Goal: Task Accomplishment & Management: Use online tool/utility

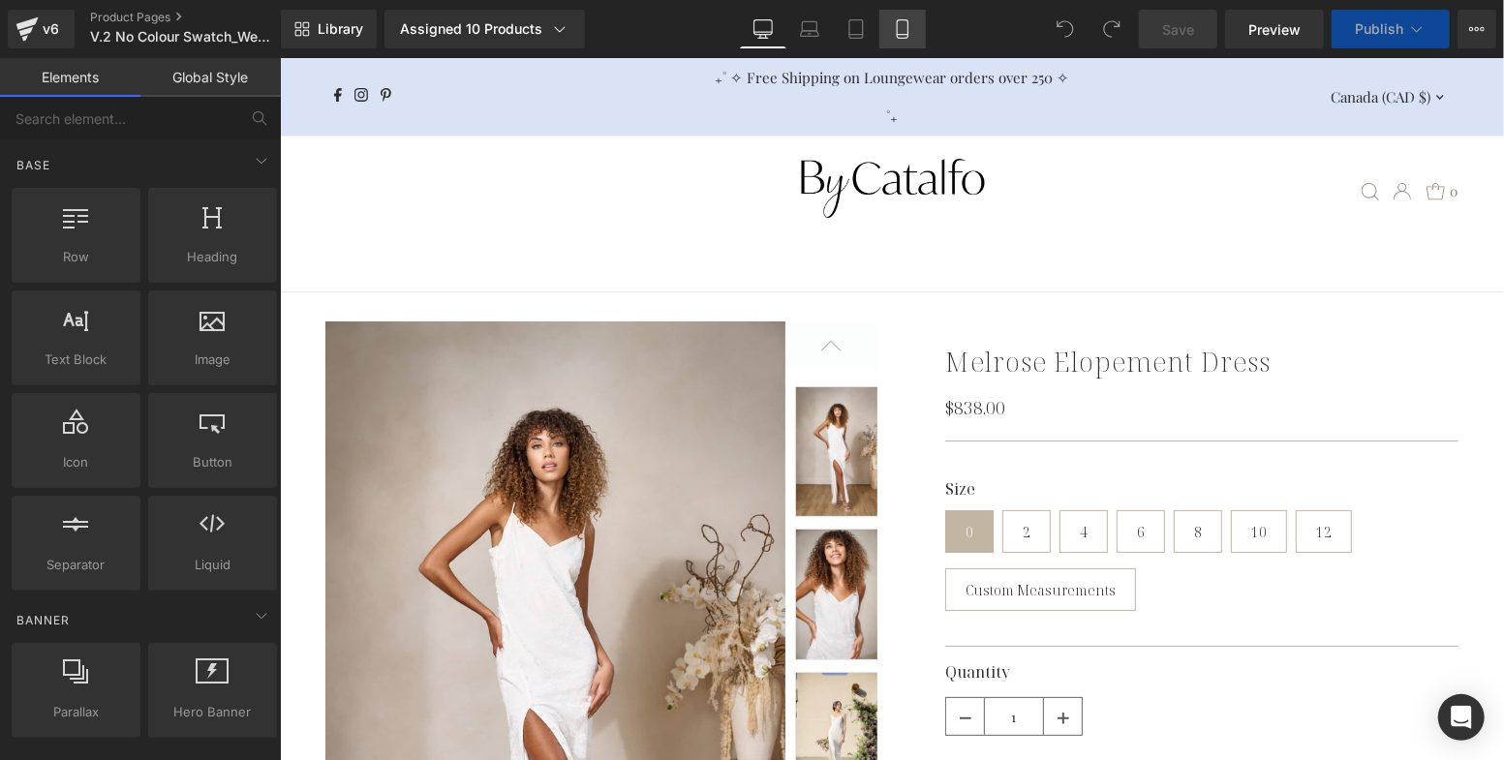
click at [902, 27] on icon at bounding box center [902, 28] width 19 height 19
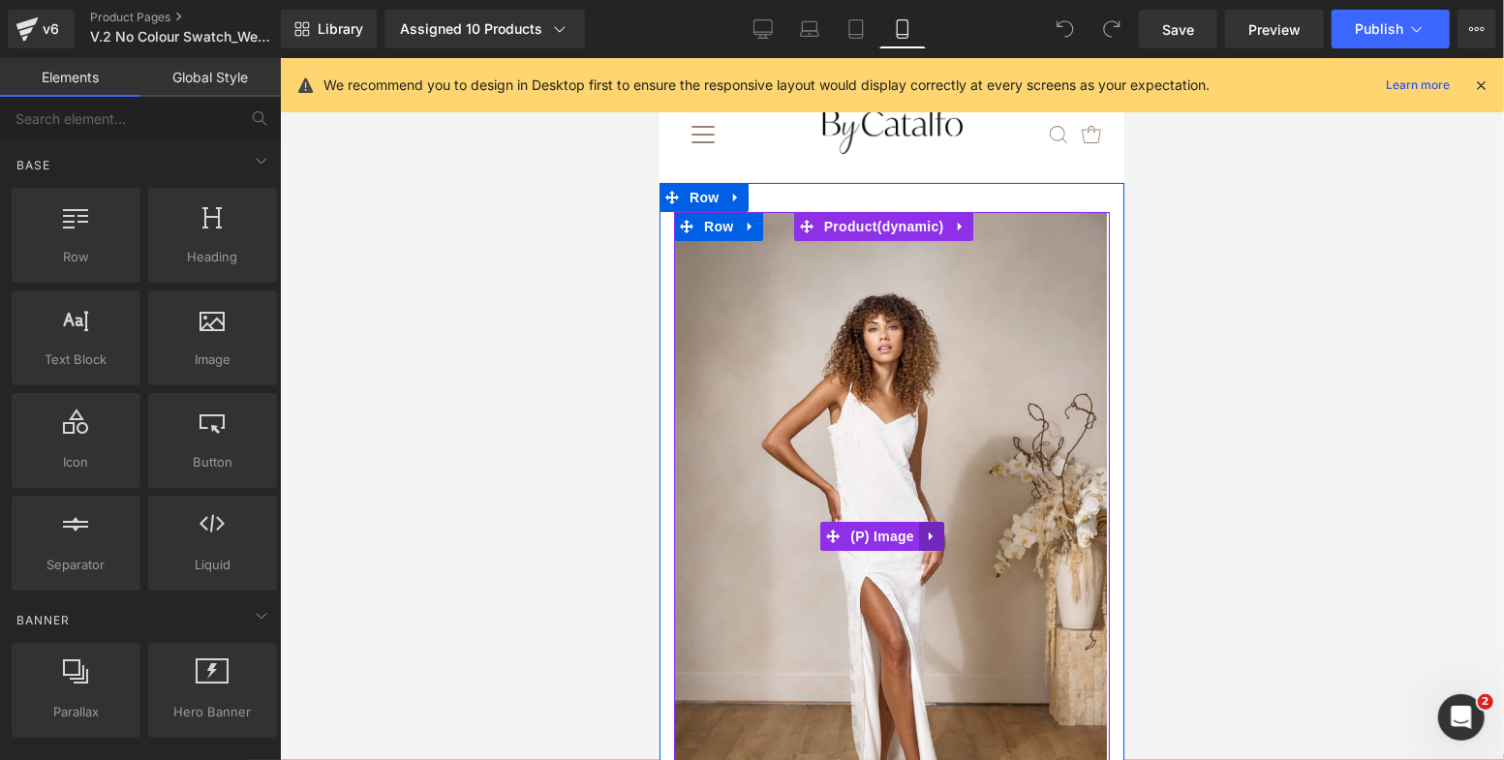
click at [930, 529] on icon at bounding box center [931, 536] width 14 height 15
click at [943, 529] on icon at bounding box center [943, 536] width 14 height 14
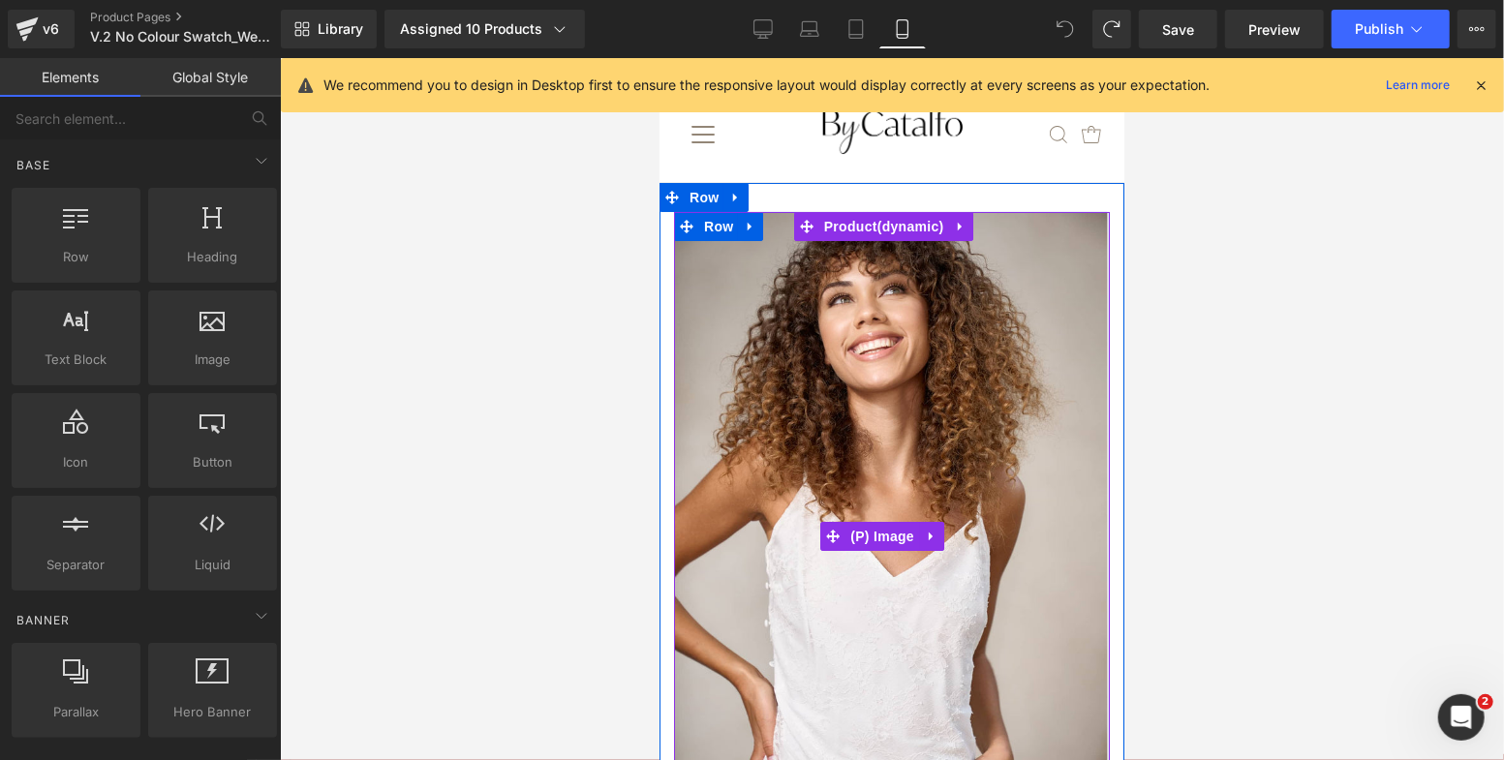
click at [853, 441] on img at bounding box center [889, 536] width 433 height 650
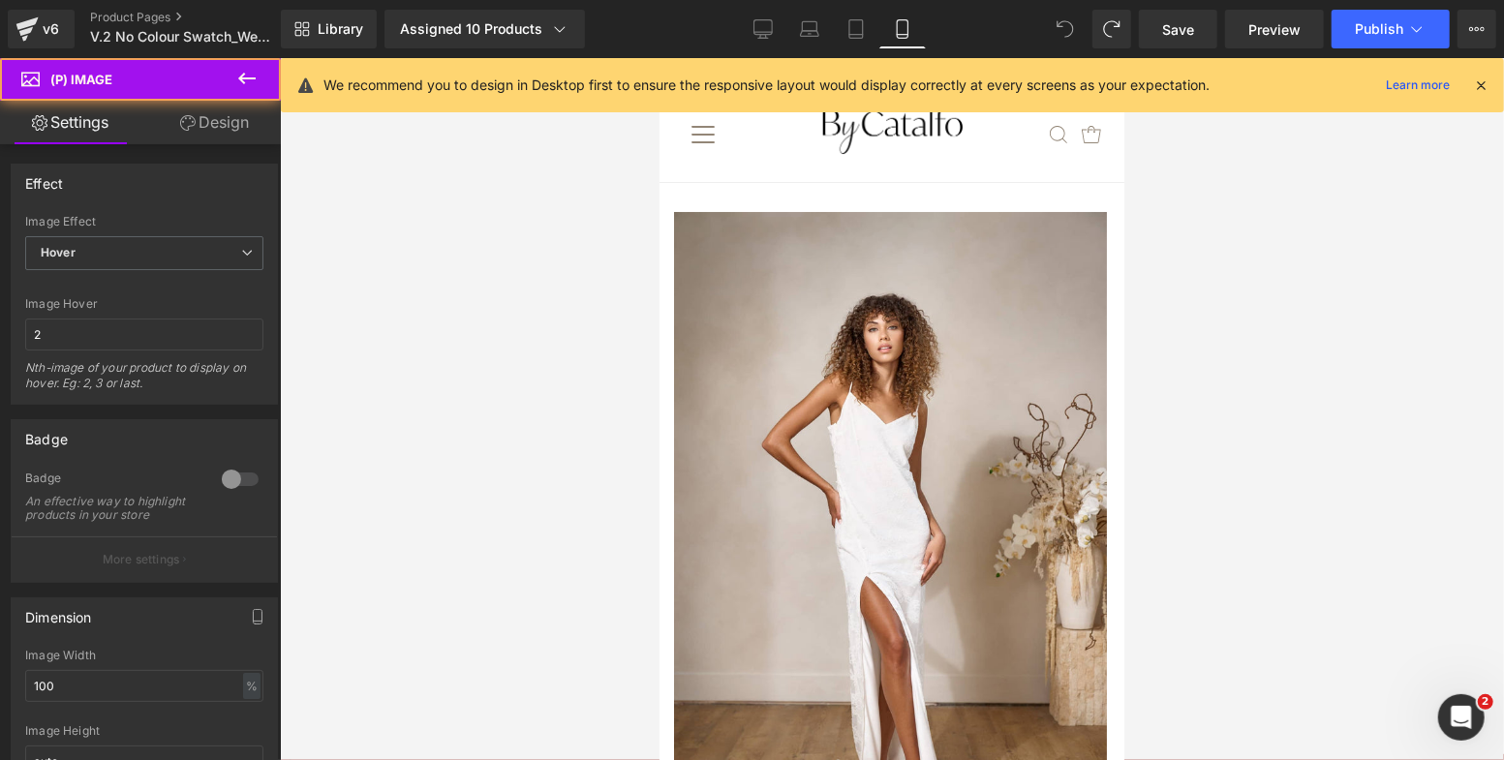
click at [204, 124] on link "Design" at bounding box center [214, 123] width 140 height 44
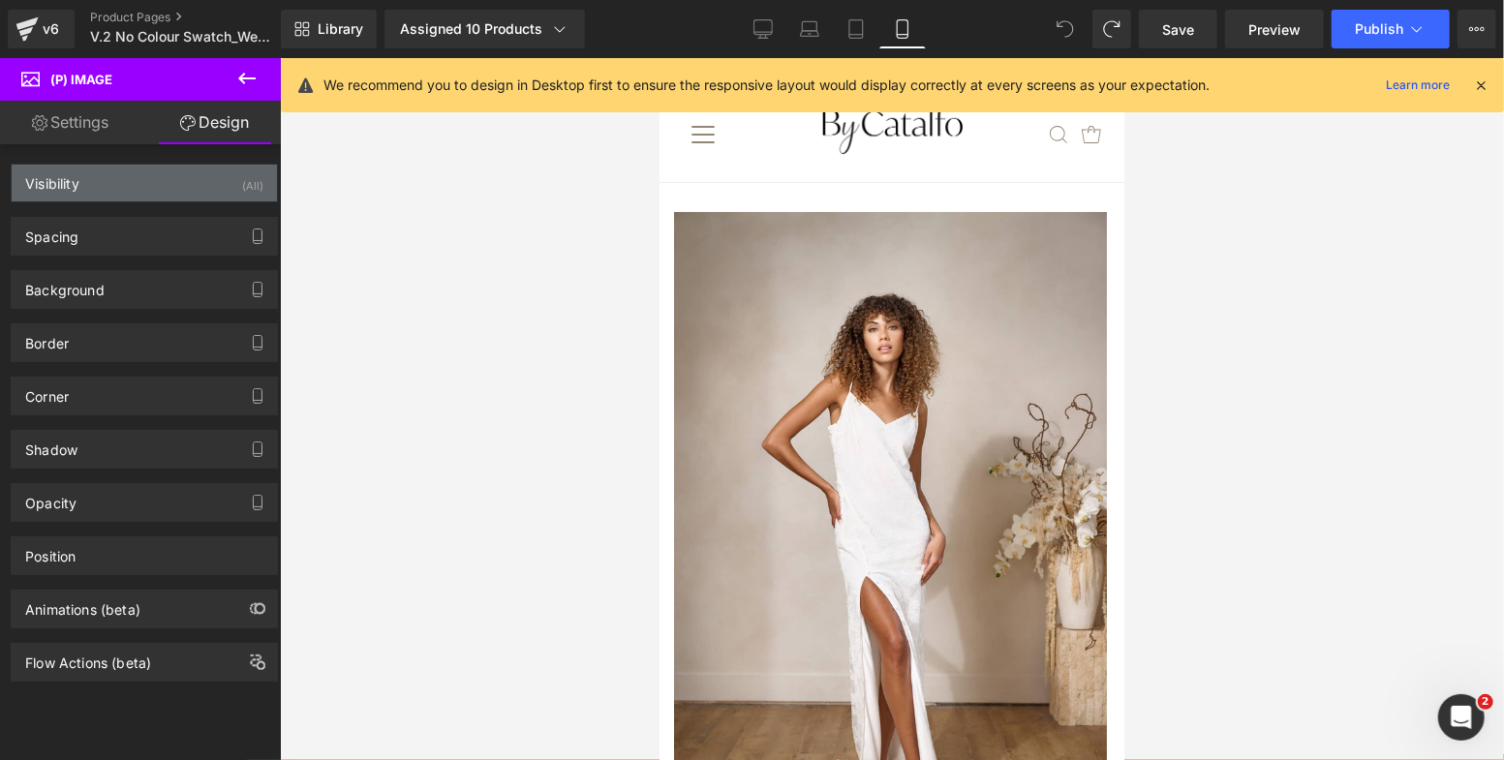
click at [155, 198] on div "Visibility (All)" at bounding box center [144, 183] width 265 height 37
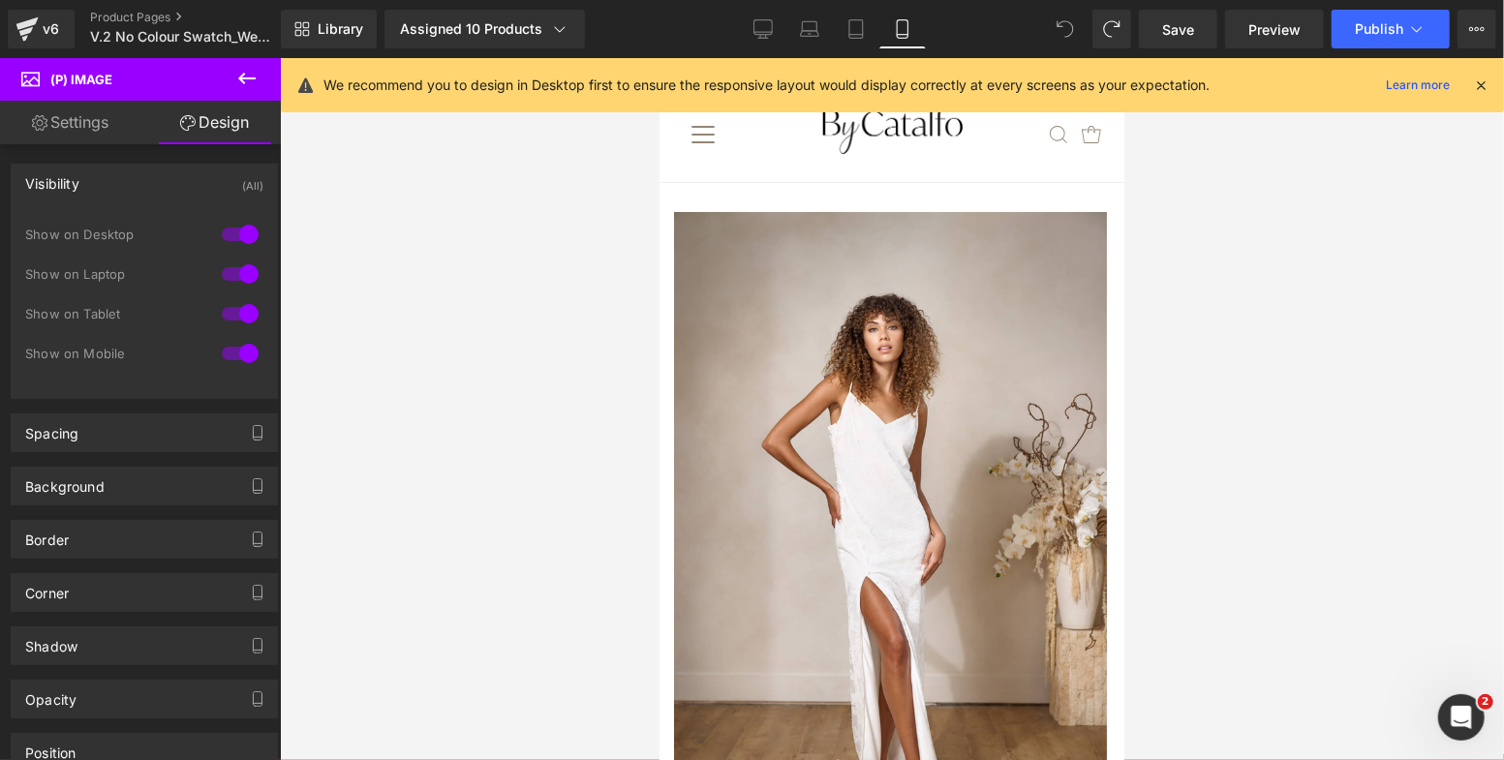
click at [245, 353] on div at bounding box center [240, 353] width 46 height 31
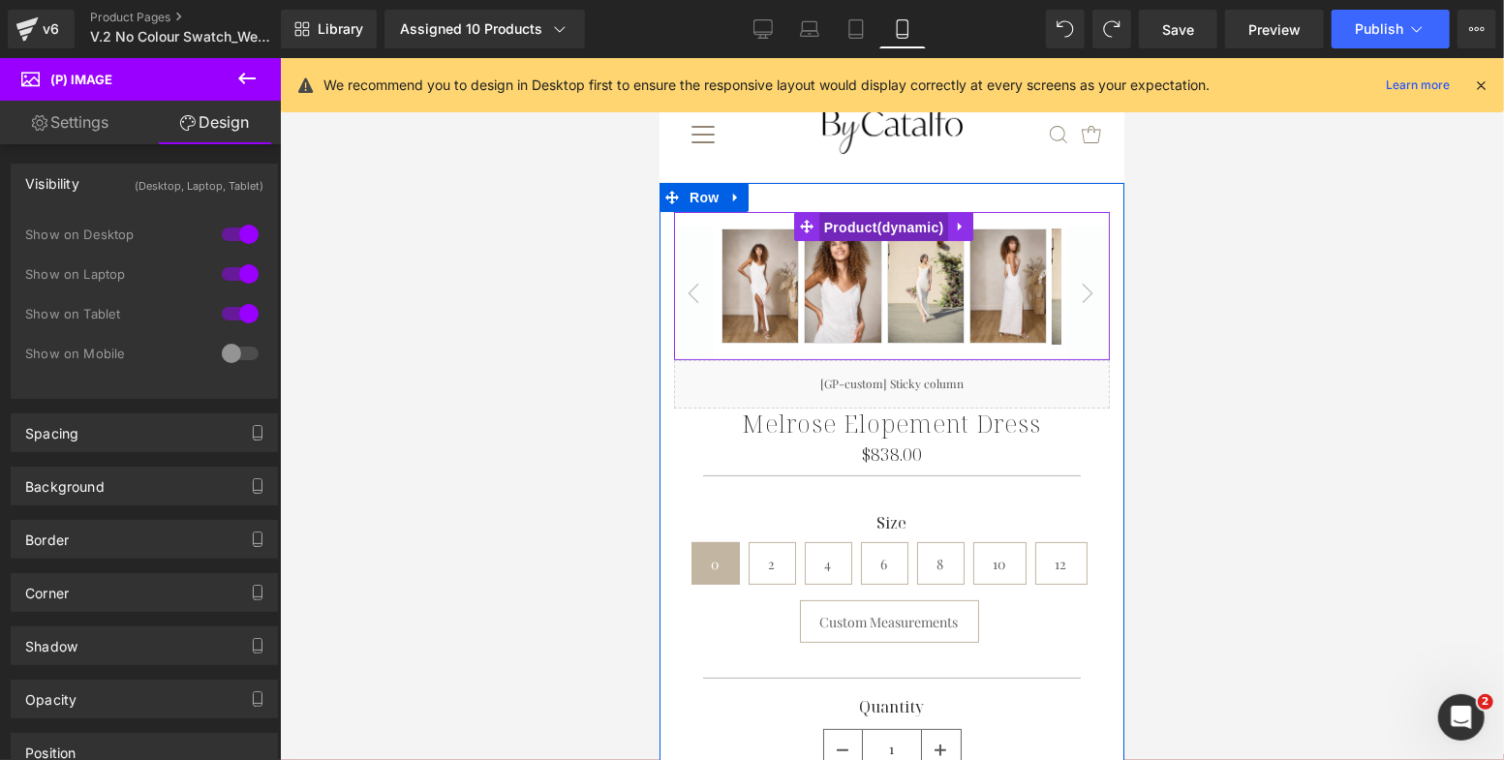
click at [875, 225] on span "Product" at bounding box center [883, 226] width 130 height 29
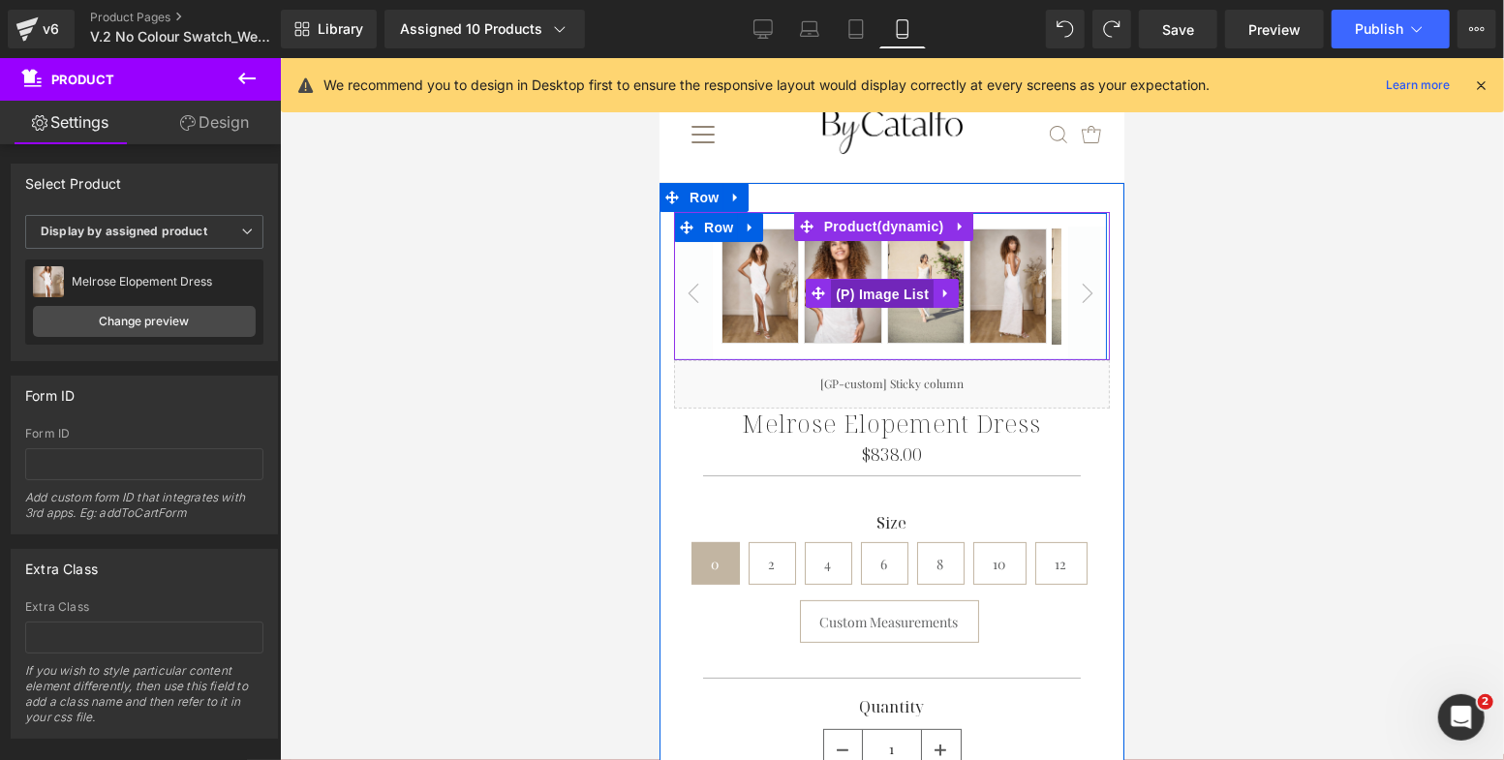
click at [875, 294] on span "(P) Image List" at bounding box center [881, 293] width 103 height 29
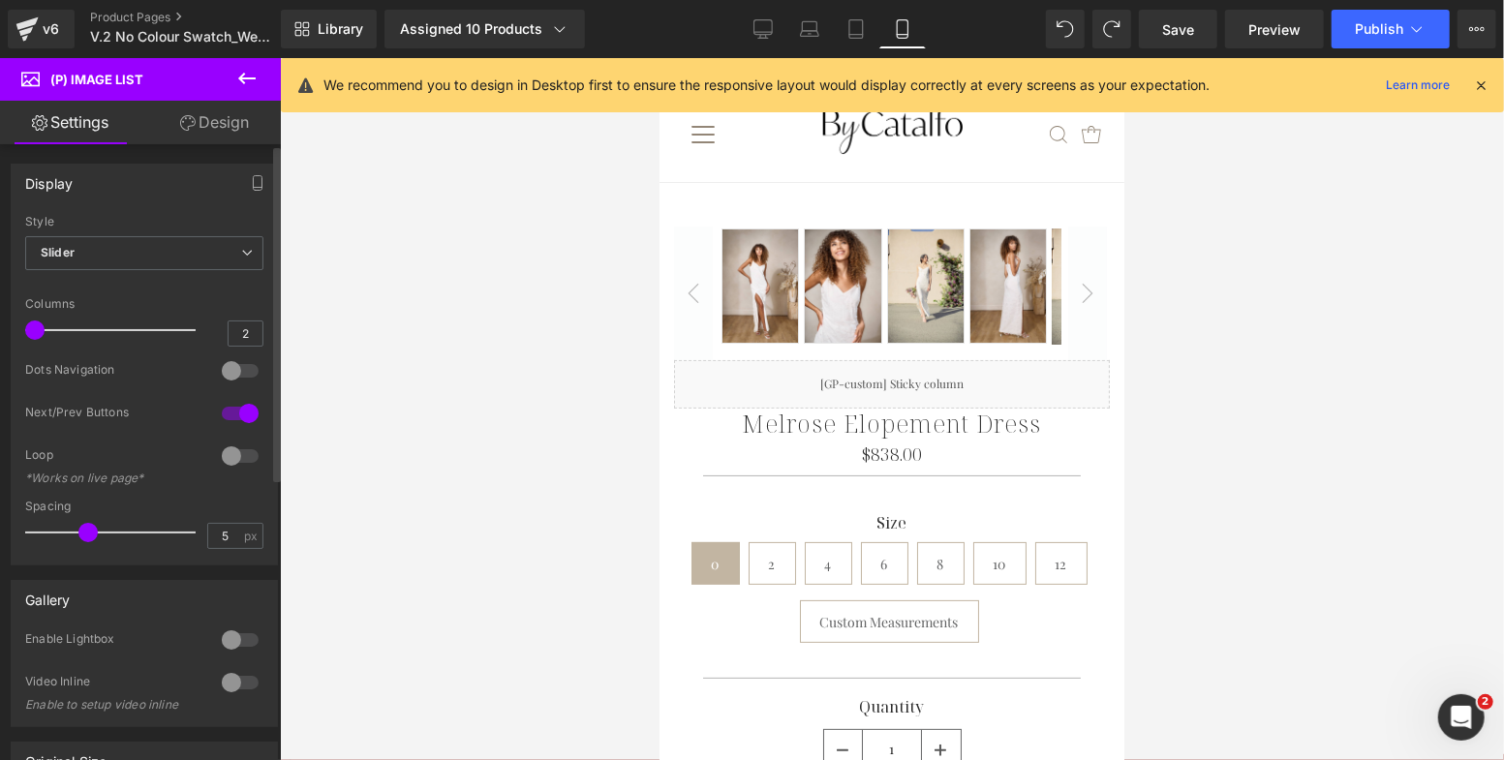
type input "1"
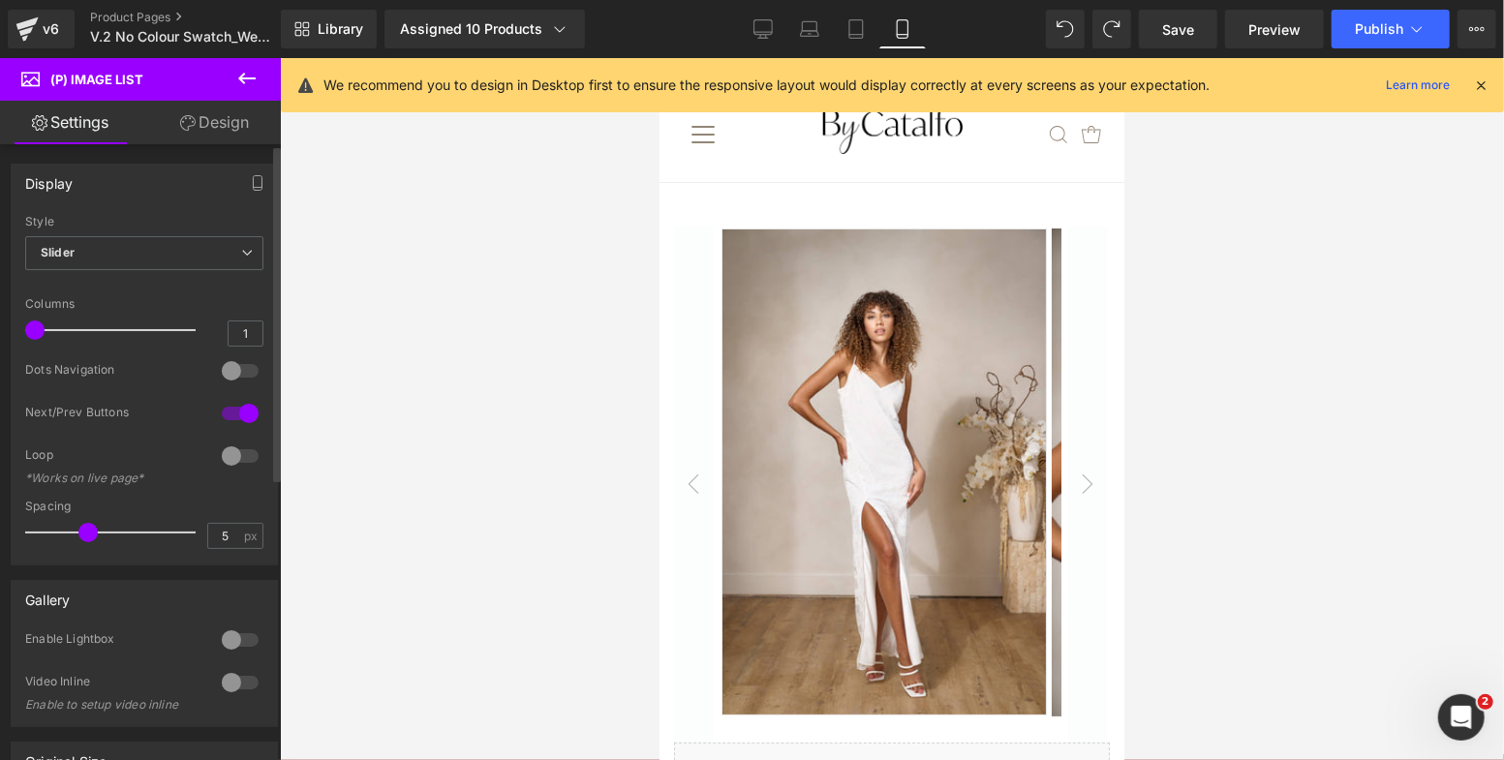
drag, startPoint x: 125, startPoint y: 325, endPoint x: 6, endPoint y: 325, distance: 119.1
click at [6, 325] on div "Display Default Slider Style Slider Default Slider 5 Columns 5 4 Columns 4 3 Co…" at bounding box center [145, 357] width 290 height 416
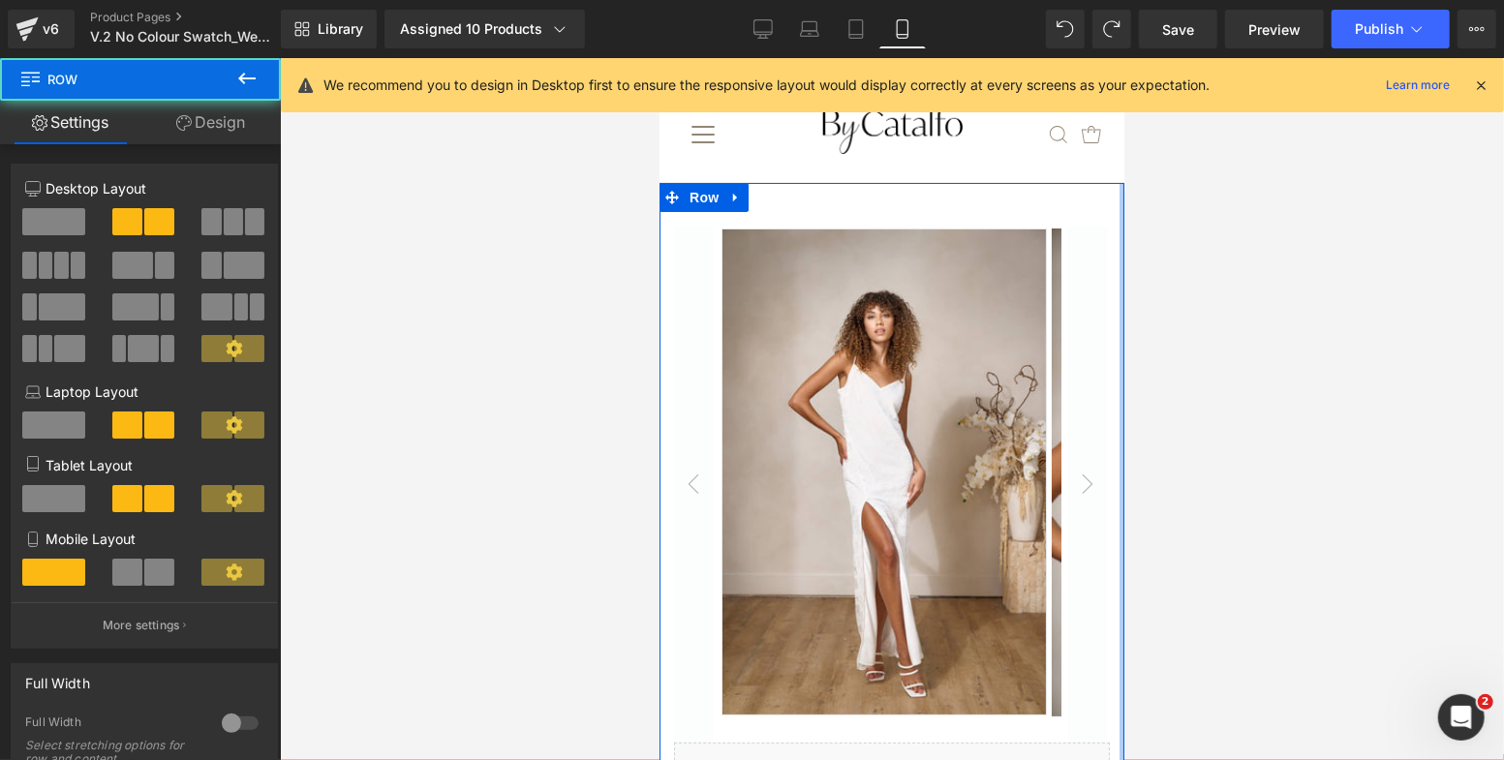
drag, startPoint x: 1103, startPoint y: 326, endPoint x: 1142, endPoint y: 324, distance: 38.8
click at [1123, 324] on html "Cart 0 .mobile-menu__cart-icon .testament--icon-theme-bag:hover .hover-fill { f…" at bounding box center [890, 408] width 465 height 703
click at [1203, 332] on div at bounding box center [892, 409] width 1224 height 702
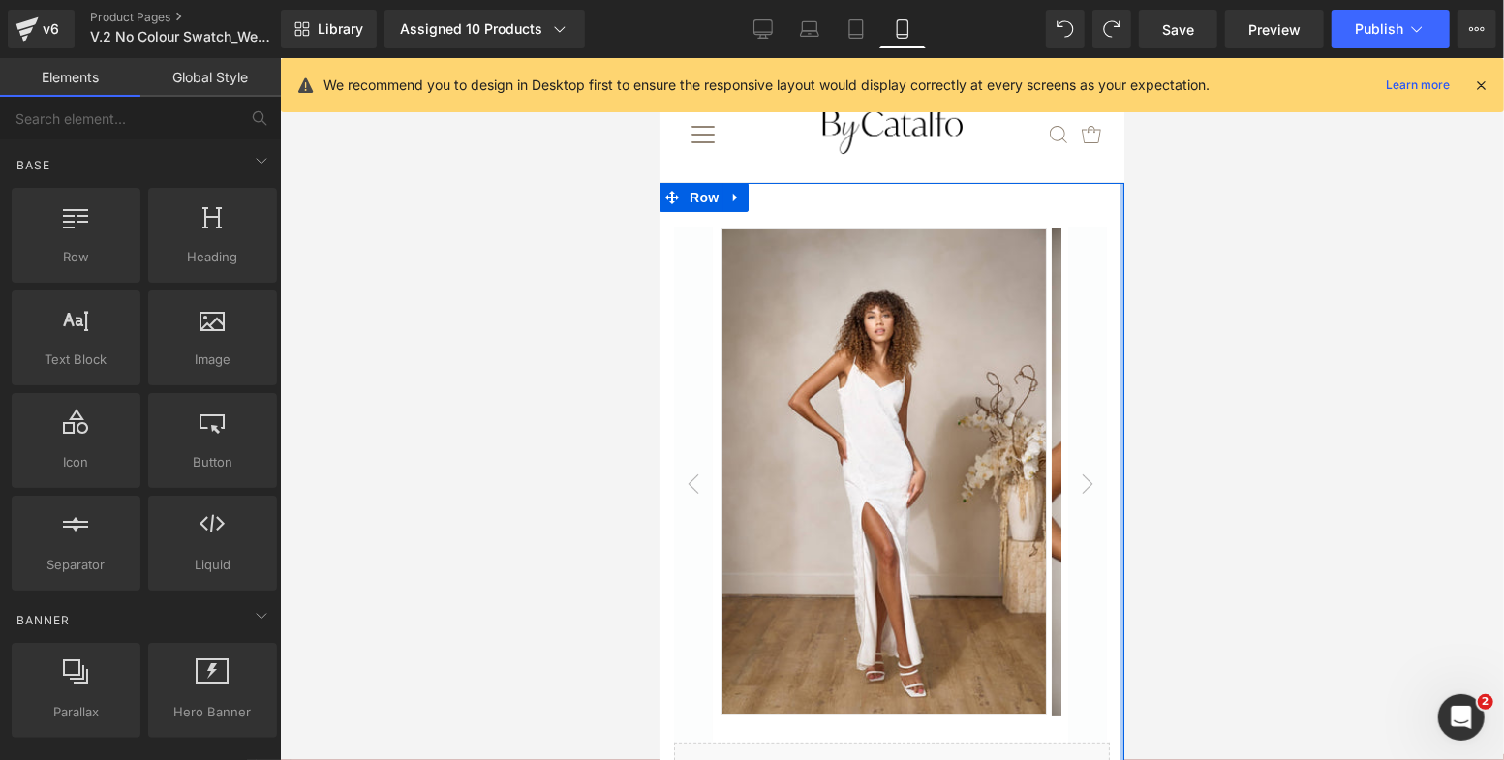
click at [1161, 399] on div at bounding box center [892, 409] width 1224 height 702
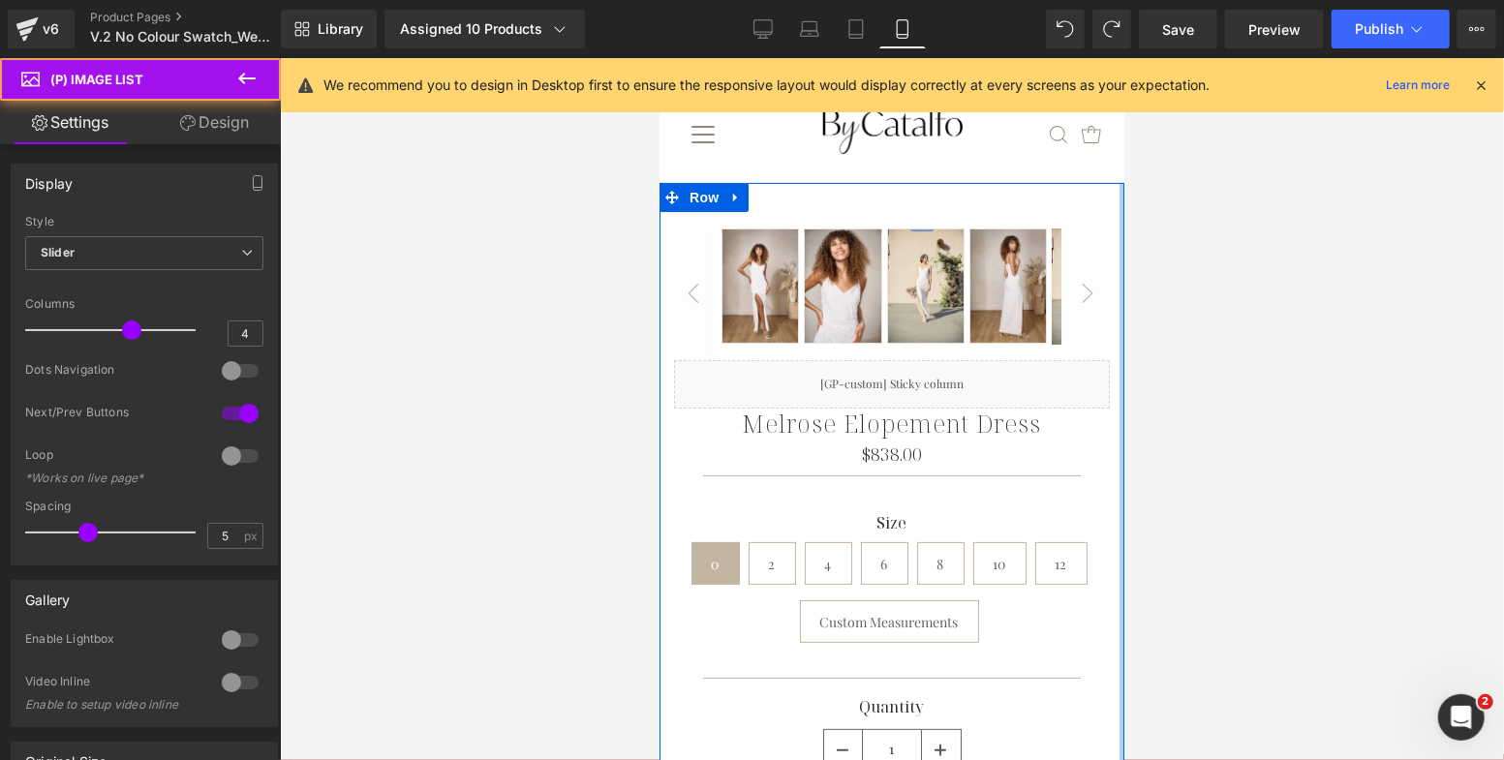
click at [1302, 396] on div at bounding box center [892, 409] width 1224 height 702
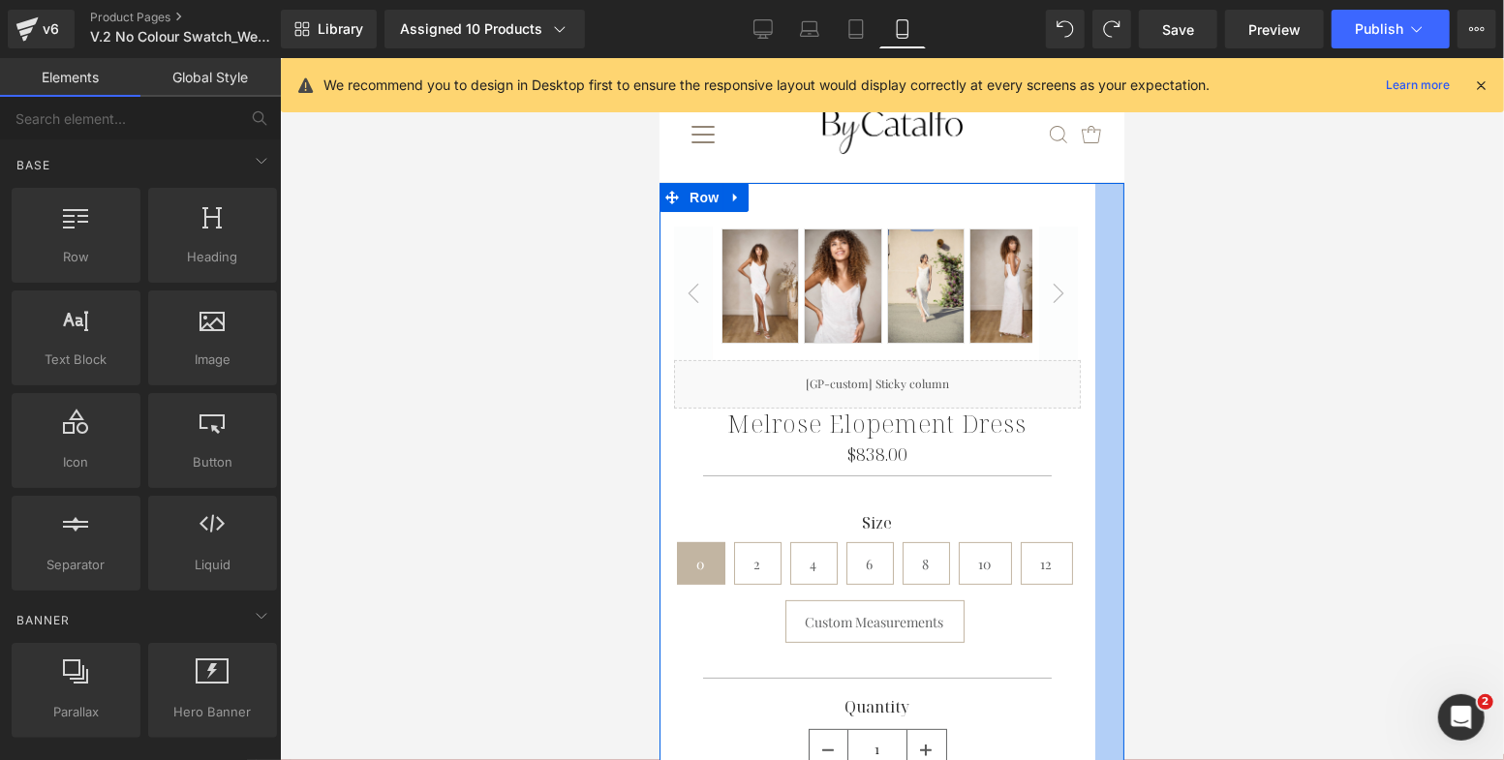
click at [1398, 325] on div at bounding box center [892, 409] width 1224 height 702
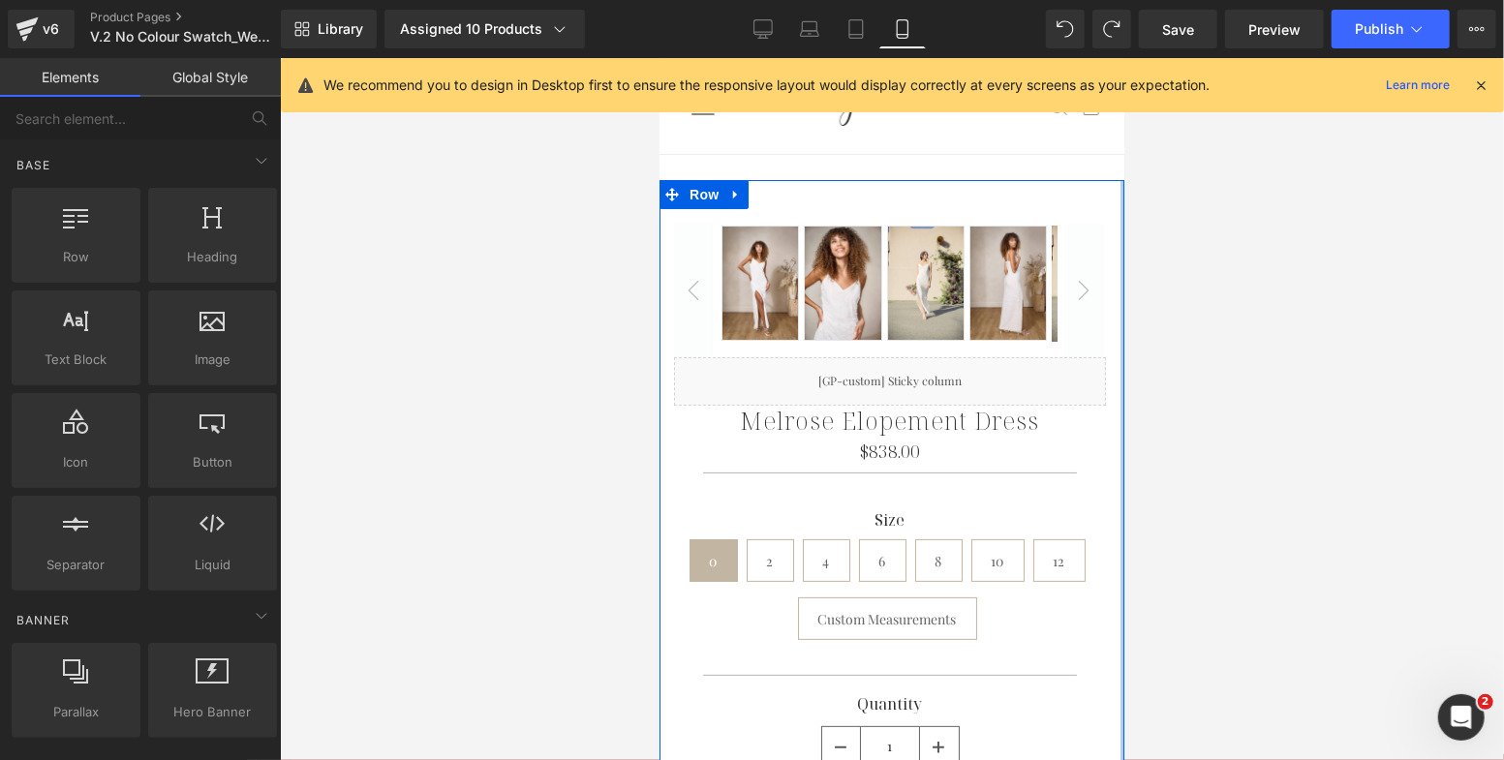
scroll to position [681, 0]
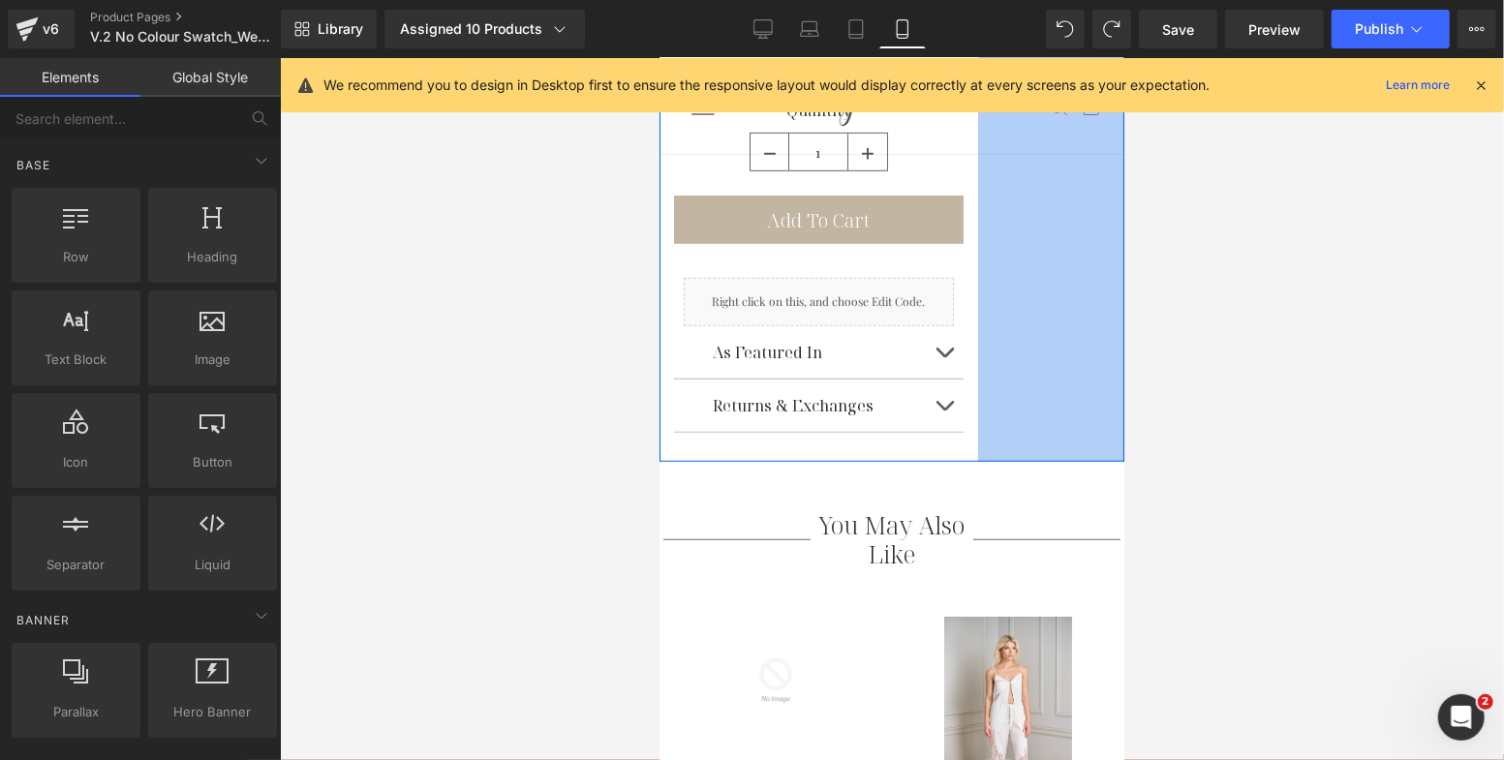
click at [957, 247] on div "Melrose Elopement Dress (P) Title $0 $838.00 (P) Price Separator Size 0 2 4 6 8…" at bounding box center [817, 87] width 319 height 727
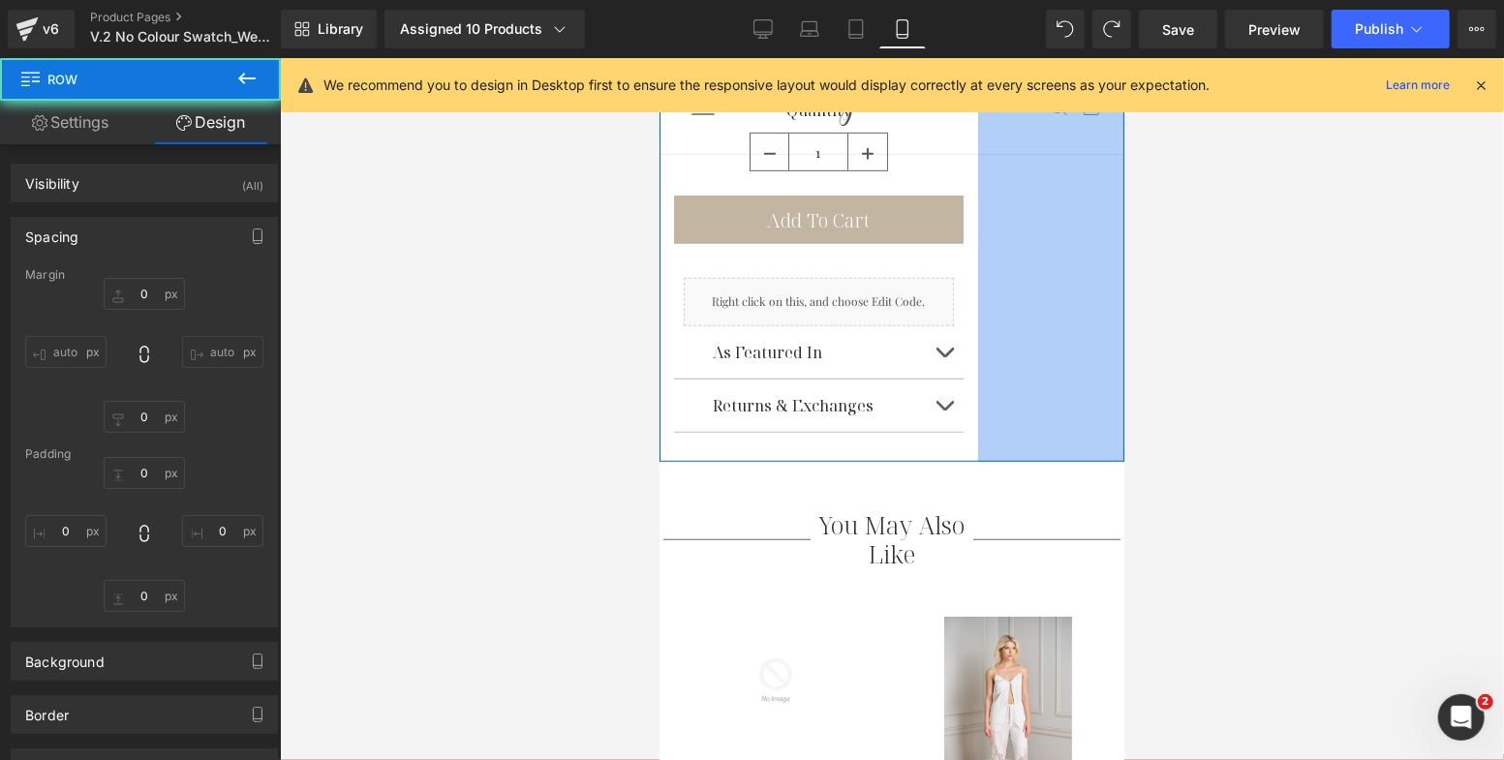
type input "0"
type input "30"
type input "151"
type input "10"
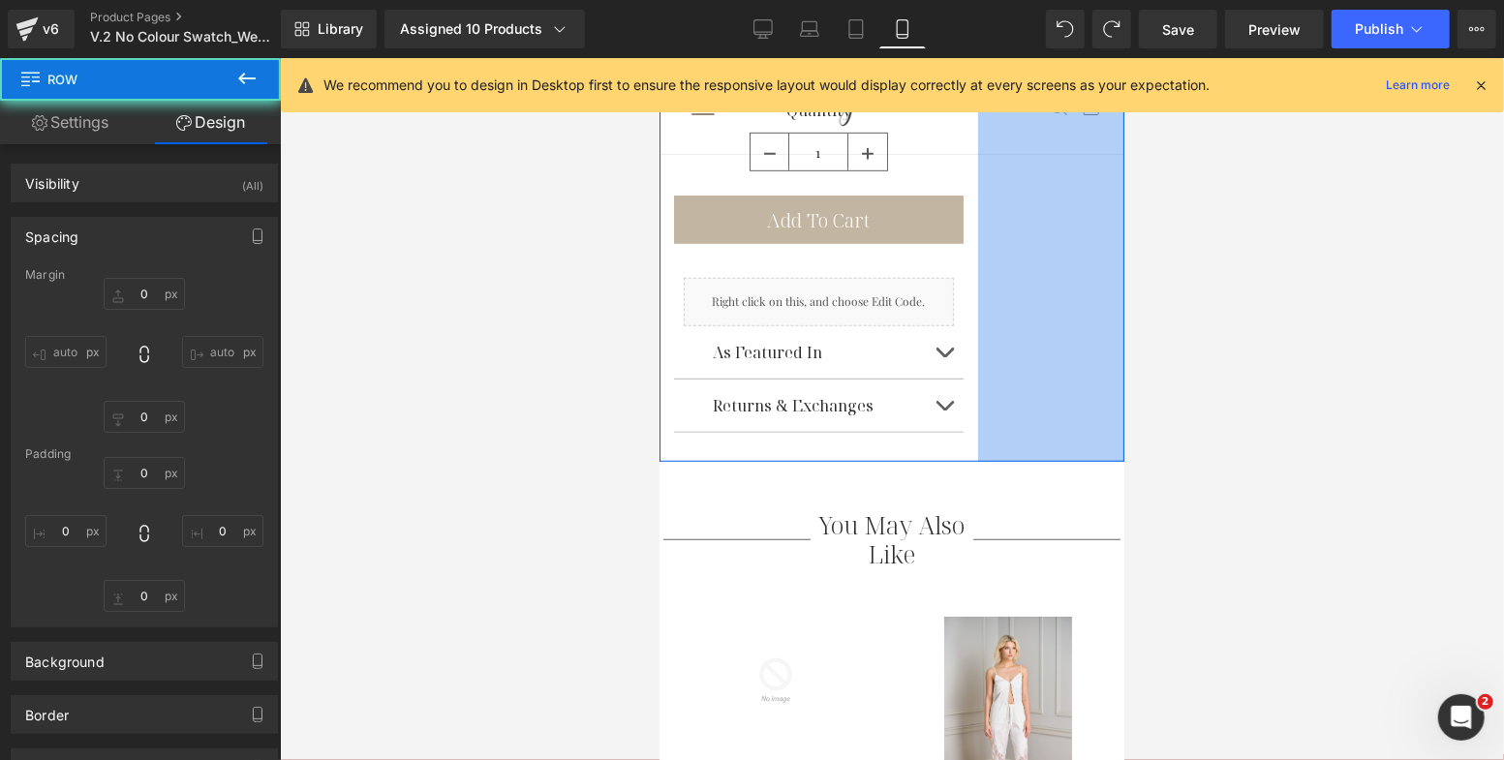
type input "0"
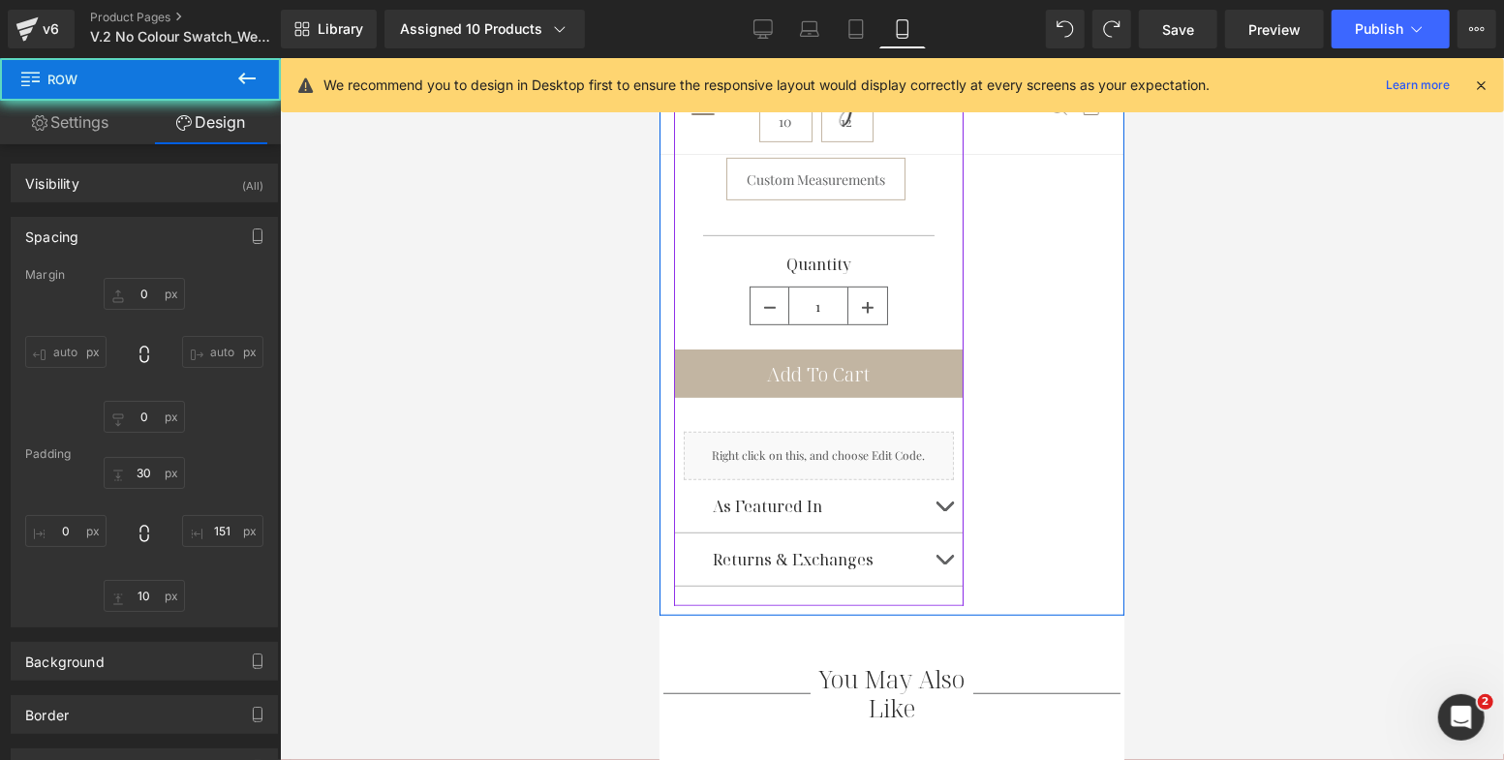
scroll to position [255, 0]
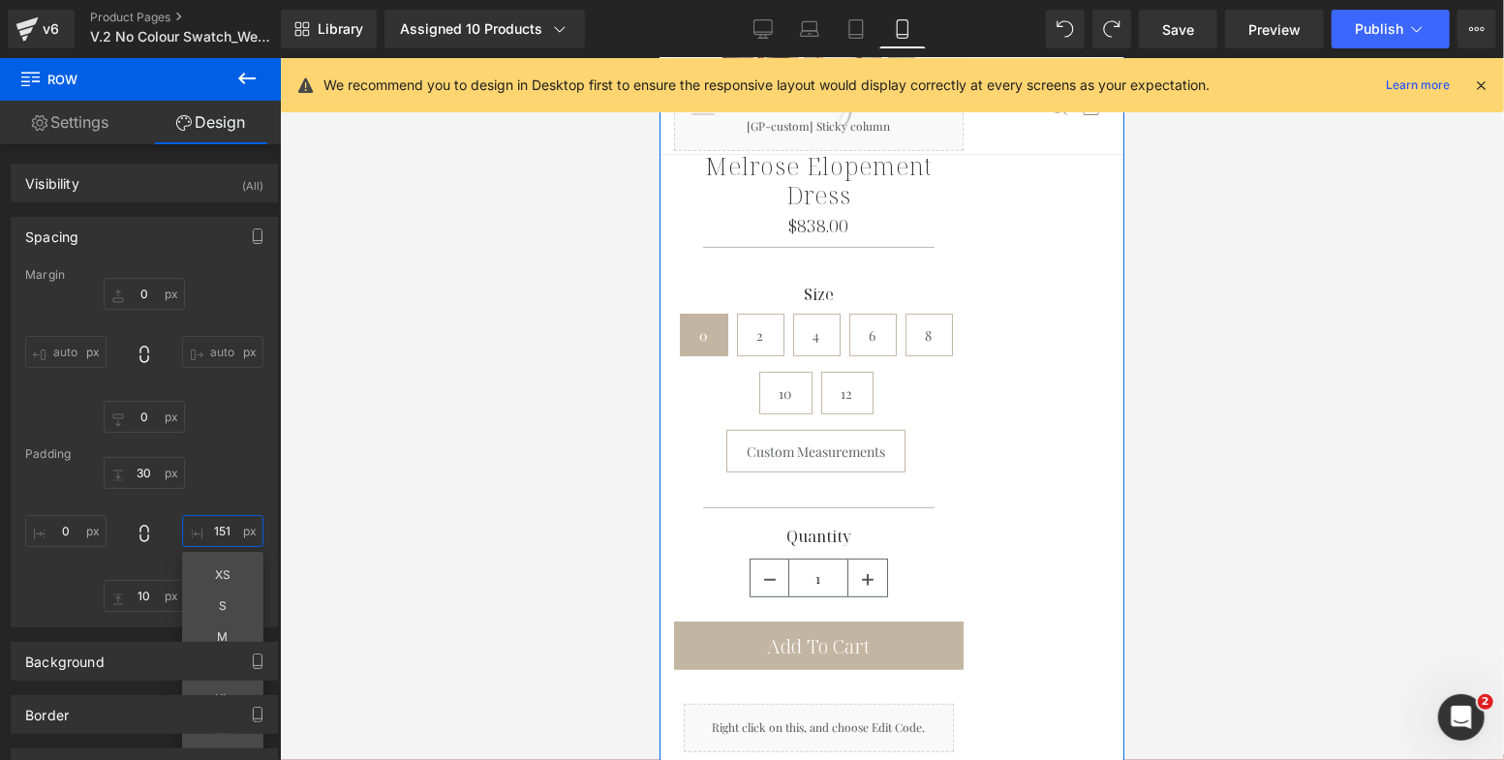
click at [218, 529] on input "151" at bounding box center [222, 531] width 81 height 32
type input "1"
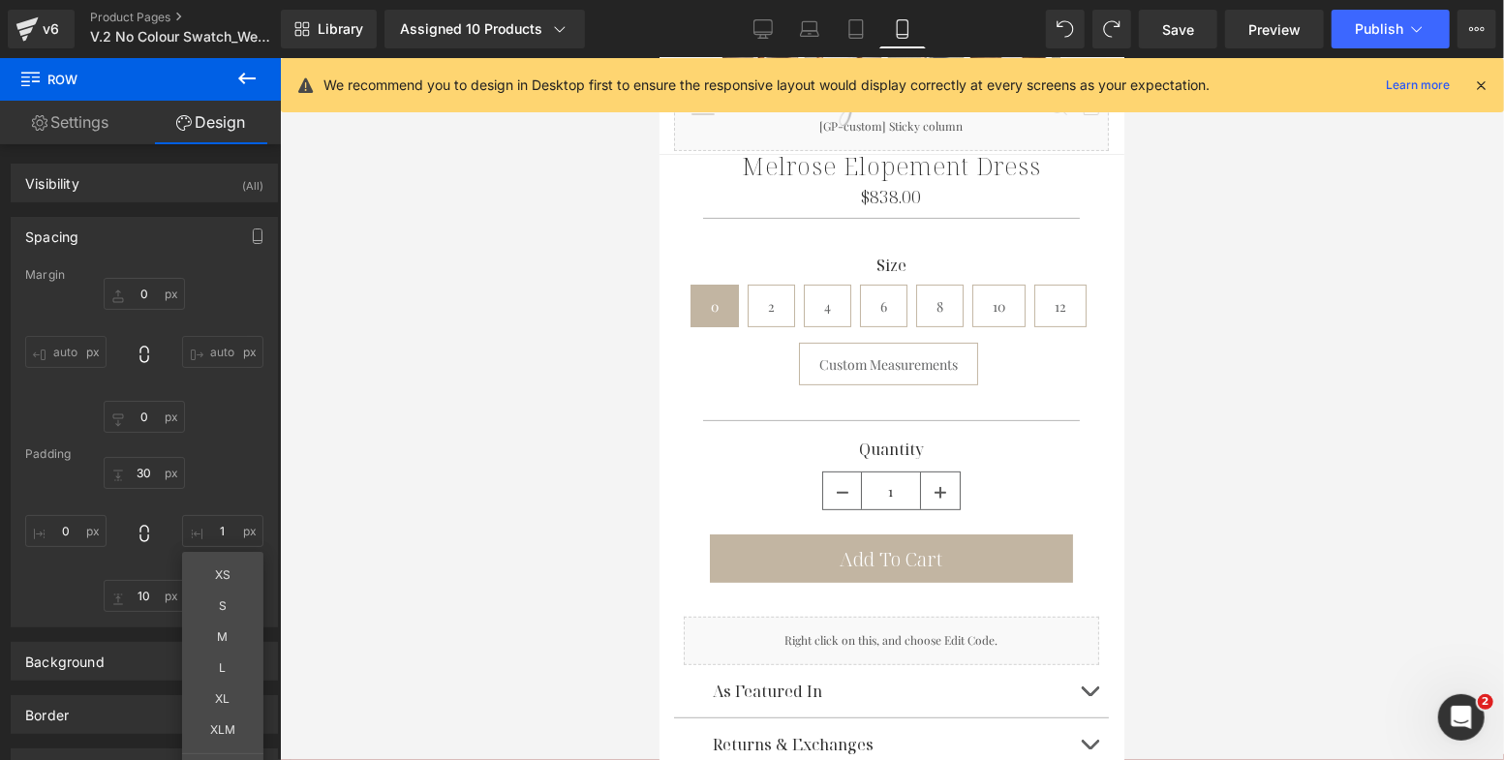
click at [523, 412] on div at bounding box center [892, 409] width 1224 height 702
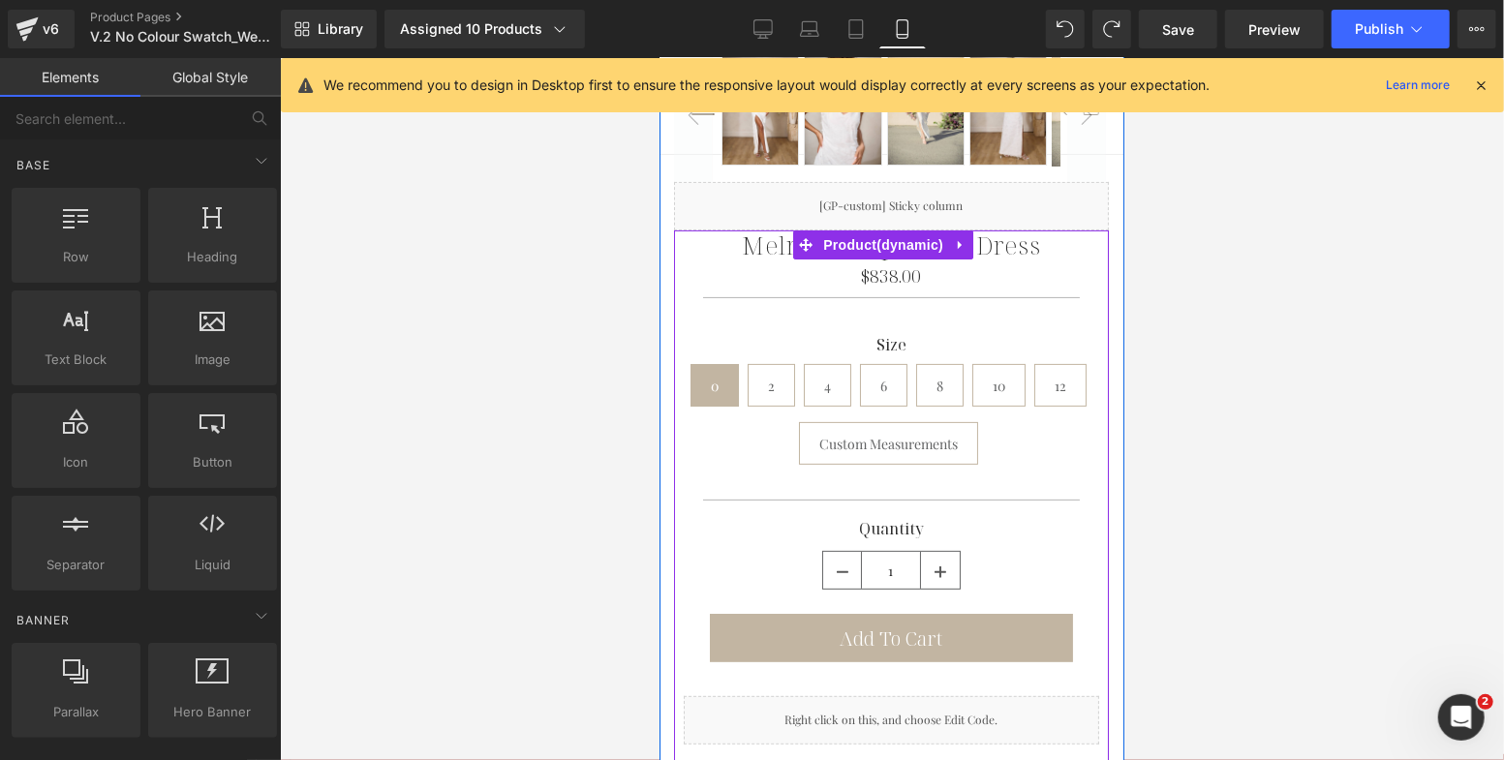
scroll to position [0, 0]
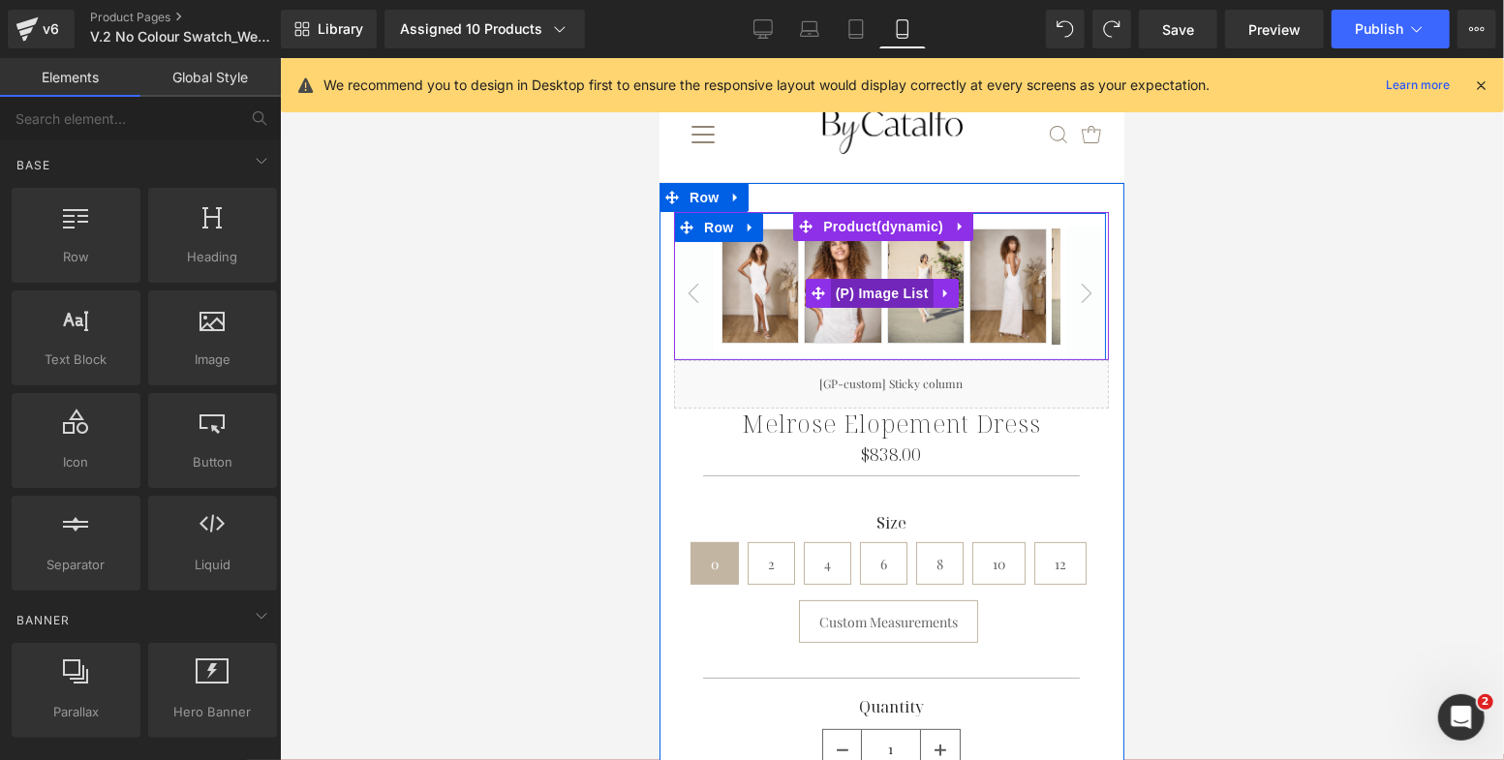
click at [874, 285] on span "(P) Image List" at bounding box center [881, 292] width 103 height 29
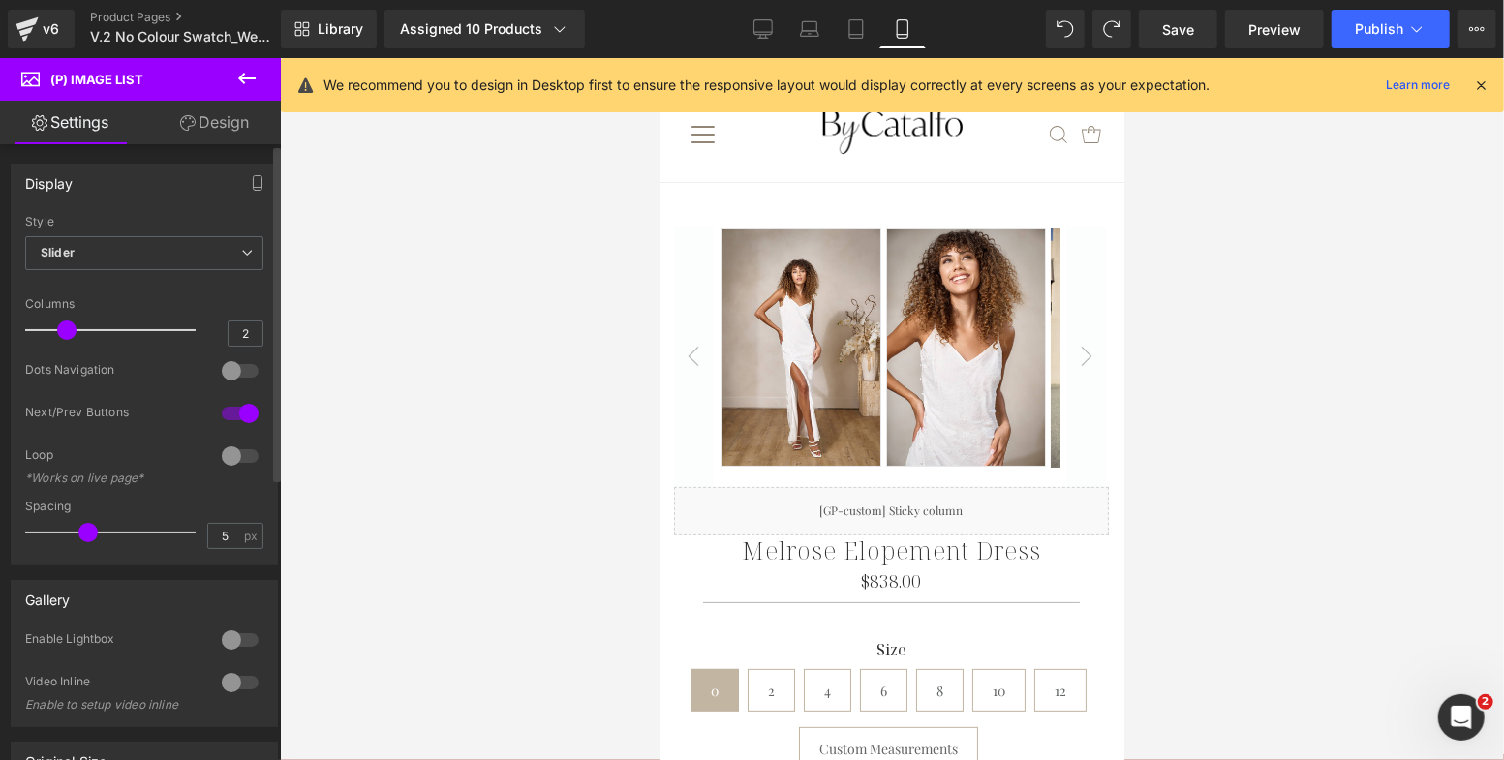
type input "1"
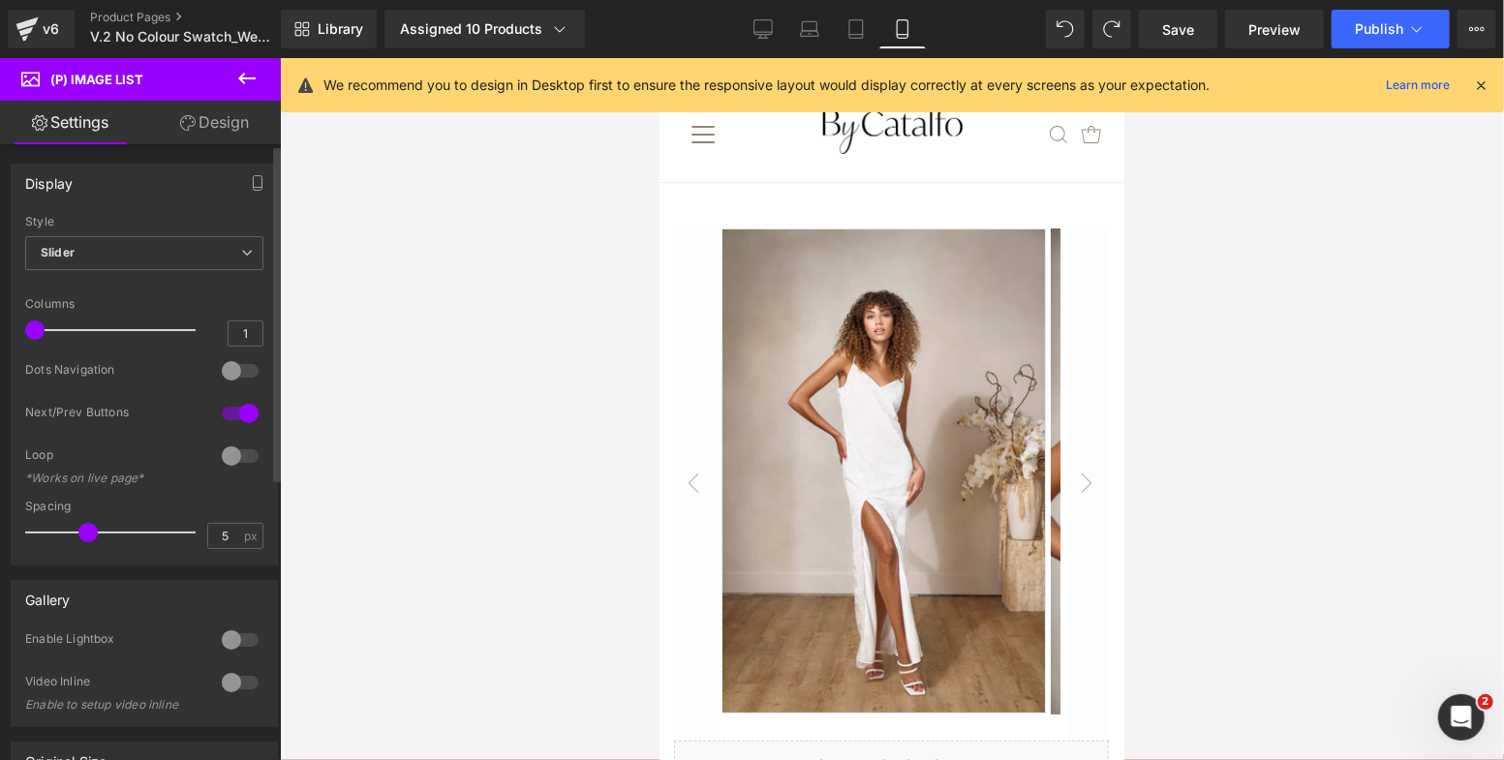
drag, startPoint x: 128, startPoint y: 327, endPoint x: 33, endPoint y: 328, distance: 94.9
click at [33, 328] on span at bounding box center [34, 329] width 19 height 19
click at [232, 117] on link "Design" at bounding box center [214, 123] width 140 height 44
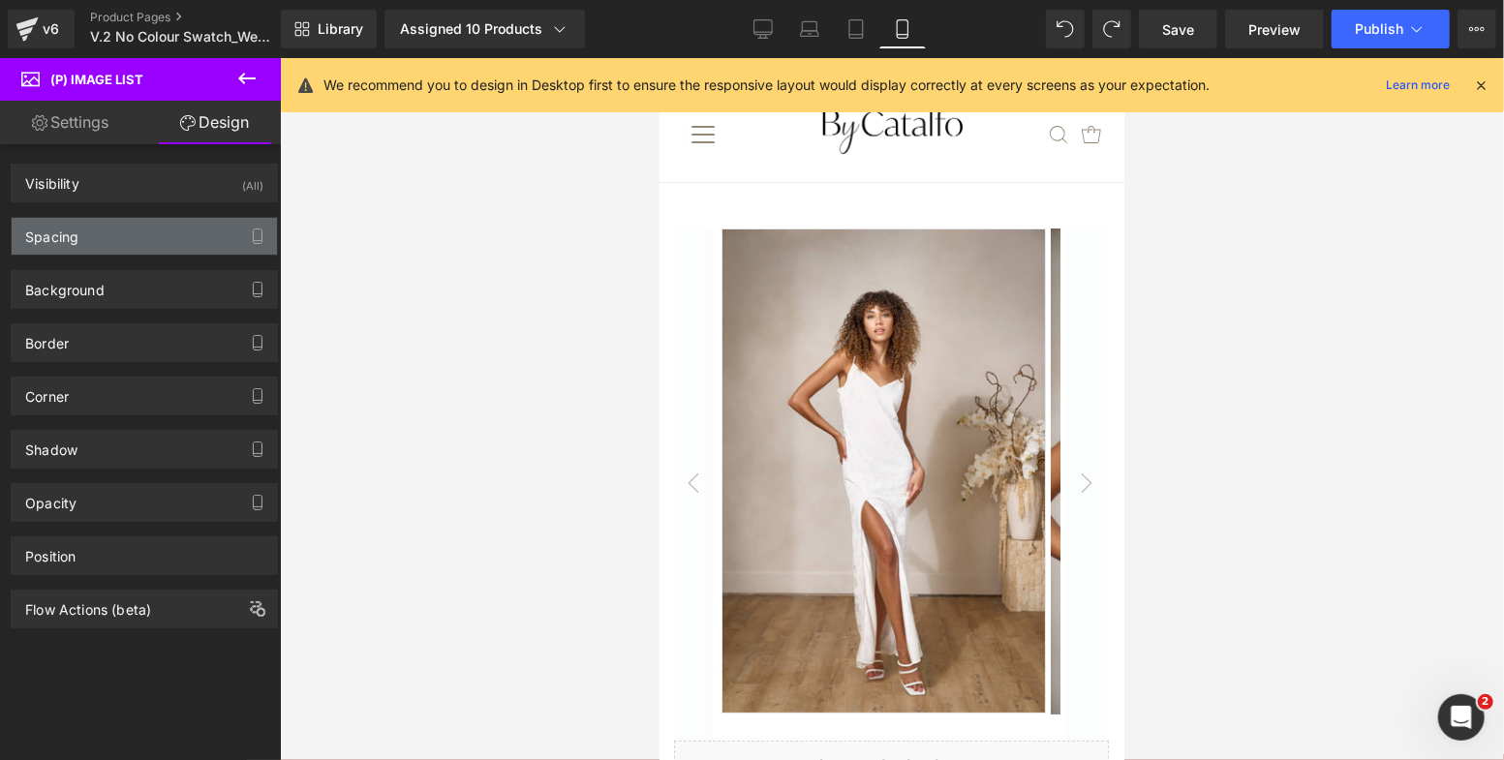
click at [126, 230] on div "Spacing" at bounding box center [144, 236] width 265 height 37
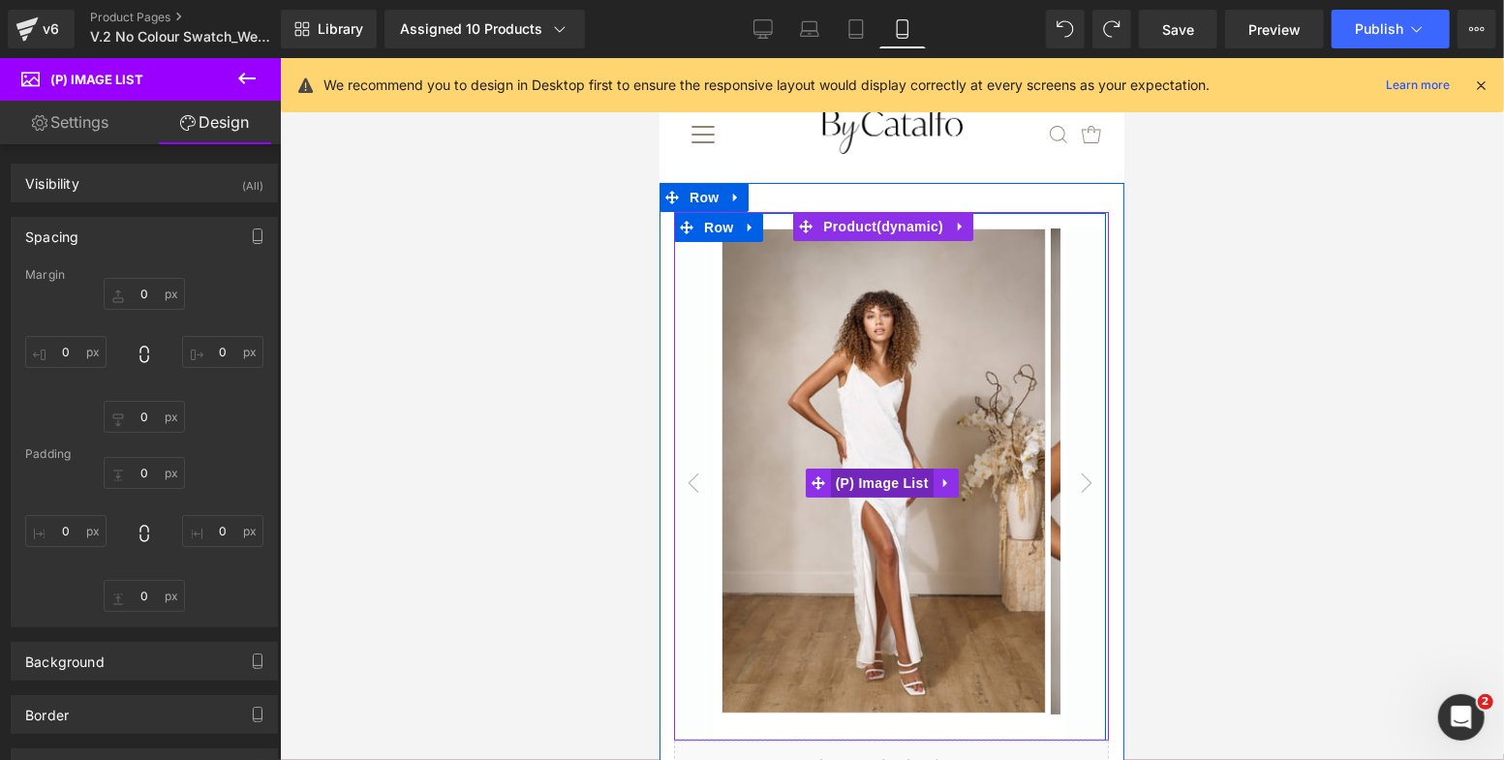
click at [874, 479] on span "(P) Image List" at bounding box center [881, 482] width 103 height 29
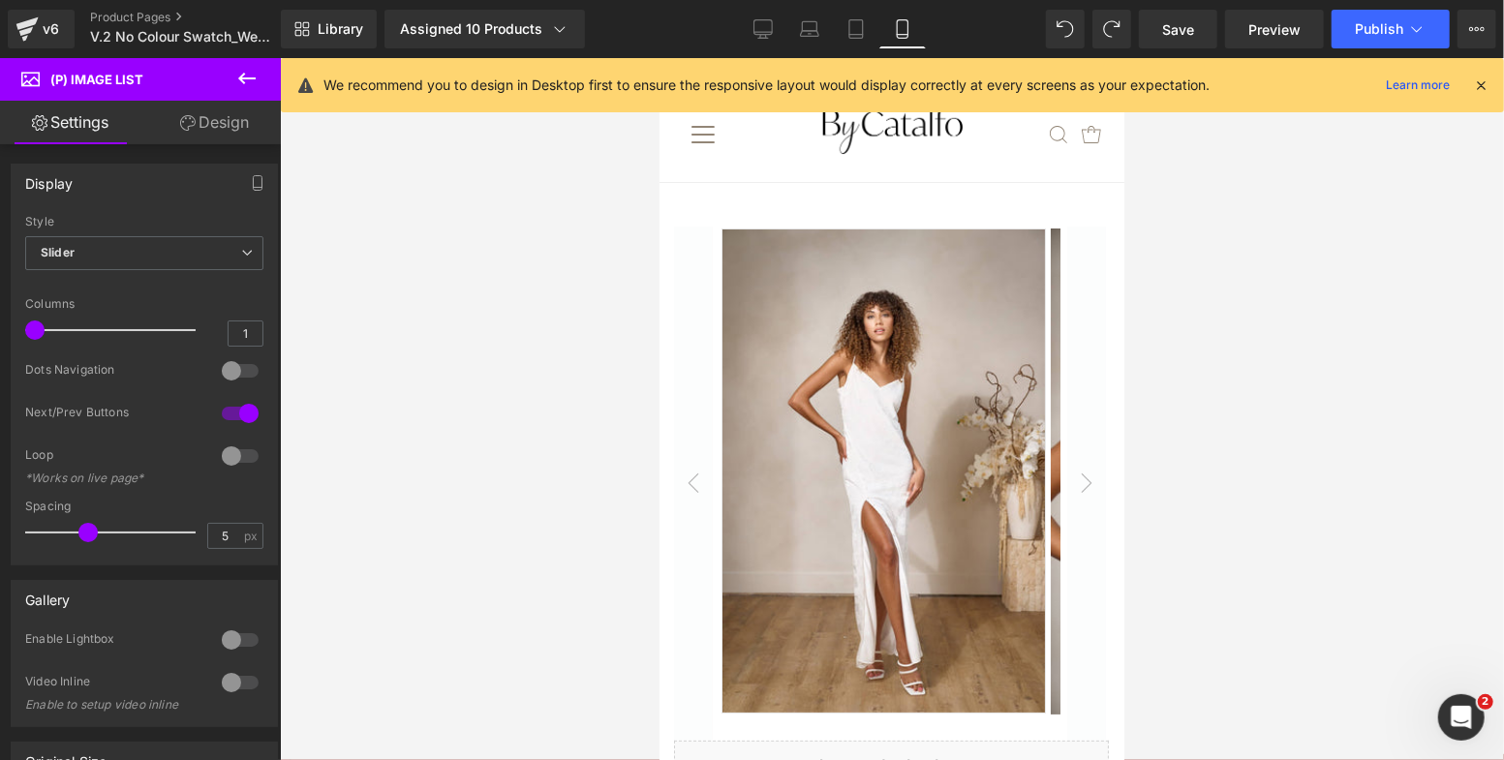
click at [199, 136] on link "Design" at bounding box center [214, 123] width 140 height 44
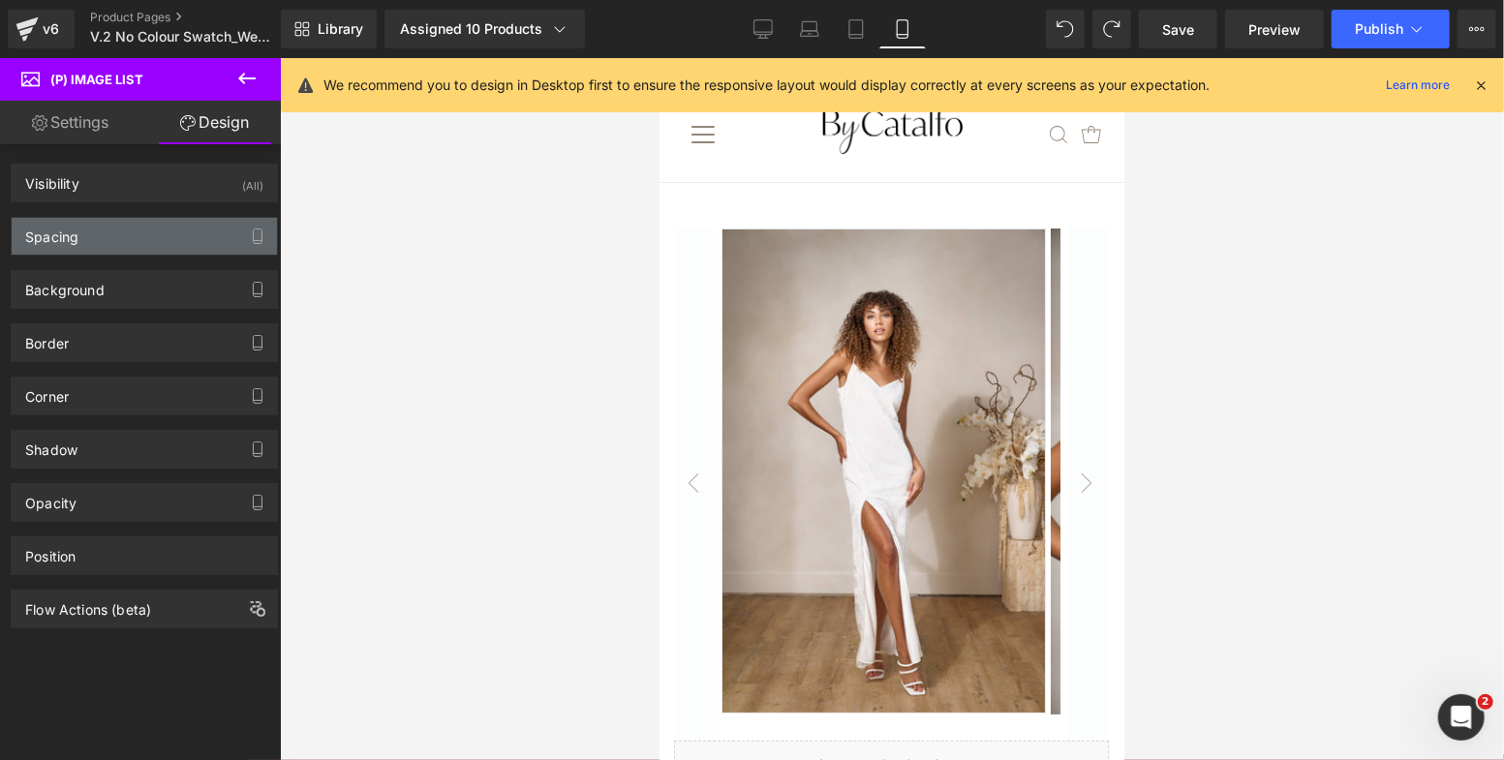
click at [127, 238] on div "Spacing" at bounding box center [144, 236] width 265 height 37
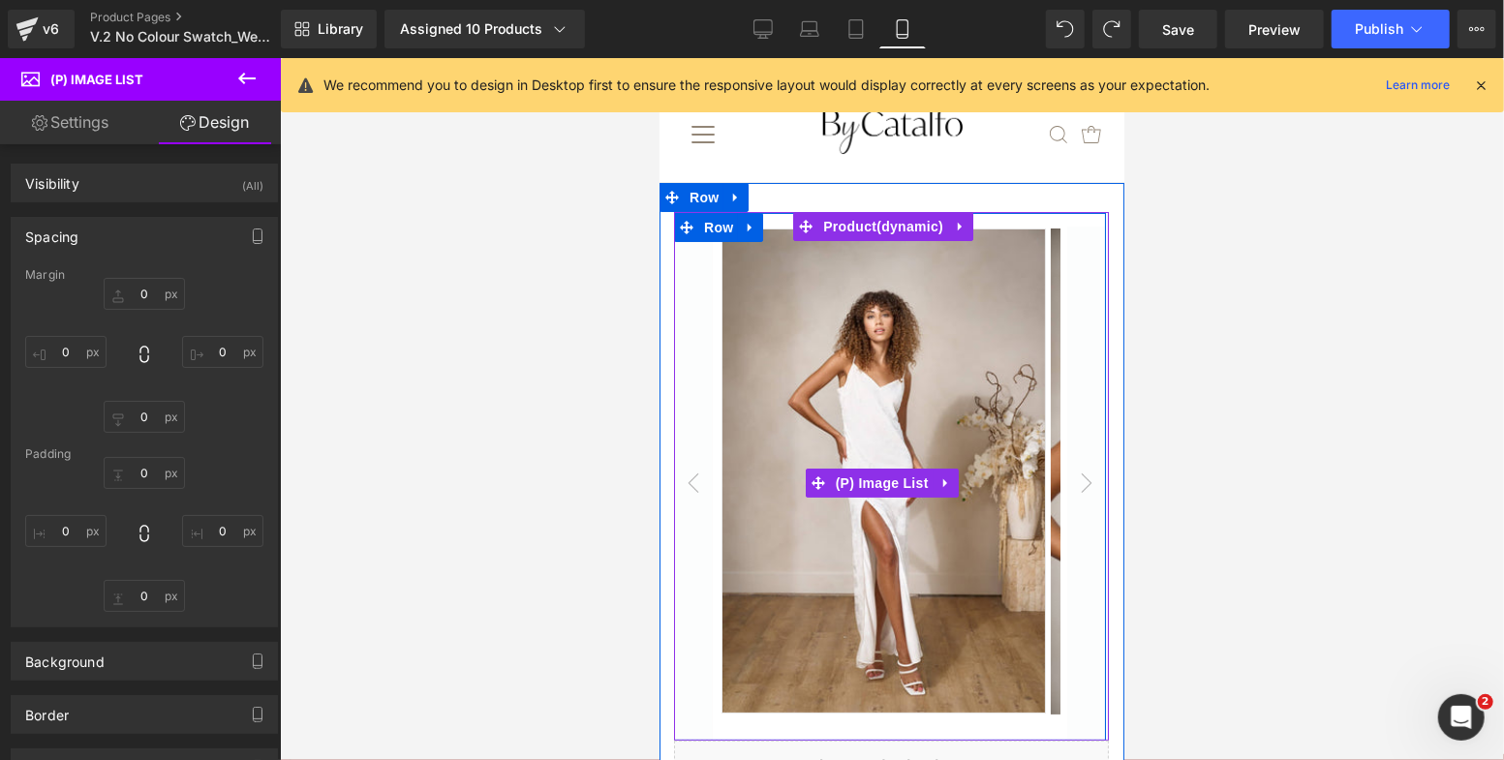
click at [683, 441] on button "‹" at bounding box center [692, 483] width 39 height 514
click at [719, 229] on div "Sale Off (P) Image ‹" at bounding box center [890, 475] width 435 height 529
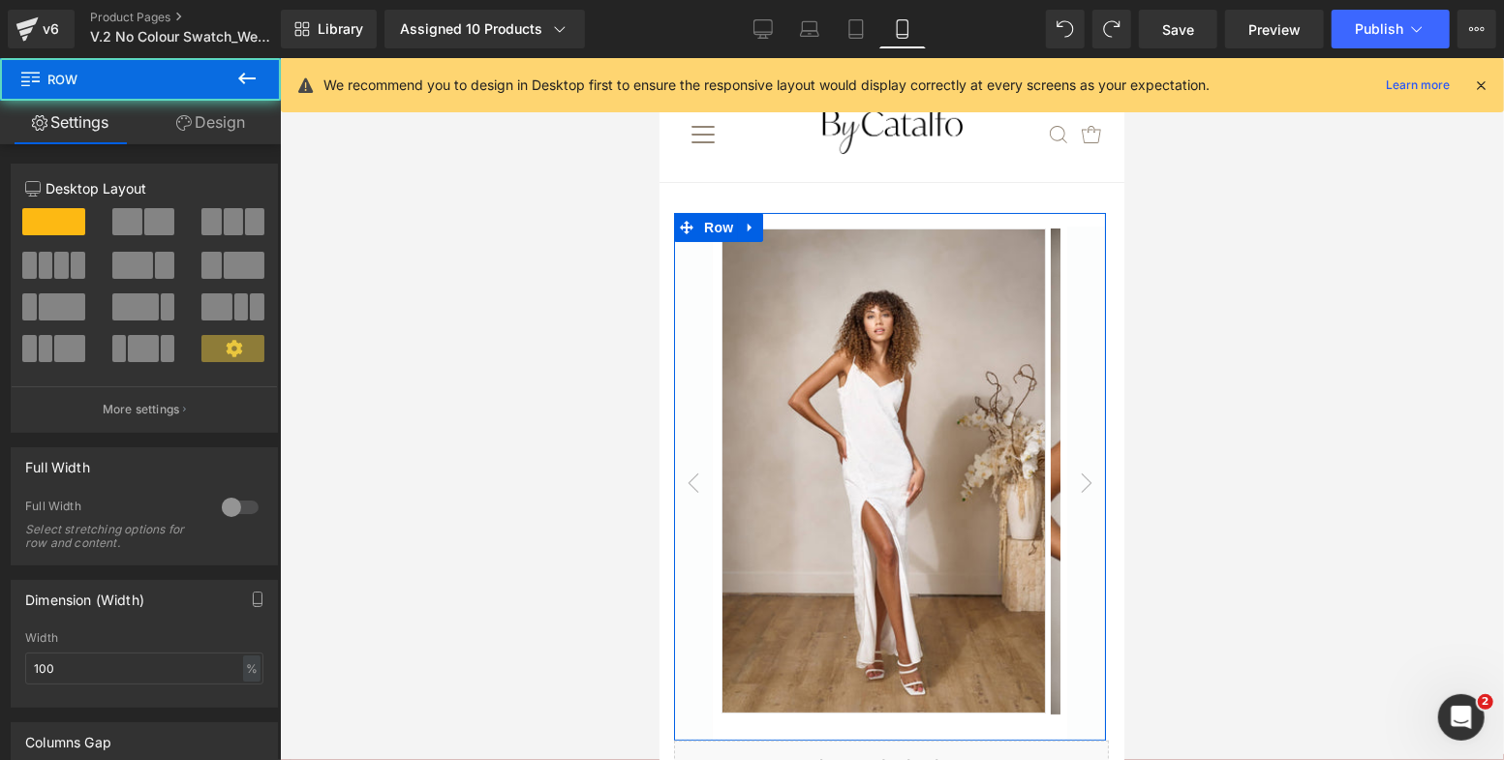
click at [233, 119] on link "Design" at bounding box center [210, 123] width 140 height 44
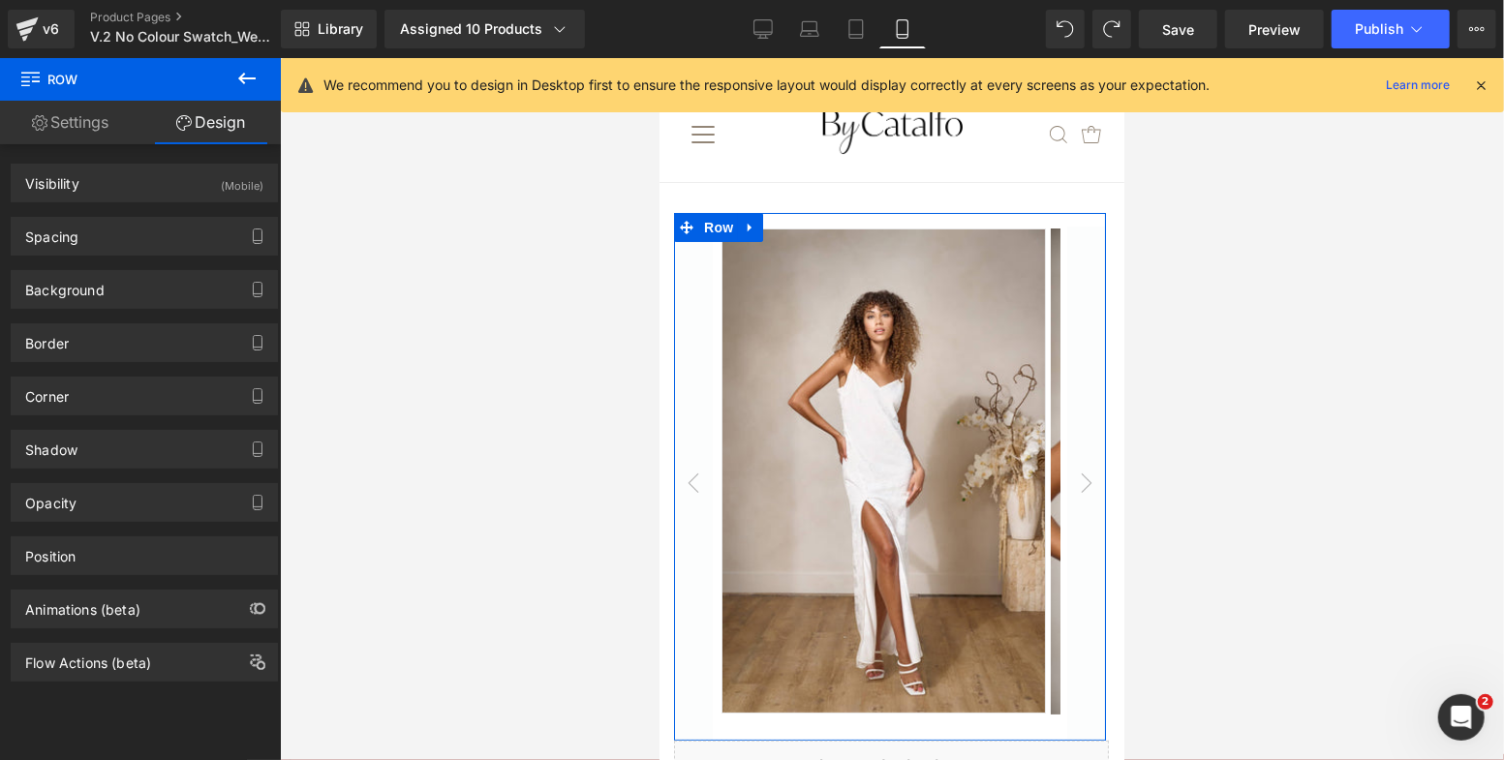
type input "0"
type input "14"
type input "47"
type input "0"
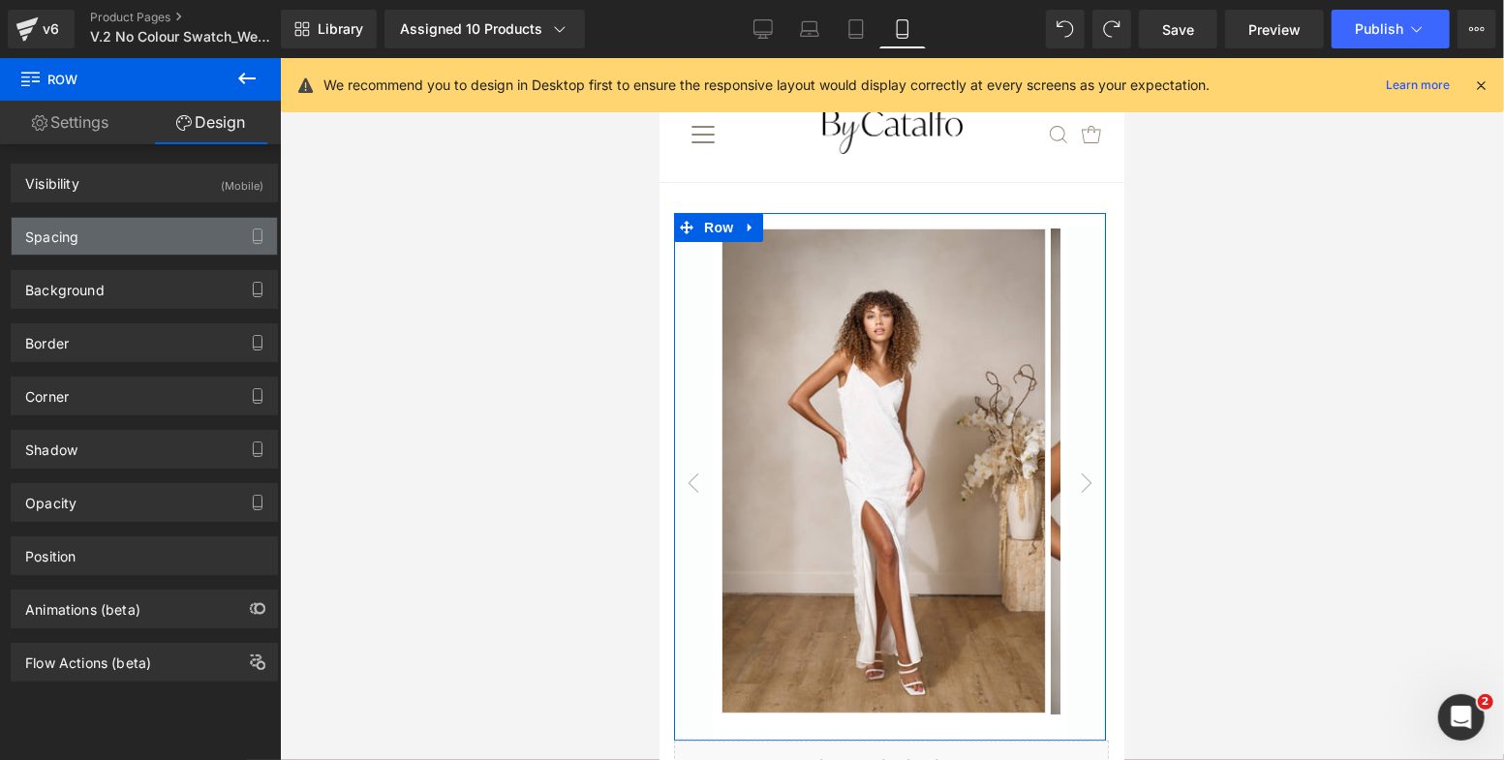
click at [45, 252] on div "Spacing" at bounding box center [144, 236] width 265 height 37
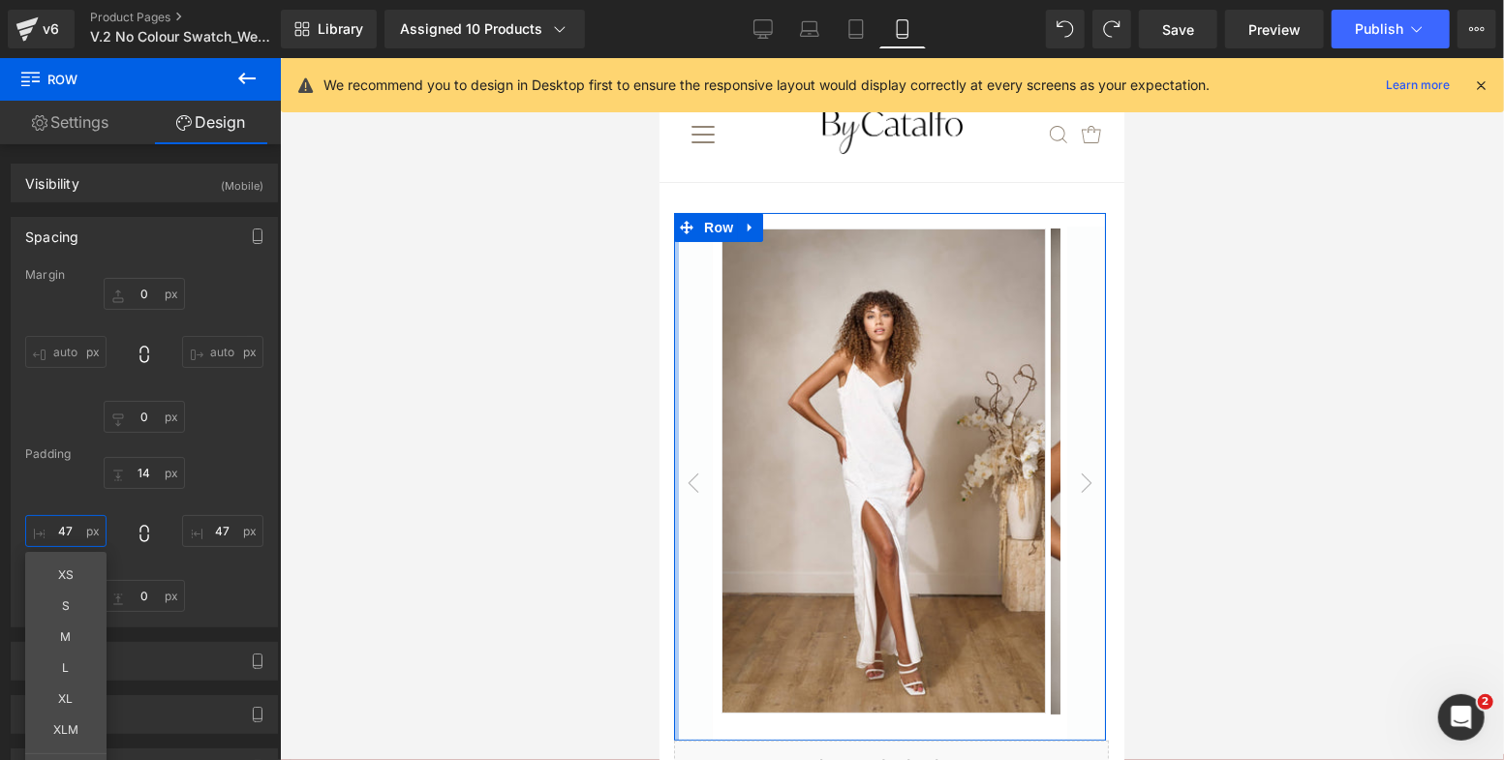
click at [71, 528] on input "47" at bounding box center [65, 531] width 81 height 32
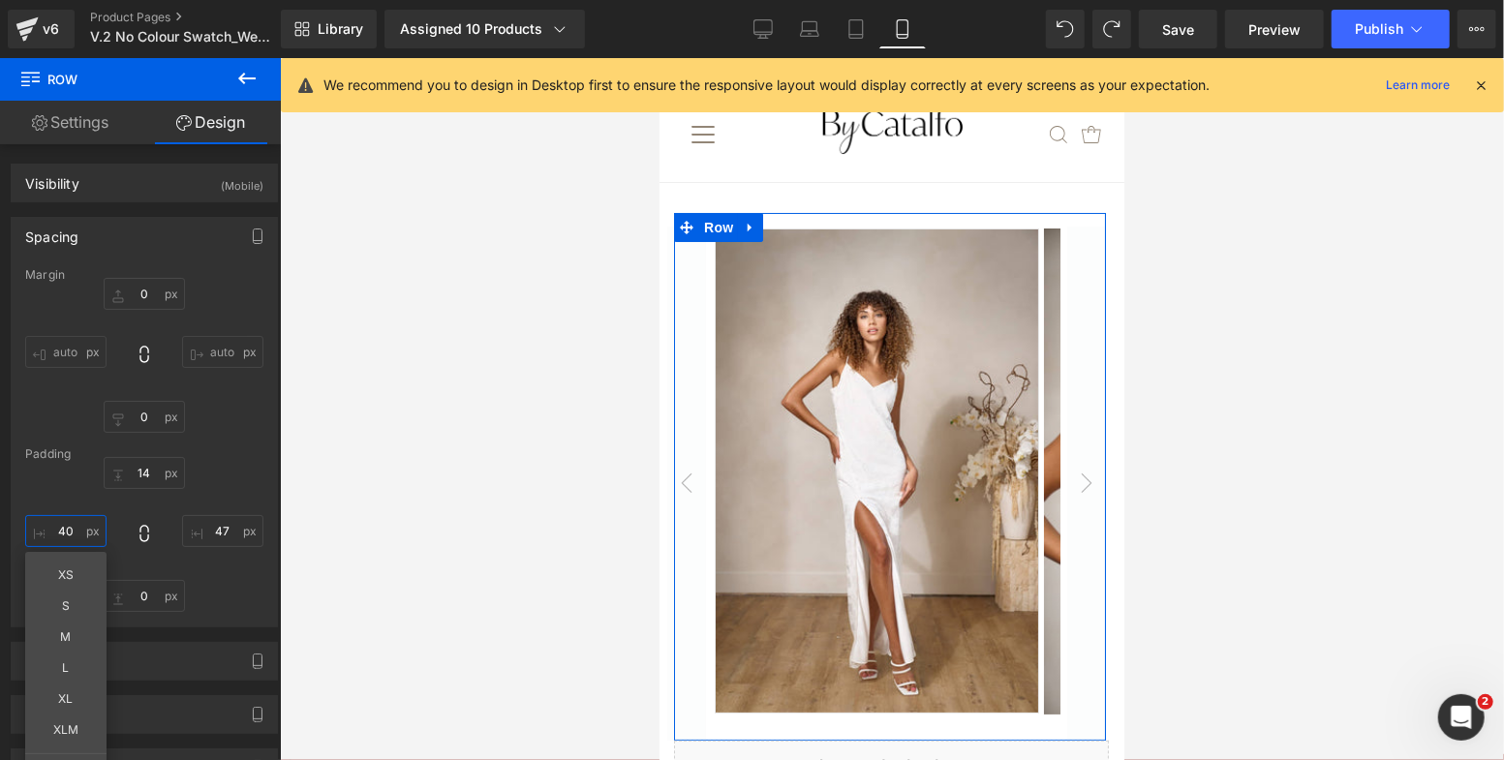
type input "40"
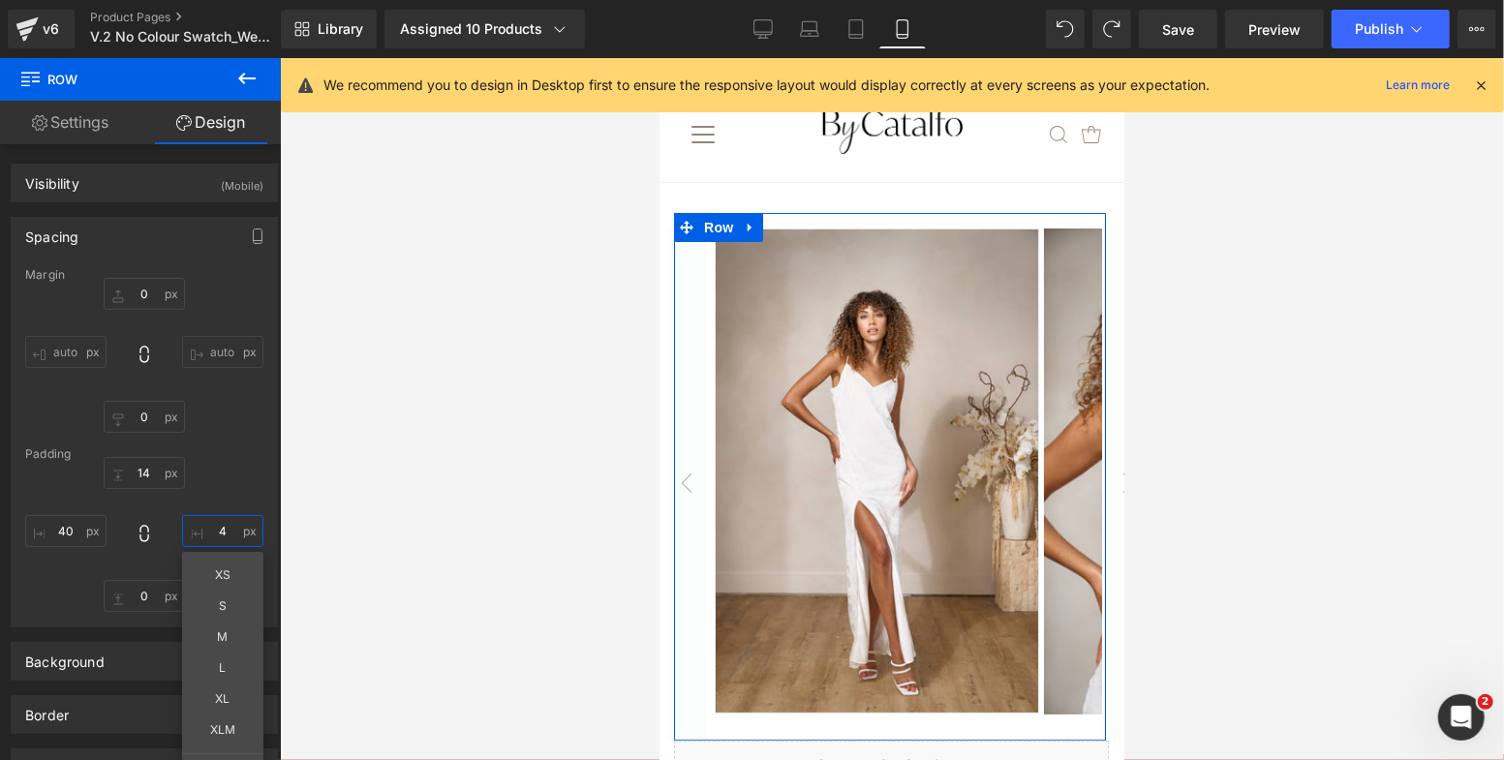
type input "40"
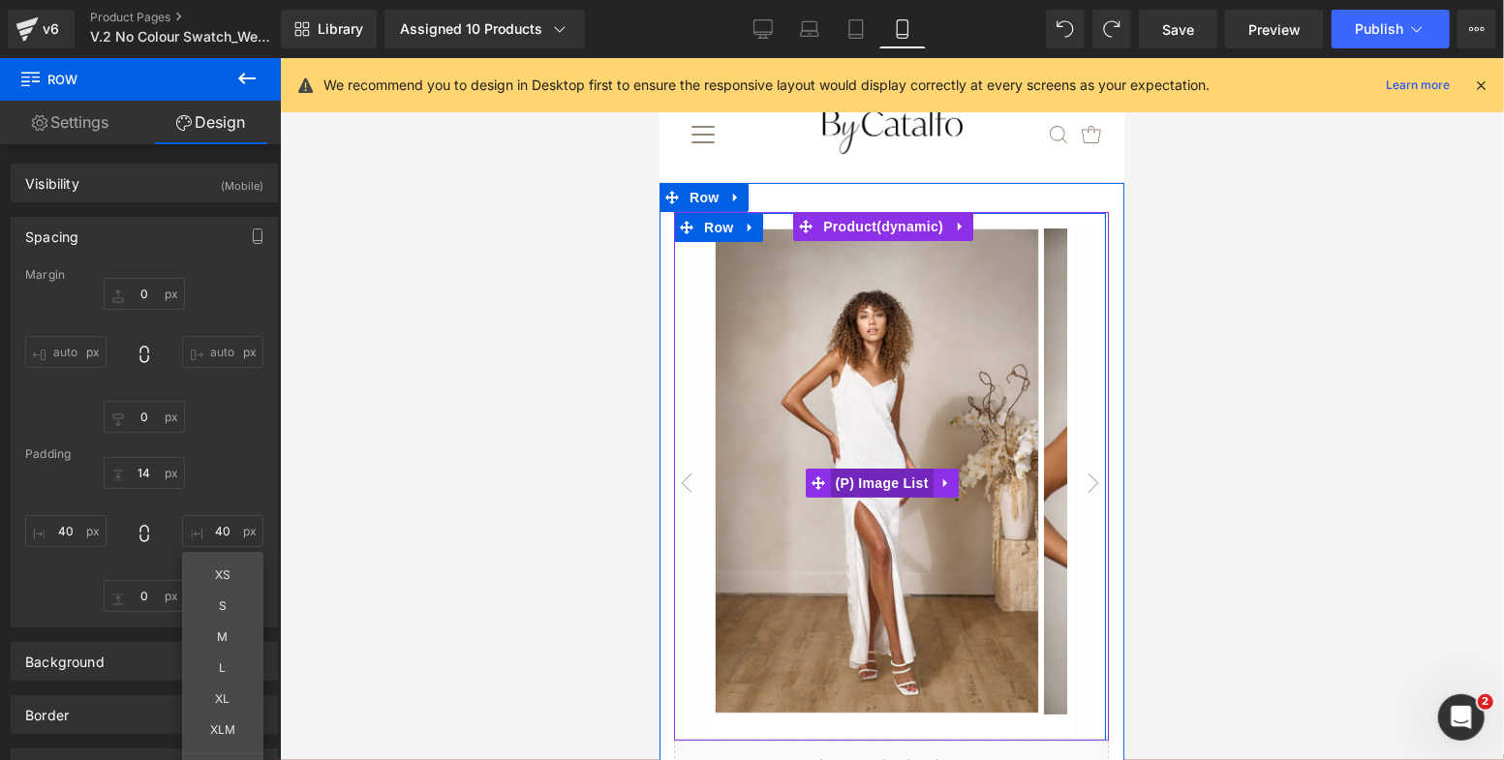
click at [866, 486] on span "(P) Image List" at bounding box center [881, 482] width 103 height 29
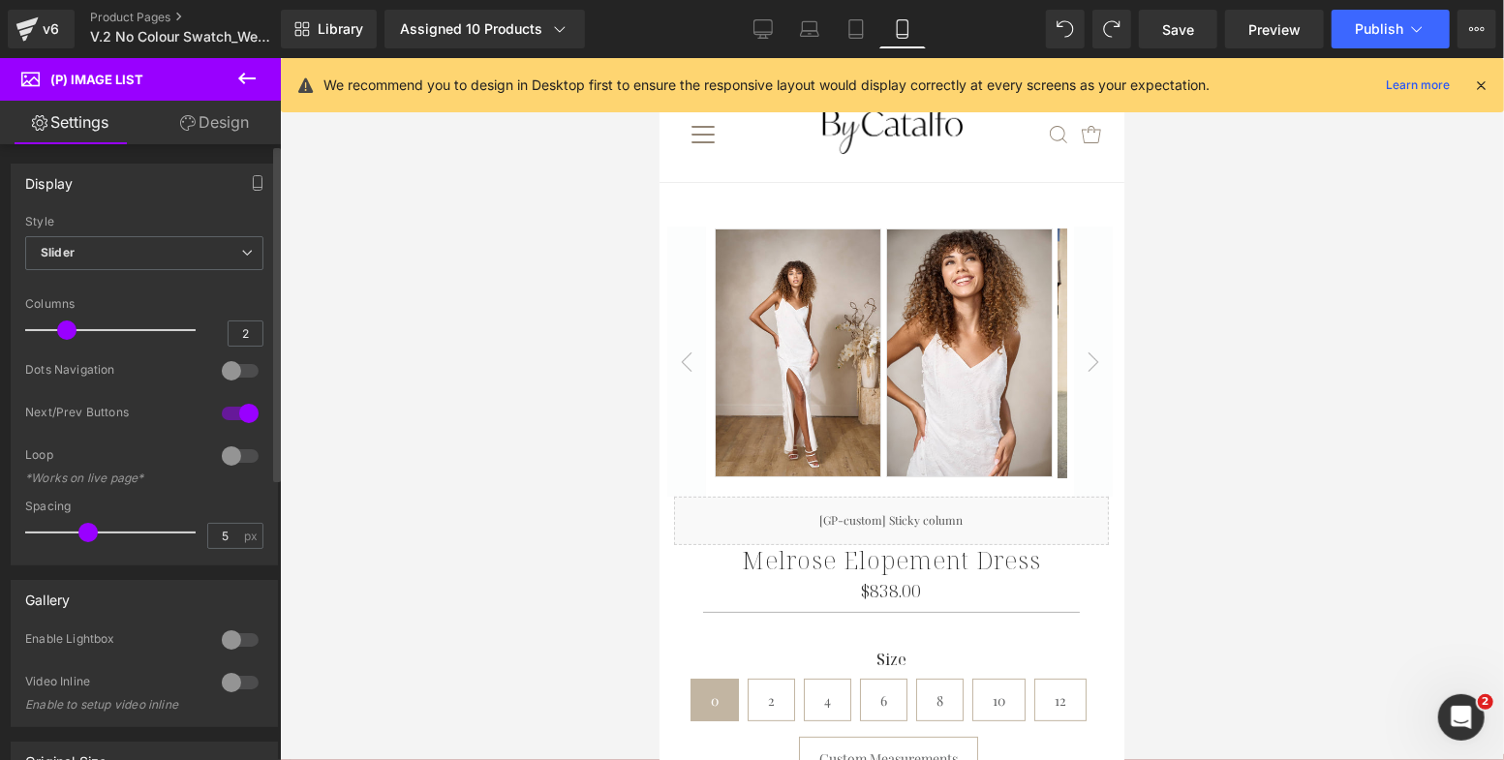
type input "1"
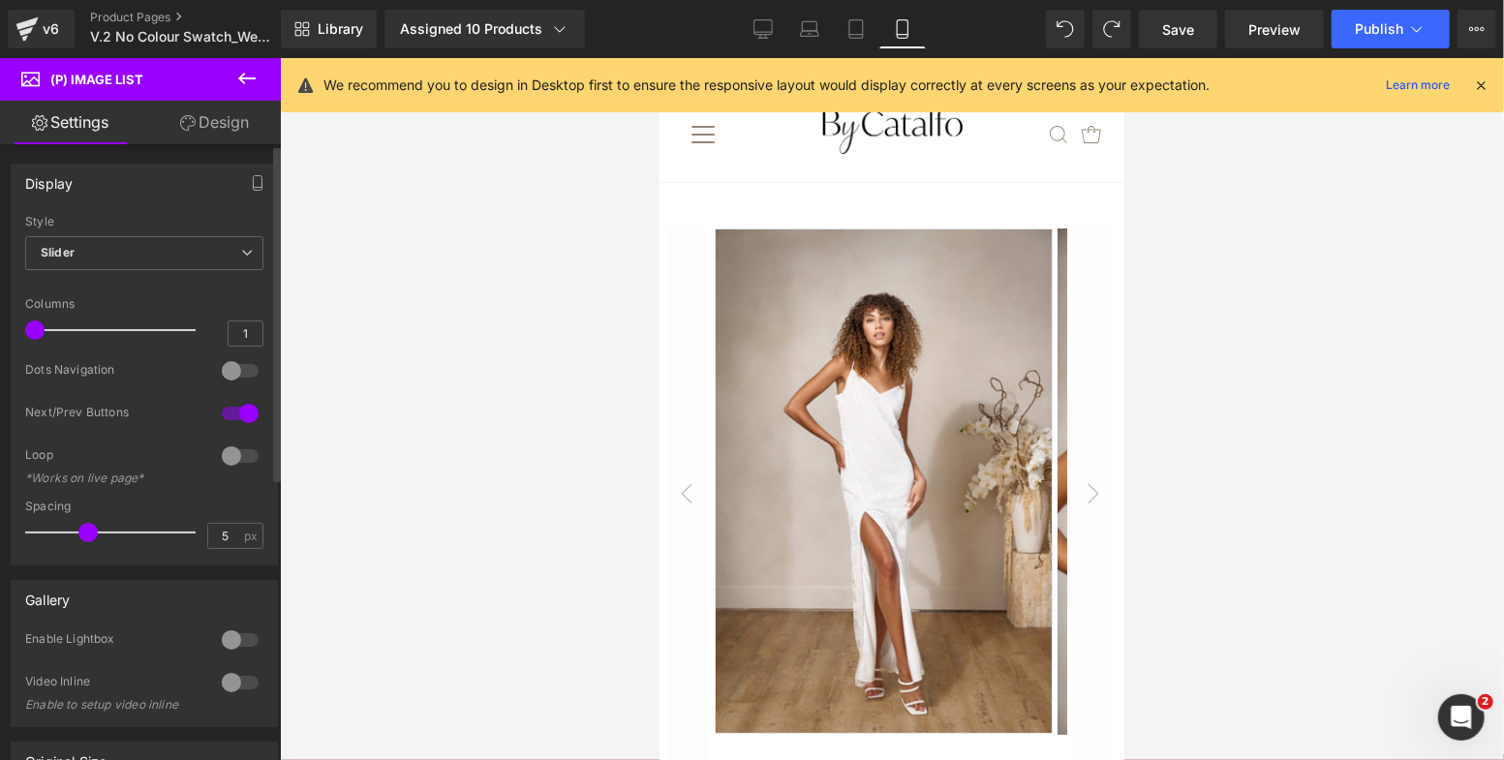
drag, startPoint x: 38, startPoint y: 329, endPoint x: 22, endPoint y: 329, distance: 15.5
click at [22, 329] on div "Default Slider Style Slider Default Slider 5 Columns 5 4 Columns 4 3 Columns 3 …" at bounding box center [144, 390] width 265 height 350
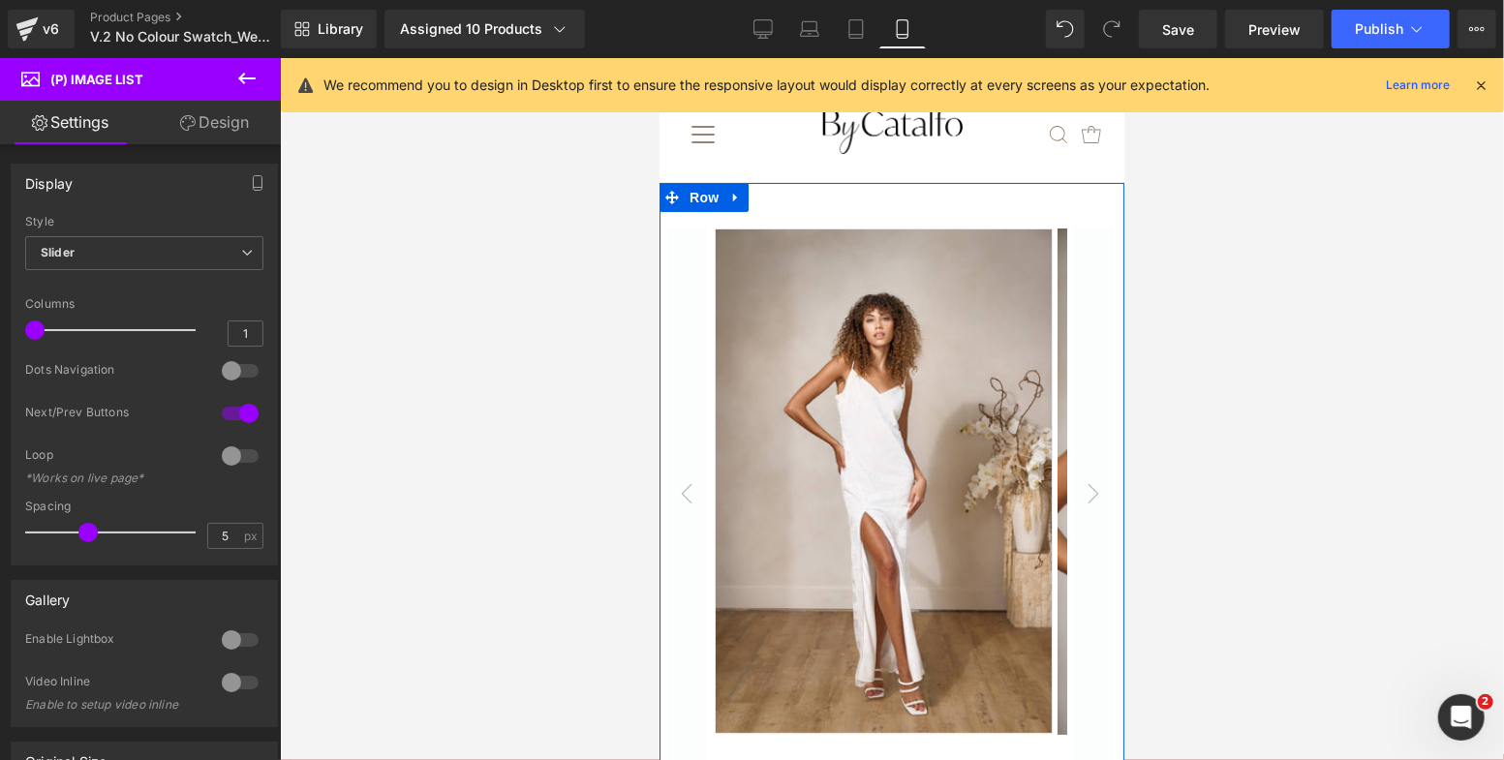
click at [1101, 387] on div "Sale Off (P) Image ‹" at bounding box center [890, 510] width 464 height 598
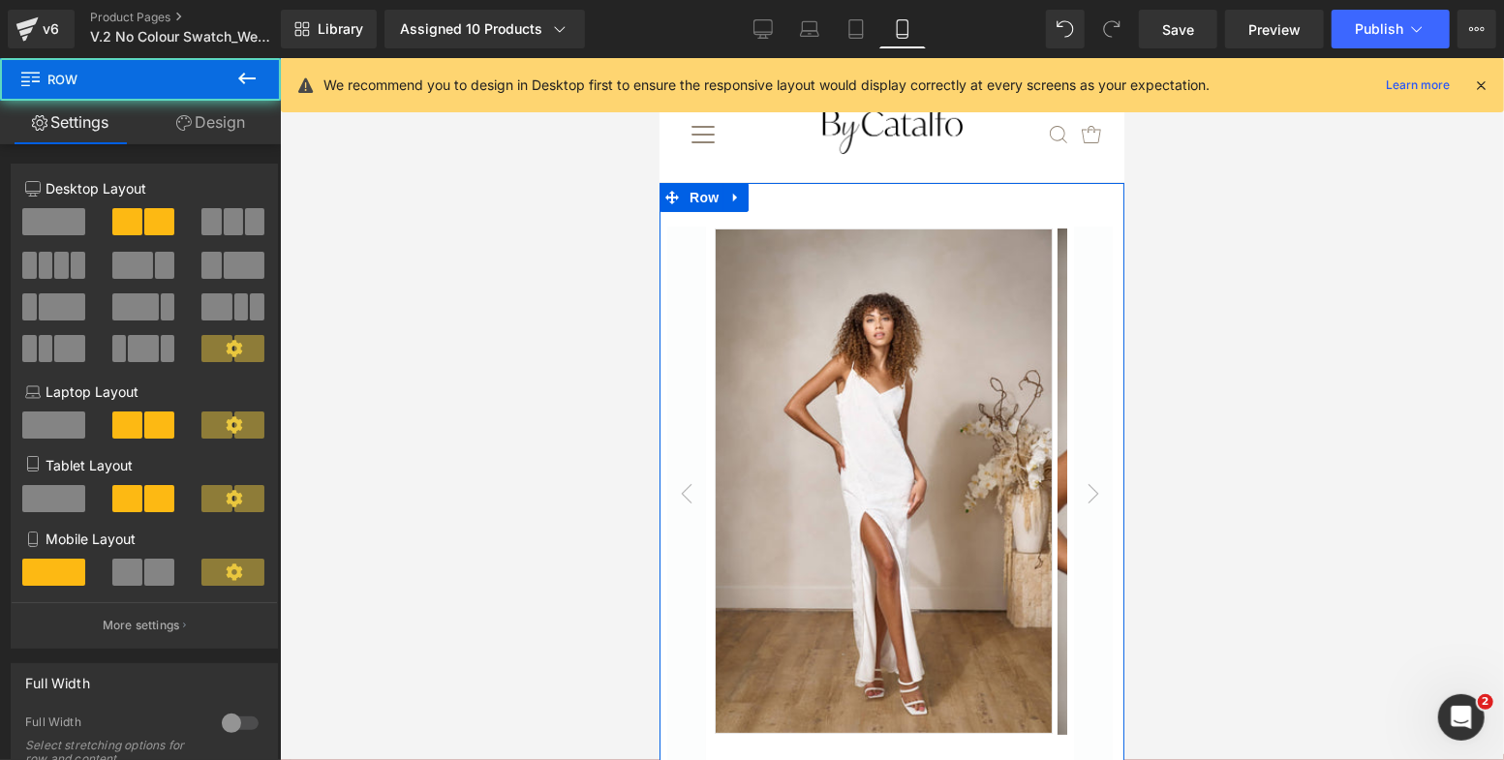
click at [262, 109] on link "Design" at bounding box center [210, 123] width 140 height 44
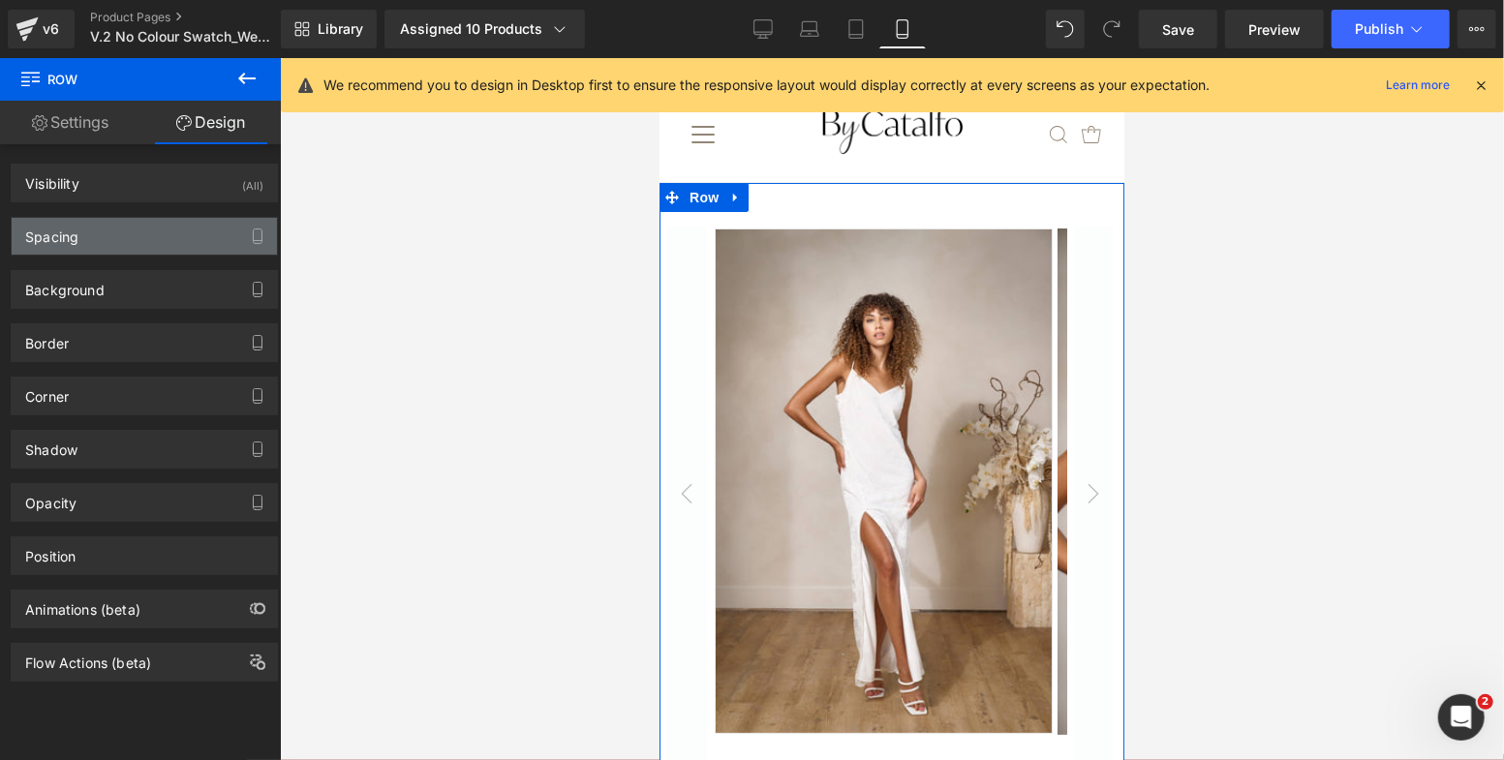
click at [176, 241] on div "Spacing" at bounding box center [144, 236] width 265 height 37
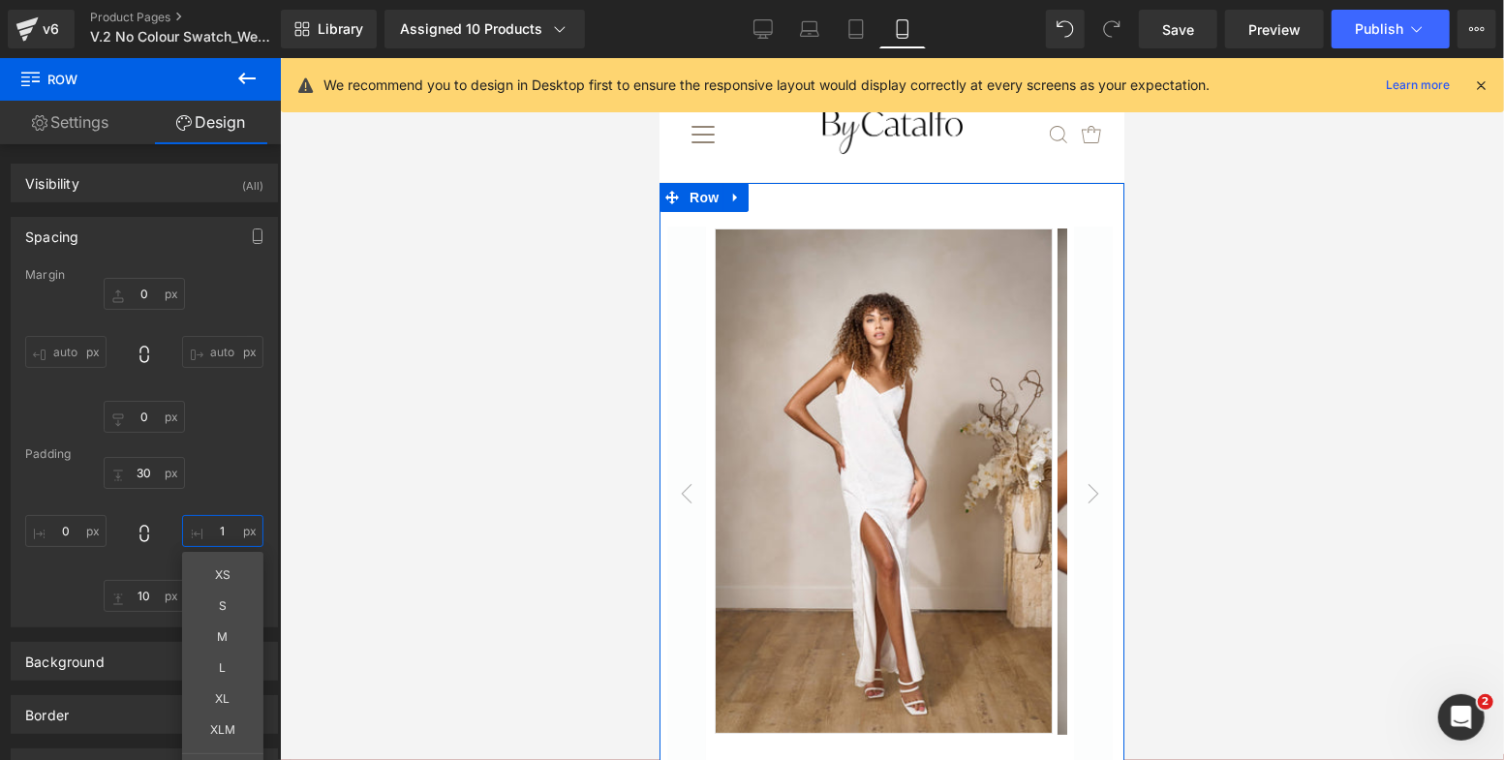
click at [219, 527] on input "1" at bounding box center [222, 531] width 81 height 32
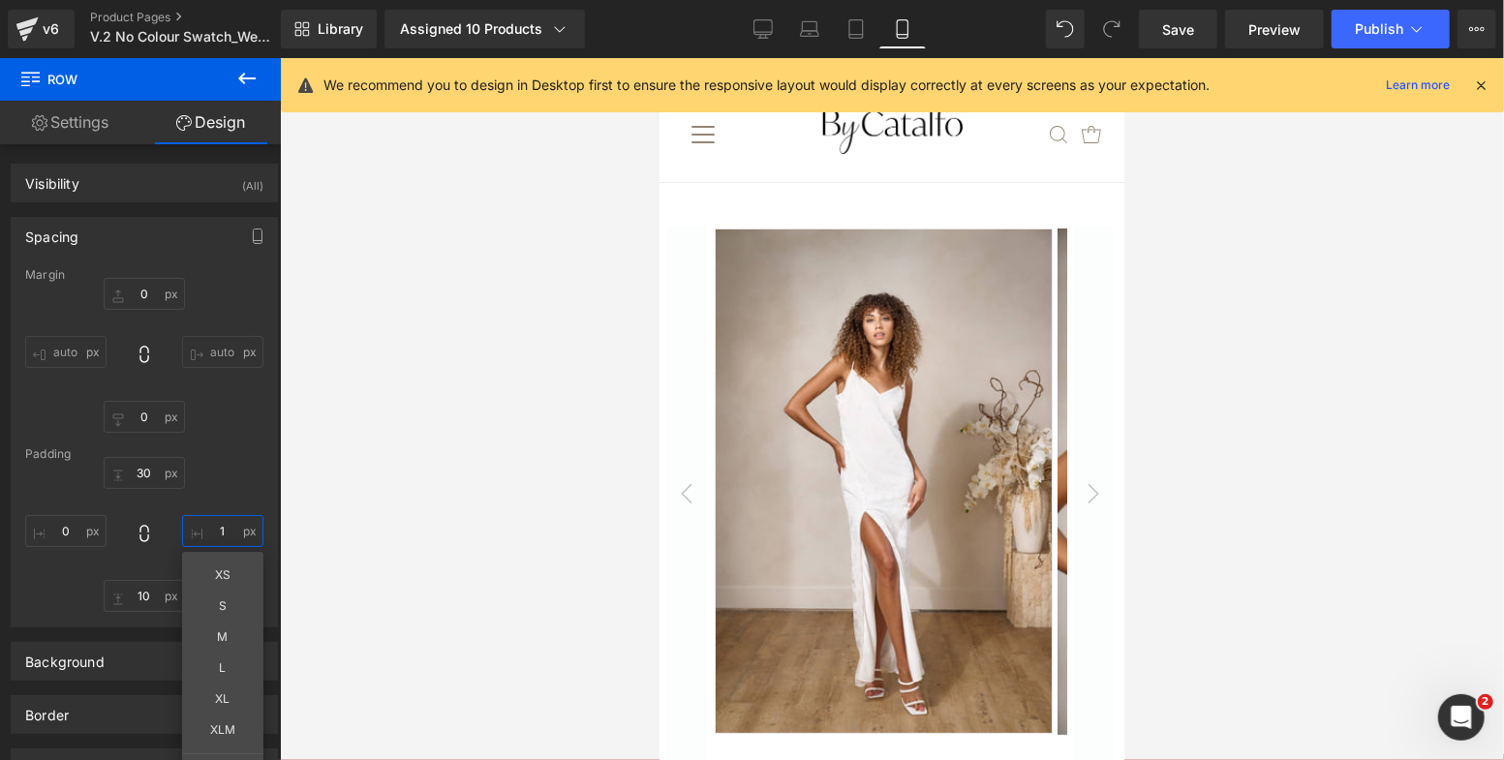
type input "0"
click at [414, 487] on div at bounding box center [892, 409] width 1224 height 702
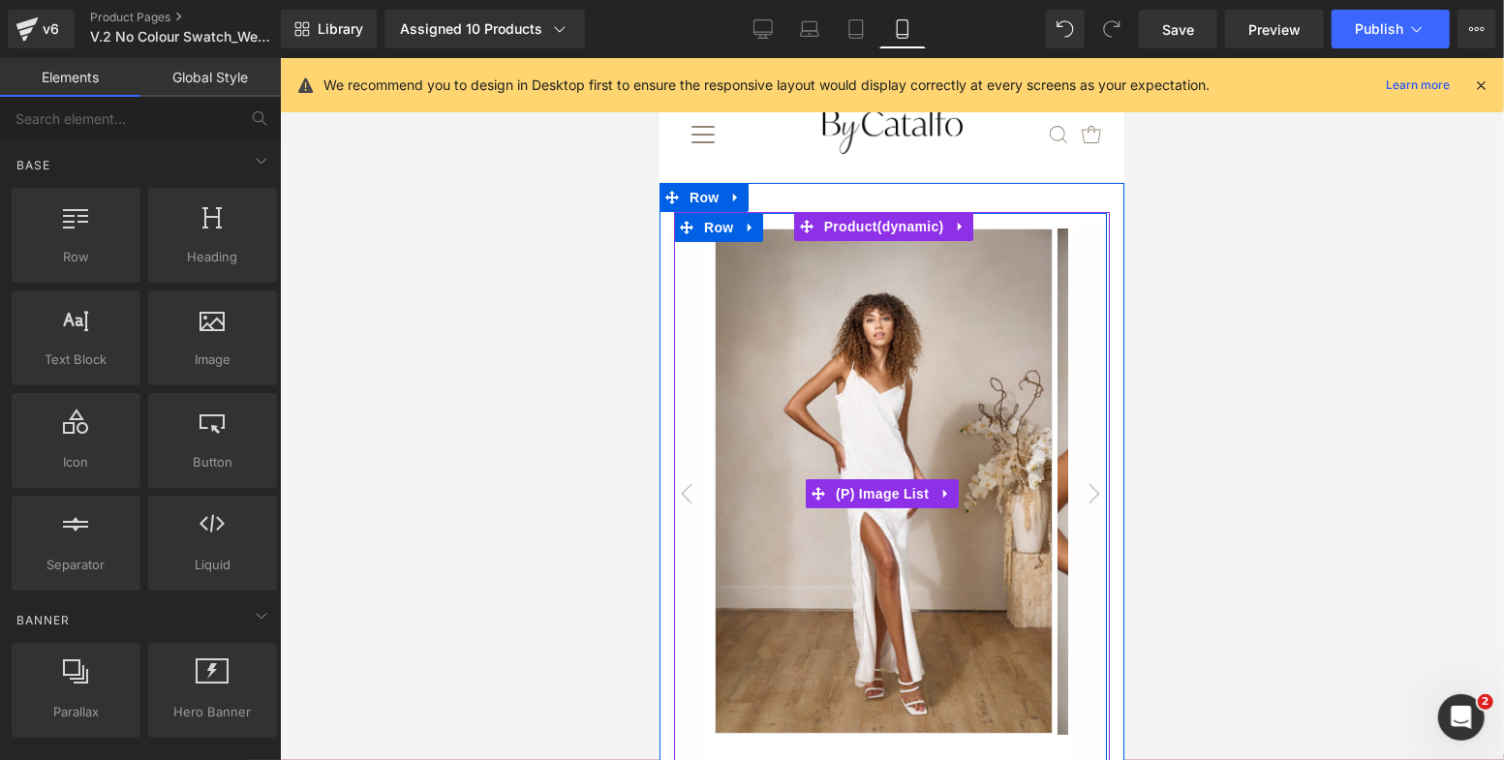
click at [713, 230] on span "Row" at bounding box center [717, 225] width 31 height 23
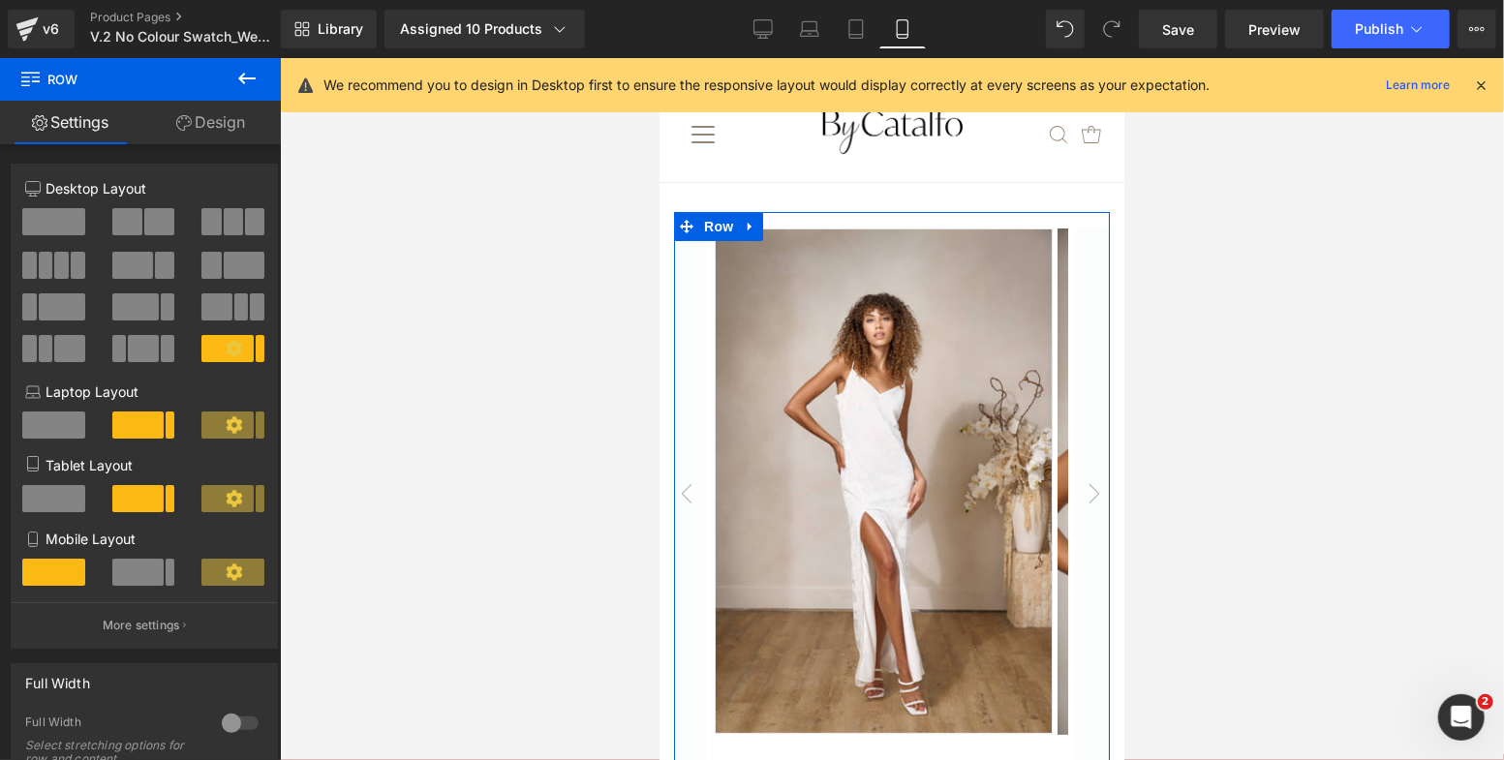
click at [224, 724] on div at bounding box center [240, 723] width 46 height 31
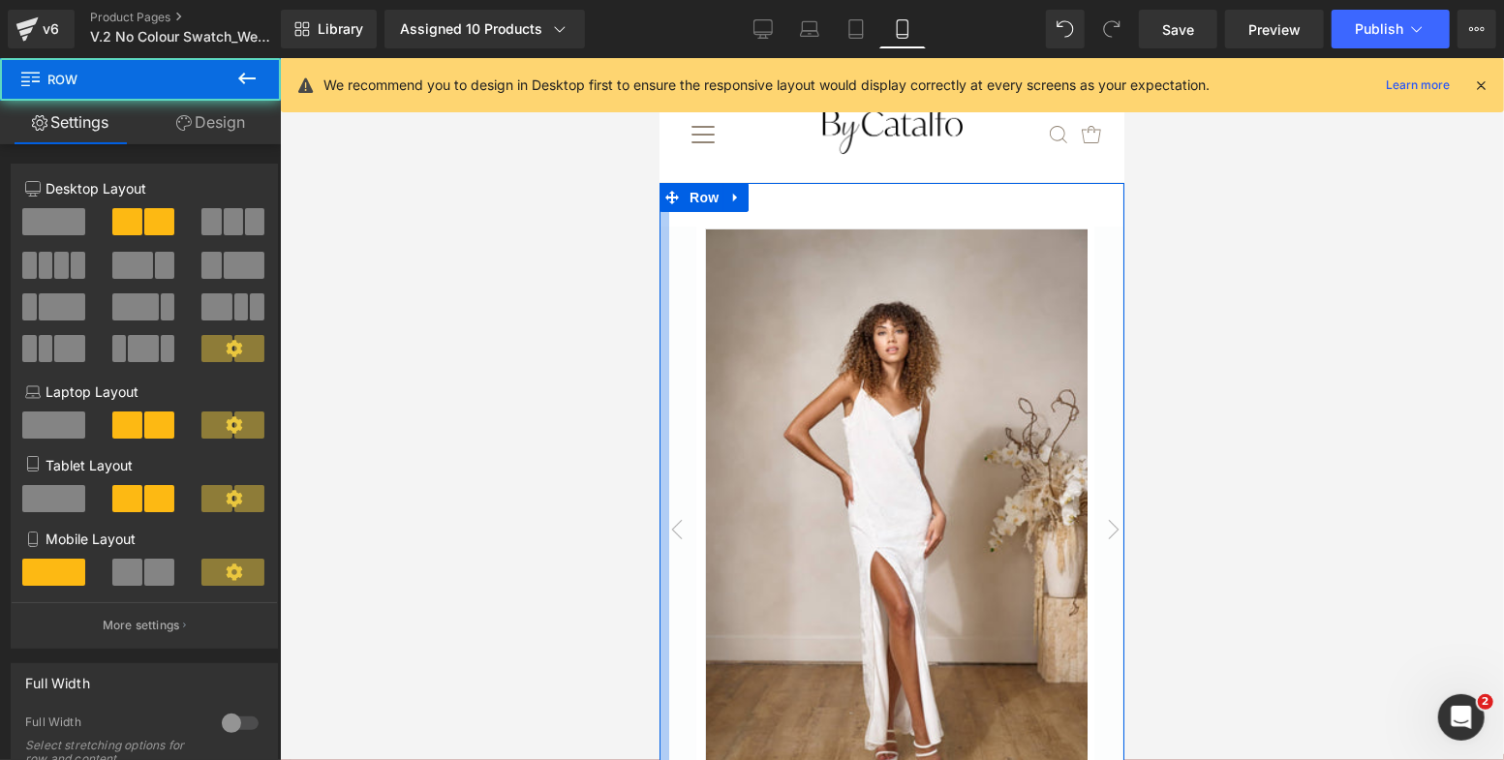
drag, startPoint x: 660, startPoint y: 455, endPoint x: 670, endPoint y: 456, distance: 9.7
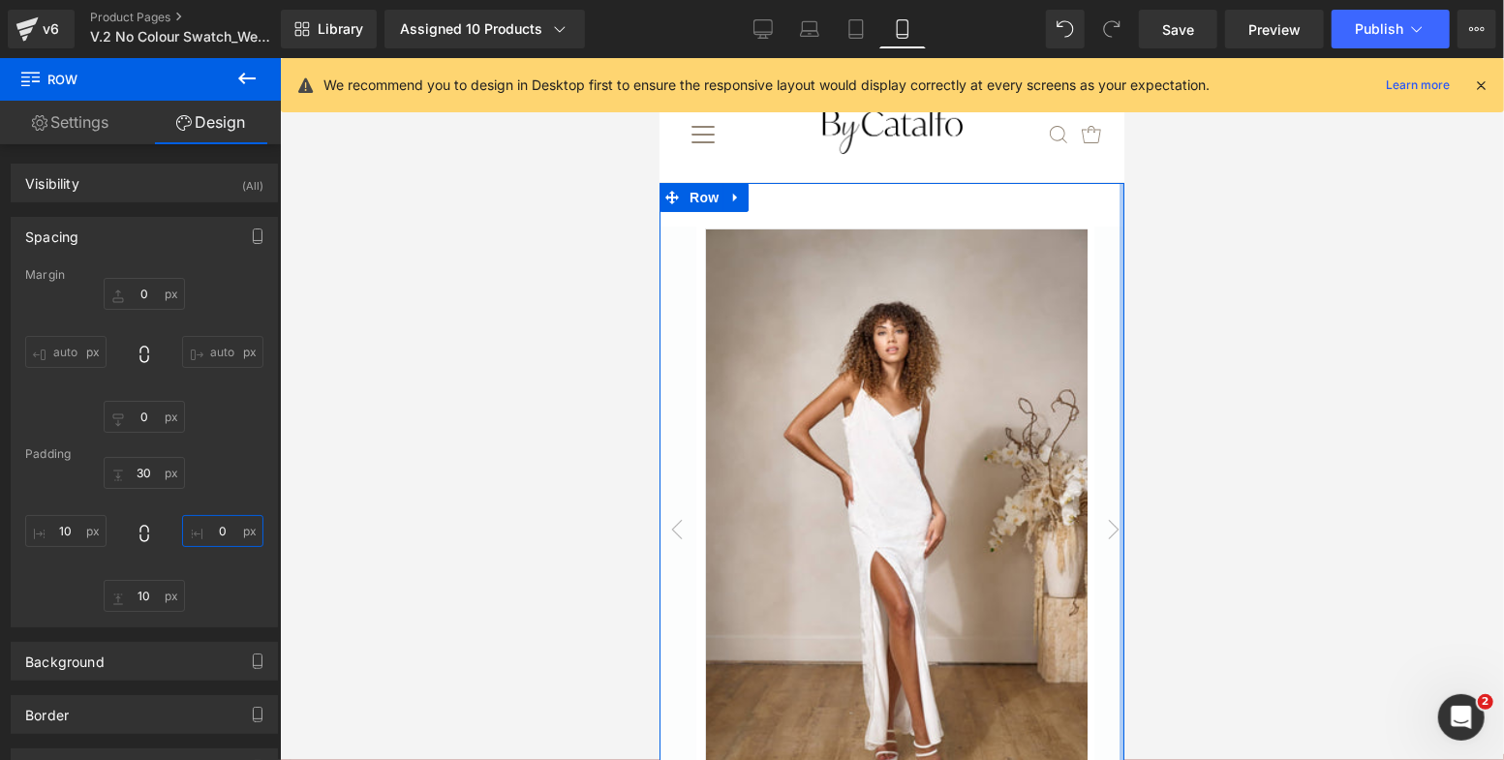
click at [219, 526] on input "0" at bounding box center [222, 531] width 81 height 32
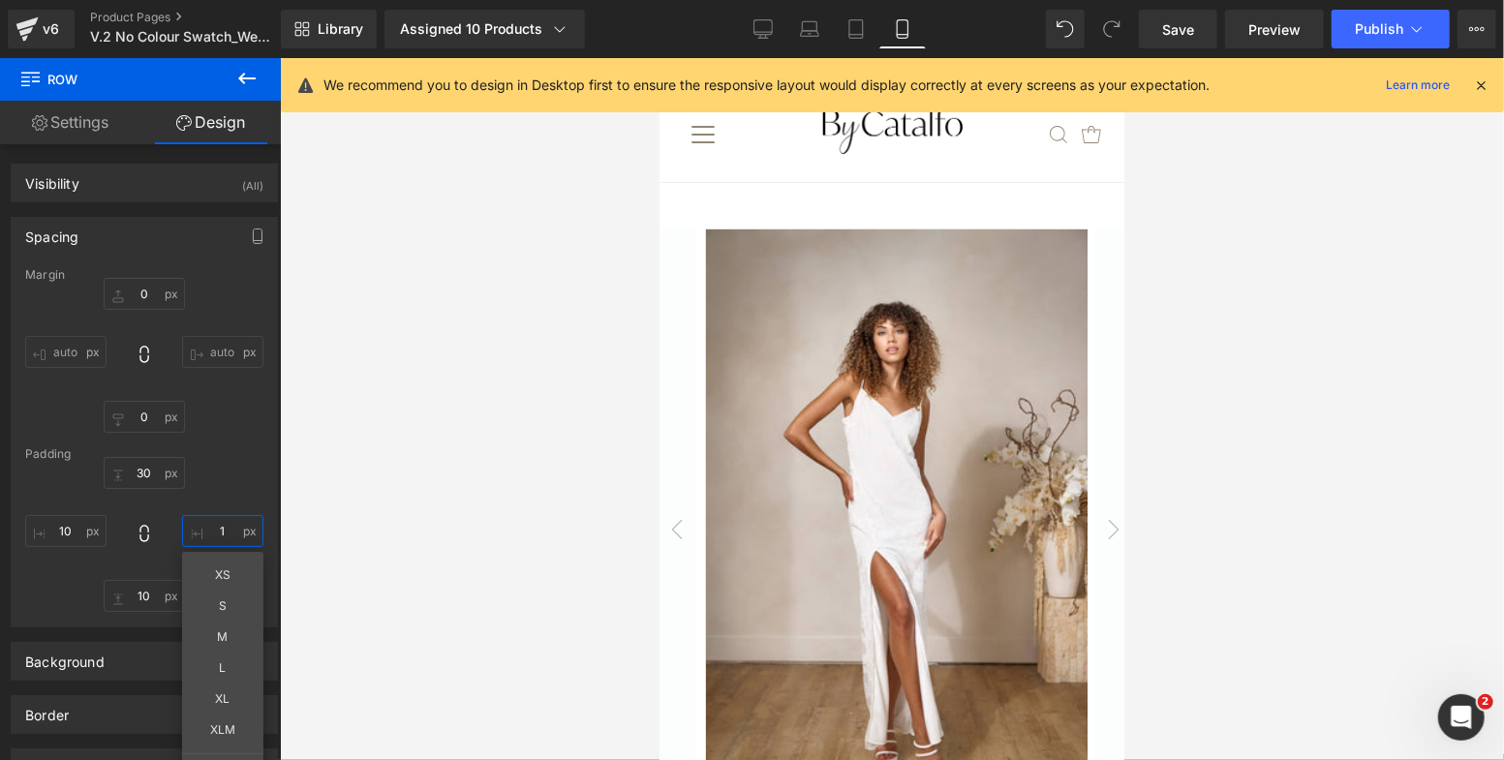
type input "10"
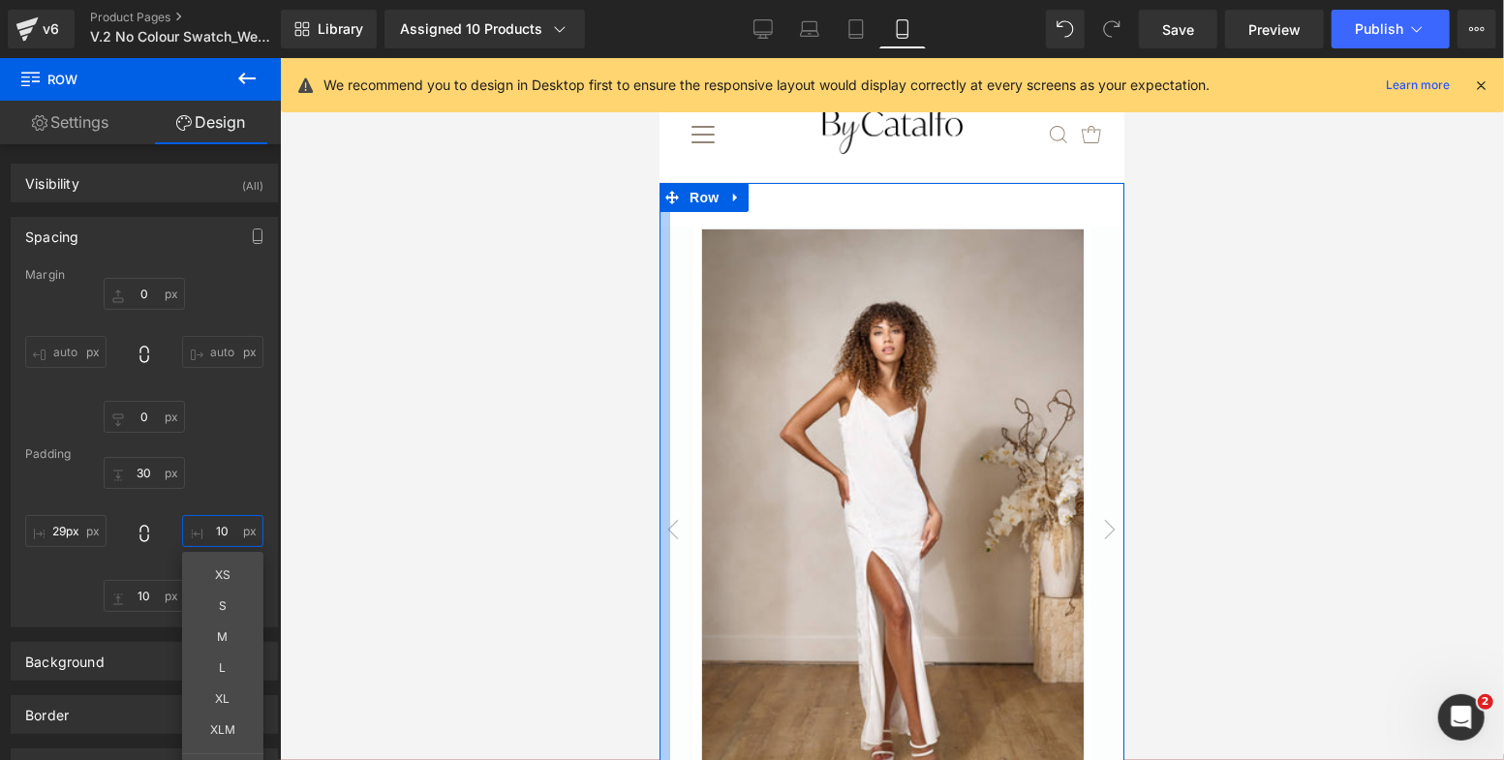
drag, startPoint x: 658, startPoint y: 462, endPoint x: 677, endPoint y: 463, distance: 18.4
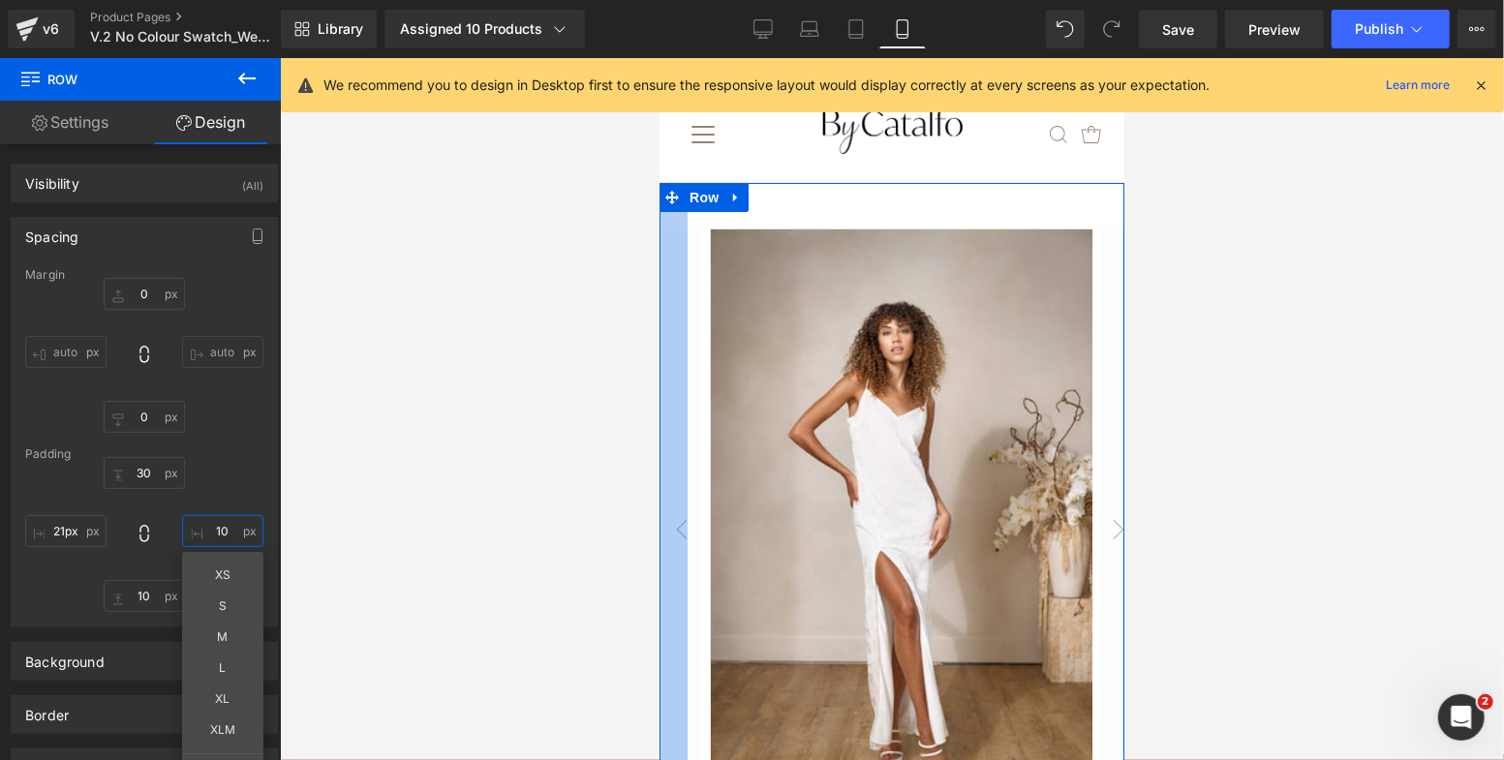
type input "19px"
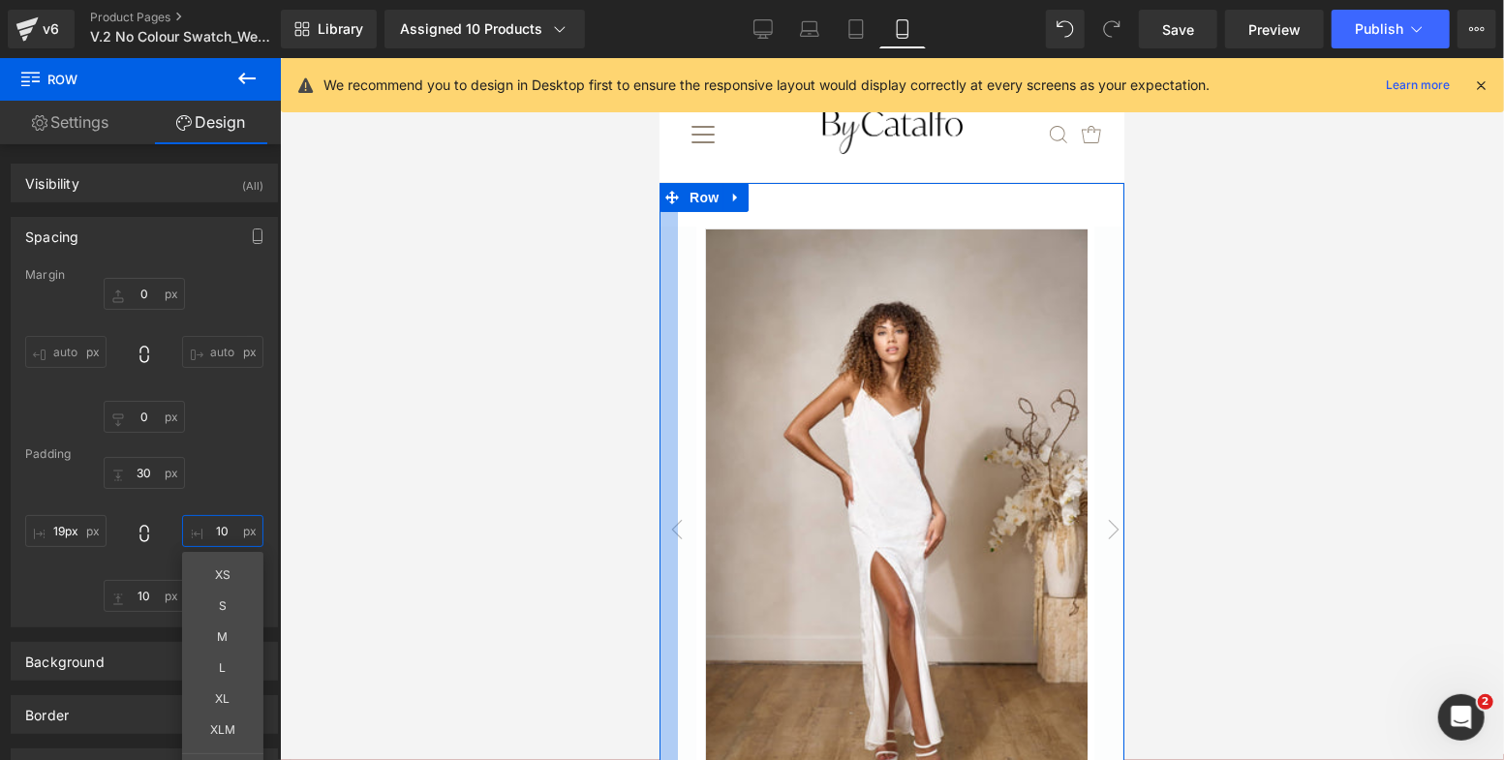
drag, startPoint x: 669, startPoint y: 471, endPoint x: 646, endPoint y: 469, distance: 23.3
click at [658, 469] on html "Cart 0 .mobile-menu__cart-icon .testament--icon-theme-bag:hover .hover-fill { f…" at bounding box center [890, 408] width 465 height 703
click at [392, 520] on div at bounding box center [892, 409] width 1224 height 702
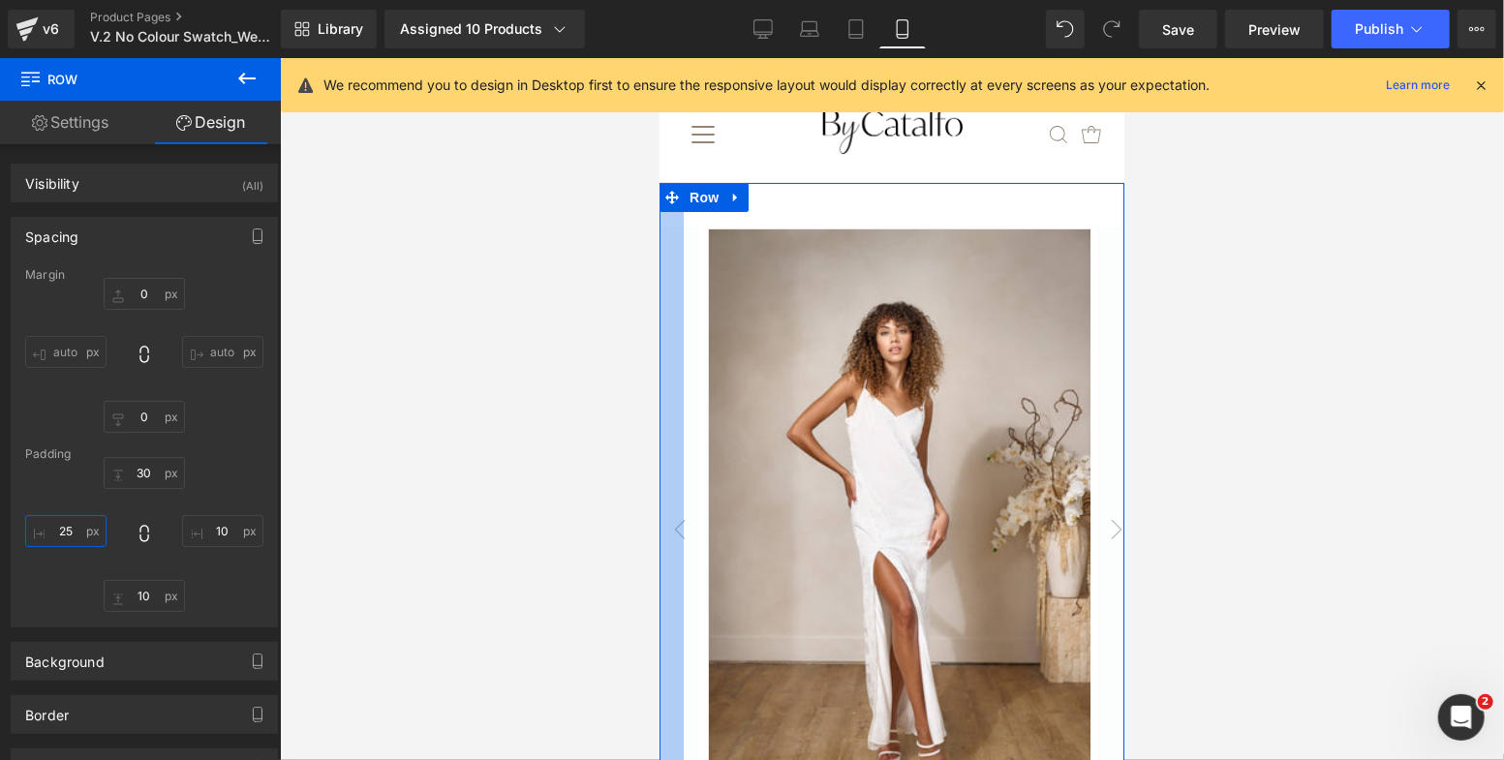
click at [79, 528] on input "25" at bounding box center [65, 531] width 81 height 32
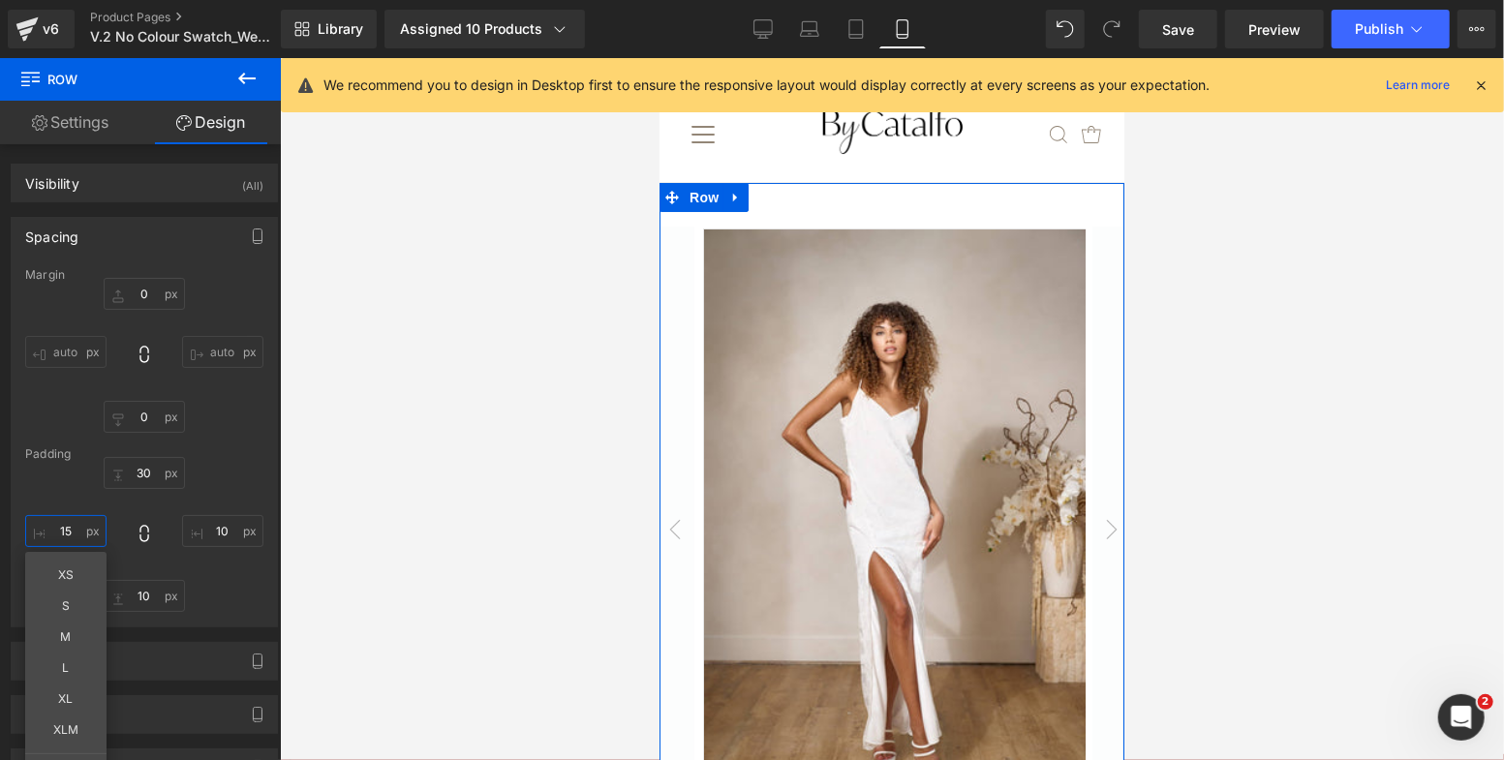
type input "15"
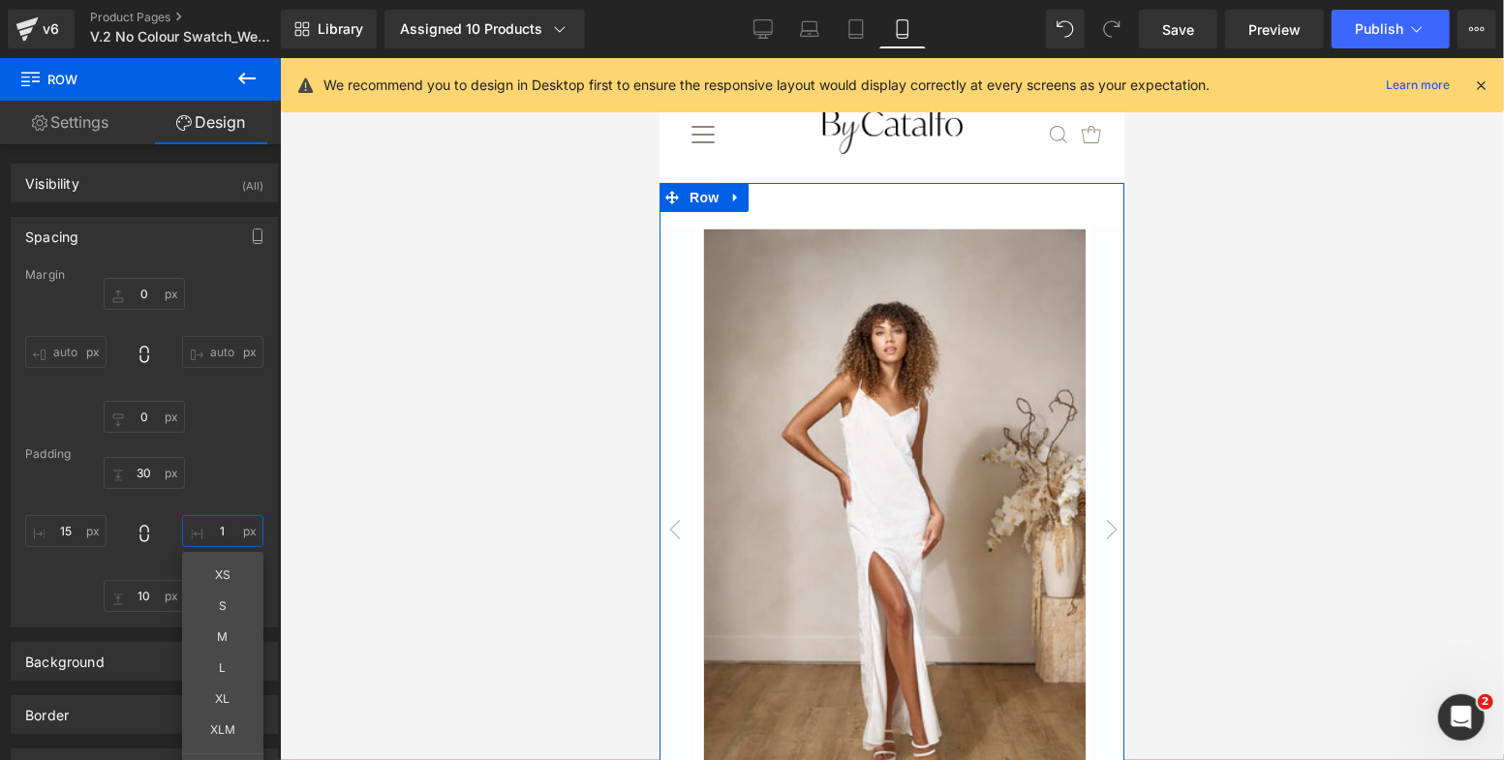
type input "15"
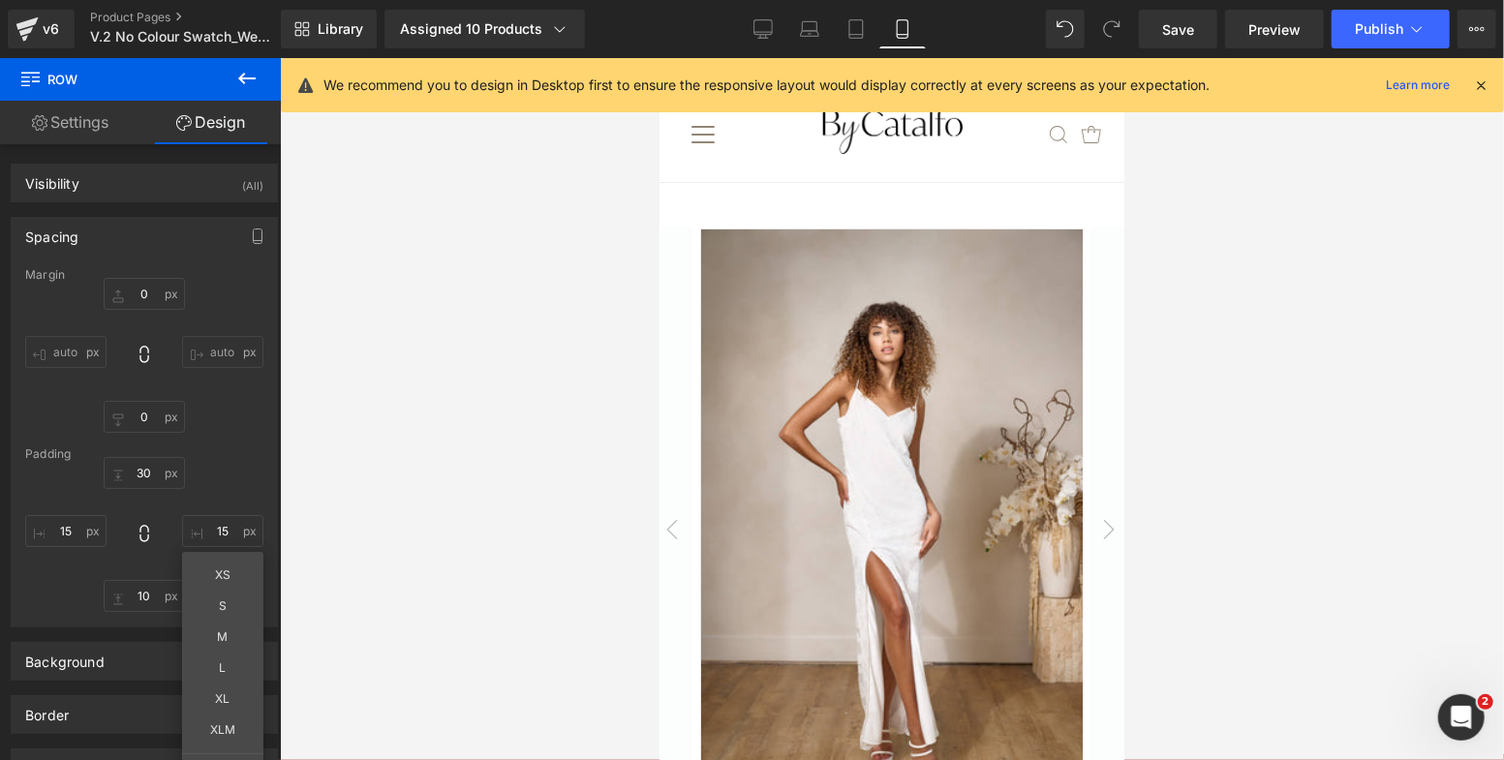
click at [519, 498] on div at bounding box center [892, 409] width 1224 height 702
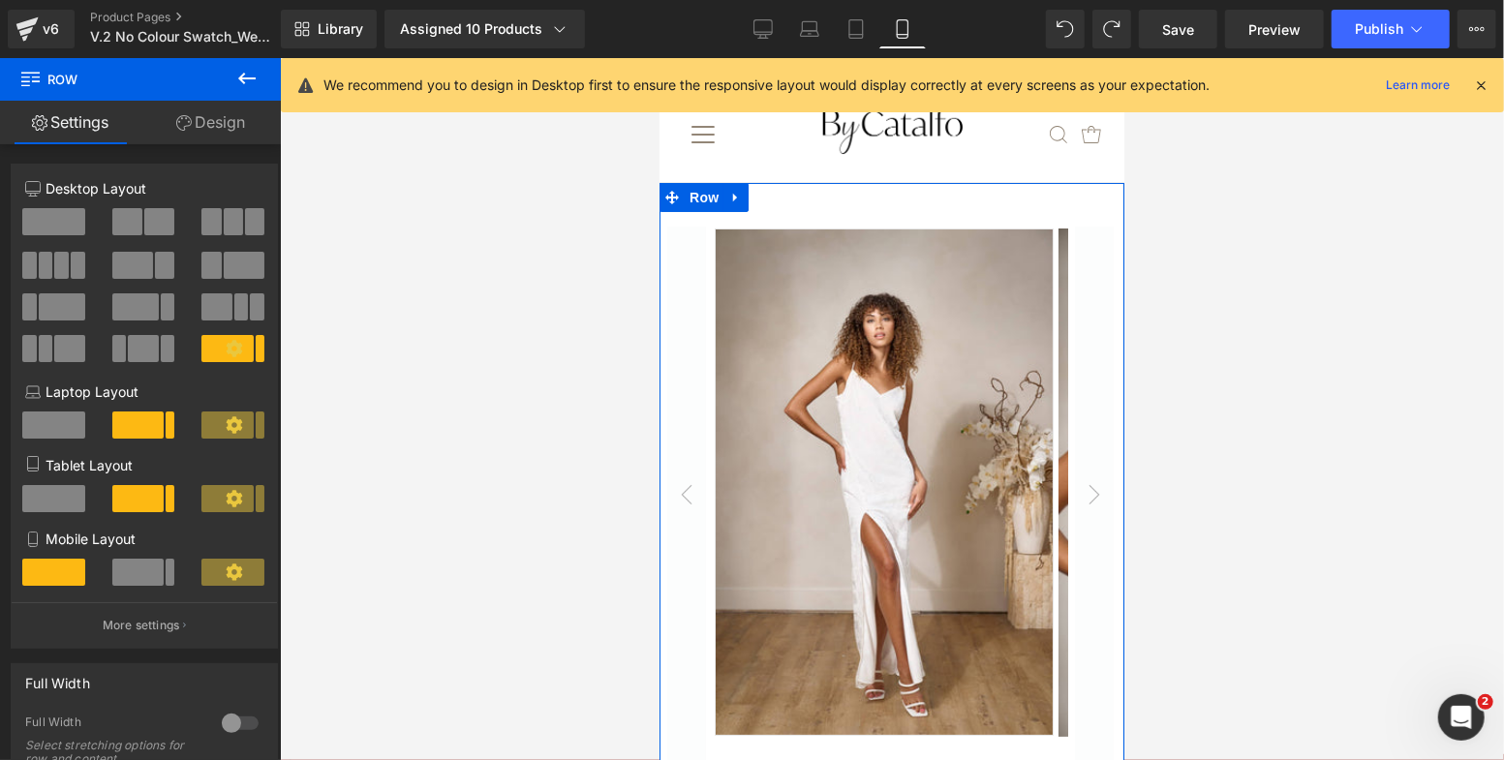
click at [813, 399] on img at bounding box center [883, 481] width 339 height 507
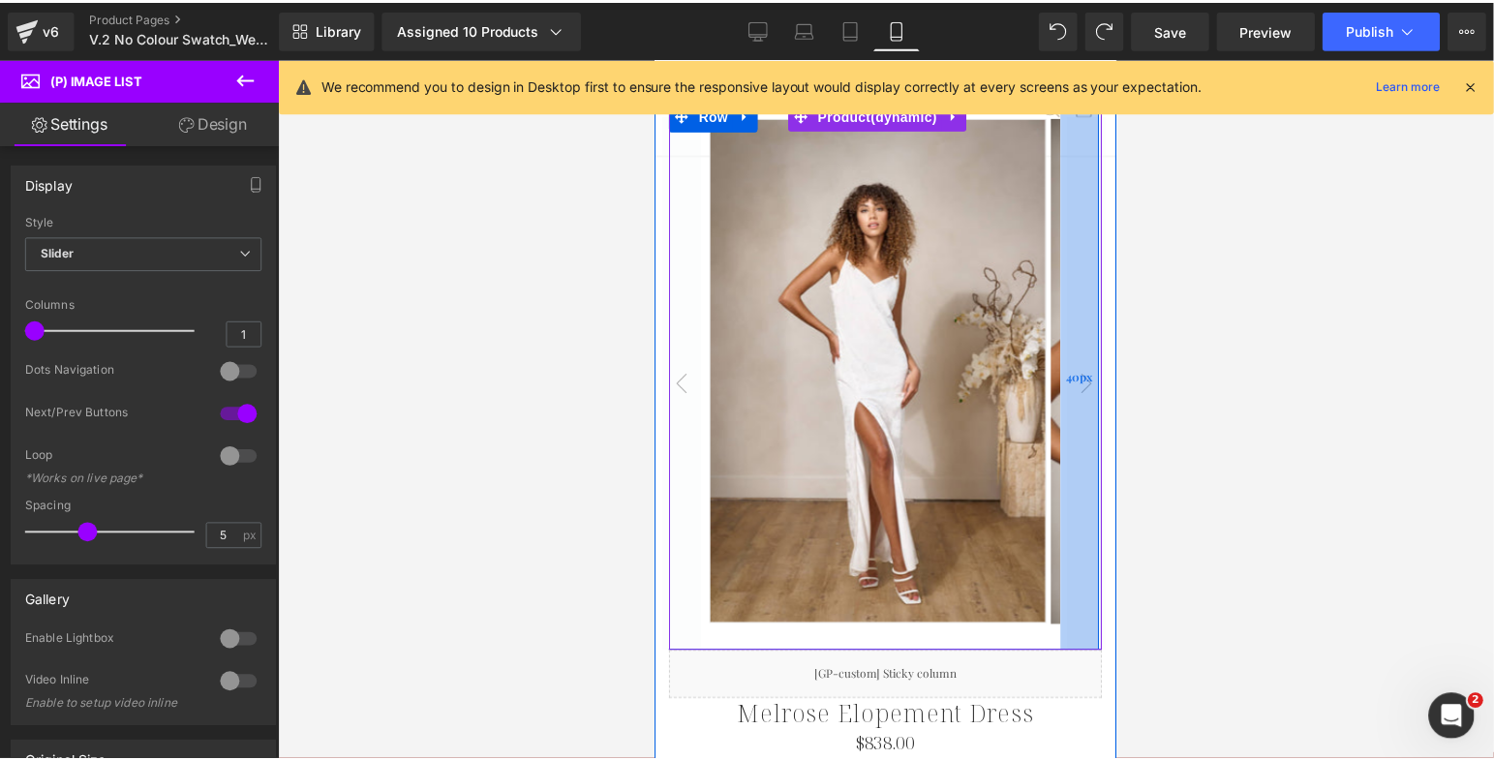
scroll to position [79, 0]
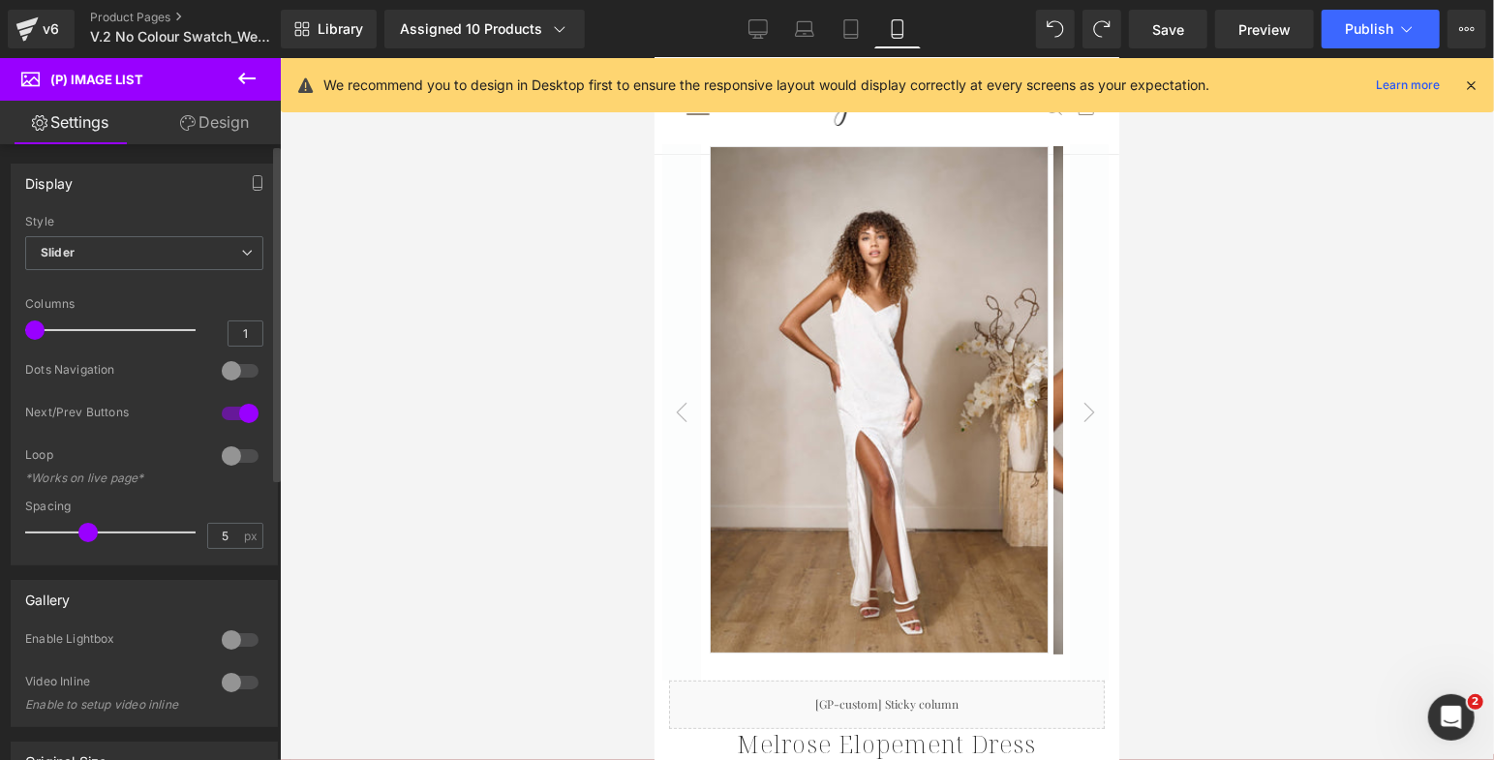
click at [229, 369] on div at bounding box center [240, 370] width 46 height 31
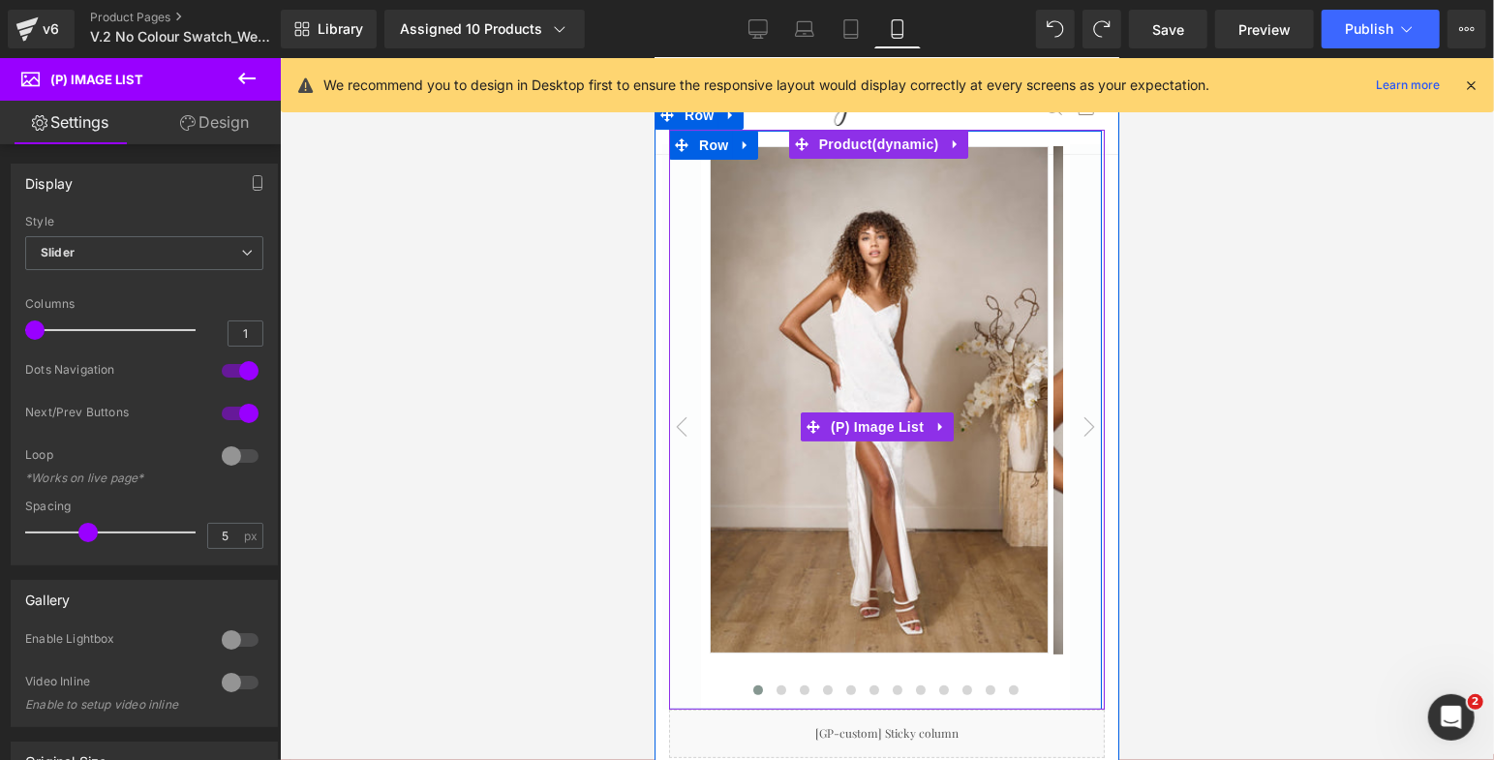
scroll to position [0, 0]
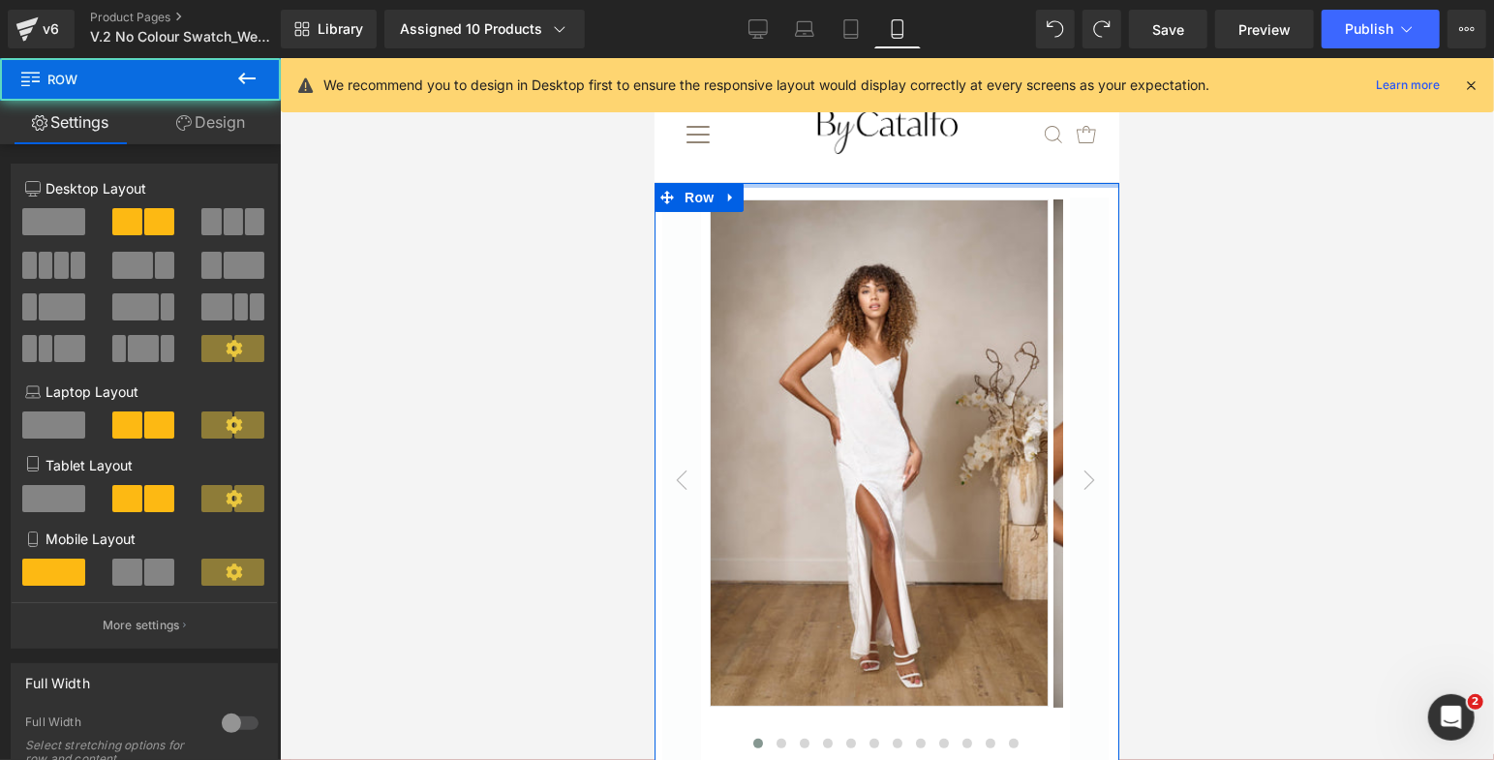
drag, startPoint x: 890, startPoint y: 194, endPoint x: 889, endPoint y: 155, distance: 38.7
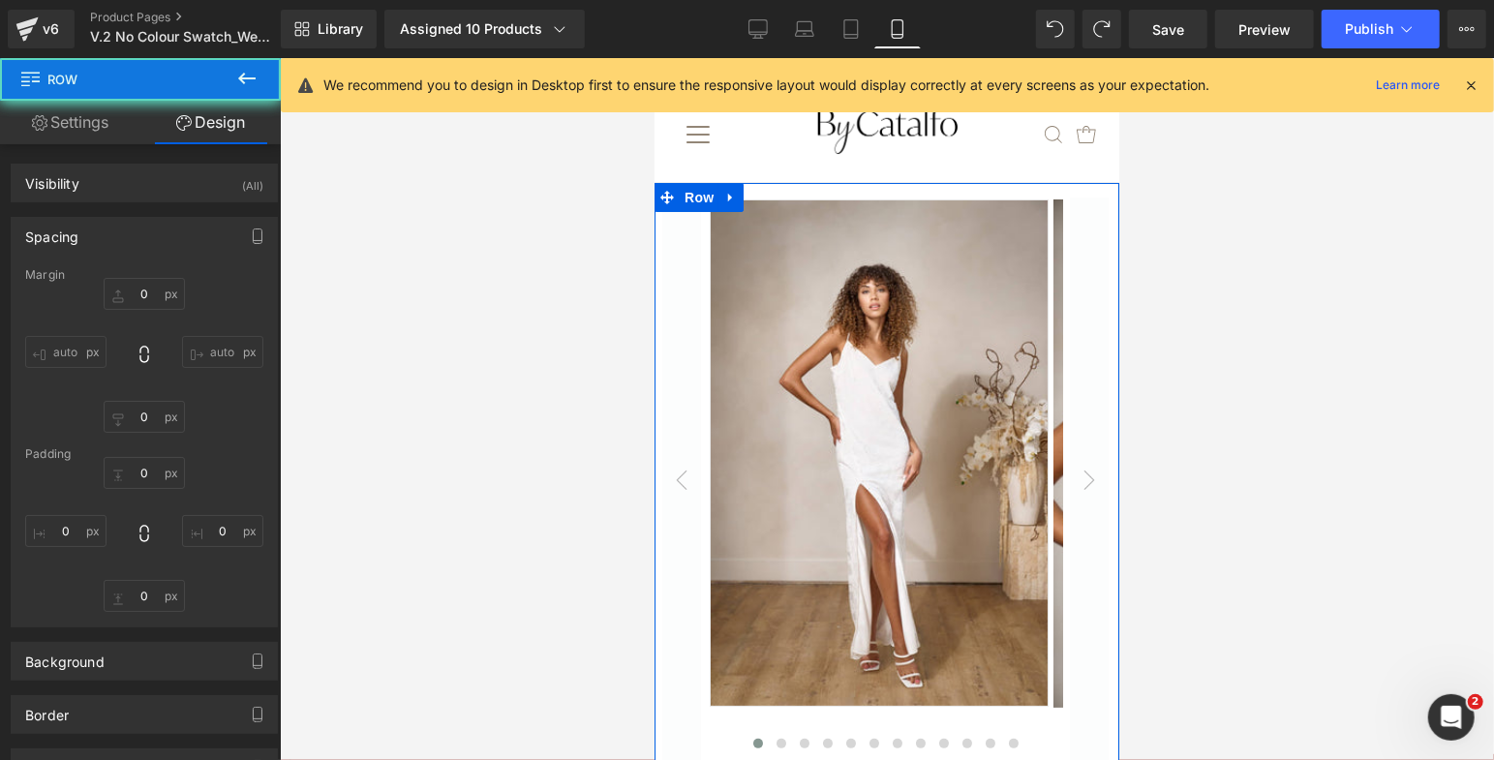
type input "0"
type input "10"
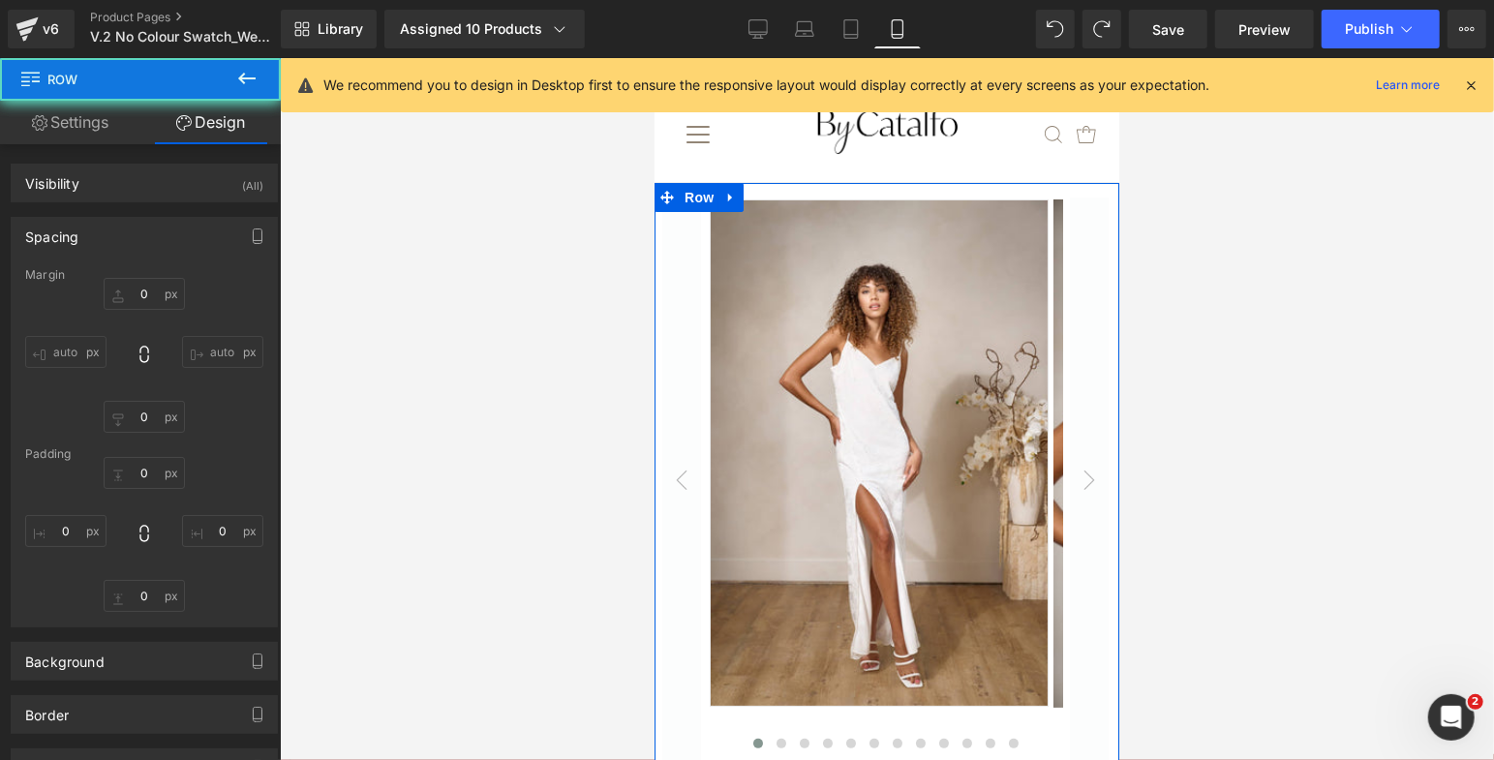
type input "0"
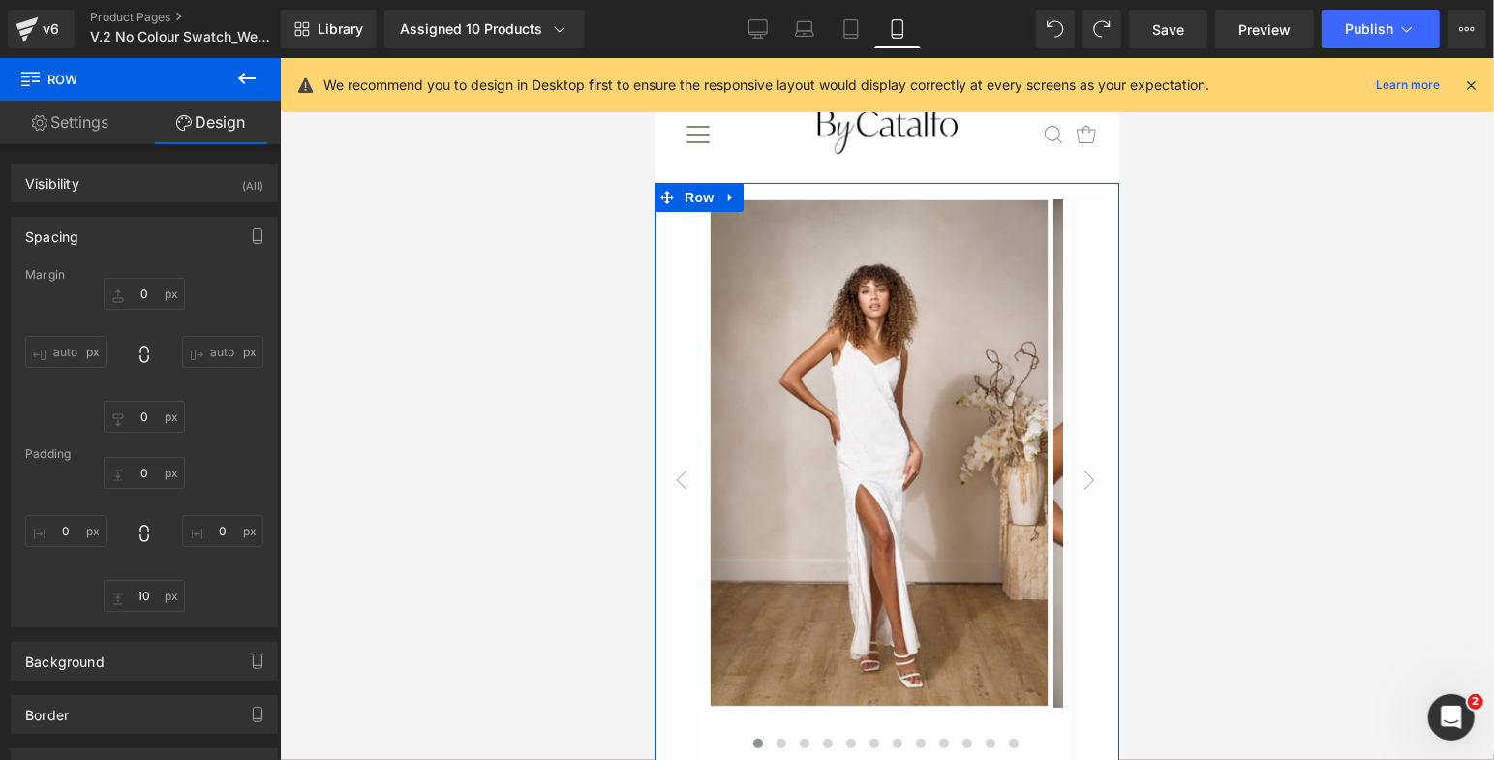
click at [557, 313] on div at bounding box center [887, 409] width 1214 height 702
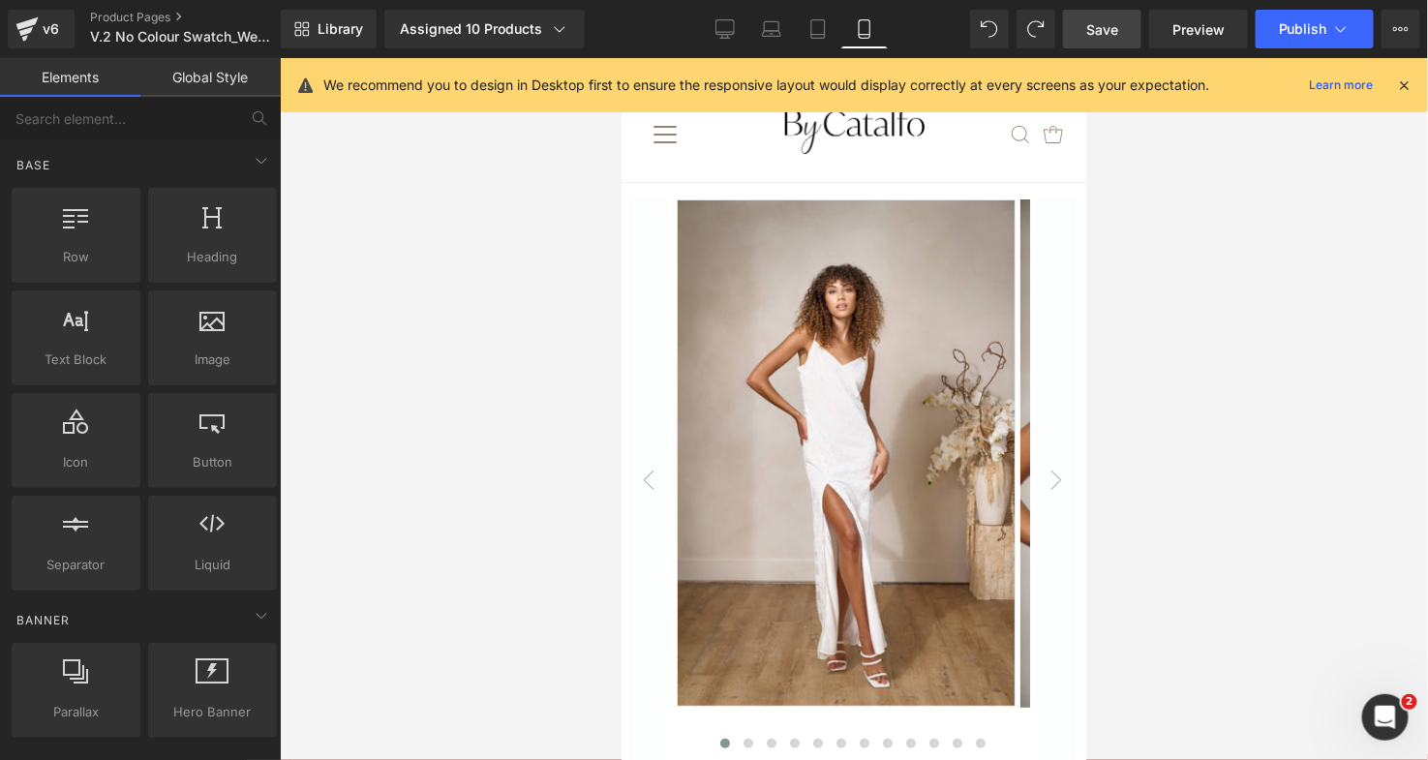
click at [1094, 29] on span "Save" at bounding box center [1102, 29] width 32 height 20
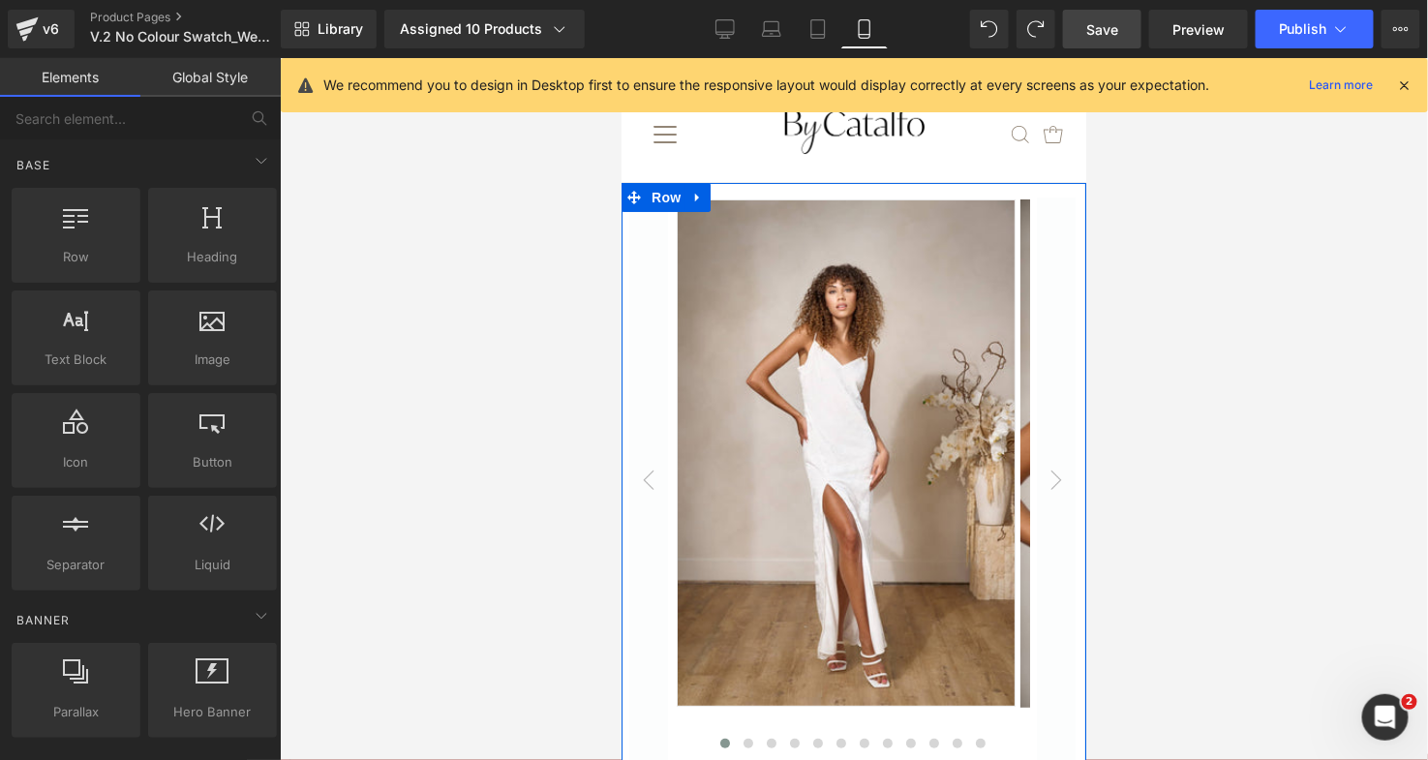
click at [1060, 481] on div "Sale Off (P) Image ‹" at bounding box center [853, 496] width 465 height 628
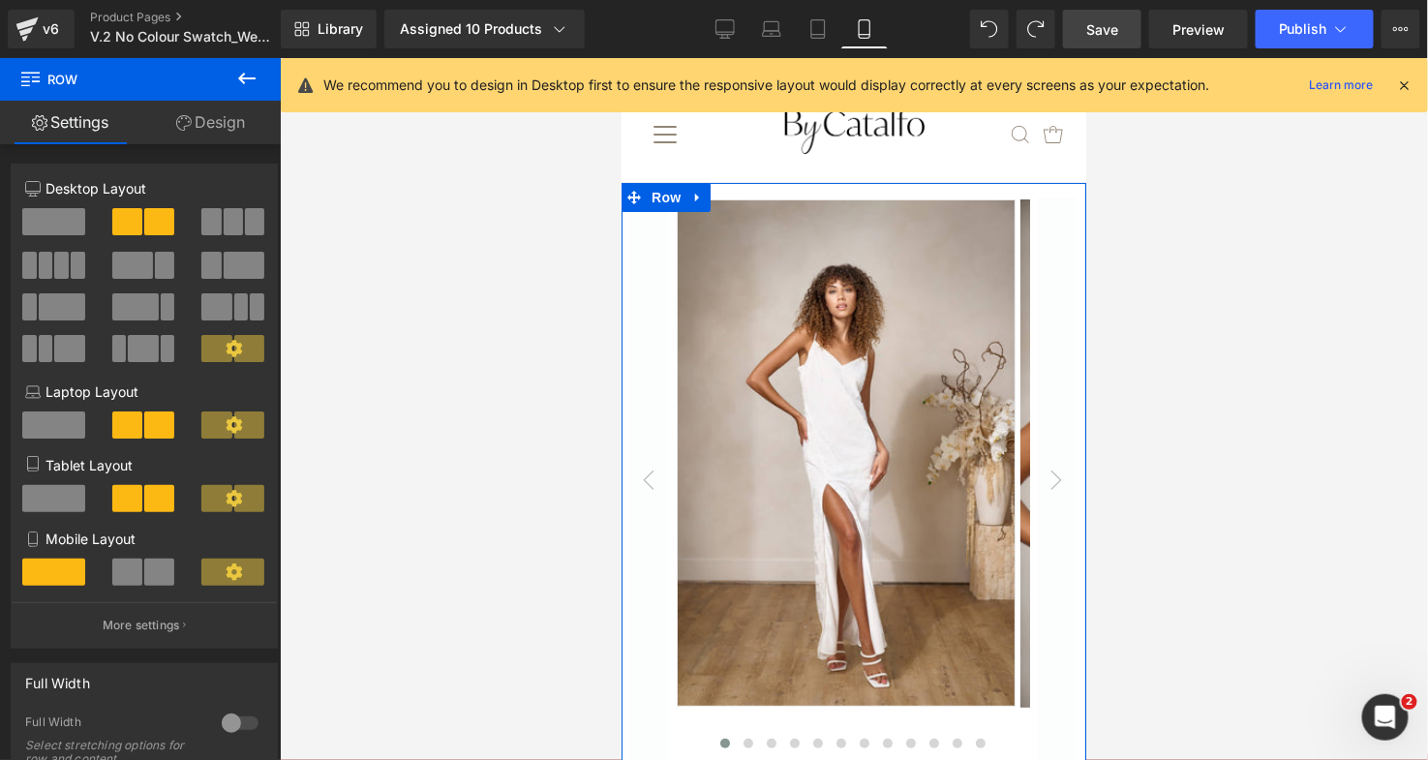
click at [214, 114] on link "Design" at bounding box center [210, 123] width 140 height 44
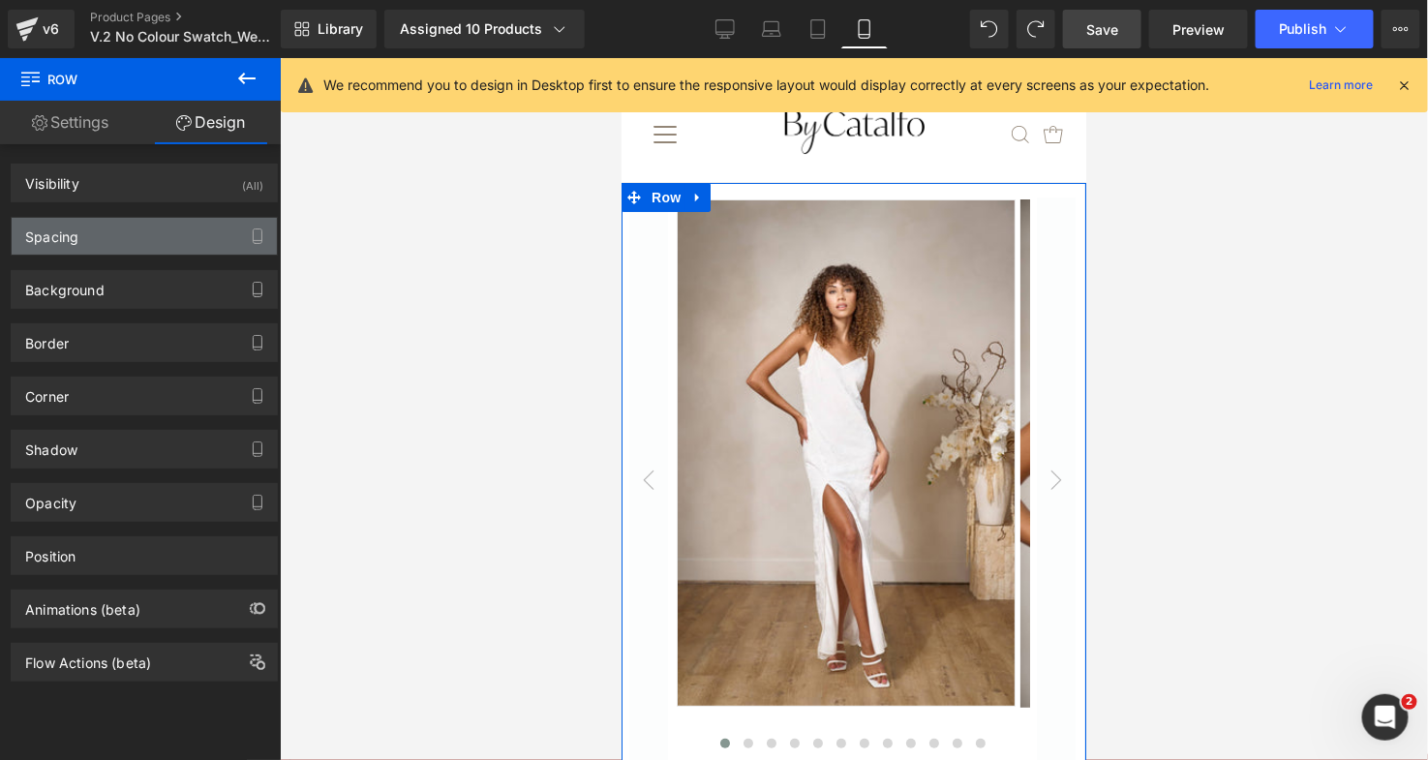
click at [158, 225] on div "Spacing" at bounding box center [144, 236] width 265 height 37
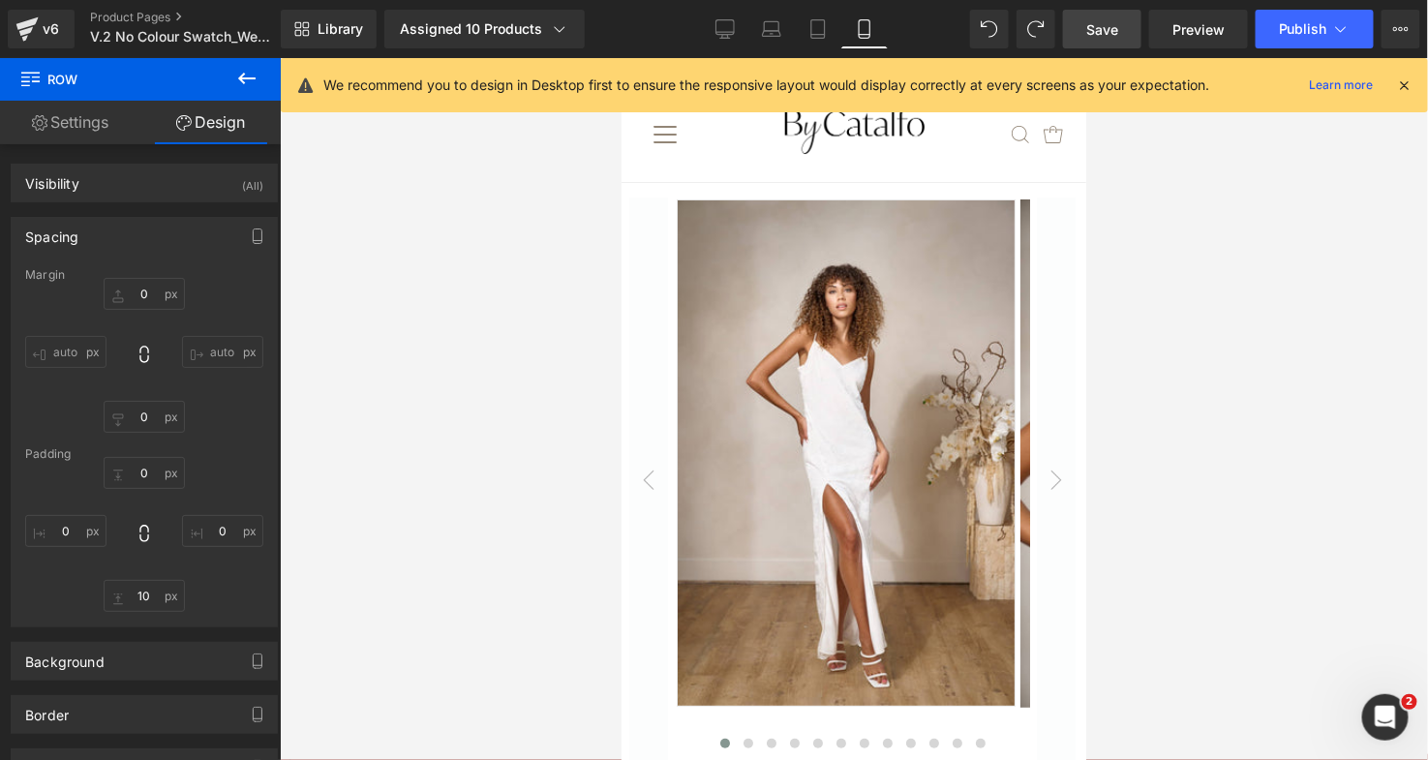
click at [500, 253] on div at bounding box center [854, 409] width 1148 height 702
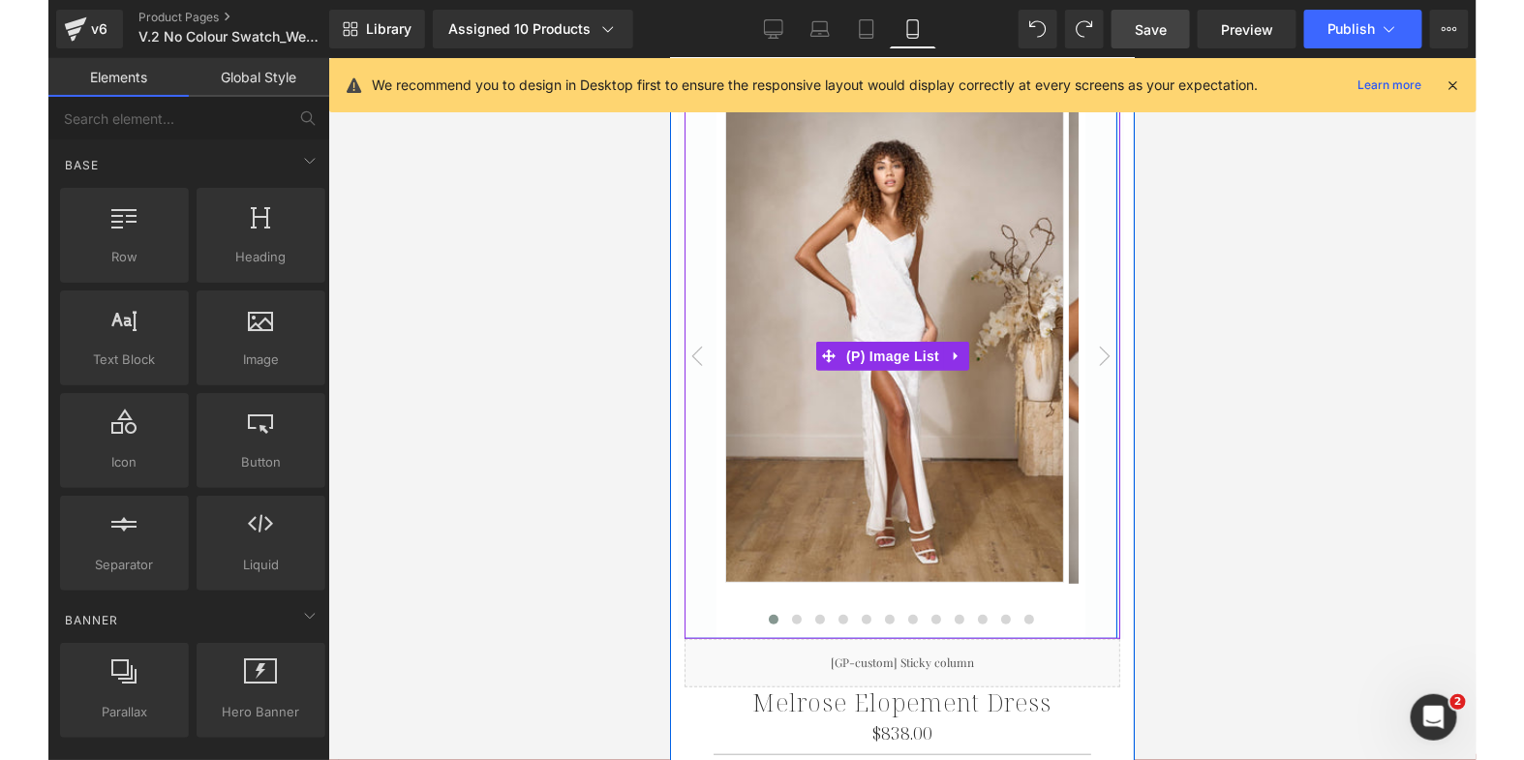
scroll to position [259, 0]
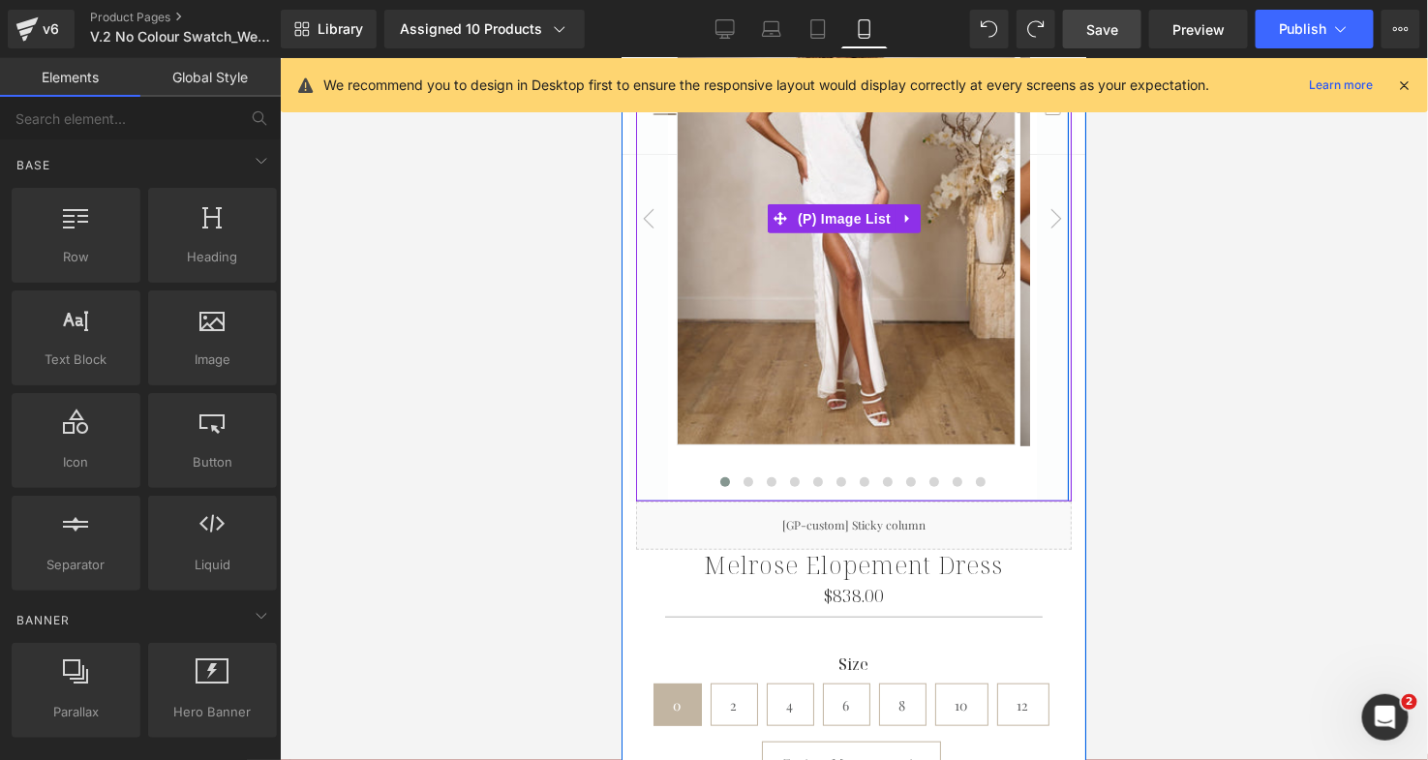
click at [628, 209] on button "‹" at bounding box center [647, 217] width 39 height 565
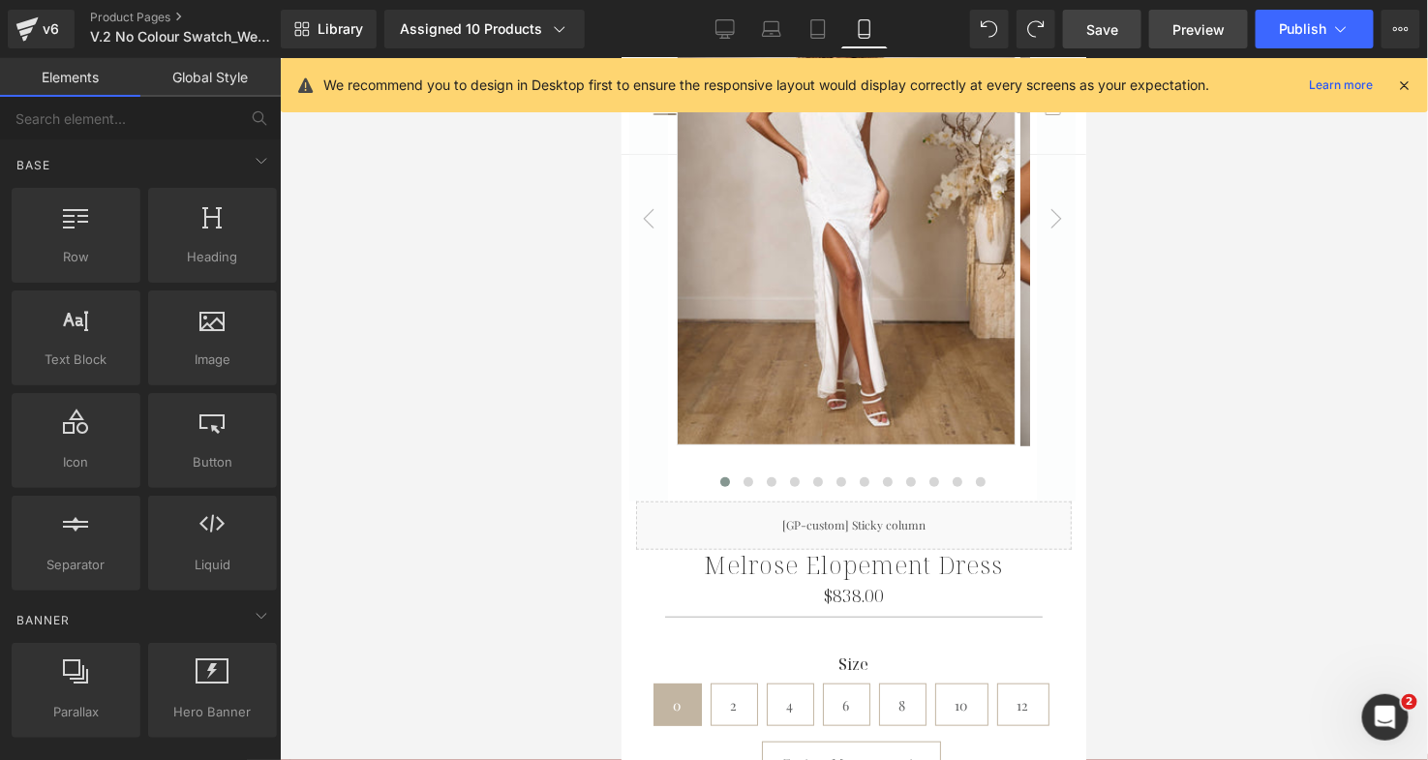
click at [1189, 32] on span "Preview" at bounding box center [1199, 29] width 52 height 20
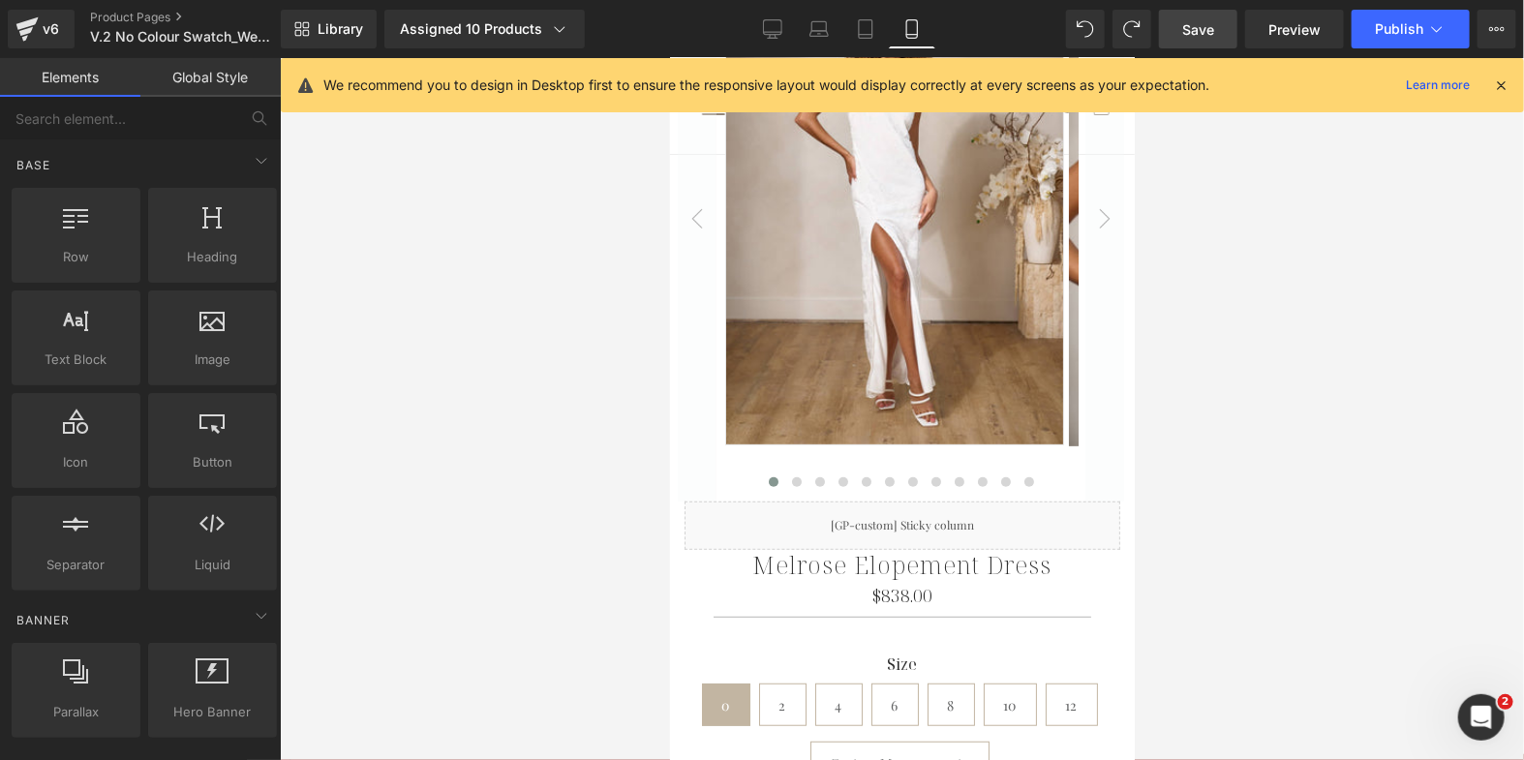
click at [927, 321] on img at bounding box center [893, 190] width 339 height 507
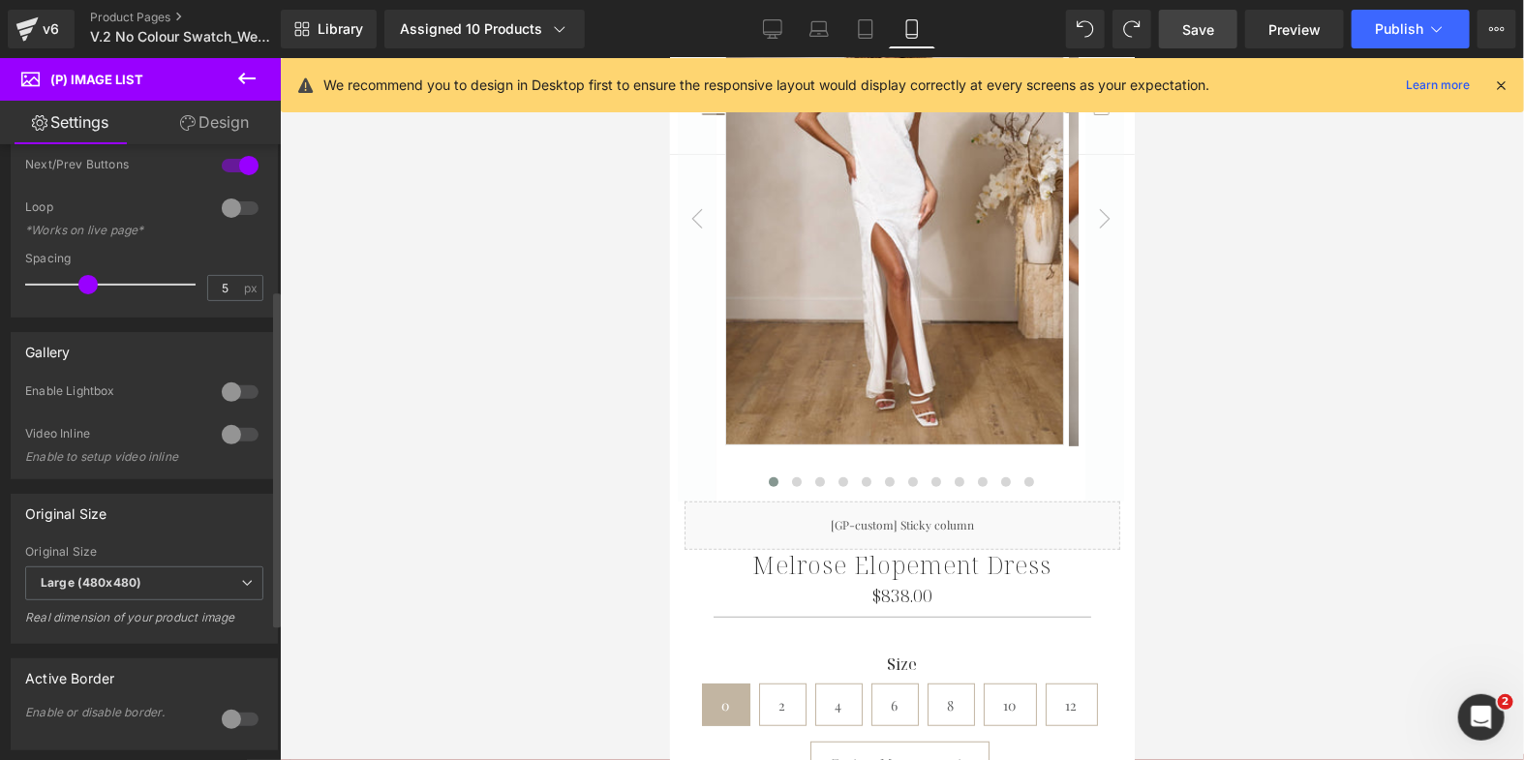
scroll to position [271, 0]
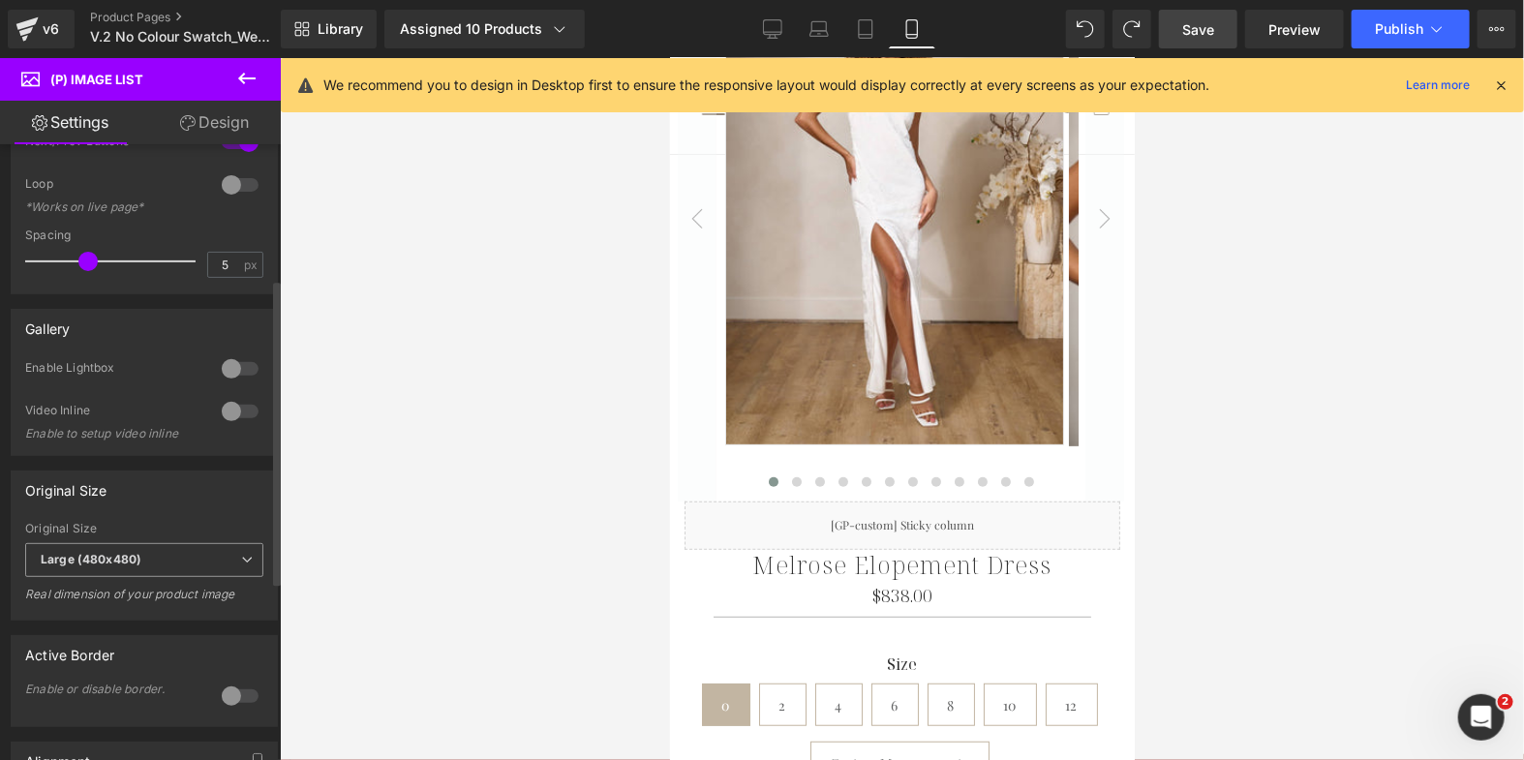
click at [149, 558] on span "Large (480x480)" at bounding box center [144, 560] width 238 height 34
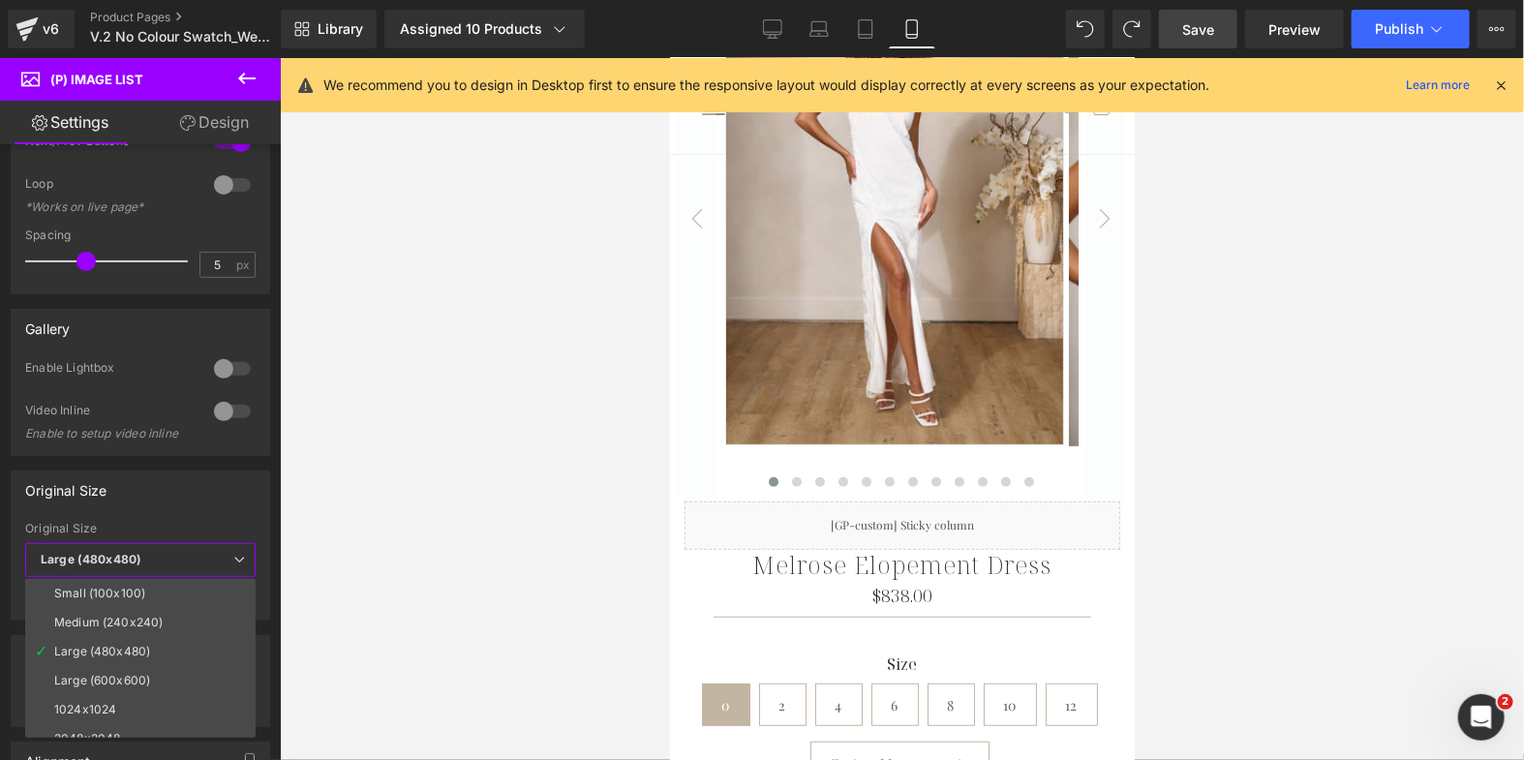
click at [492, 336] on div at bounding box center [902, 409] width 1244 height 702
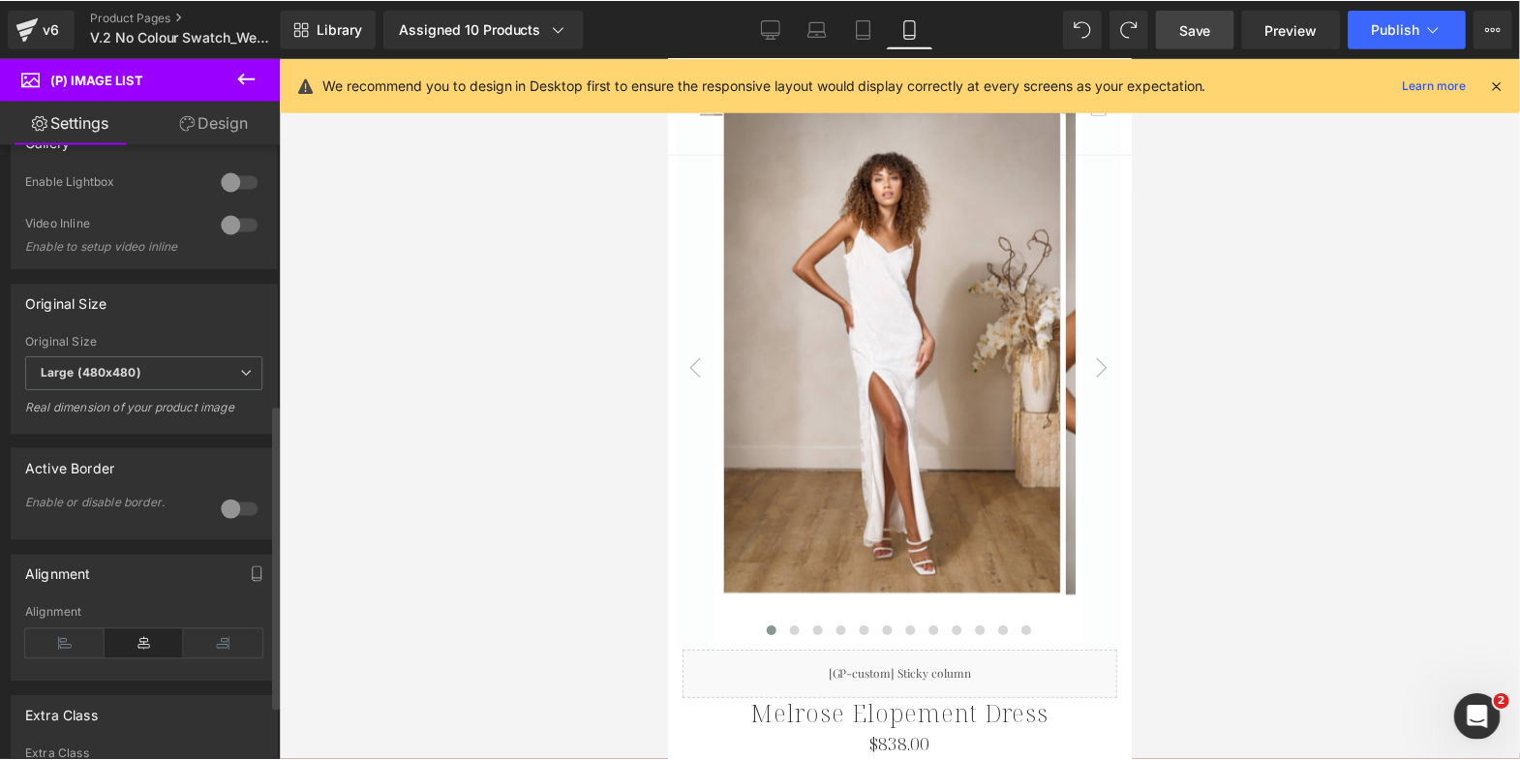
scroll to position [534, 0]
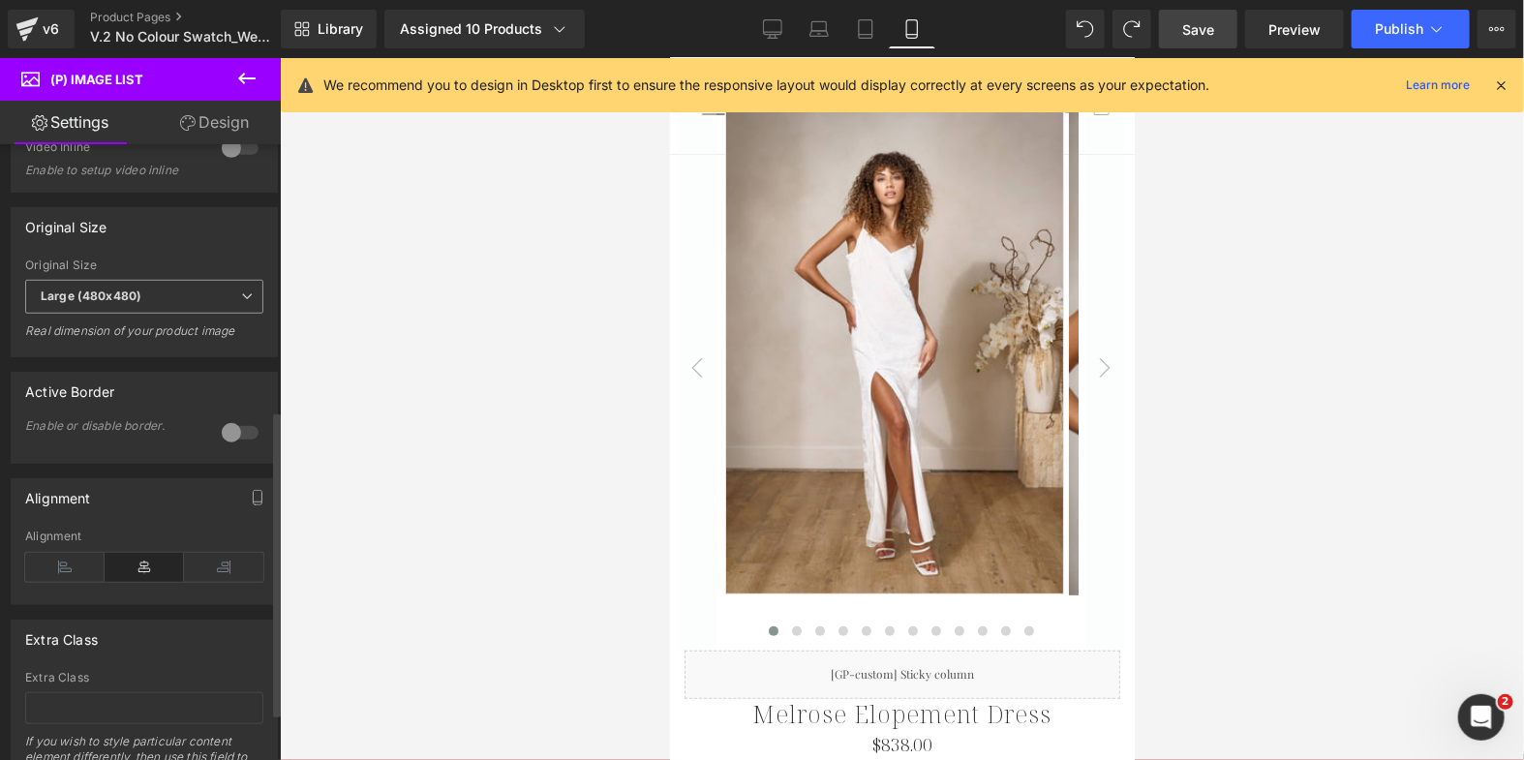
click at [164, 298] on span "Large (480x480)" at bounding box center [144, 297] width 238 height 34
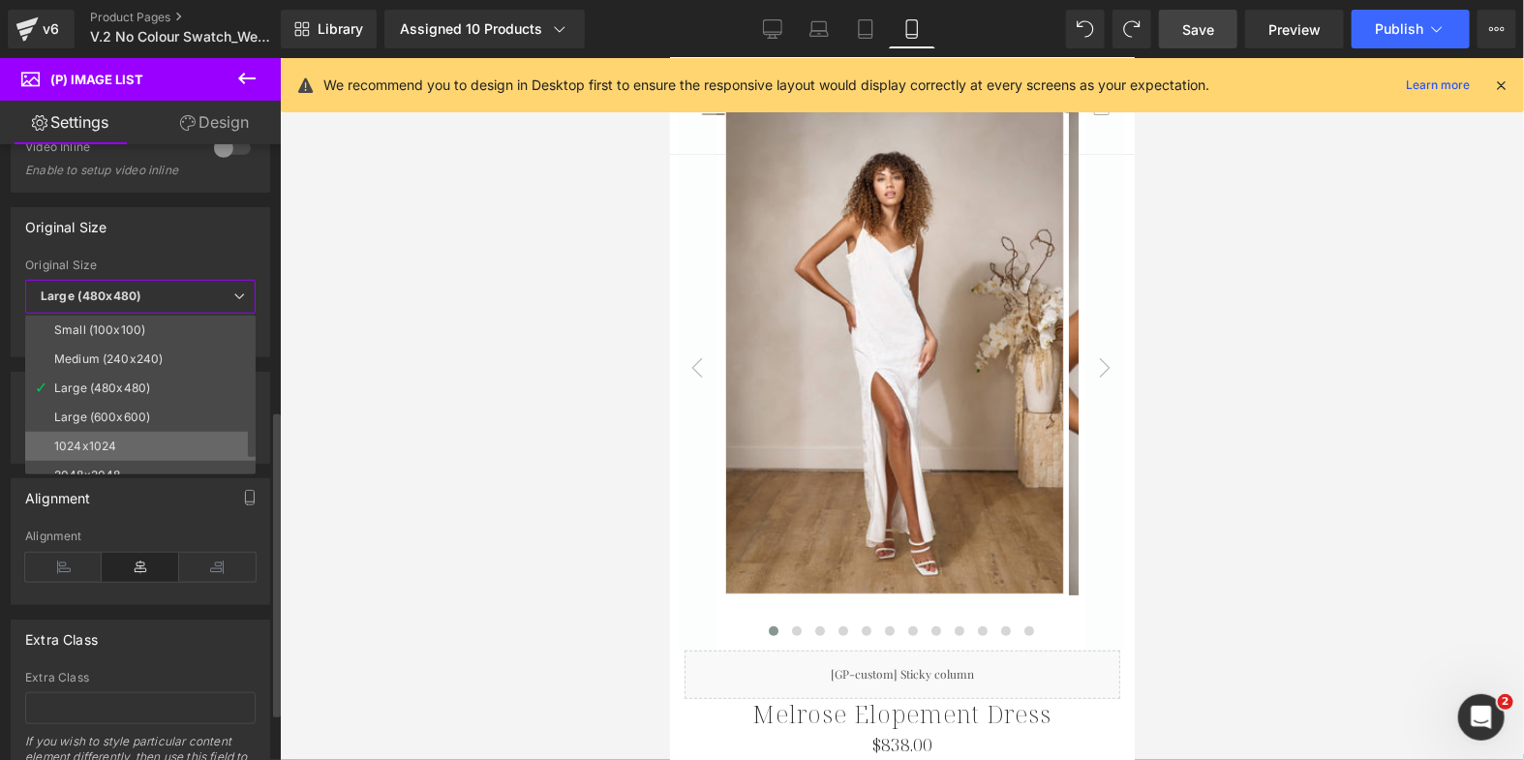
click at [151, 432] on li "1024x1024" at bounding box center [144, 446] width 239 height 29
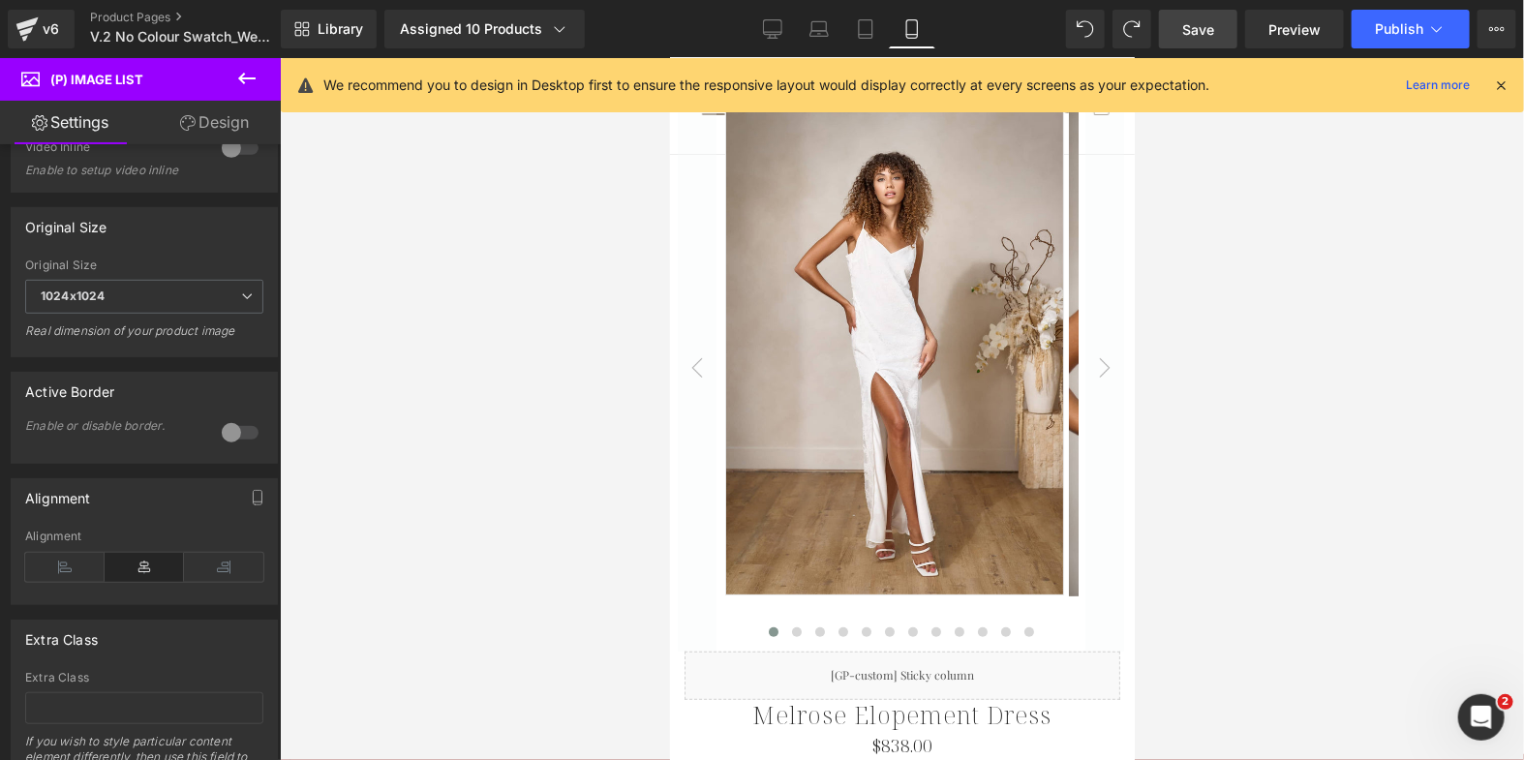
click at [1205, 26] on span "Save" at bounding box center [1198, 29] width 32 height 20
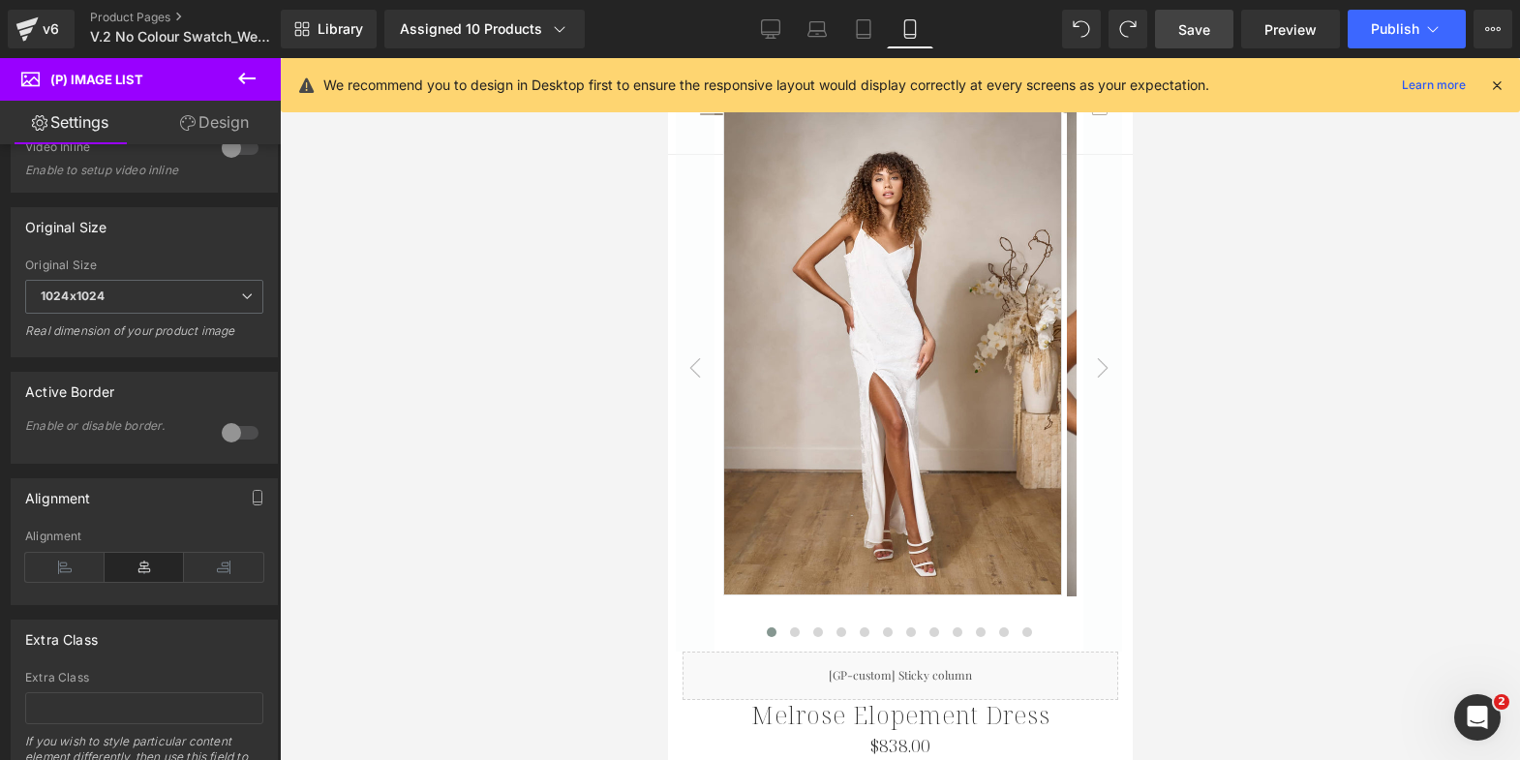
click at [1385, 5] on div "Library Assigned 10 Products Product Preview Melrose Elopement Dress Celine Elo…" at bounding box center [900, 29] width 1239 height 58
click at [1385, 24] on span "Publish" at bounding box center [1395, 28] width 48 height 15
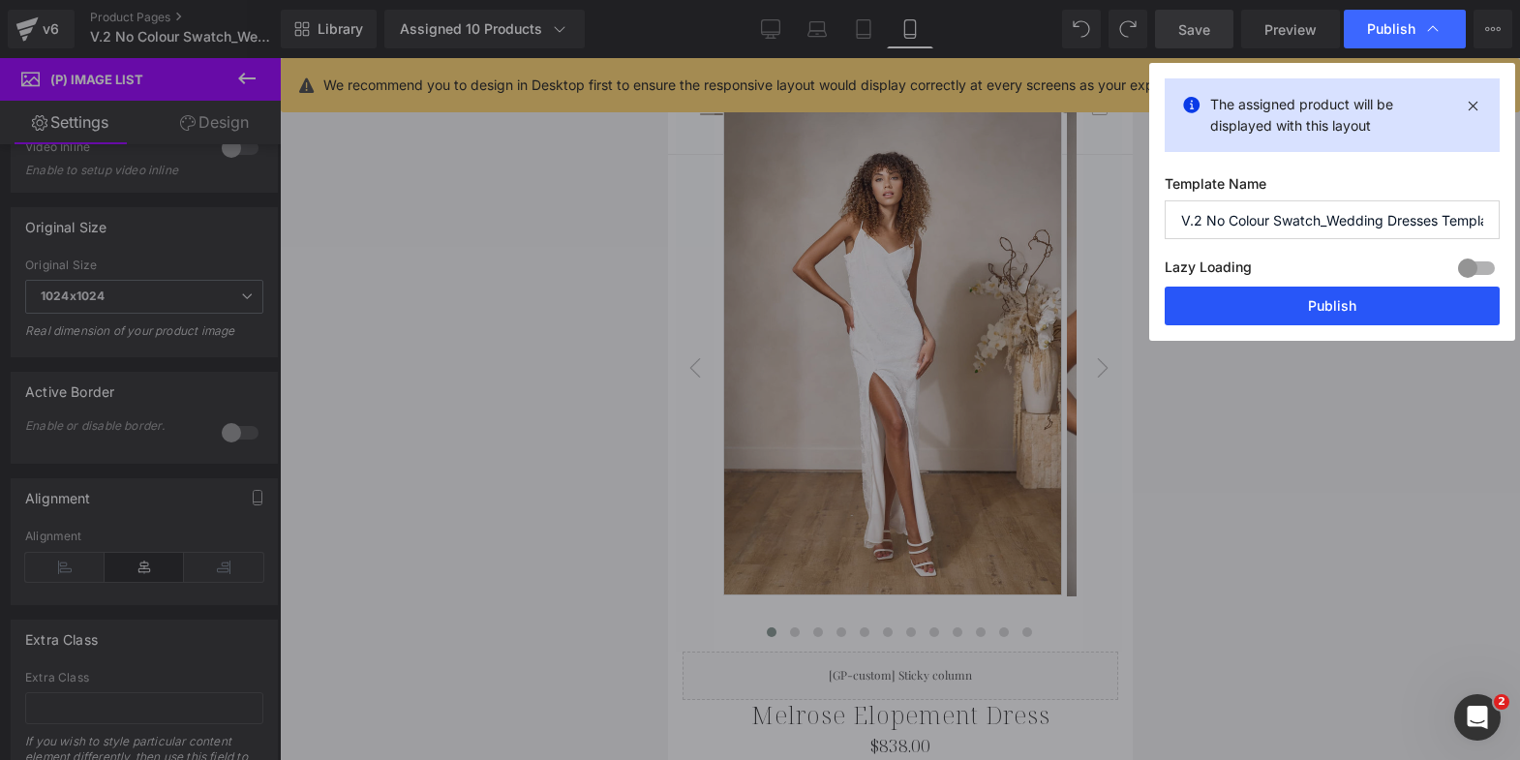
click at [1394, 310] on button "Publish" at bounding box center [1332, 306] width 335 height 39
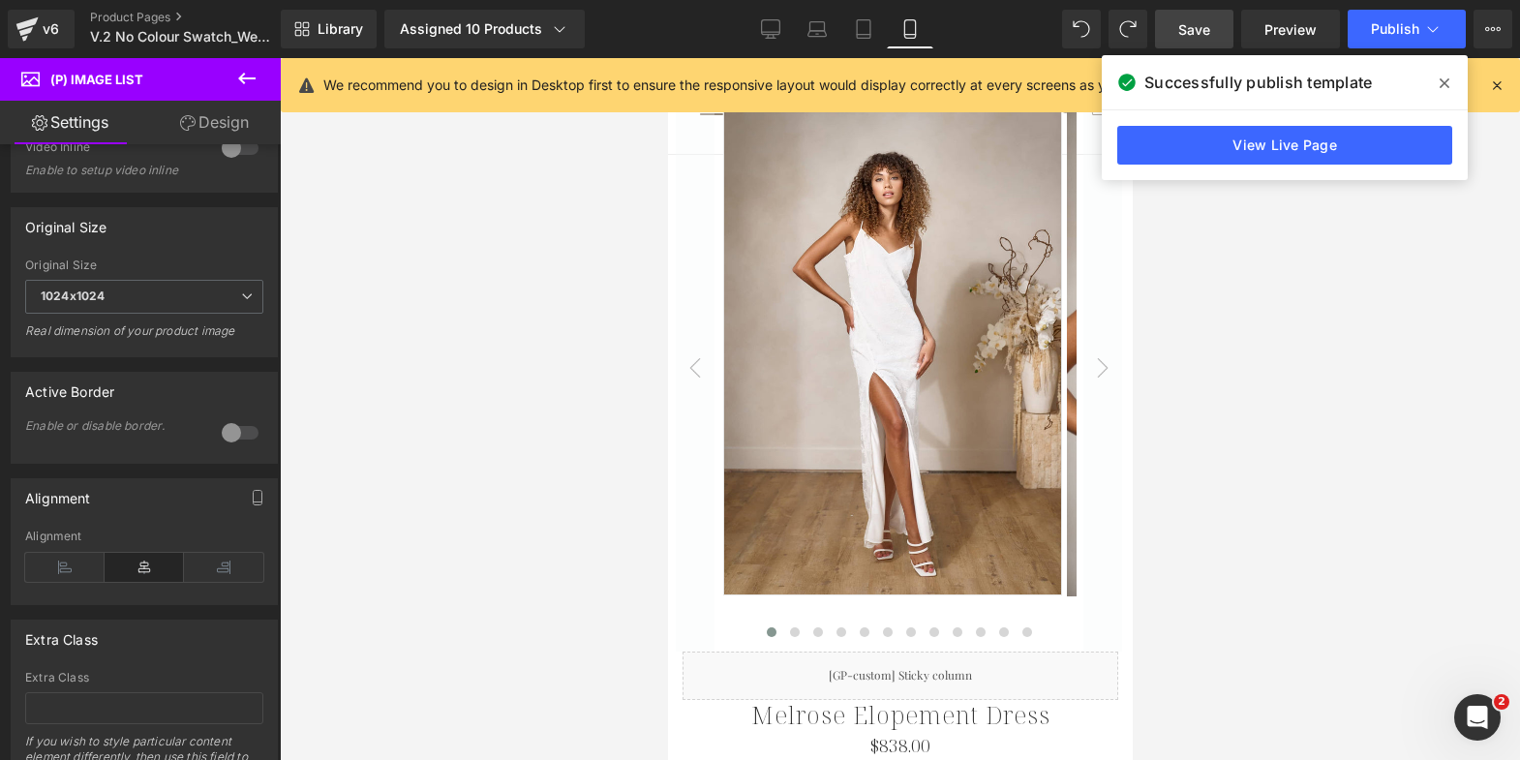
click at [1445, 81] on icon at bounding box center [1445, 83] width 10 height 10
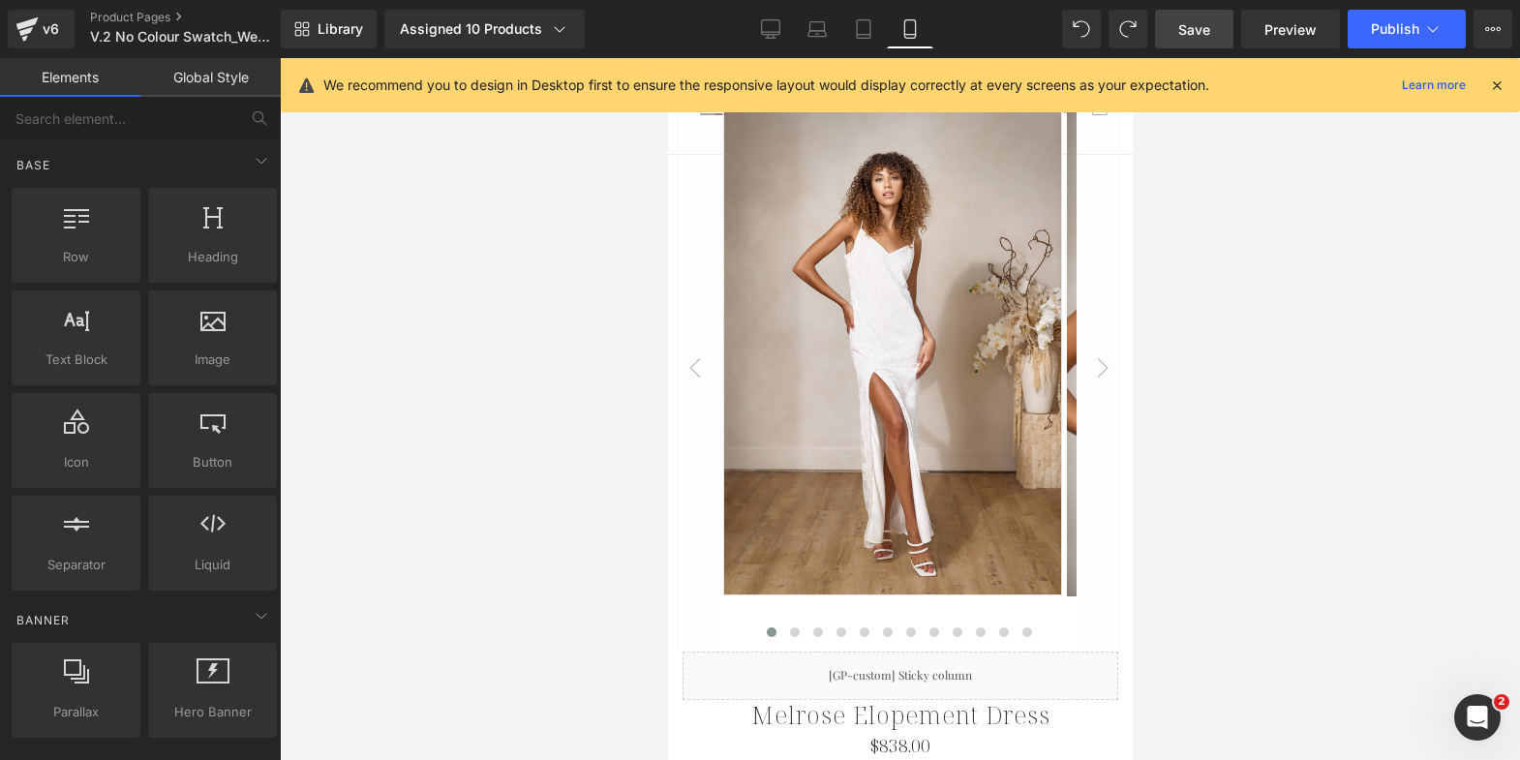
click at [558, 270] on div at bounding box center [900, 409] width 1240 height 702
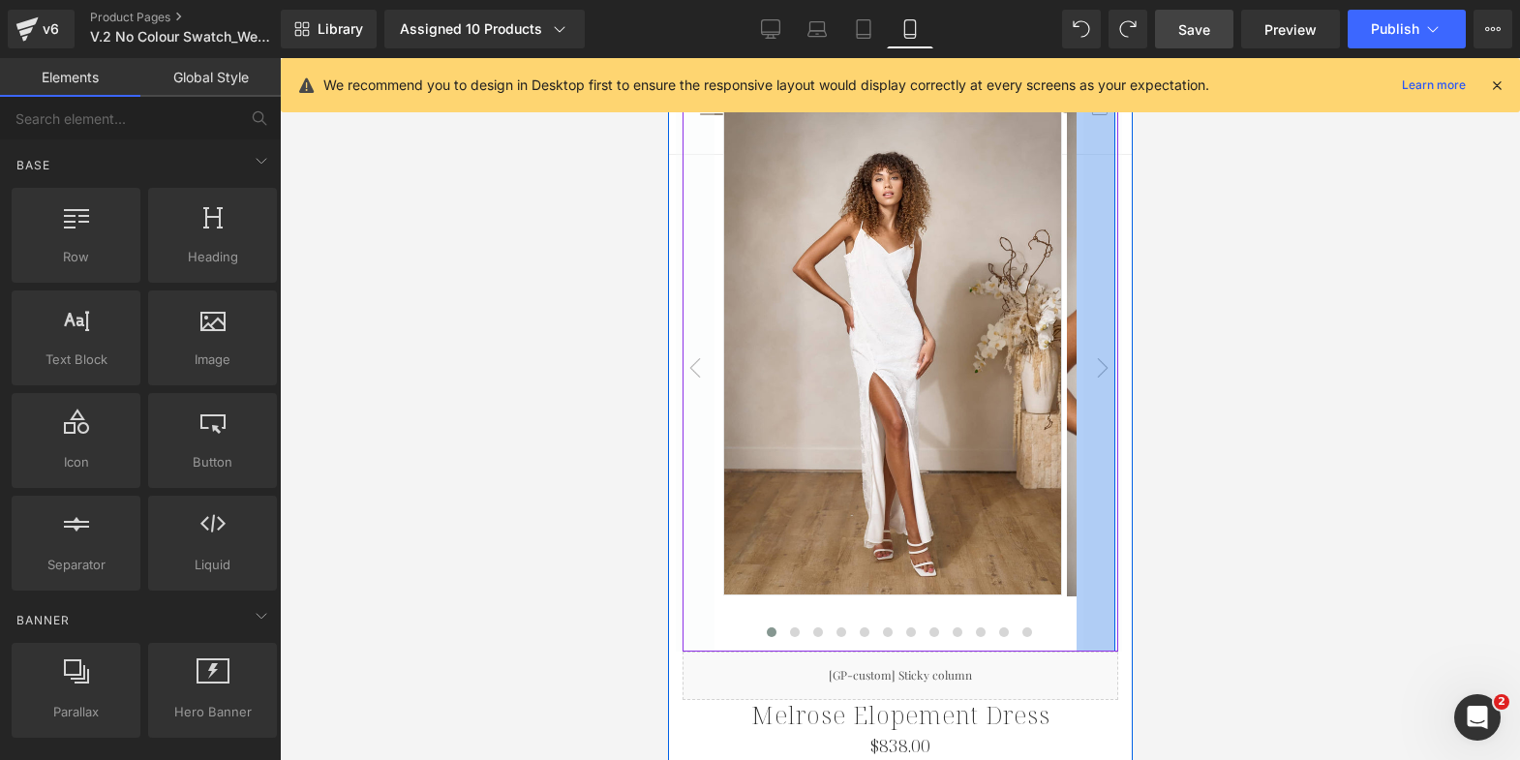
scroll to position [0, 0]
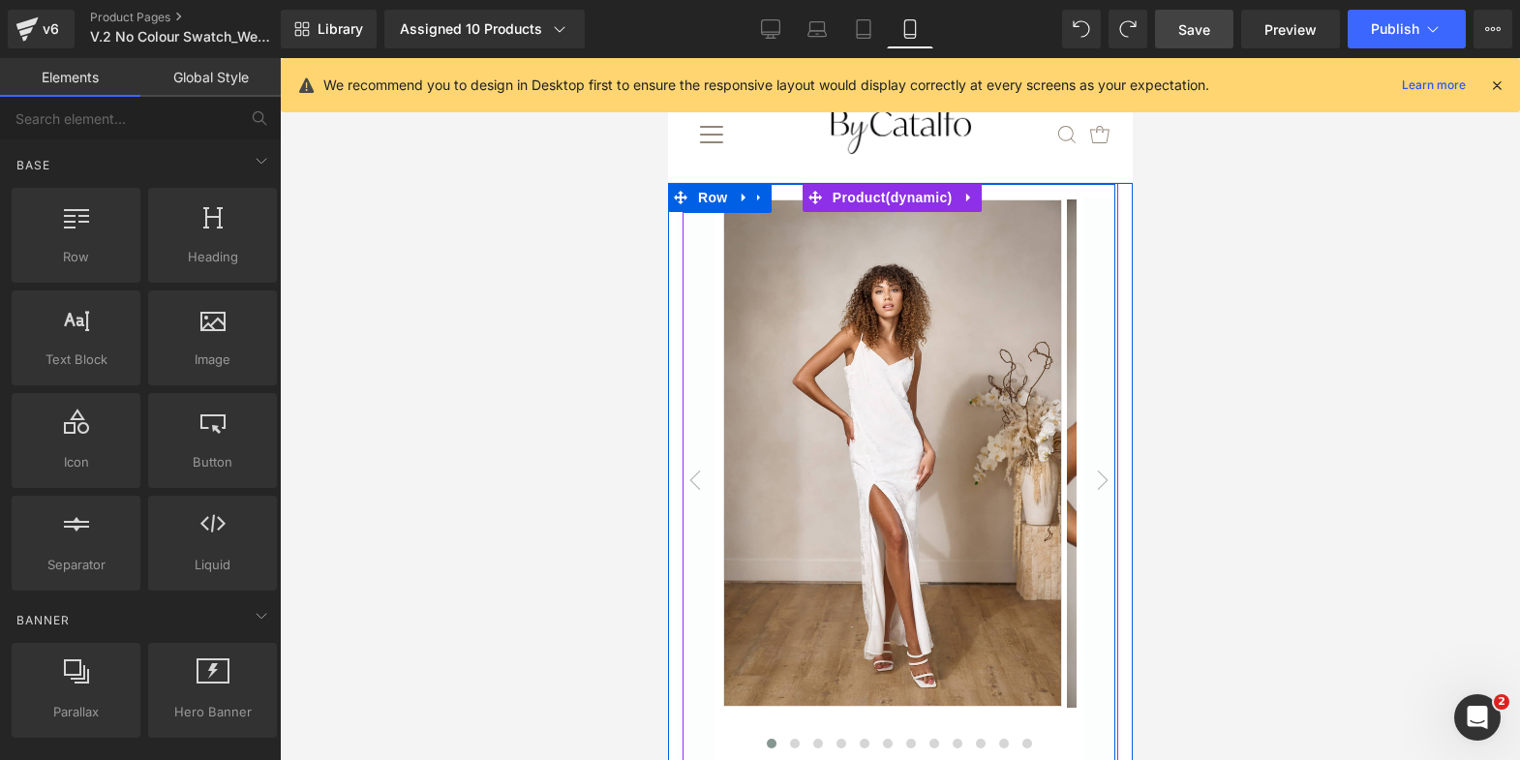
click at [1015, 189] on div "‹ ›" at bounding box center [898, 474] width 433 height 580
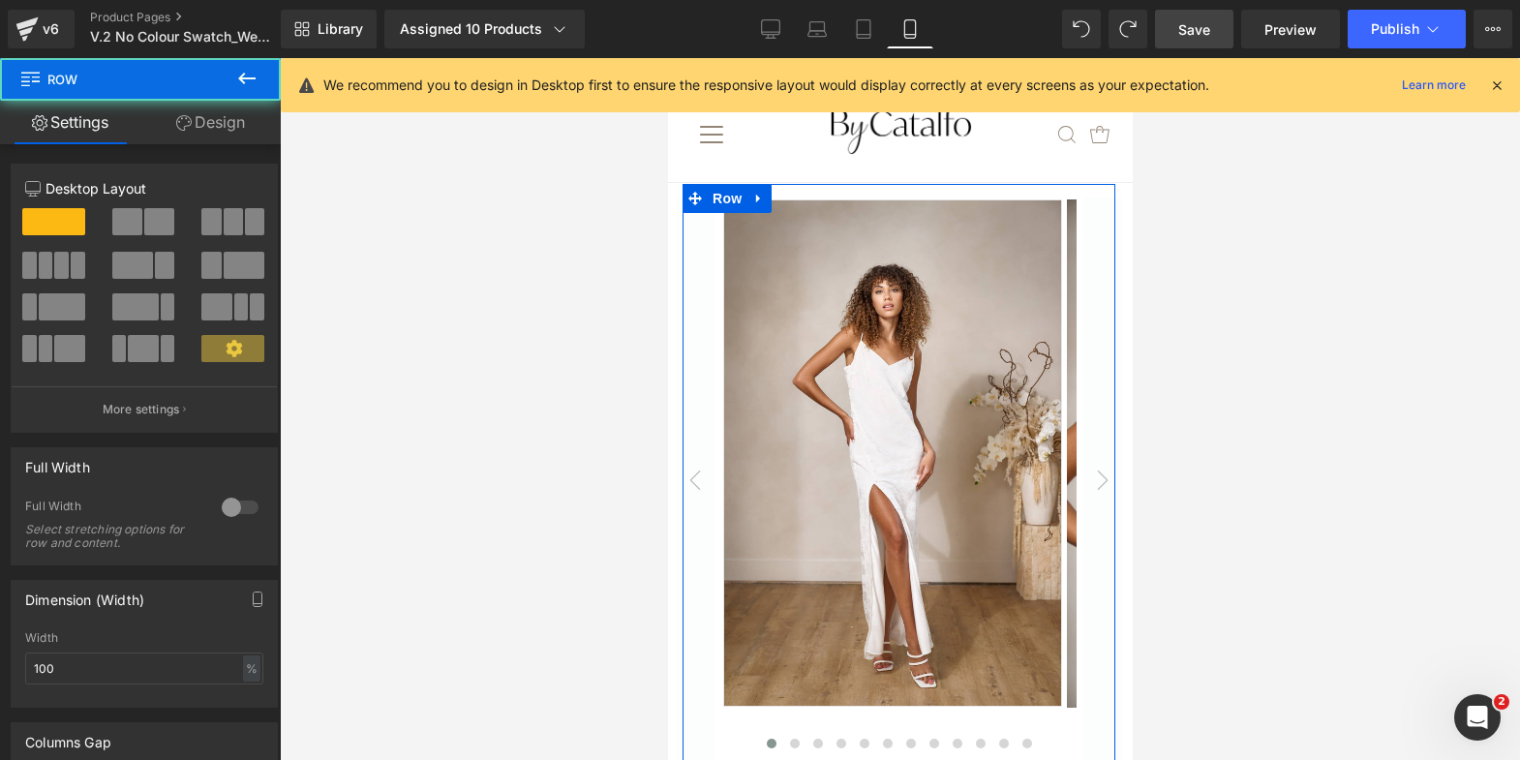
click at [217, 121] on link "Design" at bounding box center [210, 123] width 140 height 44
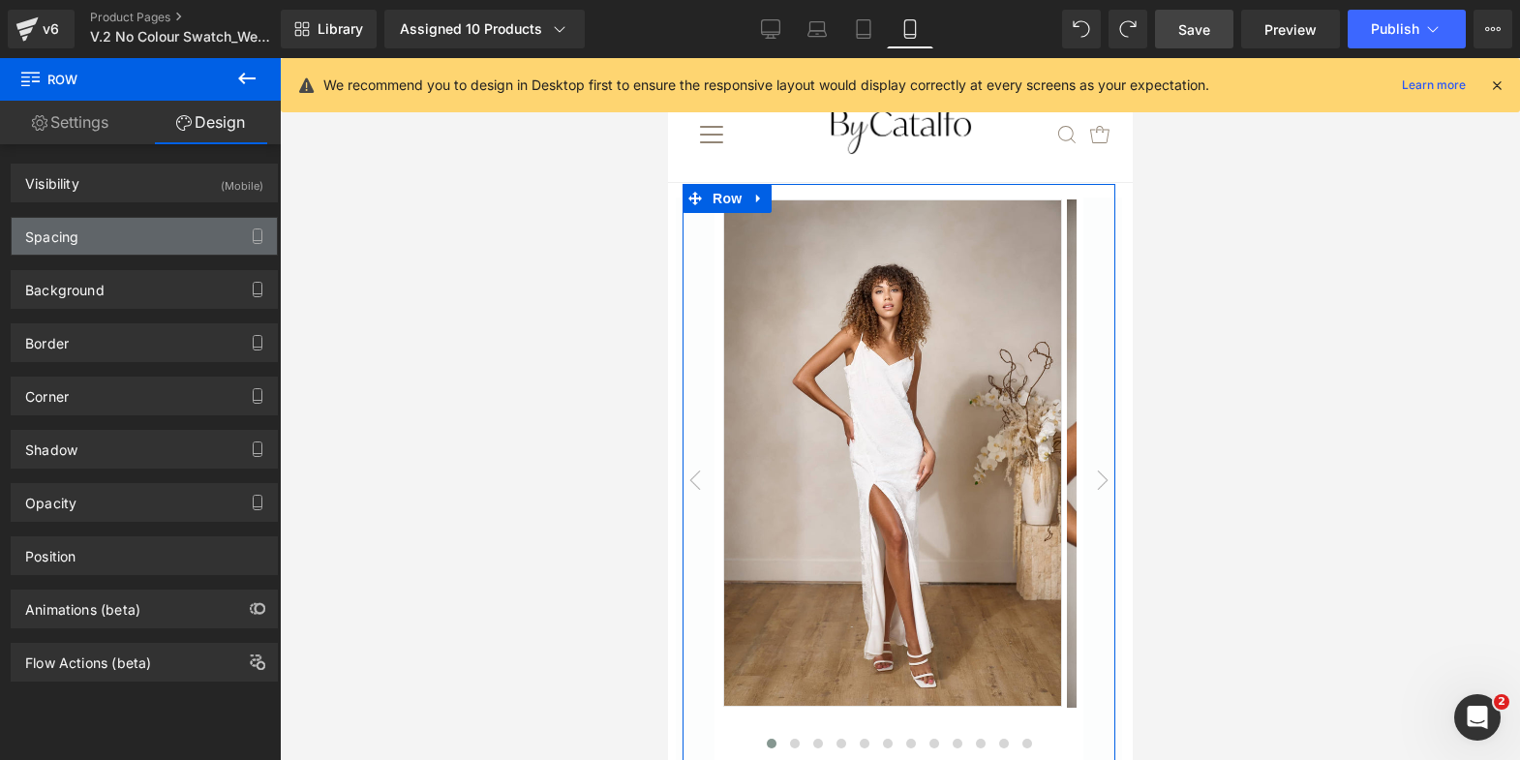
click at [142, 240] on div "Spacing" at bounding box center [144, 236] width 265 height 37
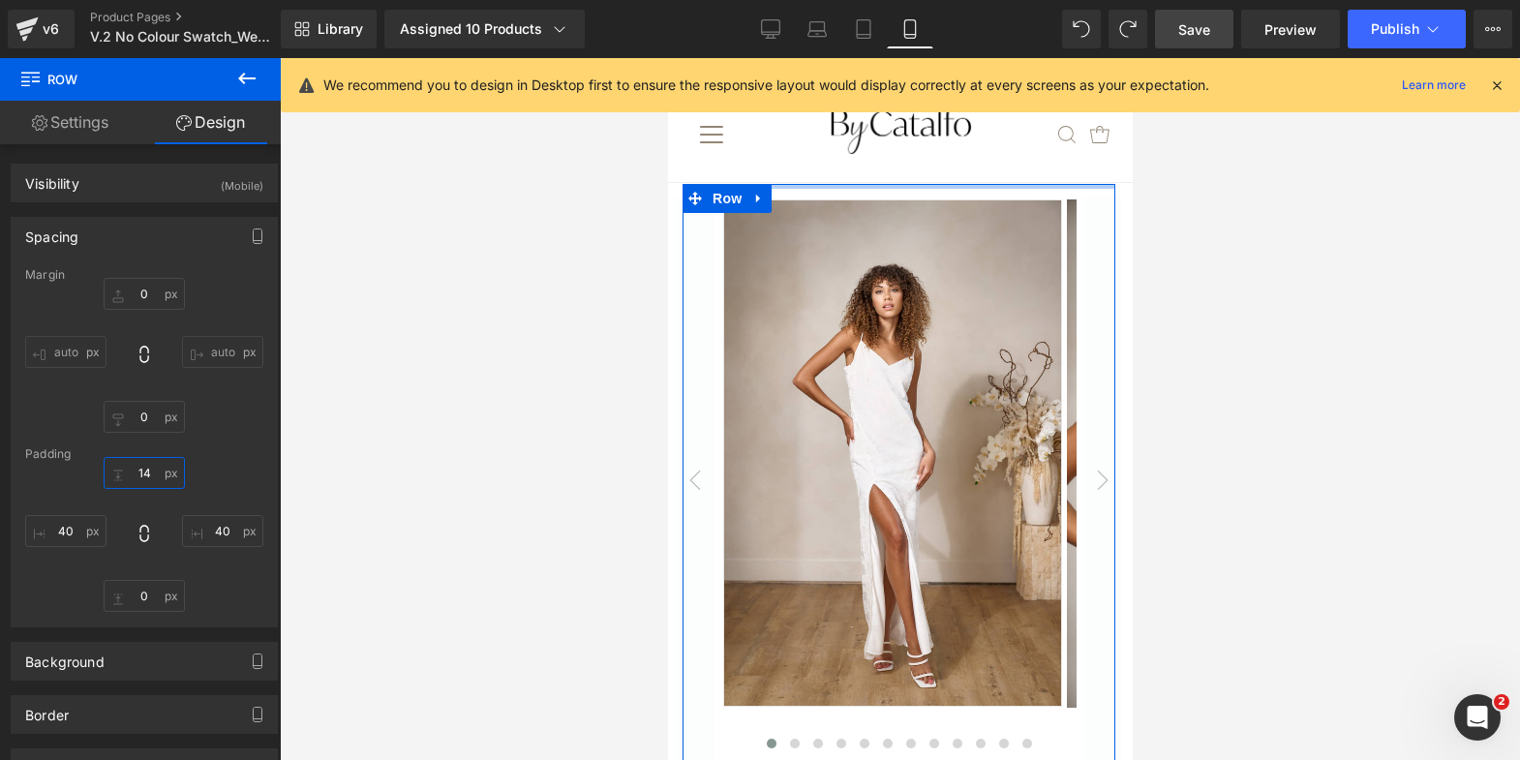
click at [141, 476] on input "14" at bounding box center [144, 473] width 81 height 32
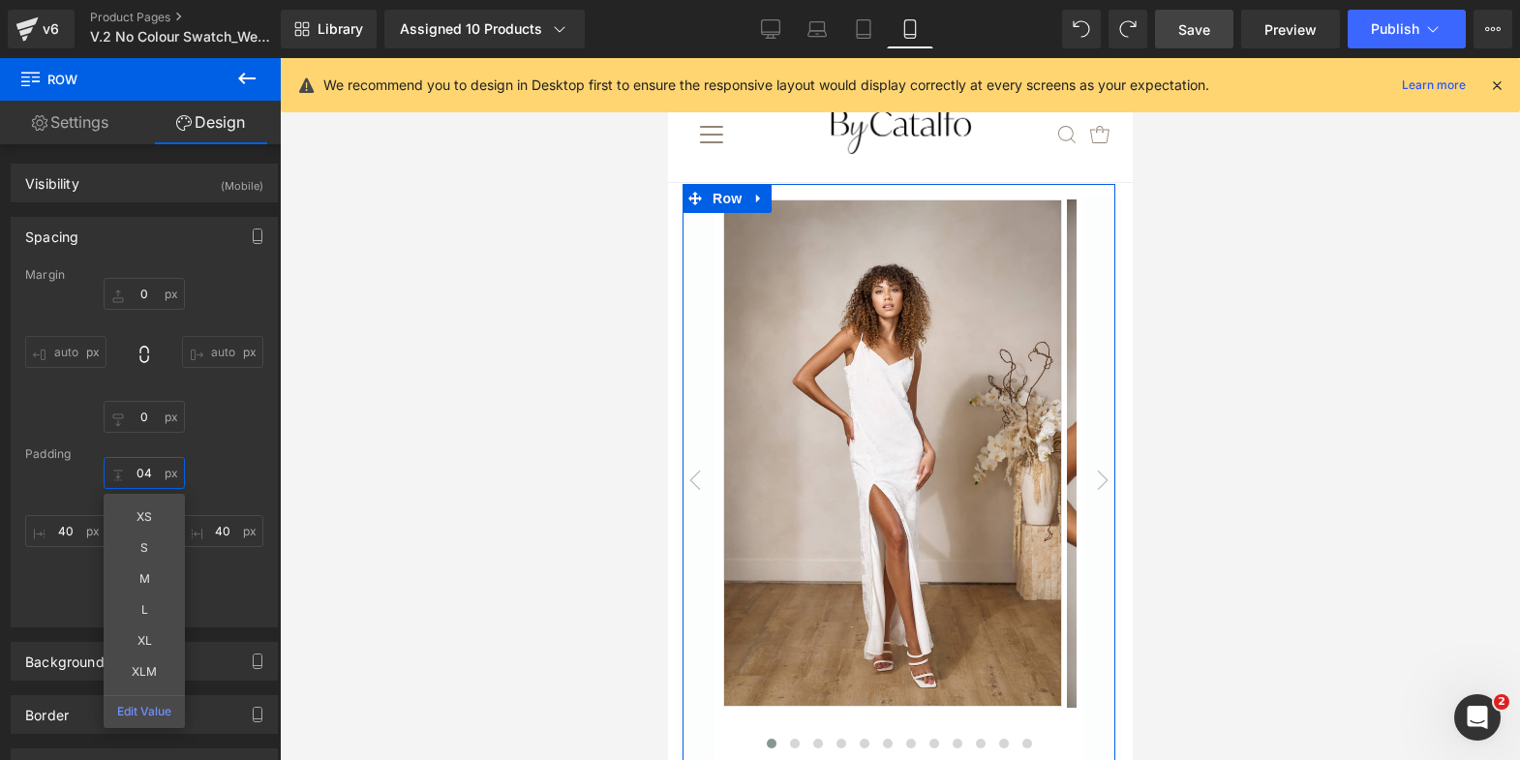
type input "4"
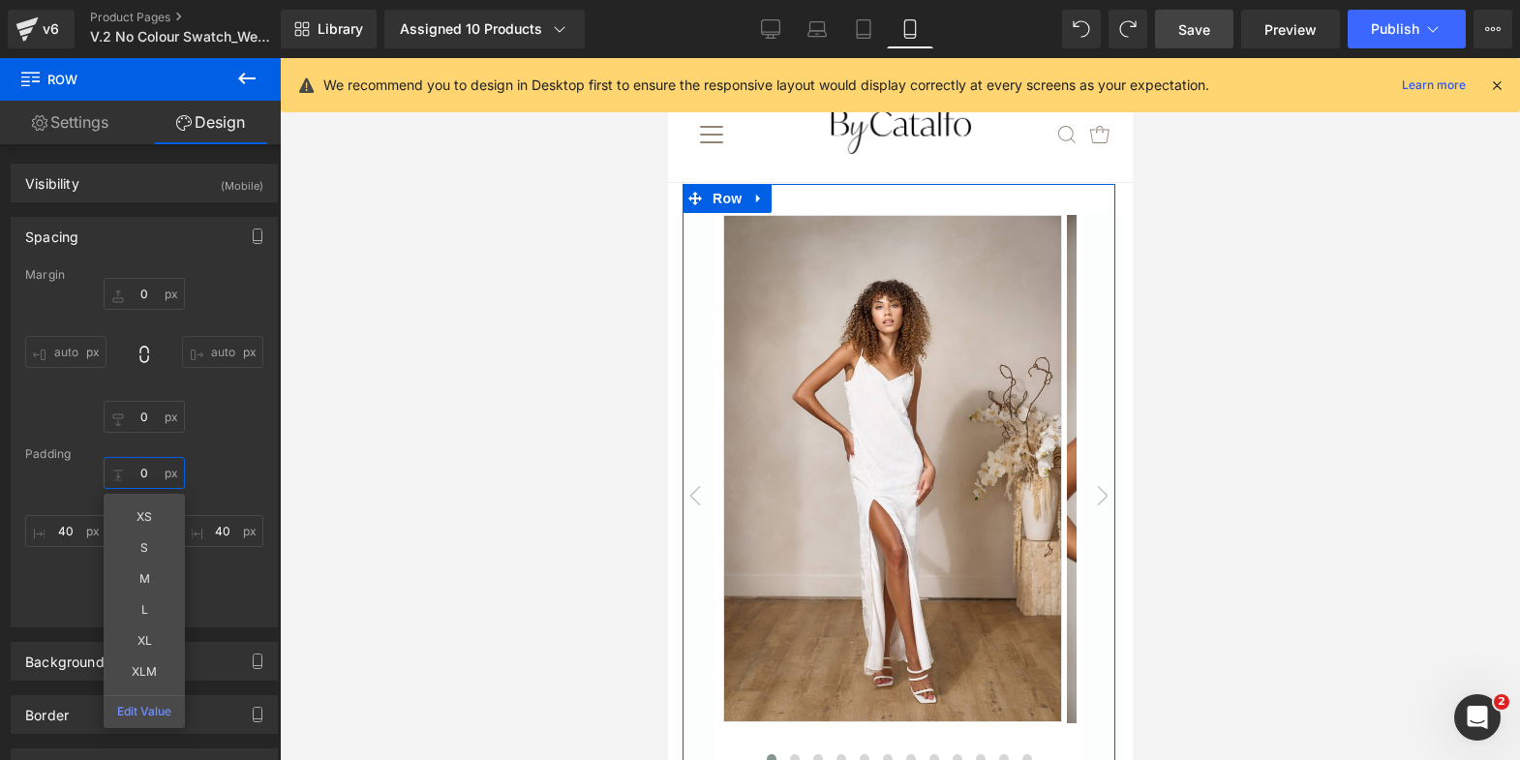
type input "0"
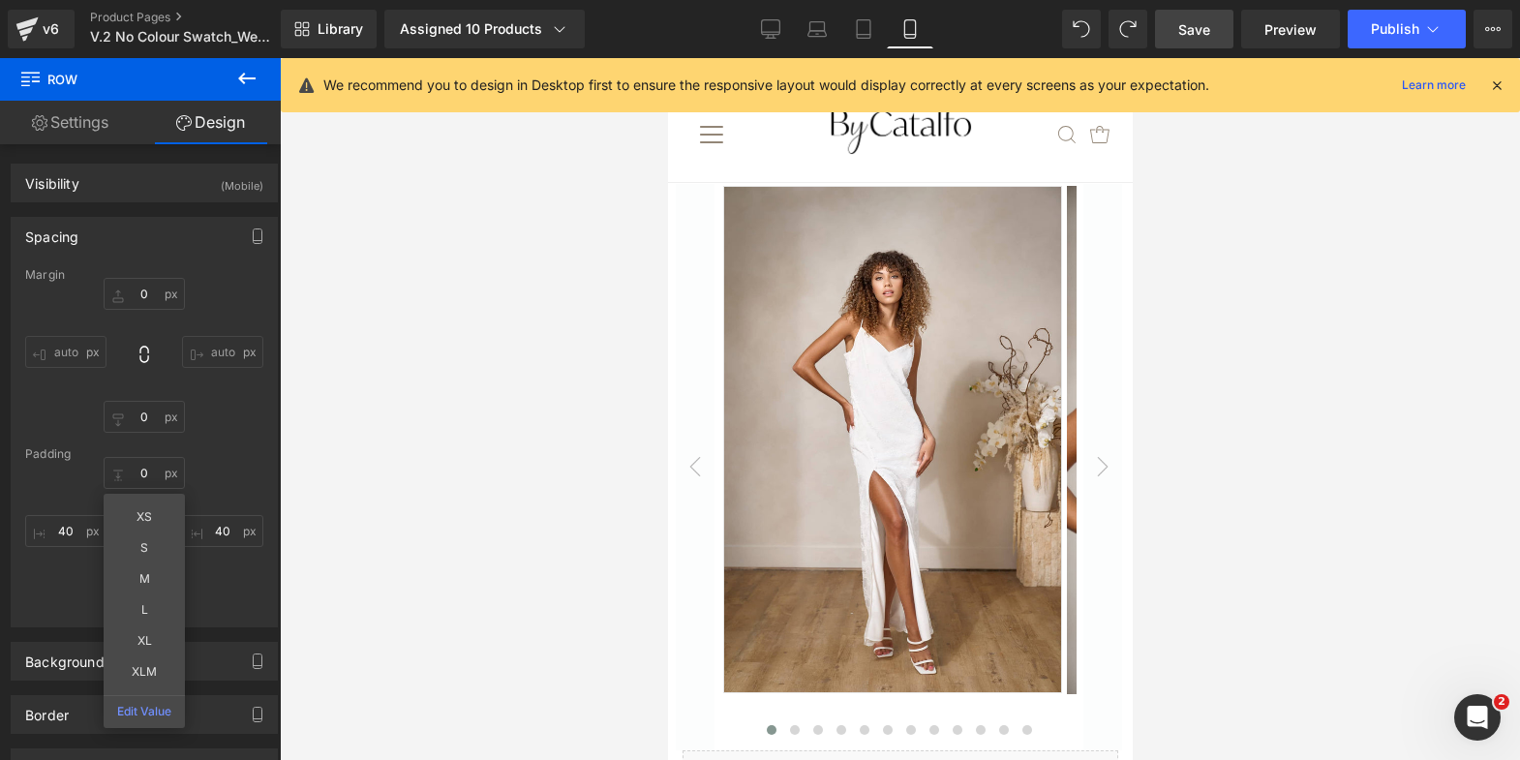
click at [503, 391] on div at bounding box center [900, 409] width 1240 height 702
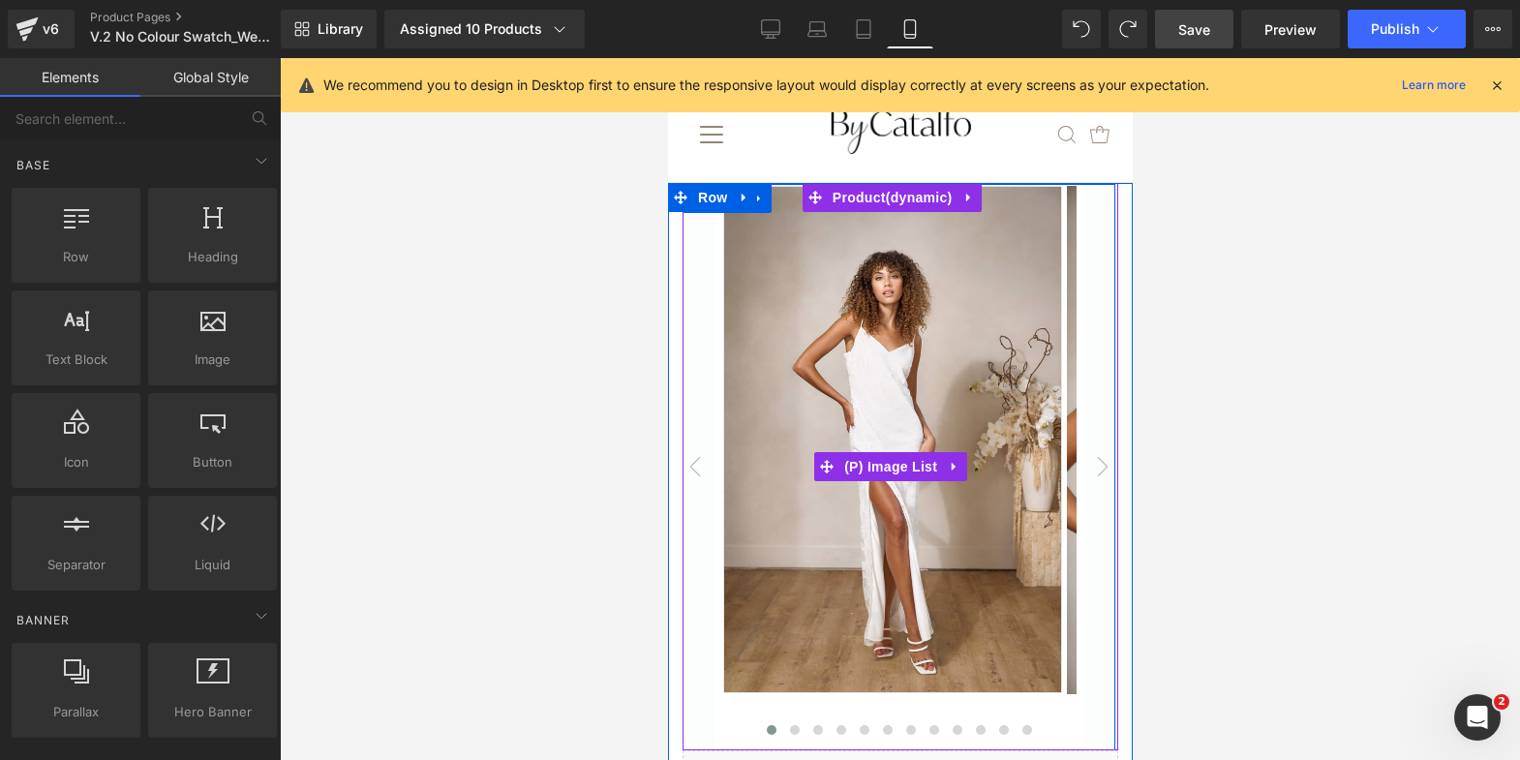
click at [897, 610] on img at bounding box center [891, 440] width 339 height 508
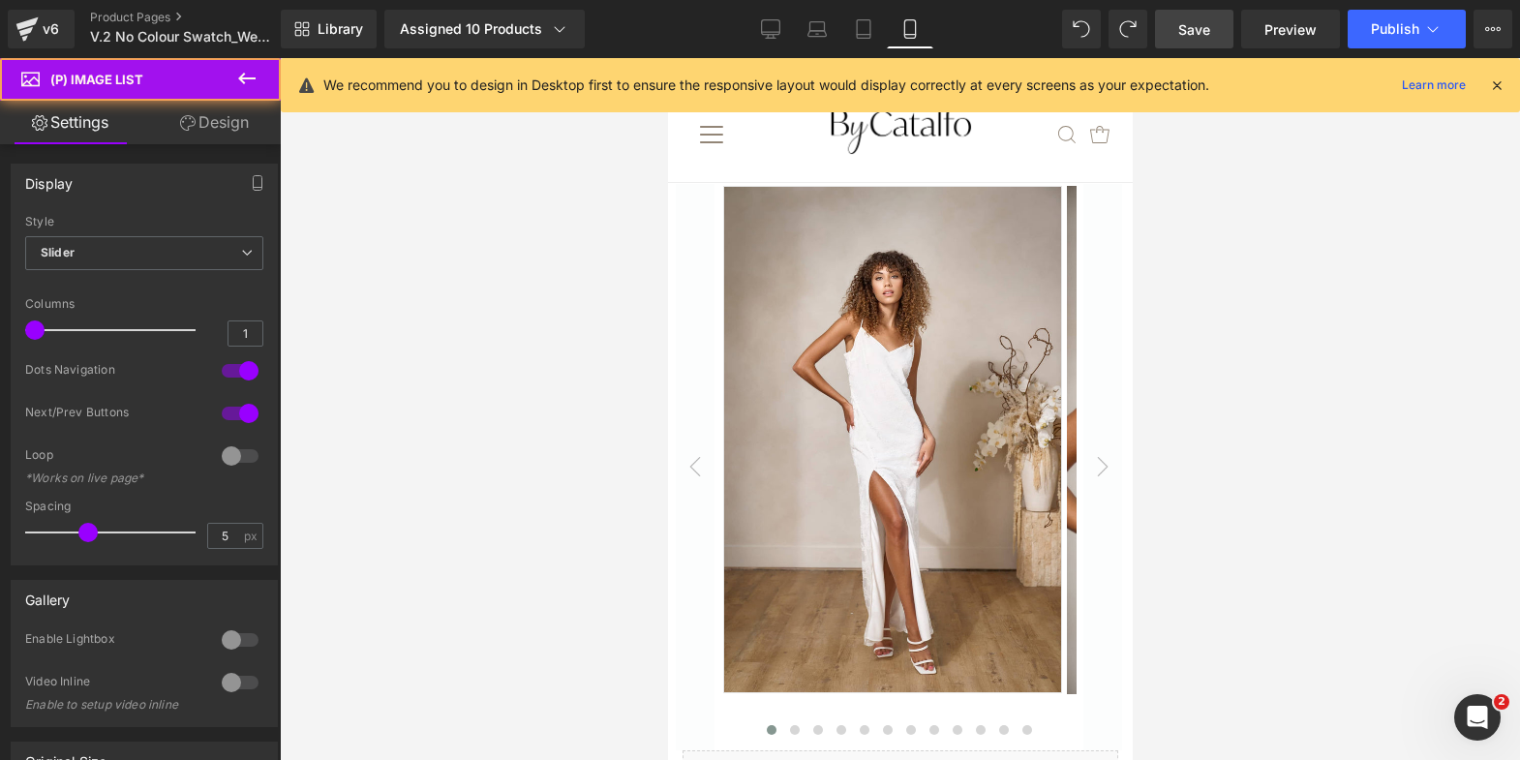
click at [215, 137] on link "Design" at bounding box center [214, 123] width 140 height 44
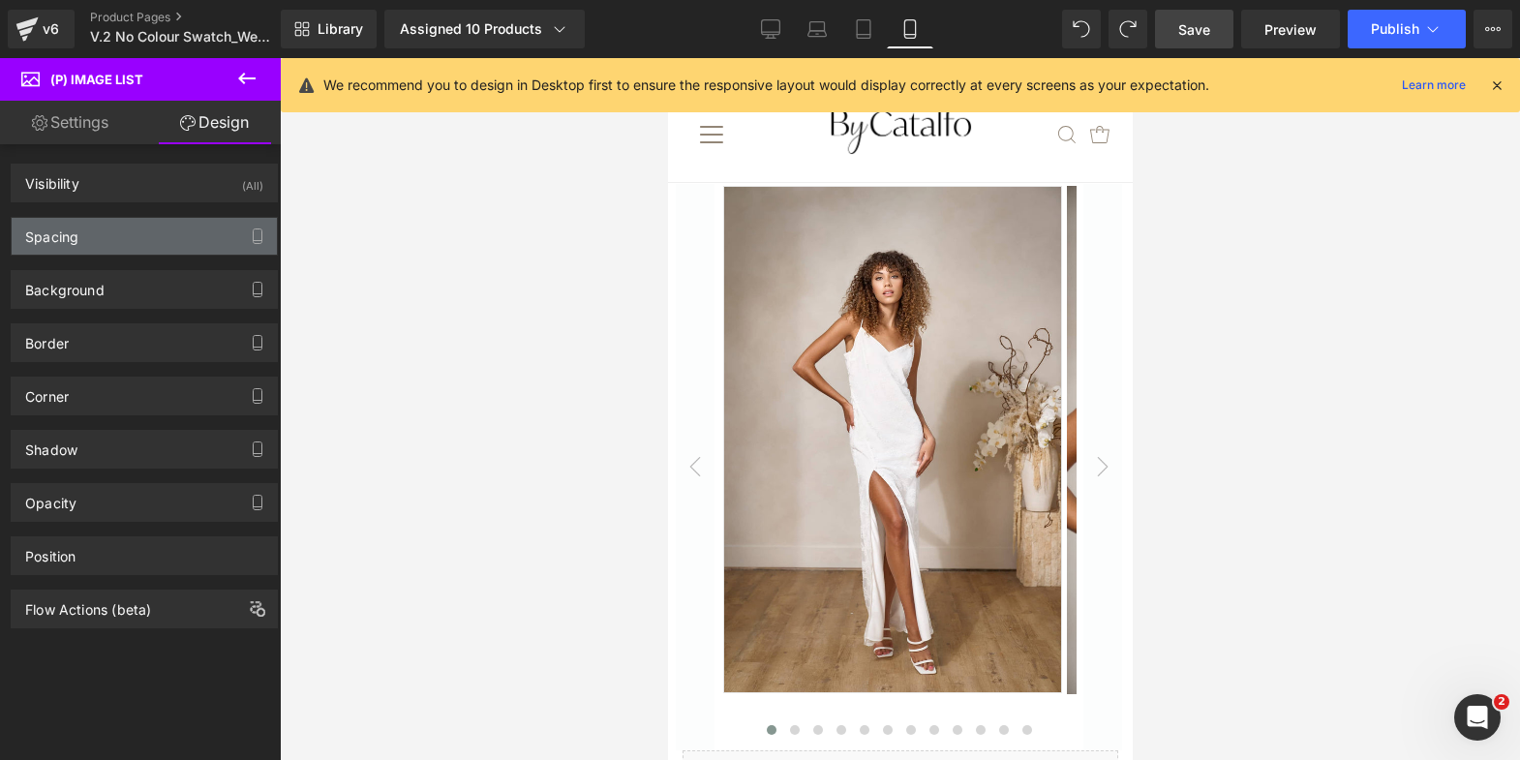
click at [140, 228] on div "Spacing" at bounding box center [144, 236] width 265 height 37
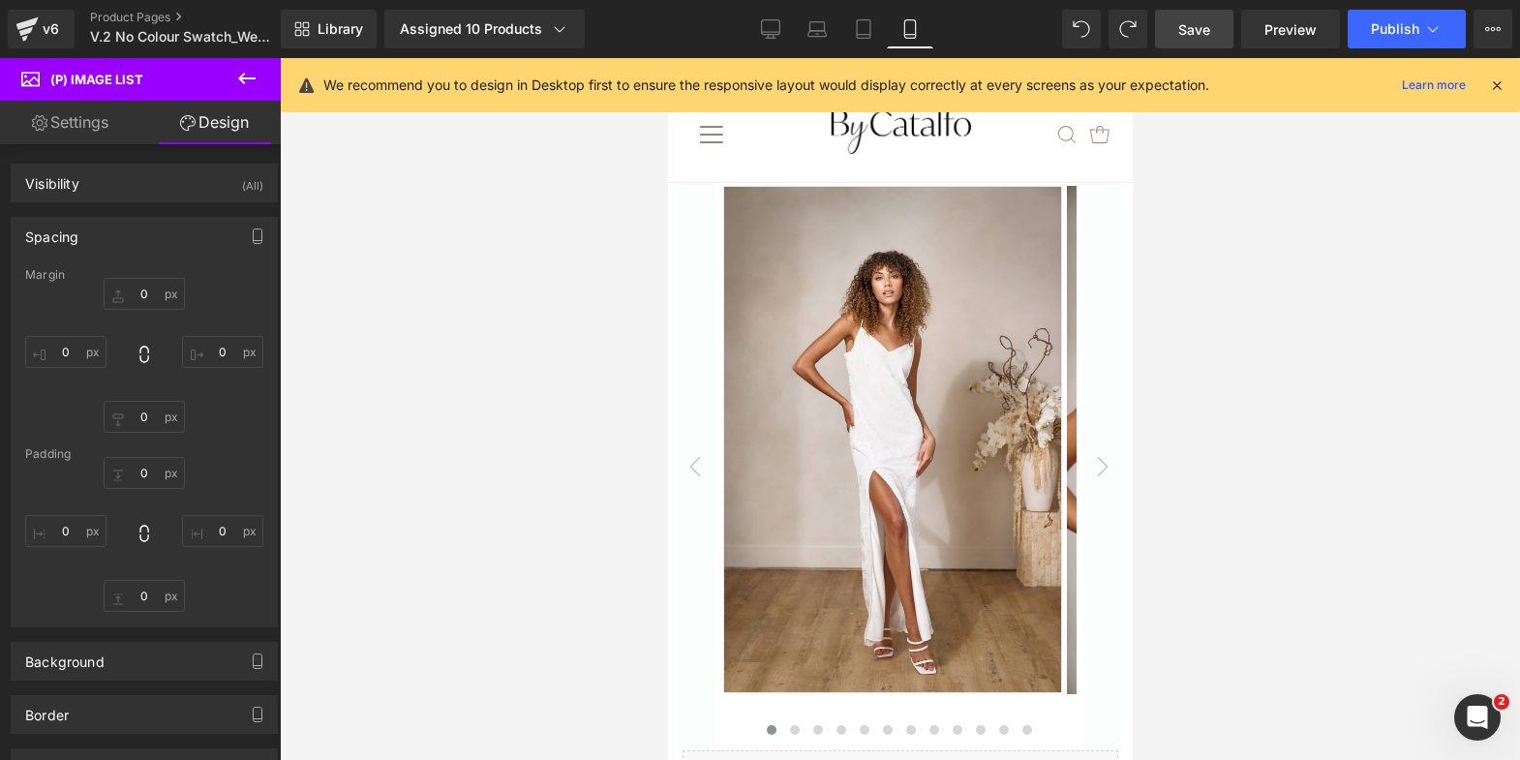
click at [667, 58] on div "40px" at bounding box center [667, 58] width 0 height 0
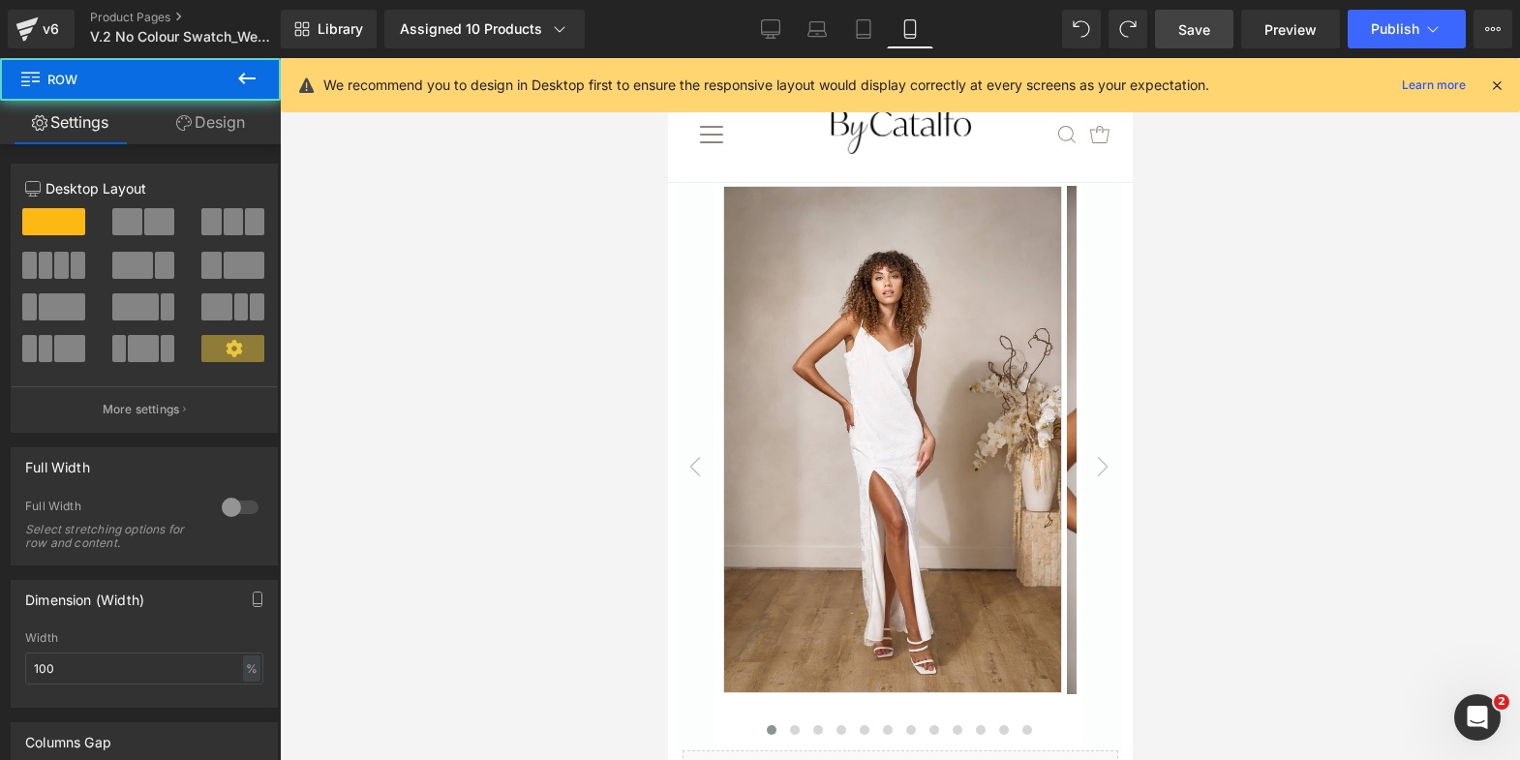
click at [604, 367] on div at bounding box center [900, 409] width 1240 height 702
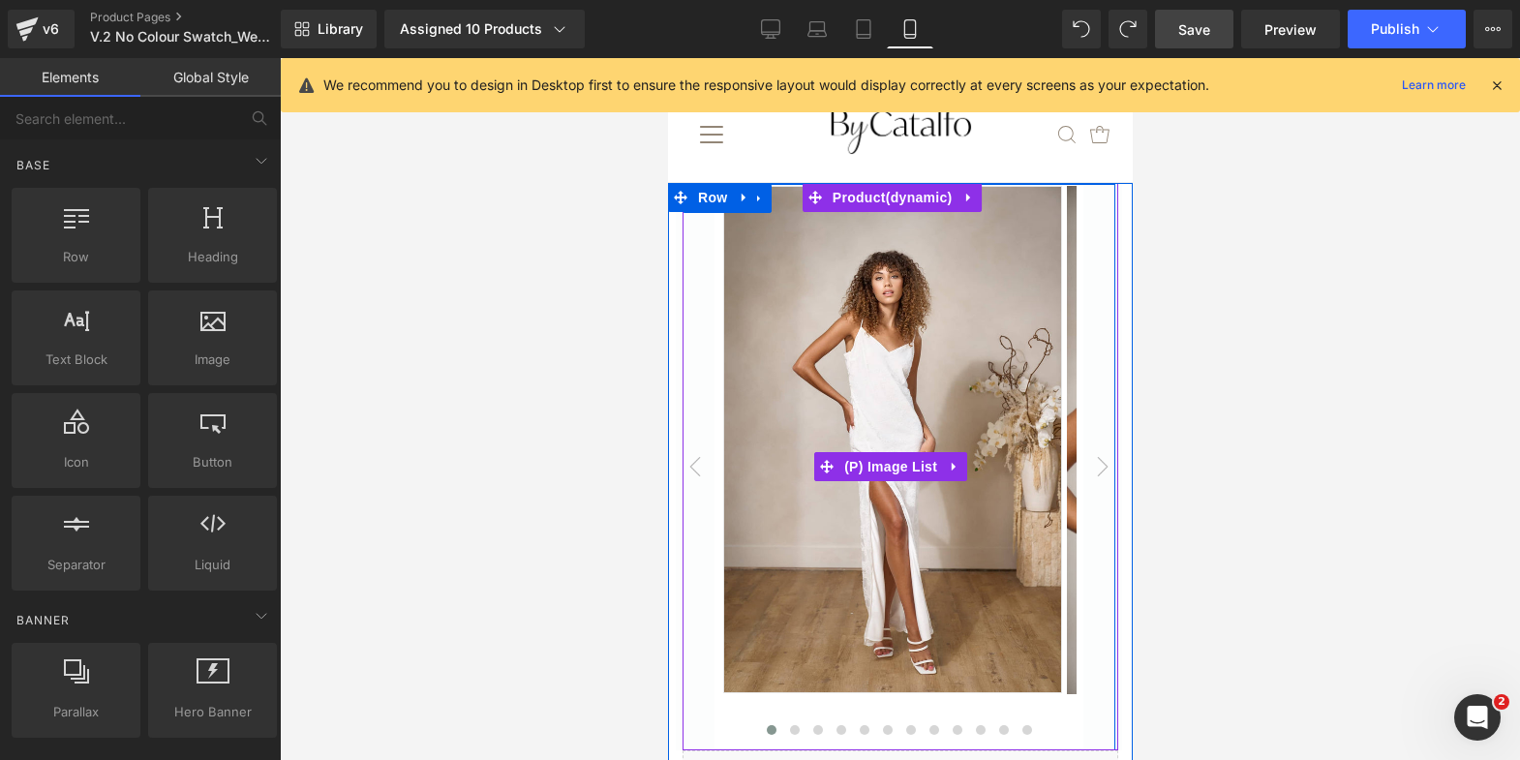
scroll to position [29, 0]
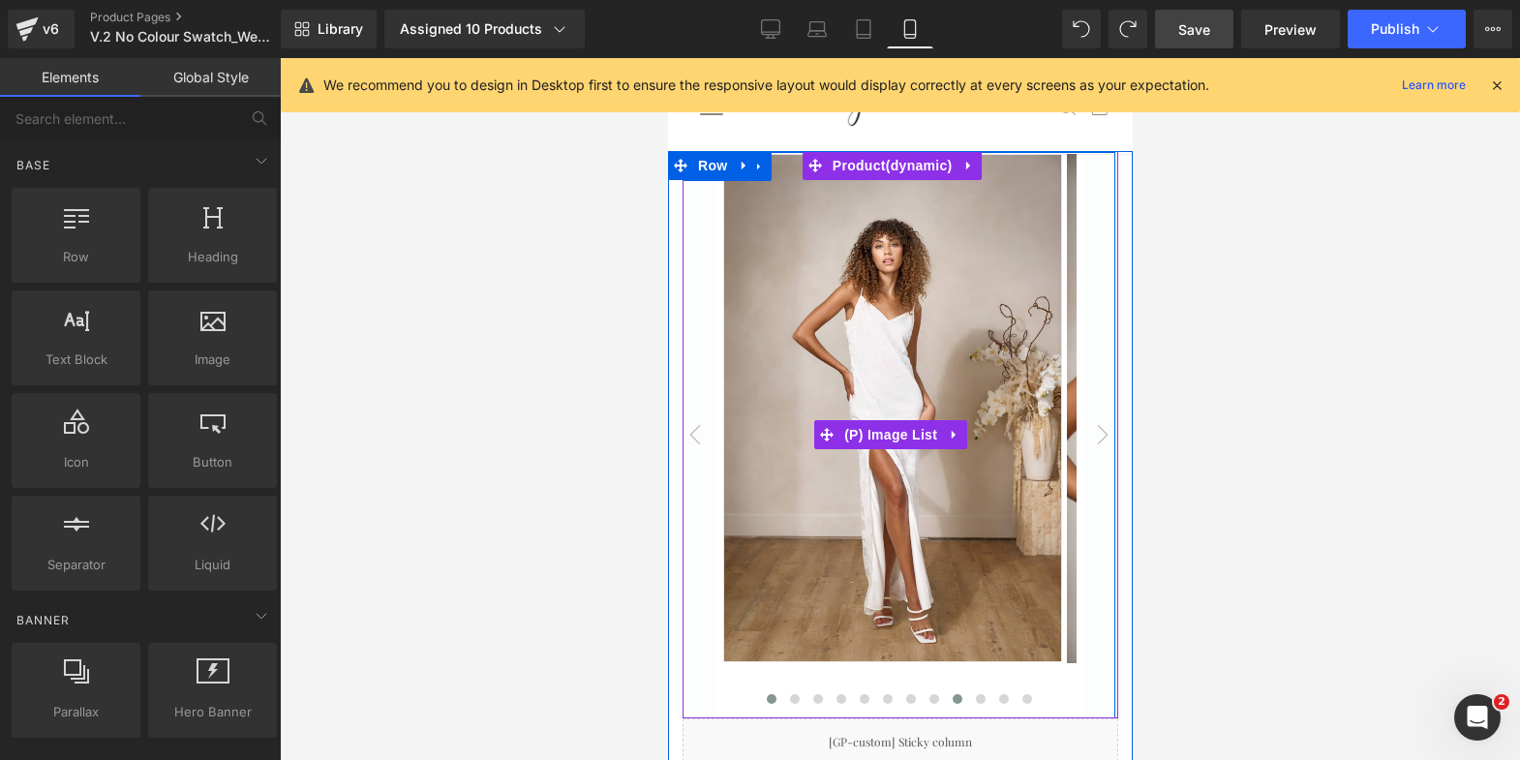
click at [953, 705] on button at bounding box center [956, 698] width 23 height 19
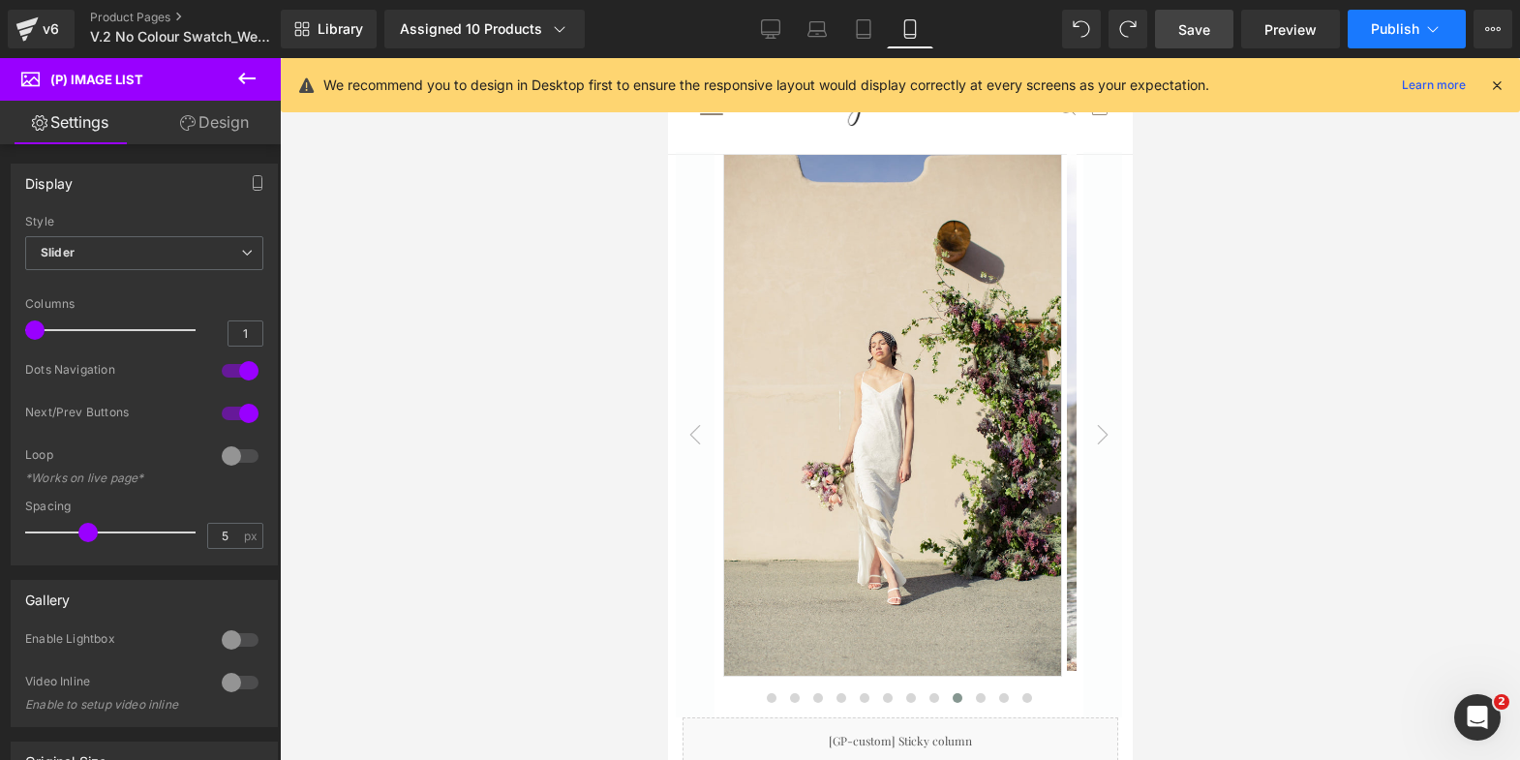
click at [1394, 19] on button "Publish" at bounding box center [1407, 29] width 118 height 39
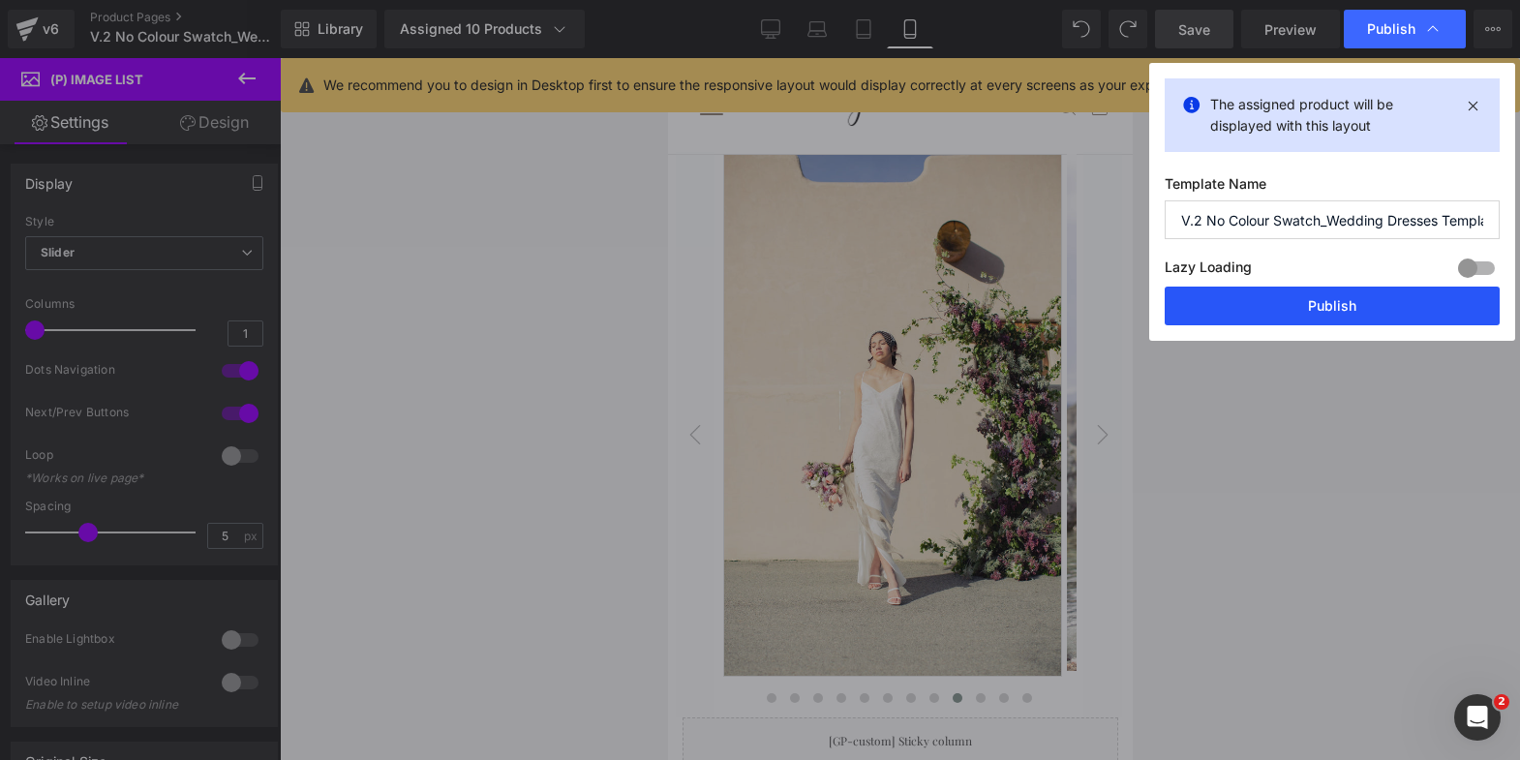
click at [1284, 300] on button "Publish" at bounding box center [1332, 306] width 335 height 39
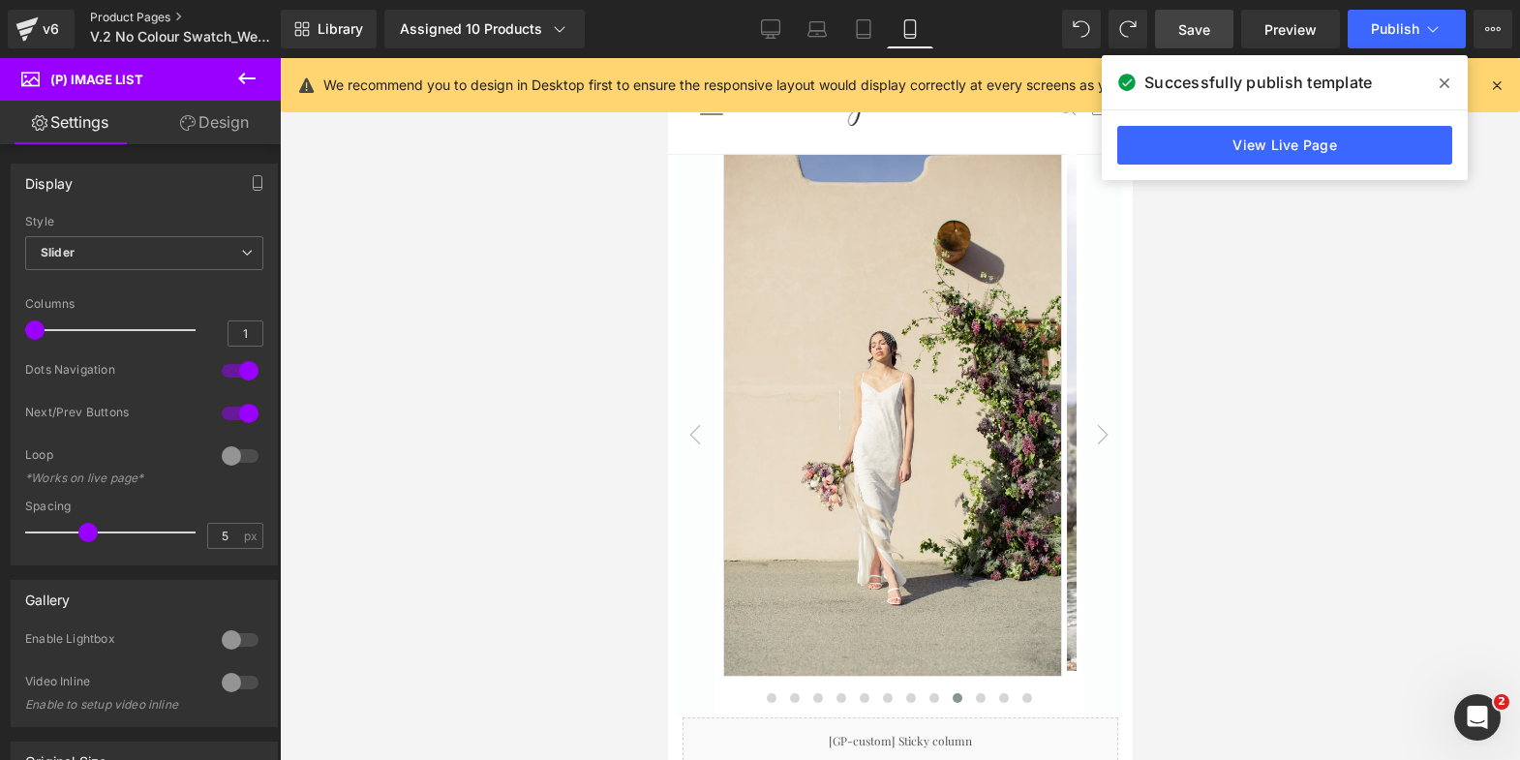
click at [147, 18] on link "Product Pages" at bounding box center [201, 17] width 223 height 15
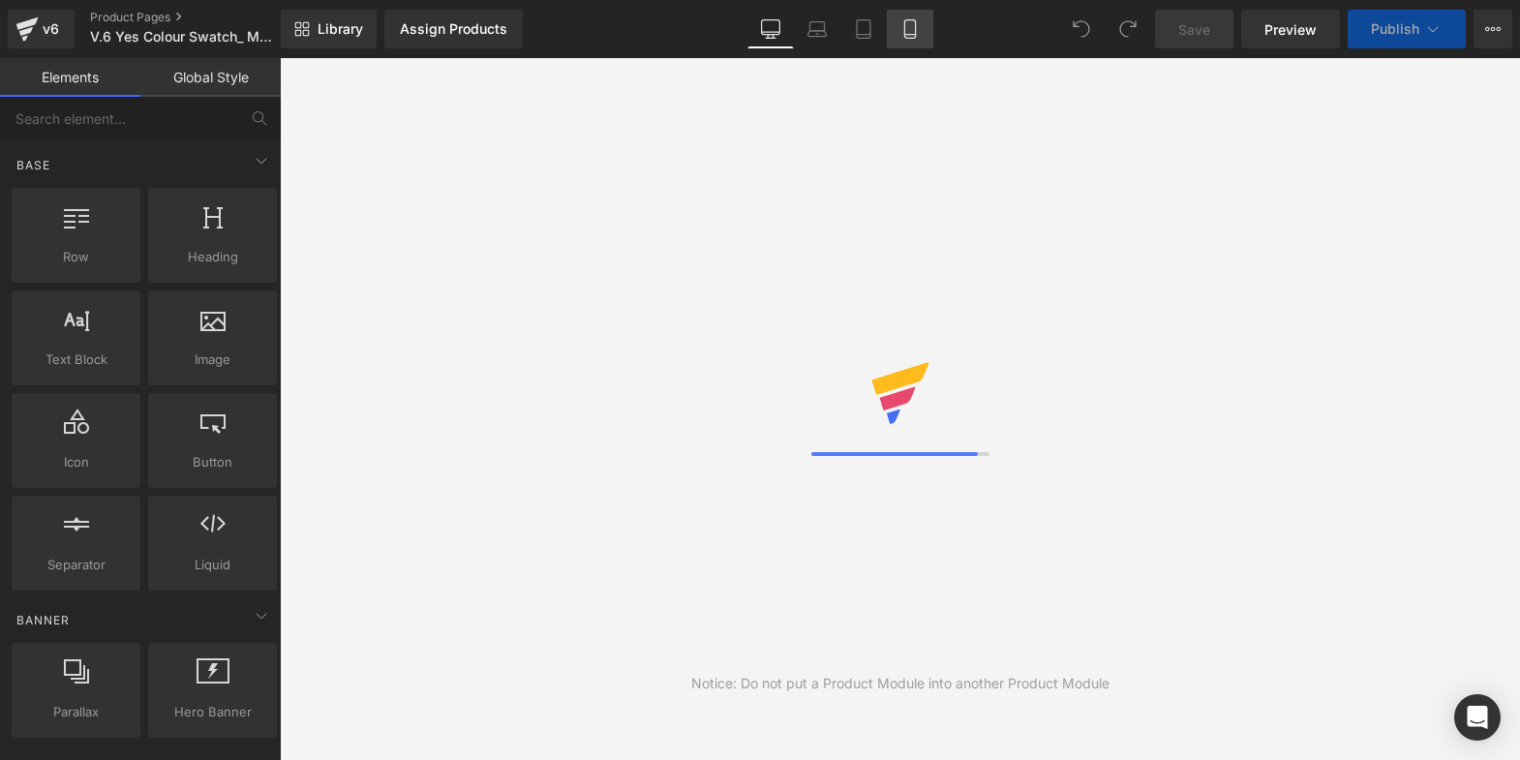
click at [904, 26] on icon at bounding box center [909, 29] width 11 height 18
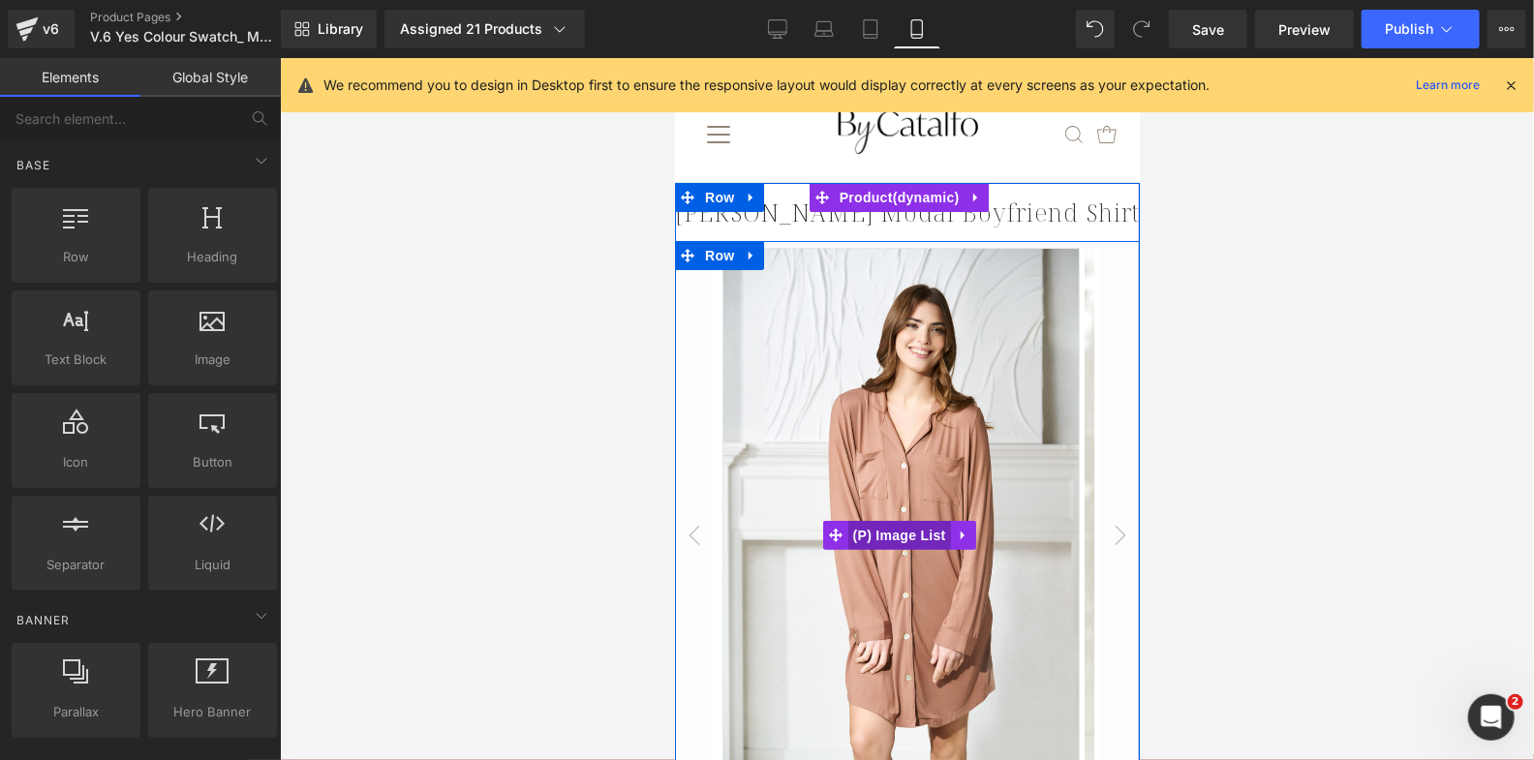
click at [891, 528] on span "(P) Image List" at bounding box center [898, 534] width 103 height 29
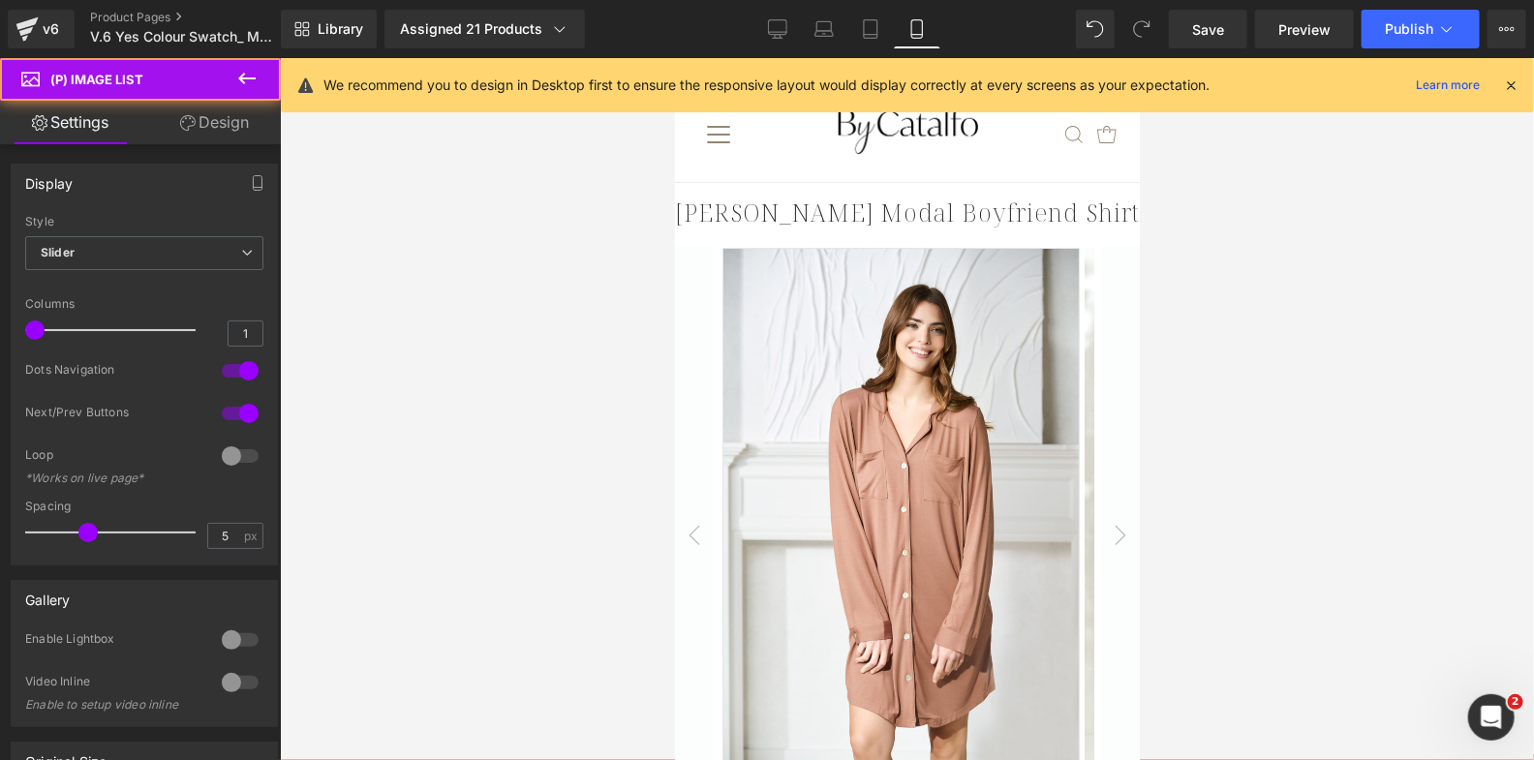
click at [233, 131] on link "Design" at bounding box center [214, 123] width 140 height 44
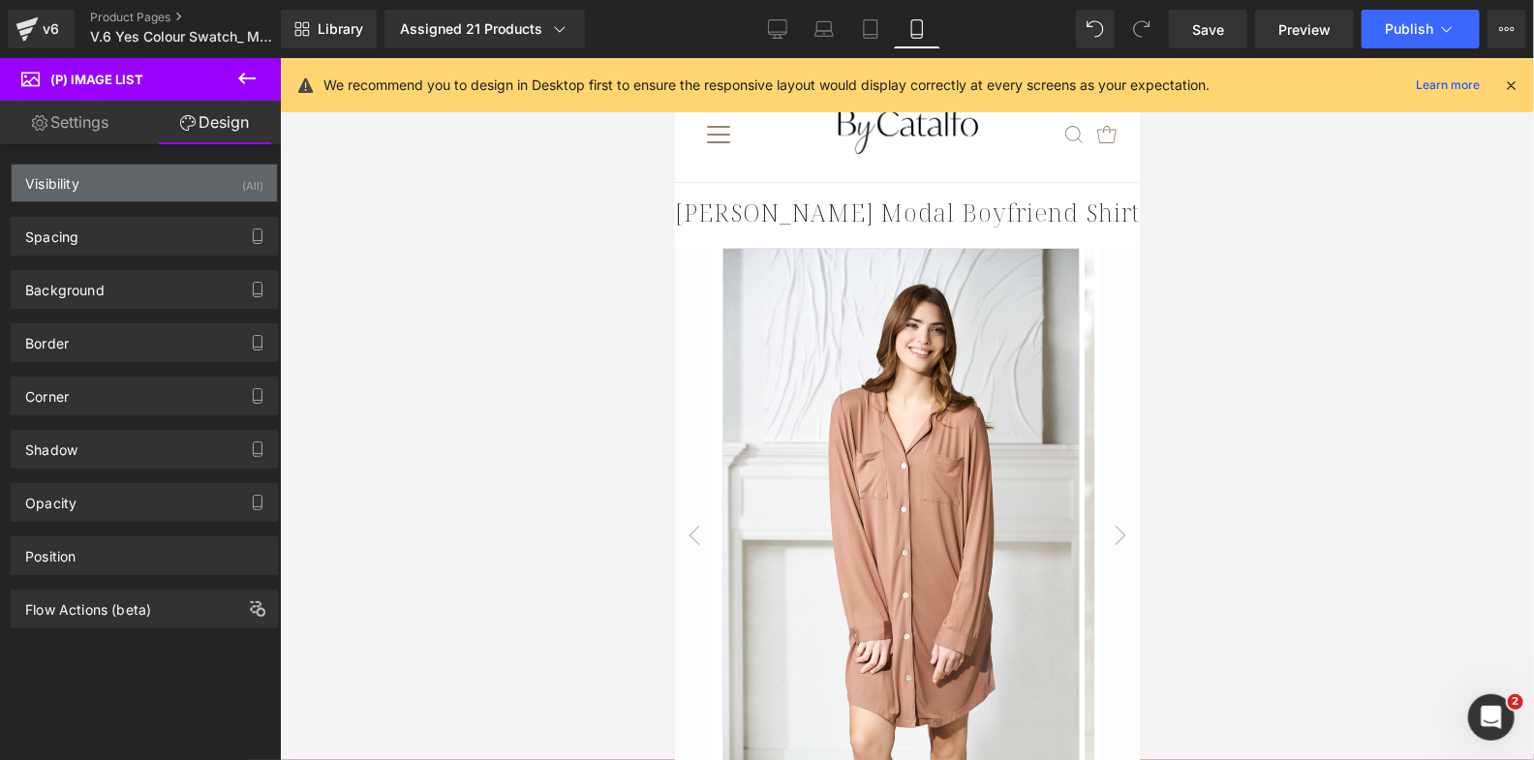
click at [208, 174] on div "Visibility (All)" at bounding box center [144, 183] width 265 height 37
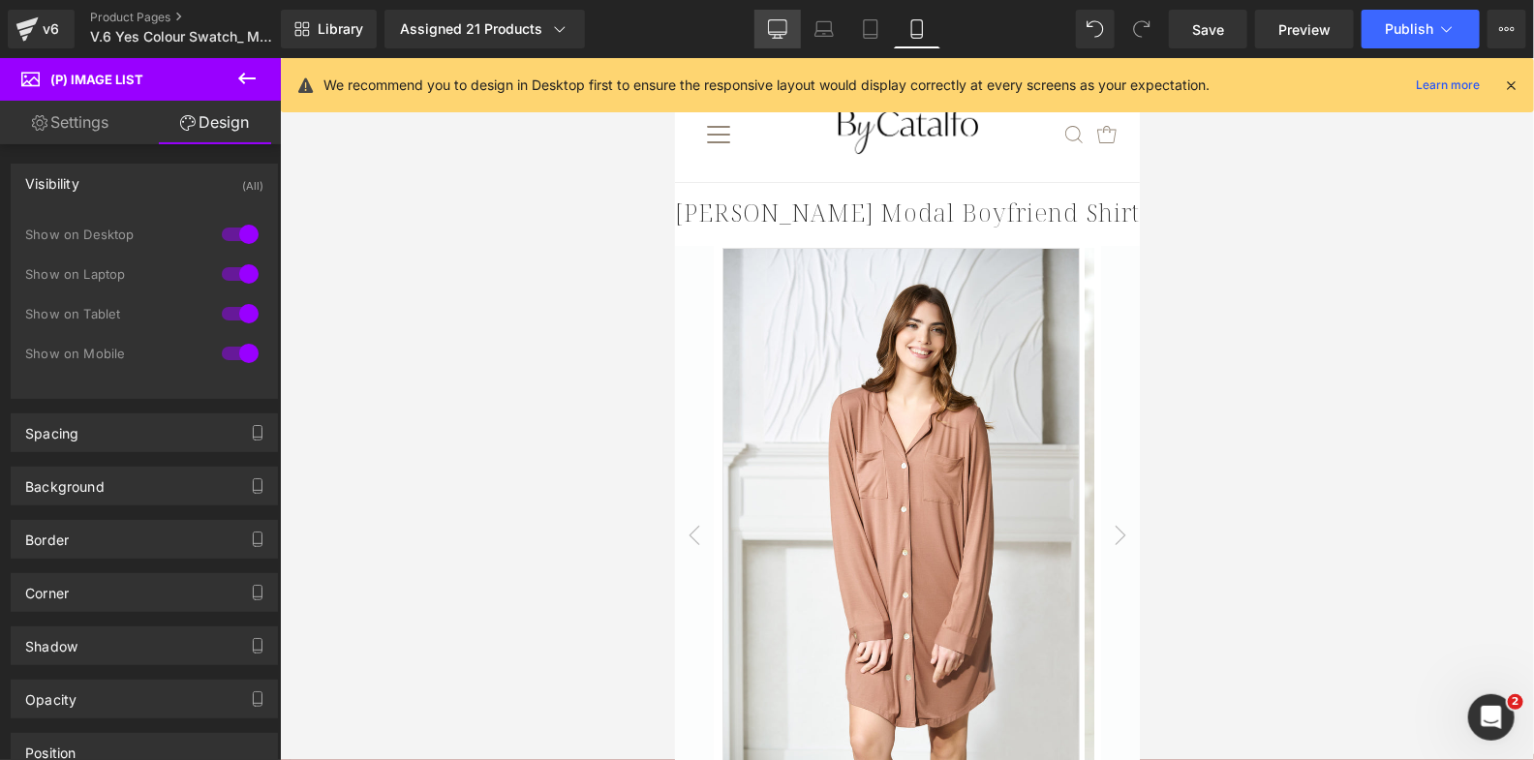
click at [770, 32] on icon at bounding box center [778, 27] width 18 height 15
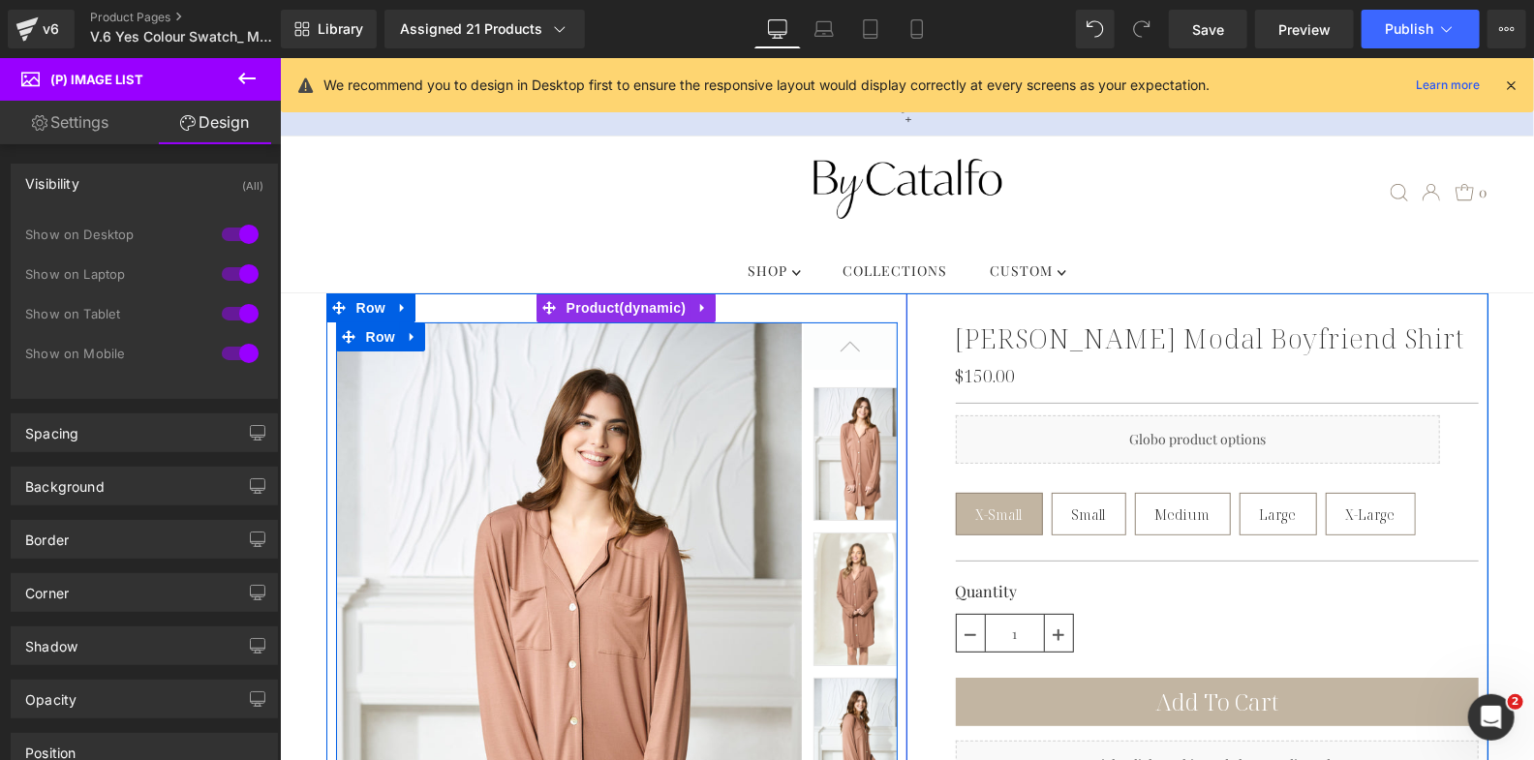
click at [645, 417] on img at bounding box center [569, 670] width 468 height 699
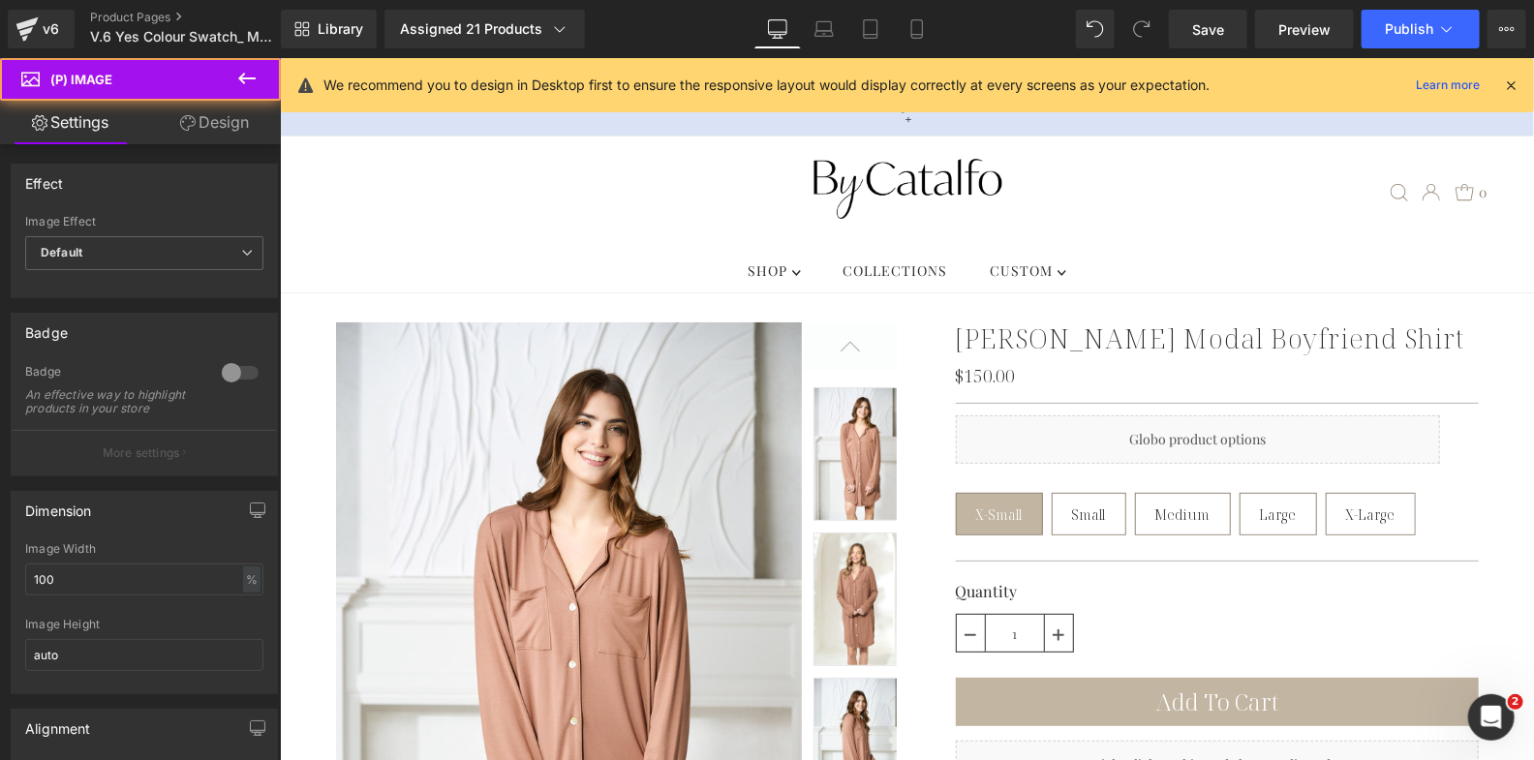
click at [220, 130] on link "Design" at bounding box center [214, 123] width 140 height 44
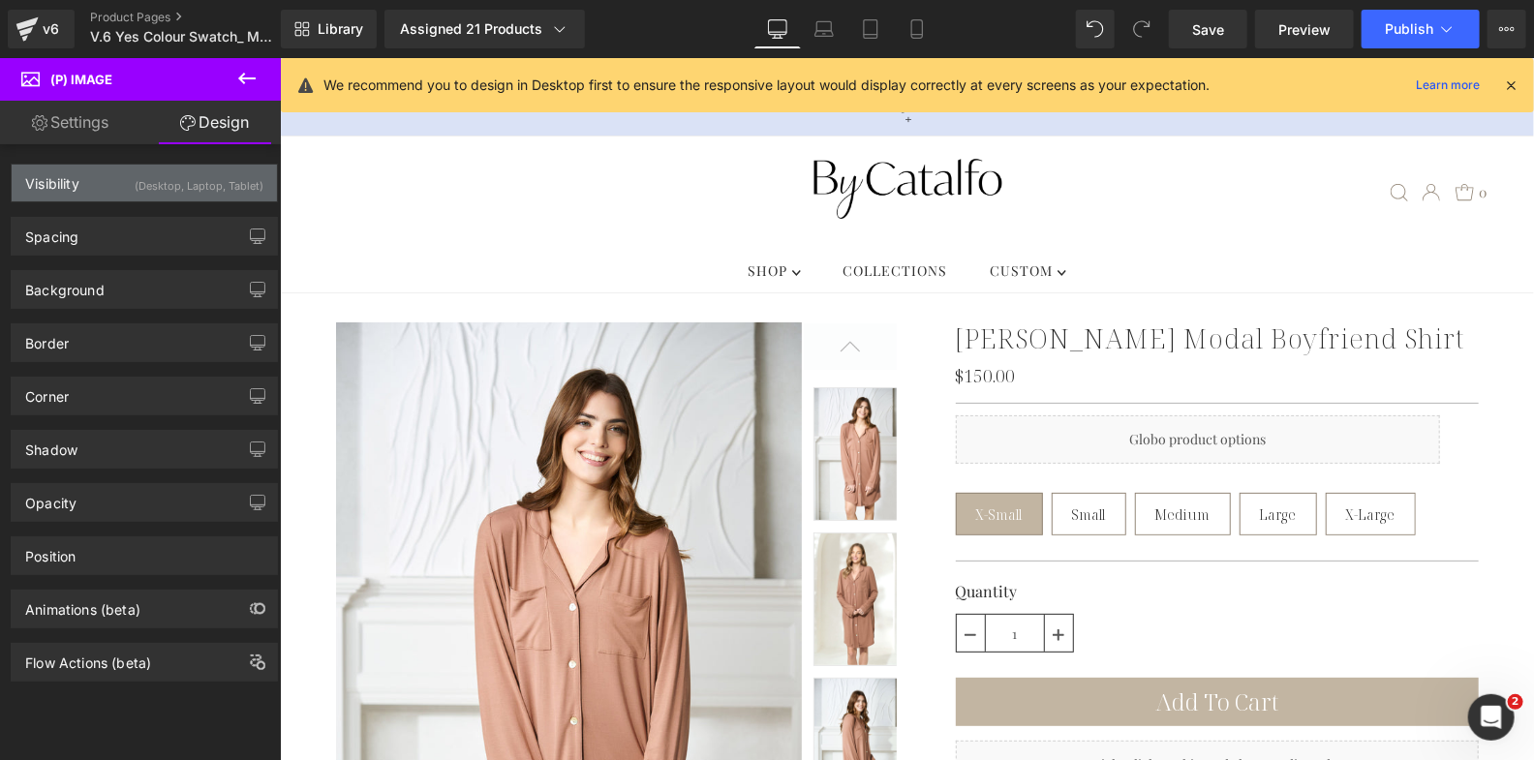
click at [200, 176] on div "(Desktop, Laptop, Tablet)" at bounding box center [199, 181] width 129 height 32
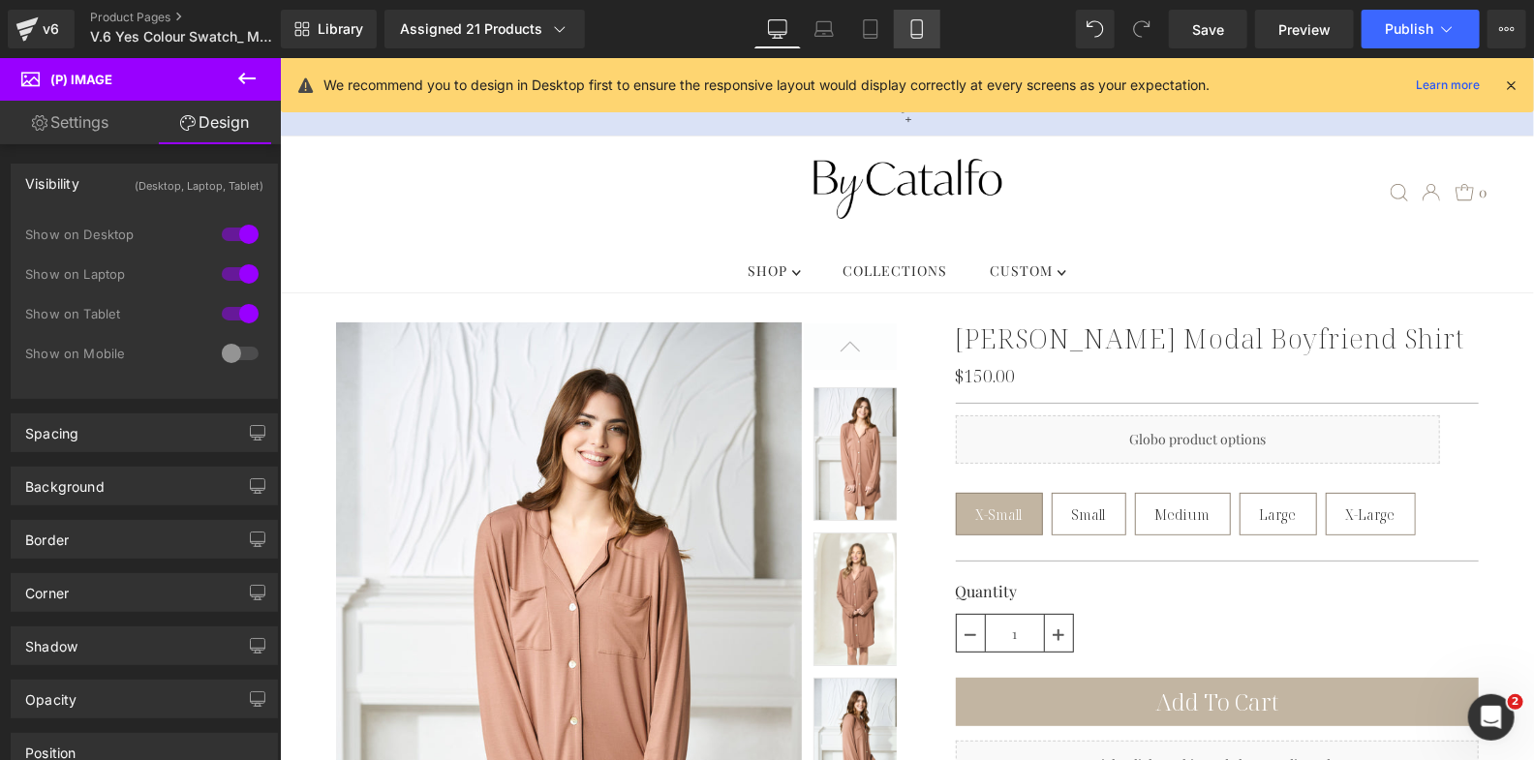
click at [907, 30] on icon at bounding box center [916, 28] width 19 height 19
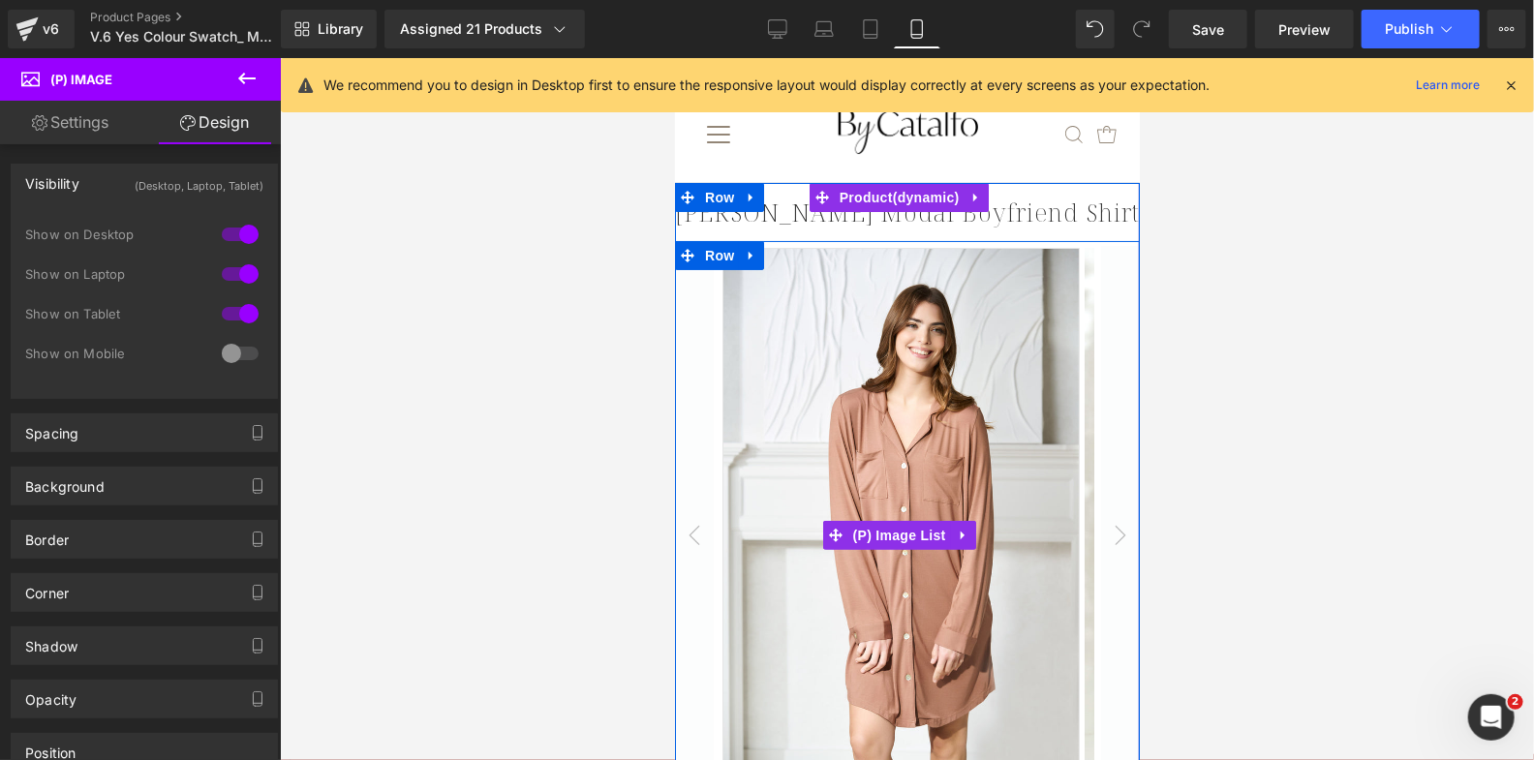
click at [802, 396] on img at bounding box center [899, 514] width 357 height 534
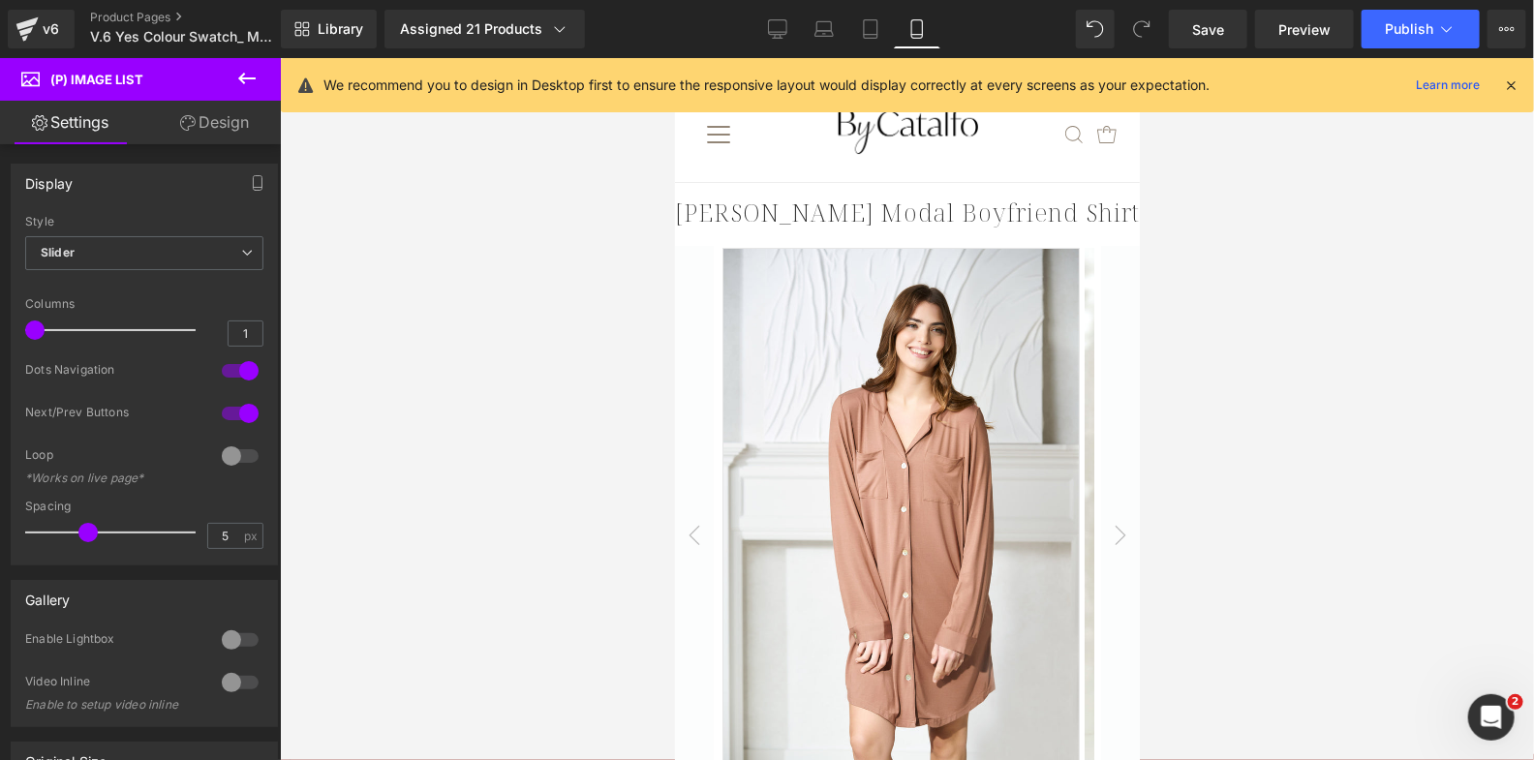
click at [235, 134] on link "Design" at bounding box center [214, 123] width 140 height 44
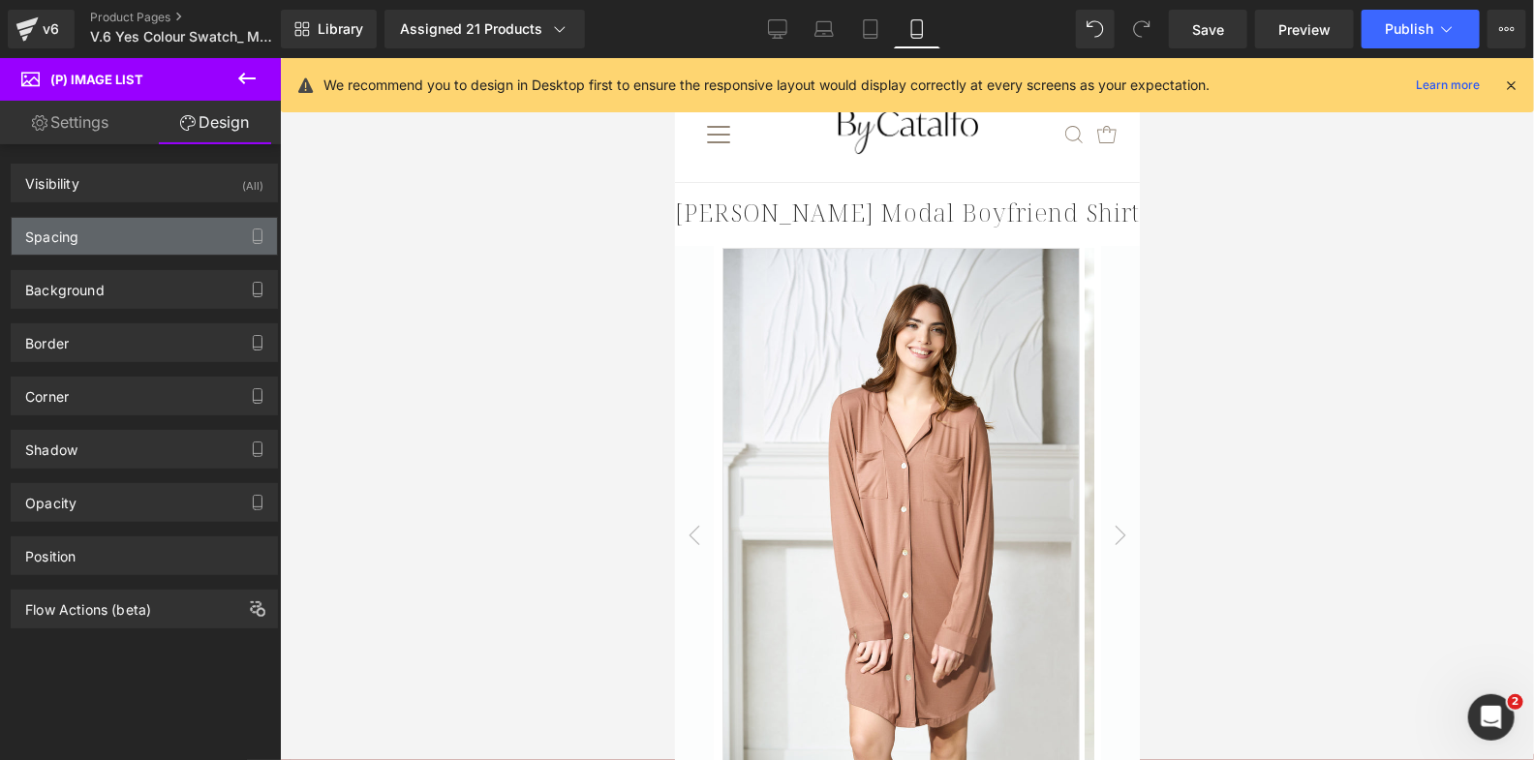
click at [221, 231] on div "Spacing" at bounding box center [144, 236] width 265 height 37
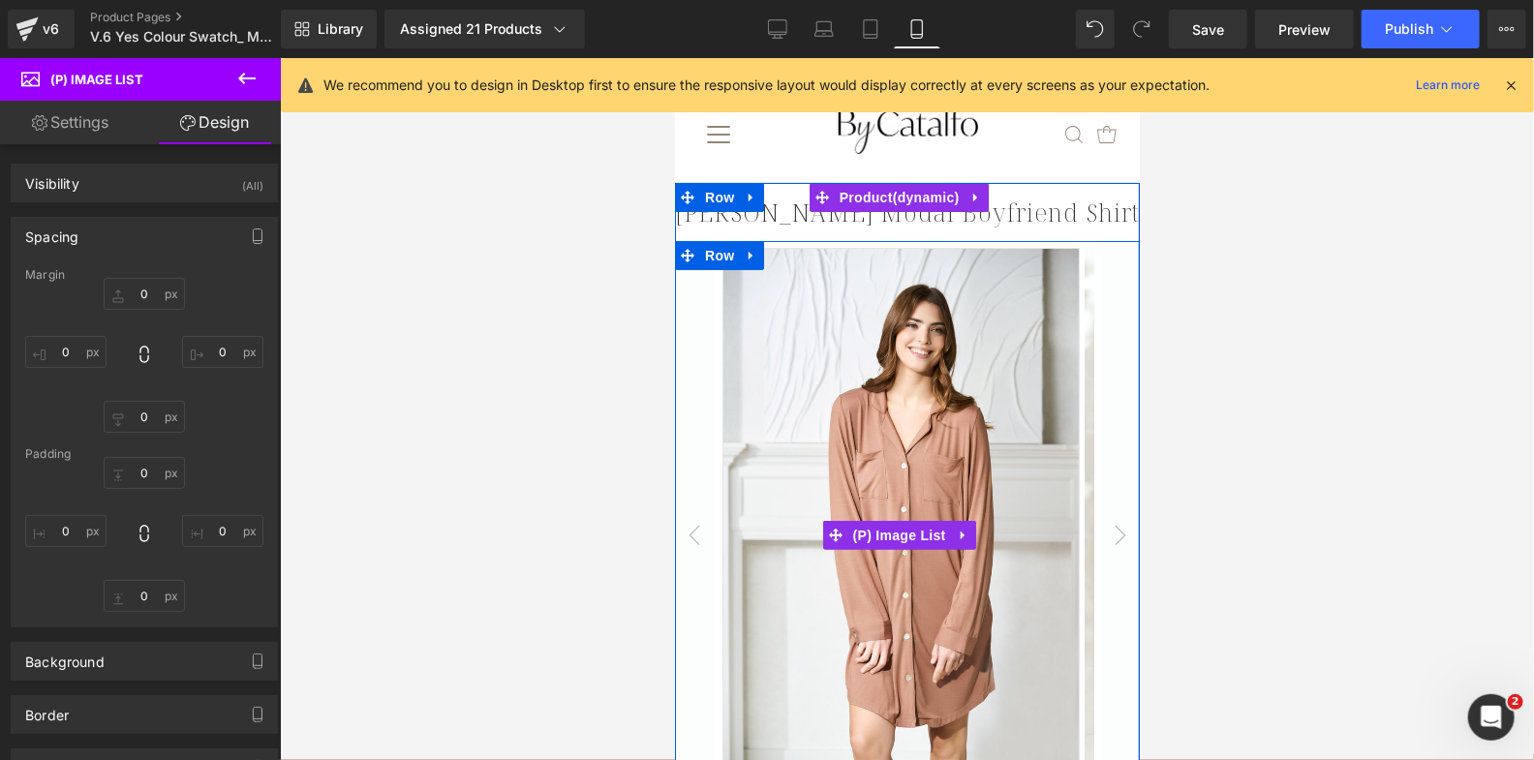
click at [696, 368] on button "‹" at bounding box center [693, 534] width 39 height 578
click at [711, 259] on span "Row" at bounding box center [718, 254] width 39 height 29
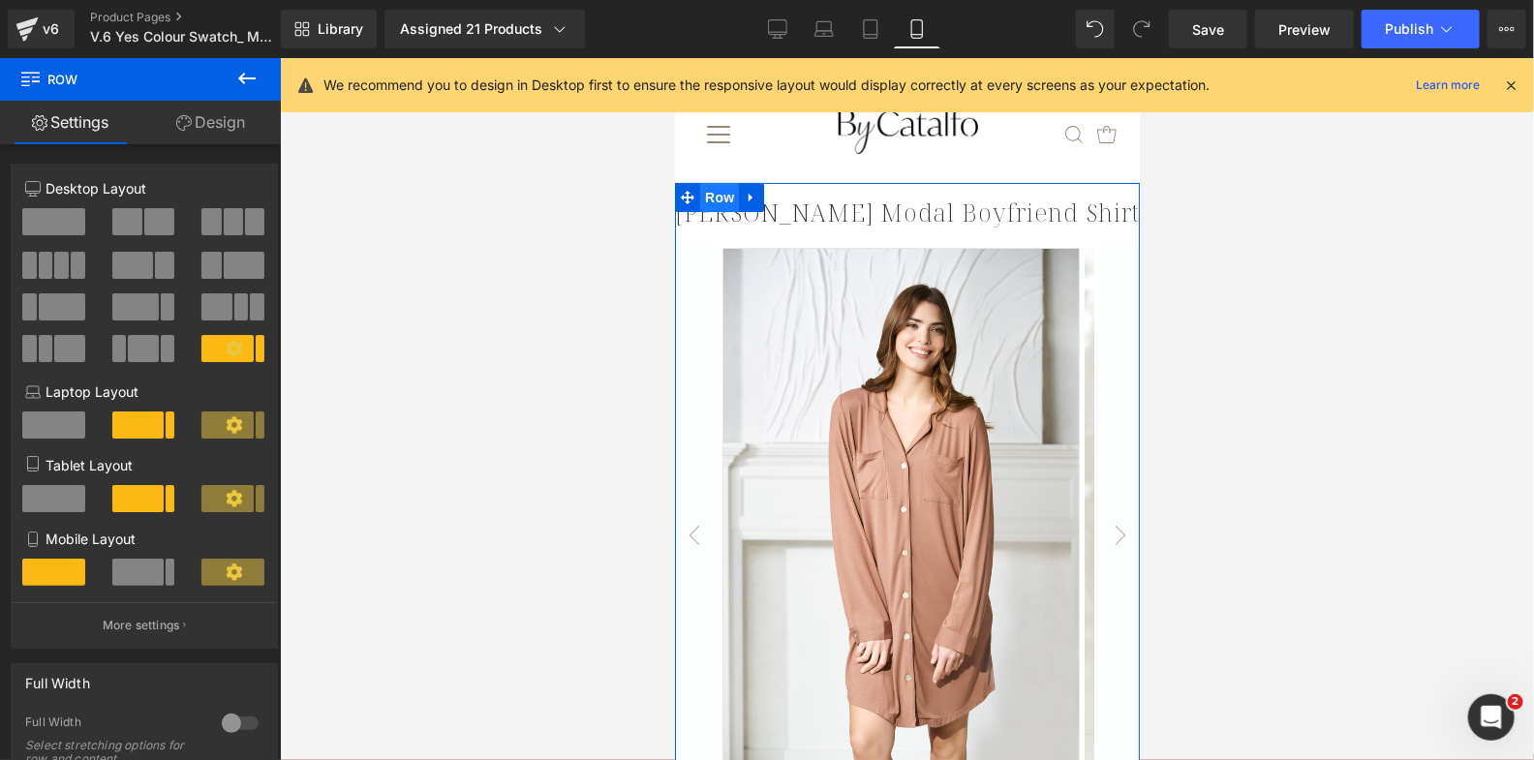
click at [702, 198] on span "Row" at bounding box center [718, 196] width 39 height 29
click at [228, 123] on link "Design" at bounding box center [210, 123] width 140 height 44
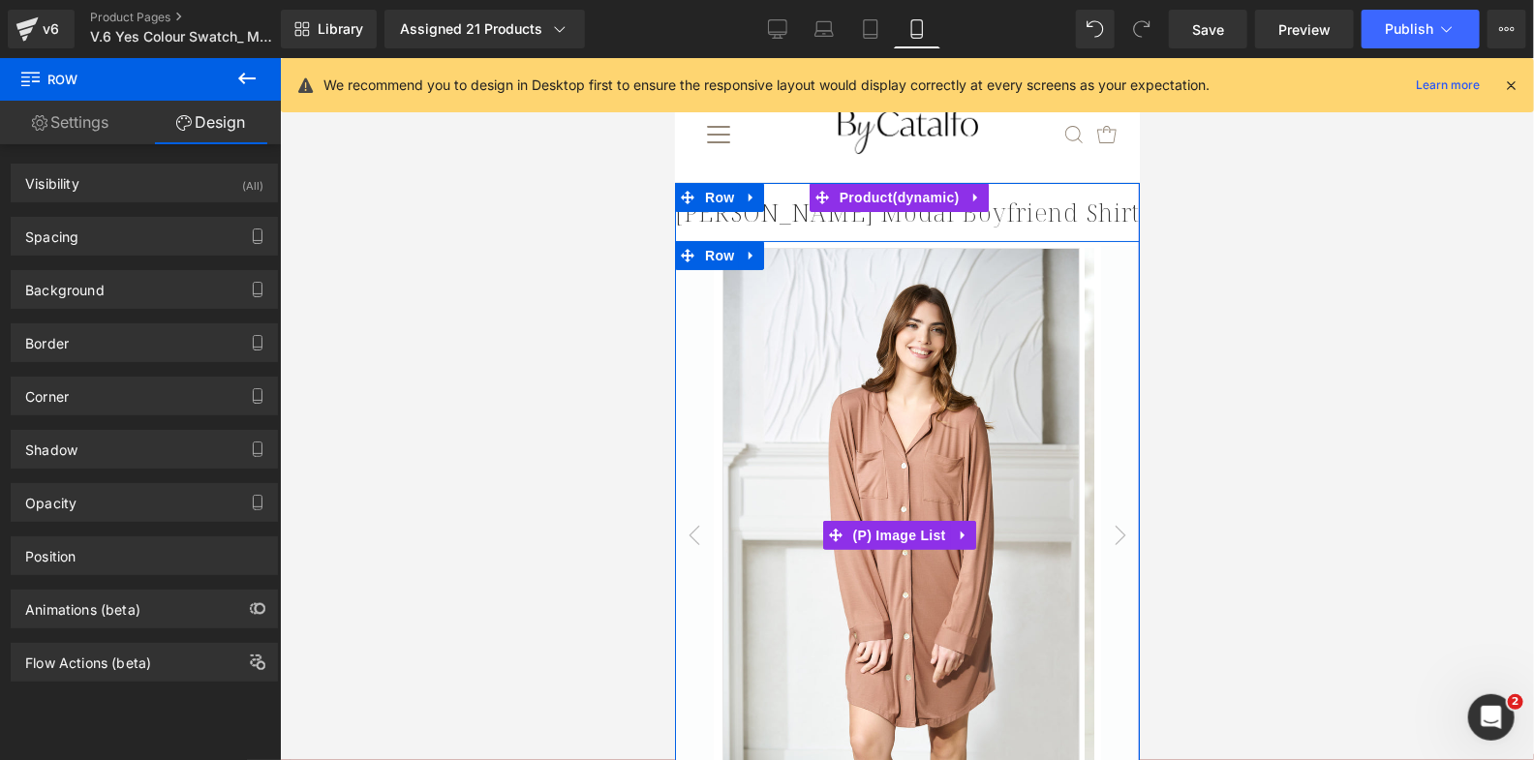
click at [1114, 504] on button "›" at bounding box center [1119, 534] width 39 height 578
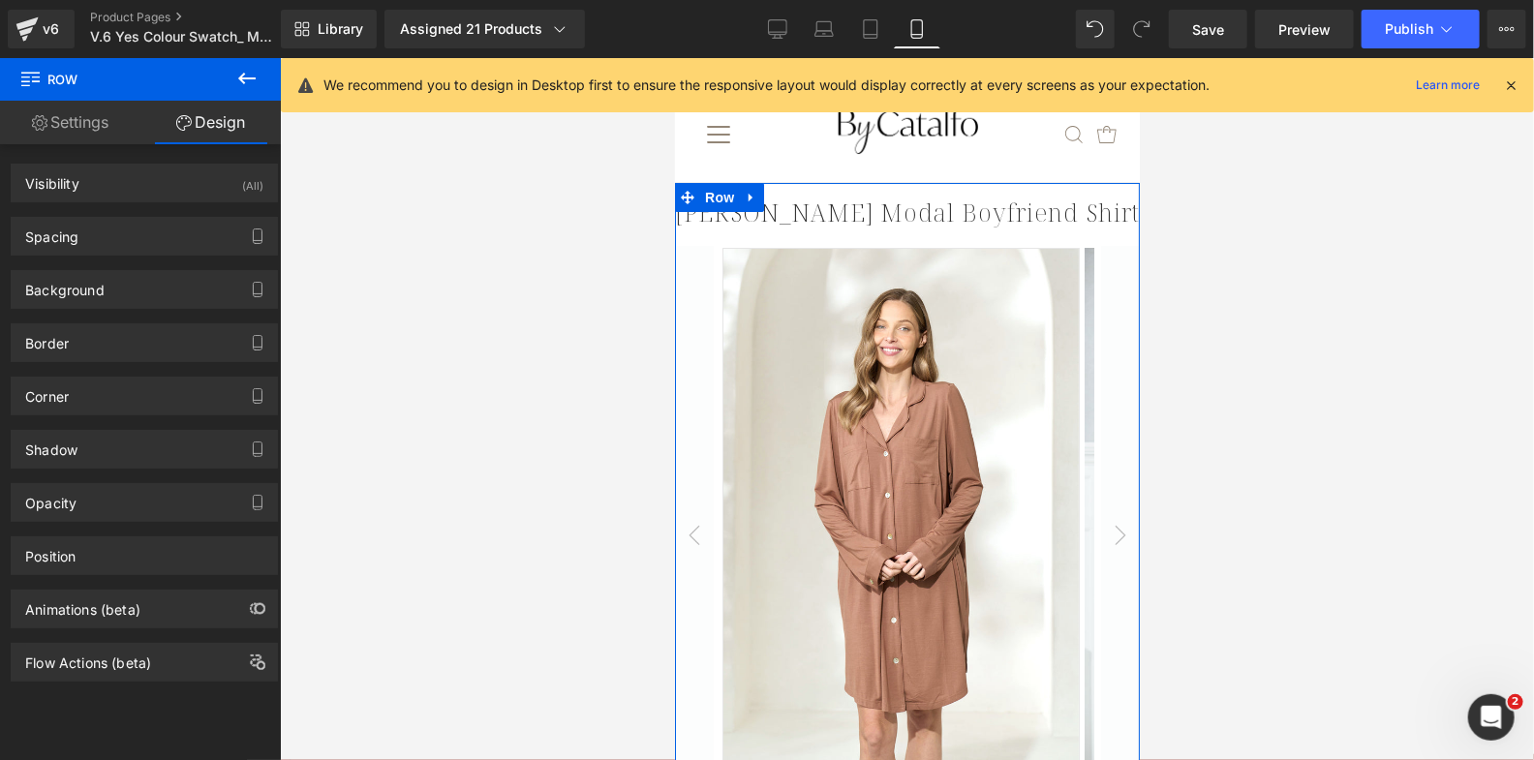
click at [250, 122] on link "Design" at bounding box center [210, 123] width 140 height 44
click at [203, 228] on div "Spacing" at bounding box center [144, 236] width 265 height 37
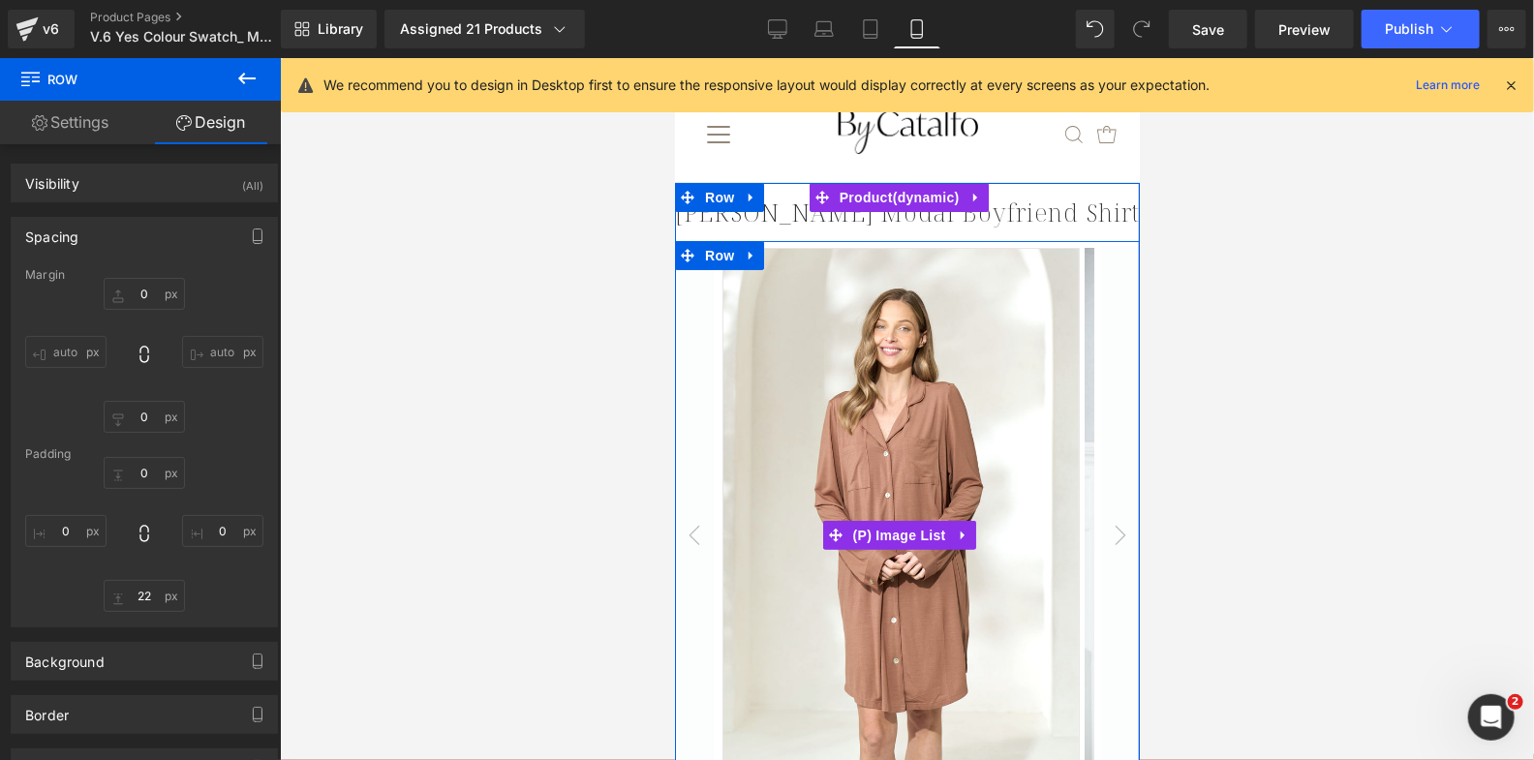
click at [1111, 467] on button "›" at bounding box center [1119, 534] width 39 height 578
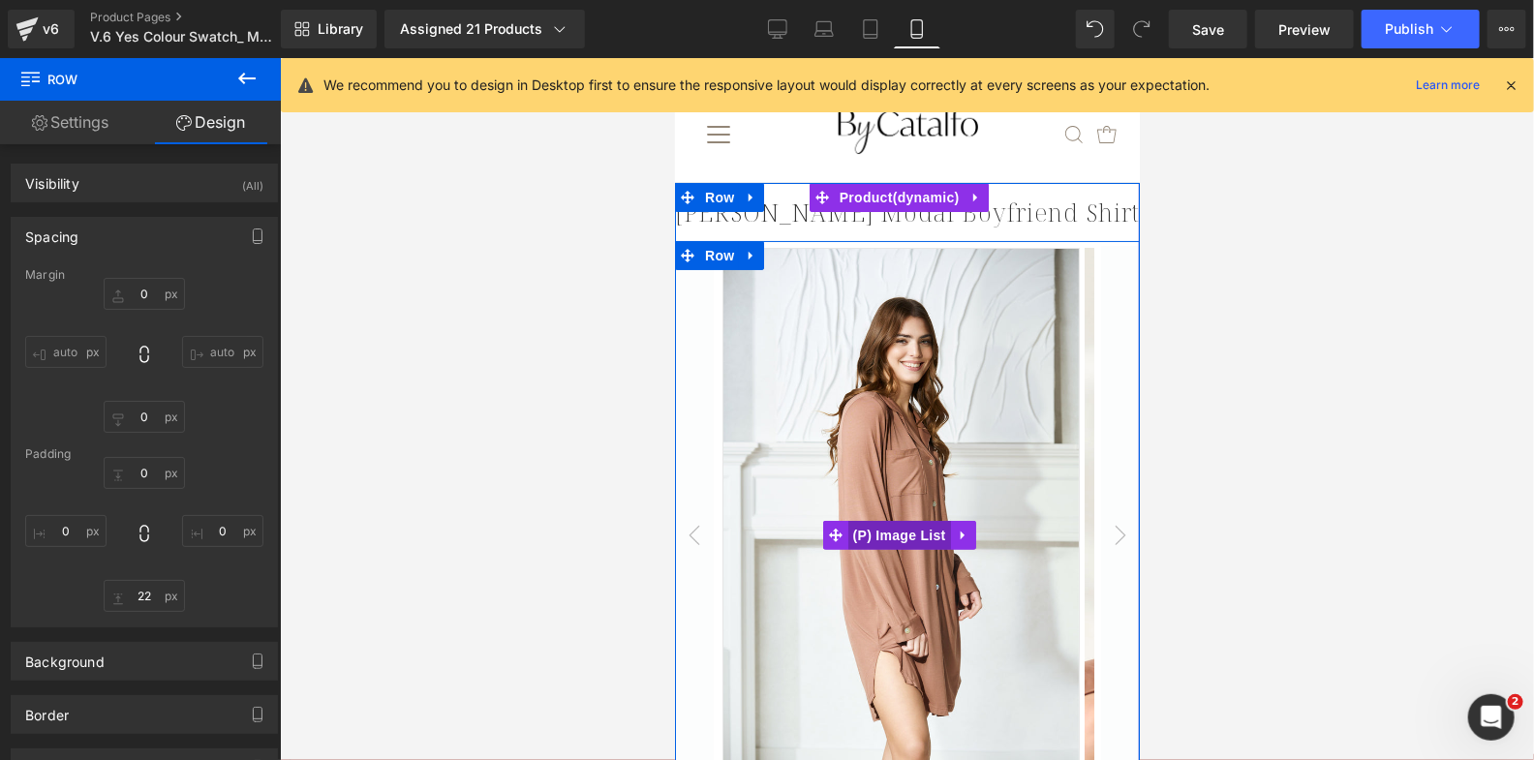
click at [892, 534] on span "(P) Image List" at bounding box center [898, 534] width 103 height 29
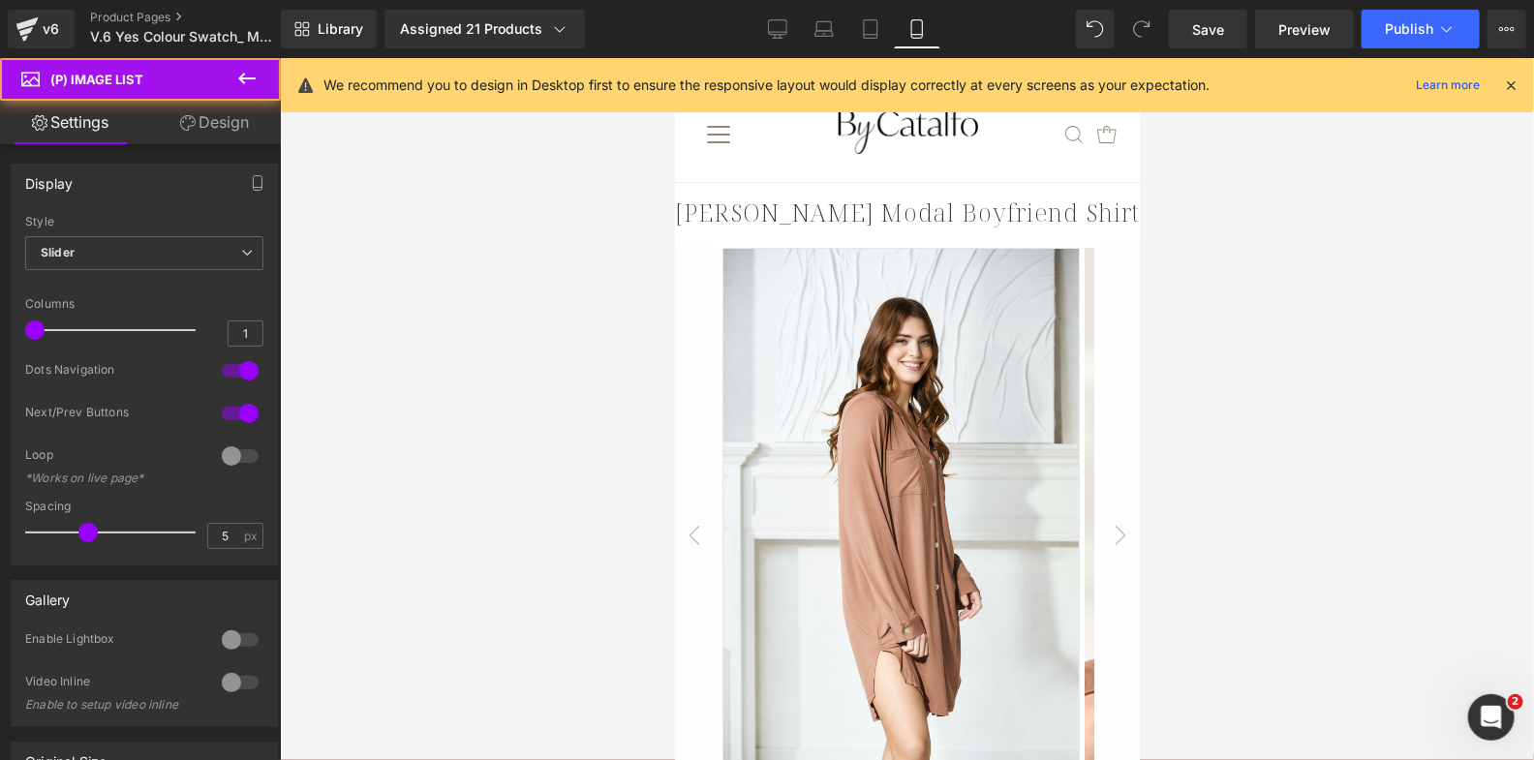
click at [238, 138] on link "Design" at bounding box center [214, 123] width 140 height 44
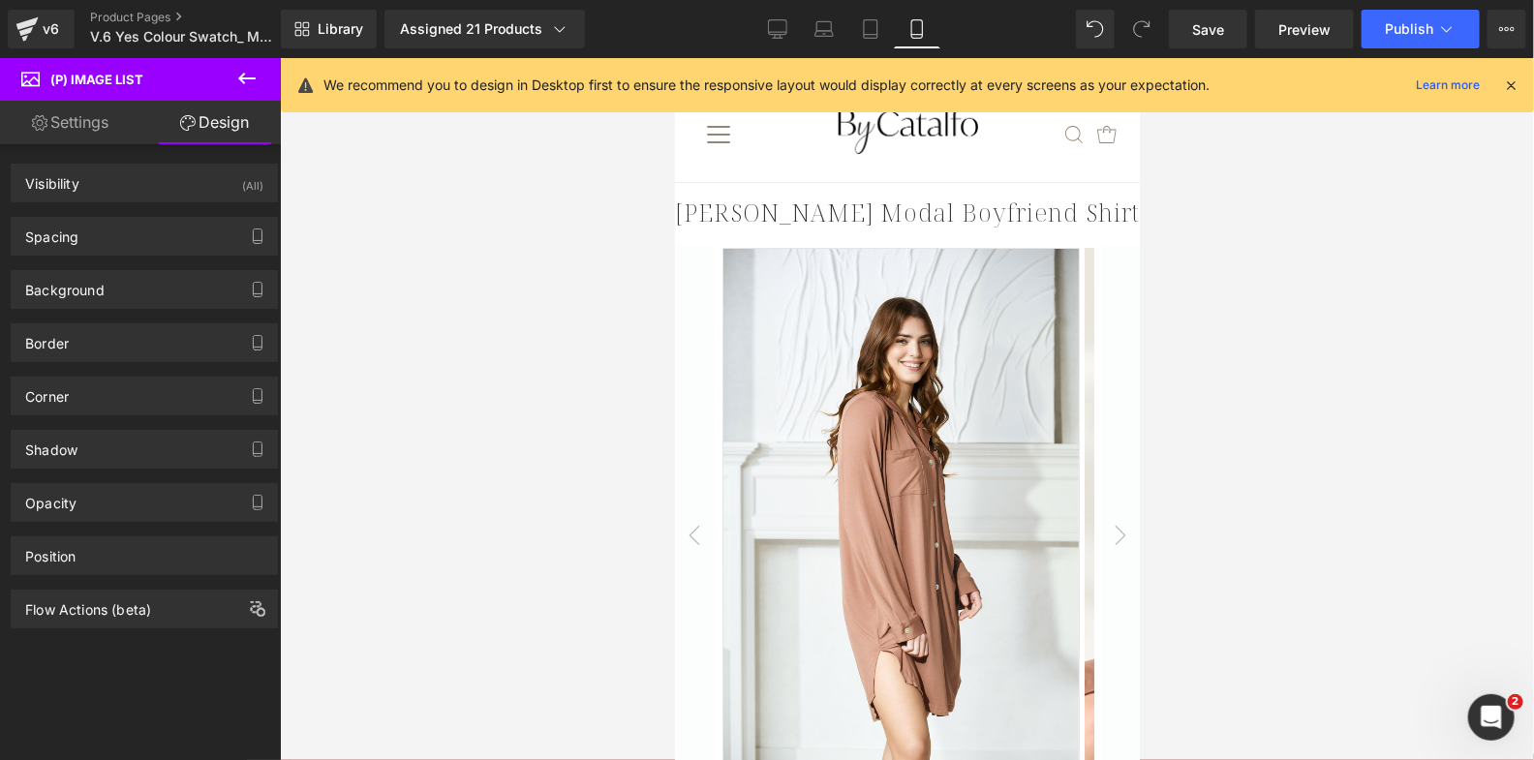
type input "0"
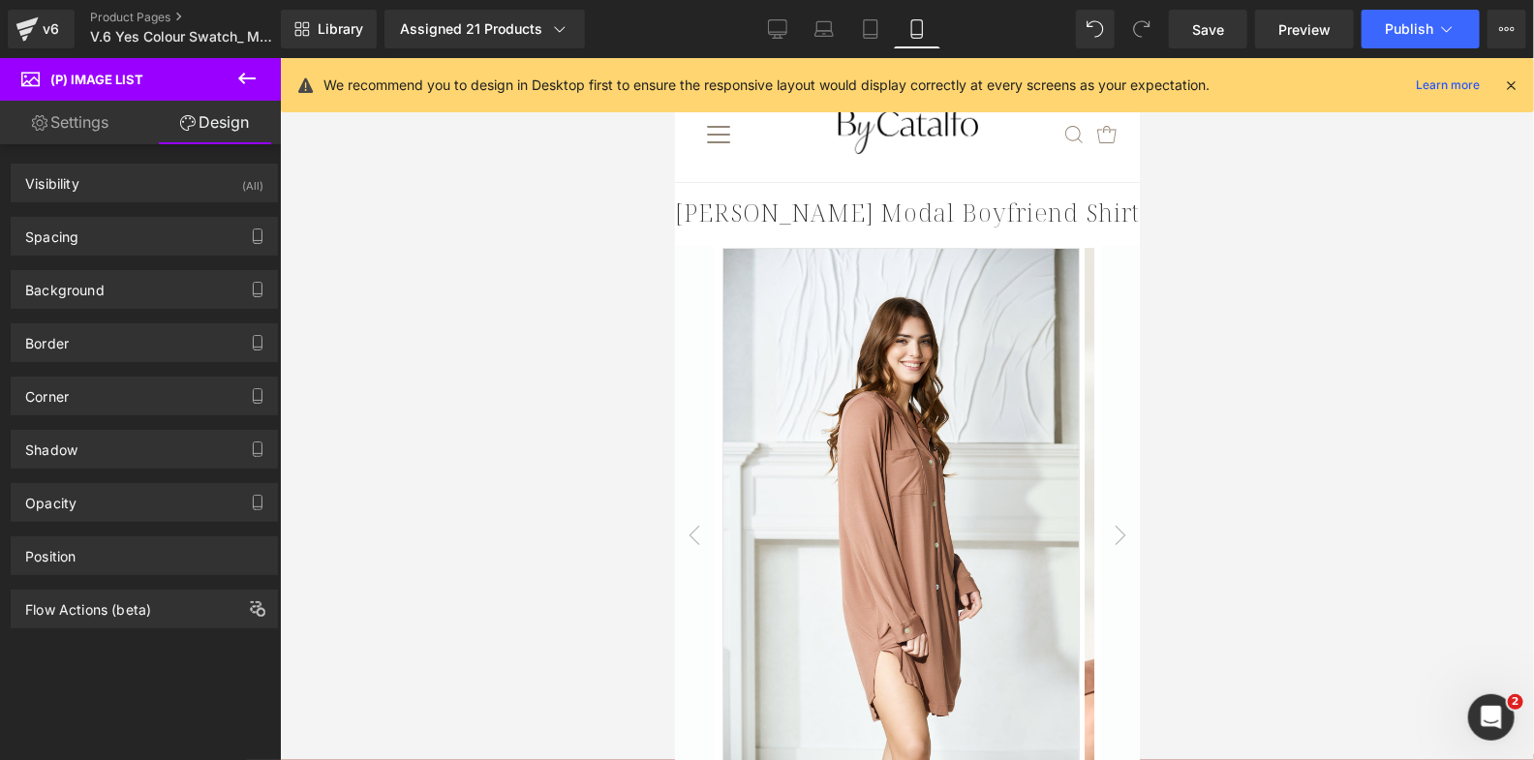
type input "0"
click at [211, 244] on div "Spacing" at bounding box center [144, 236] width 265 height 37
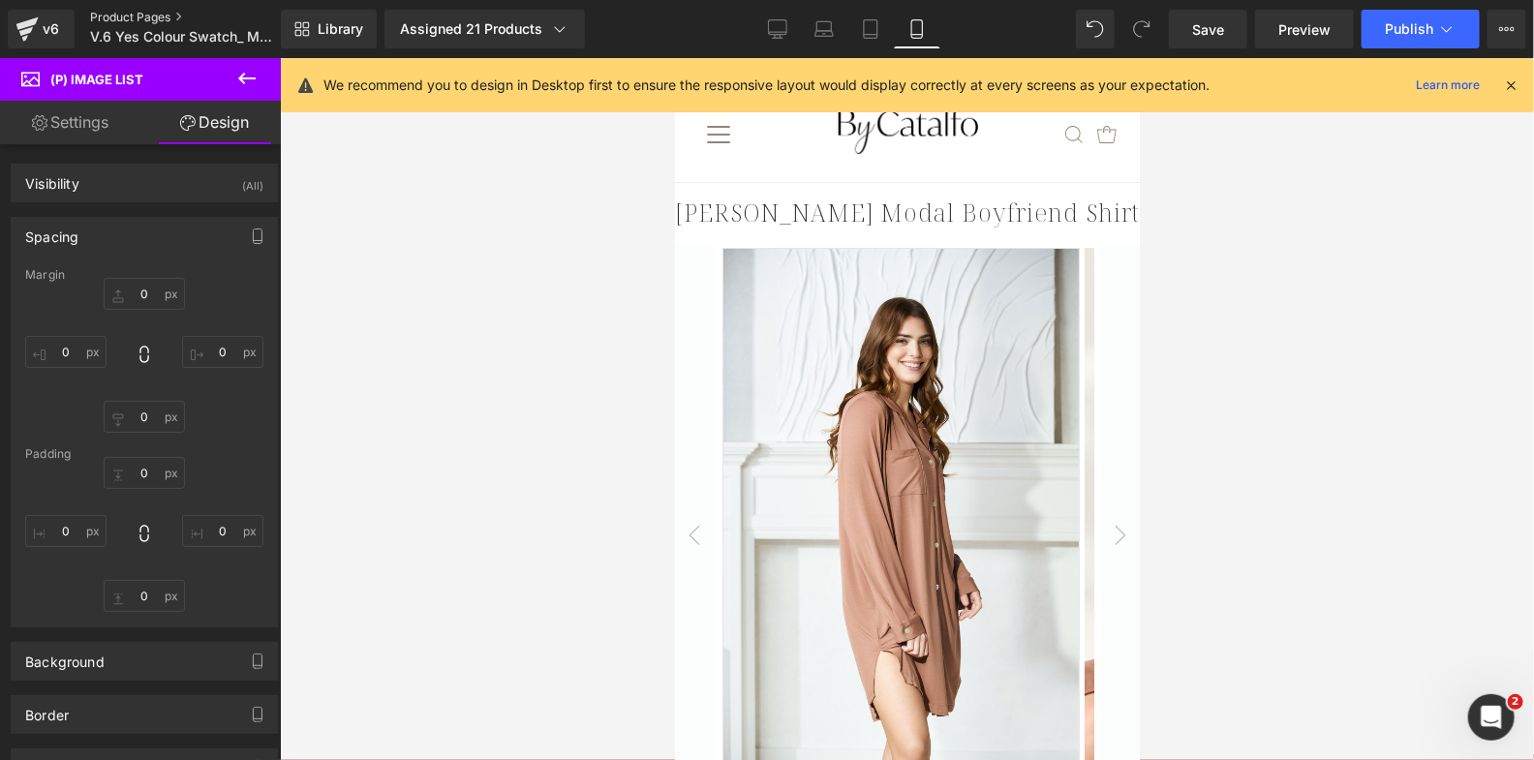
click at [156, 19] on link "Product Pages" at bounding box center [201, 17] width 223 height 15
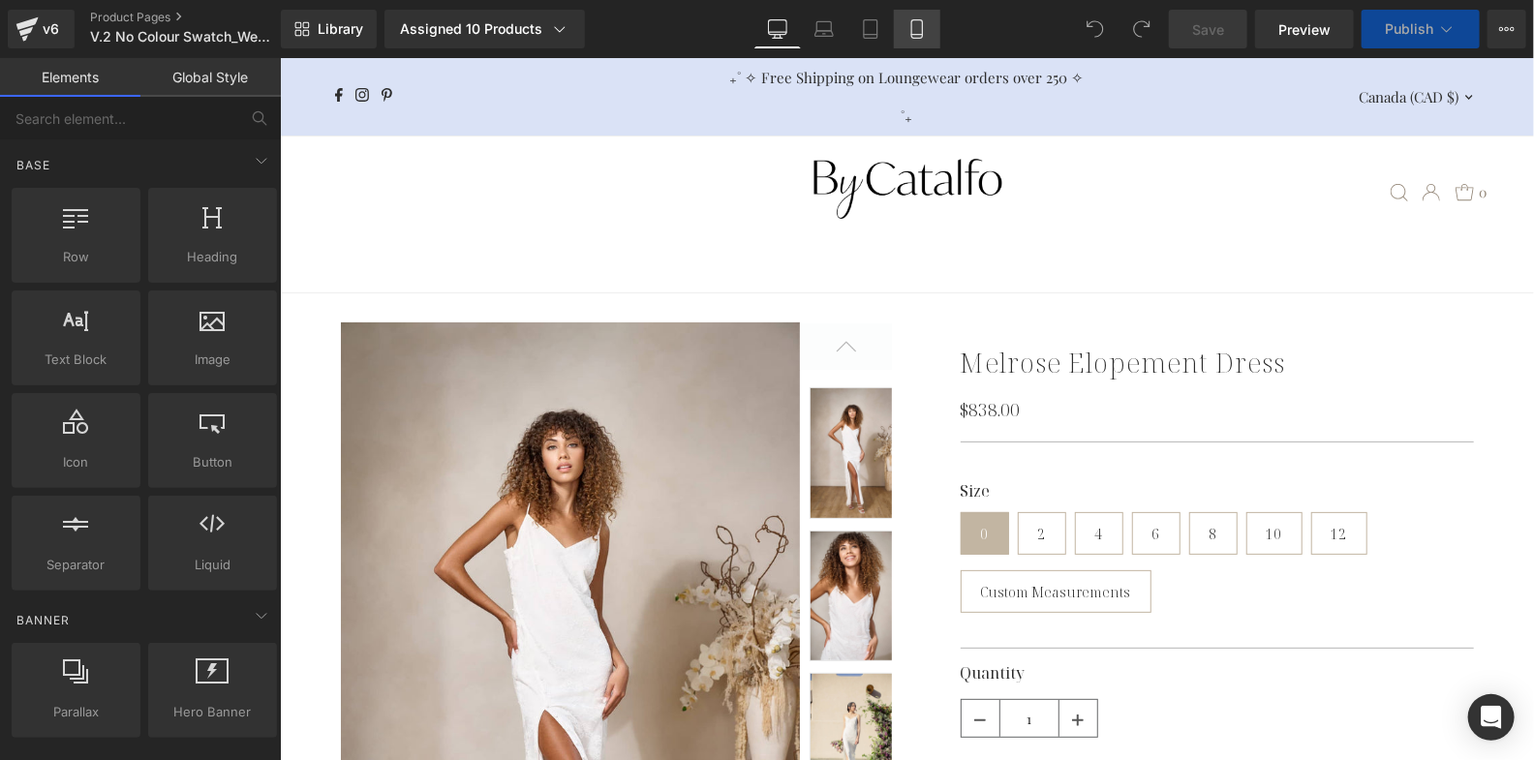
click at [916, 36] on icon at bounding box center [916, 28] width 19 height 19
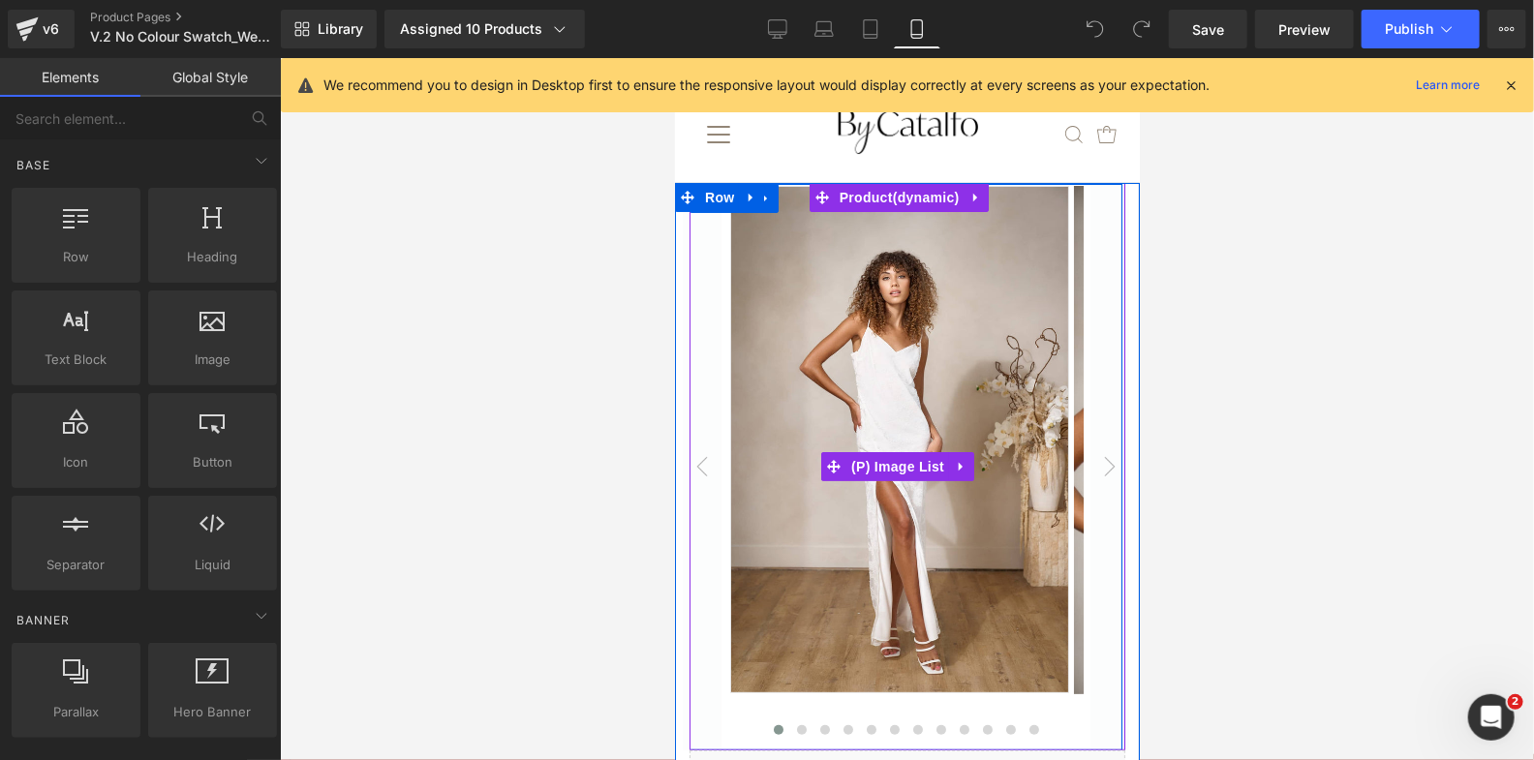
click at [918, 408] on img at bounding box center [898, 439] width 339 height 508
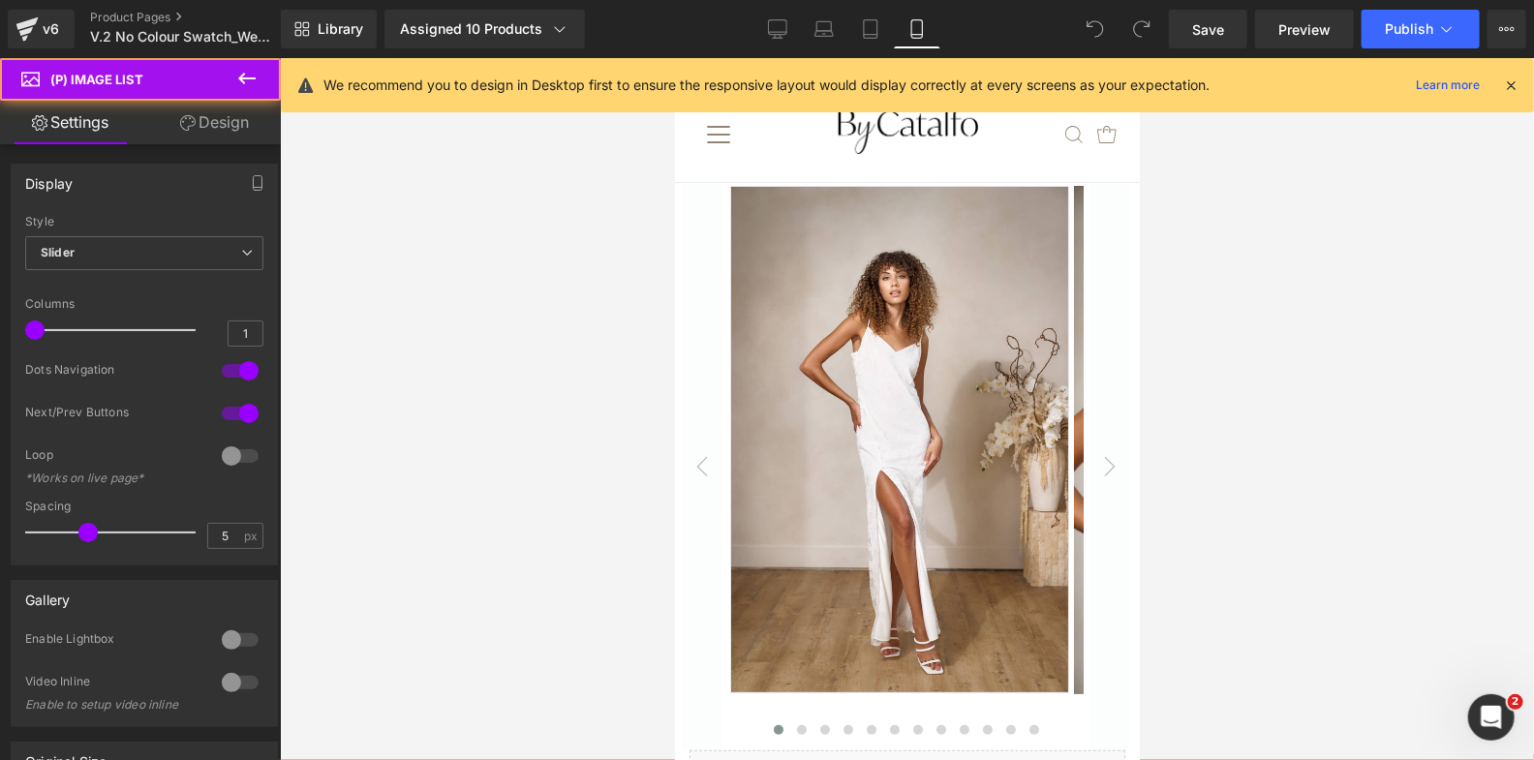
click at [228, 143] on link "Design" at bounding box center [214, 123] width 140 height 44
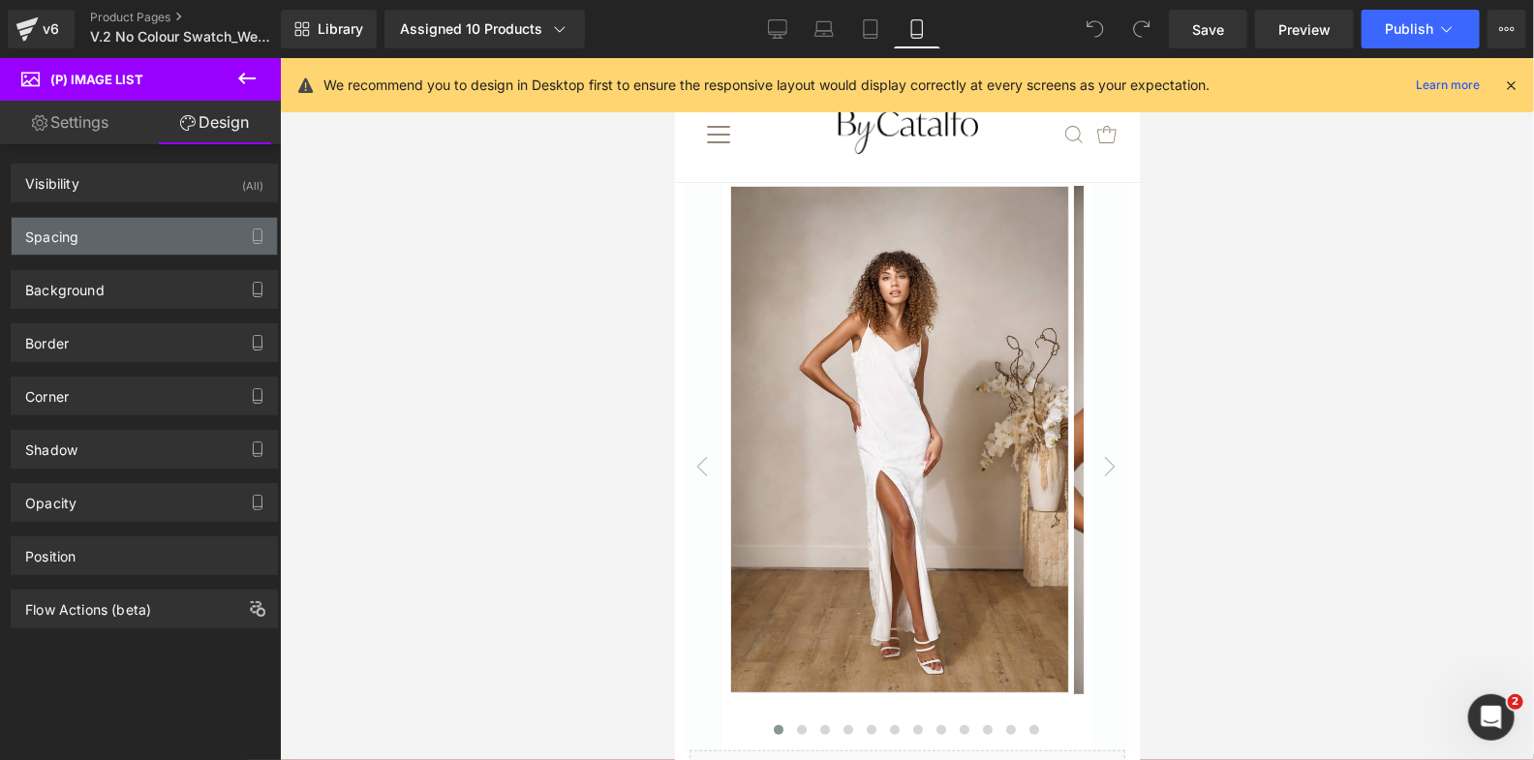
click at [140, 236] on div "Spacing" at bounding box center [144, 236] width 265 height 37
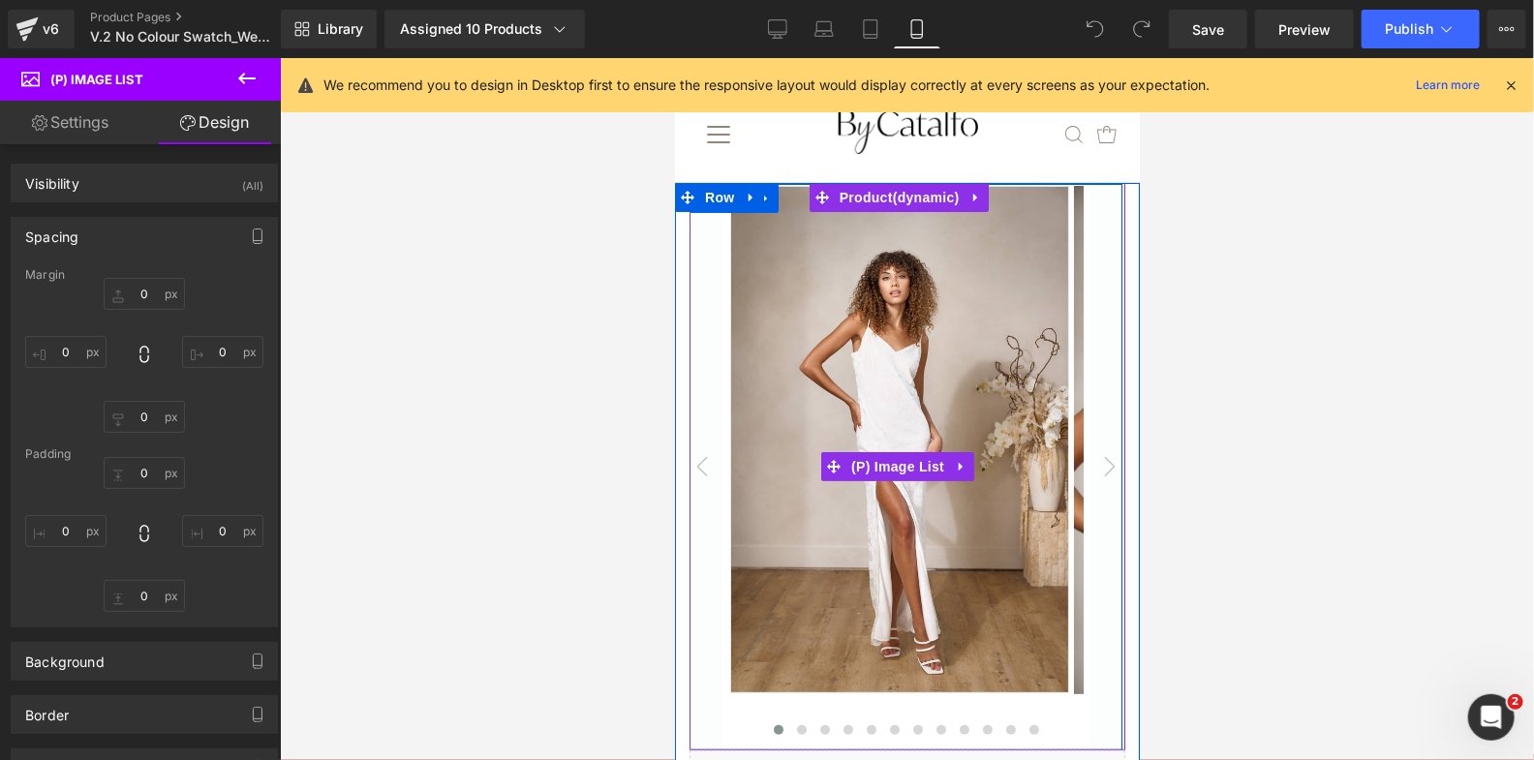
click at [700, 299] on button "‹" at bounding box center [701, 466] width 39 height 566
click at [685, 299] on button "‹" at bounding box center [701, 466] width 39 height 566
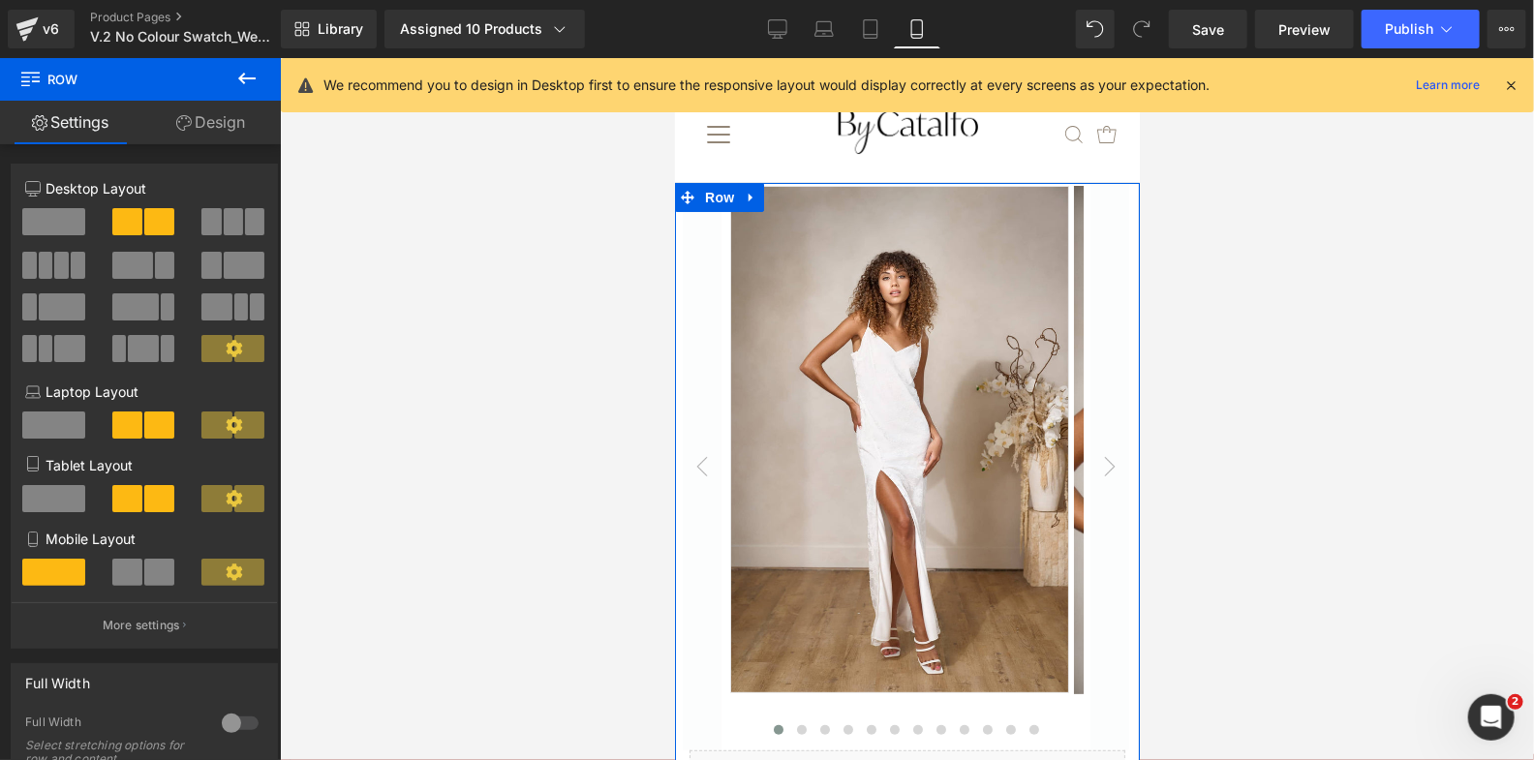
drag, startPoint x: 677, startPoint y: 299, endPoint x: 364, endPoint y: 171, distance: 337.9
click at [674, 171] on html "Cart 0 .mobile-menu__cart-icon .testament--icon-theme-bag:hover .hover-fill { f…" at bounding box center [906, 408] width 465 height 703
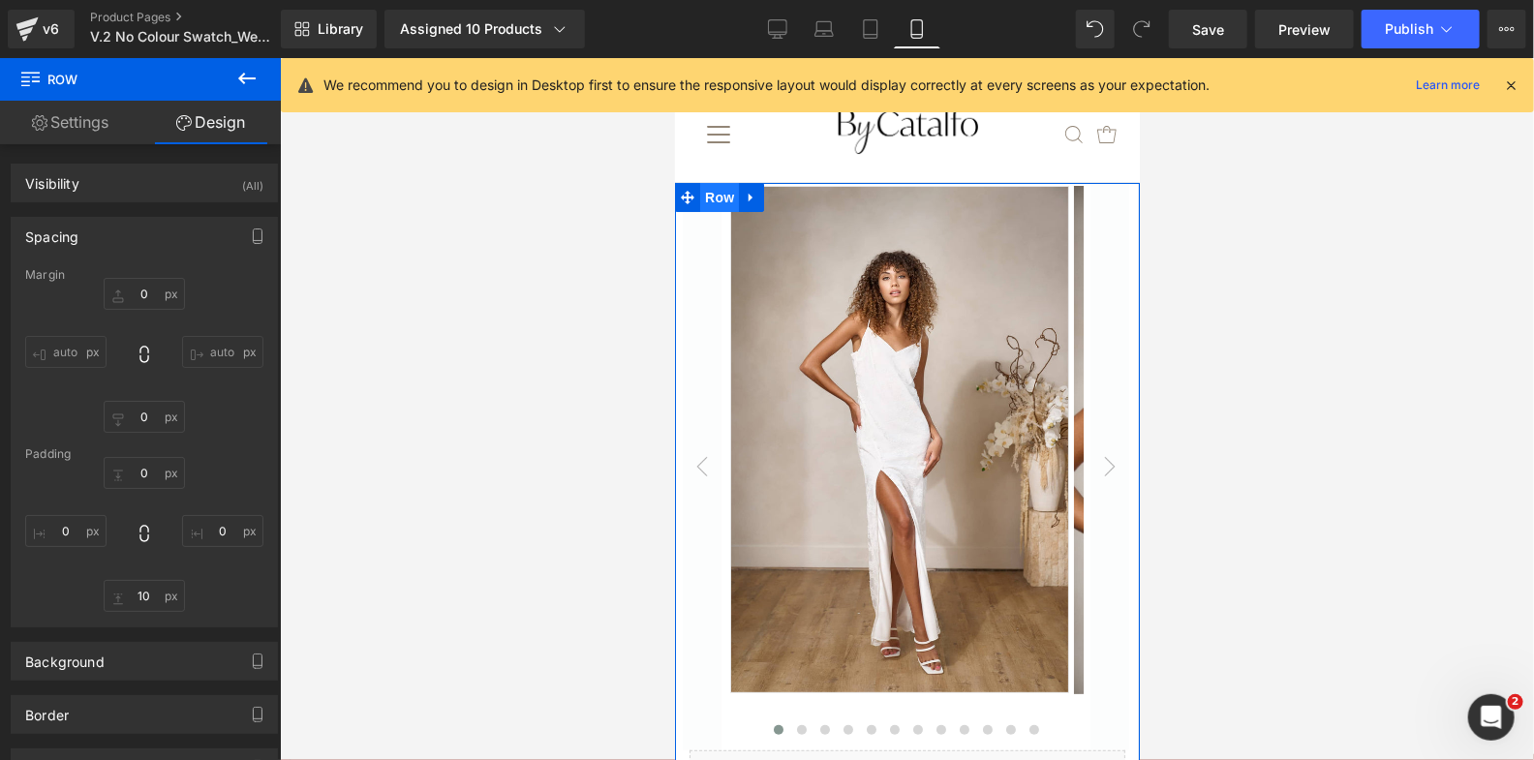
click at [710, 202] on span "Row" at bounding box center [718, 196] width 39 height 29
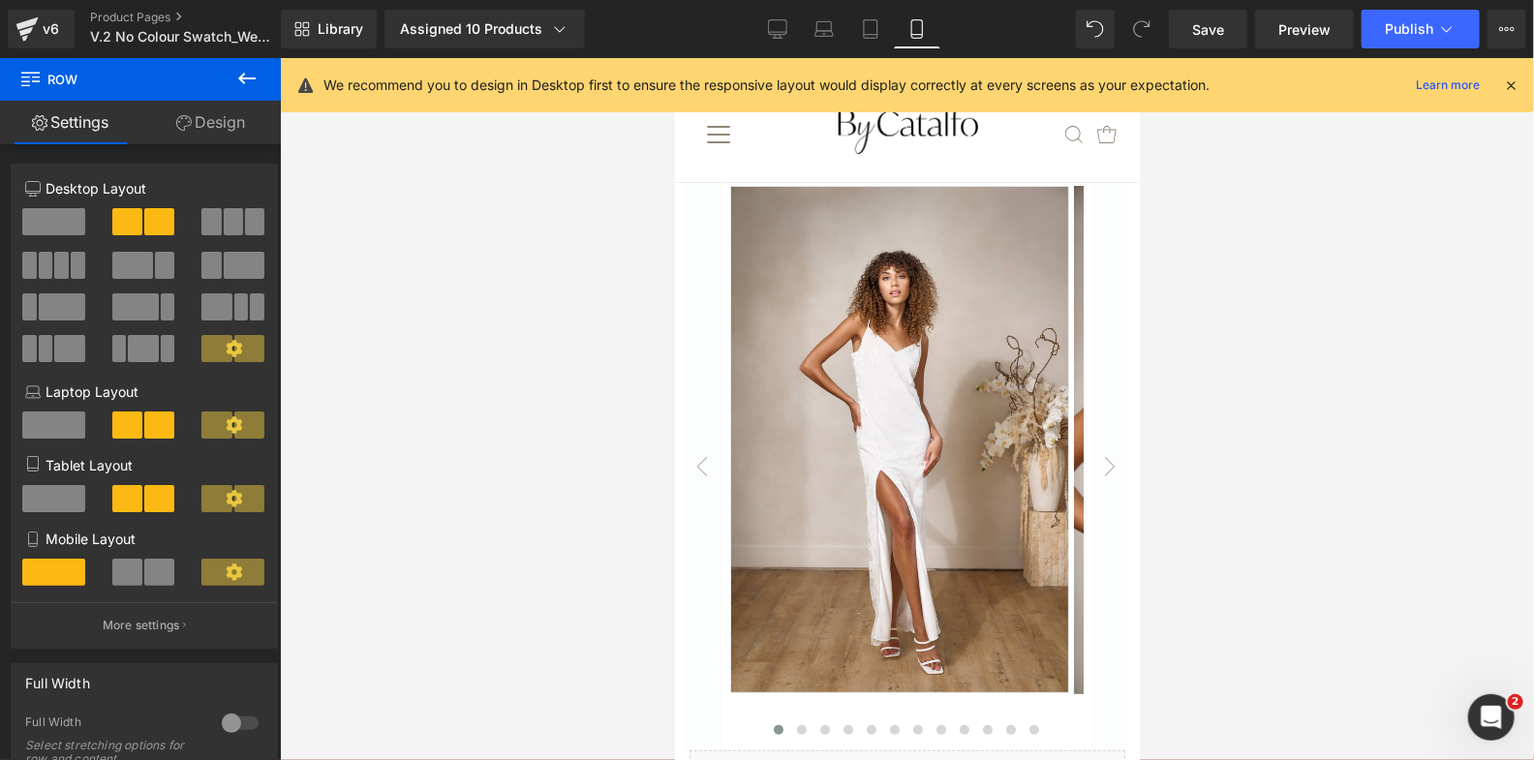
click at [231, 125] on link "Design" at bounding box center [210, 123] width 140 height 44
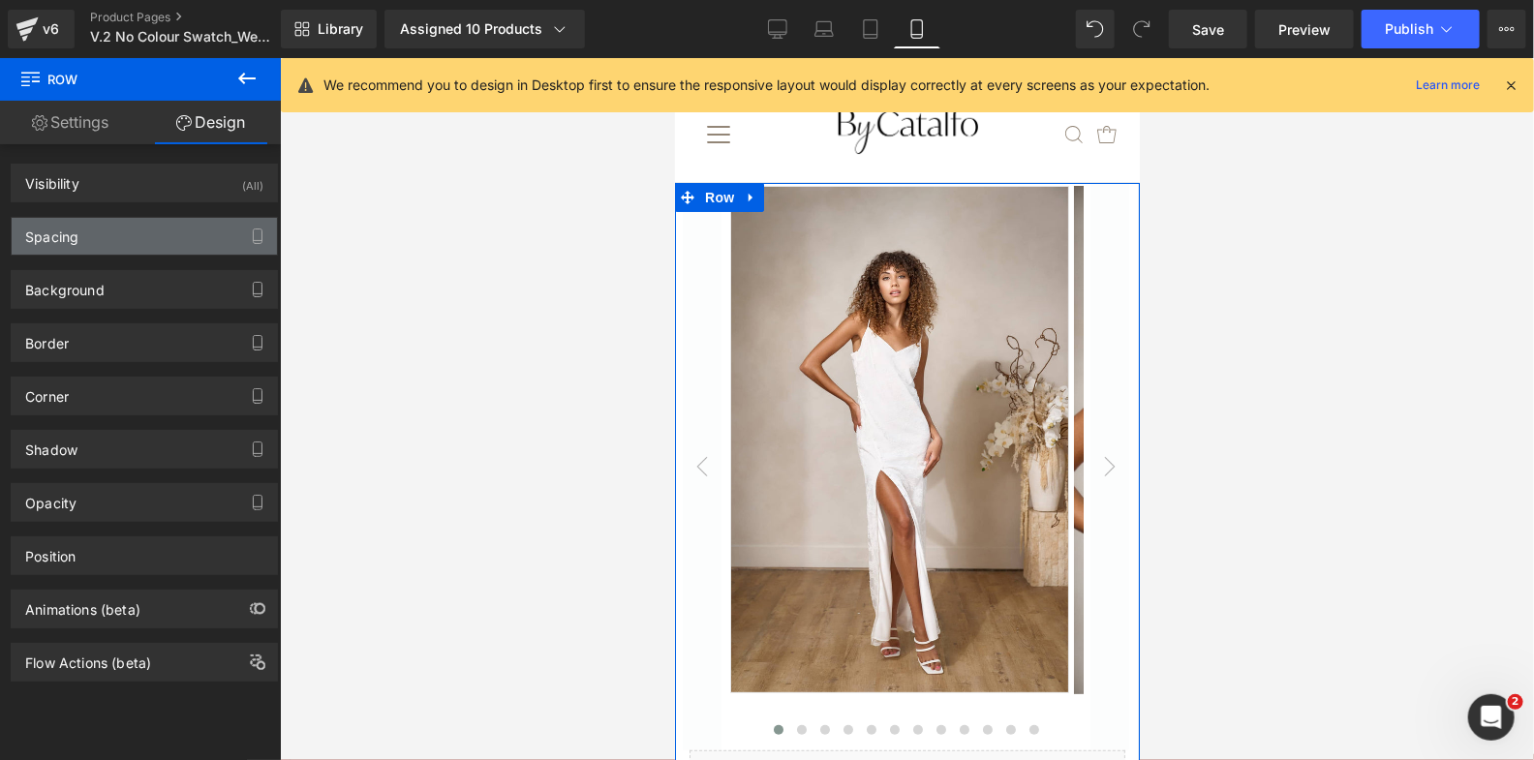
click at [151, 238] on div "Spacing" at bounding box center [144, 236] width 265 height 37
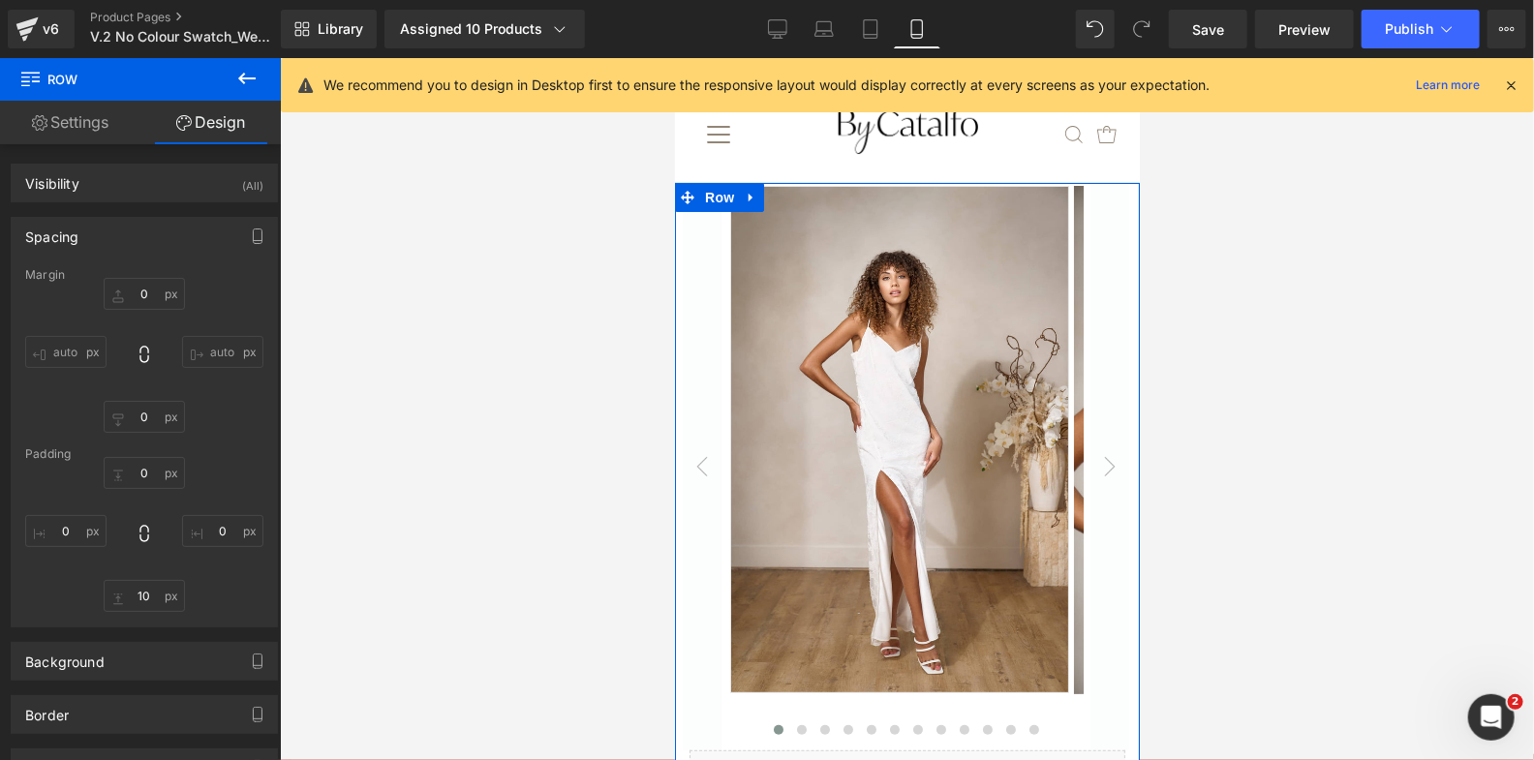
click at [1113, 427] on div "Sale Off (P) Image" at bounding box center [906, 490] width 465 height 616
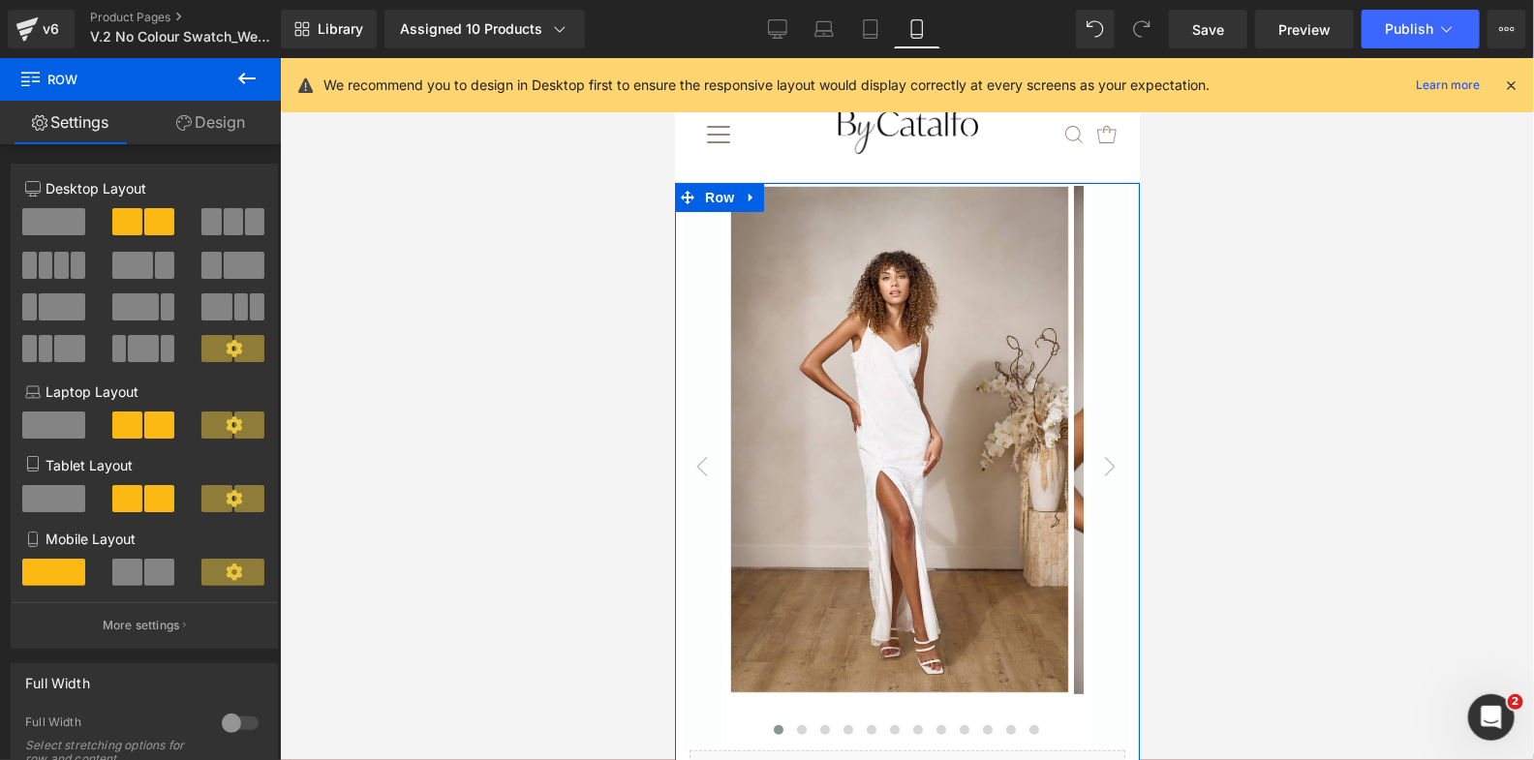
click at [230, 94] on button at bounding box center [247, 79] width 68 height 43
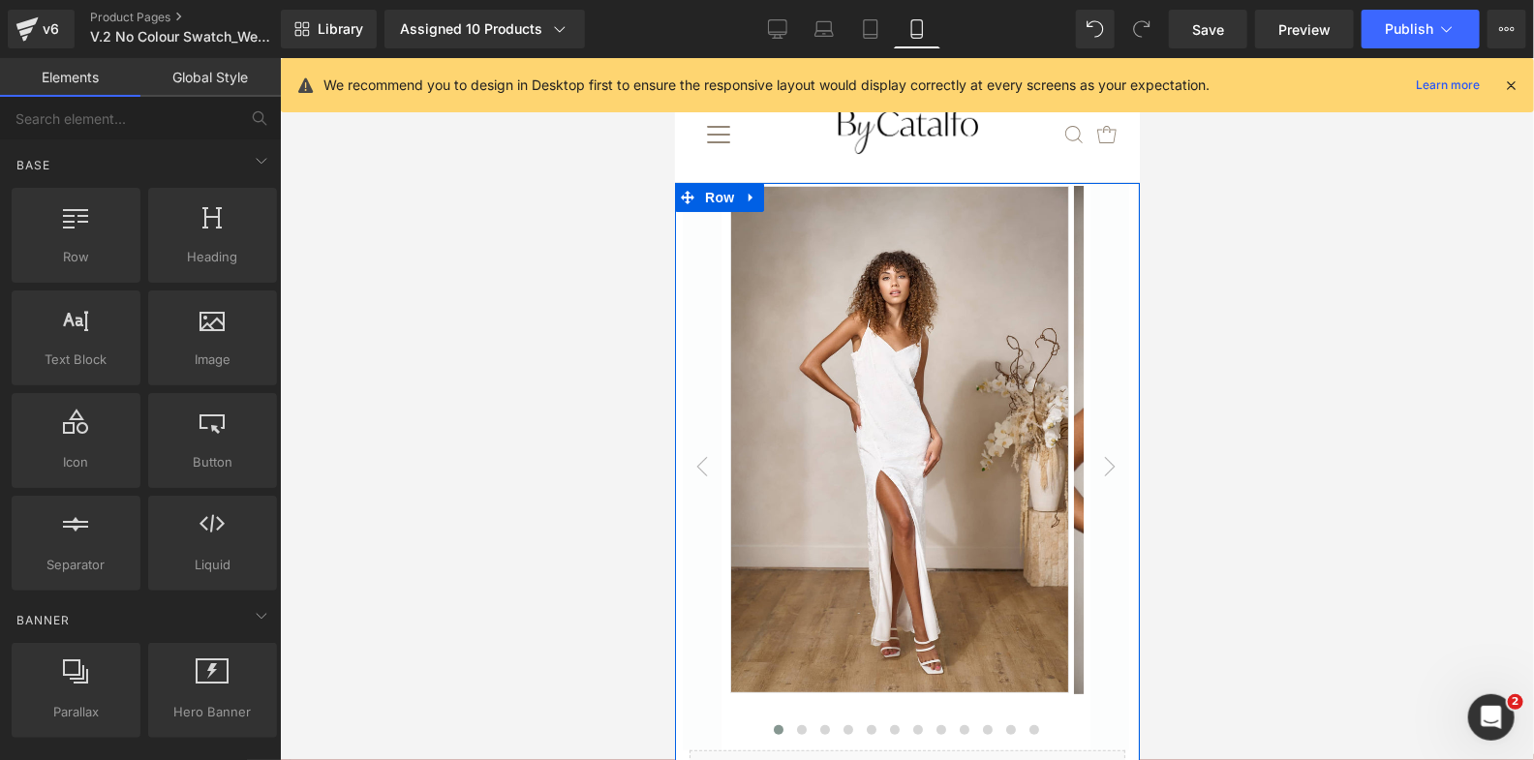
click at [1114, 351] on div "Sale Off (P) Image" at bounding box center [906, 490] width 465 height 616
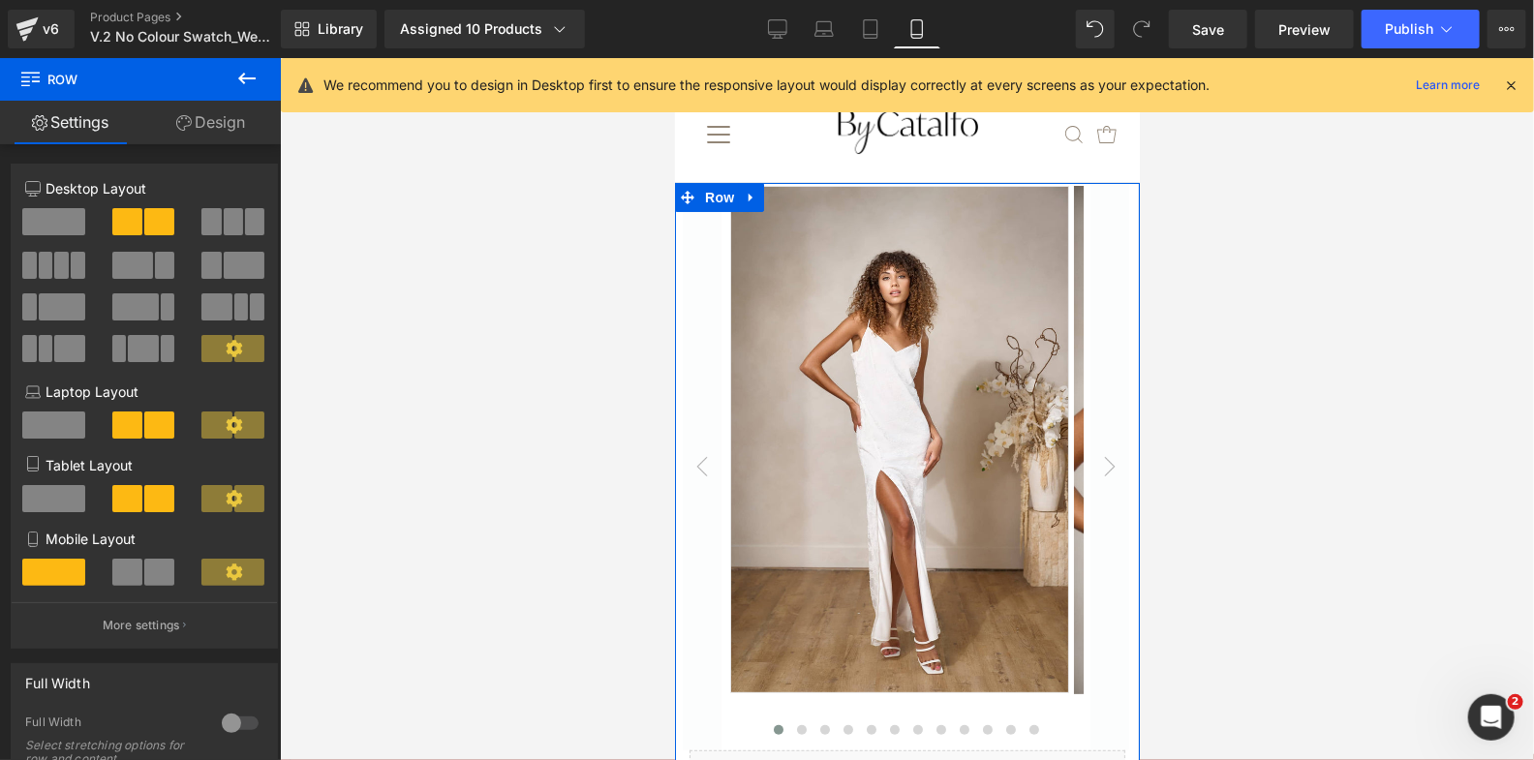
click at [228, 133] on link "Design" at bounding box center [210, 123] width 140 height 44
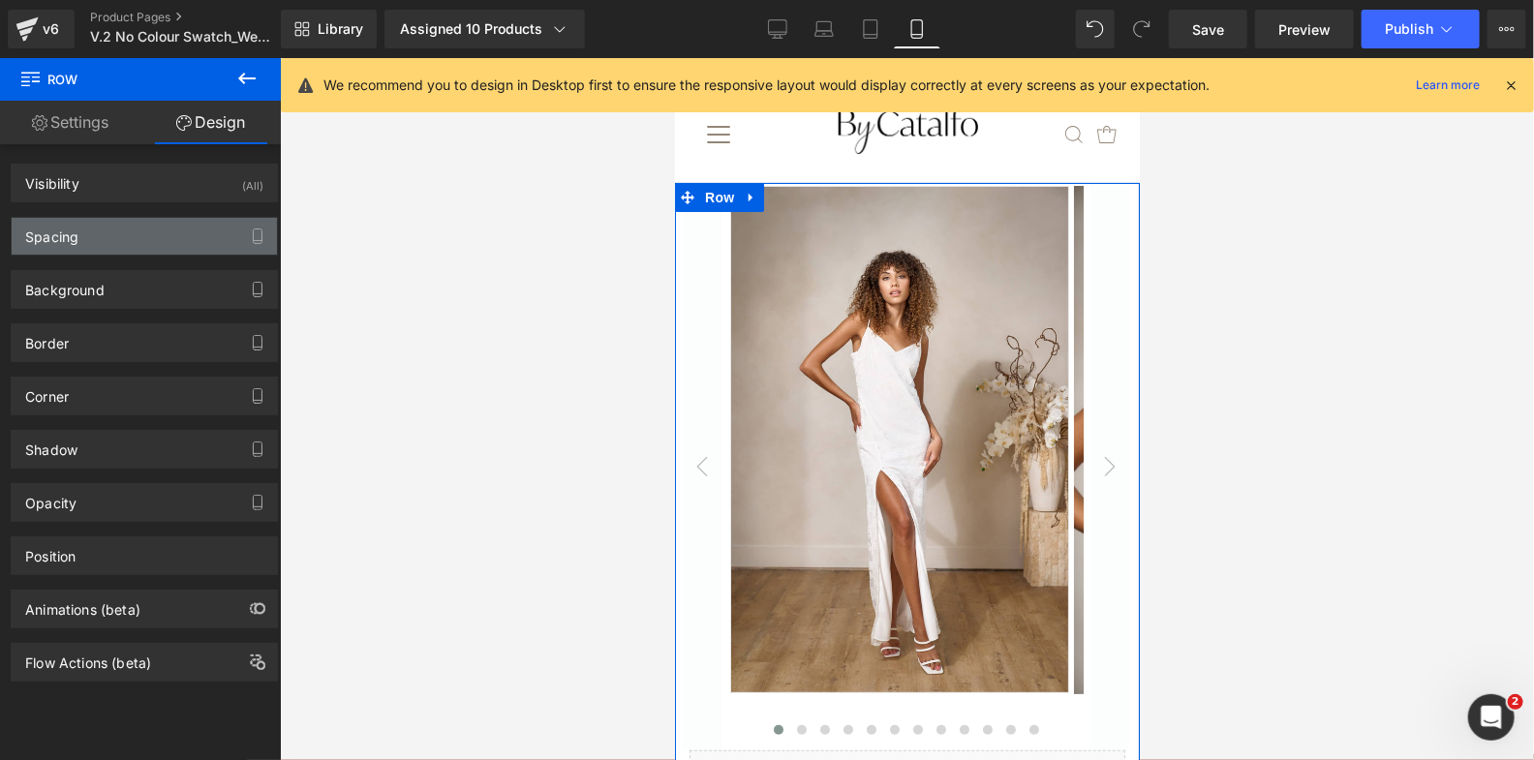
click at [141, 233] on div "Spacing" at bounding box center [144, 236] width 265 height 37
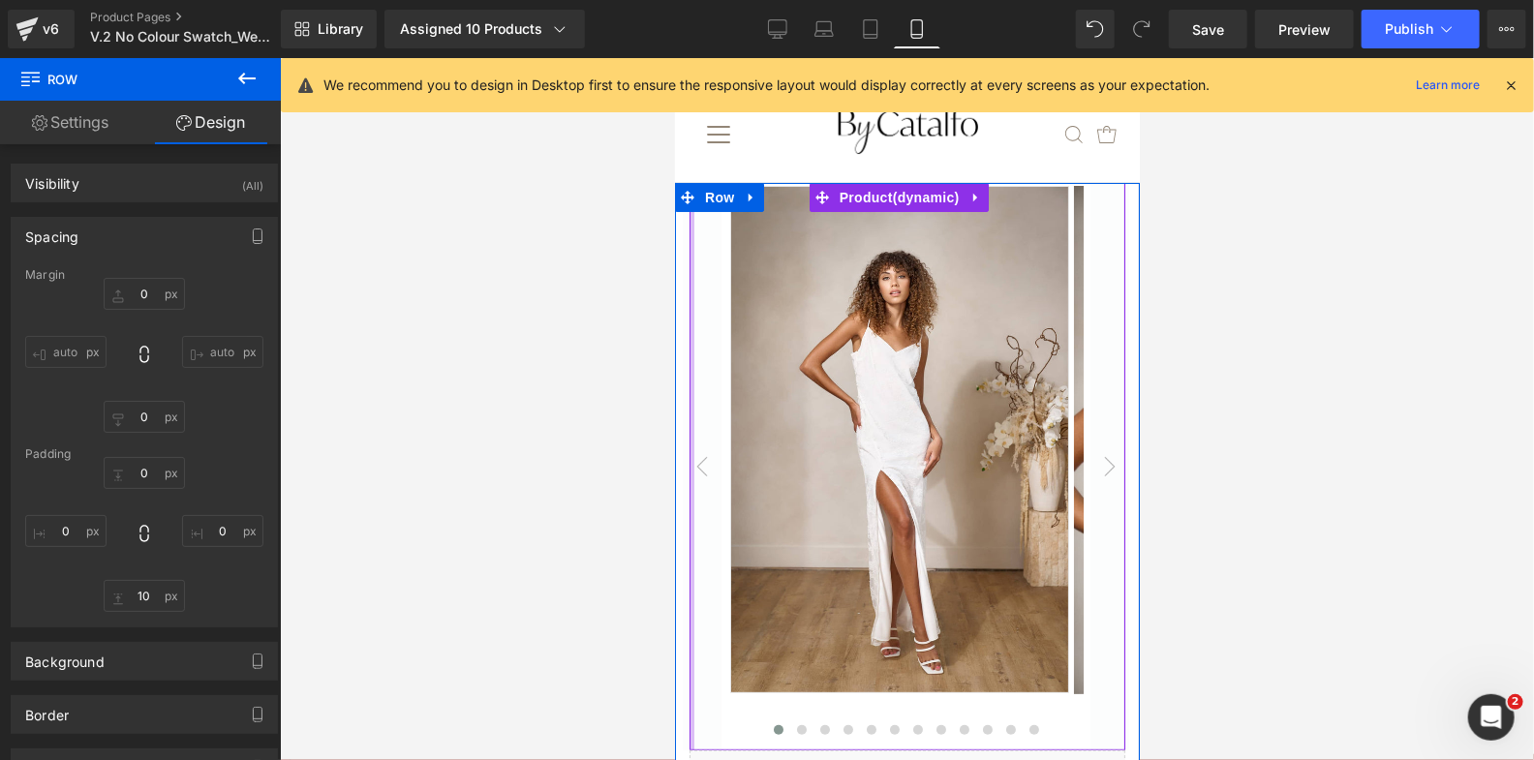
click at [689, 249] on div at bounding box center [690, 465] width 5 height 567
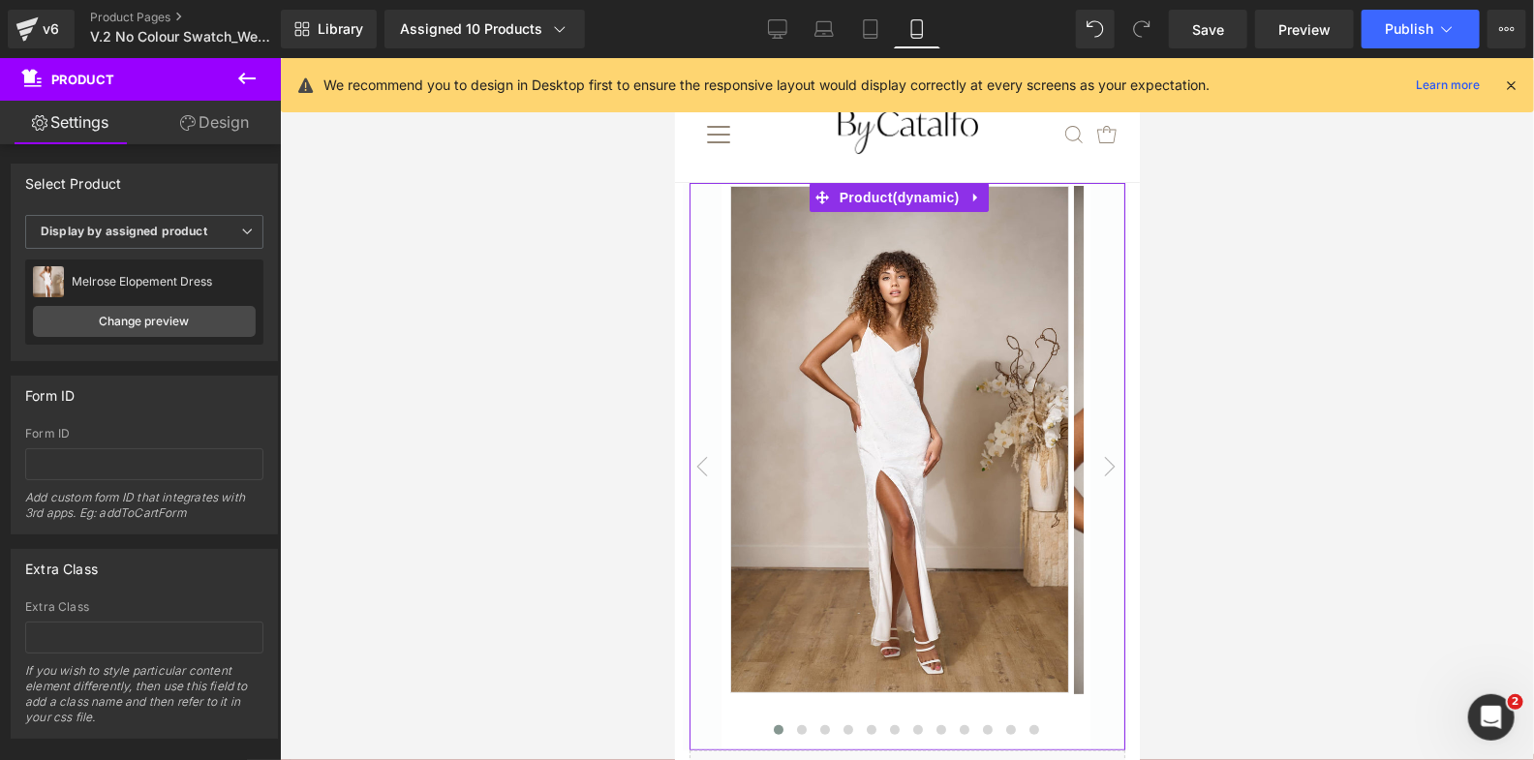
click at [204, 132] on link "Design" at bounding box center [214, 123] width 140 height 44
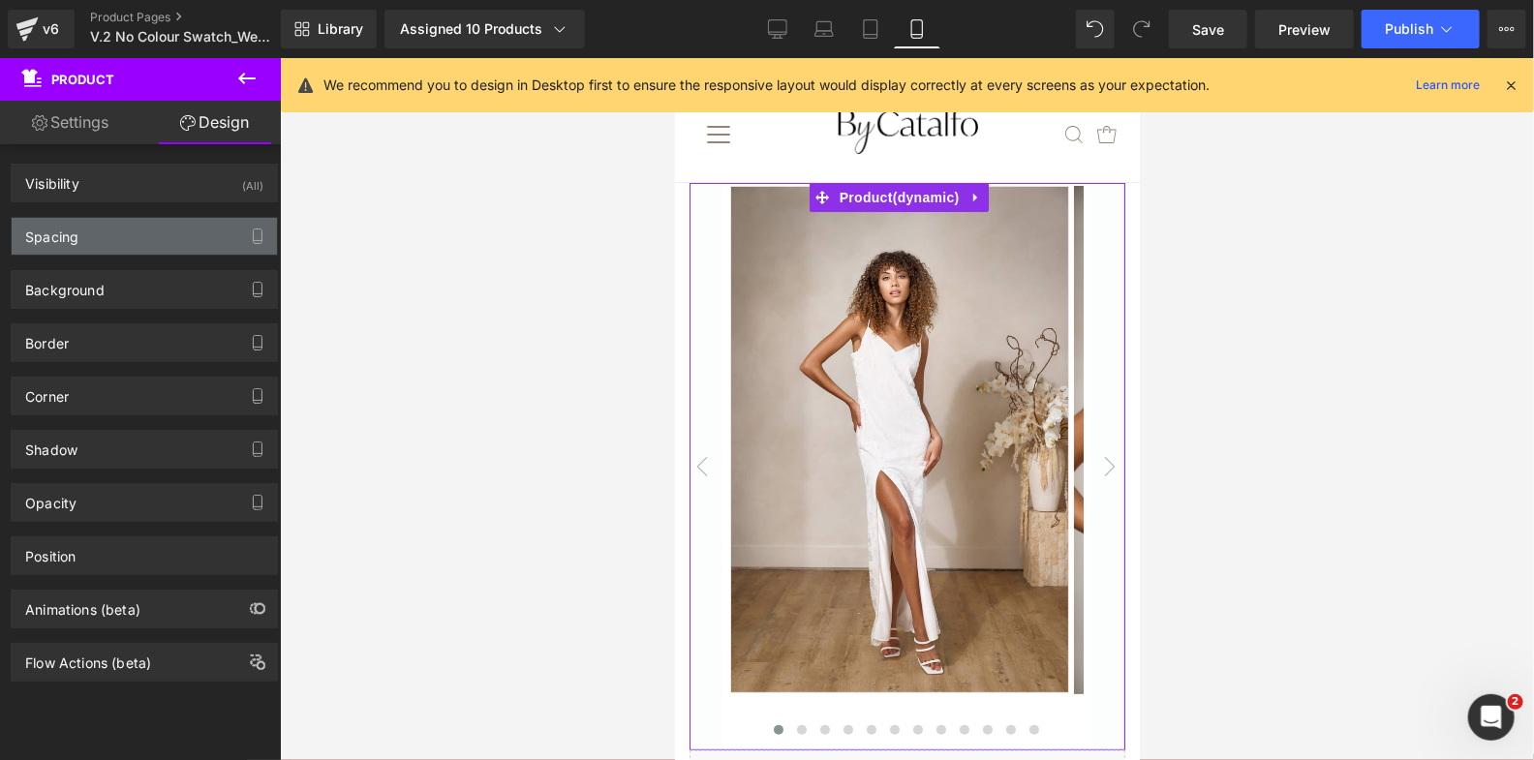
click at [139, 237] on div "Spacing" at bounding box center [144, 236] width 265 height 37
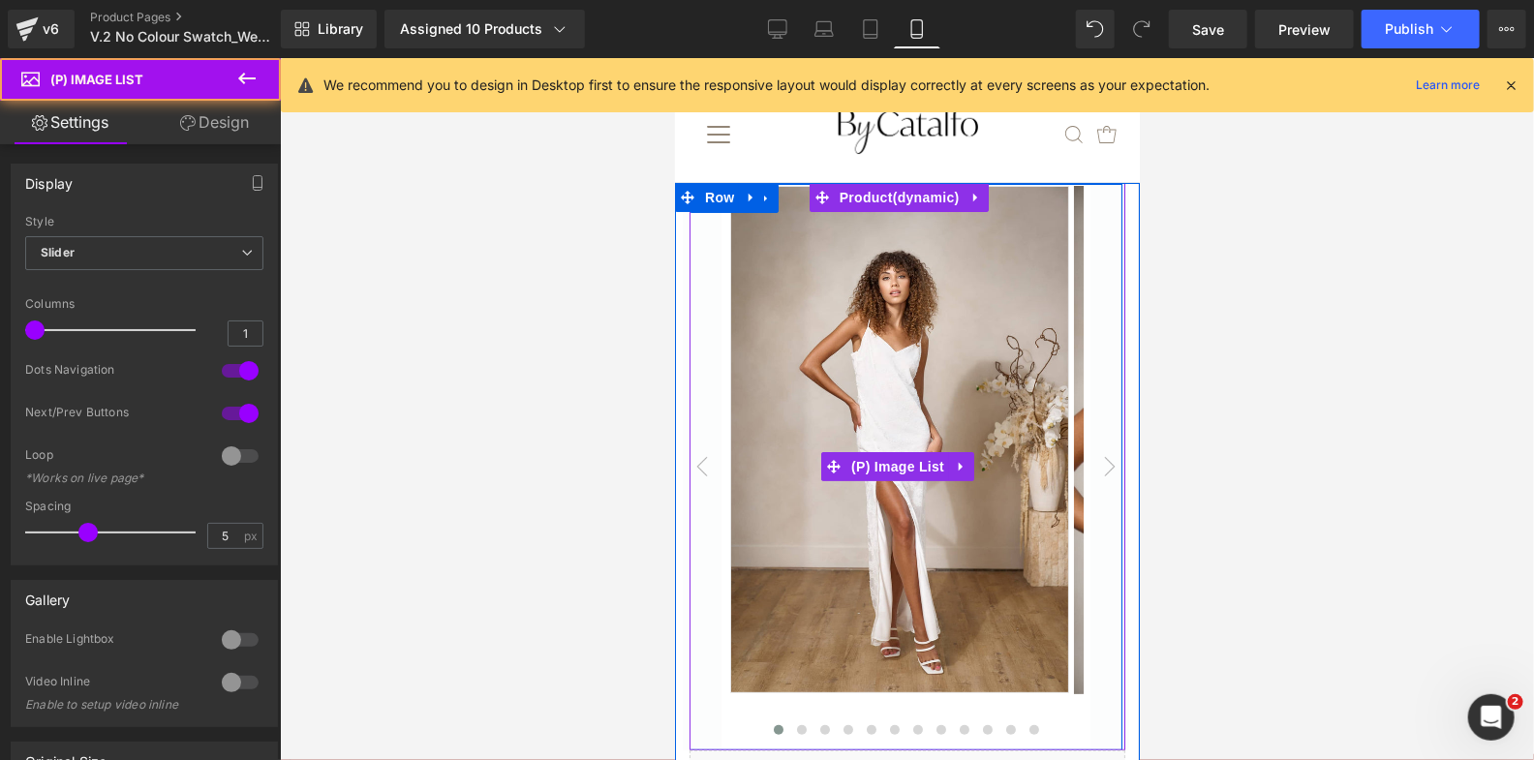
click at [755, 209] on img at bounding box center [898, 439] width 339 height 508
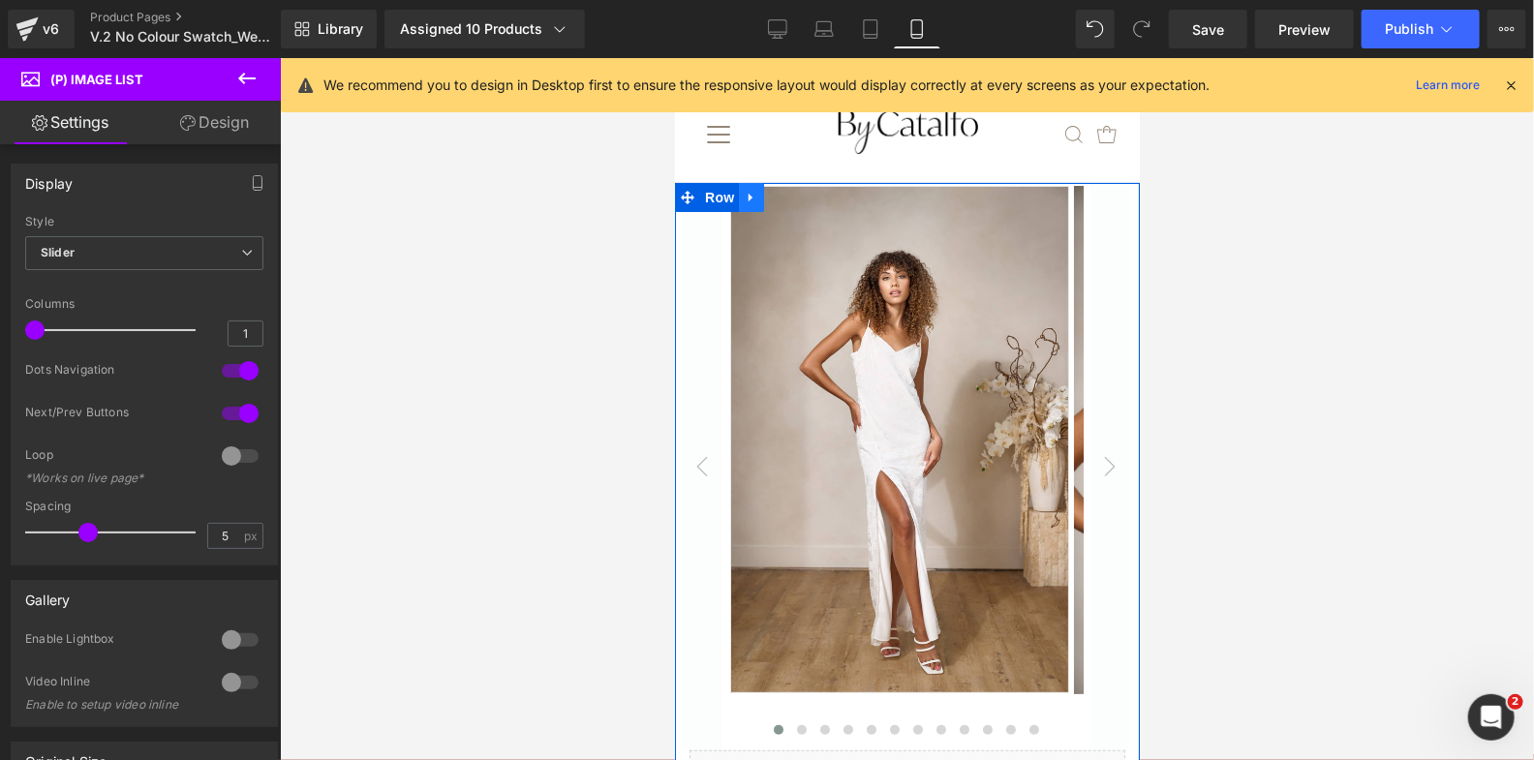
click at [755, 206] on link at bounding box center [750, 196] width 25 height 29
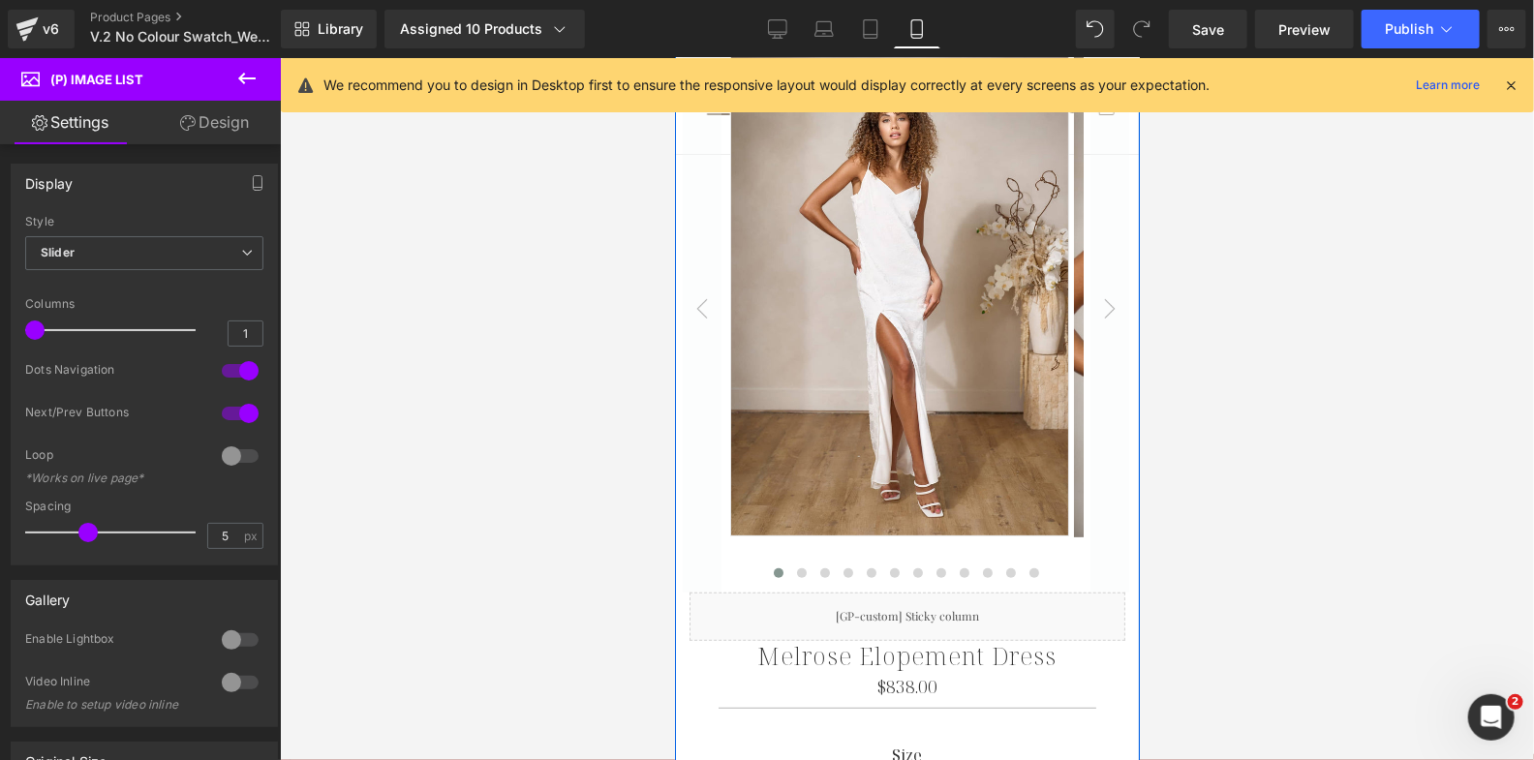
scroll to position [205, 0]
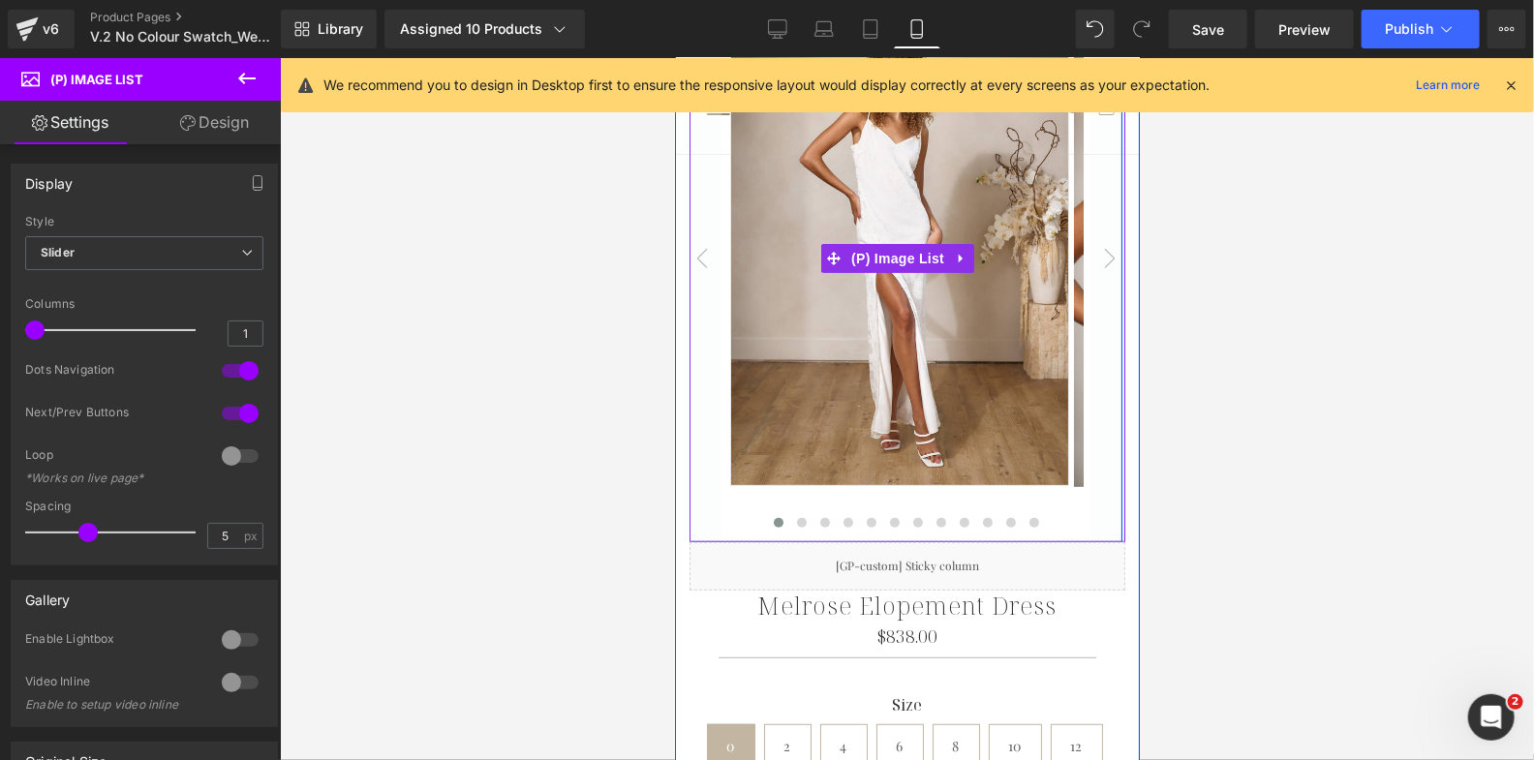
click at [682, 494] on button "‹" at bounding box center [701, 258] width 39 height 566
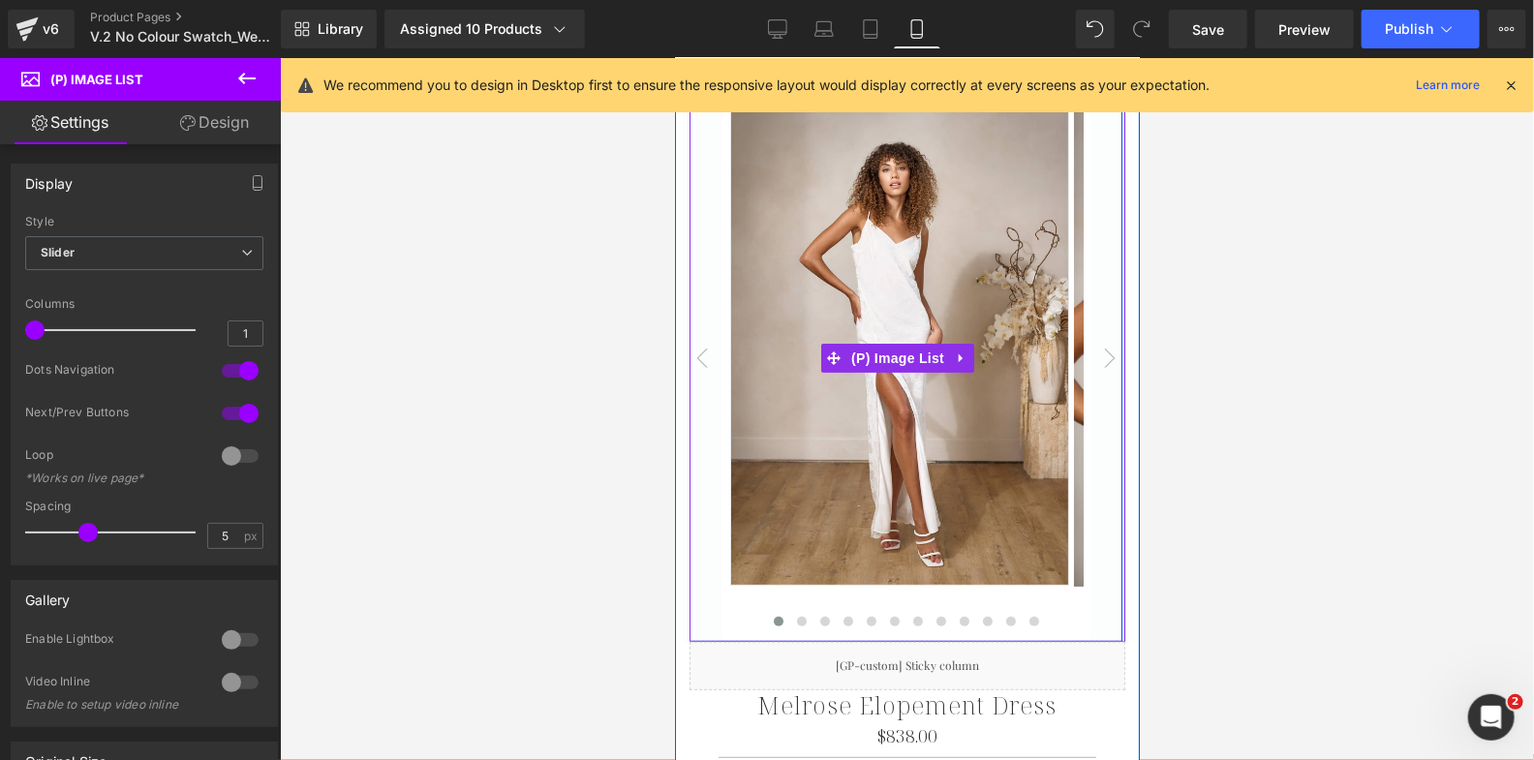
scroll to position [0, 0]
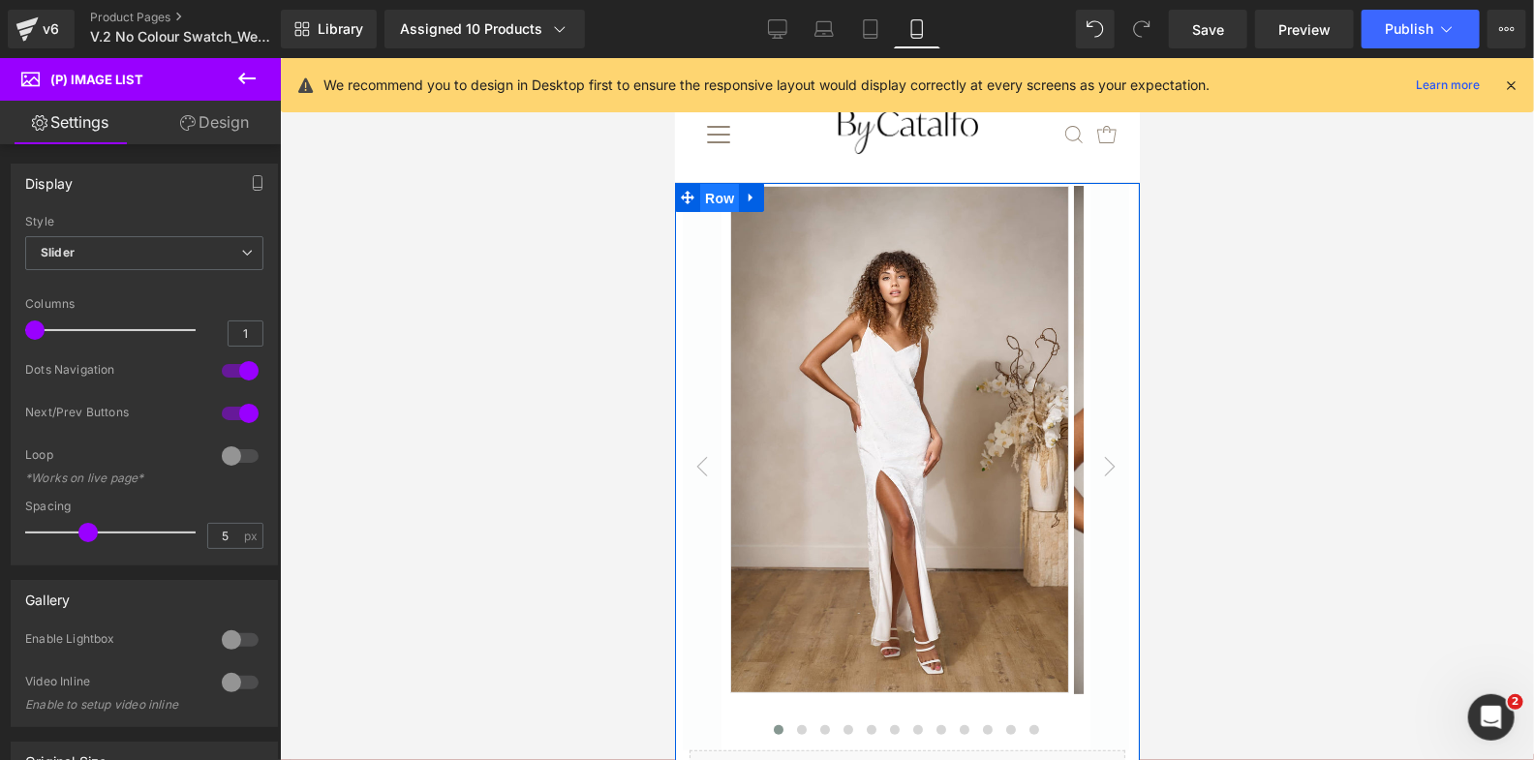
click at [717, 198] on span "Row" at bounding box center [718, 197] width 39 height 29
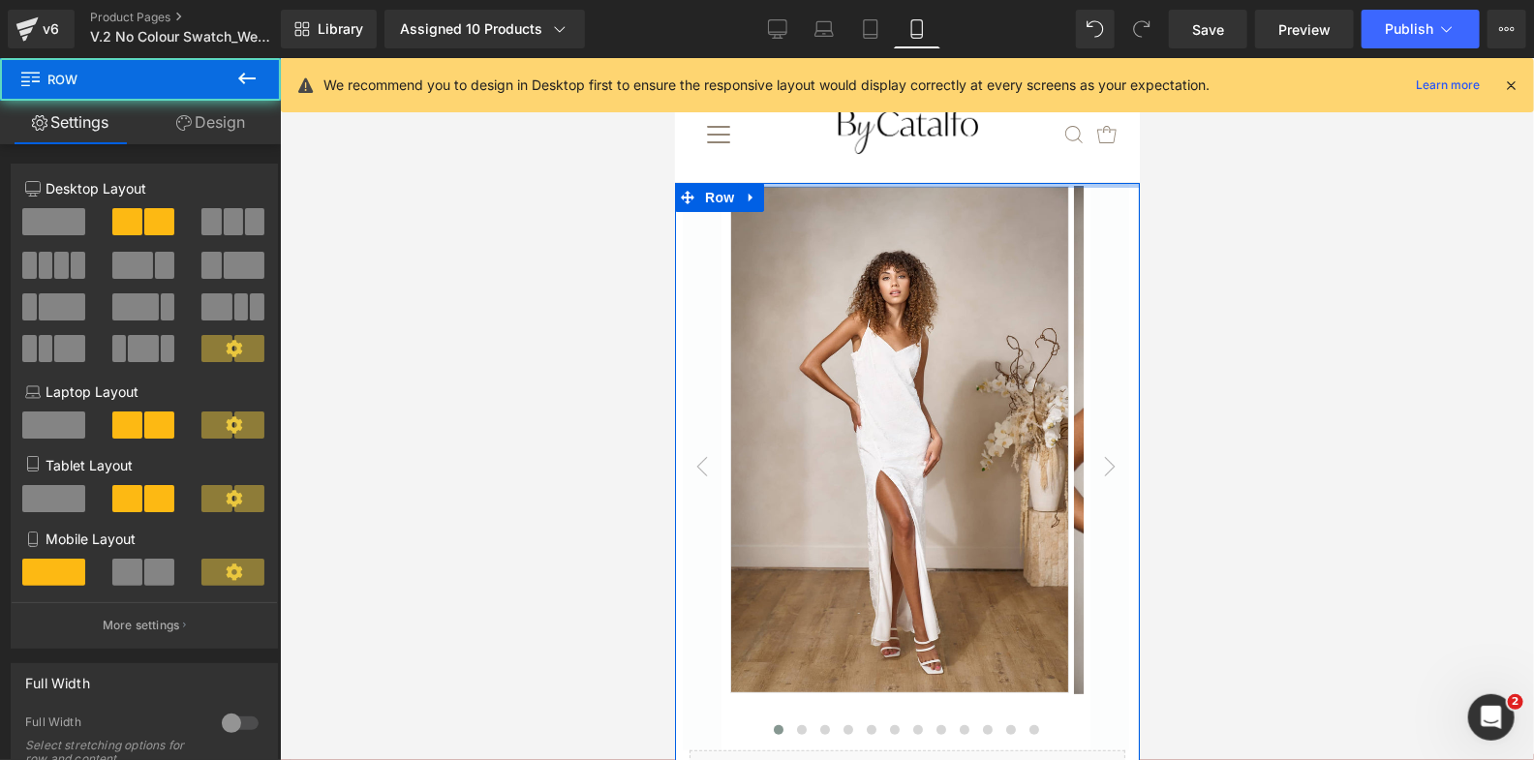
click at [818, 182] on div at bounding box center [906, 184] width 465 height 5
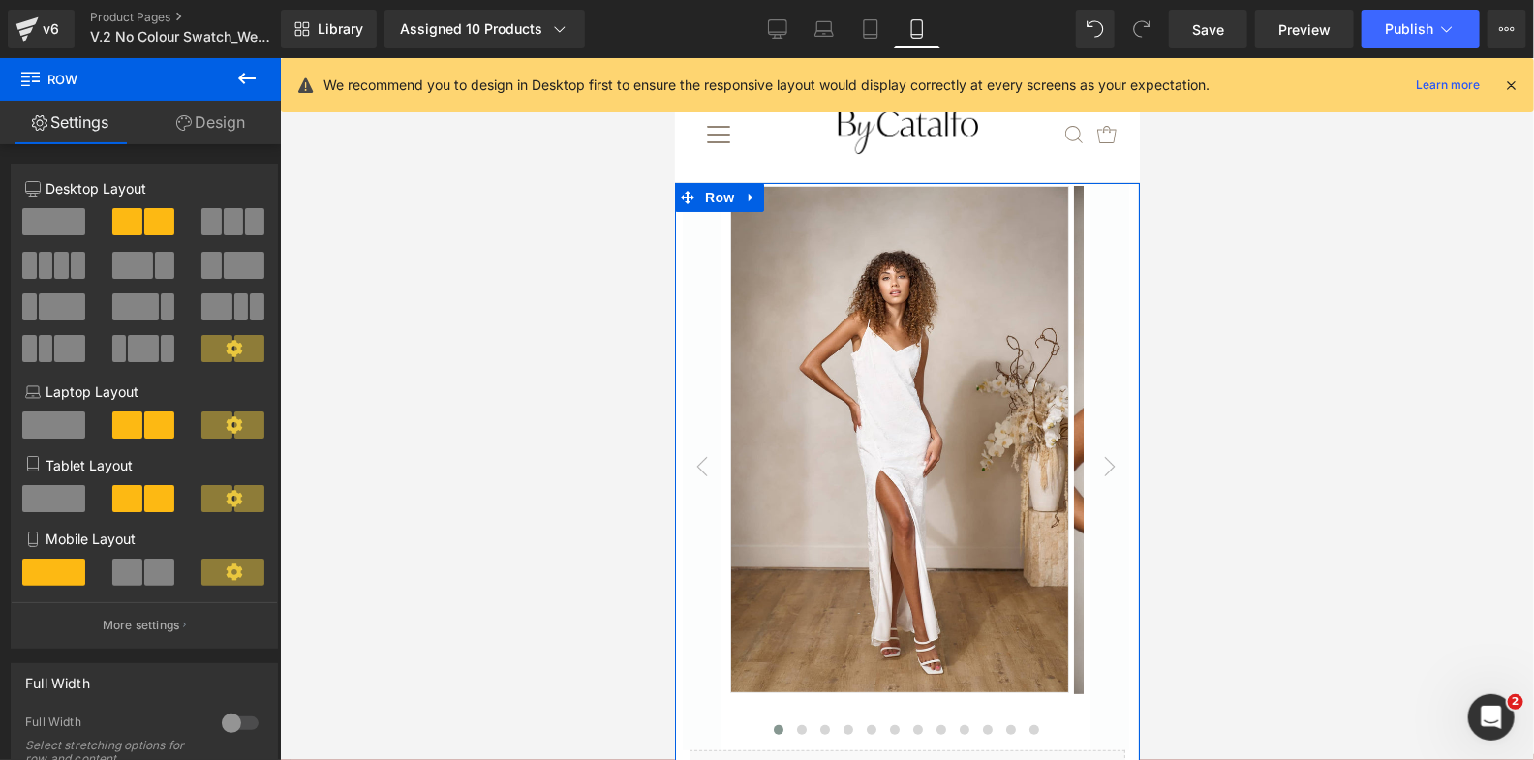
click at [205, 135] on link "Design" at bounding box center [210, 123] width 140 height 44
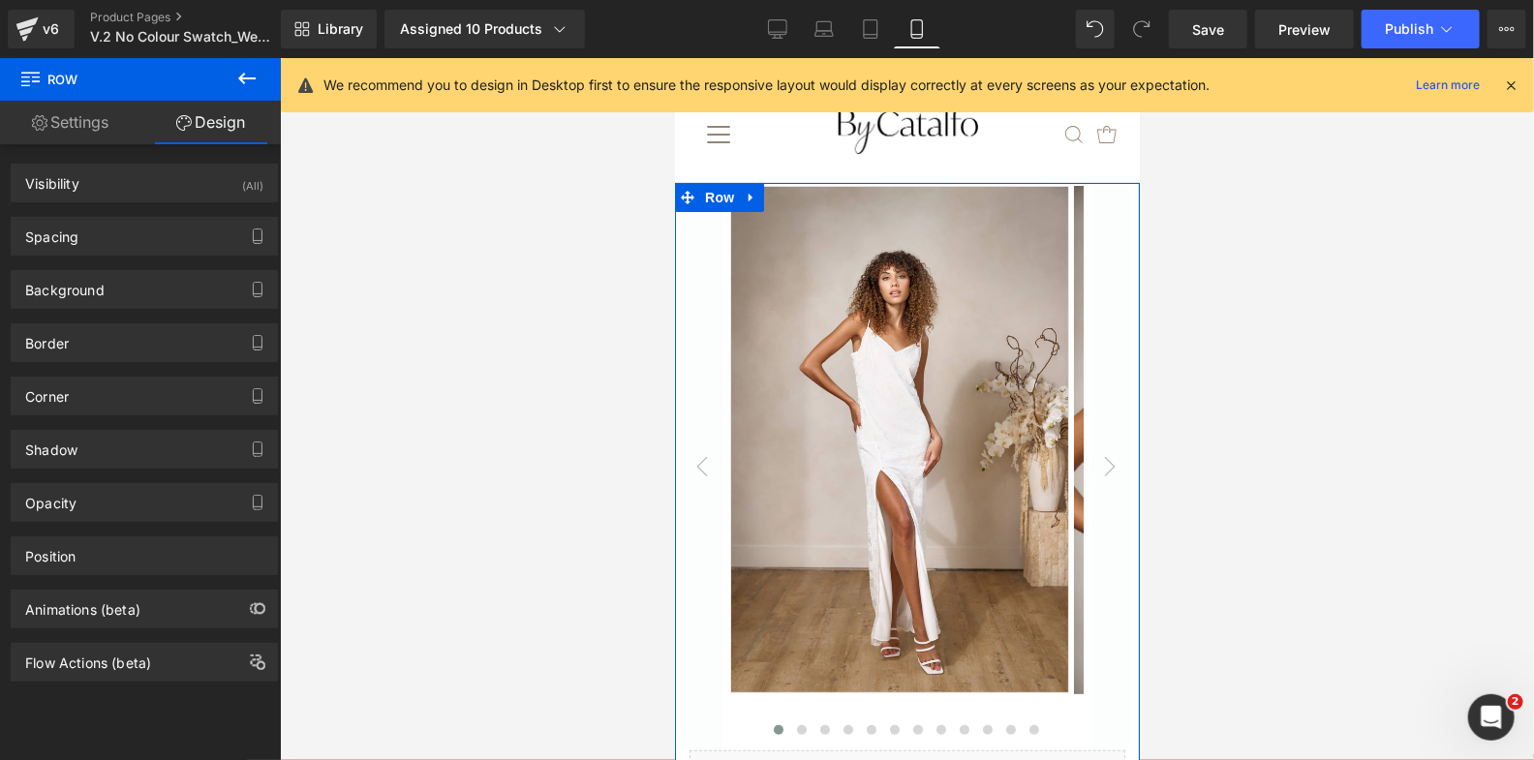
type input "0"
type input "10"
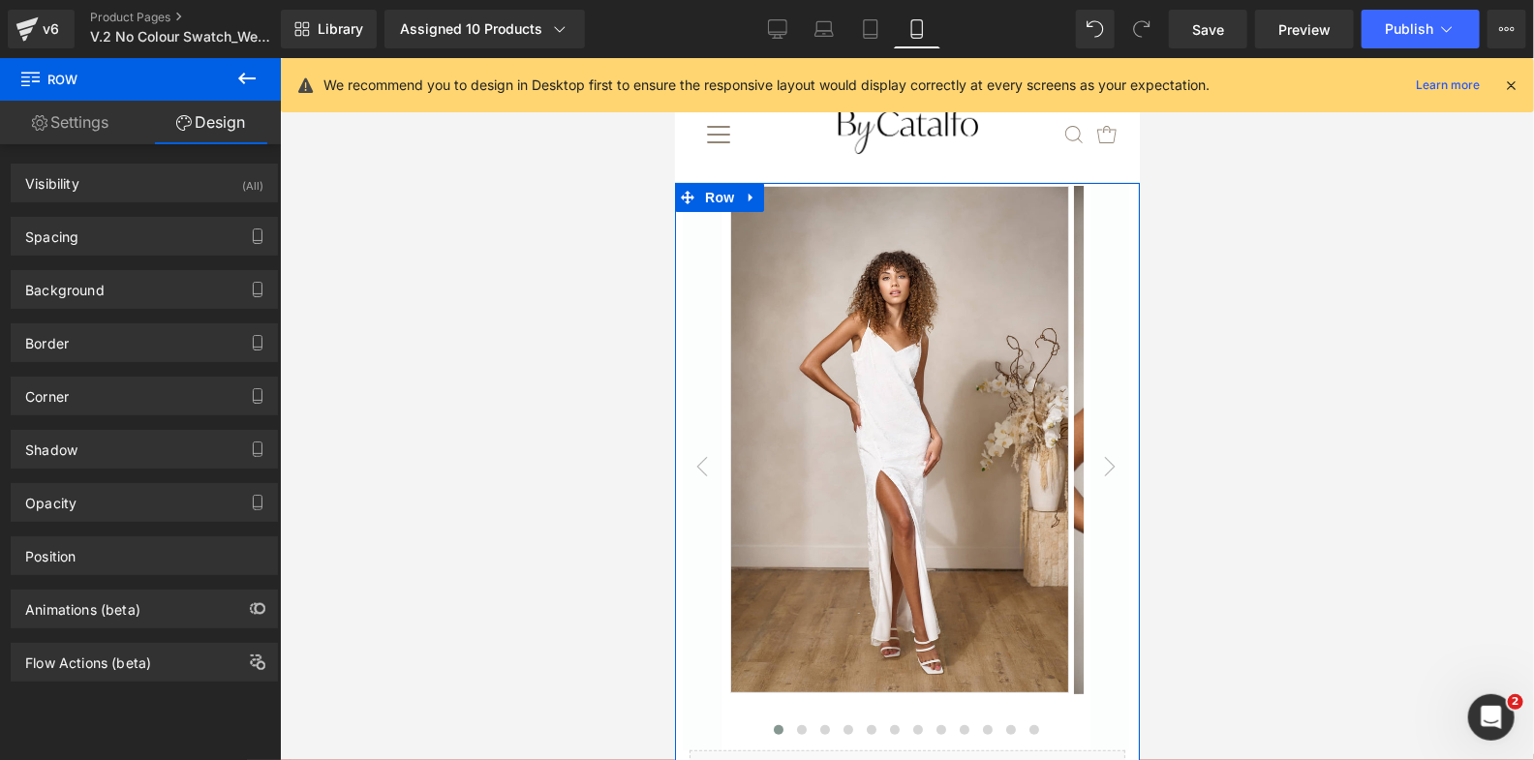
type input "0"
click at [84, 251] on div "Spacing" at bounding box center [144, 236] width 265 height 37
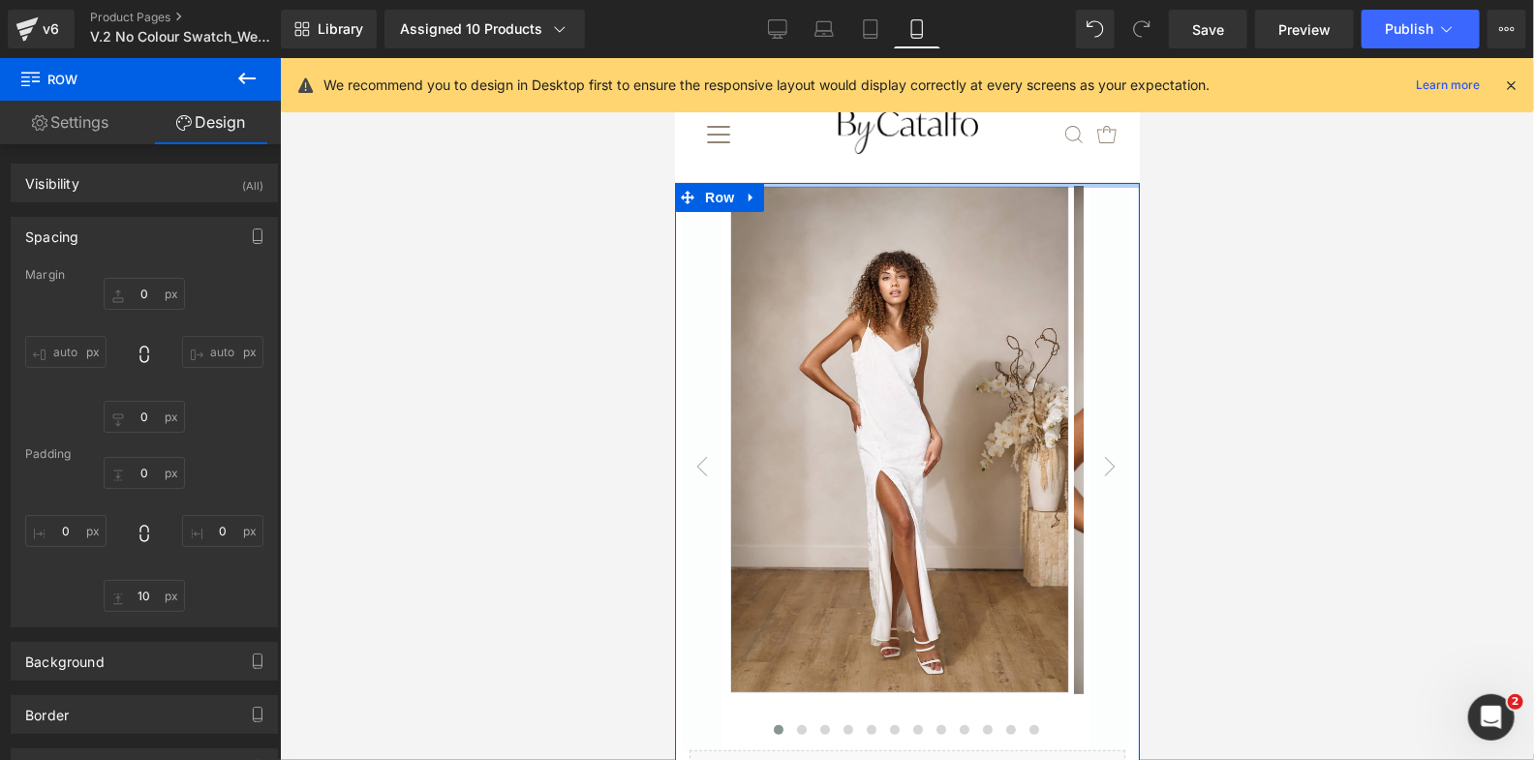
click at [1058, 182] on div at bounding box center [906, 184] width 465 height 5
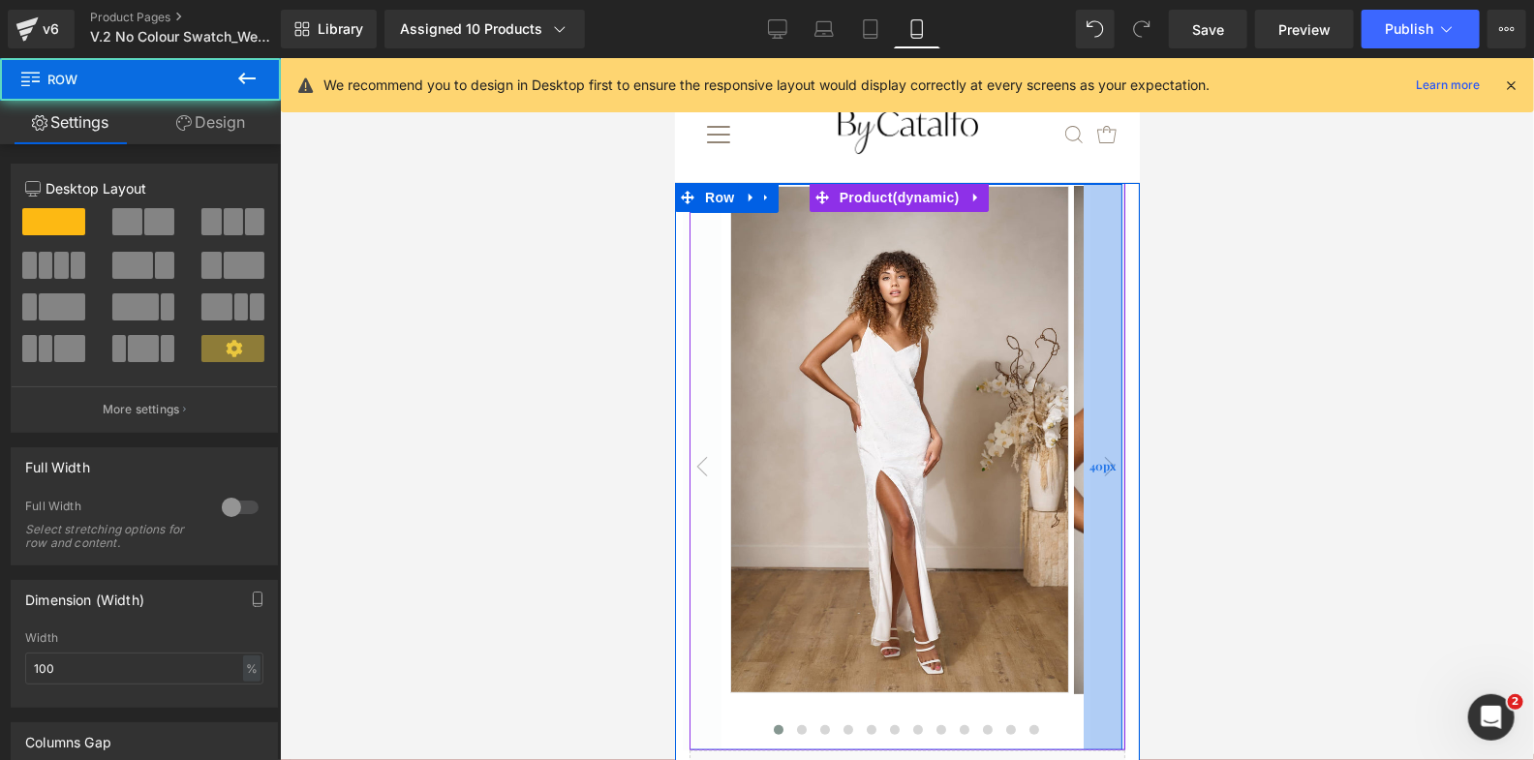
click at [1083, 196] on div "40px" at bounding box center [1102, 466] width 39 height 566
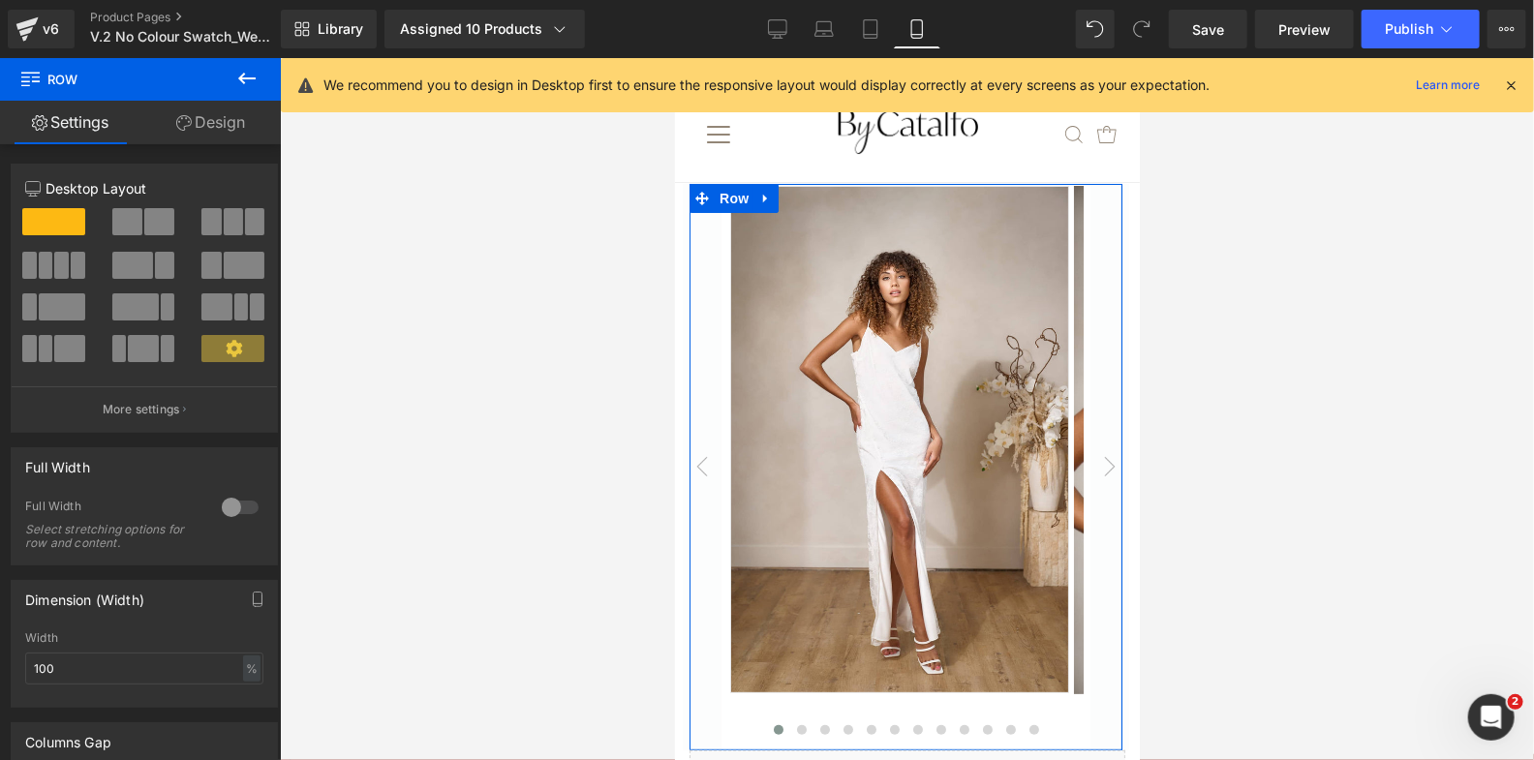
click at [209, 109] on link "Design" at bounding box center [210, 123] width 140 height 44
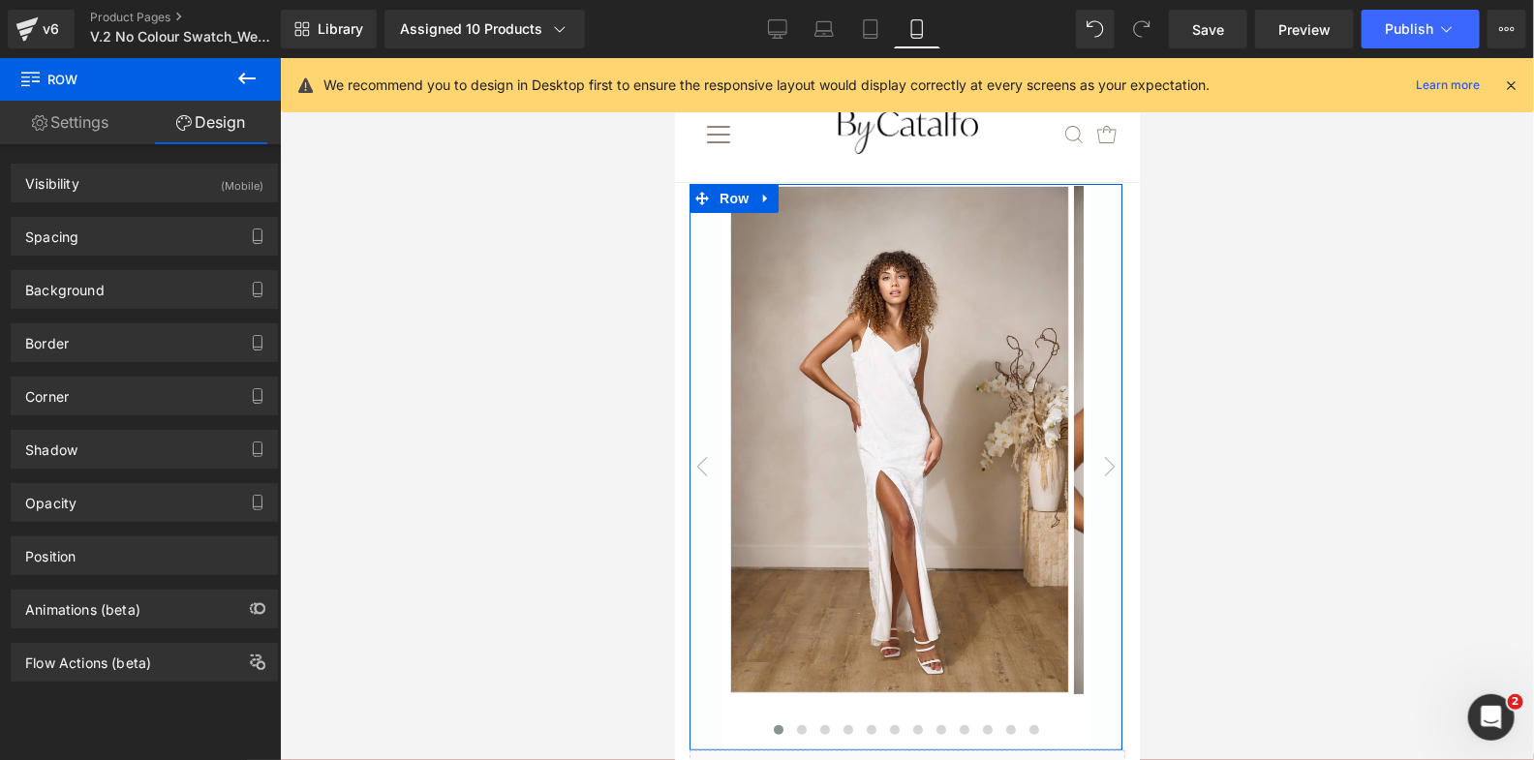
type input "0"
type input "40"
type input "0"
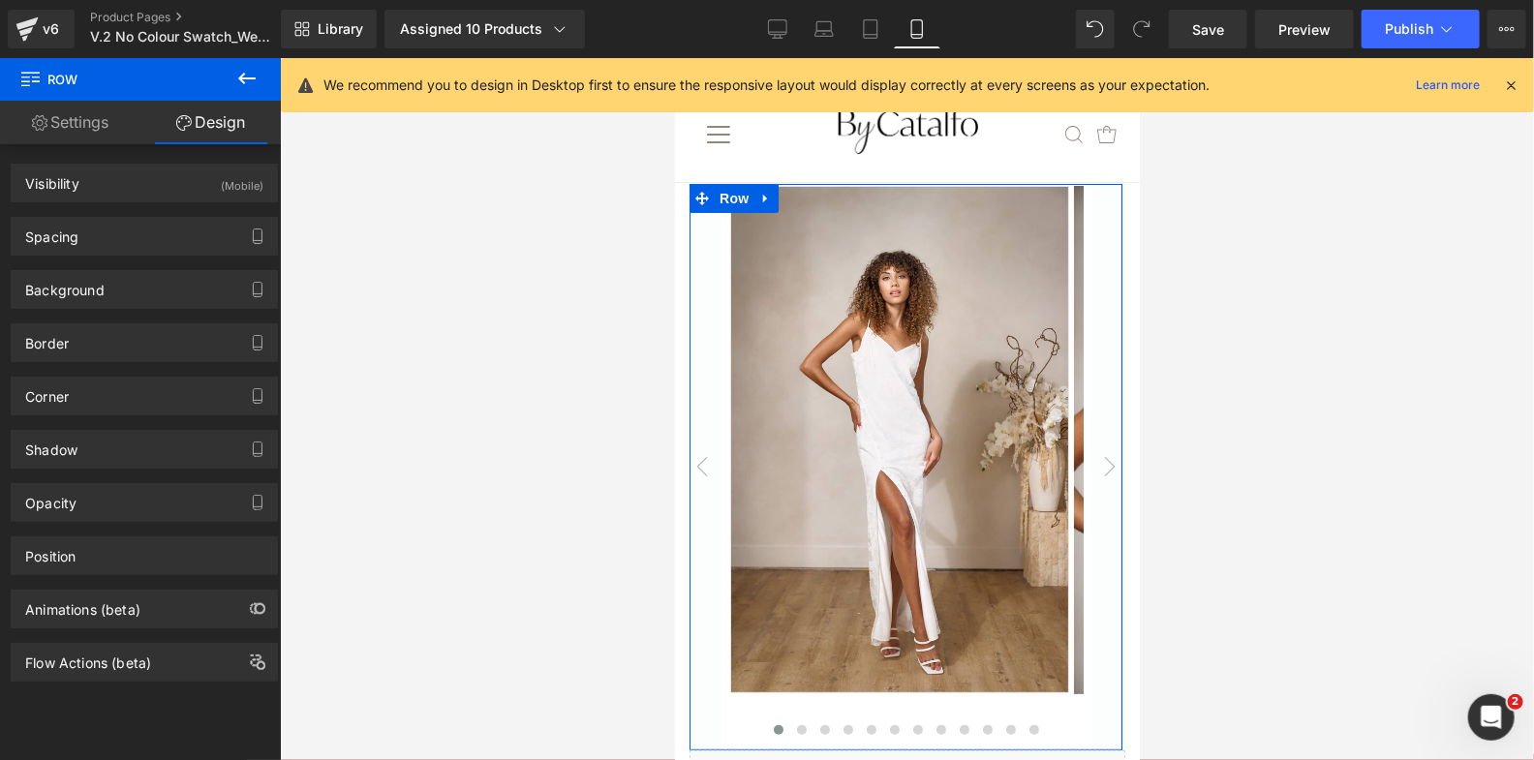
type input "40"
click at [167, 240] on div "Spacing" at bounding box center [144, 236] width 265 height 37
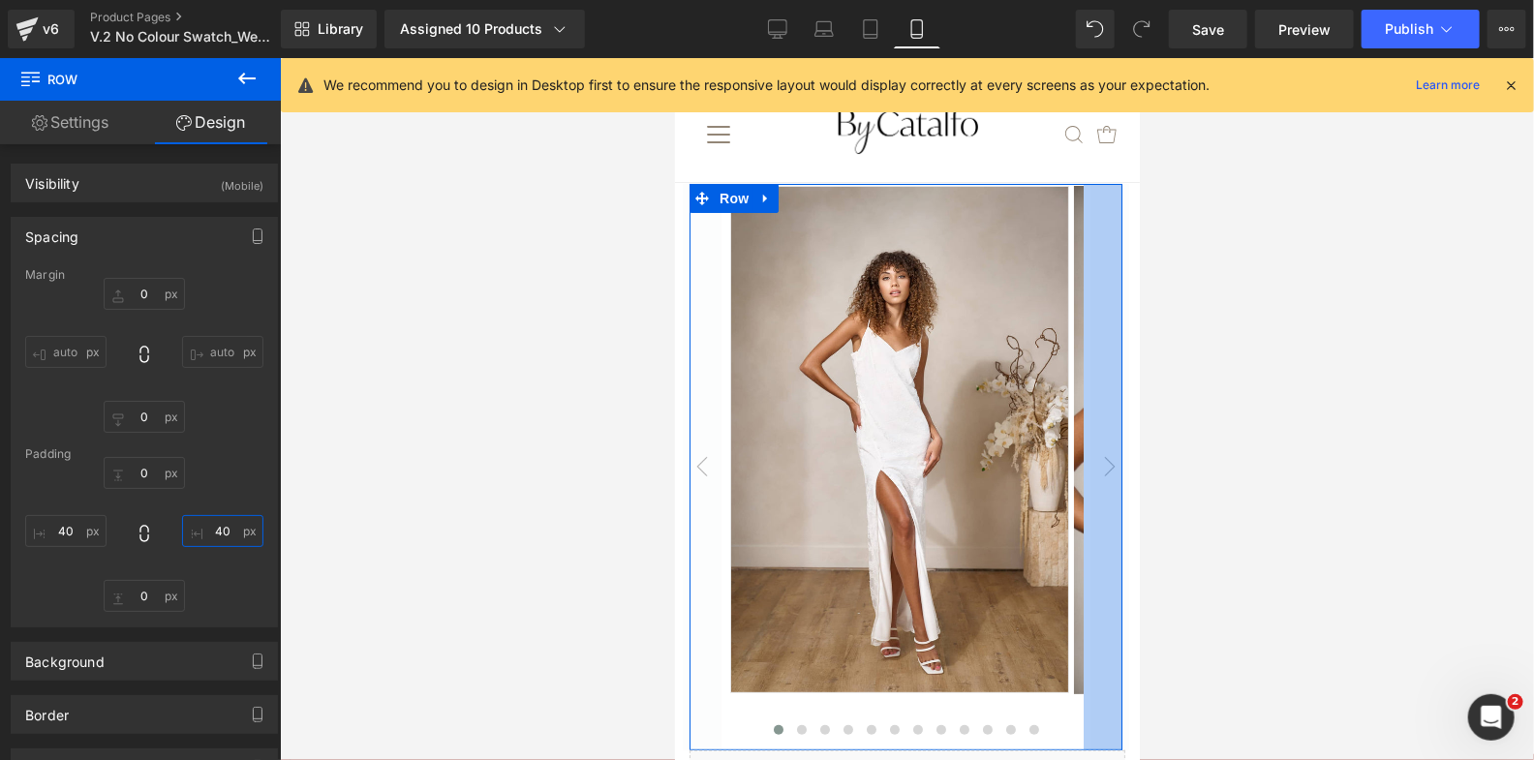
click at [222, 530] on input "40" at bounding box center [222, 531] width 81 height 32
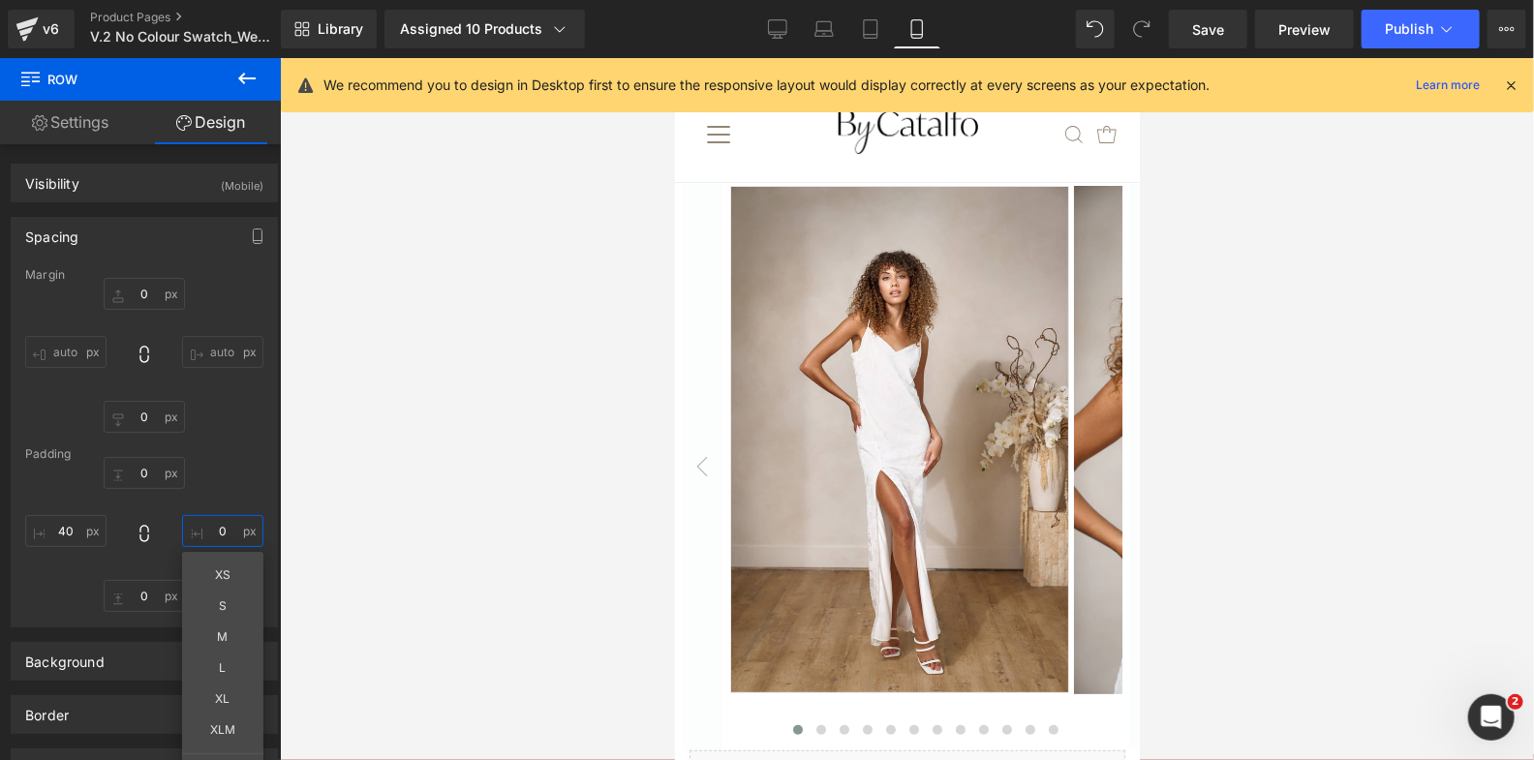
type input "0"
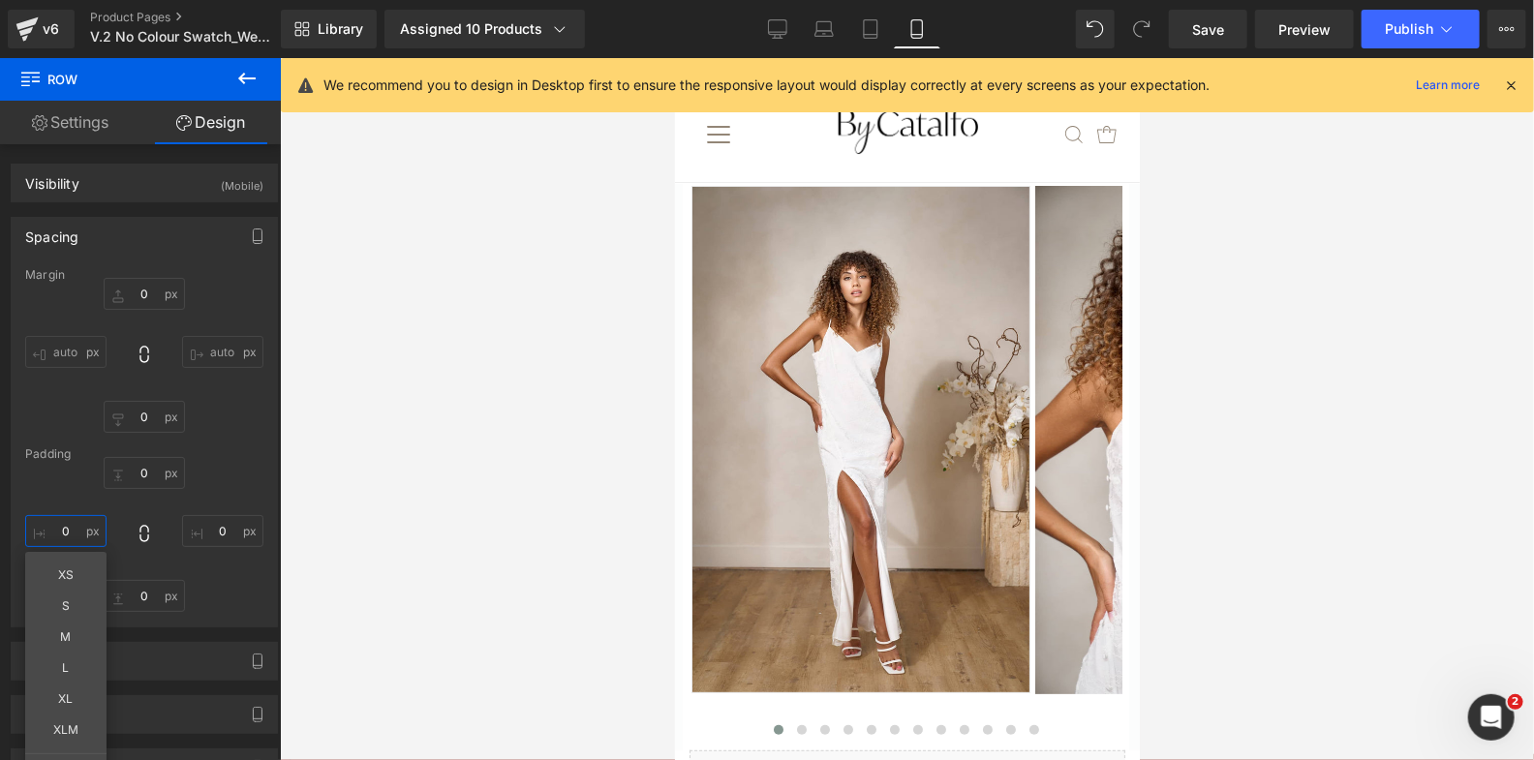
type input "0"
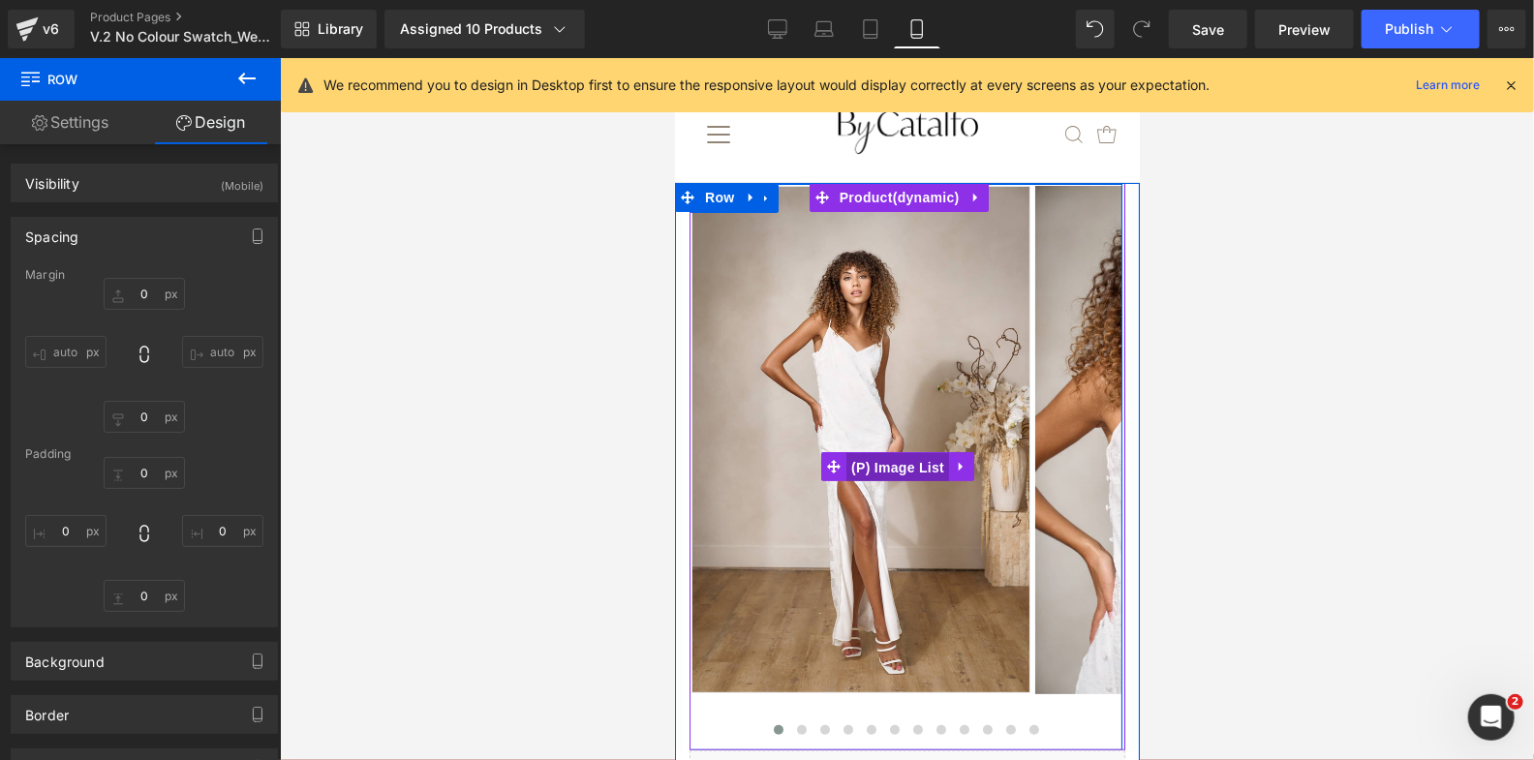
click at [880, 468] on span "(P) Image List" at bounding box center [896, 466] width 103 height 29
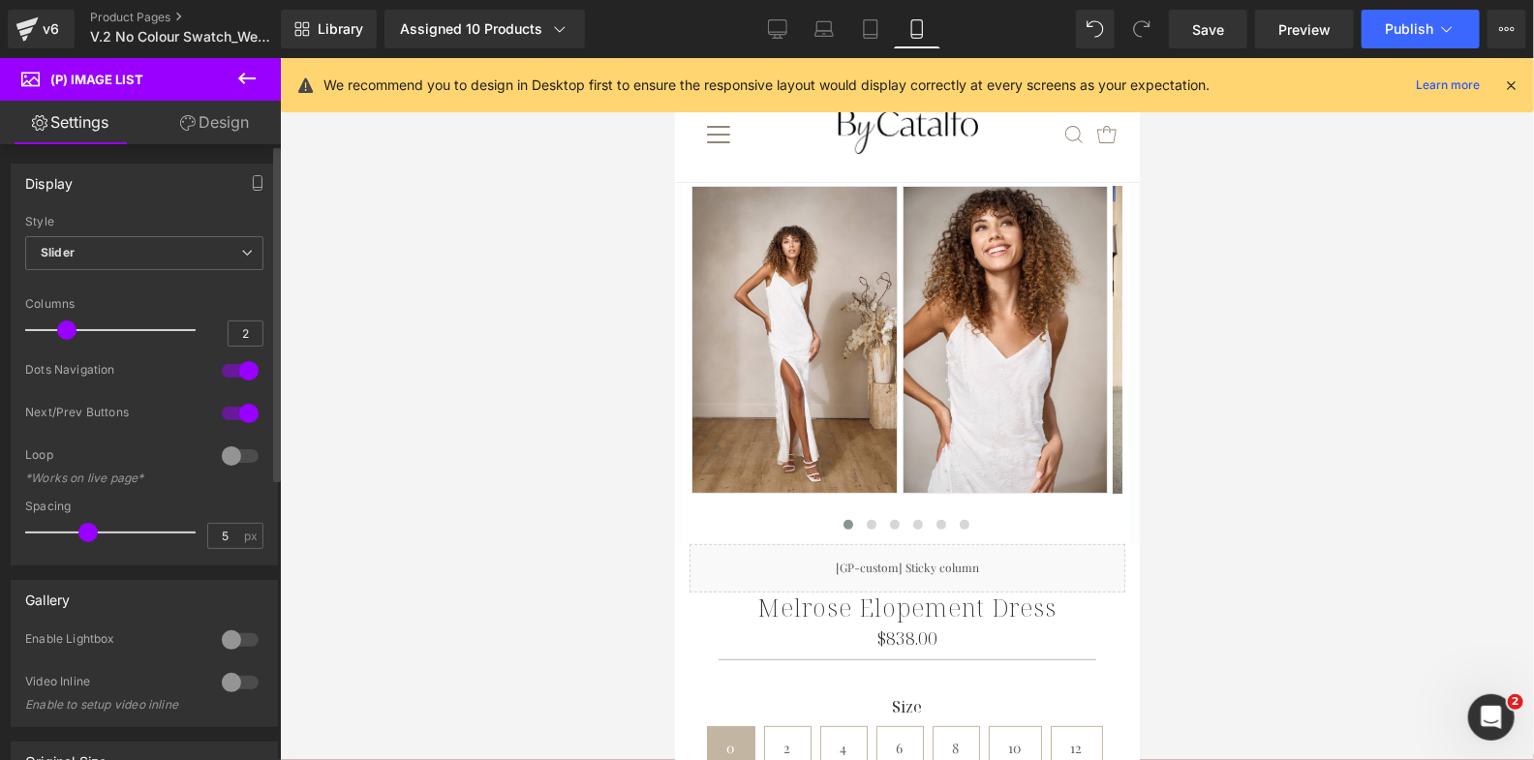
type input "1"
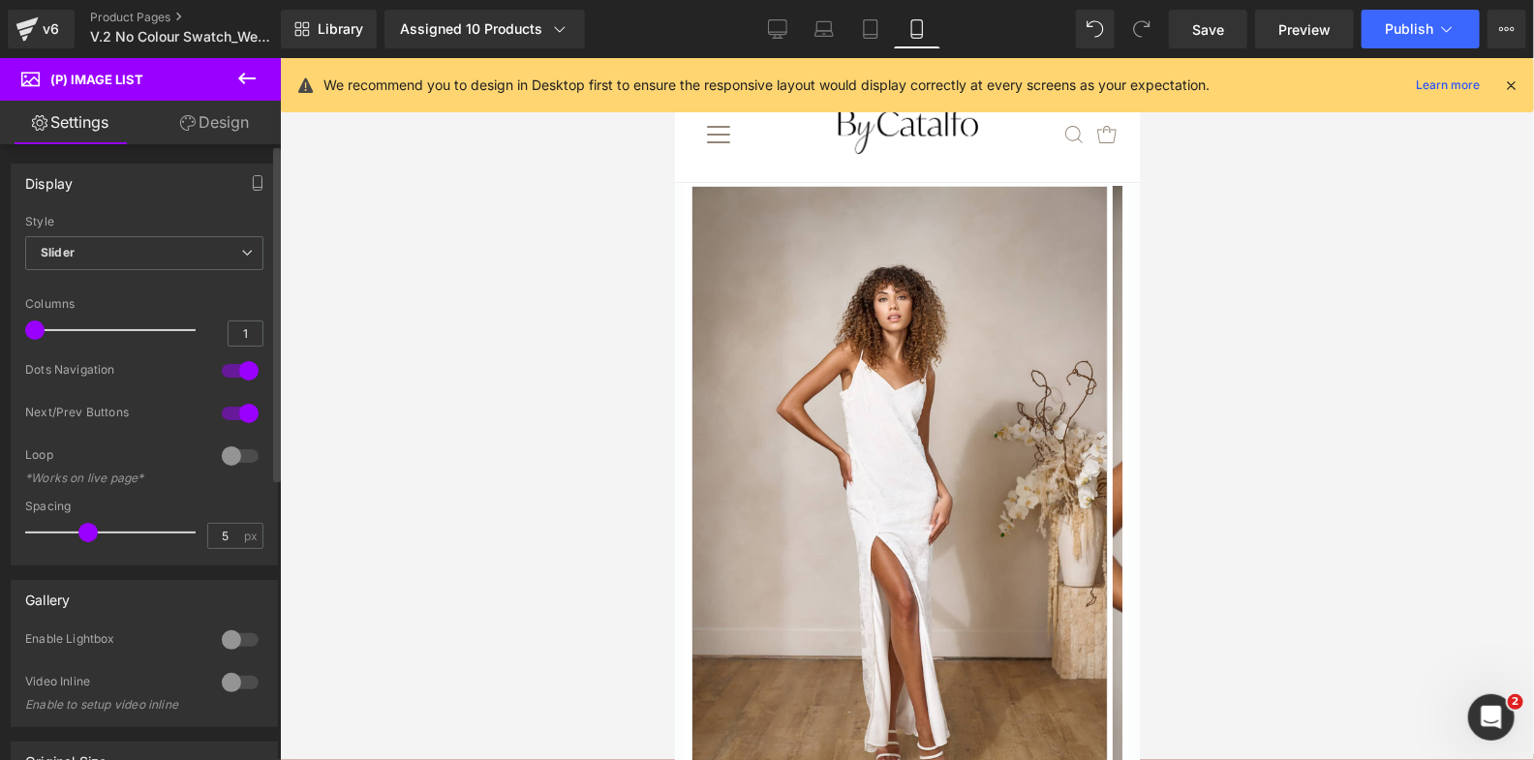
click at [34, 334] on span at bounding box center [34, 329] width 19 height 19
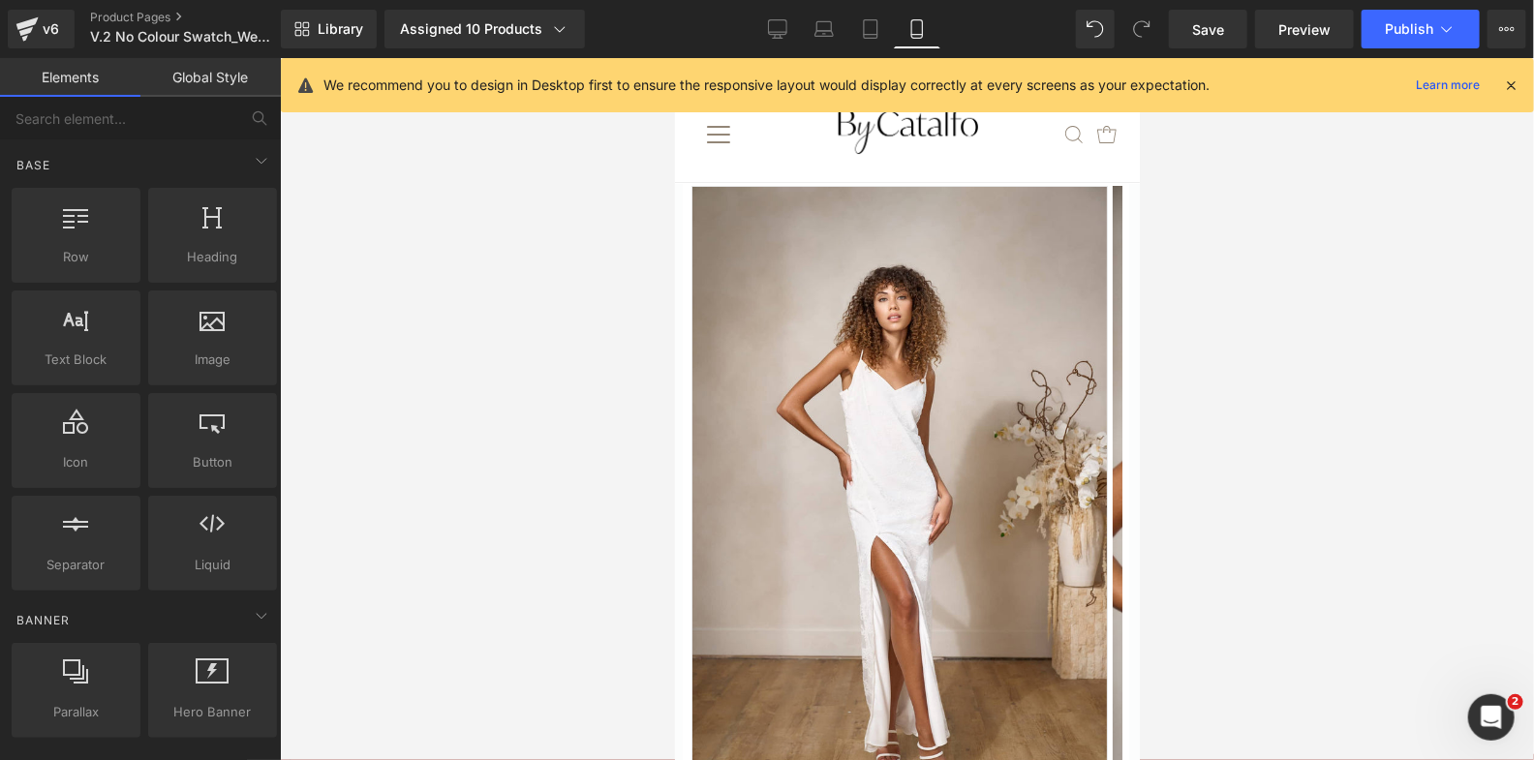
click at [580, 307] on div at bounding box center [907, 409] width 1254 height 702
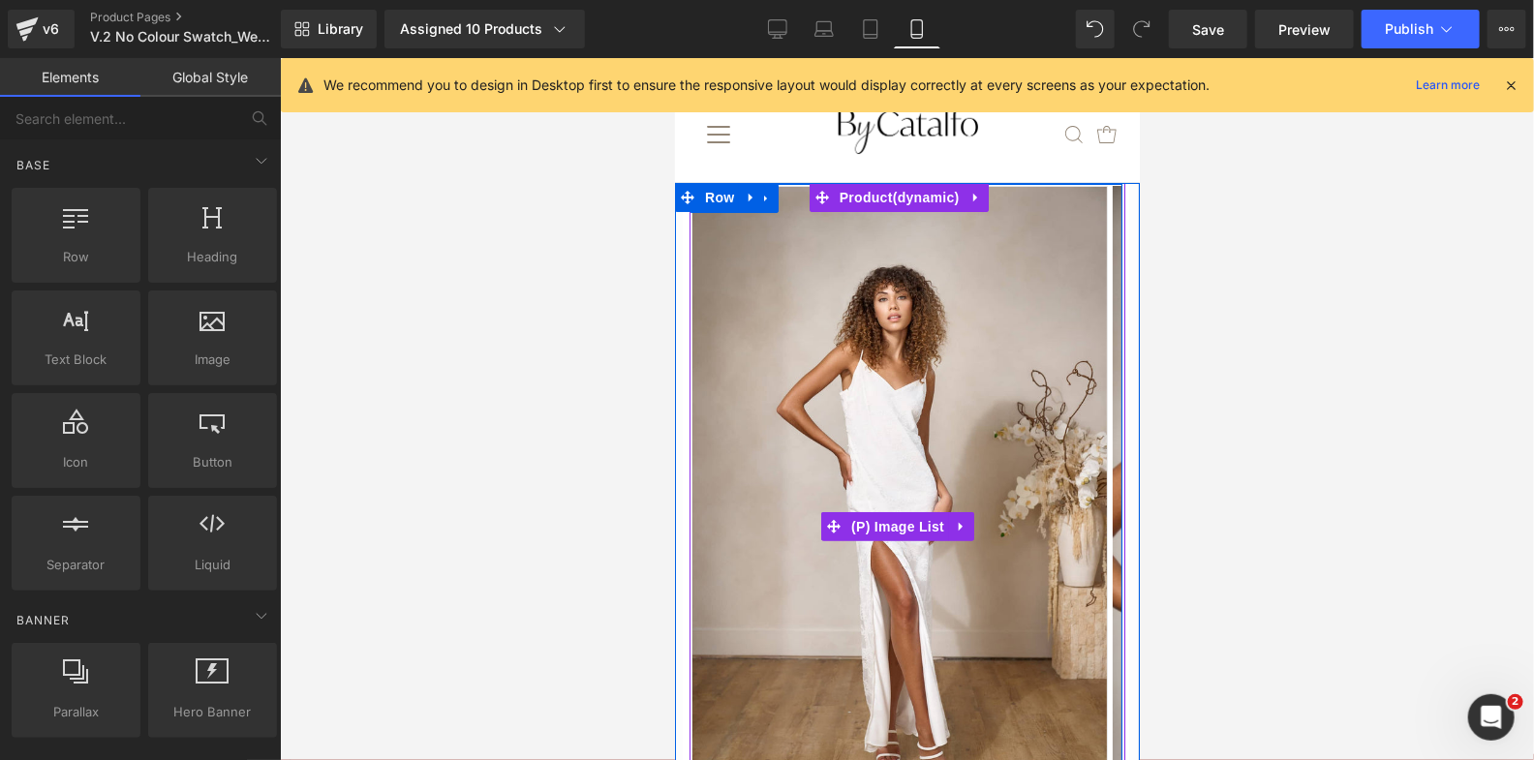
click at [1006, 501] on img at bounding box center [898, 497] width 416 height 625
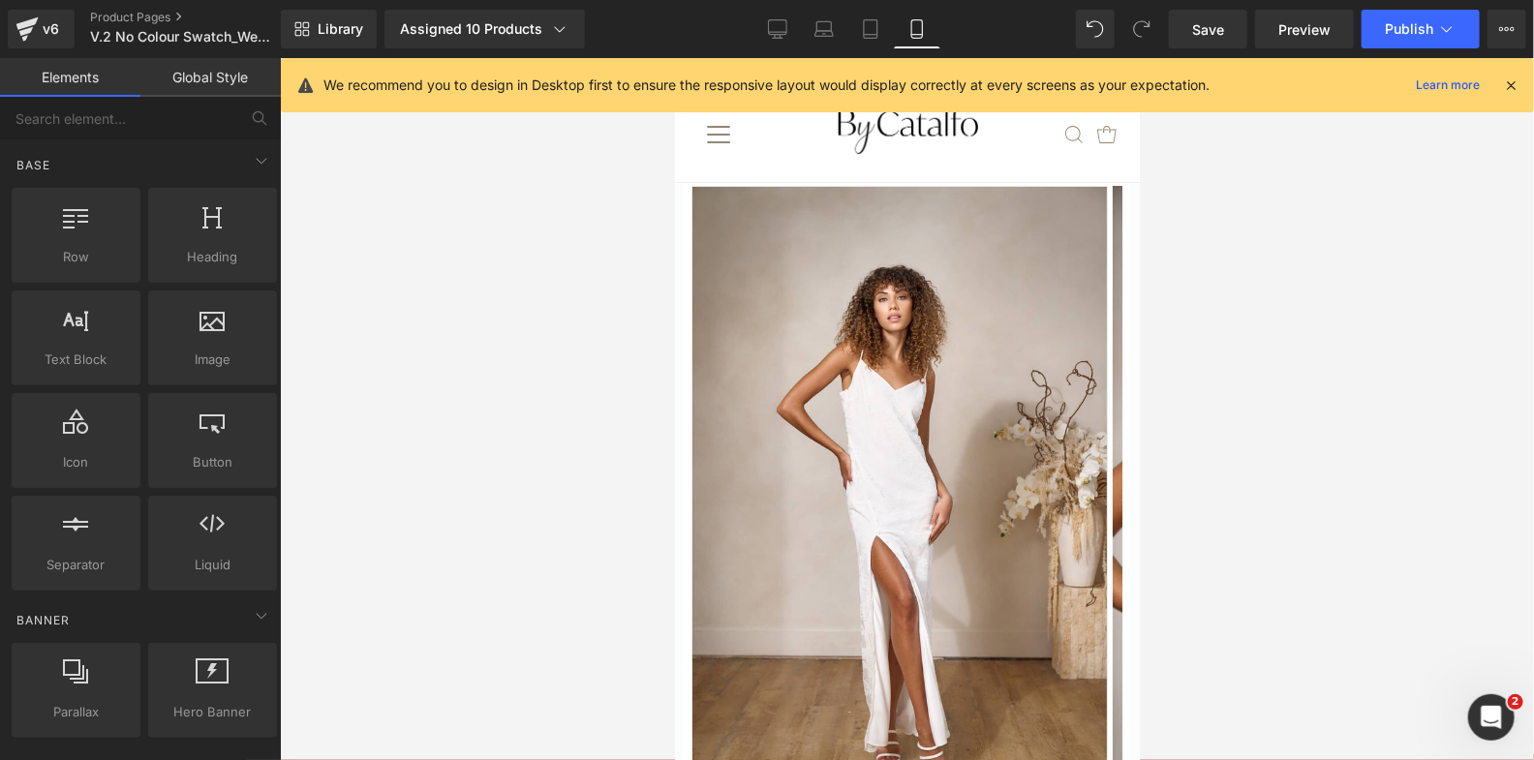
click at [1340, 397] on div at bounding box center [907, 409] width 1254 height 702
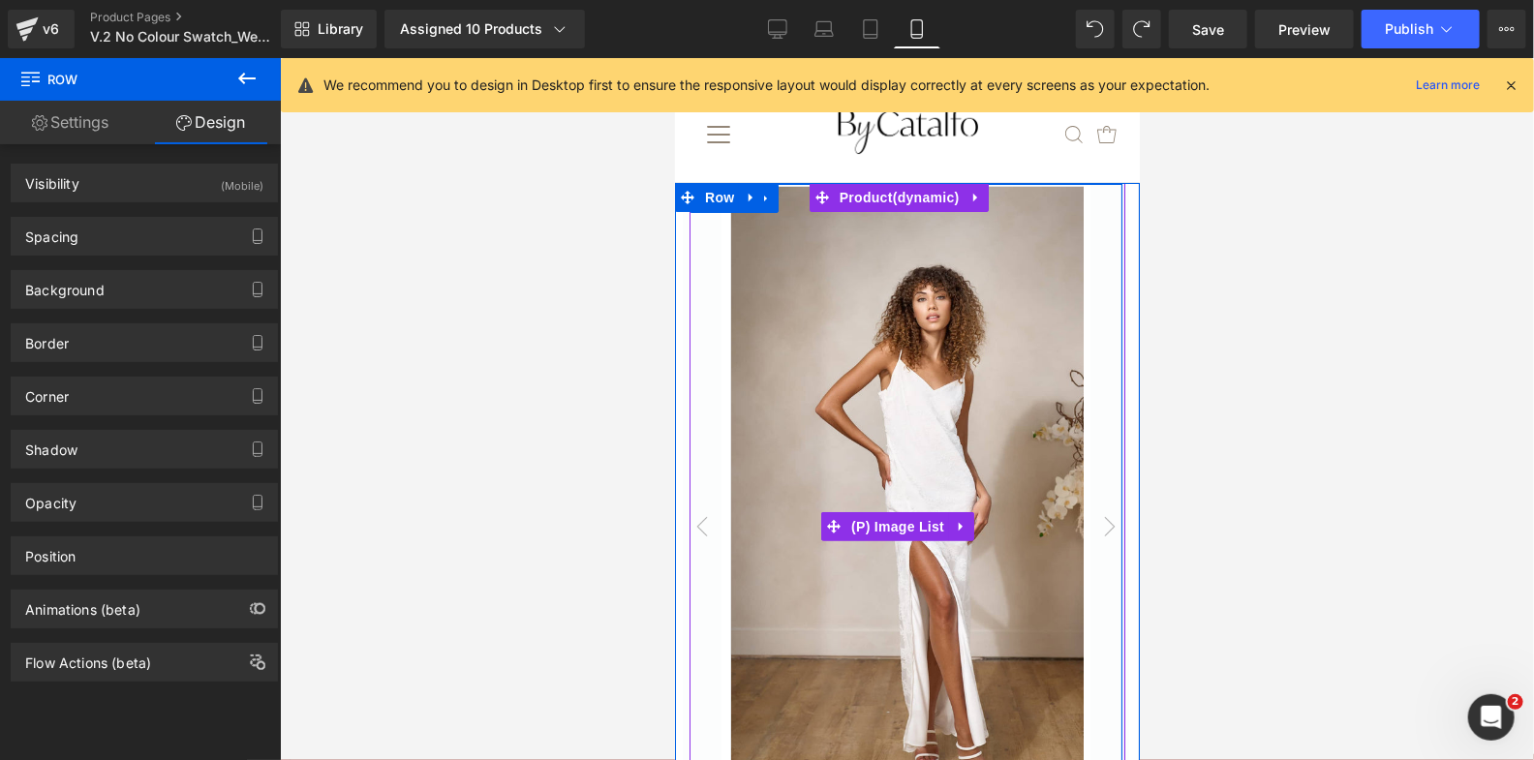
click at [1111, 438] on button "›" at bounding box center [1108, 526] width 39 height 686
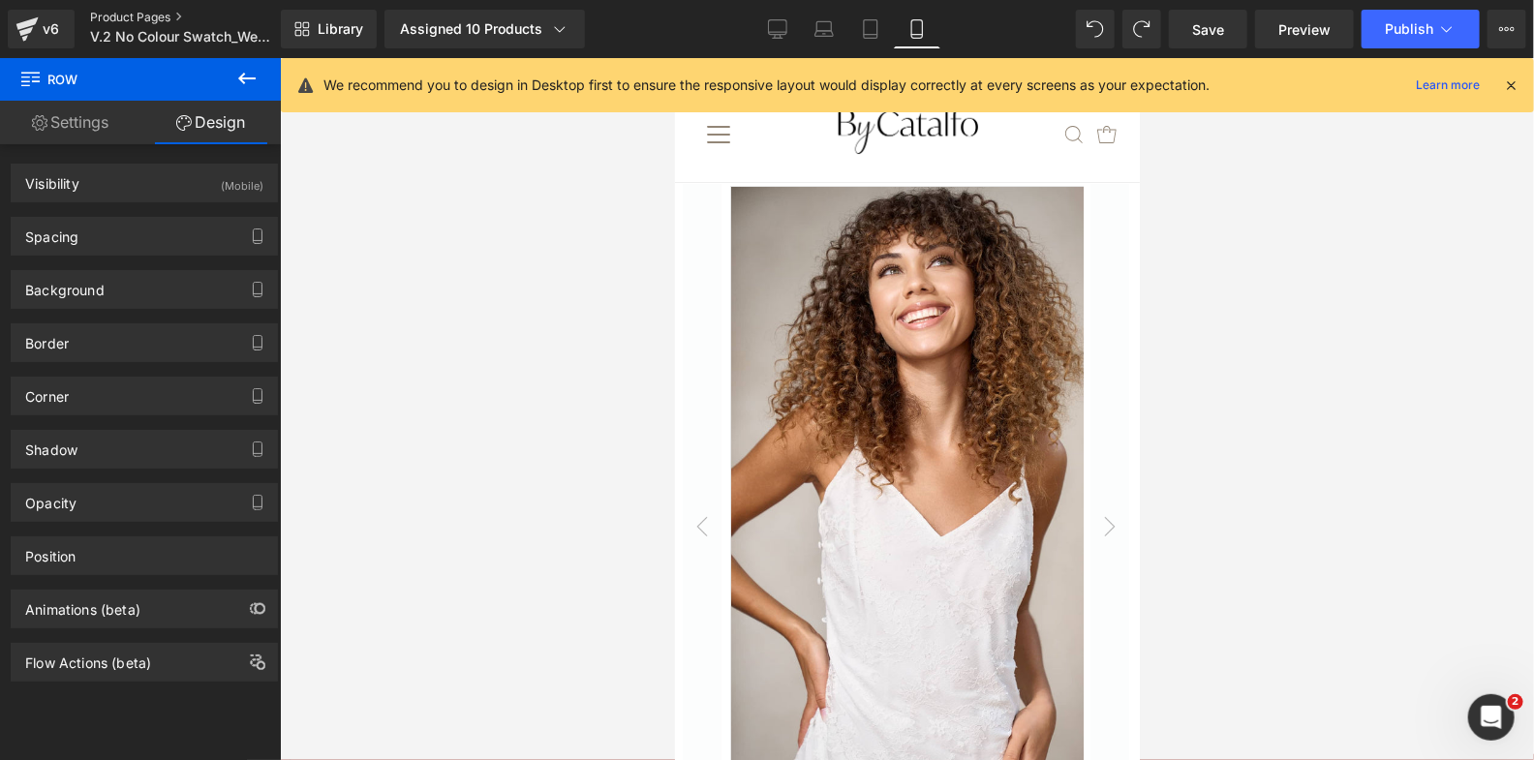
click at [114, 16] on link "Product Pages" at bounding box center [201, 17] width 223 height 15
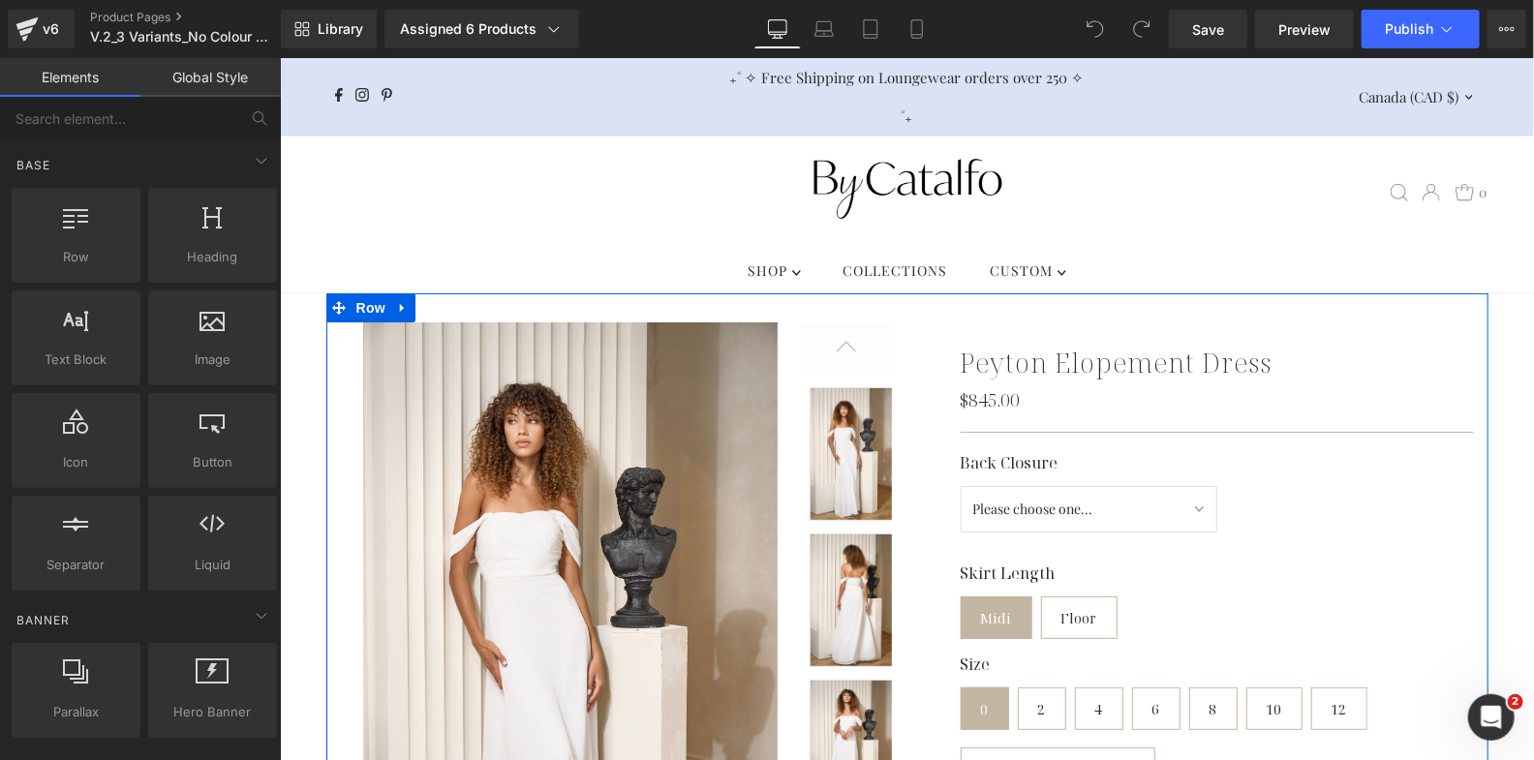
scroll to position [91, 0]
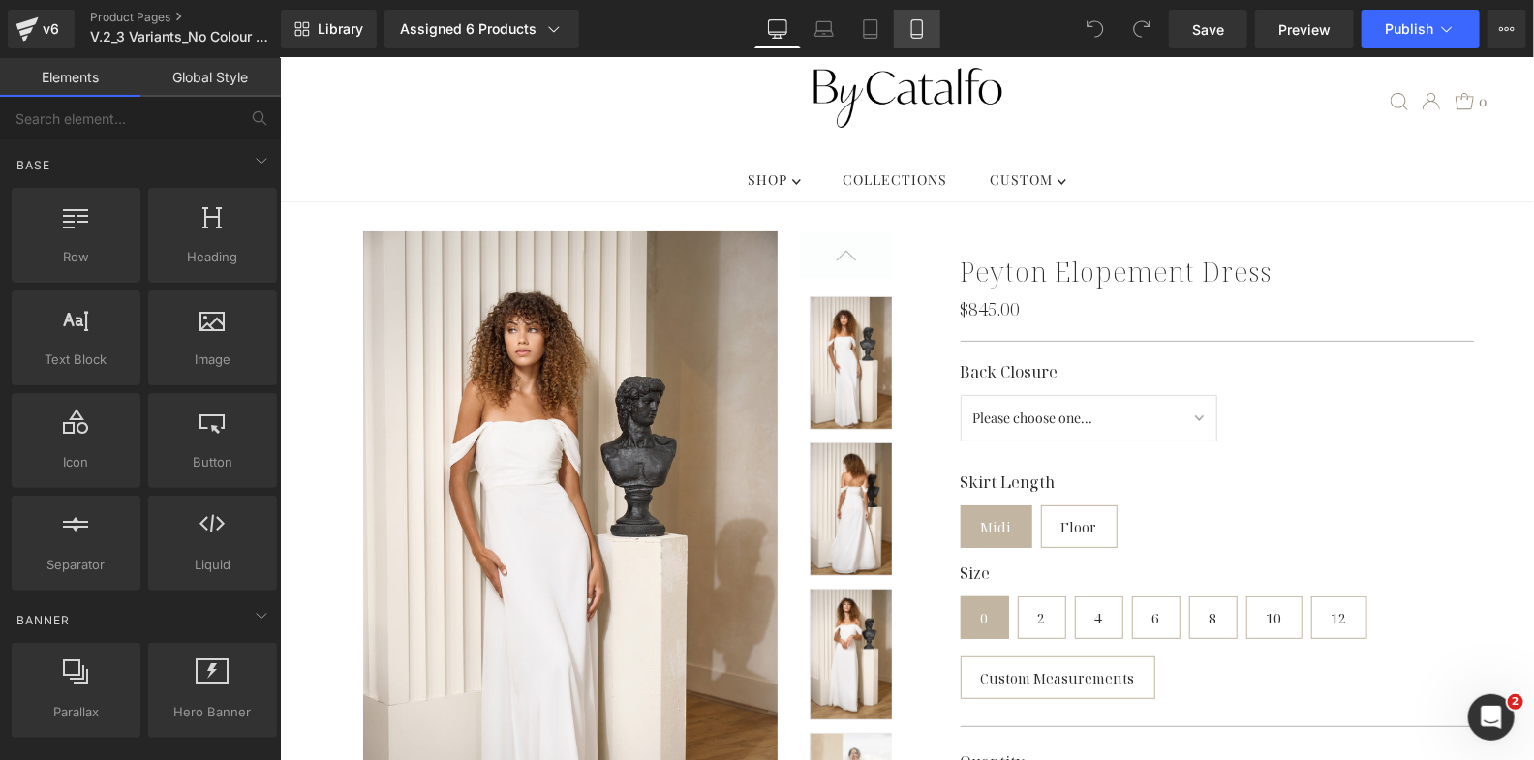
click at [924, 32] on icon at bounding box center [916, 28] width 19 height 19
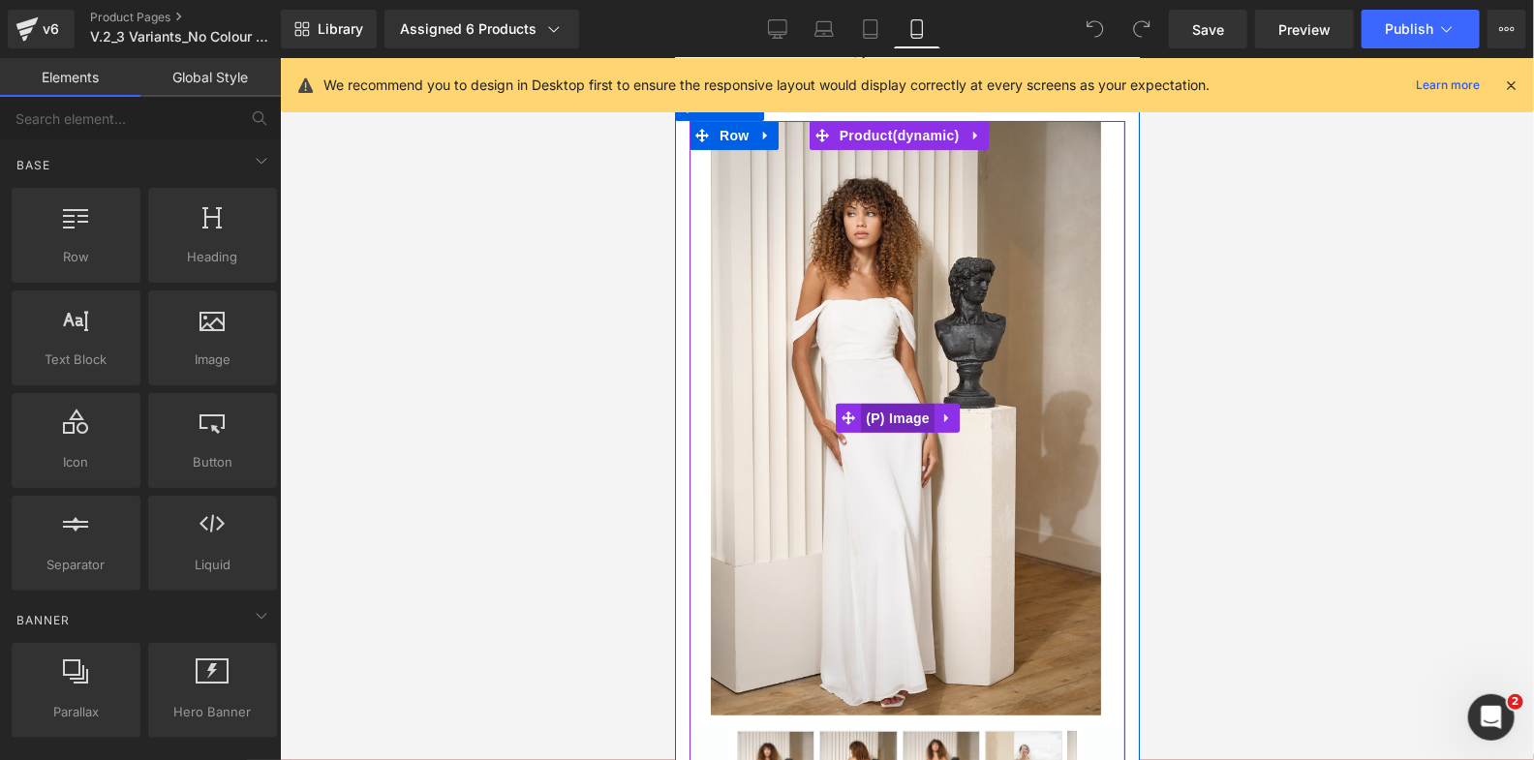
click at [896, 403] on span "(P) Image" at bounding box center [897, 417] width 74 height 29
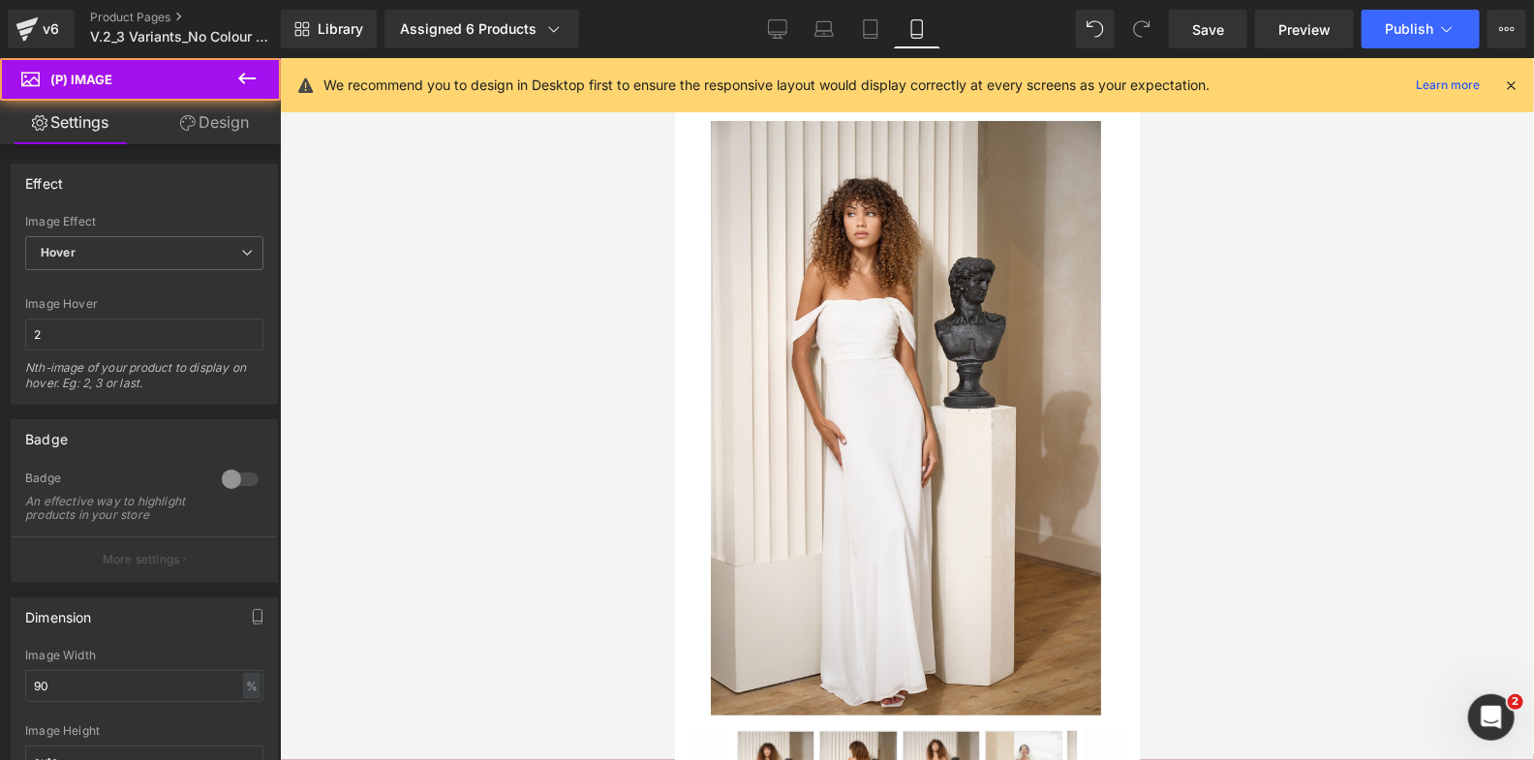
click at [213, 110] on link "Design" at bounding box center [214, 123] width 140 height 44
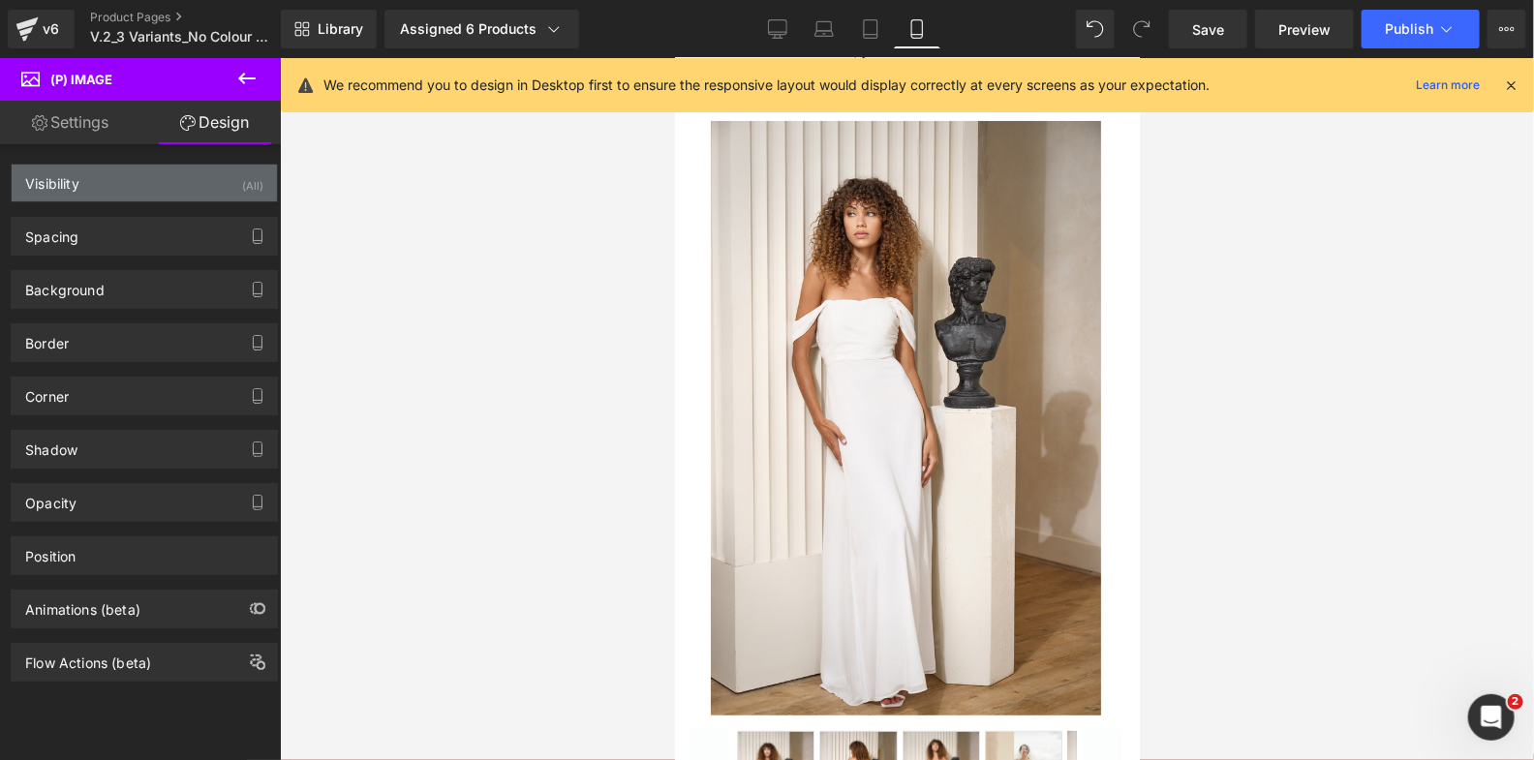
click at [164, 197] on div "Visibility (All)" at bounding box center [144, 183] width 265 height 37
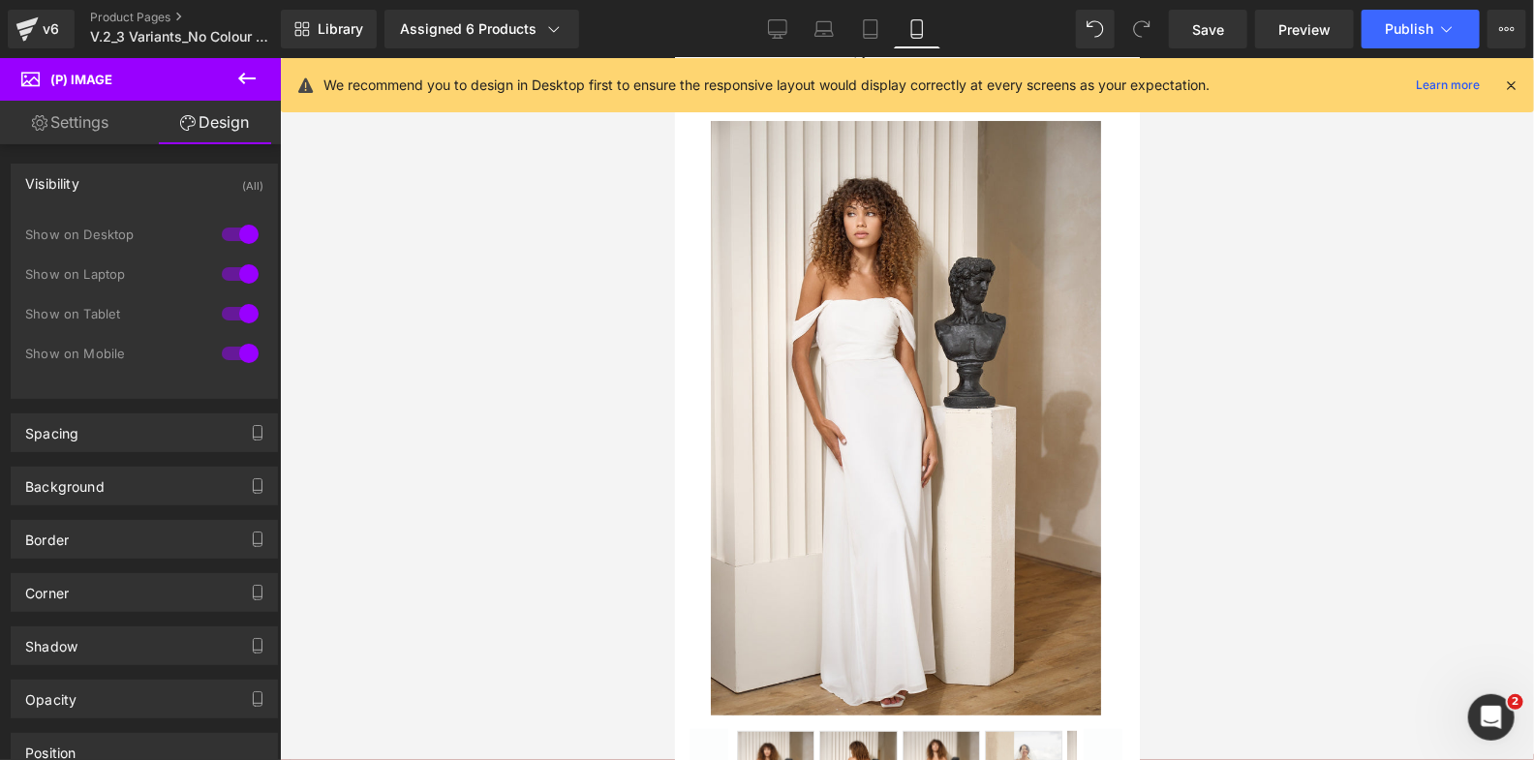
click at [234, 354] on div at bounding box center [240, 353] width 46 height 31
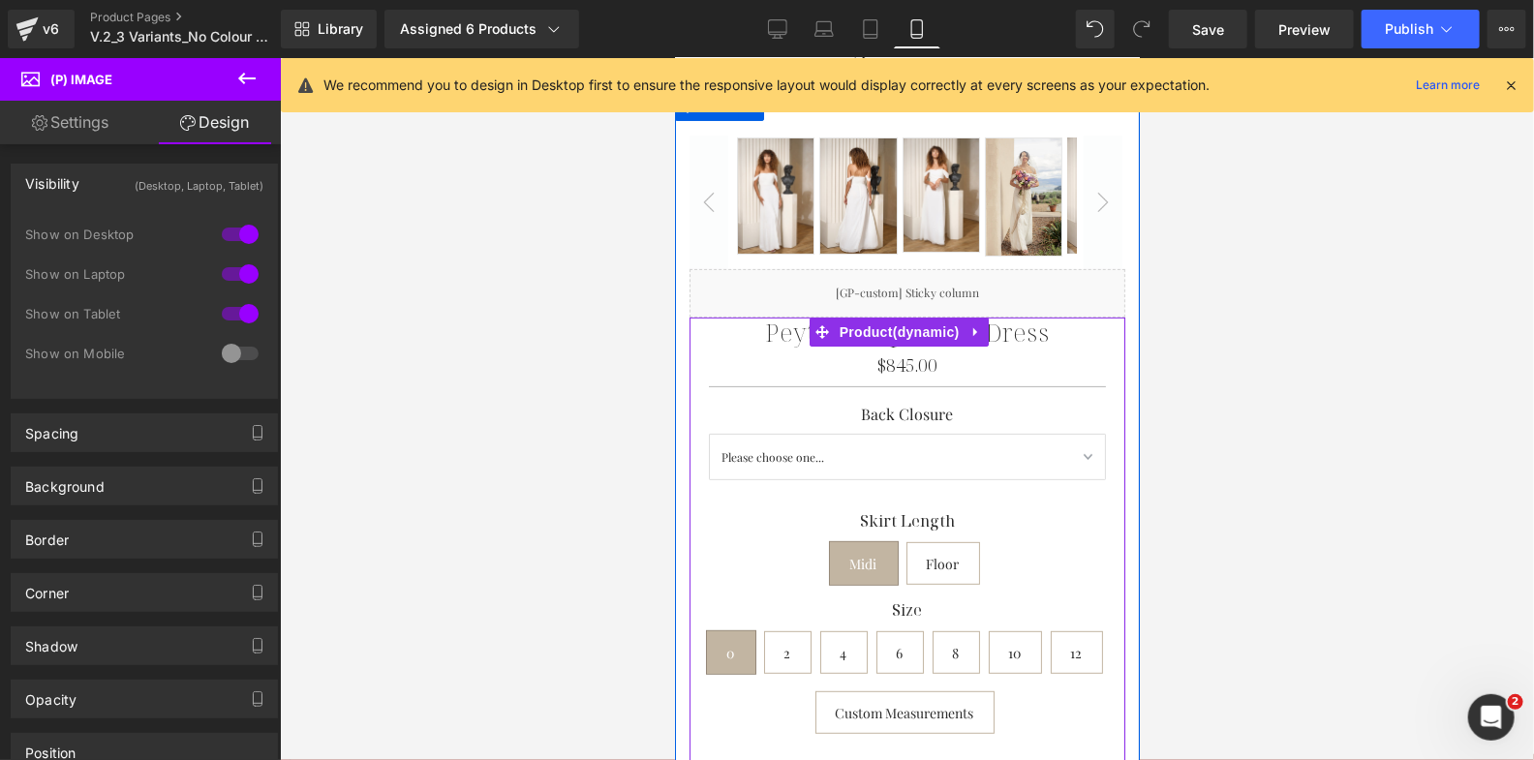
scroll to position [0, 0]
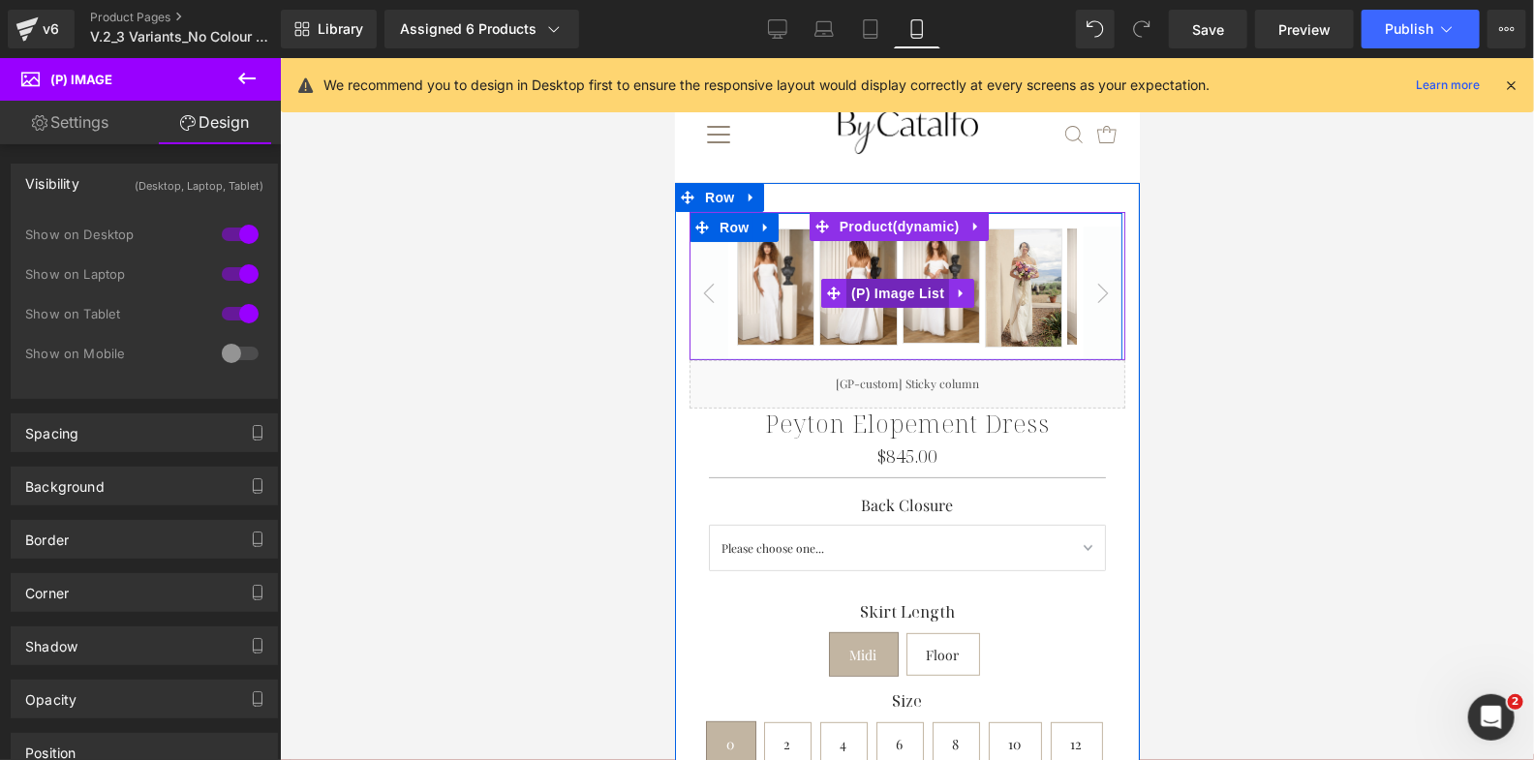
click at [896, 286] on span "(P) Image List" at bounding box center [896, 292] width 103 height 29
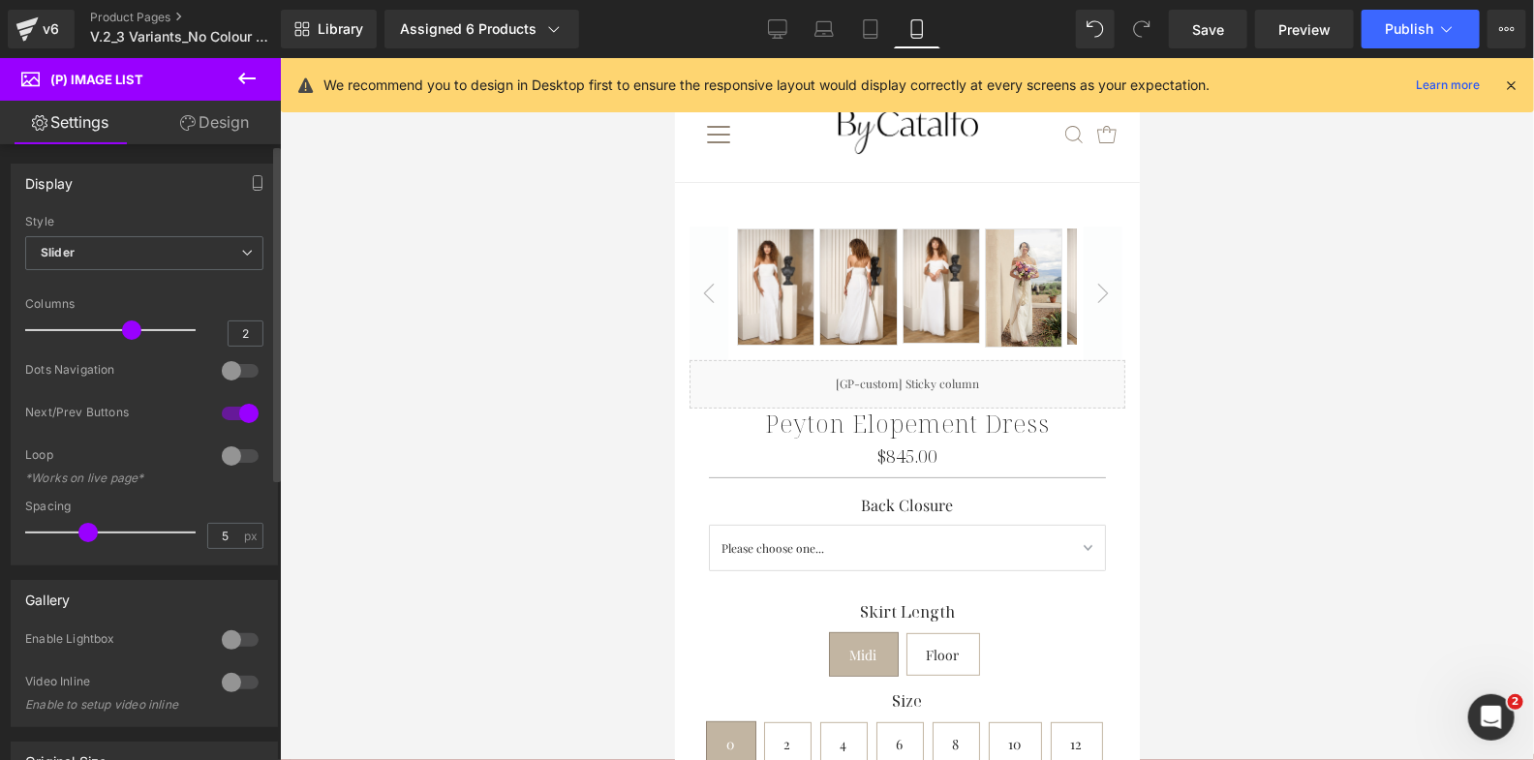
type input "1"
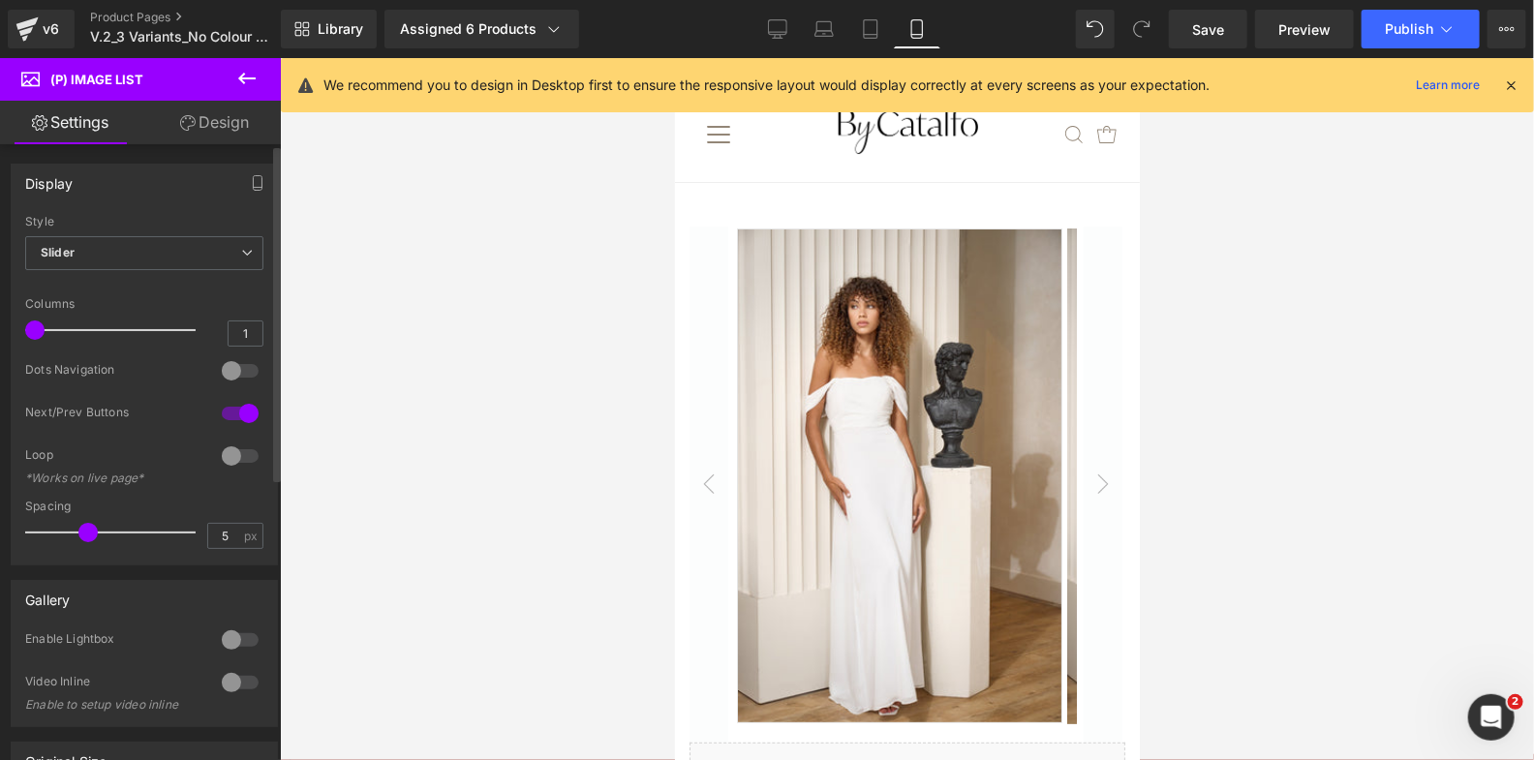
drag, startPoint x: 135, startPoint y: 327, endPoint x: 4, endPoint y: 333, distance: 130.8
click at [4, 333] on div "Display Default Slider Style Slider Default Slider 5 Columns 5 4 Columns 4 3 Co…" at bounding box center [145, 357] width 290 height 416
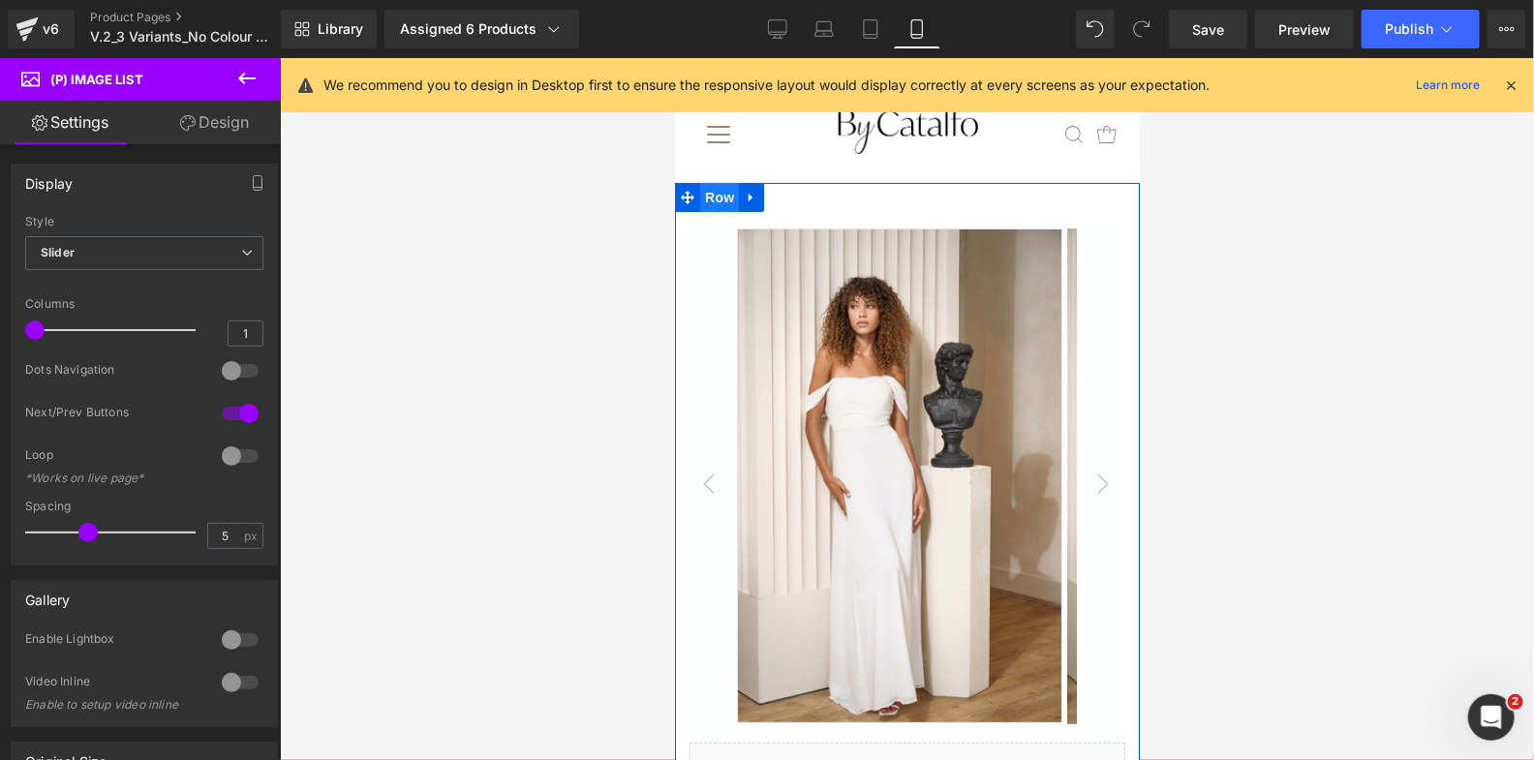
click at [717, 200] on span "Row" at bounding box center [718, 196] width 39 height 29
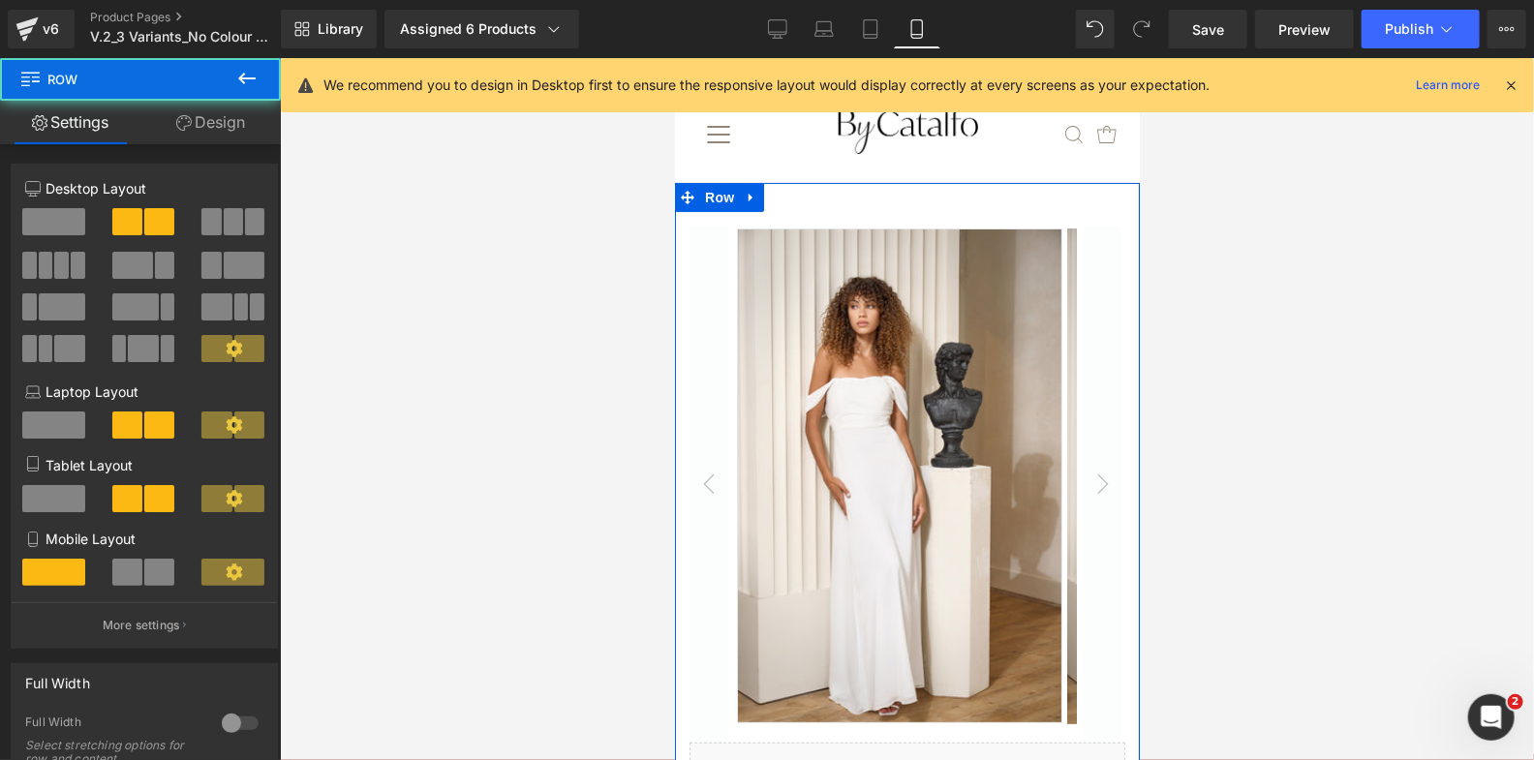
click at [211, 132] on link "Design" at bounding box center [210, 123] width 140 height 44
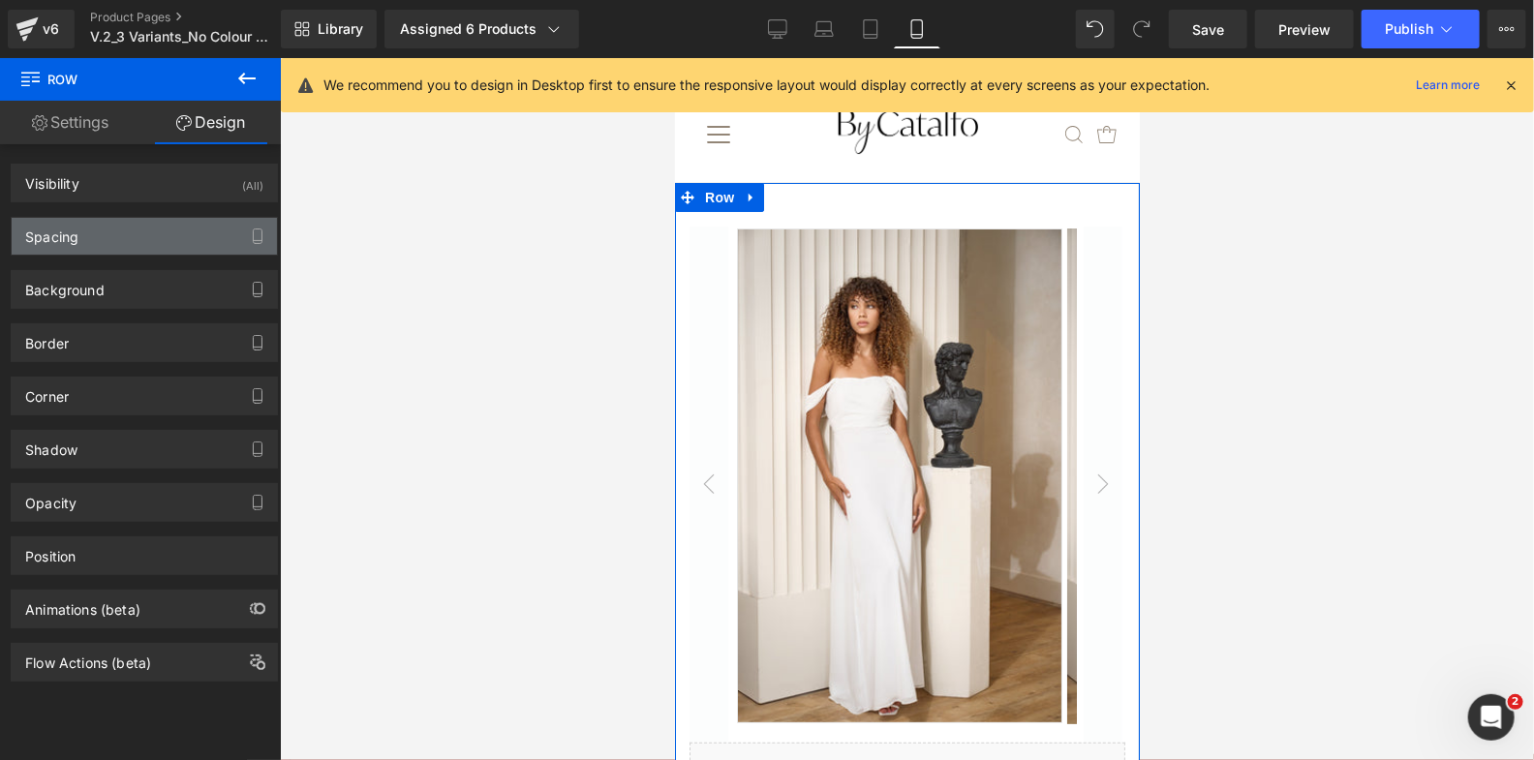
click at [170, 232] on div "Spacing" at bounding box center [144, 236] width 265 height 37
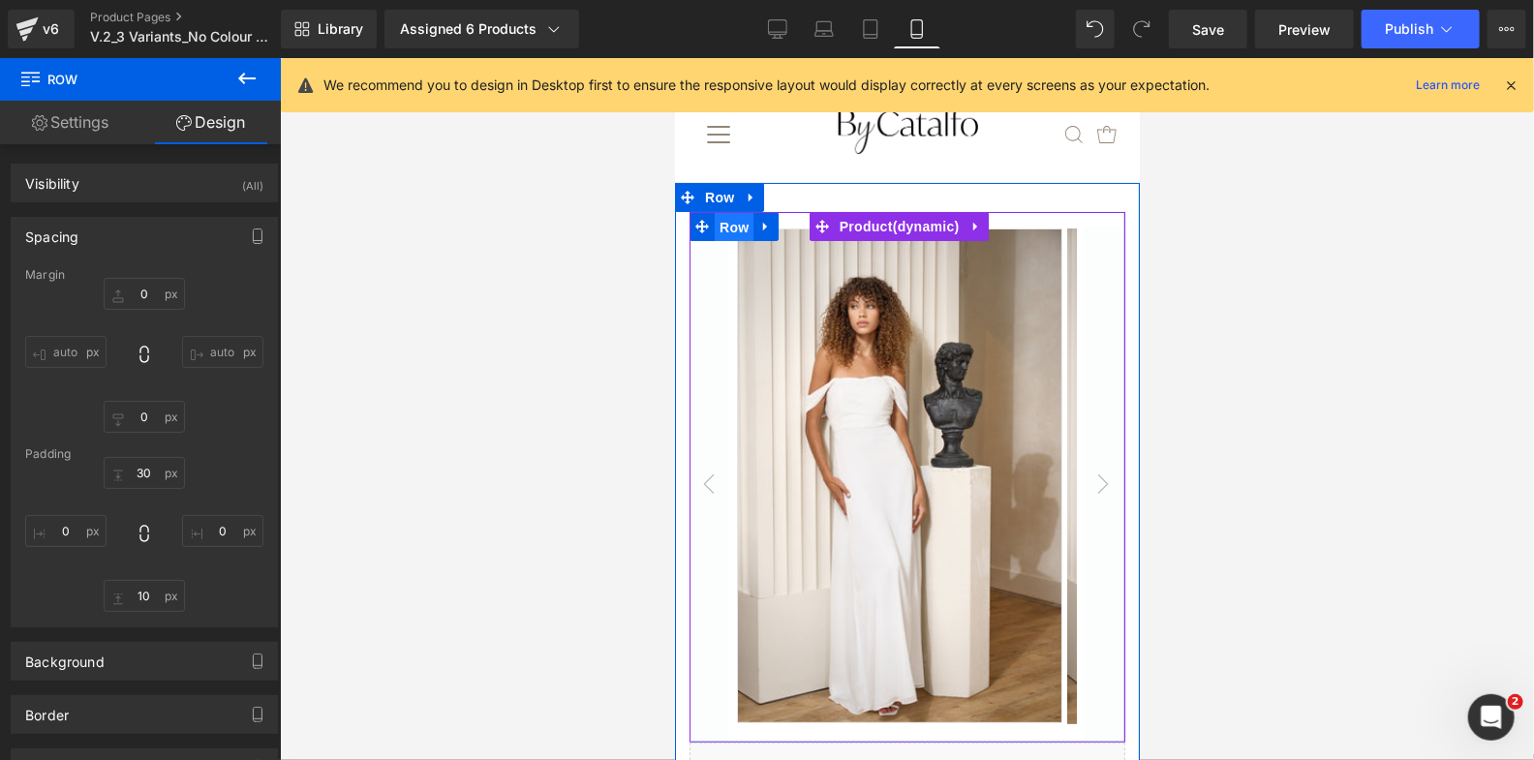
click at [726, 228] on span "Row" at bounding box center [733, 226] width 39 height 29
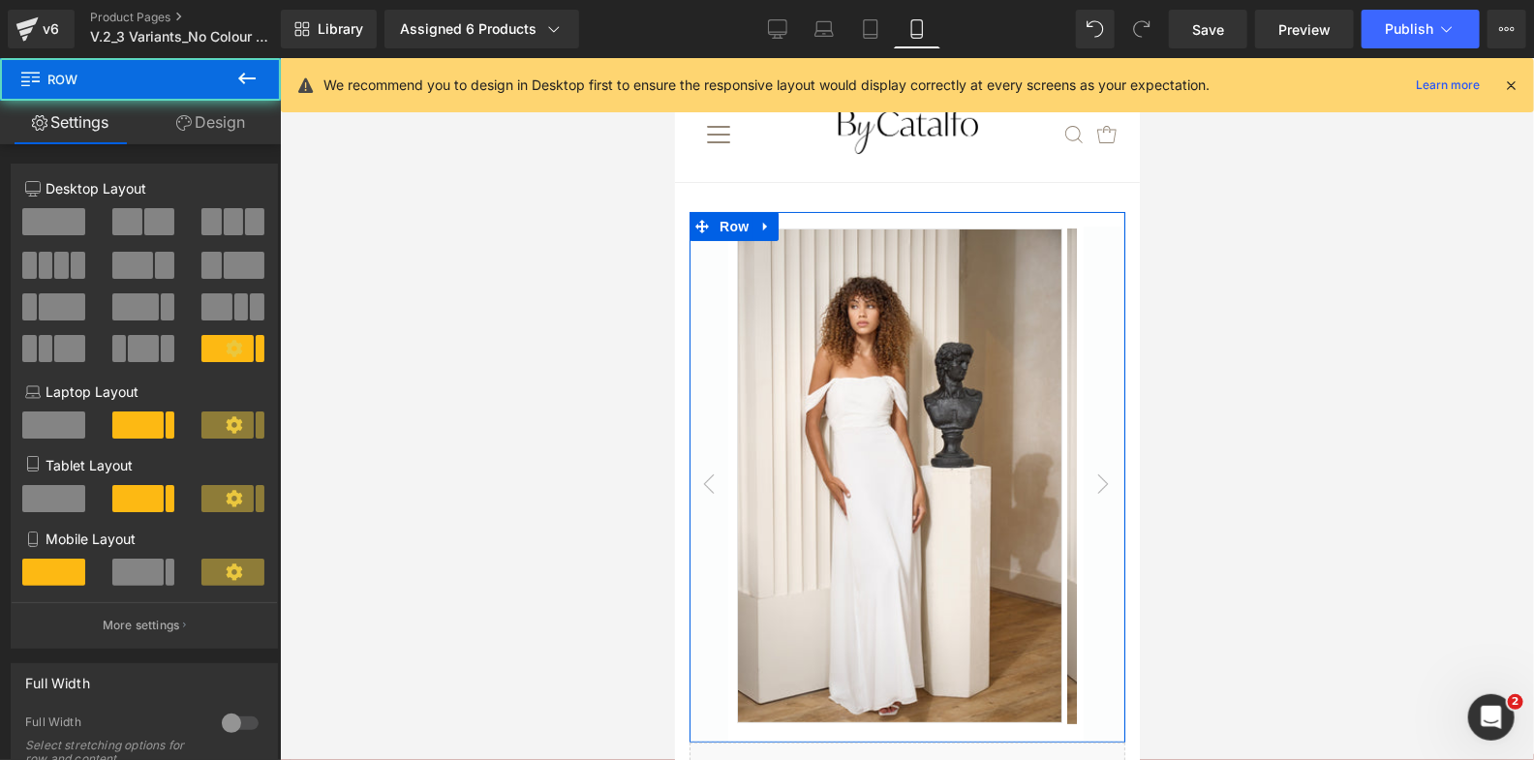
click at [195, 124] on link "Design" at bounding box center [210, 123] width 140 height 44
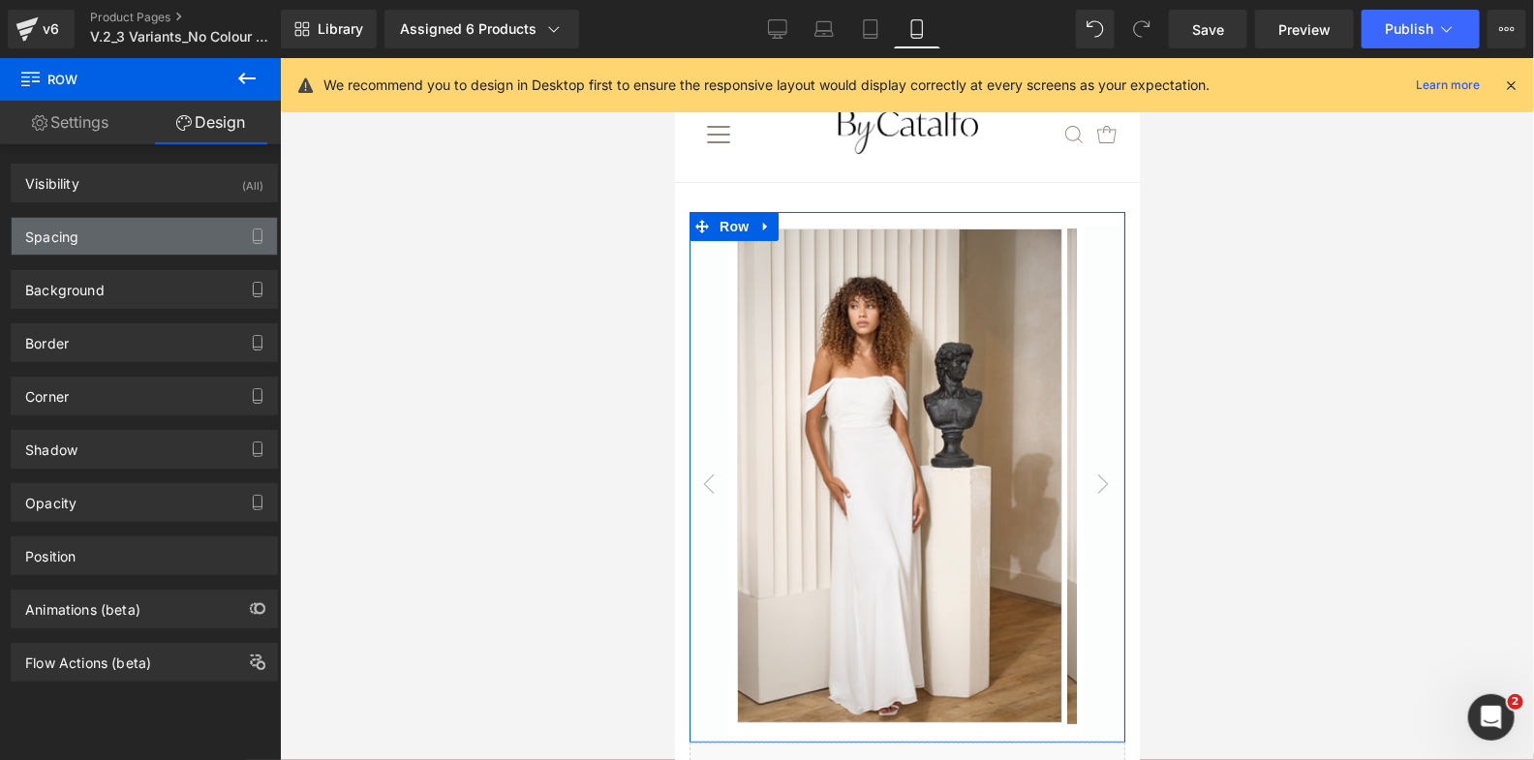
click at [129, 233] on div "Spacing" at bounding box center [144, 236] width 265 height 37
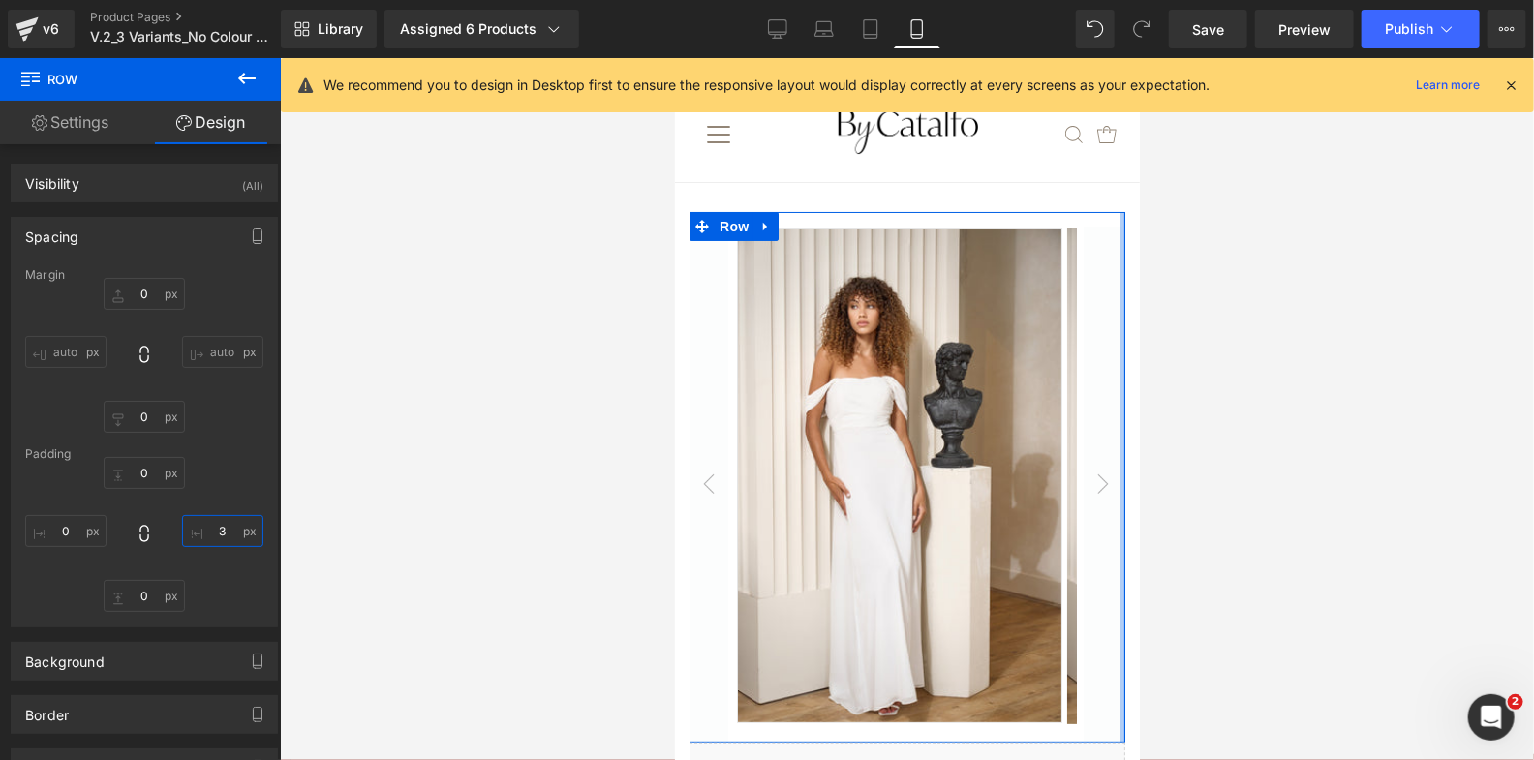
click at [214, 522] on input "3" at bounding box center [222, 531] width 81 height 32
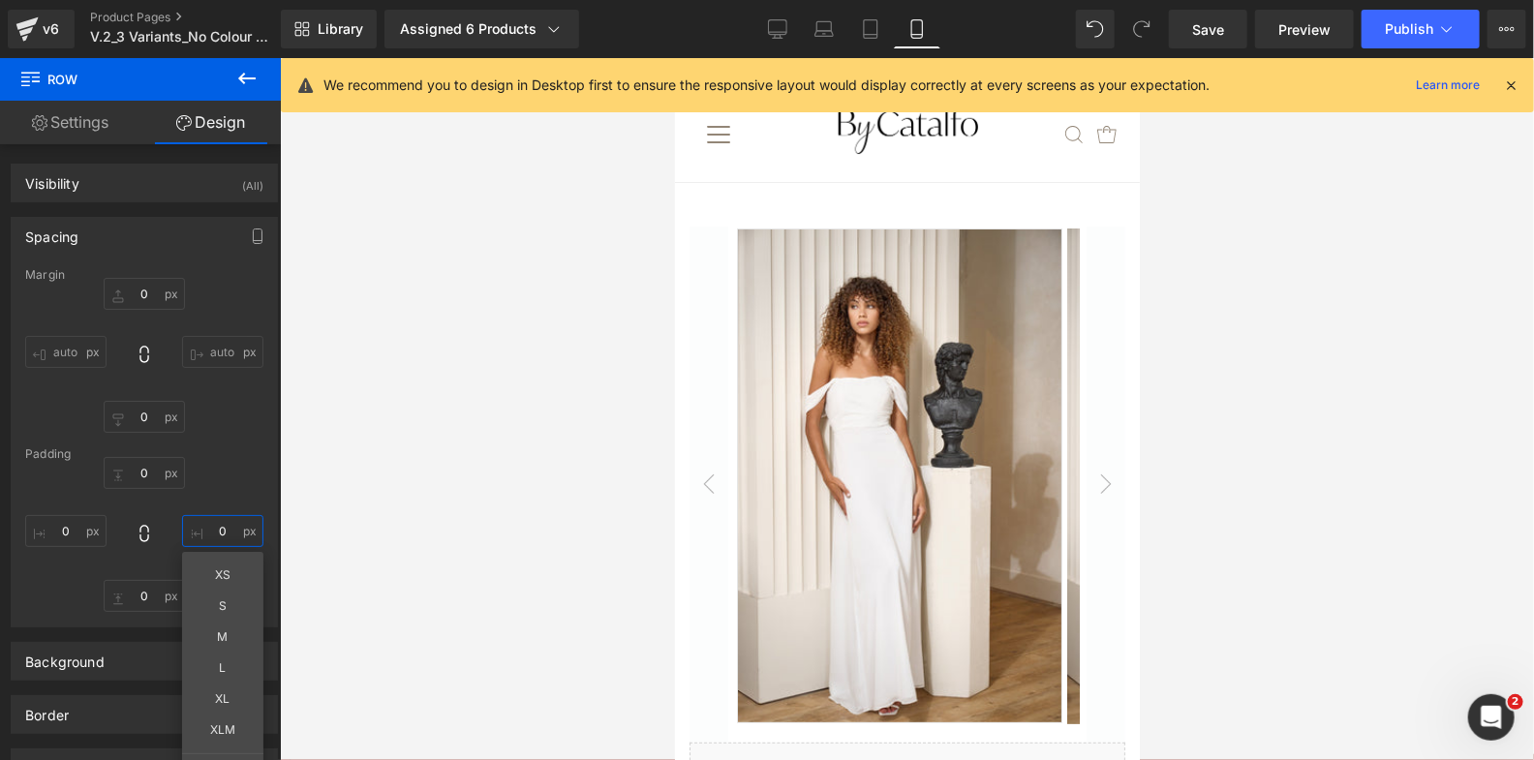
type input "0"
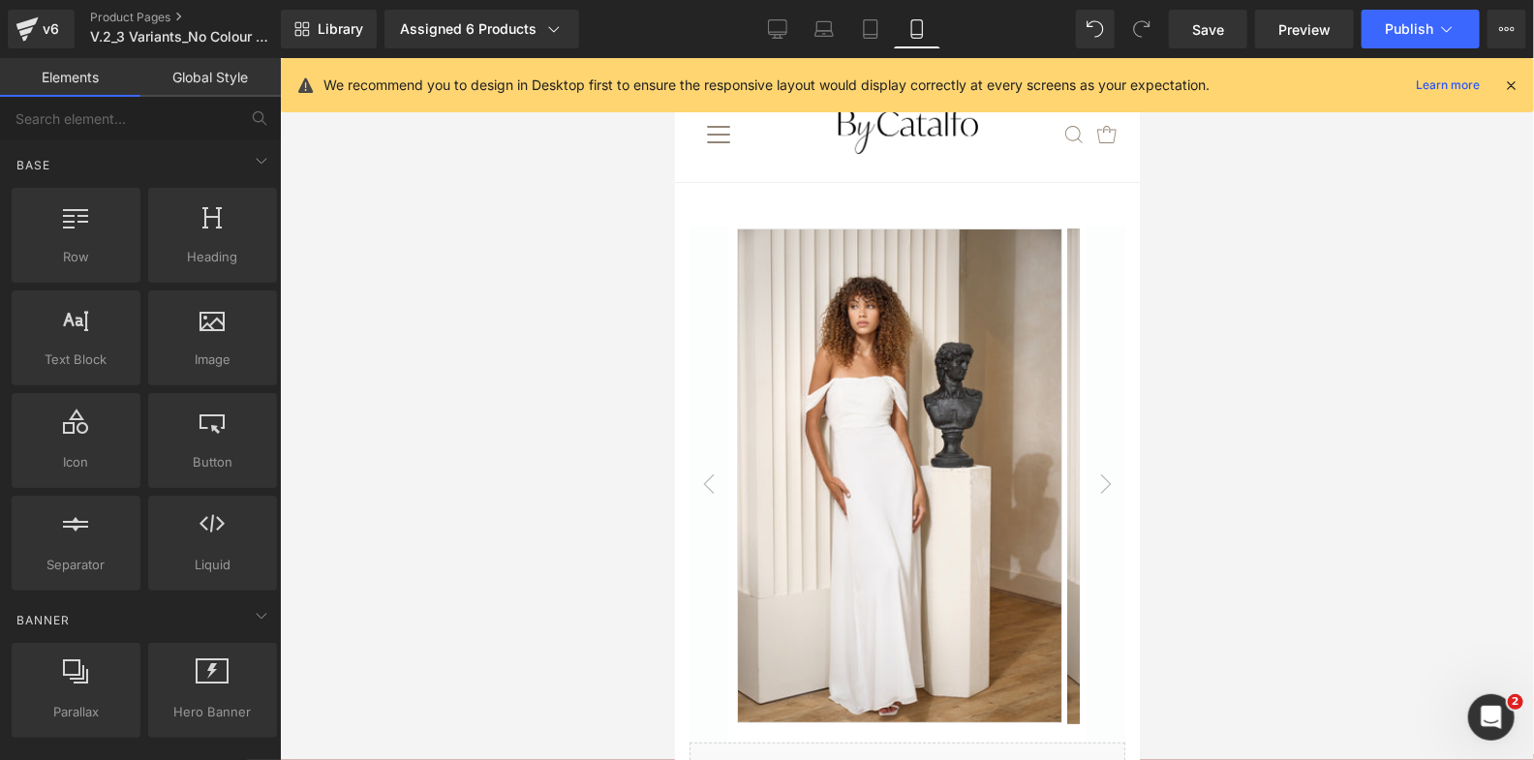
click at [581, 463] on div at bounding box center [907, 409] width 1254 height 702
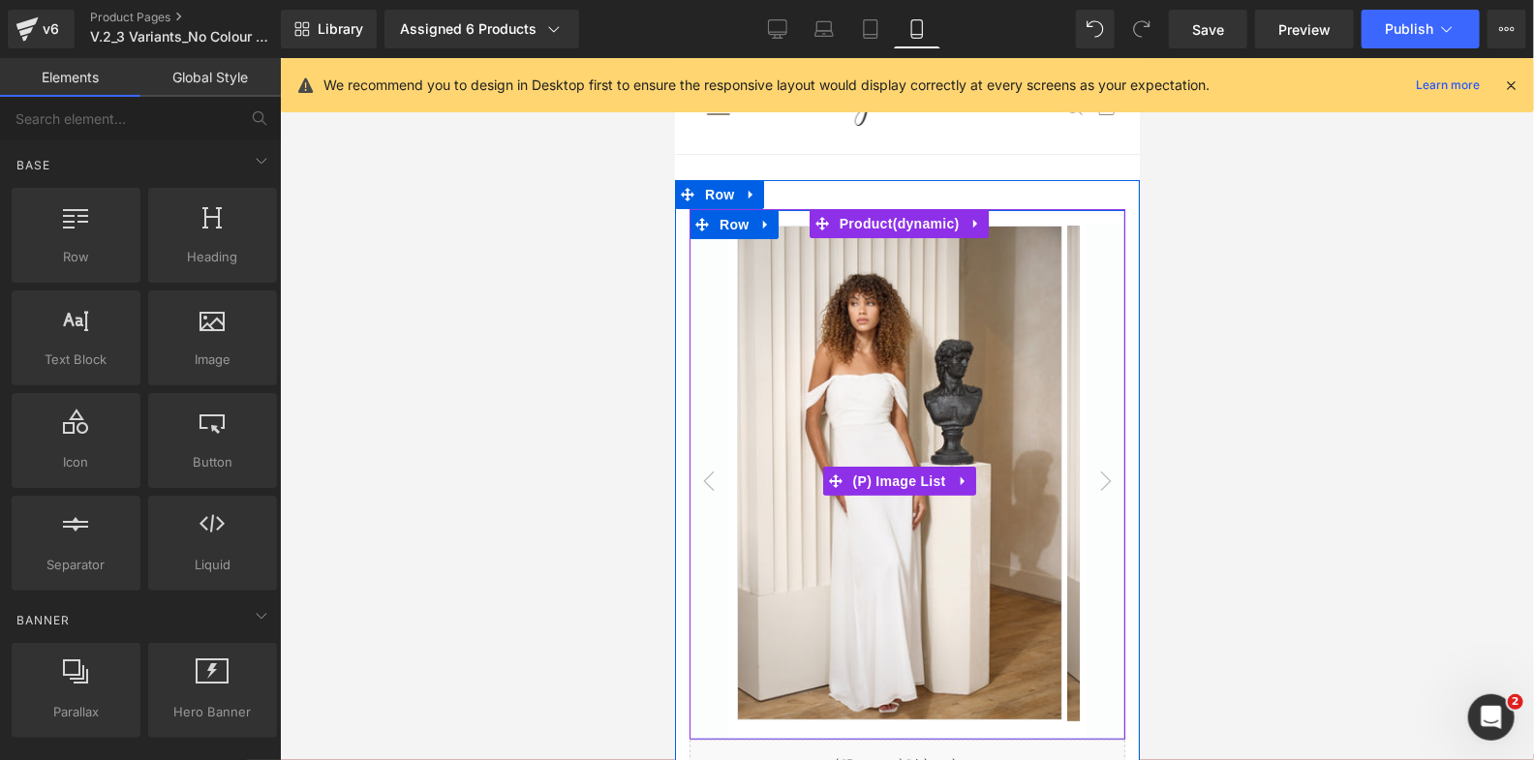
scroll to position [109, 0]
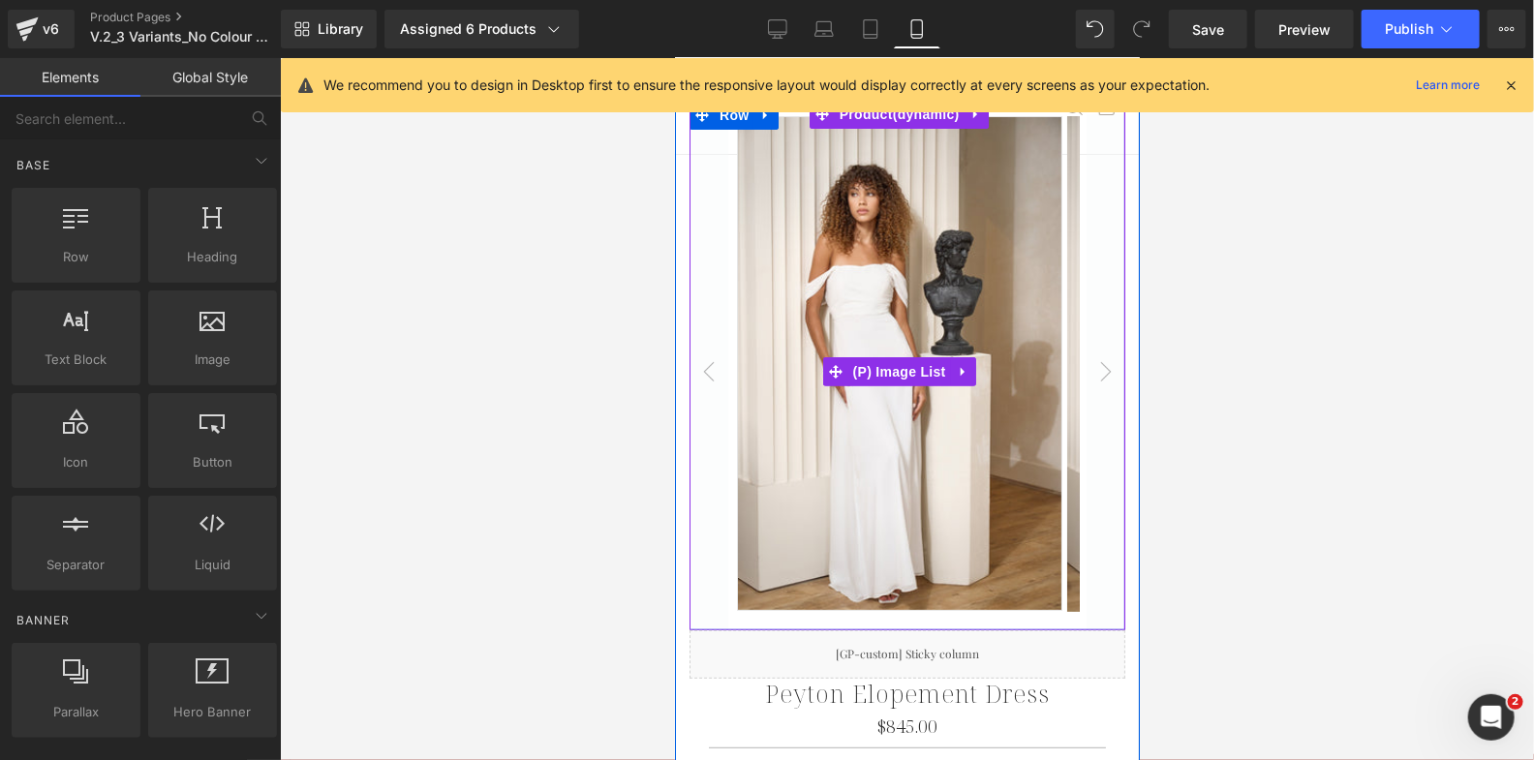
click at [872, 521] on img at bounding box center [898, 362] width 325 height 495
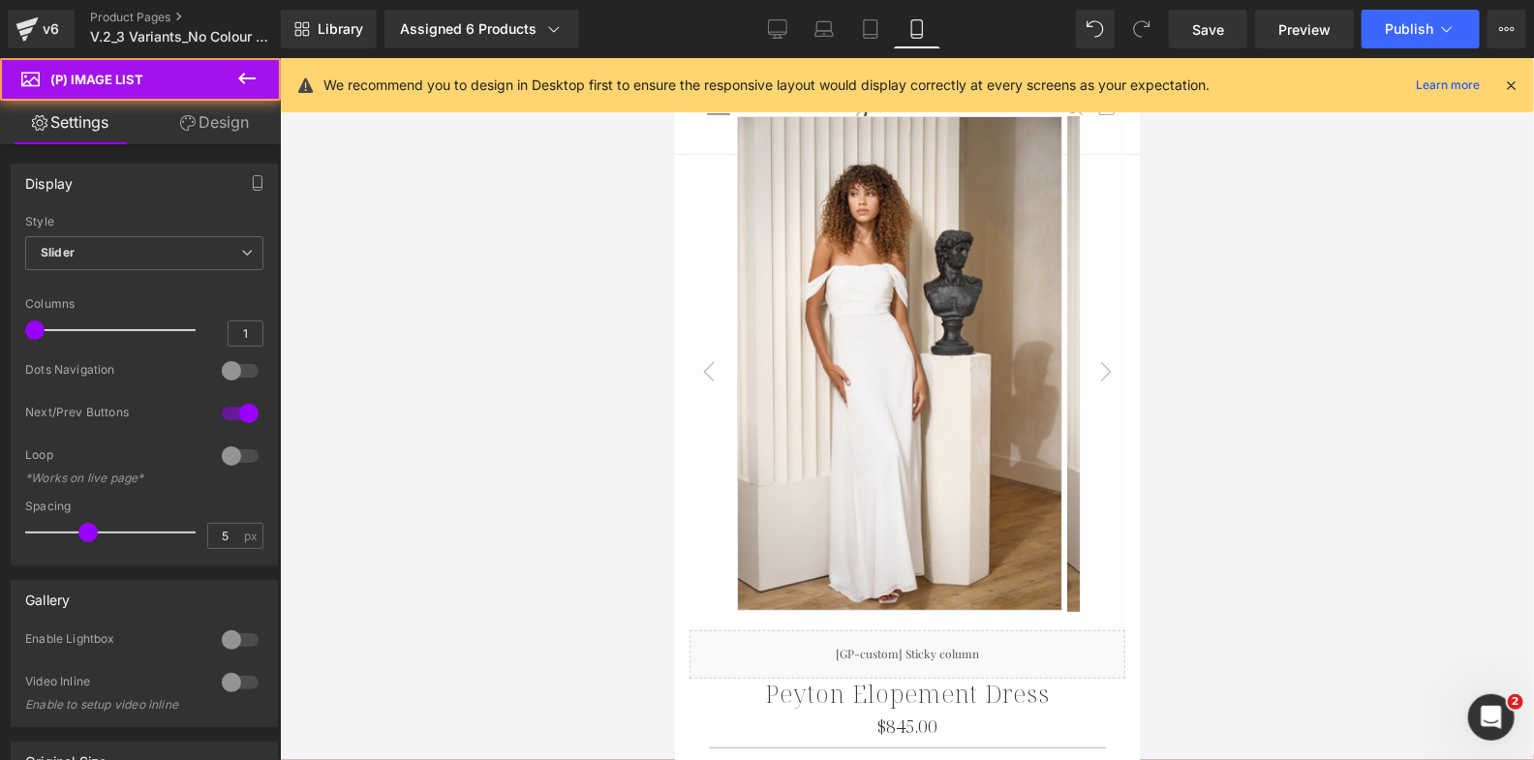
click at [230, 136] on link "Design" at bounding box center [214, 123] width 140 height 44
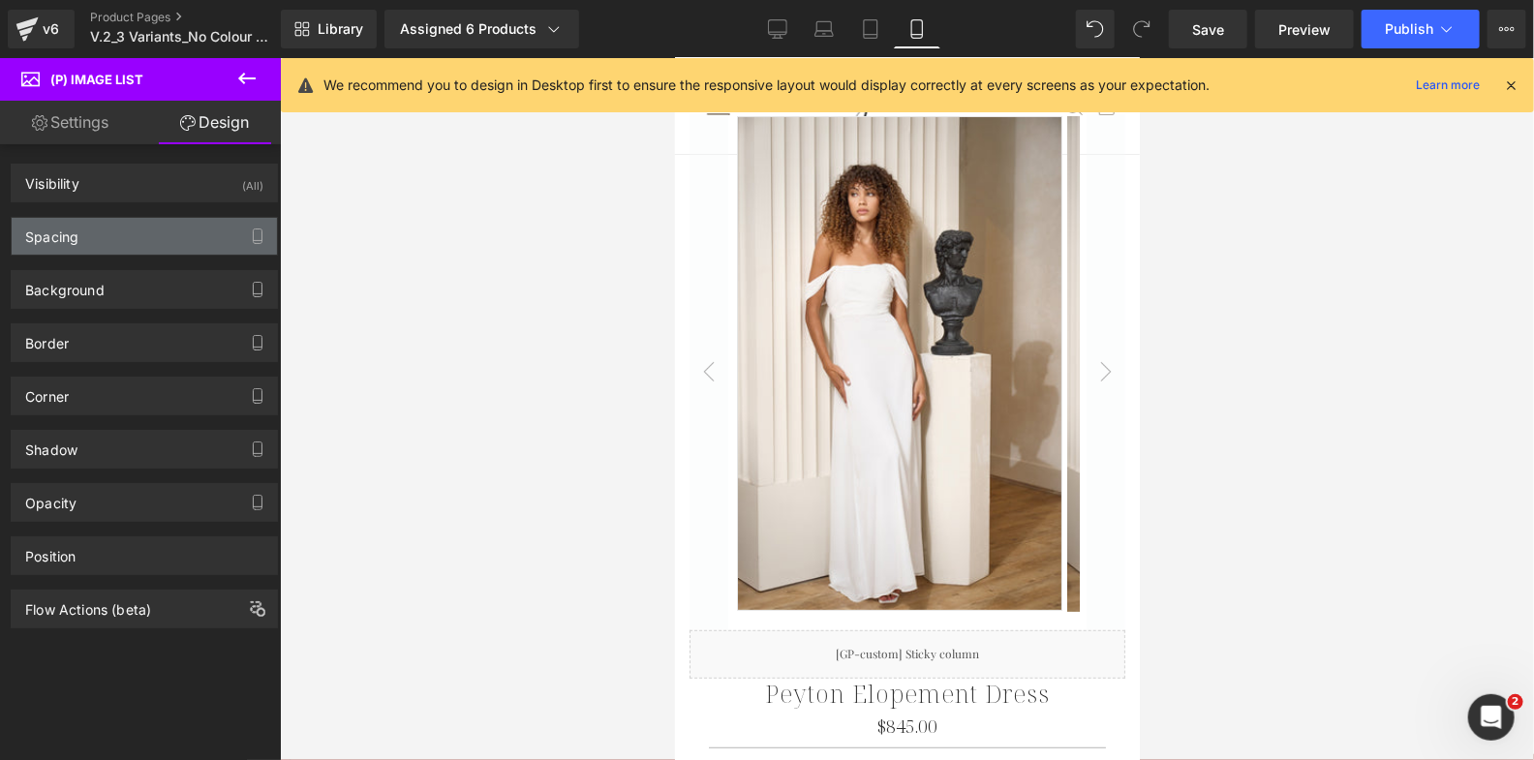
click at [142, 233] on div "Spacing" at bounding box center [144, 236] width 265 height 37
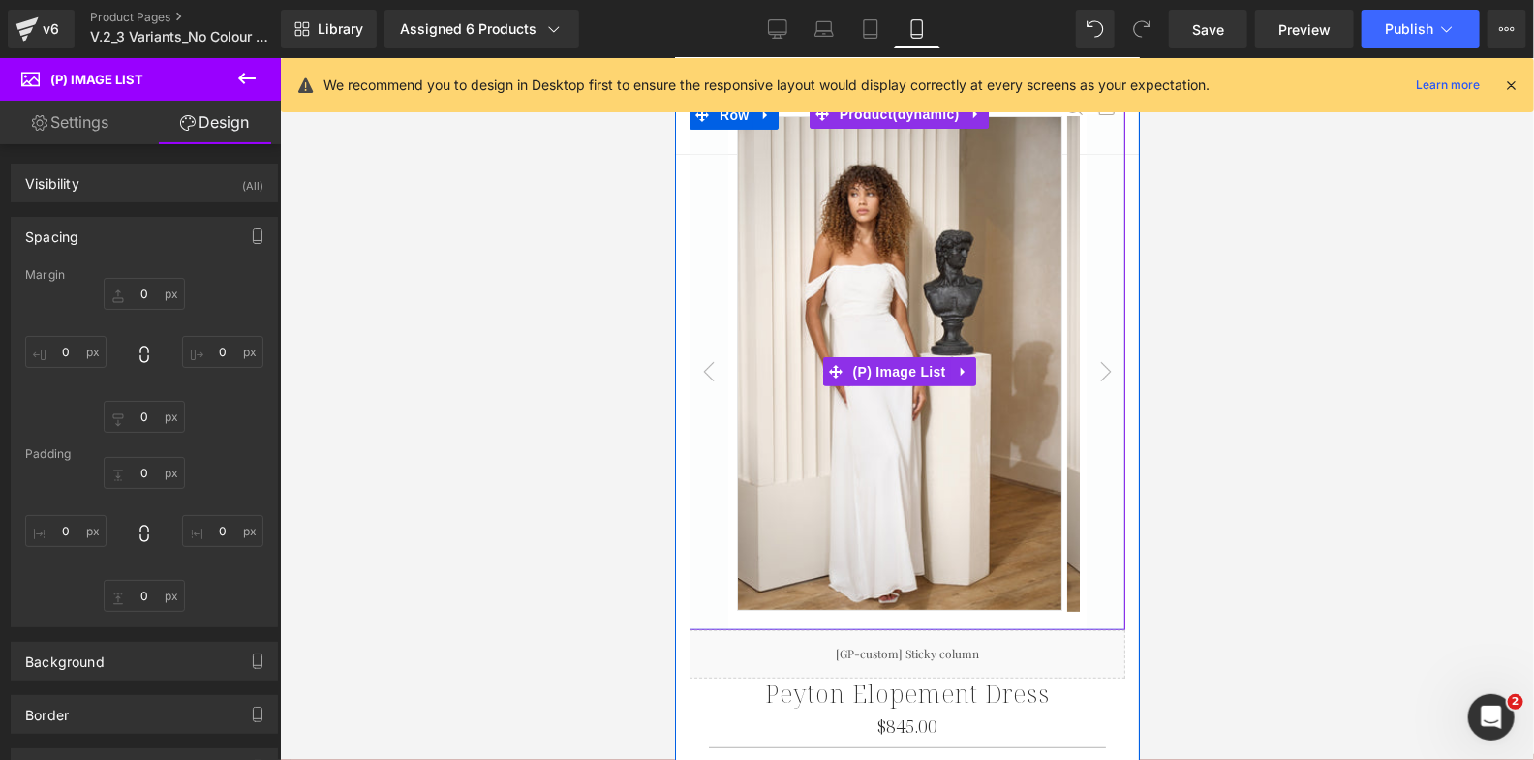
click at [984, 429] on img at bounding box center [898, 362] width 325 height 495
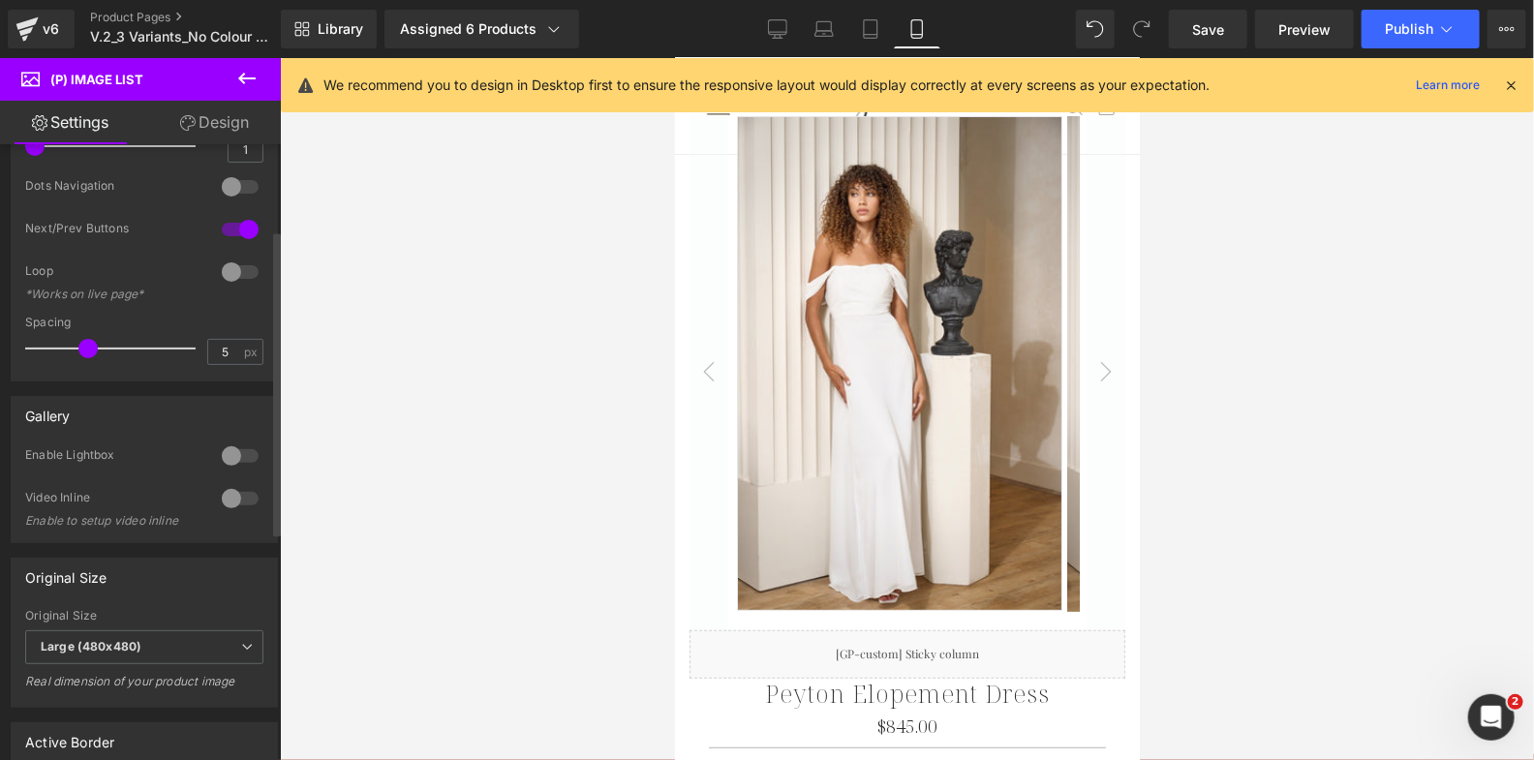
scroll to position [229, 0]
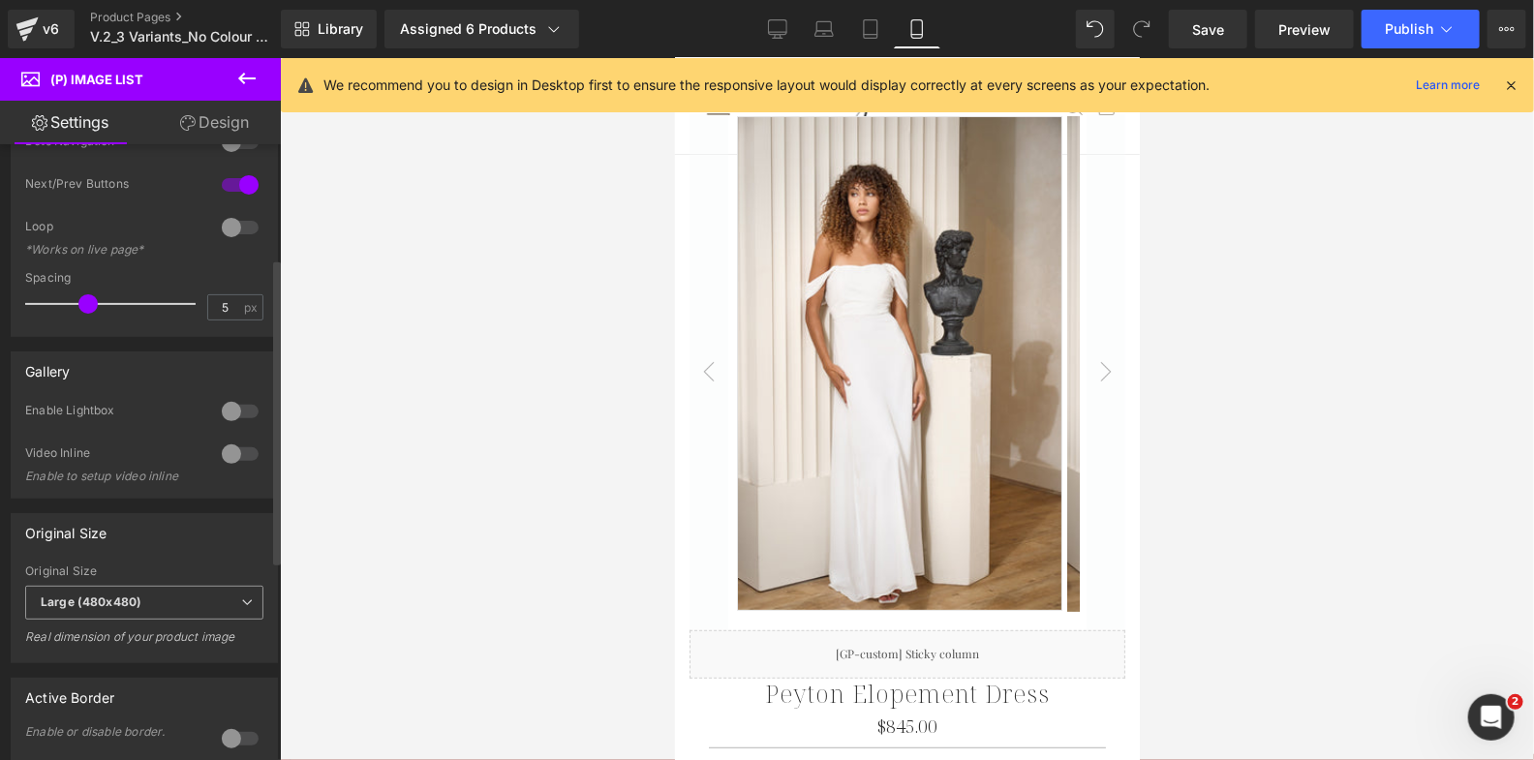
click at [208, 602] on span "Large (480x480)" at bounding box center [144, 603] width 238 height 34
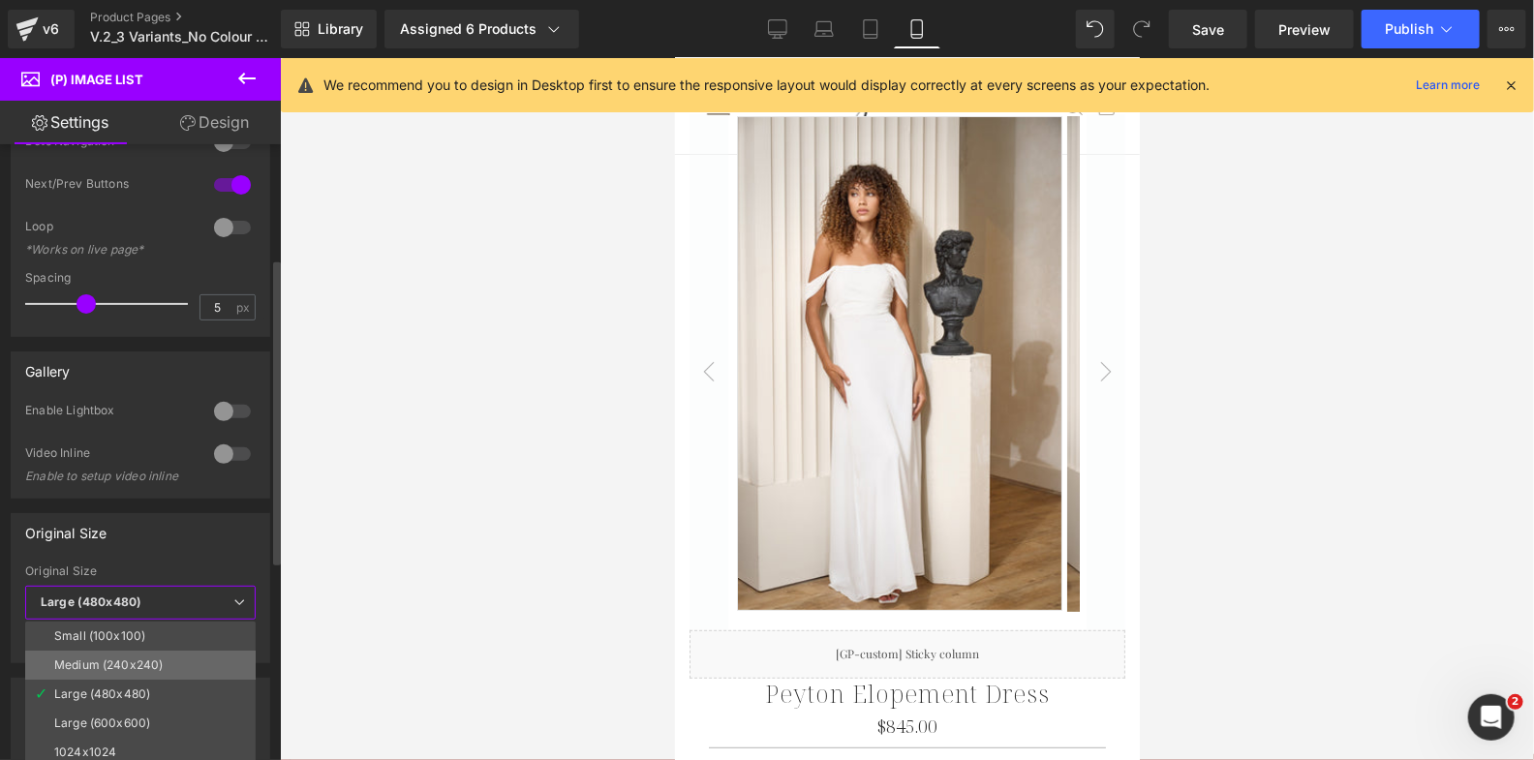
scroll to position [15, 0]
click at [150, 728] on li "1024x1024" at bounding box center [144, 736] width 239 height 29
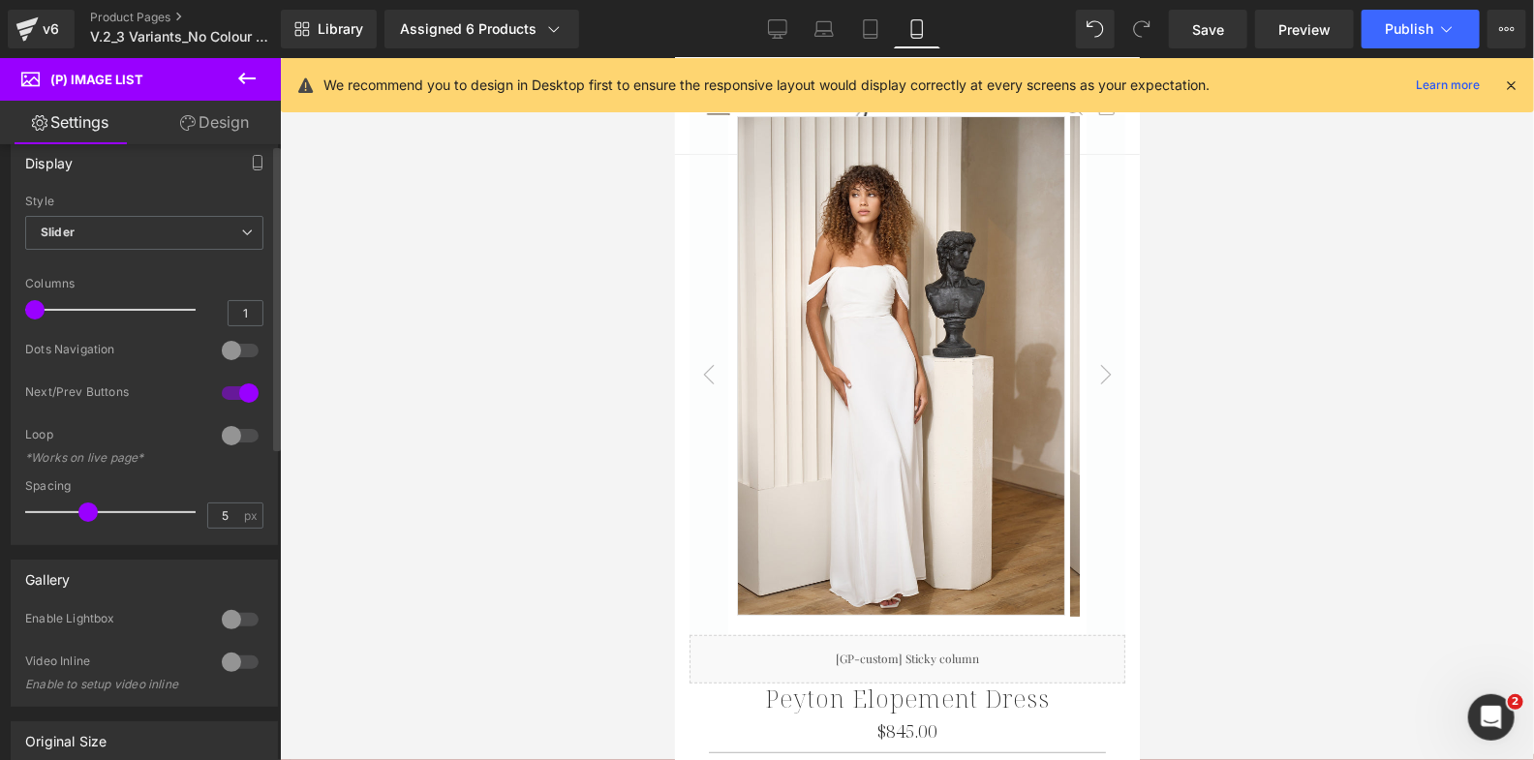
scroll to position [0, 0]
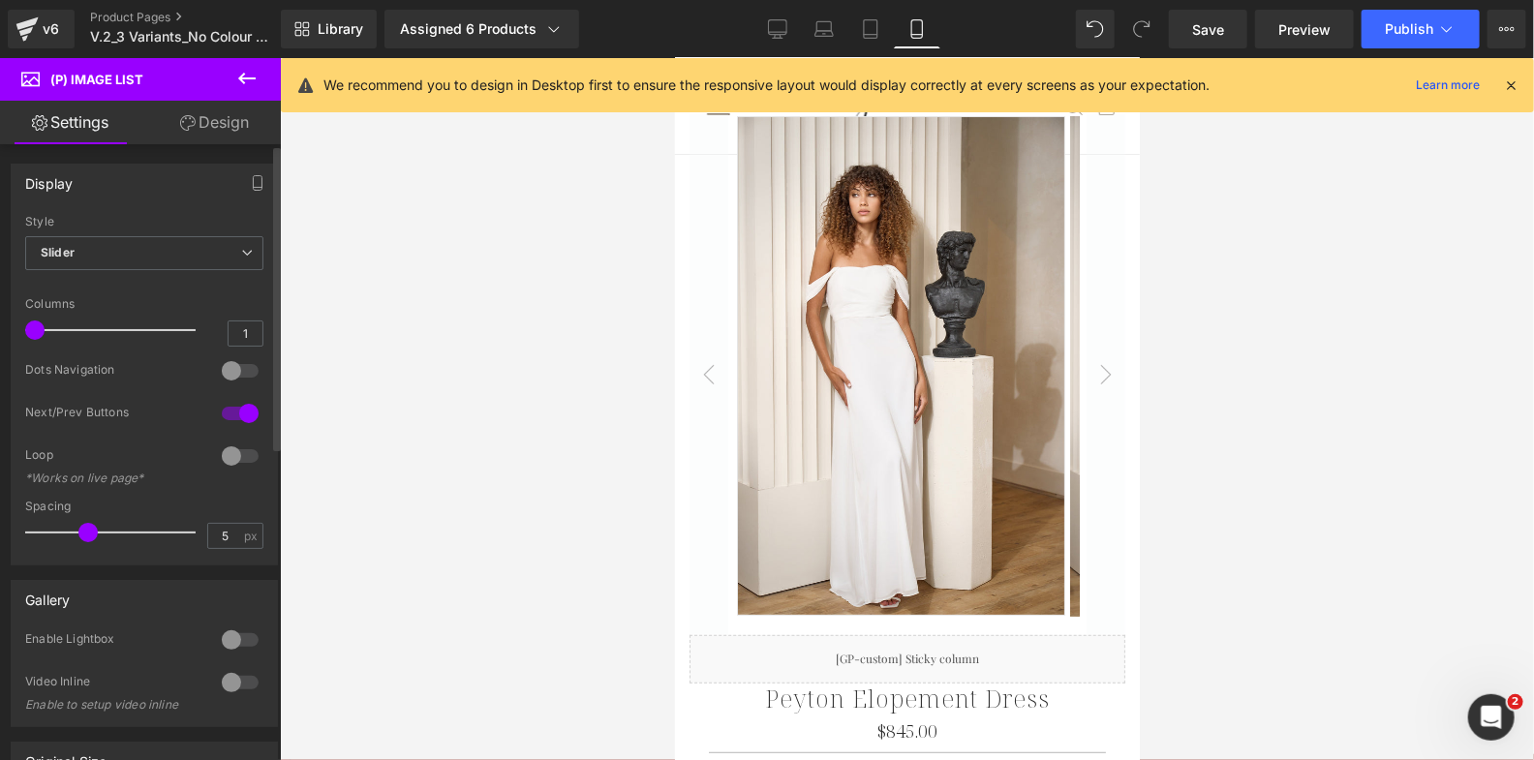
click at [227, 362] on div at bounding box center [240, 370] width 46 height 31
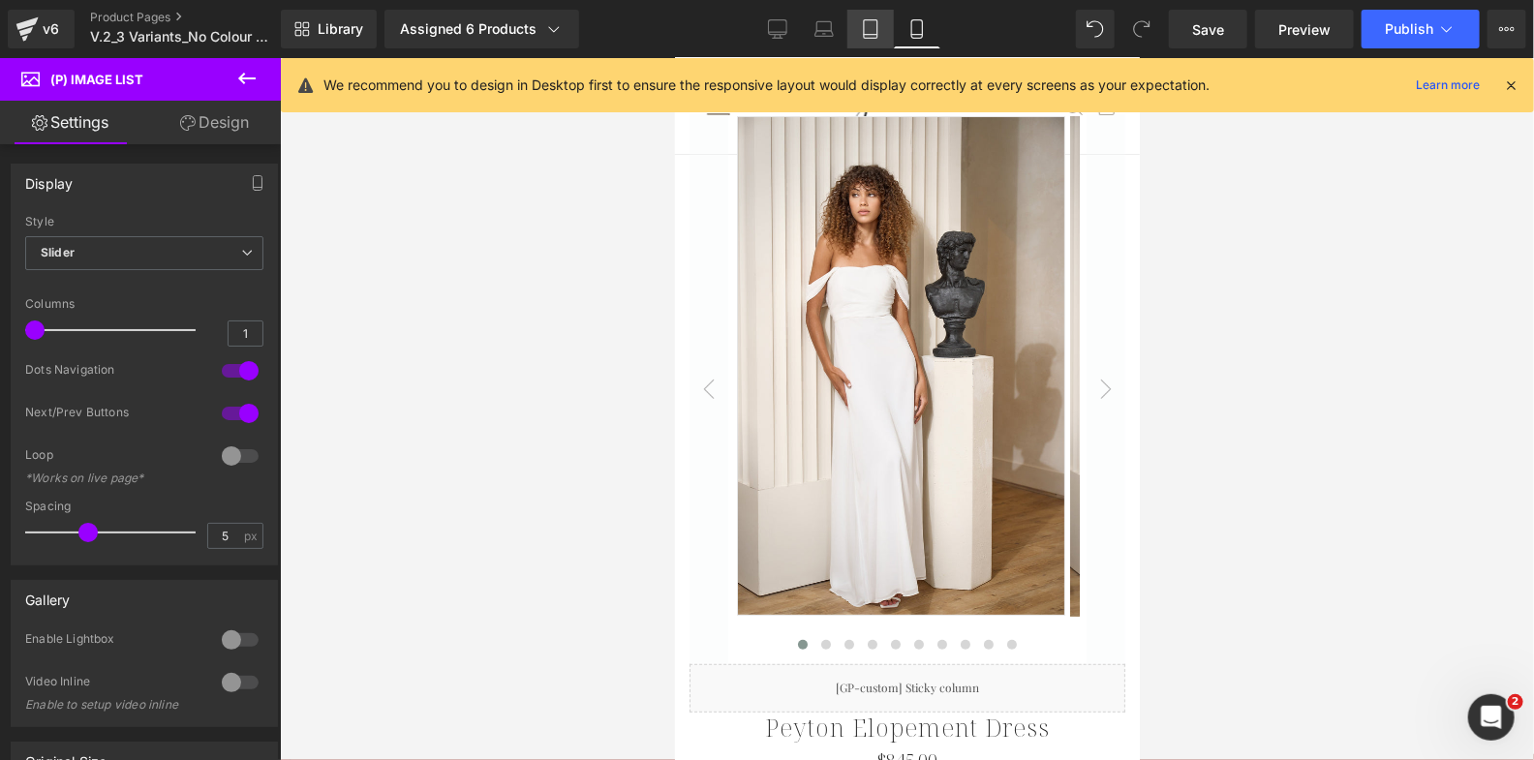
click at [866, 16] on link "Tablet" at bounding box center [870, 29] width 46 height 39
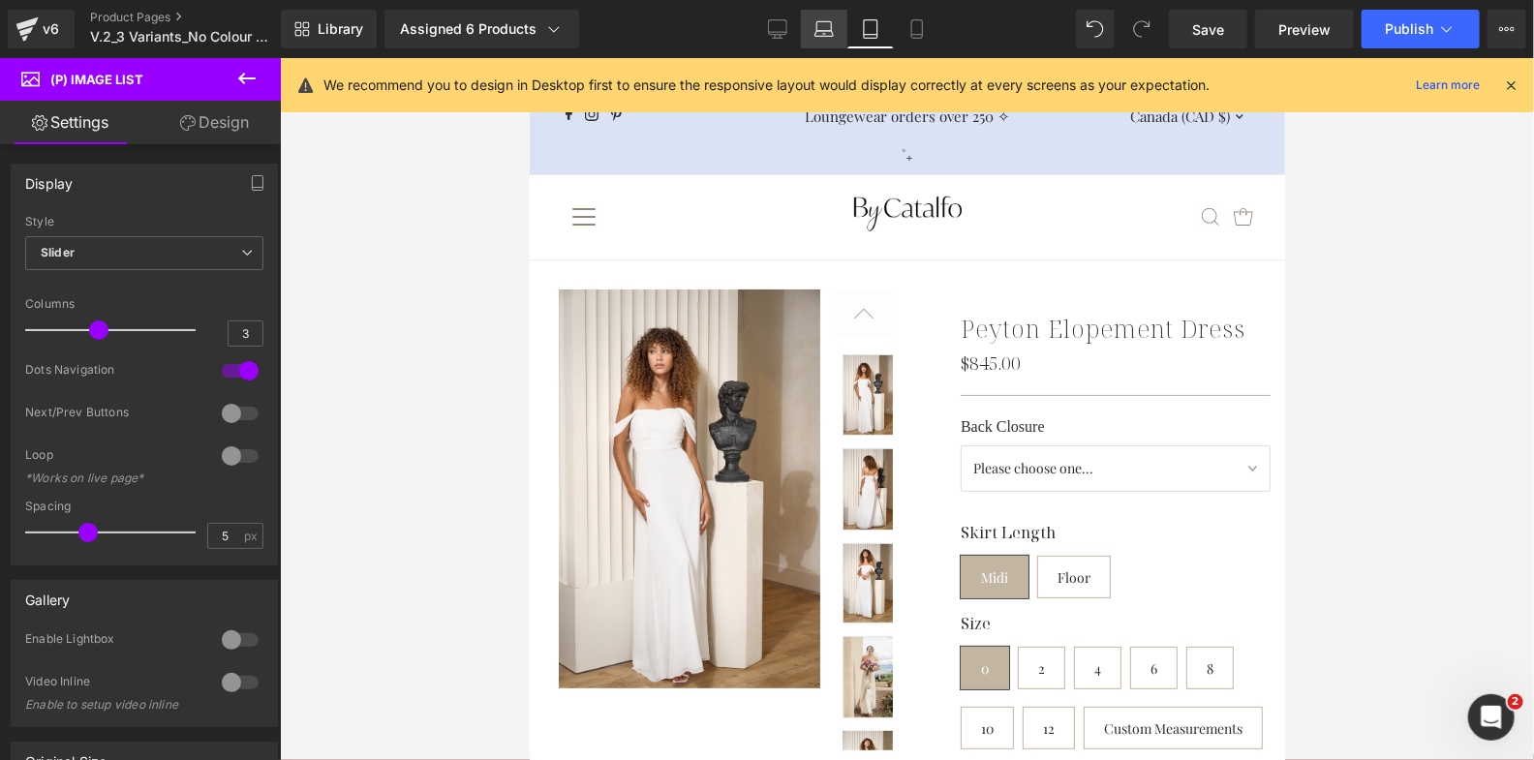
click at [836, 24] on link "Laptop" at bounding box center [824, 29] width 46 height 39
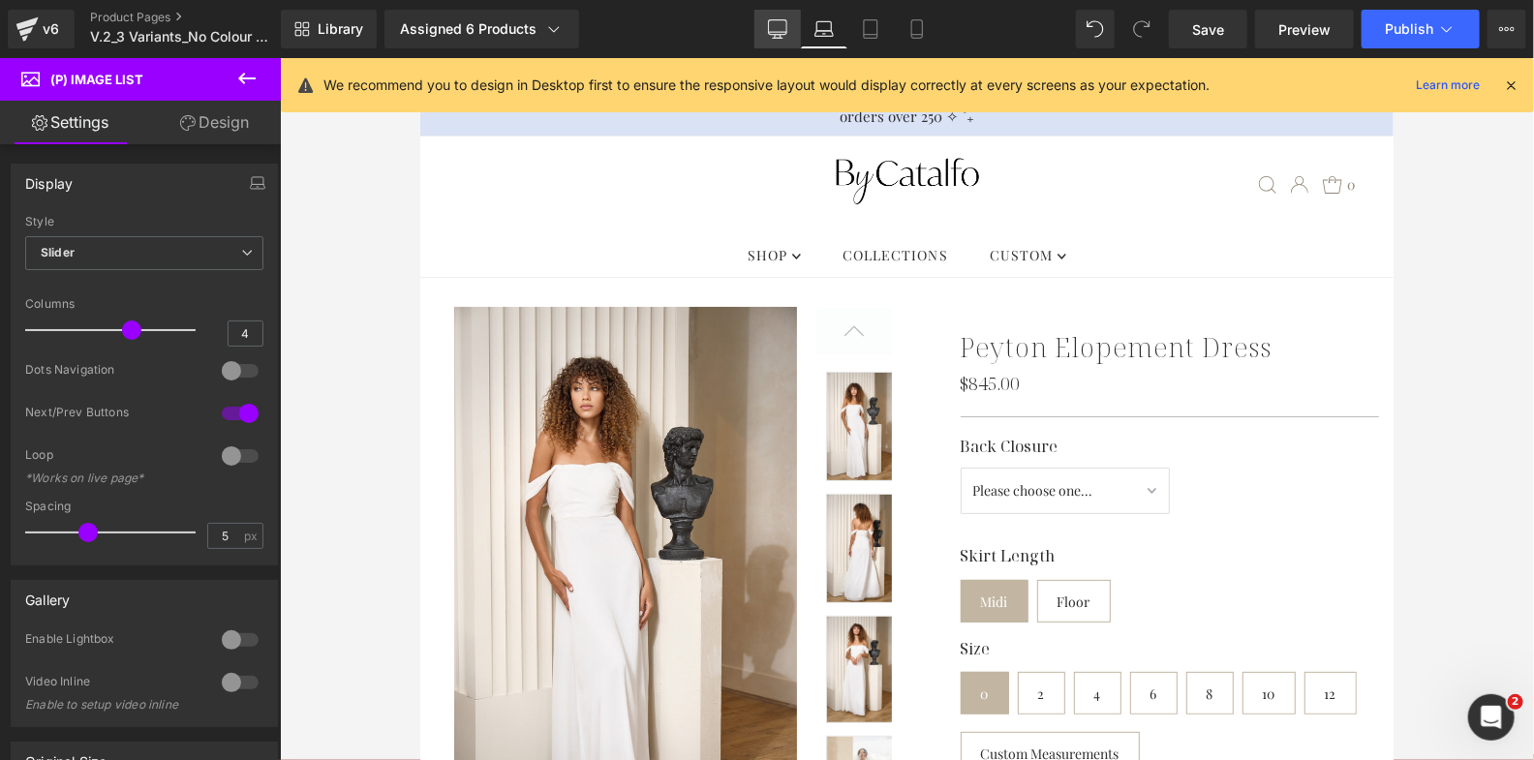
click at [787, 23] on icon at bounding box center [777, 28] width 19 height 19
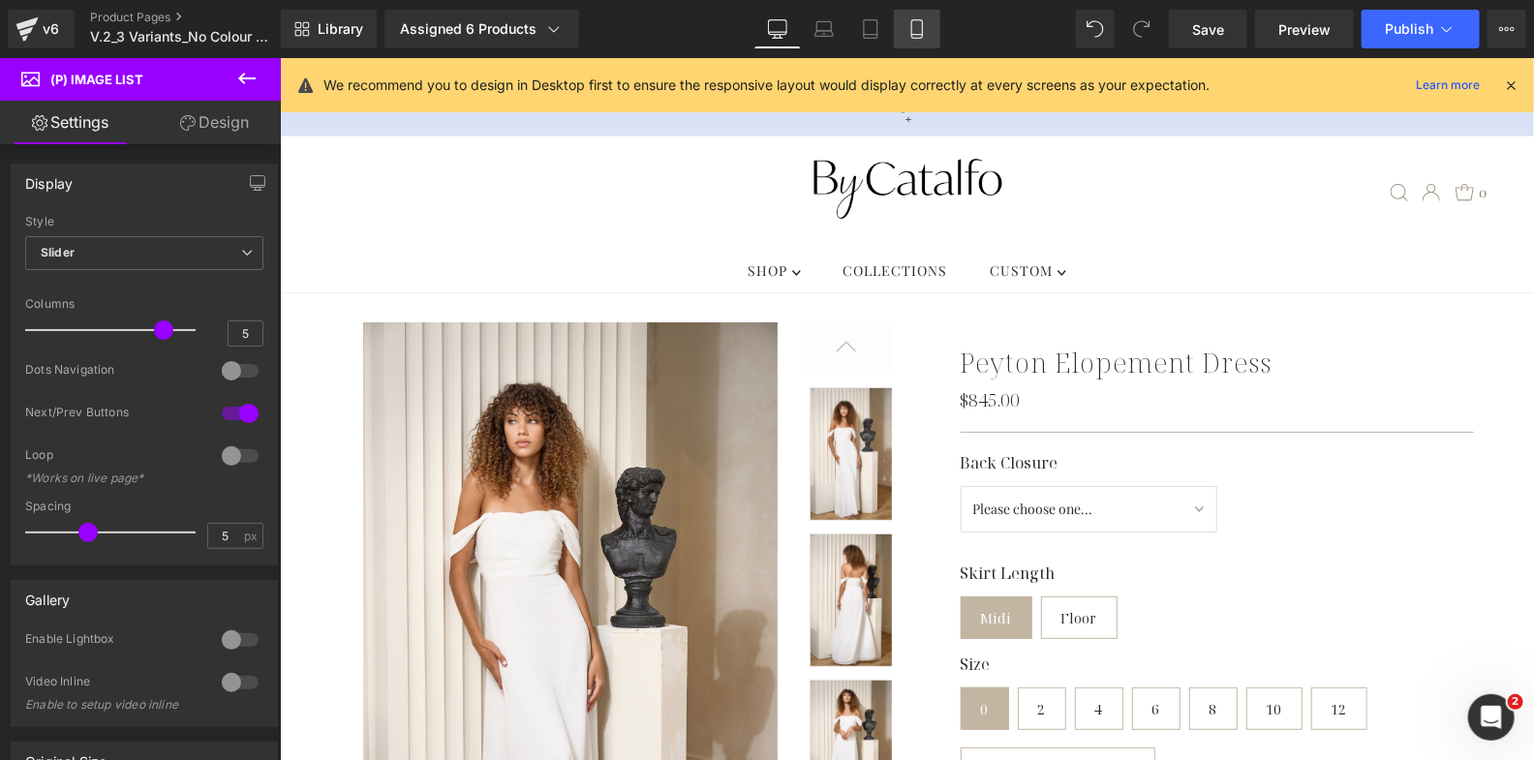
click at [912, 29] on icon at bounding box center [916, 28] width 19 height 19
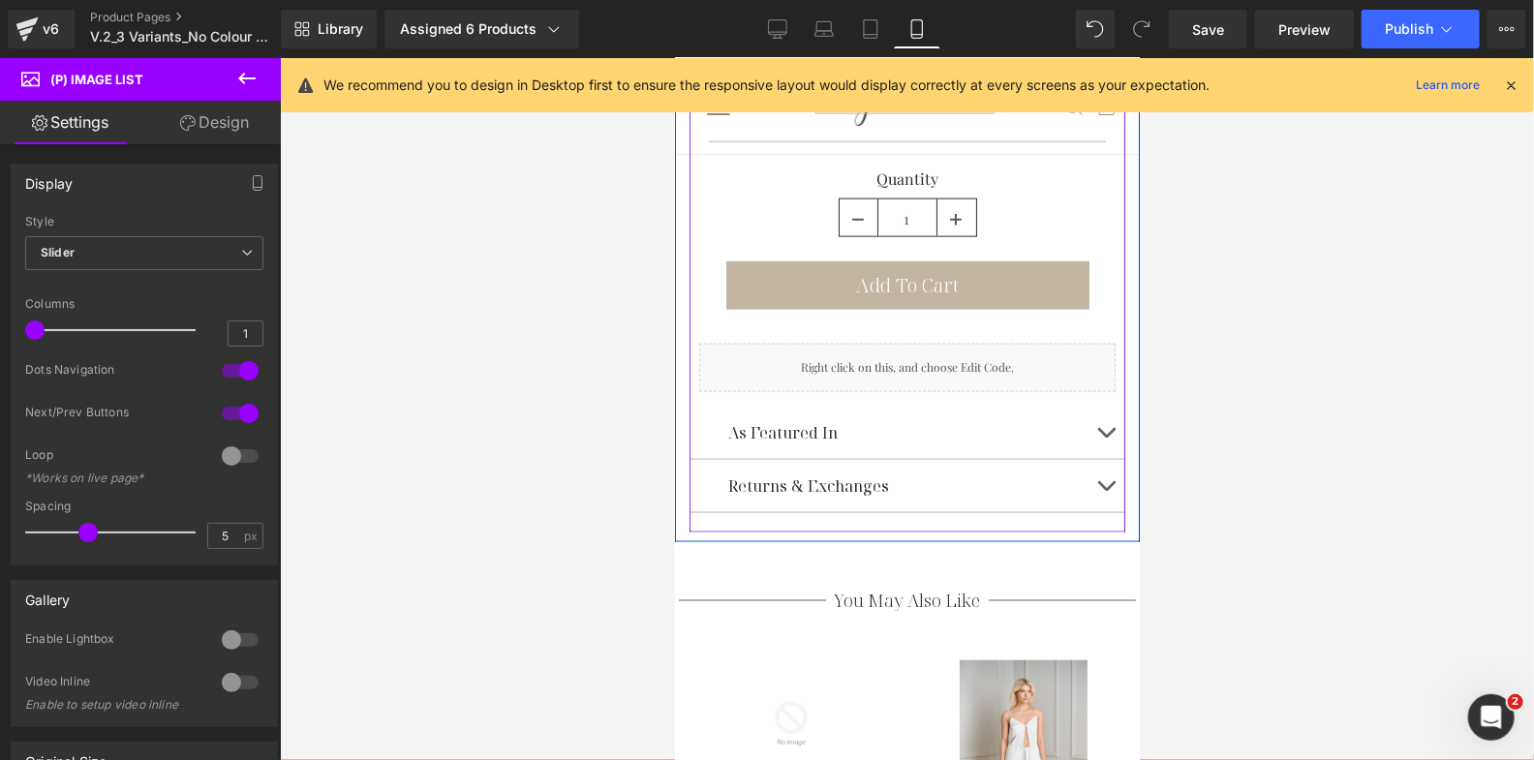
scroll to position [1201, 0]
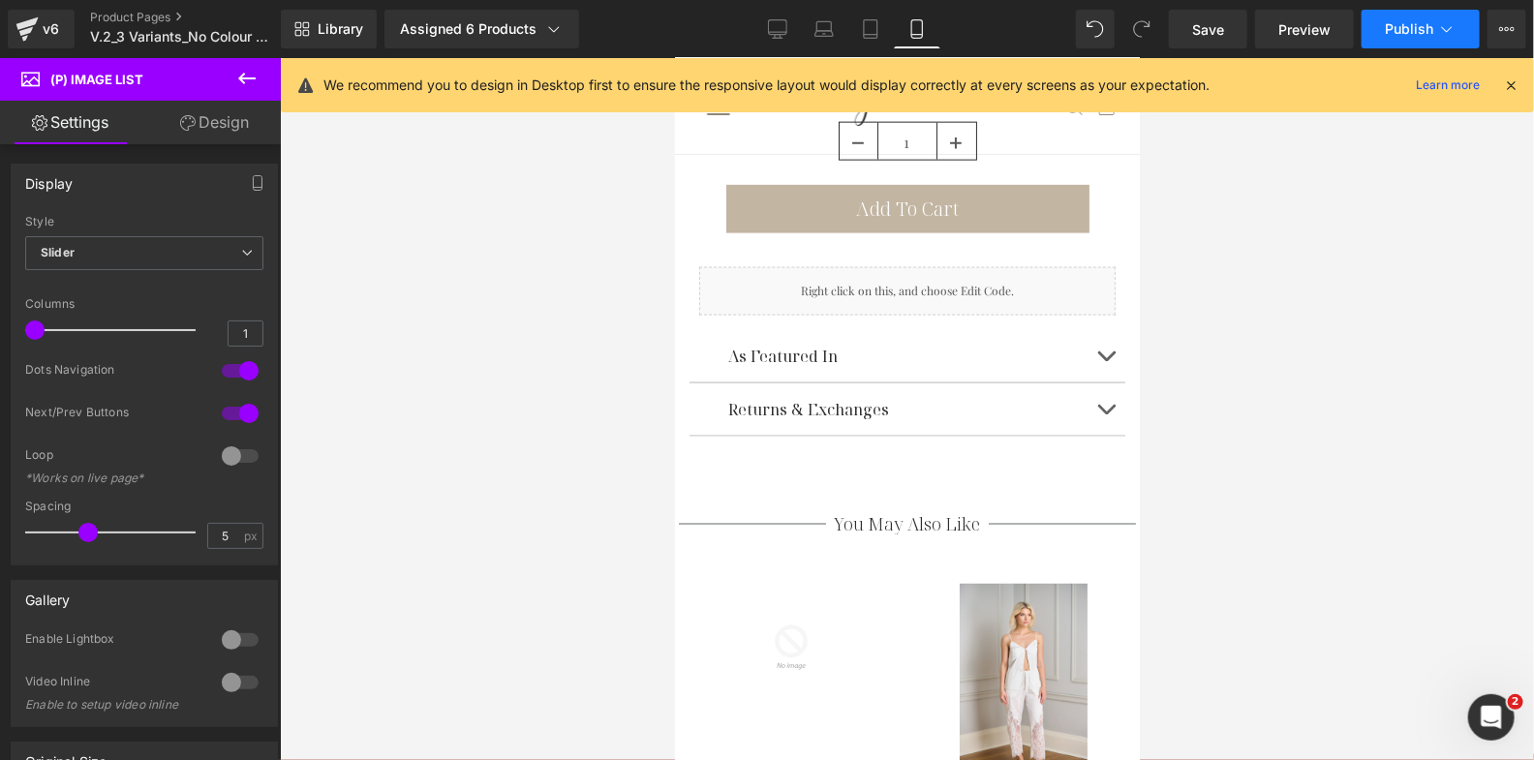
click at [1419, 39] on button "Publish" at bounding box center [1420, 29] width 118 height 39
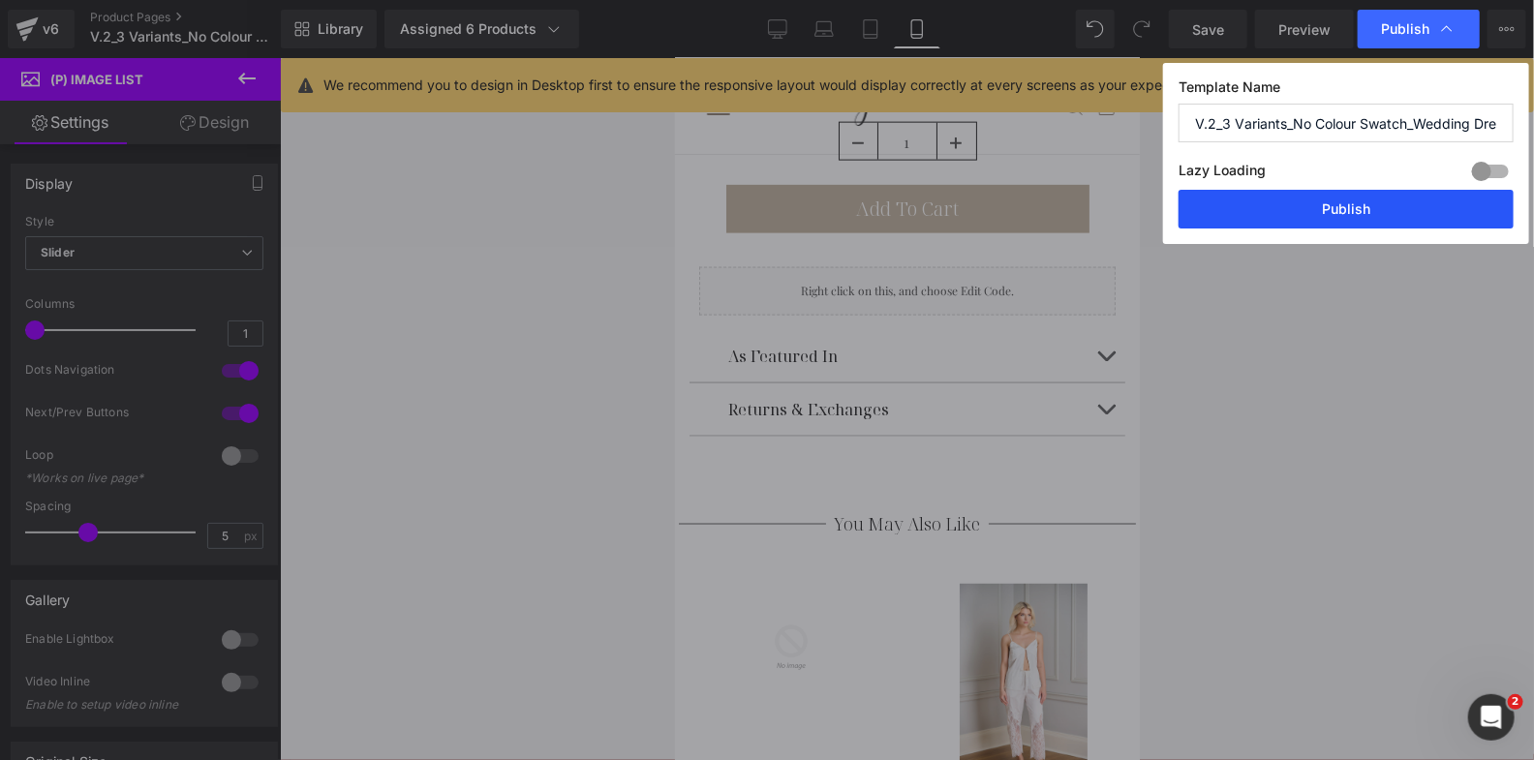
click at [1343, 210] on button "Publish" at bounding box center [1345, 209] width 335 height 39
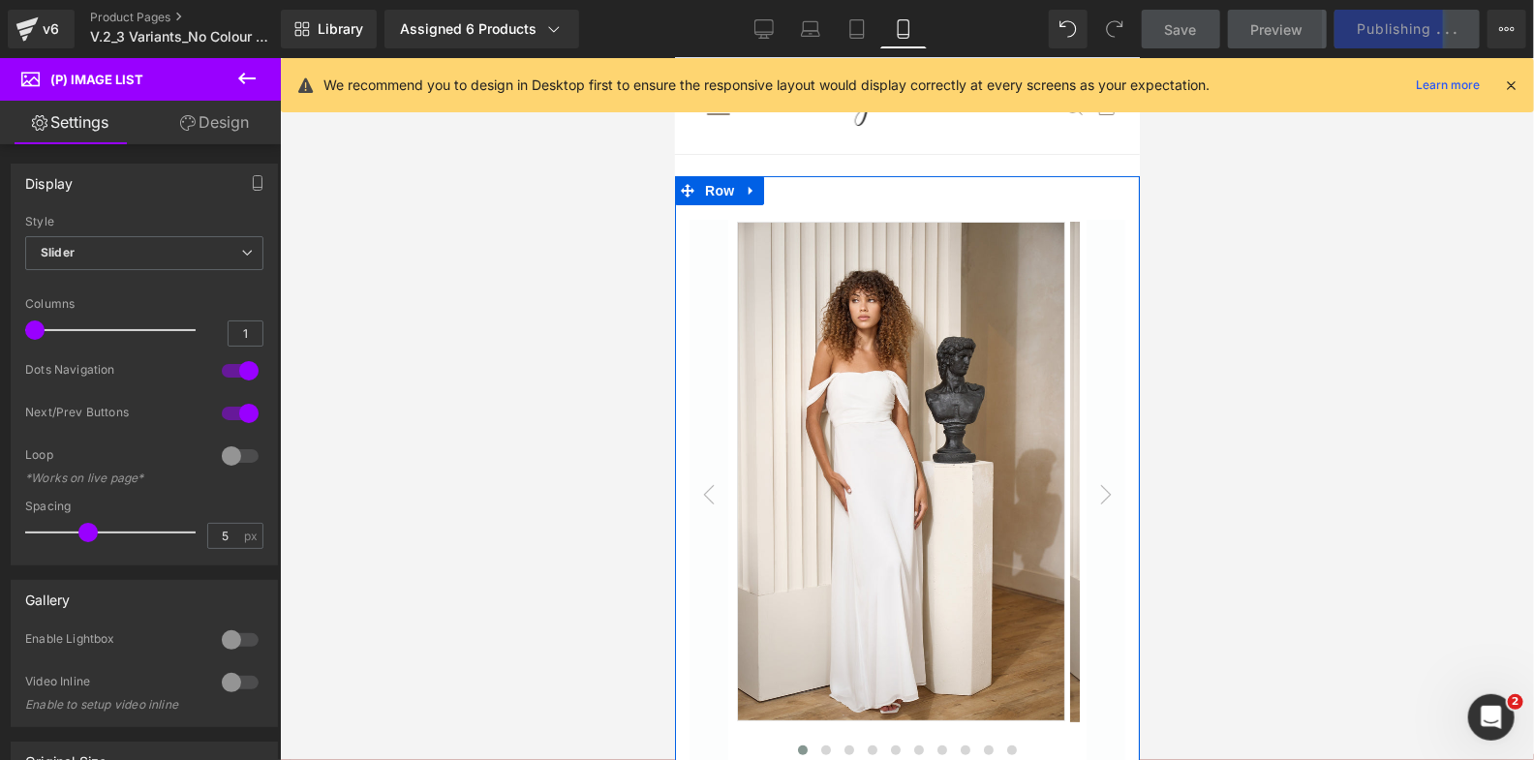
scroll to position [0, 0]
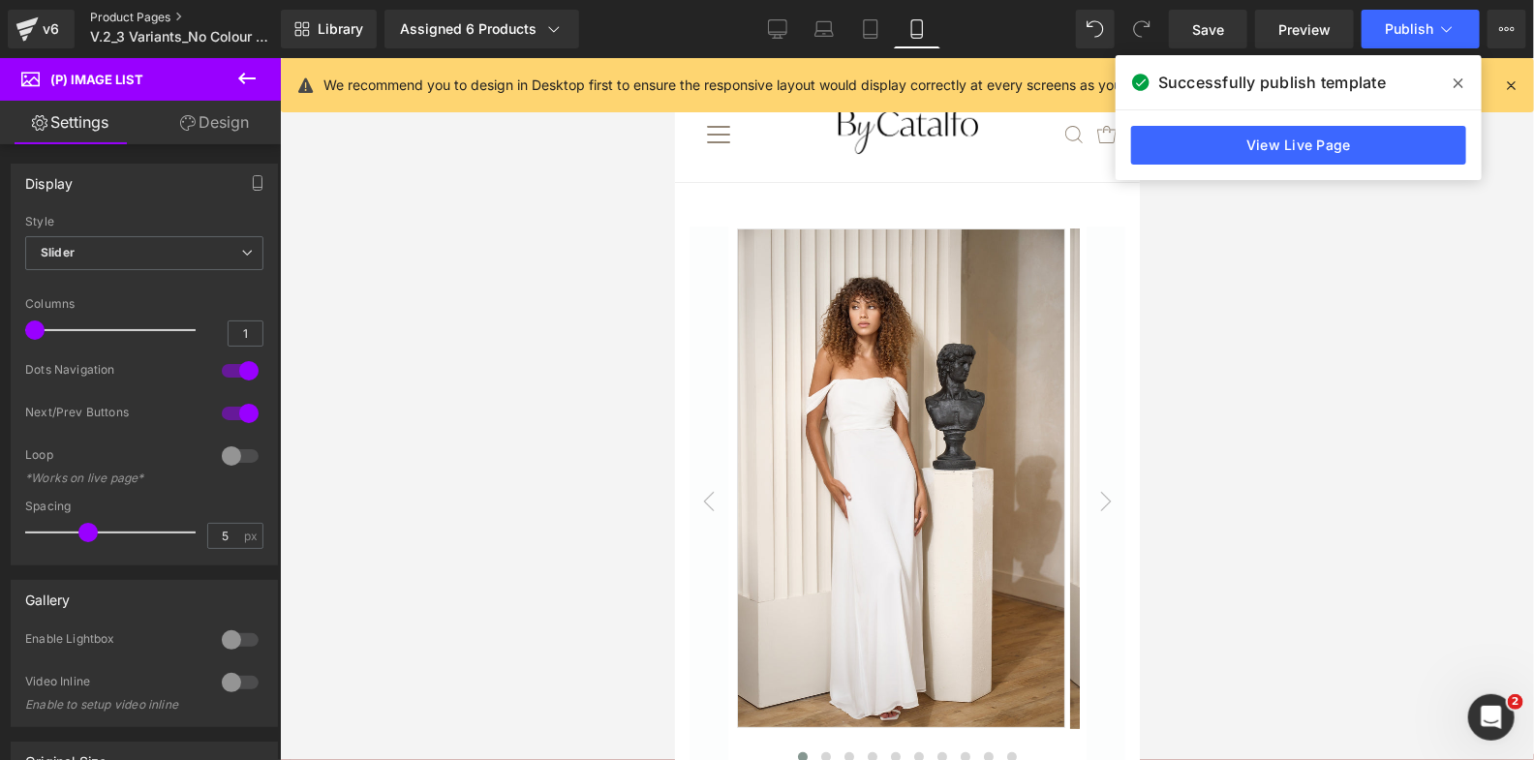
click at [158, 15] on link "Product Pages" at bounding box center [201, 17] width 223 height 15
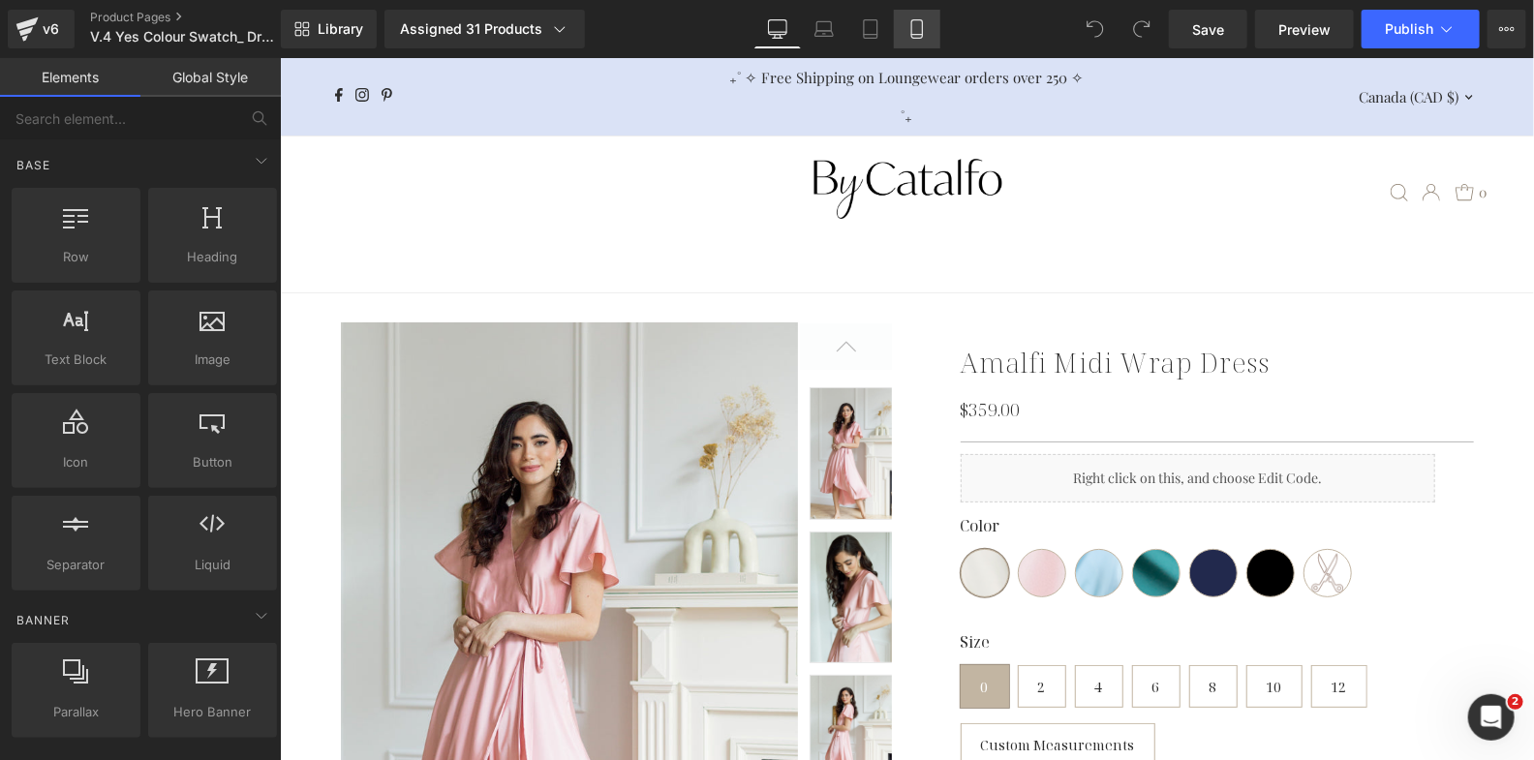
click at [916, 21] on icon at bounding box center [916, 28] width 19 height 19
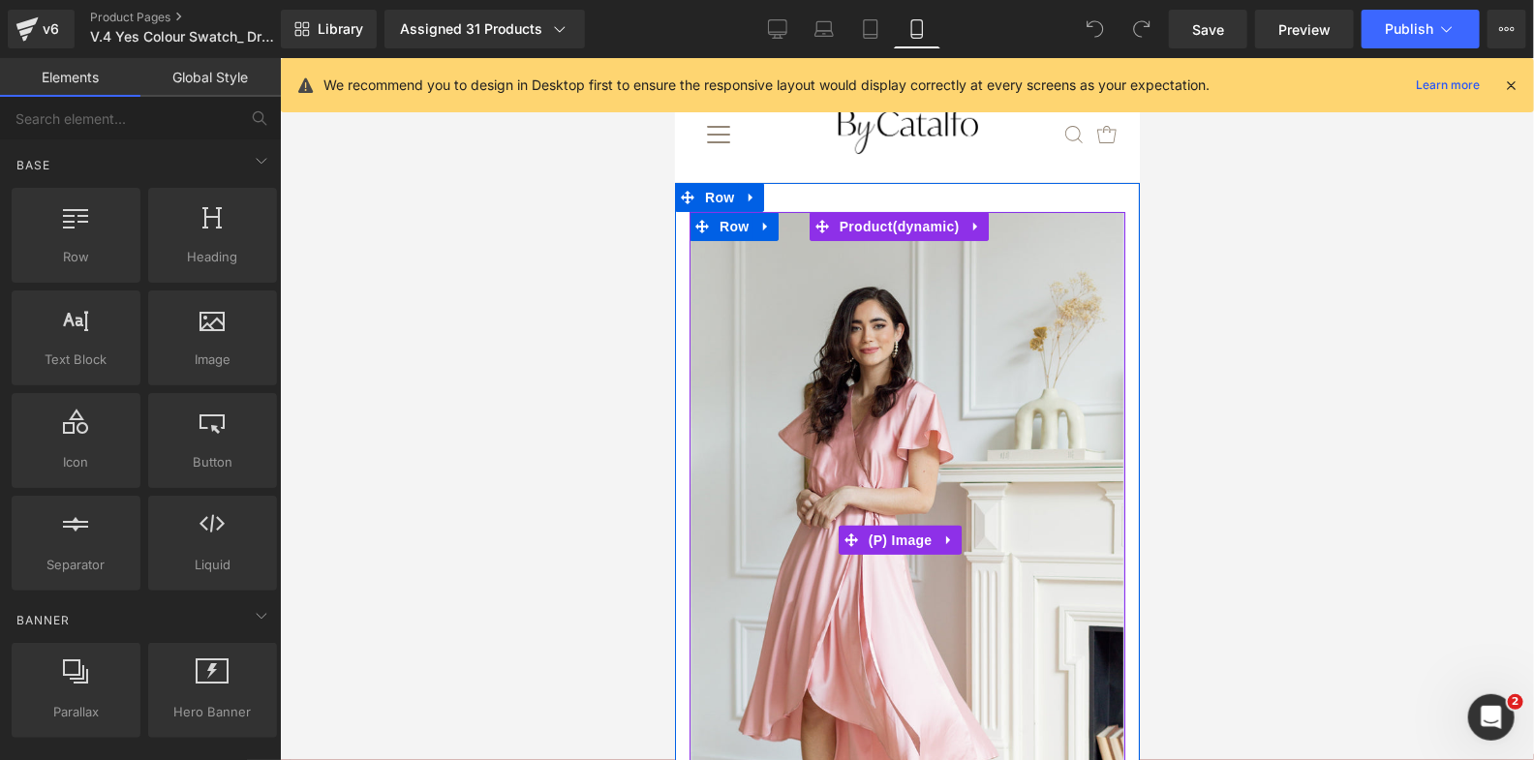
drag, startPoint x: 900, startPoint y: 525, endPoint x: 849, endPoint y: 503, distance: 55.9
click at [900, 525] on span "(P) Image" at bounding box center [900, 539] width 74 height 29
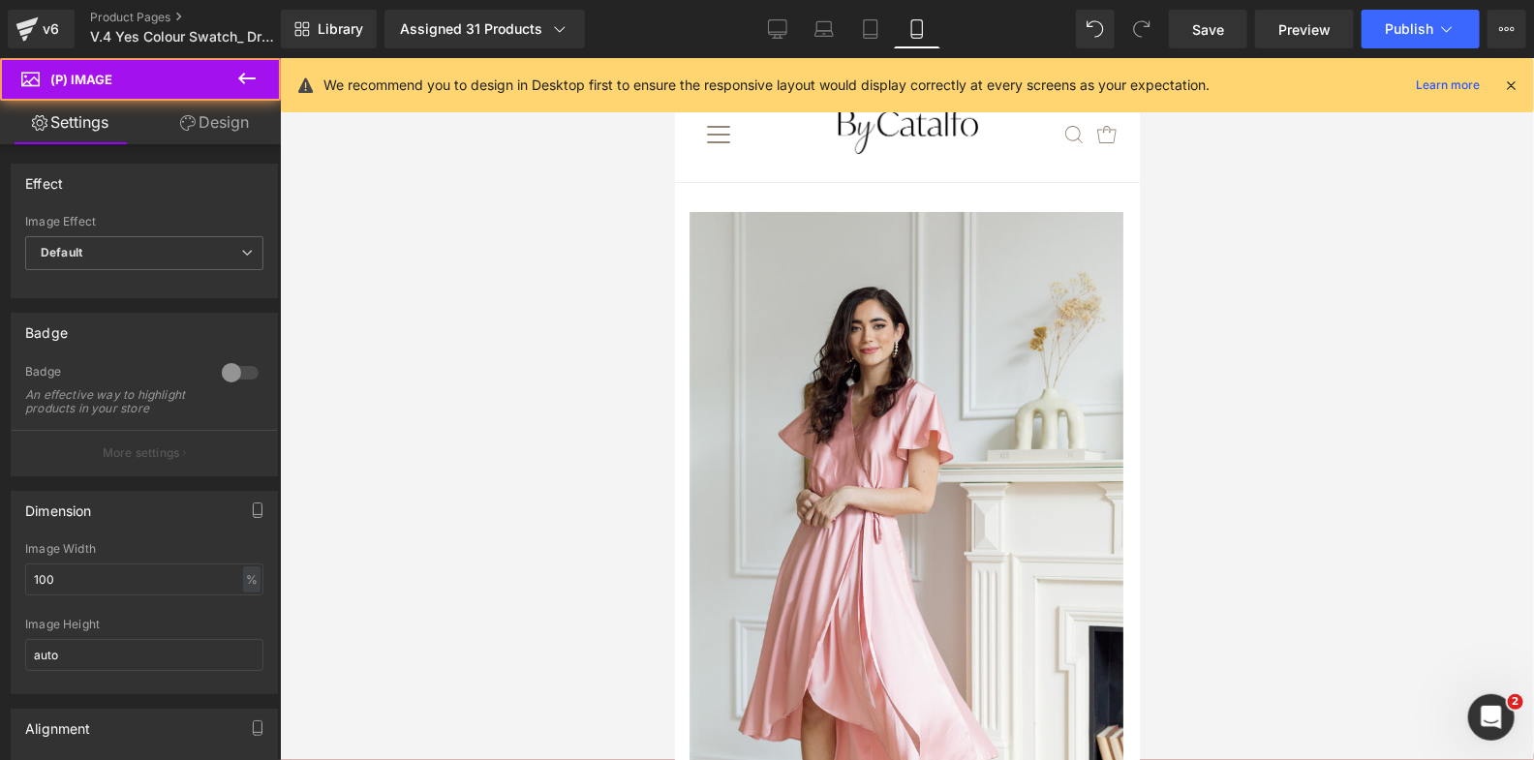
click at [254, 132] on link "Design" at bounding box center [214, 123] width 140 height 44
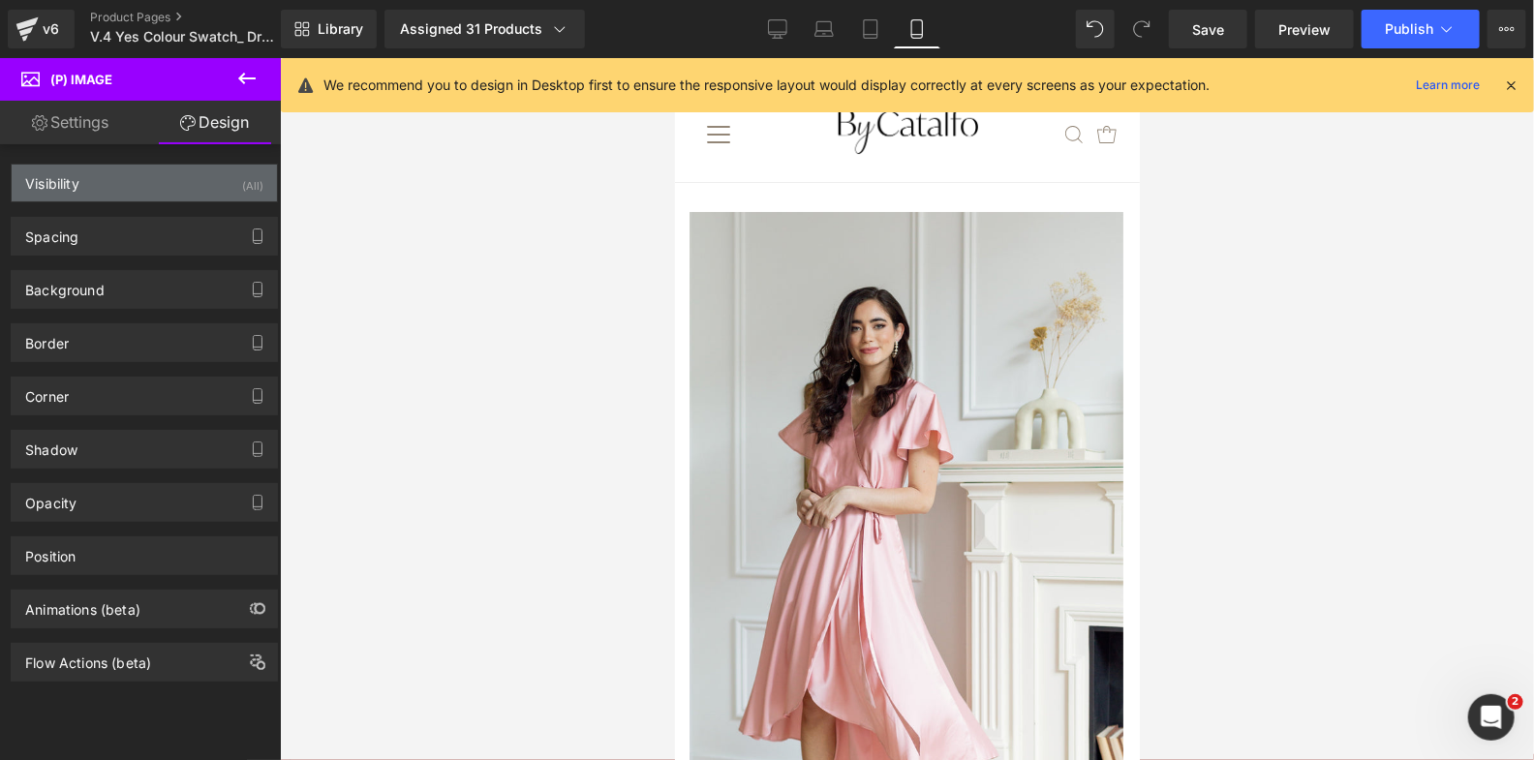
click at [204, 197] on div "Visibility (All)" at bounding box center [144, 183] width 265 height 37
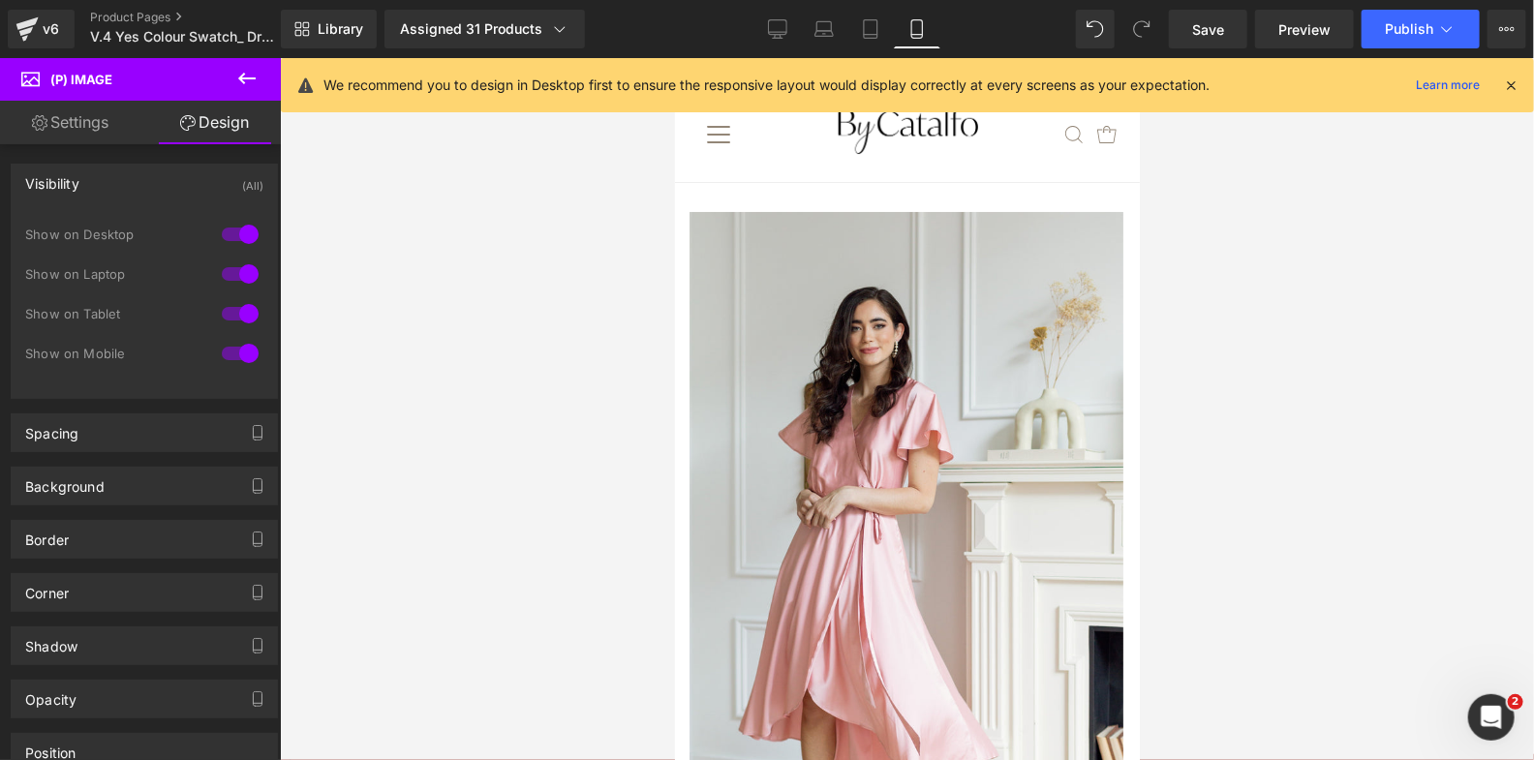
click at [232, 355] on div at bounding box center [240, 353] width 46 height 31
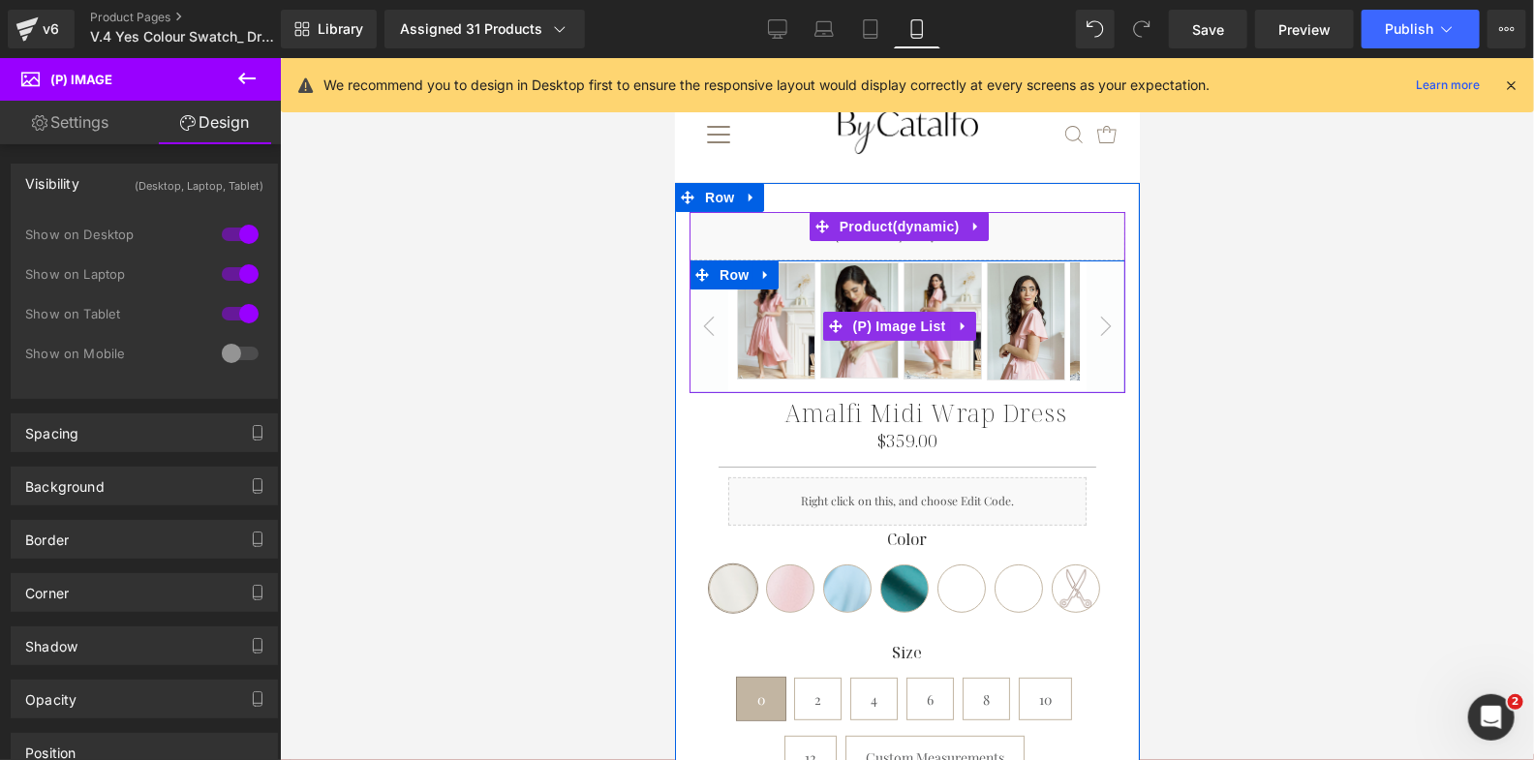
click at [896, 301] on img at bounding box center [858, 319] width 78 height 117
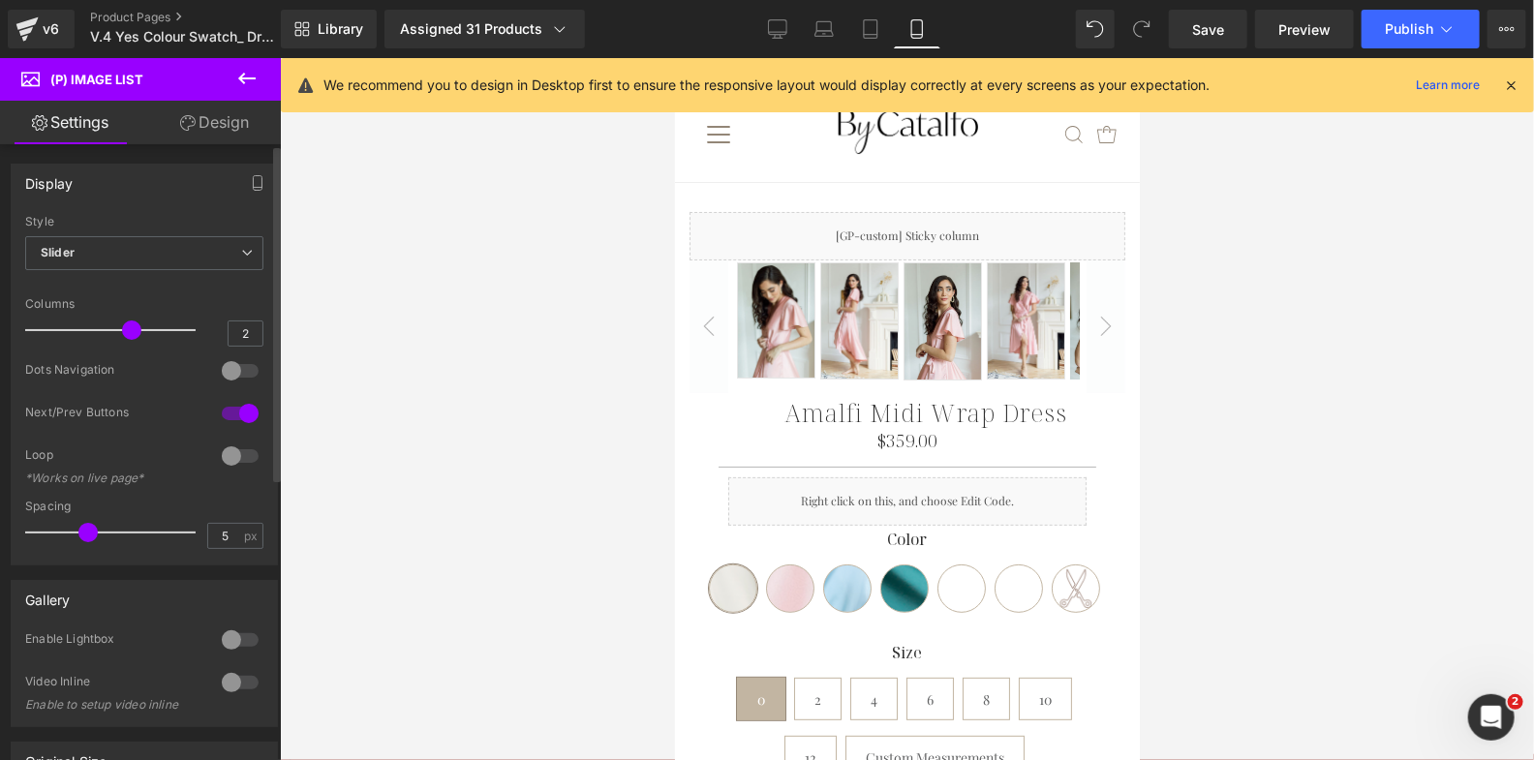
type input "1"
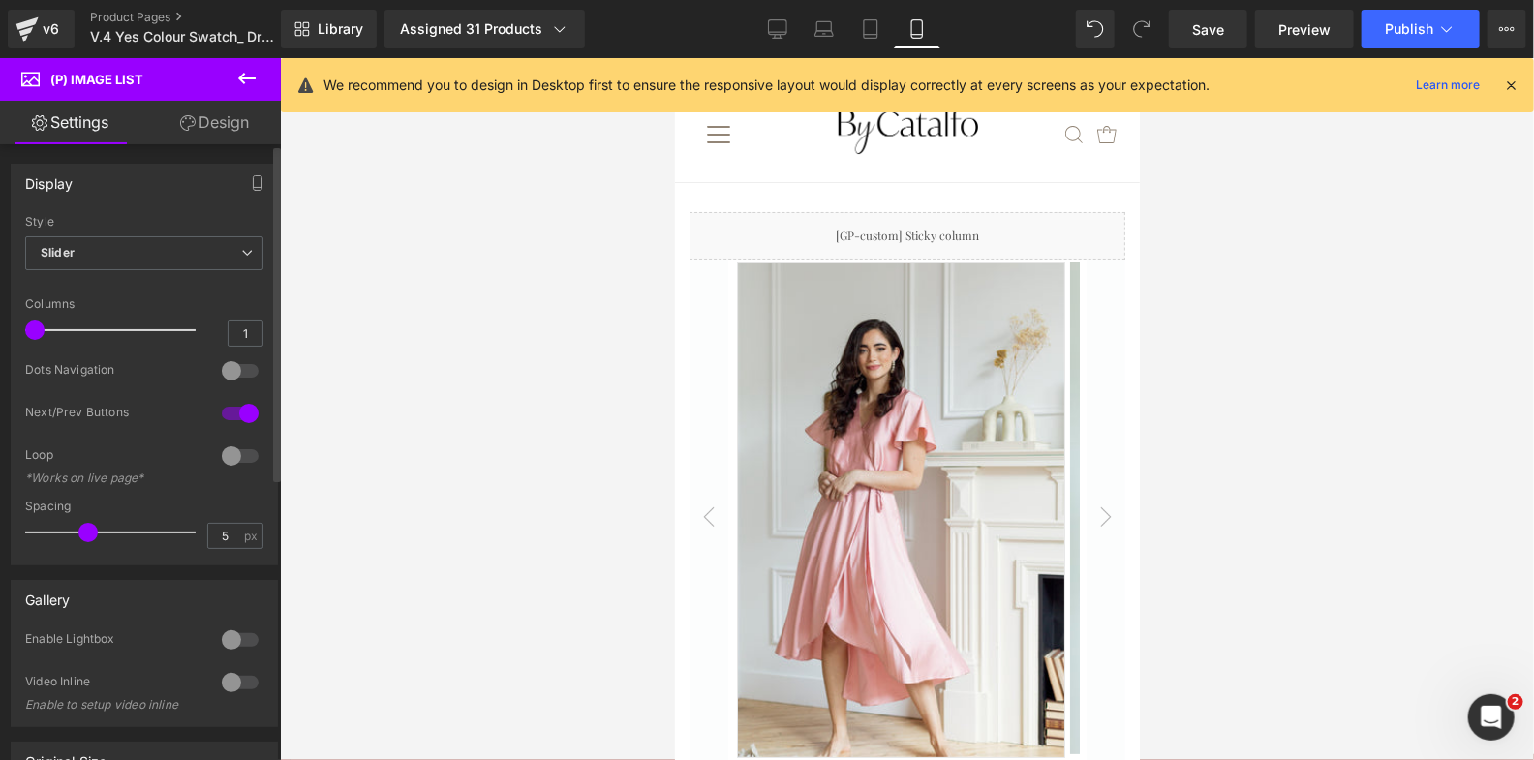
drag, startPoint x: 131, startPoint y: 327, endPoint x: 26, endPoint y: 332, distance: 104.7
click at [26, 332] on span at bounding box center [34, 329] width 19 height 19
click at [224, 368] on div at bounding box center [240, 370] width 46 height 31
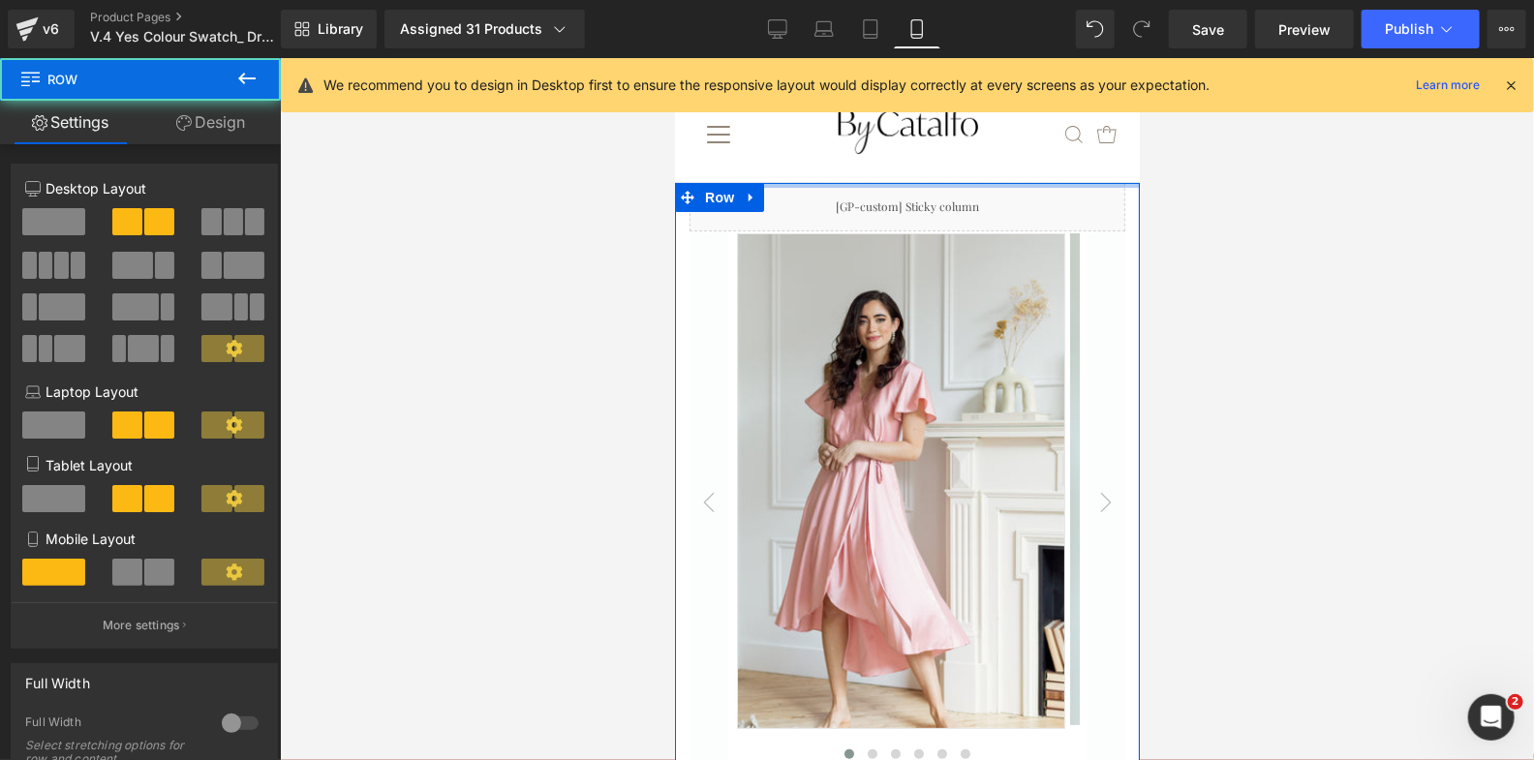
drag, startPoint x: 895, startPoint y: 202, endPoint x: 896, endPoint y: 158, distance: 44.5
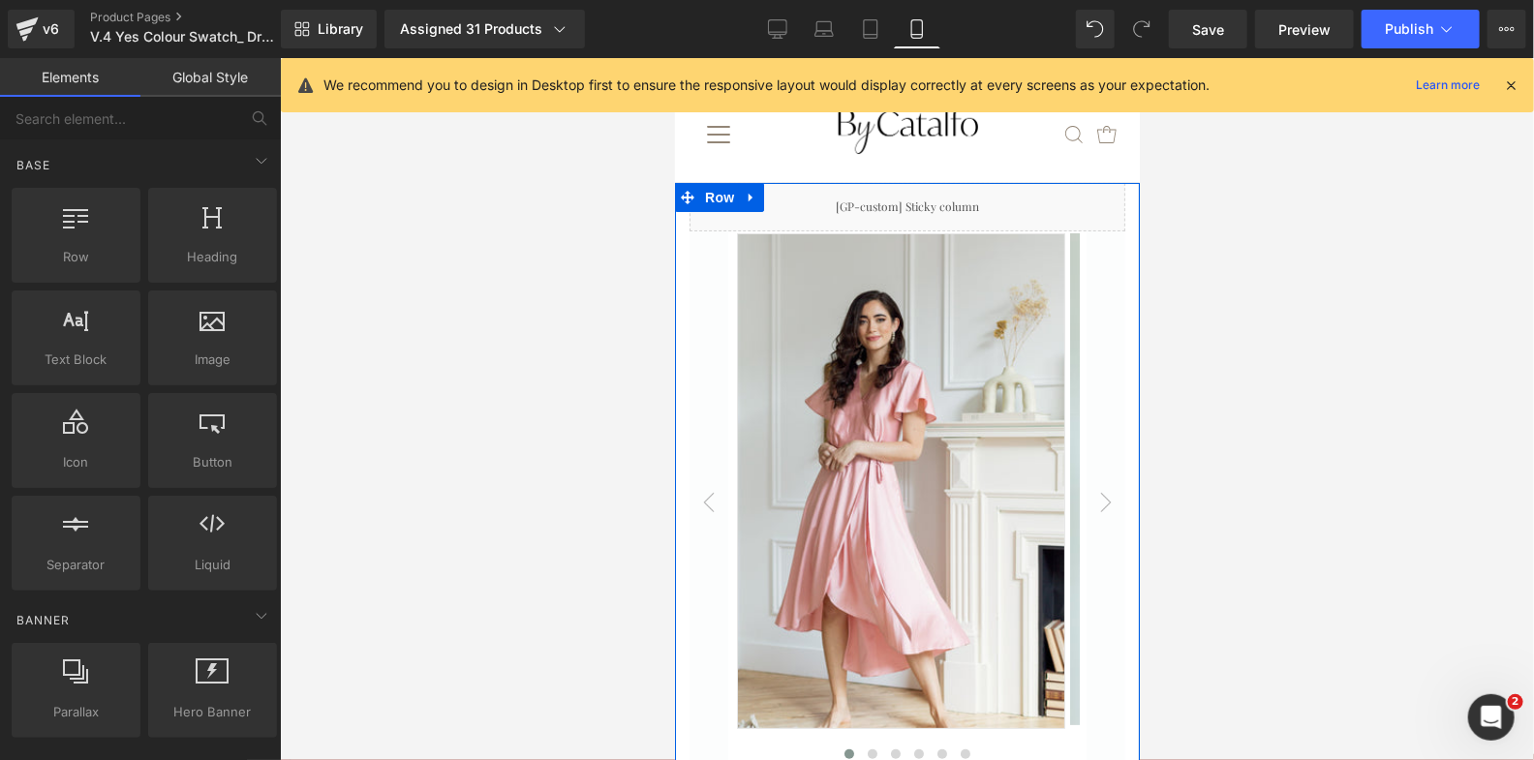
click at [547, 416] on div at bounding box center [907, 409] width 1254 height 702
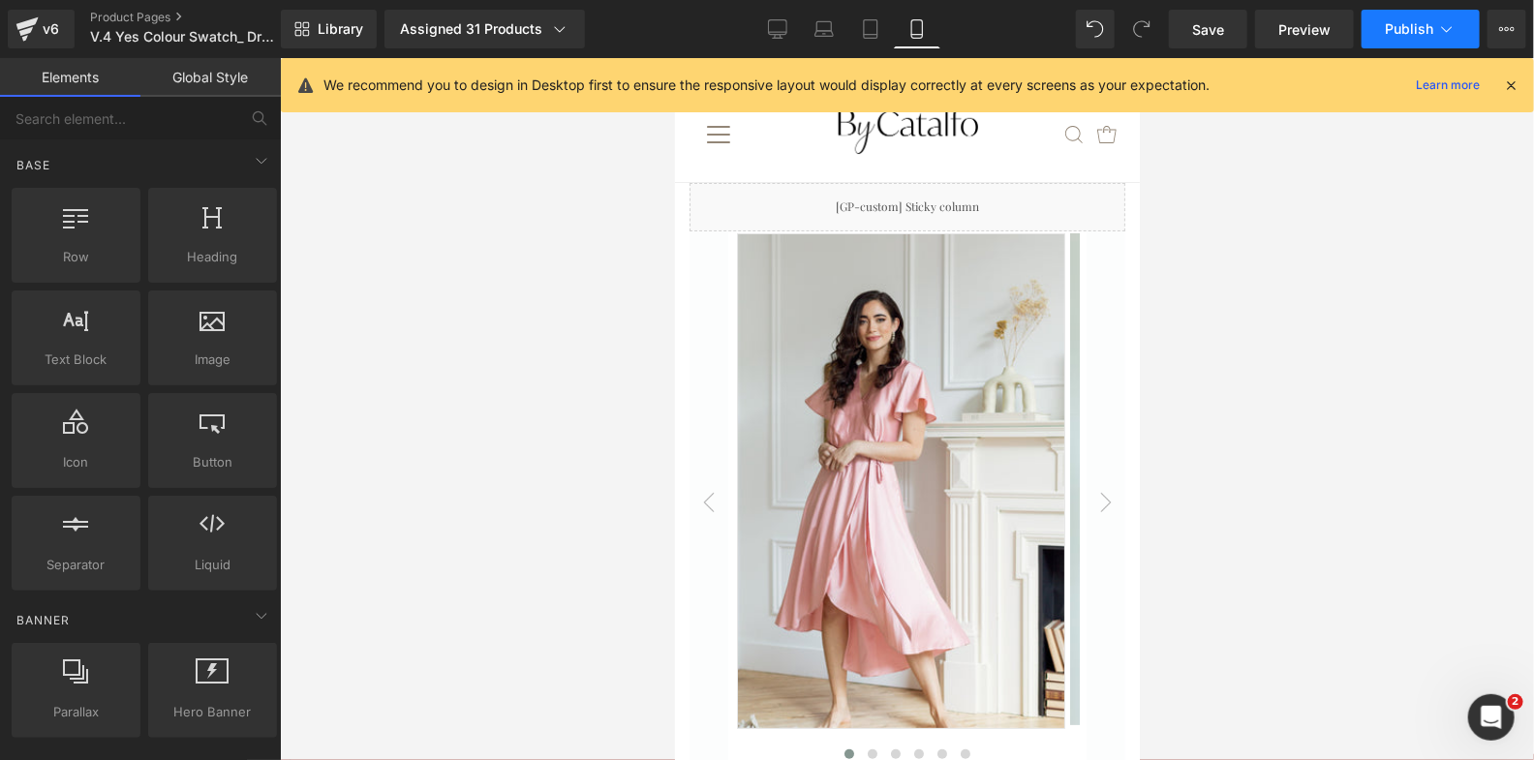
click at [1414, 39] on button "Publish" at bounding box center [1420, 29] width 118 height 39
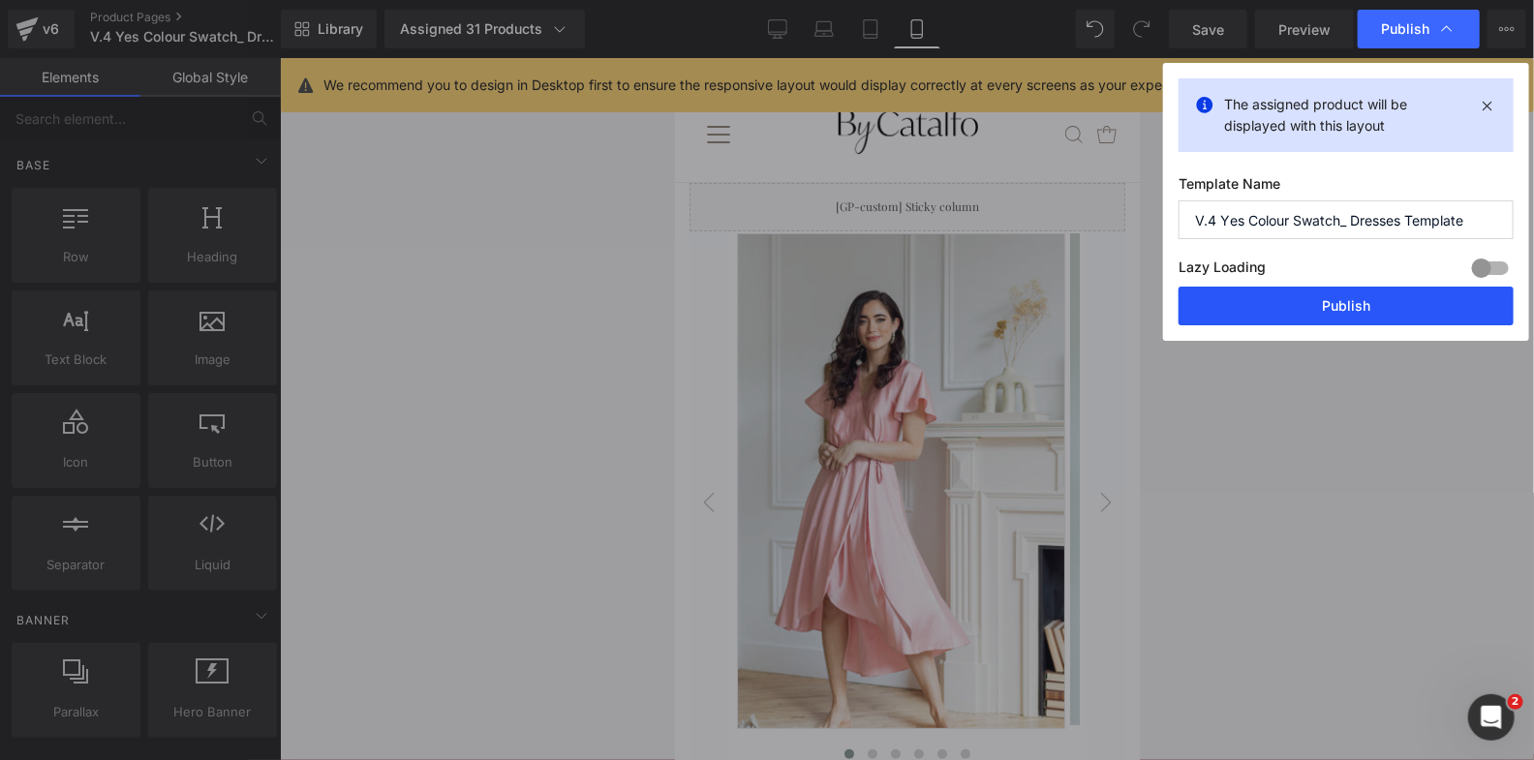
click at [1370, 315] on button "Publish" at bounding box center [1345, 306] width 335 height 39
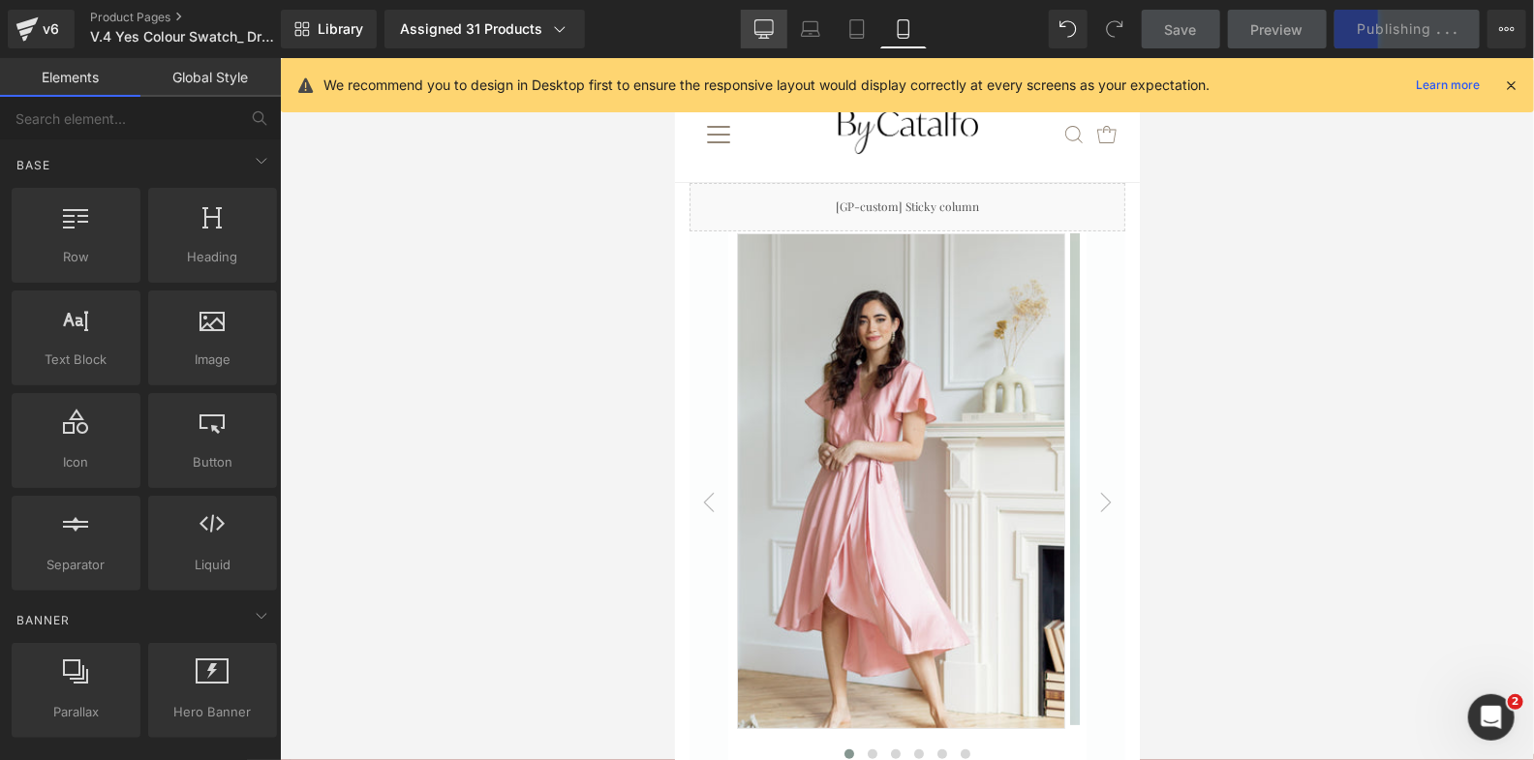
click at [767, 18] on link "Desktop" at bounding box center [764, 29] width 46 height 39
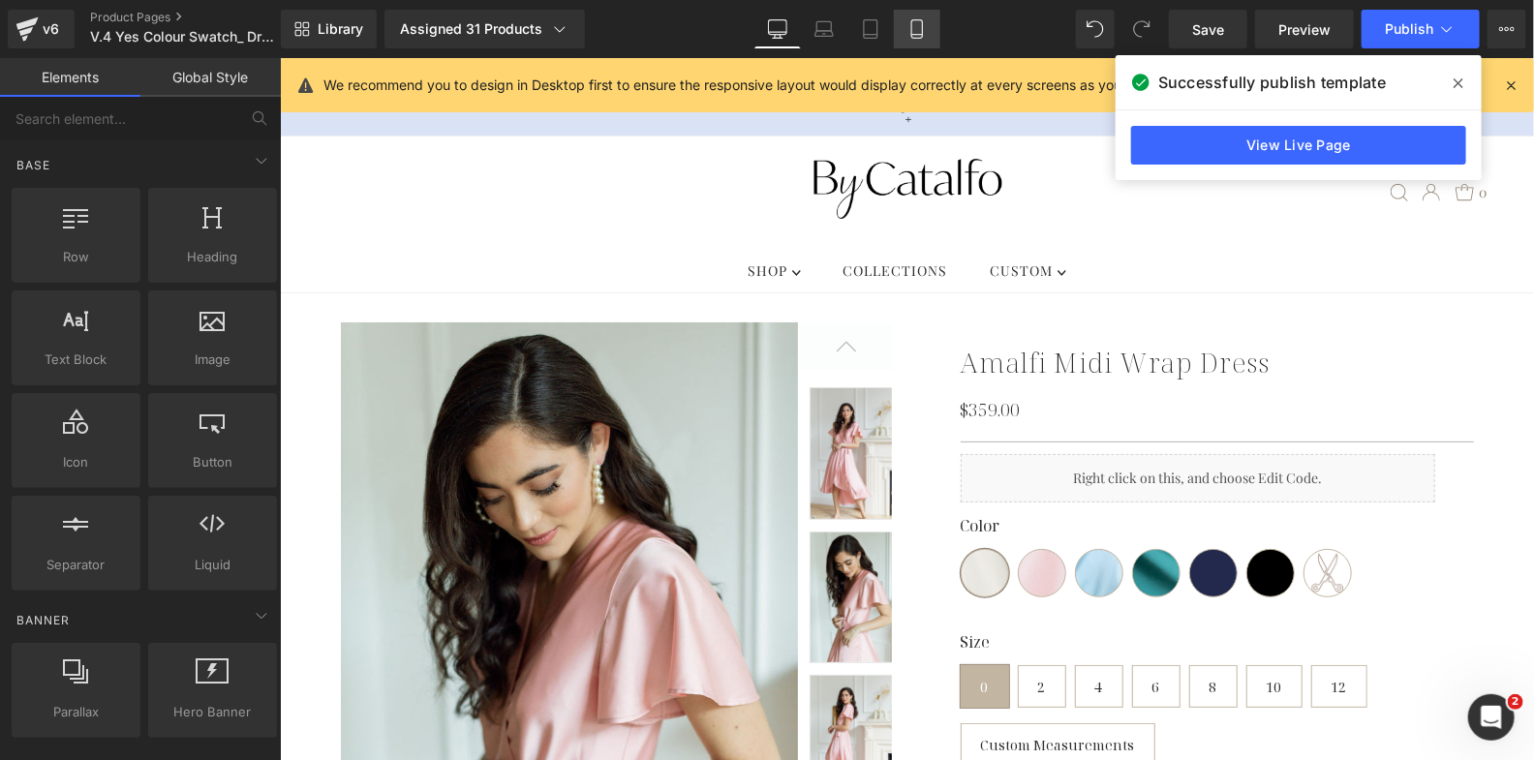
click at [925, 15] on link "Mobile" at bounding box center [917, 29] width 46 height 39
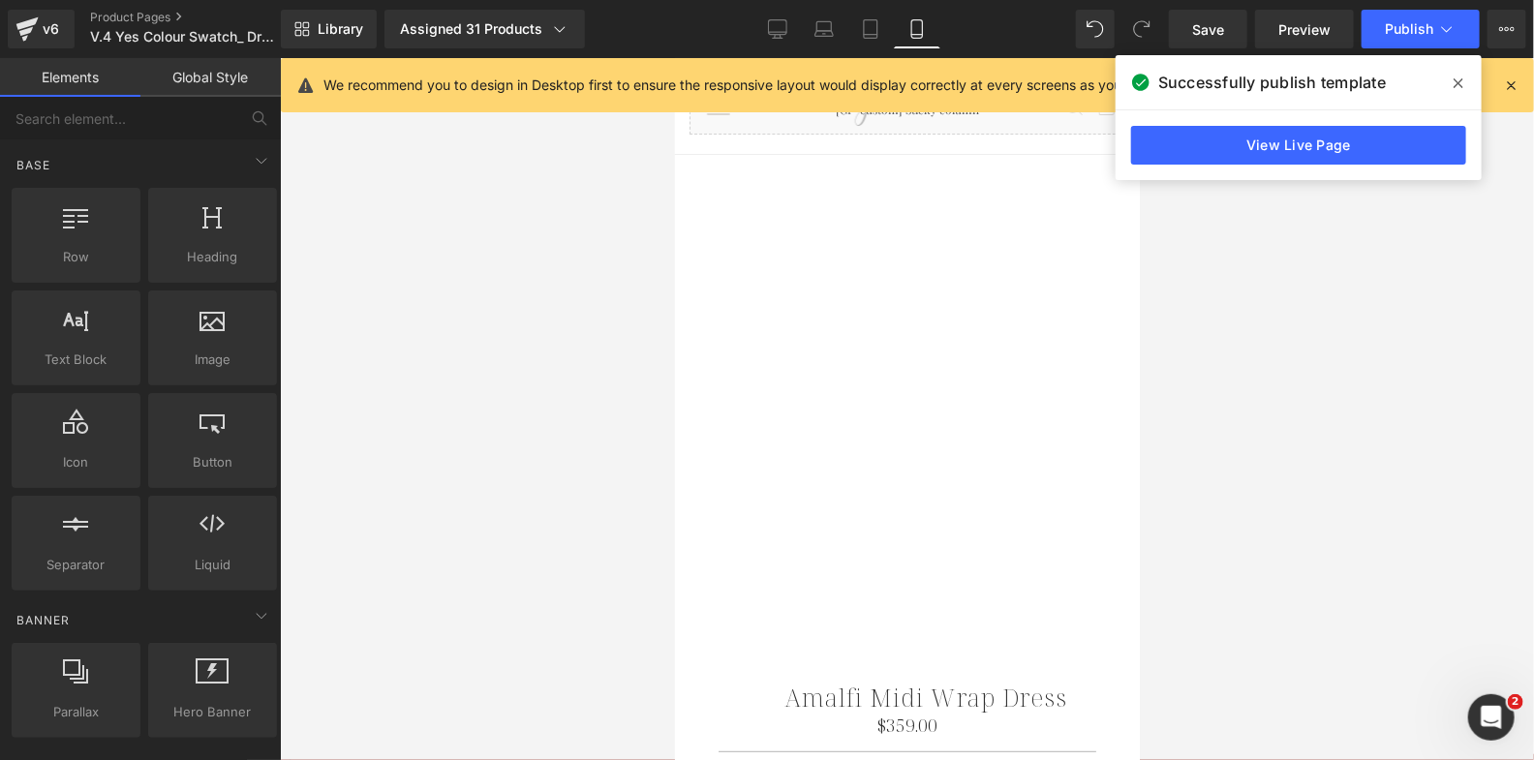
scroll to position [122, 0]
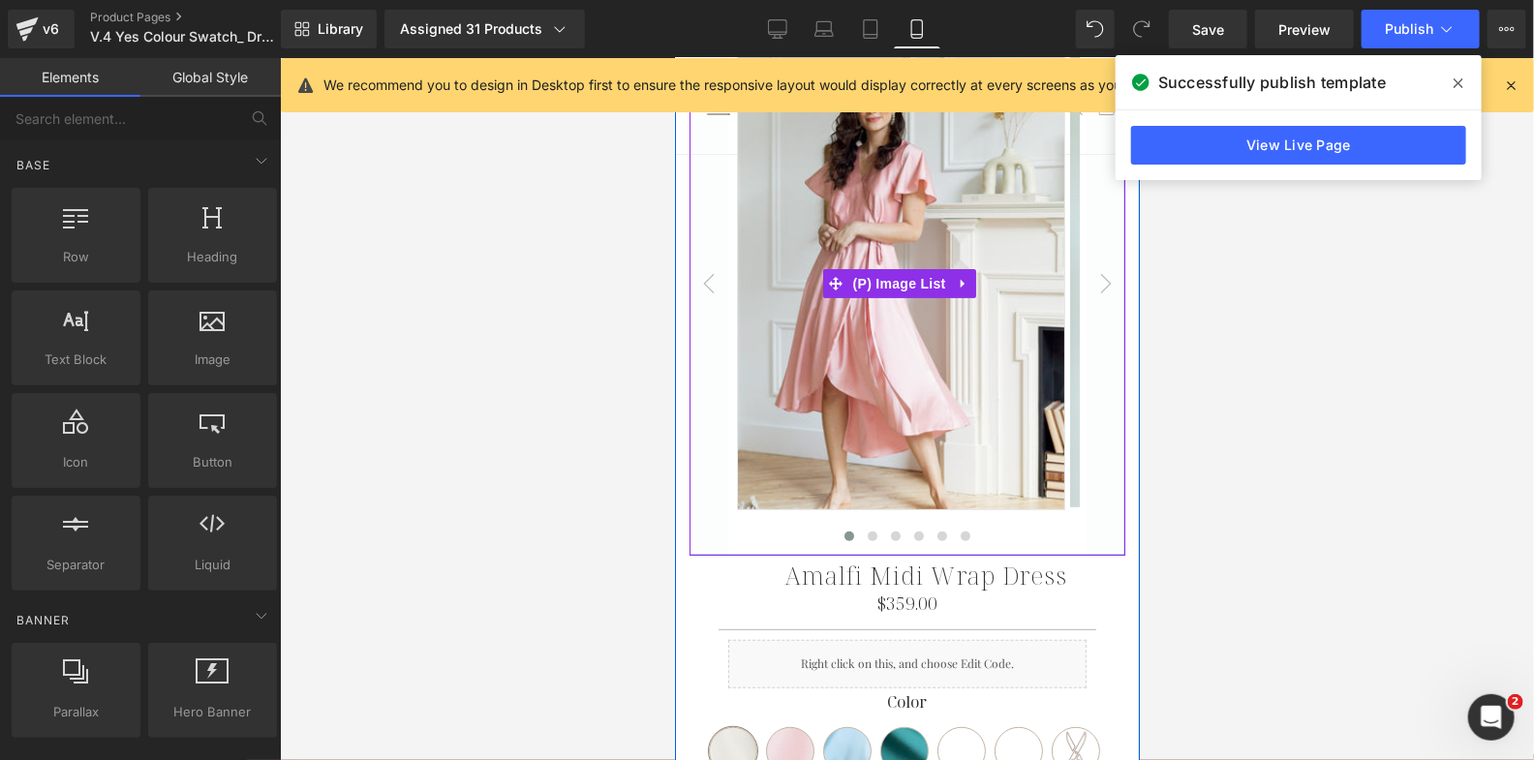
click at [888, 451] on img at bounding box center [900, 262] width 328 height 496
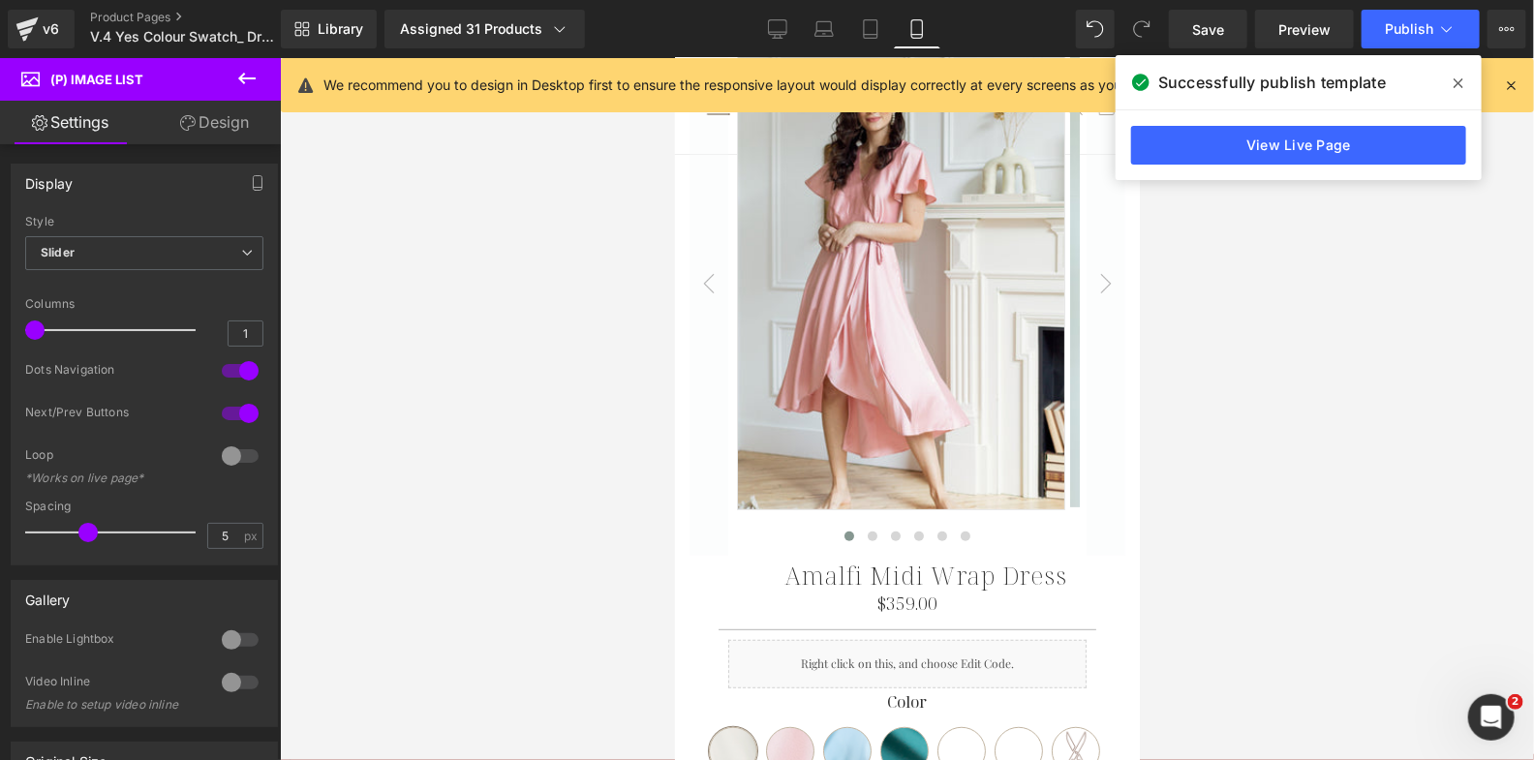
click at [244, 123] on link "Design" at bounding box center [214, 123] width 140 height 44
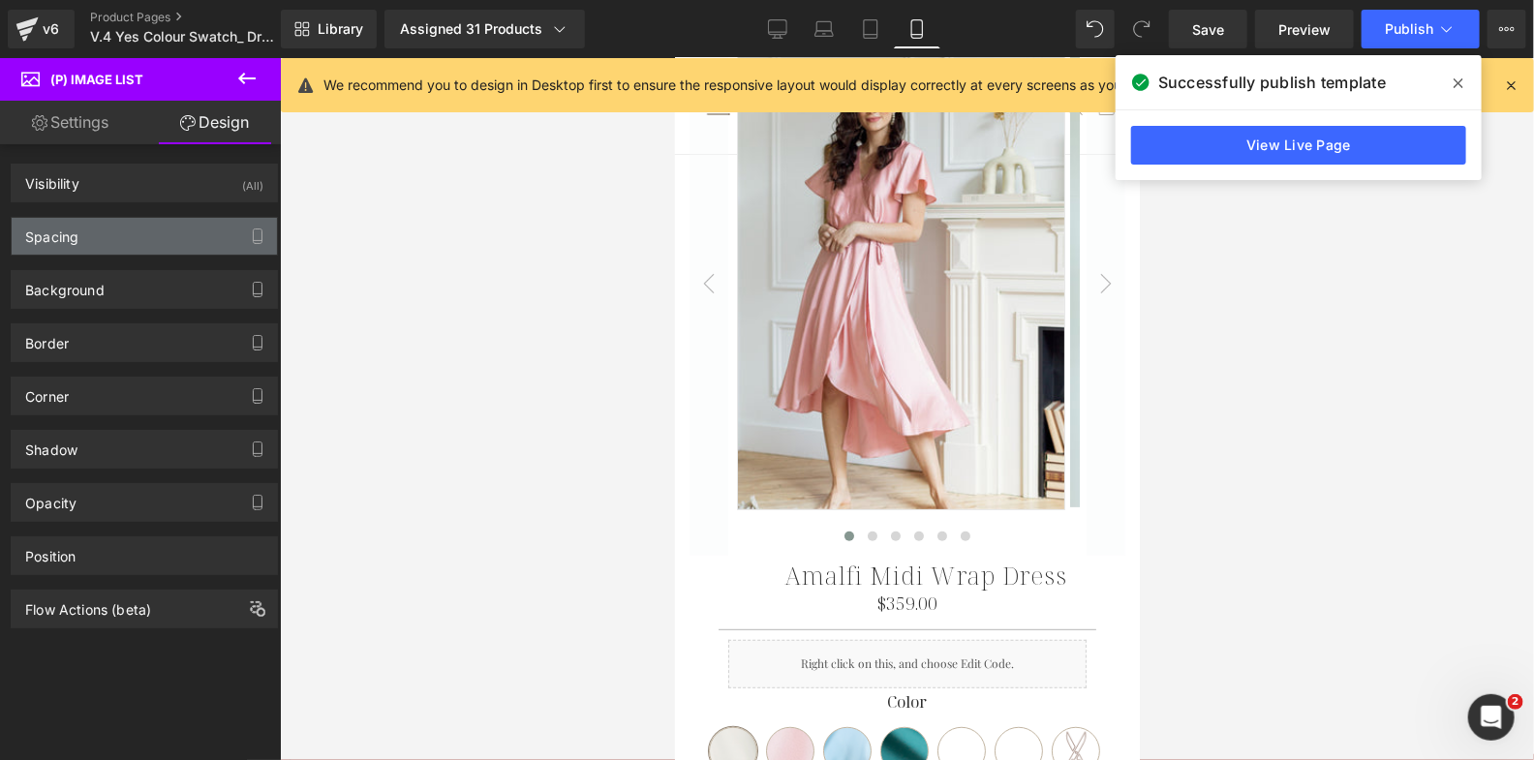
click at [155, 235] on div "Spacing" at bounding box center [144, 236] width 265 height 37
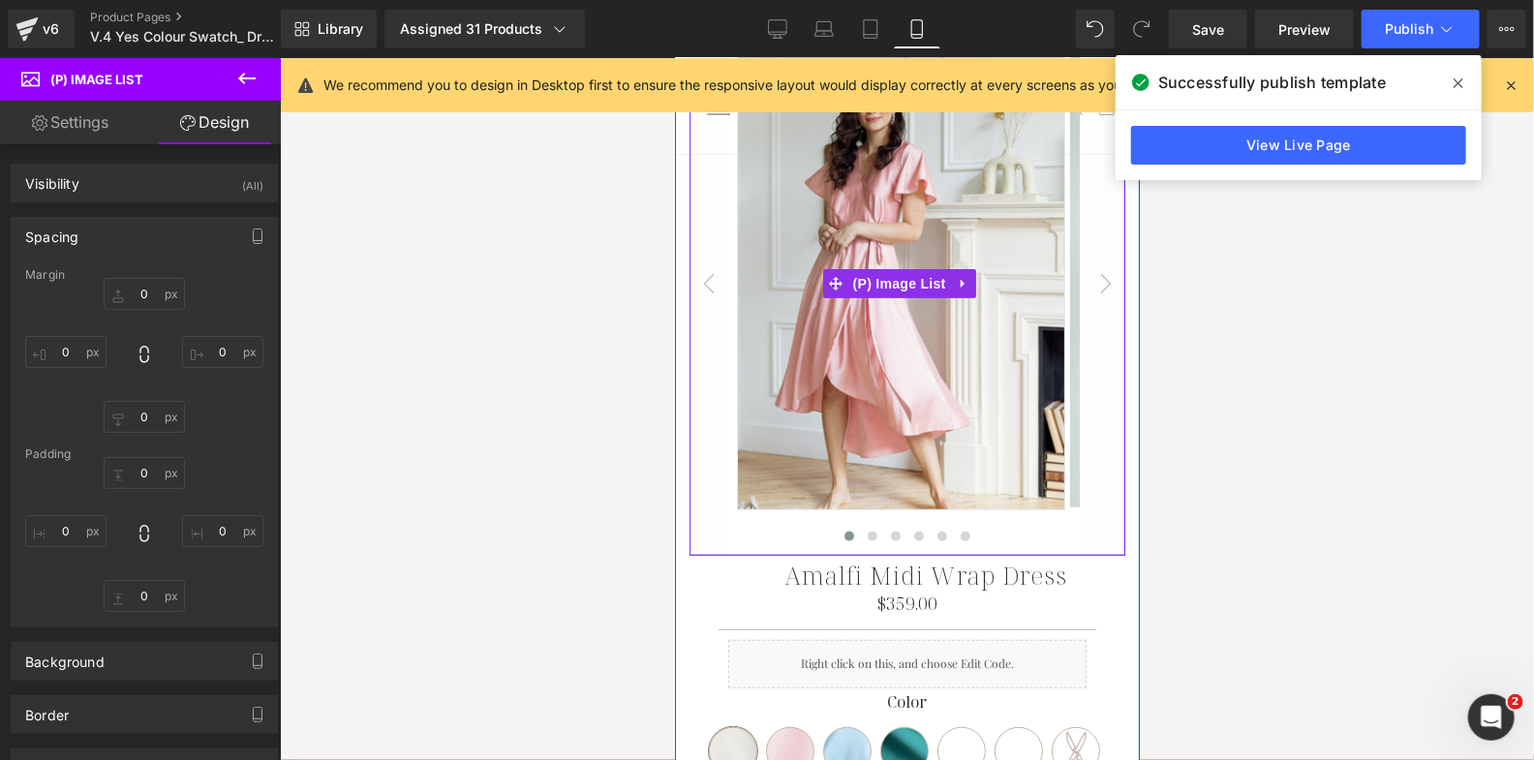
click at [843, 535] on span at bounding box center [848, 536] width 10 height 10
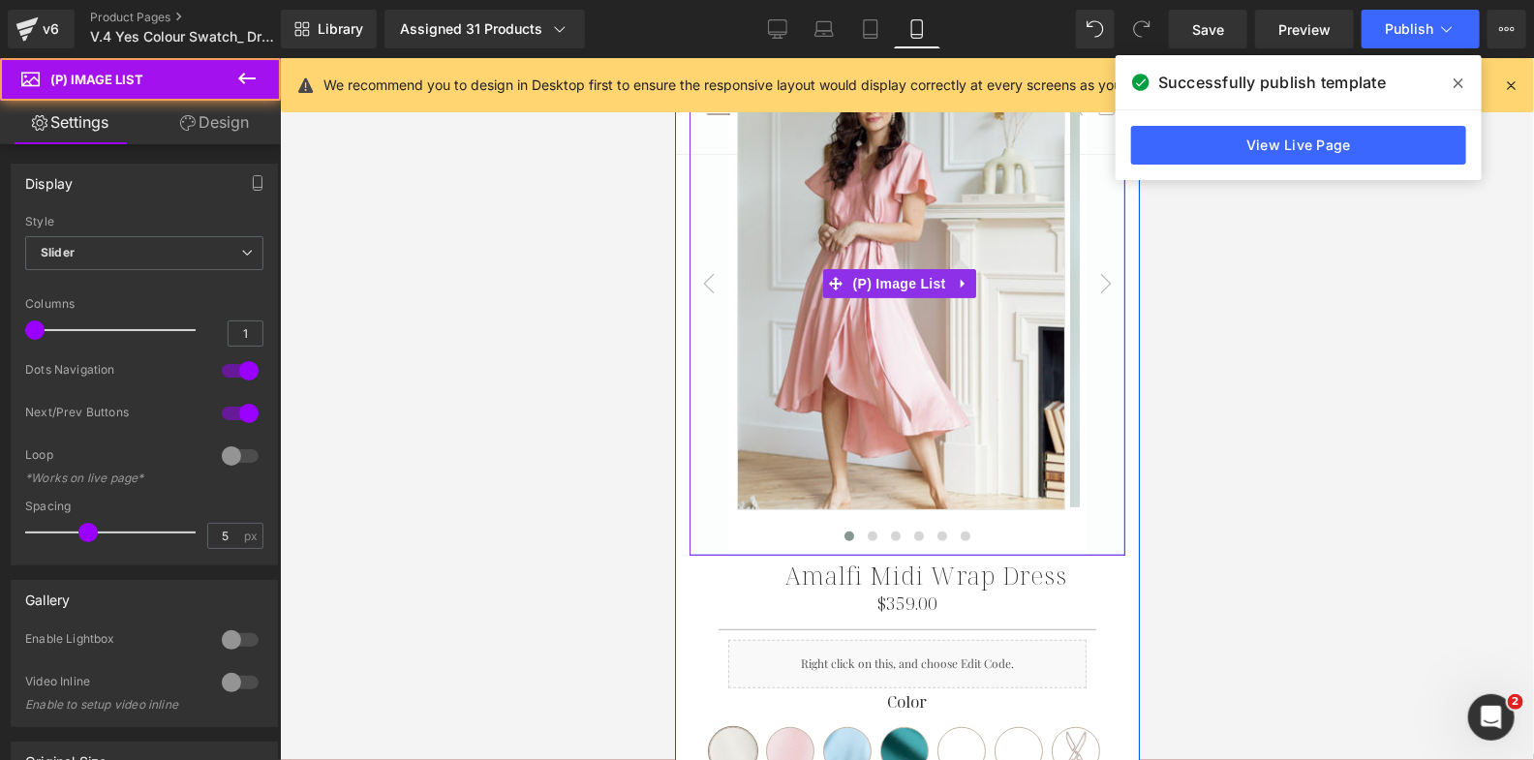
click at [803, 535] on div at bounding box center [906, 540] width 345 height 29
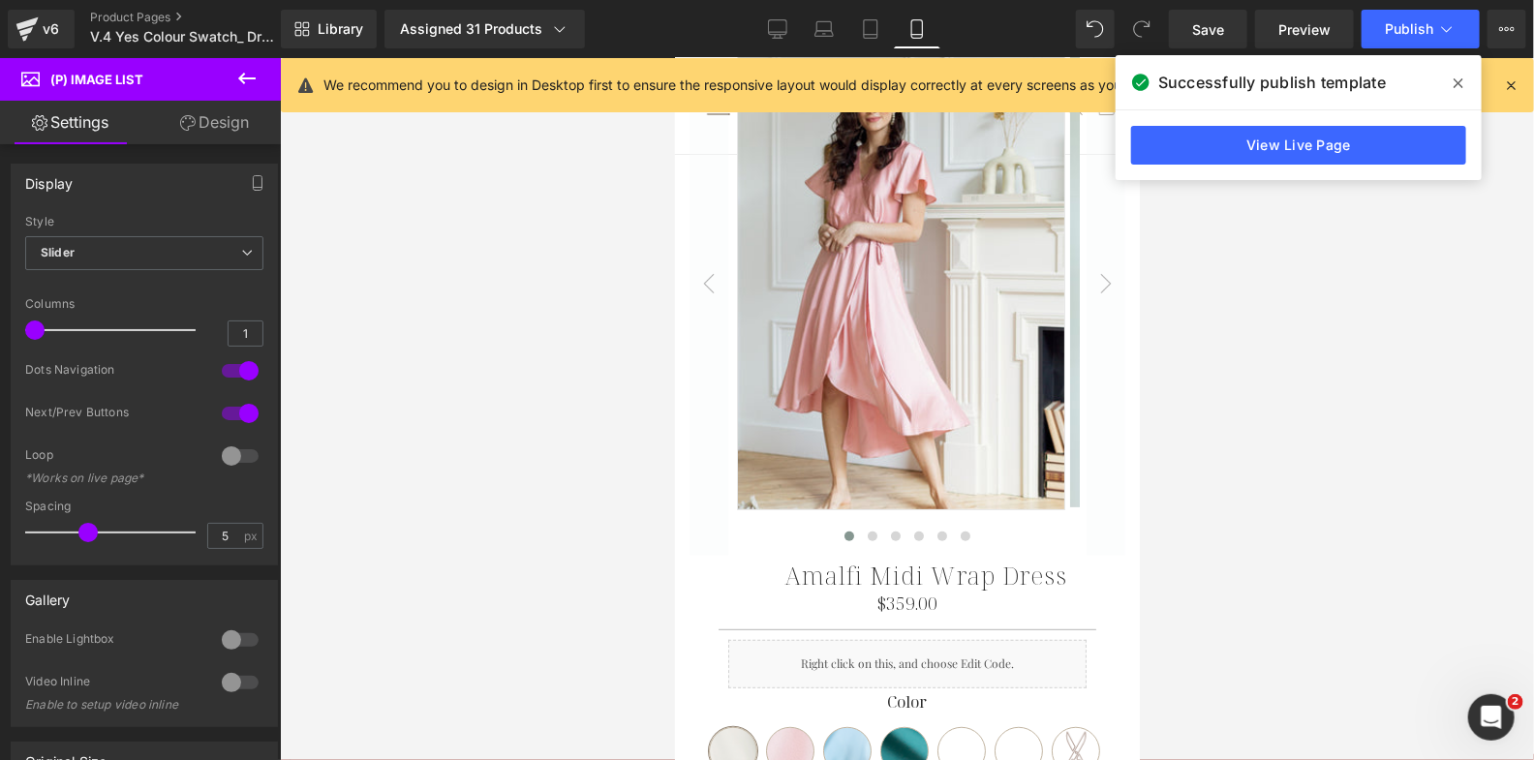
click at [226, 142] on link "Design" at bounding box center [214, 123] width 140 height 44
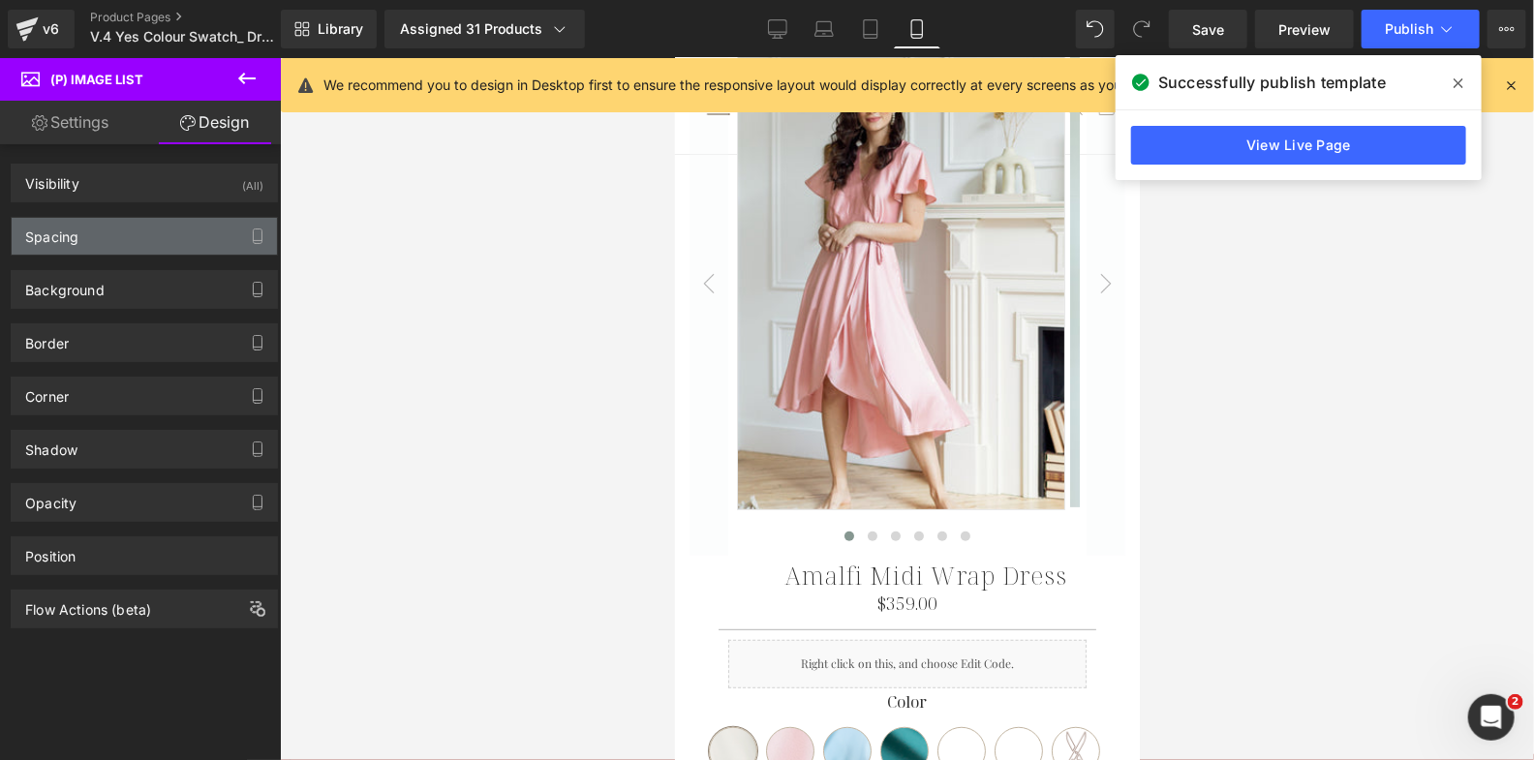
click at [179, 229] on div "Spacing" at bounding box center [144, 236] width 265 height 37
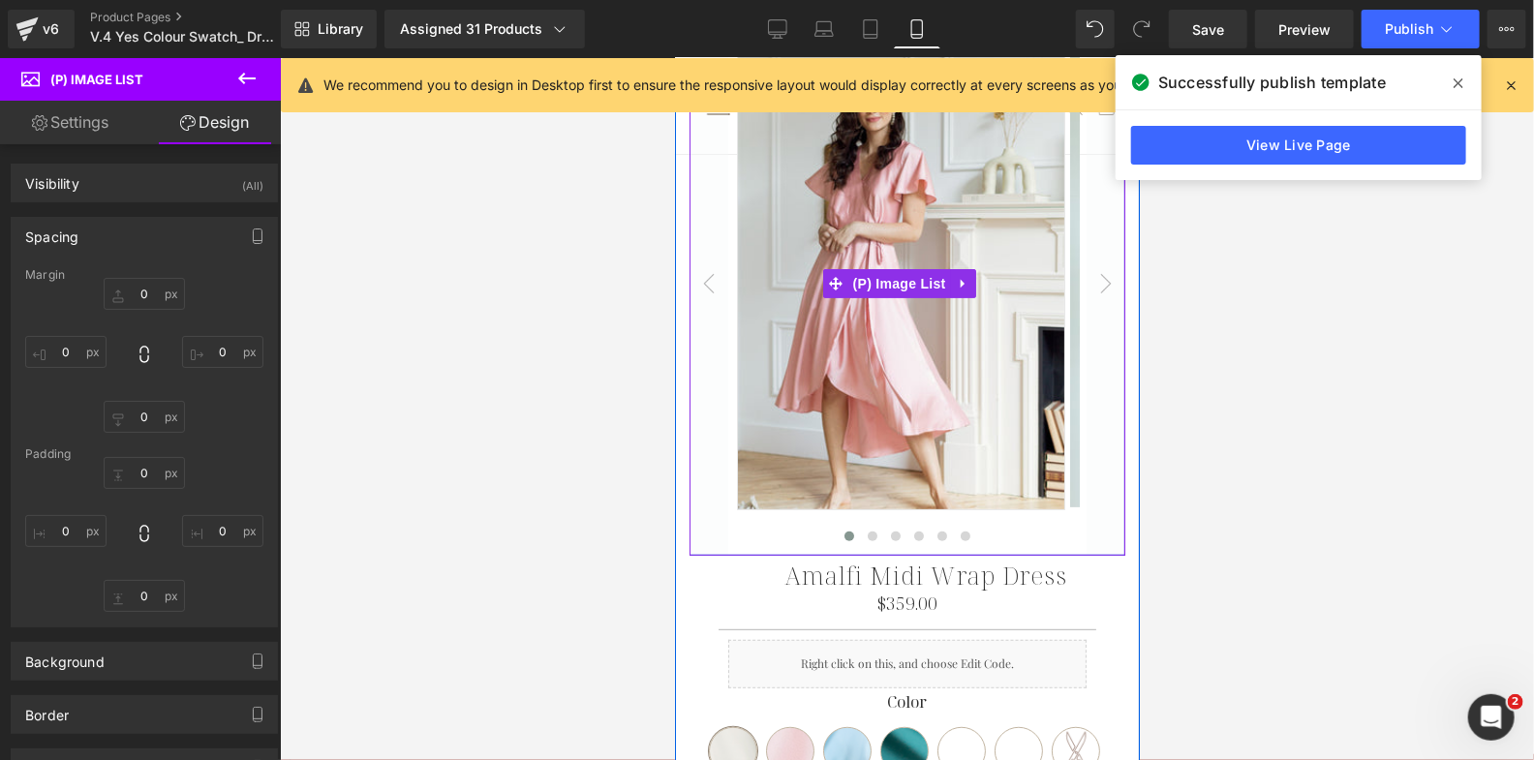
scroll to position [0, 0]
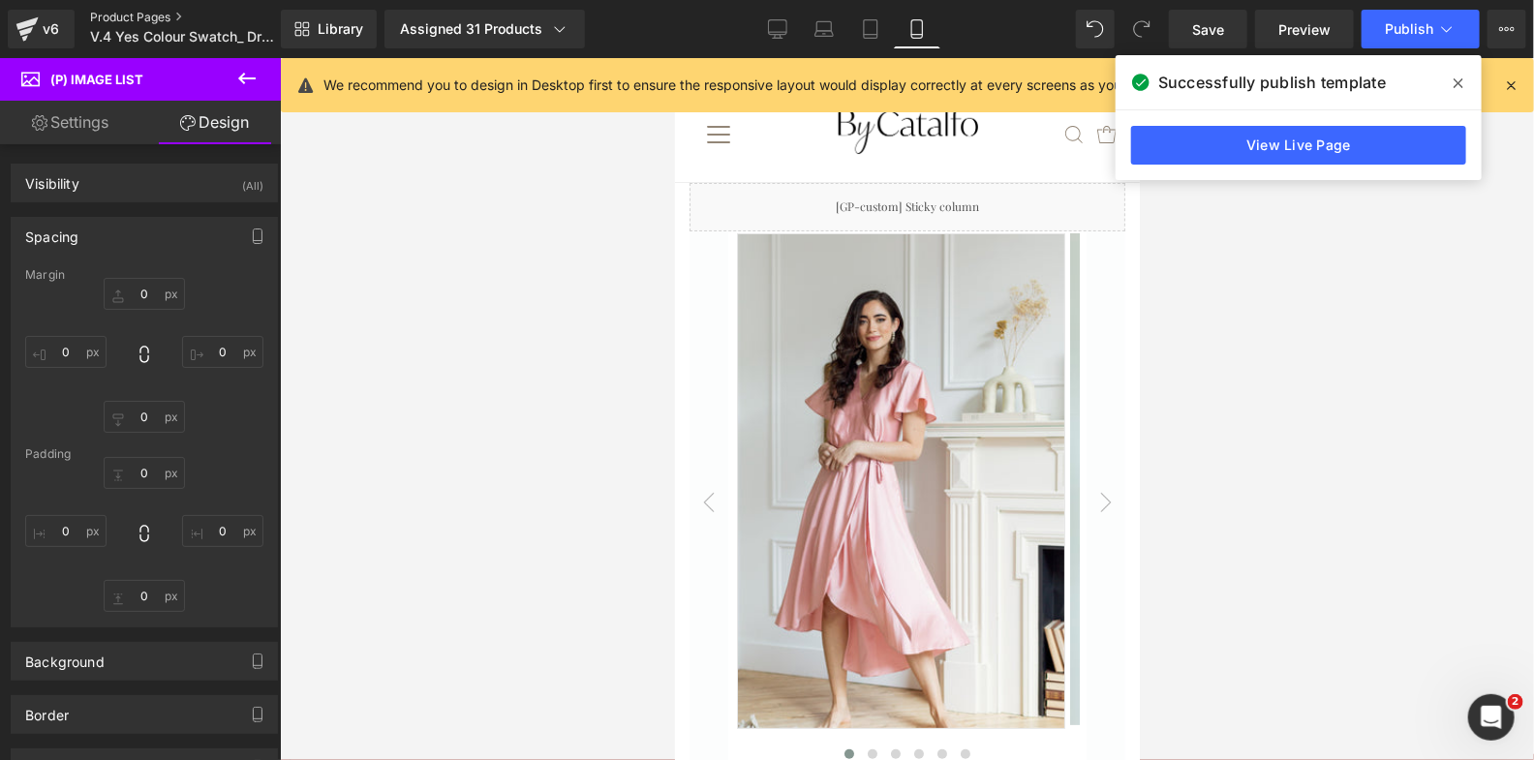
click at [126, 22] on link "Product Pages" at bounding box center [201, 17] width 223 height 15
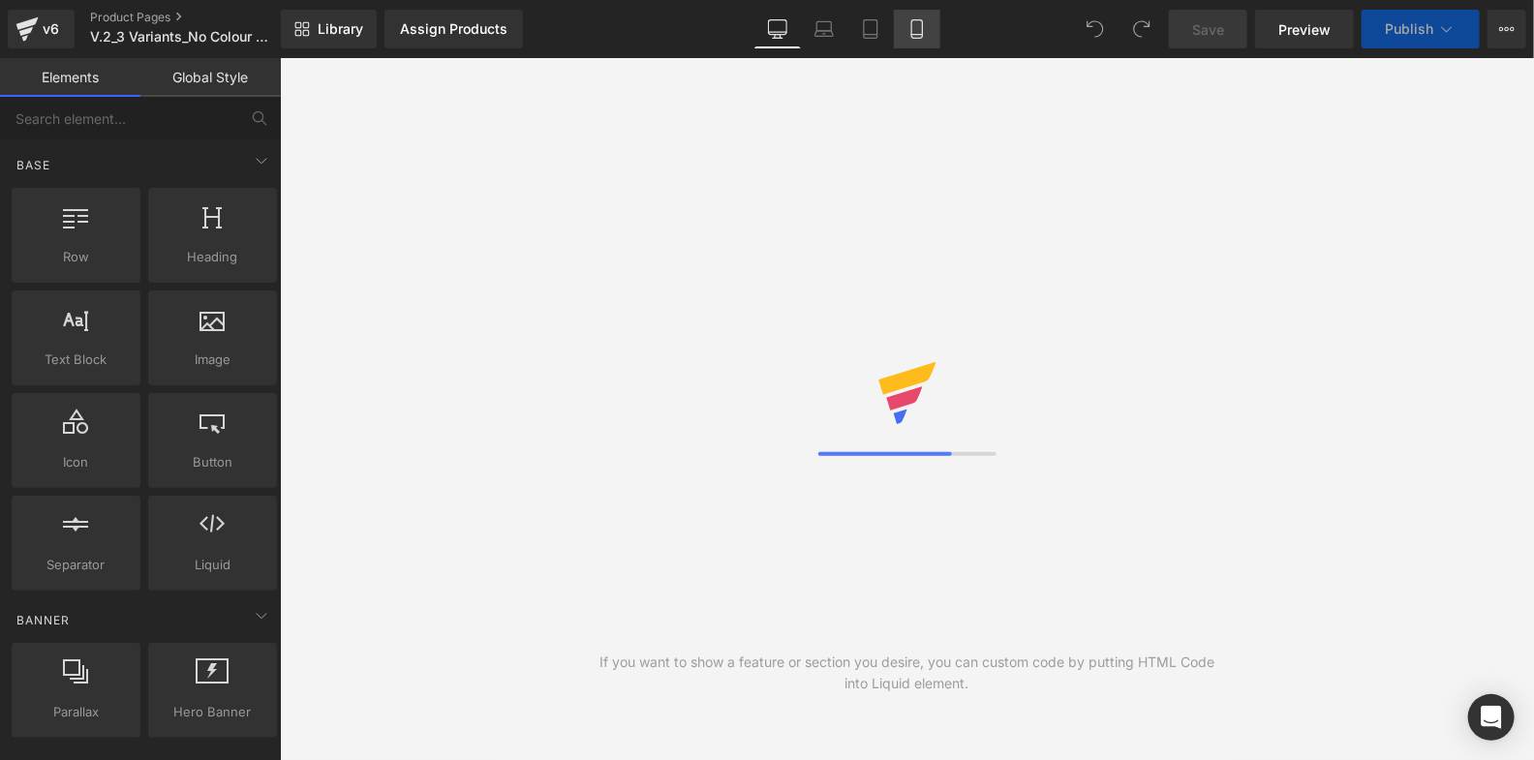
click at [920, 30] on icon at bounding box center [916, 28] width 19 height 19
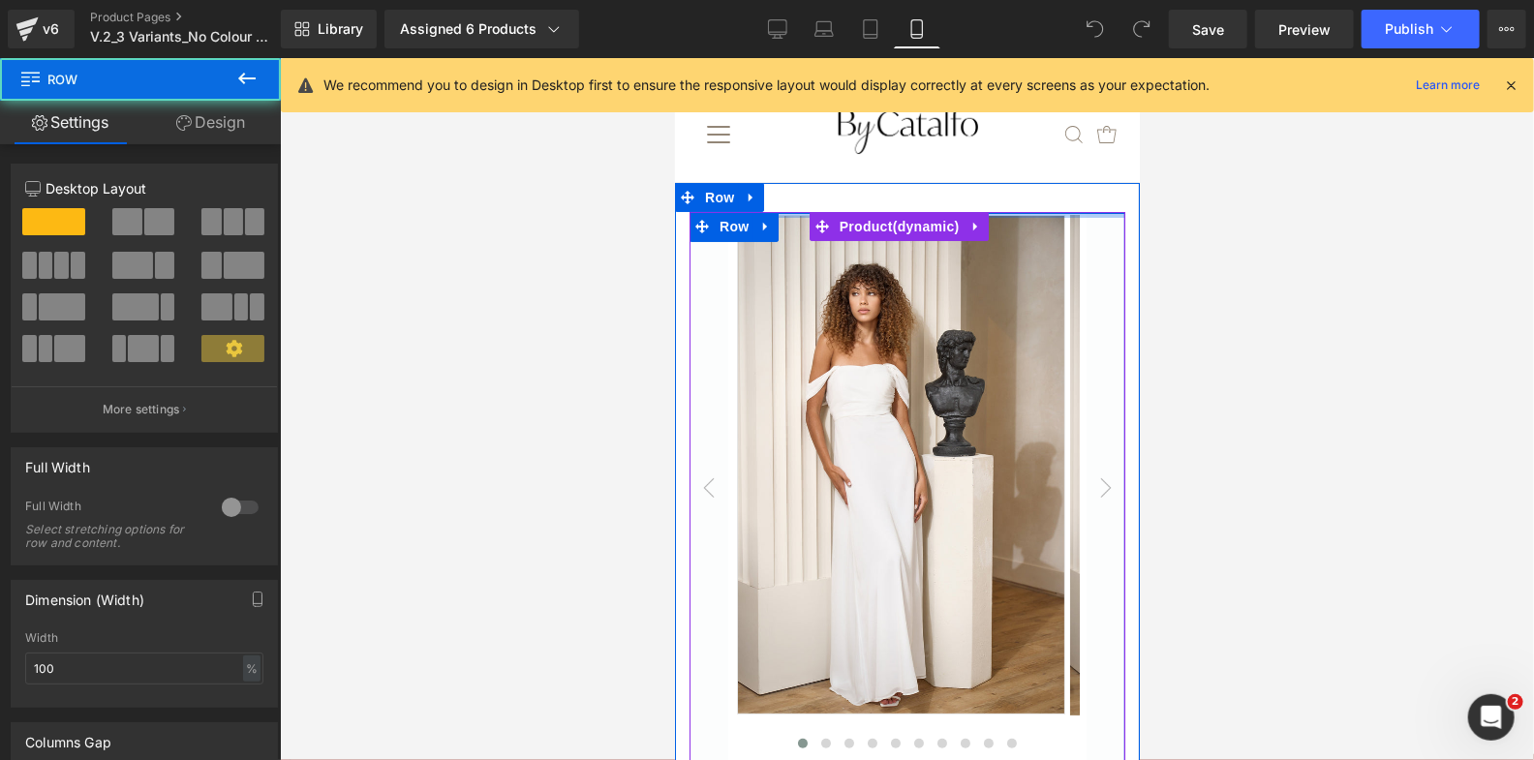
drag, startPoint x: 1018, startPoint y: 220, endPoint x: 1019, endPoint y: 203, distance: 16.5
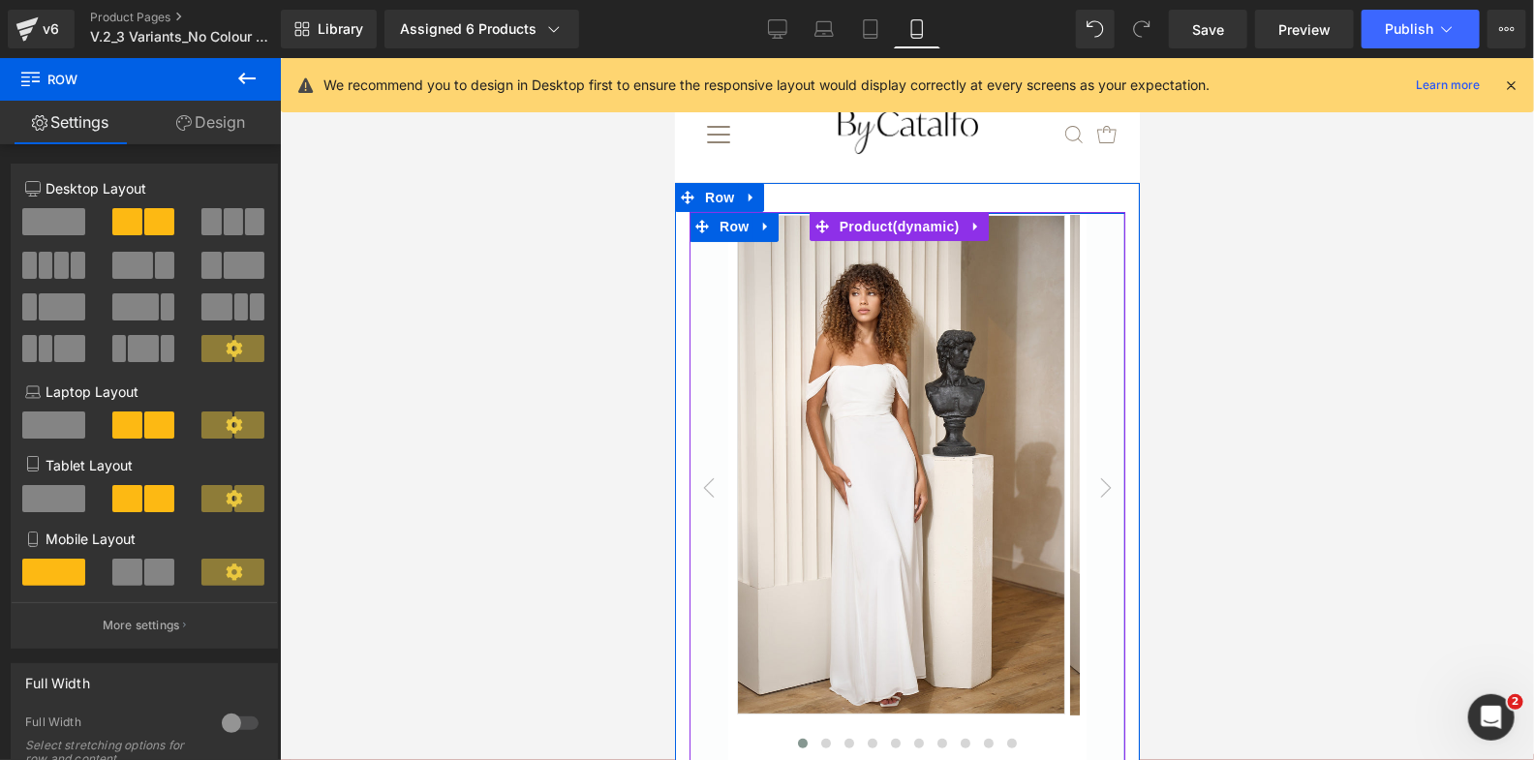
click at [198, 125] on link "Design" at bounding box center [210, 123] width 140 height 44
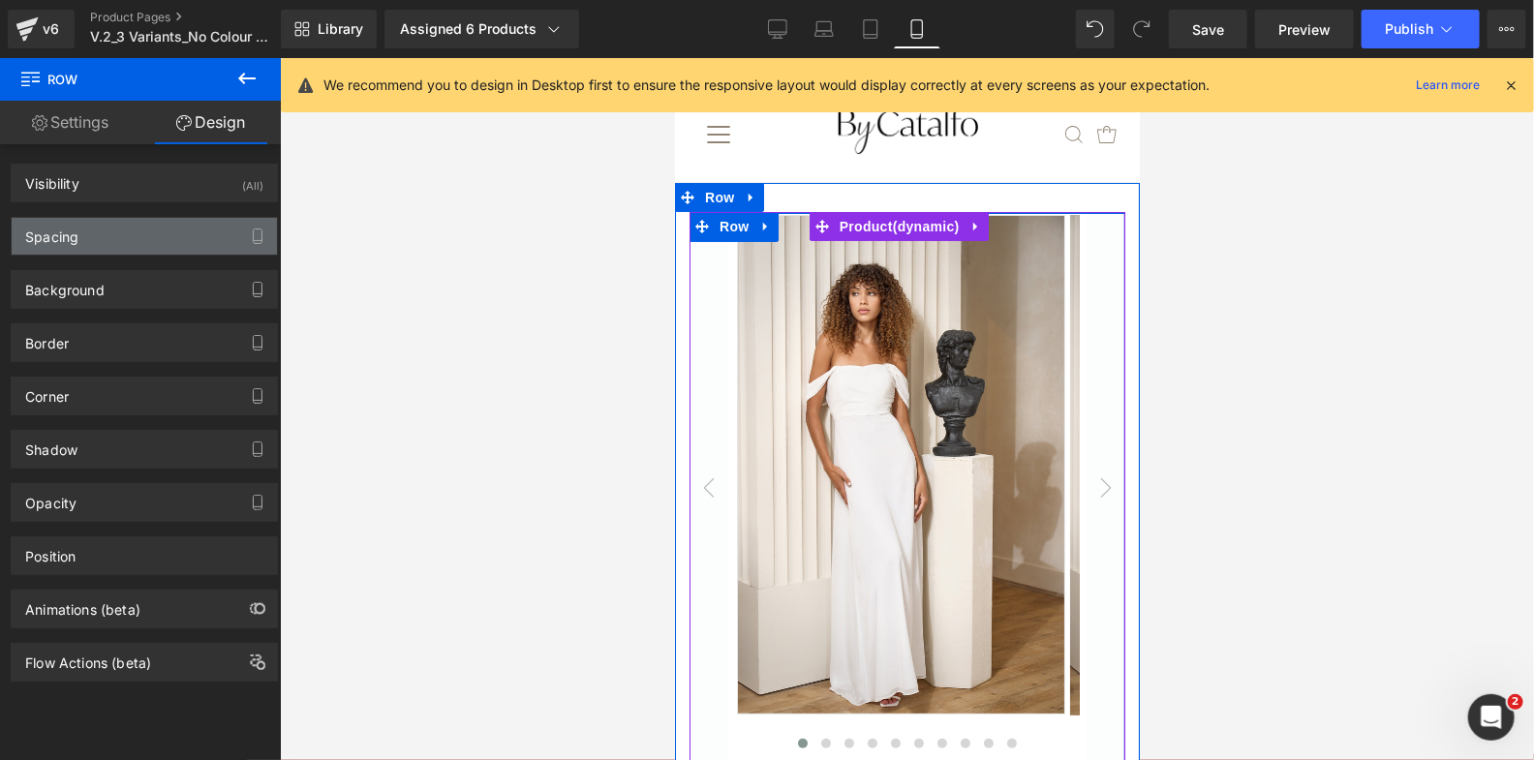
click at [112, 244] on div "Spacing" at bounding box center [144, 236] width 265 height 37
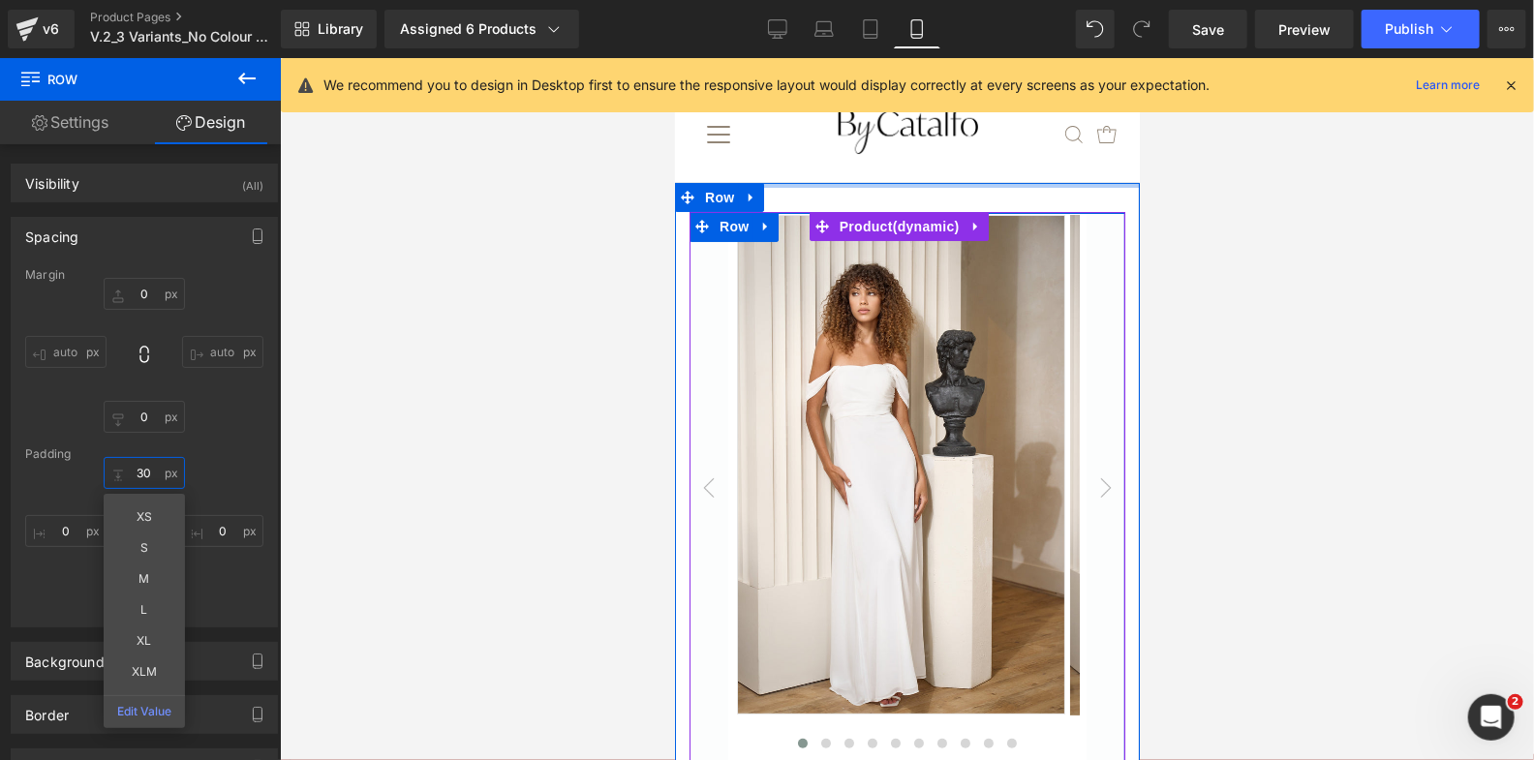
click at [141, 469] on input "30" at bounding box center [144, 473] width 81 height 32
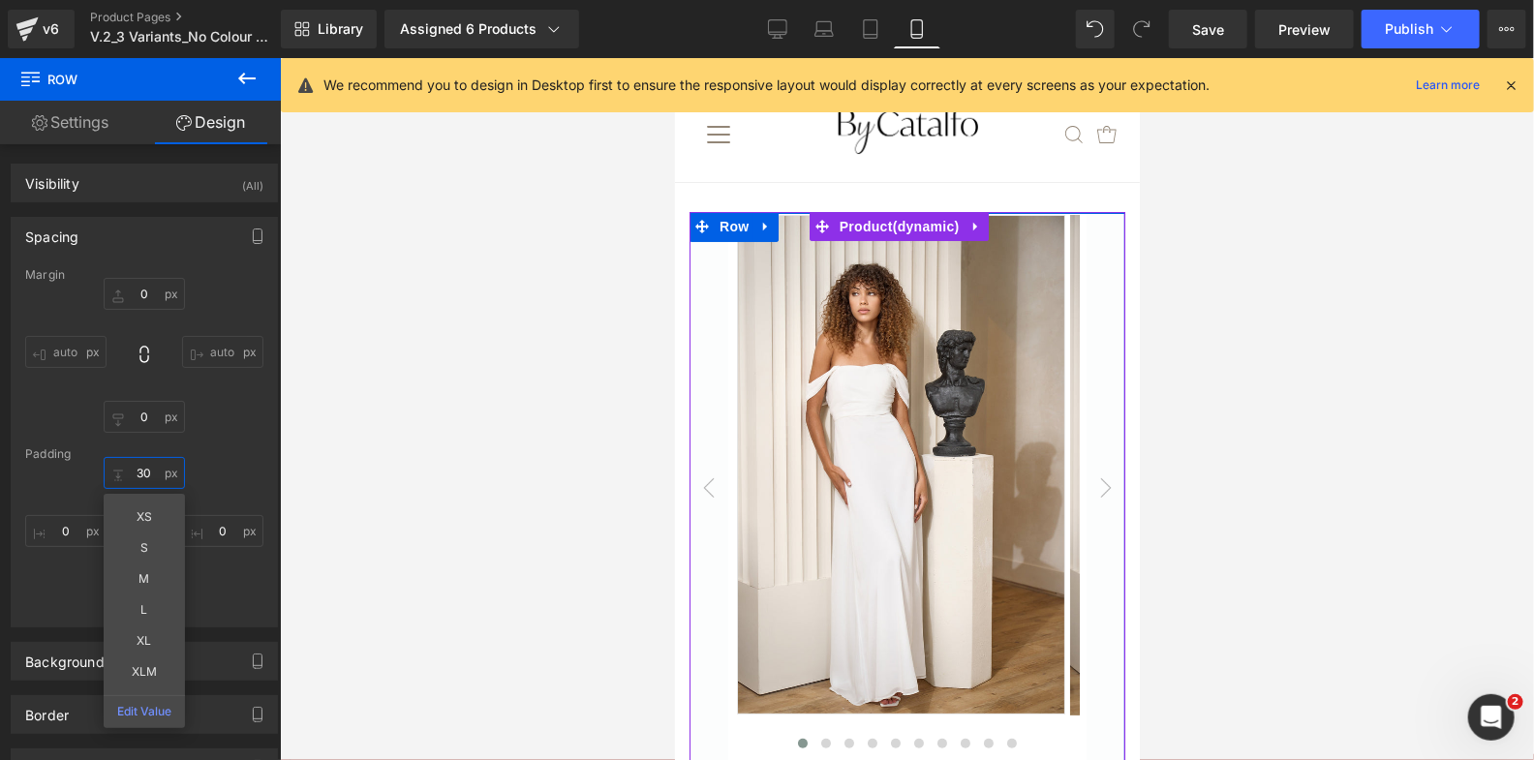
type input "0"
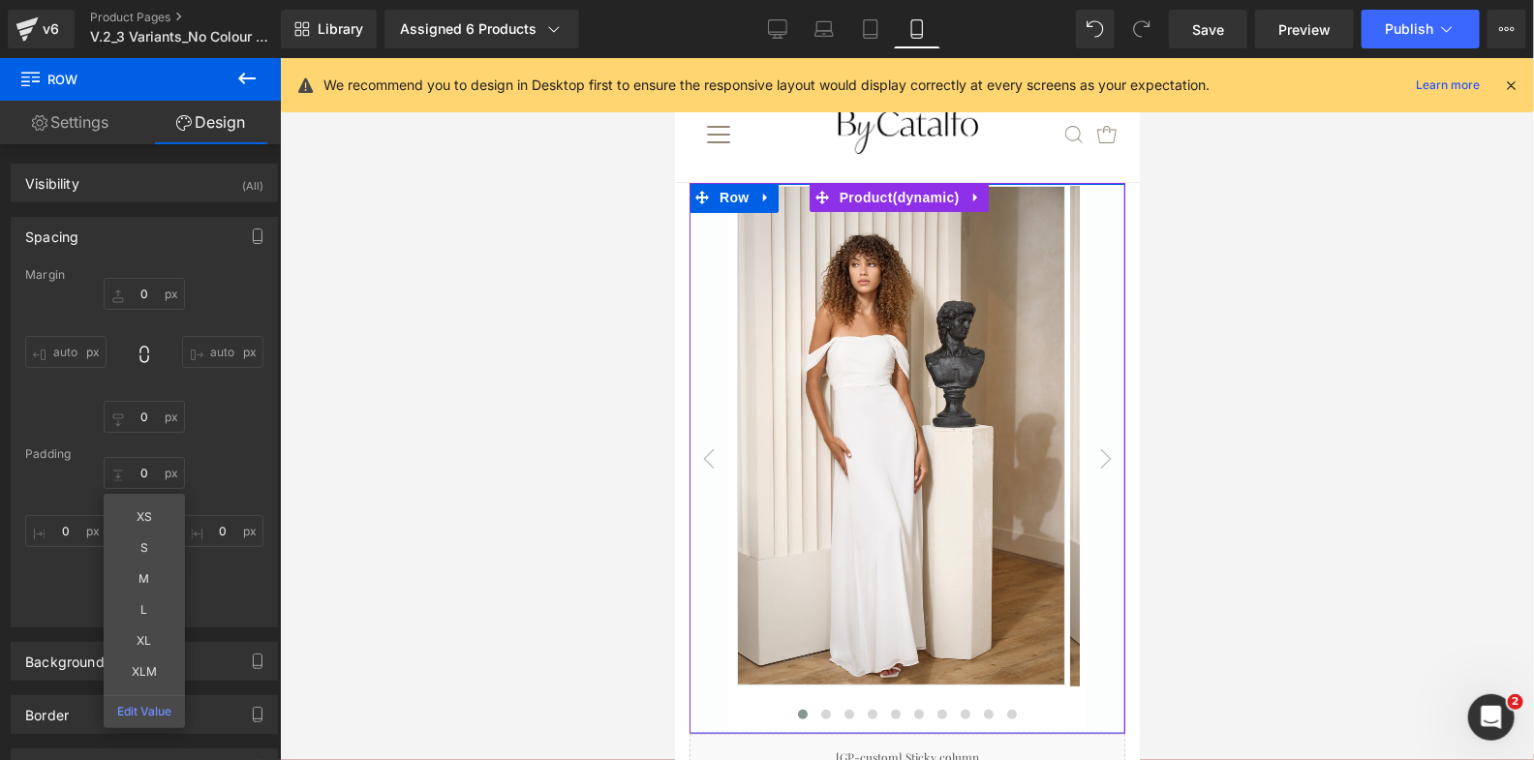
click at [602, 309] on div at bounding box center [907, 409] width 1254 height 702
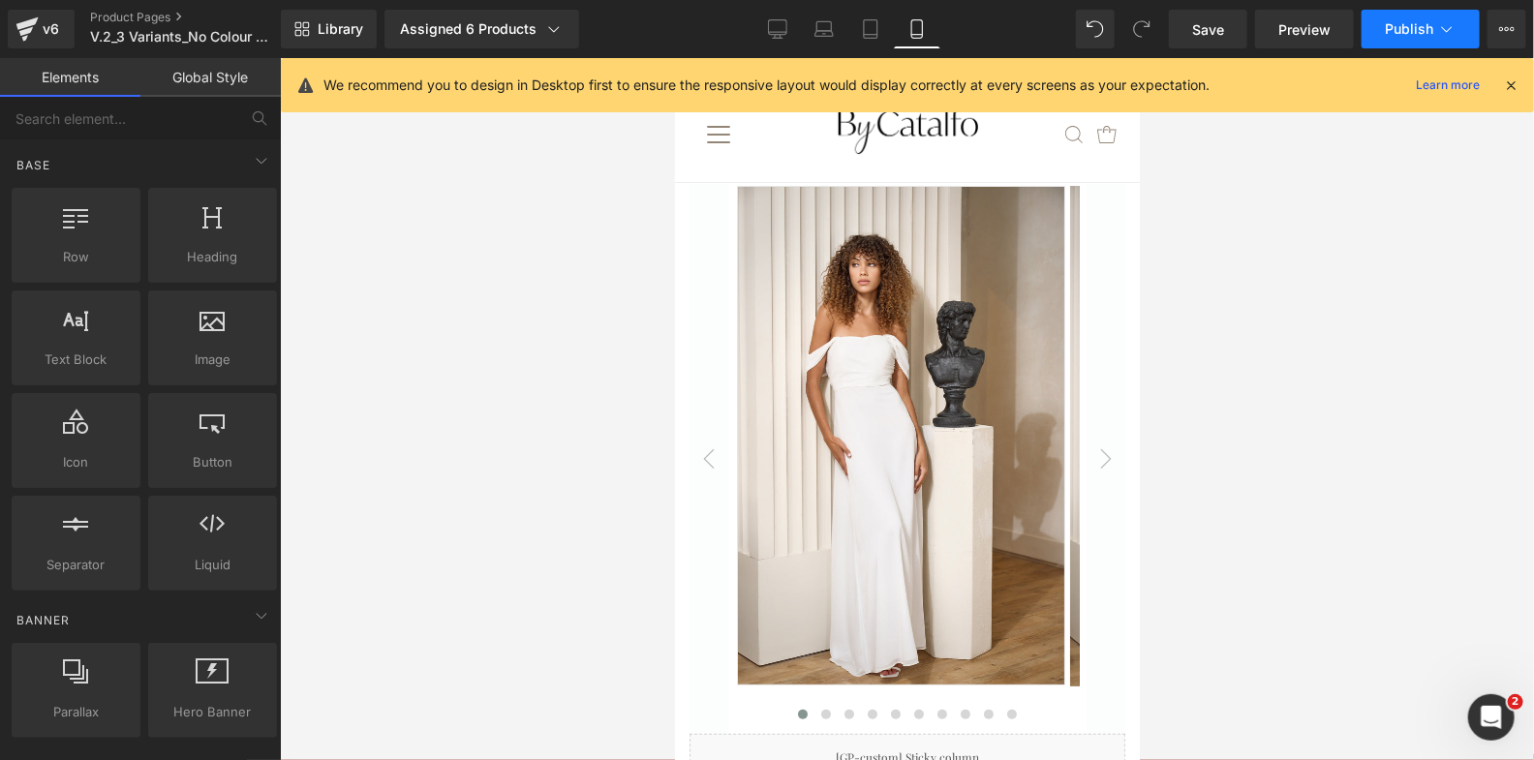
click at [1404, 28] on span "Publish" at bounding box center [1409, 28] width 48 height 15
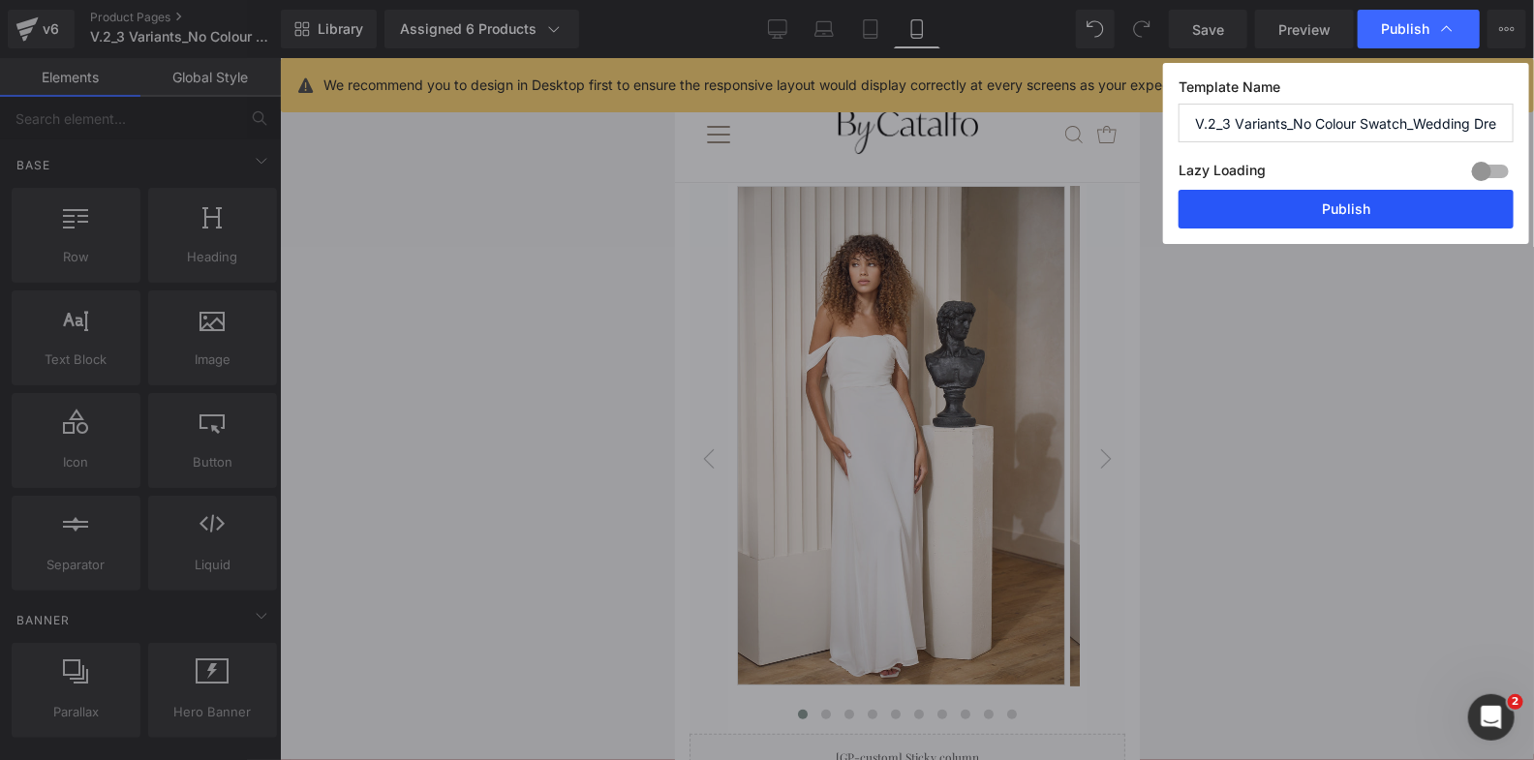
click at [1357, 204] on button "Publish" at bounding box center [1345, 209] width 335 height 39
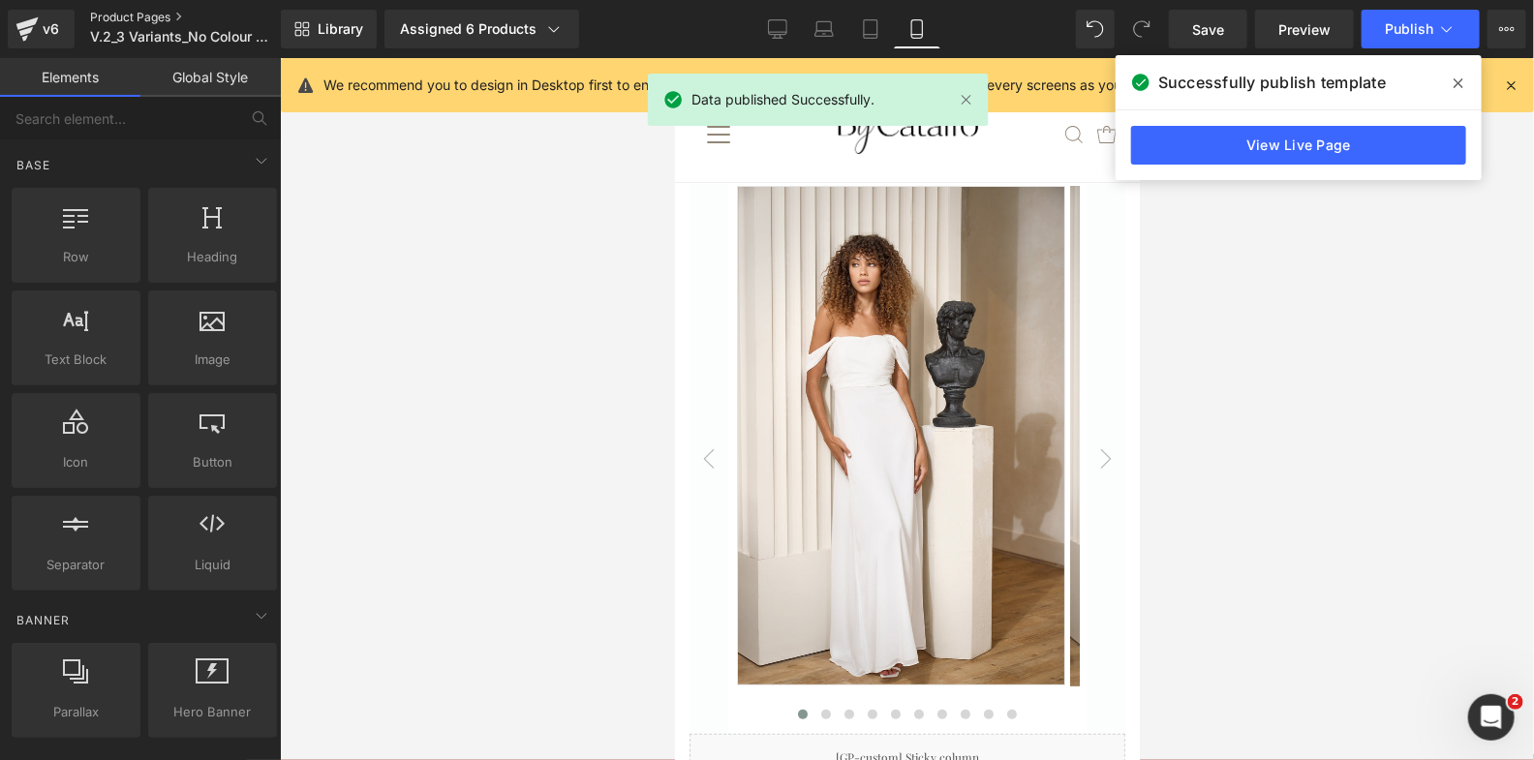
click at [155, 15] on link "Product Pages" at bounding box center [201, 17] width 223 height 15
